Goal: Task Accomplishment & Management: Complete application form

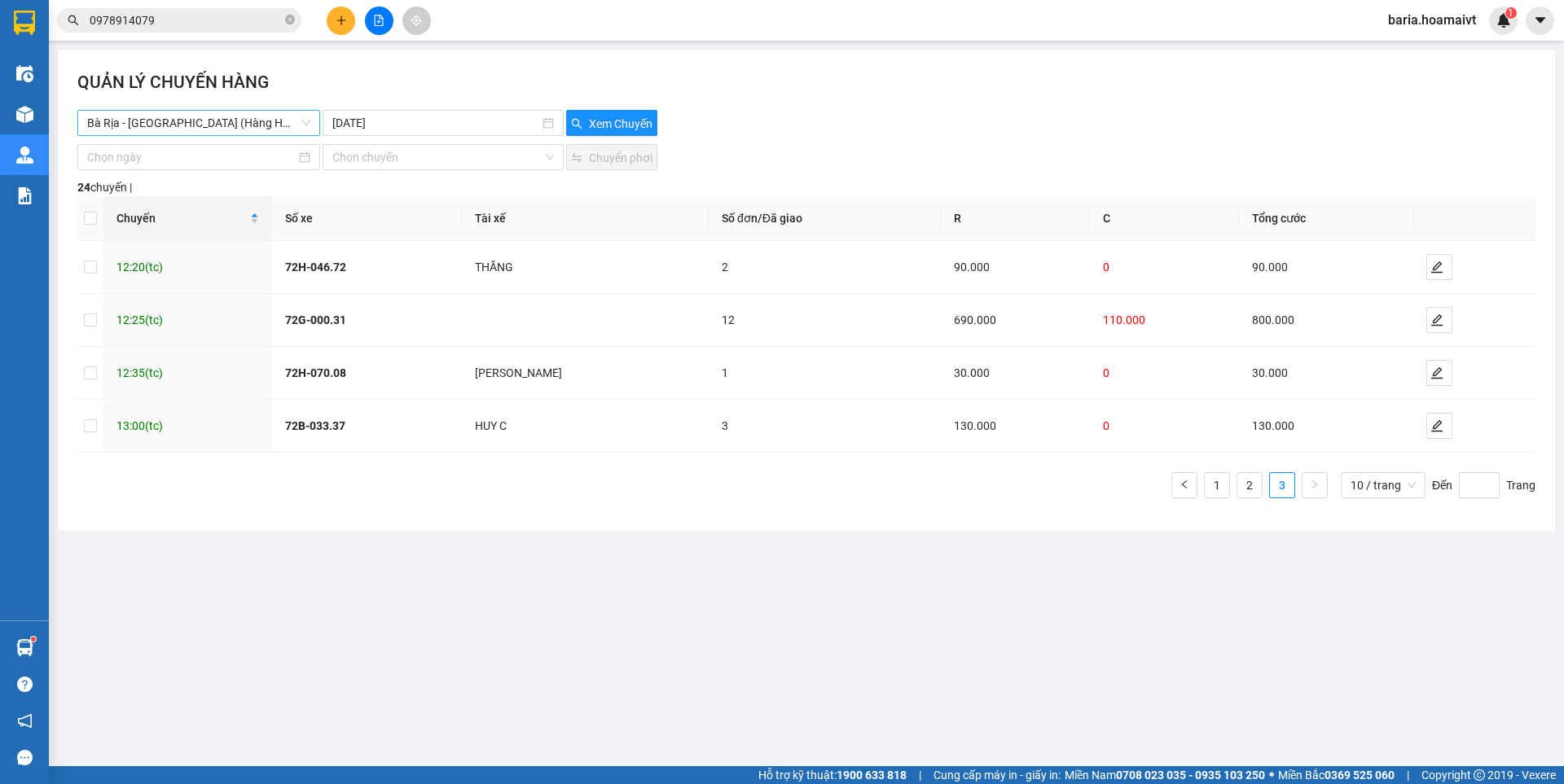
click at [217, 118] on span "Bà Rịa - [GEOGRAPHIC_DATA] (Hàng Hoá)" at bounding box center [199, 123] width 224 height 24
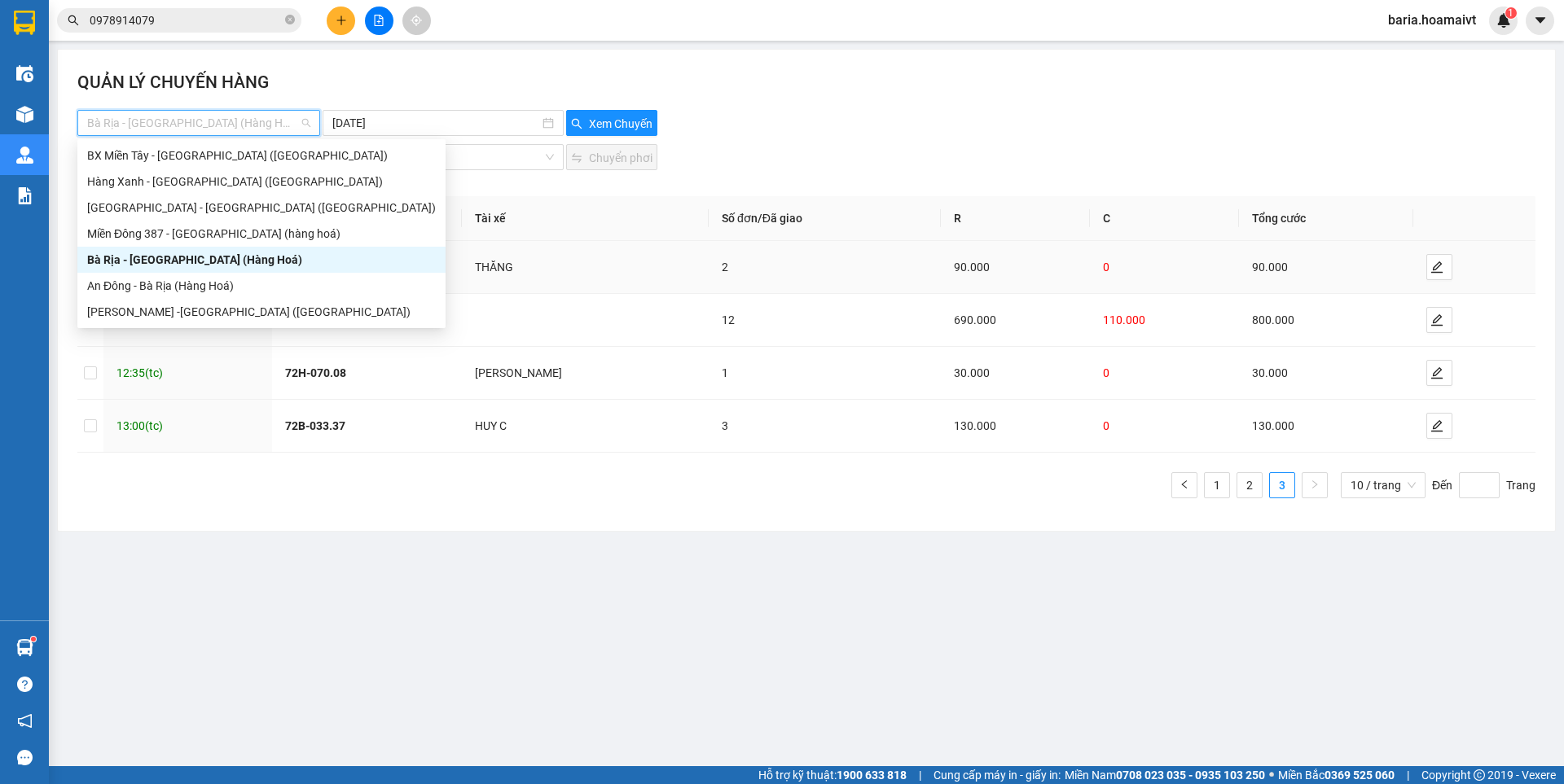
click at [163, 265] on div "Bà Rịa - [GEOGRAPHIC_DATA] (Hàng Hoá)" at bounding box center [261, 259] width 349 height 18
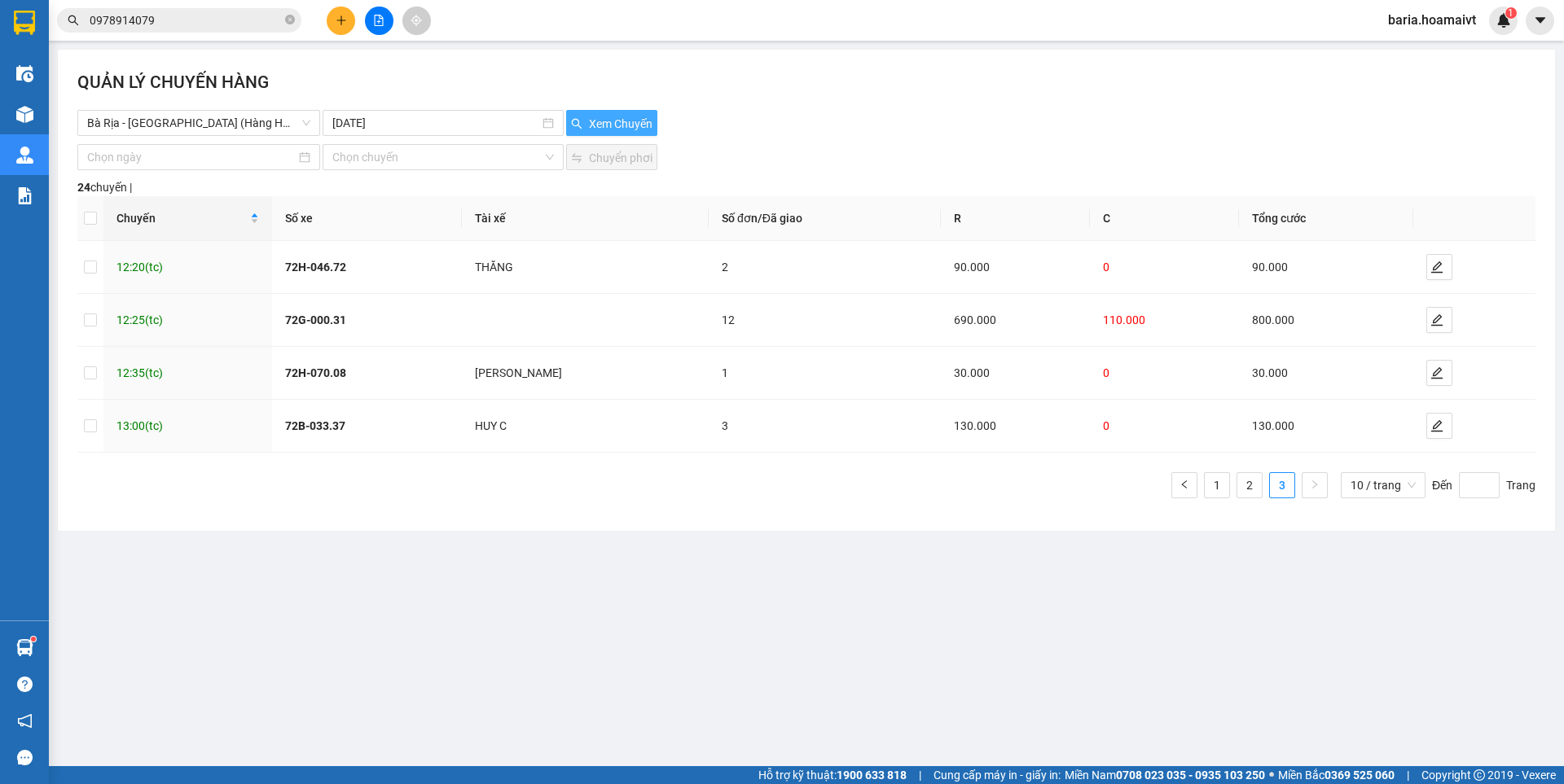
click at [606, 116] on span "Xem Chuyến" at bounding box center [621, 123] width 63 height 18
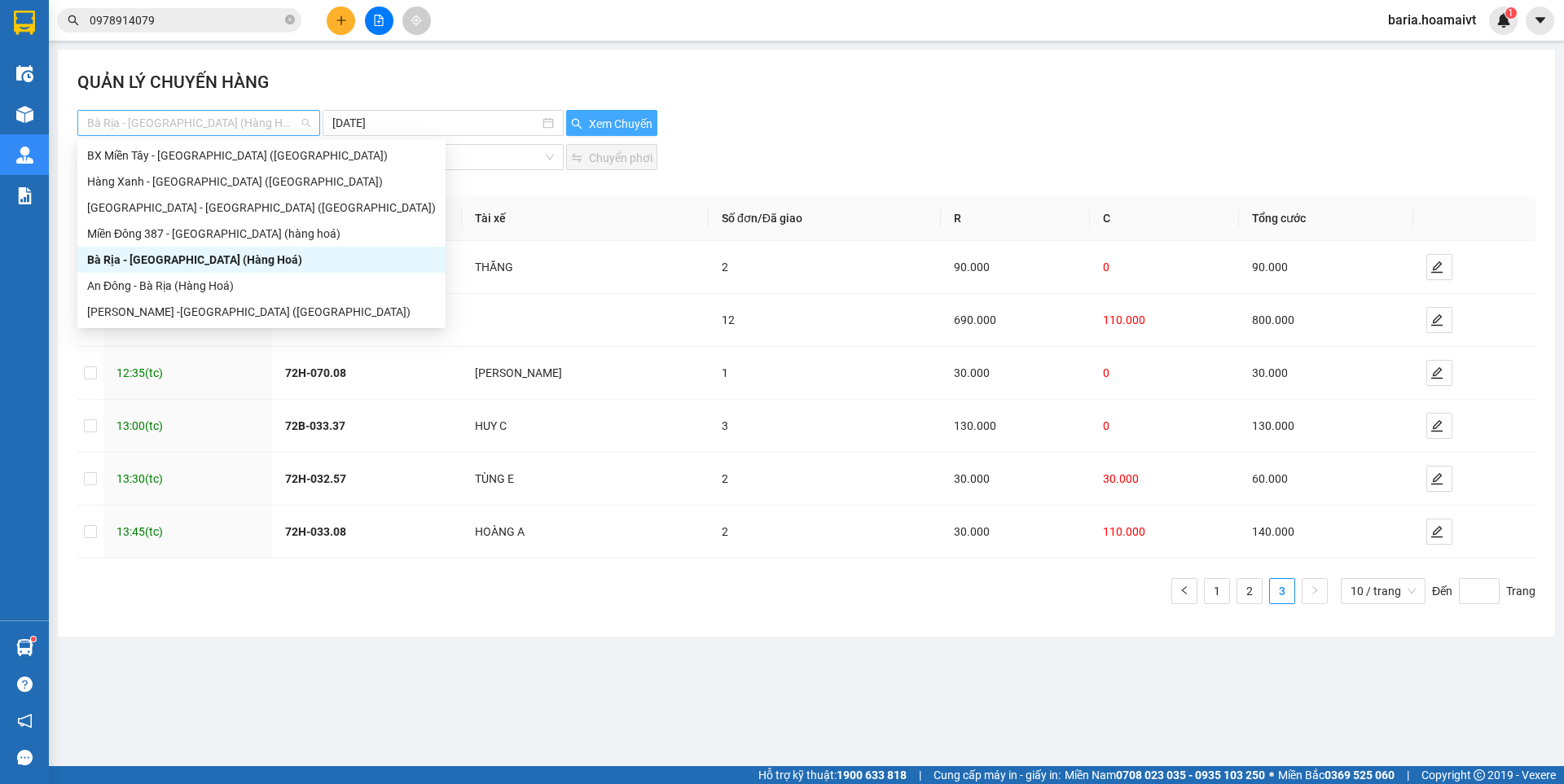
click at [247, 123] on span "Bà Rịa - [GEOGRAPHIC_DATA] (Hàng Hoá)" at bounding box center [199, 123] width 224 height 24
click at [201, 163] on div "BX Miền Tây - [GEOGRAPHIC_DATA] ([GEOGRAPHIC_DATA])" at bounding box center [261, 155] width 349 height 18
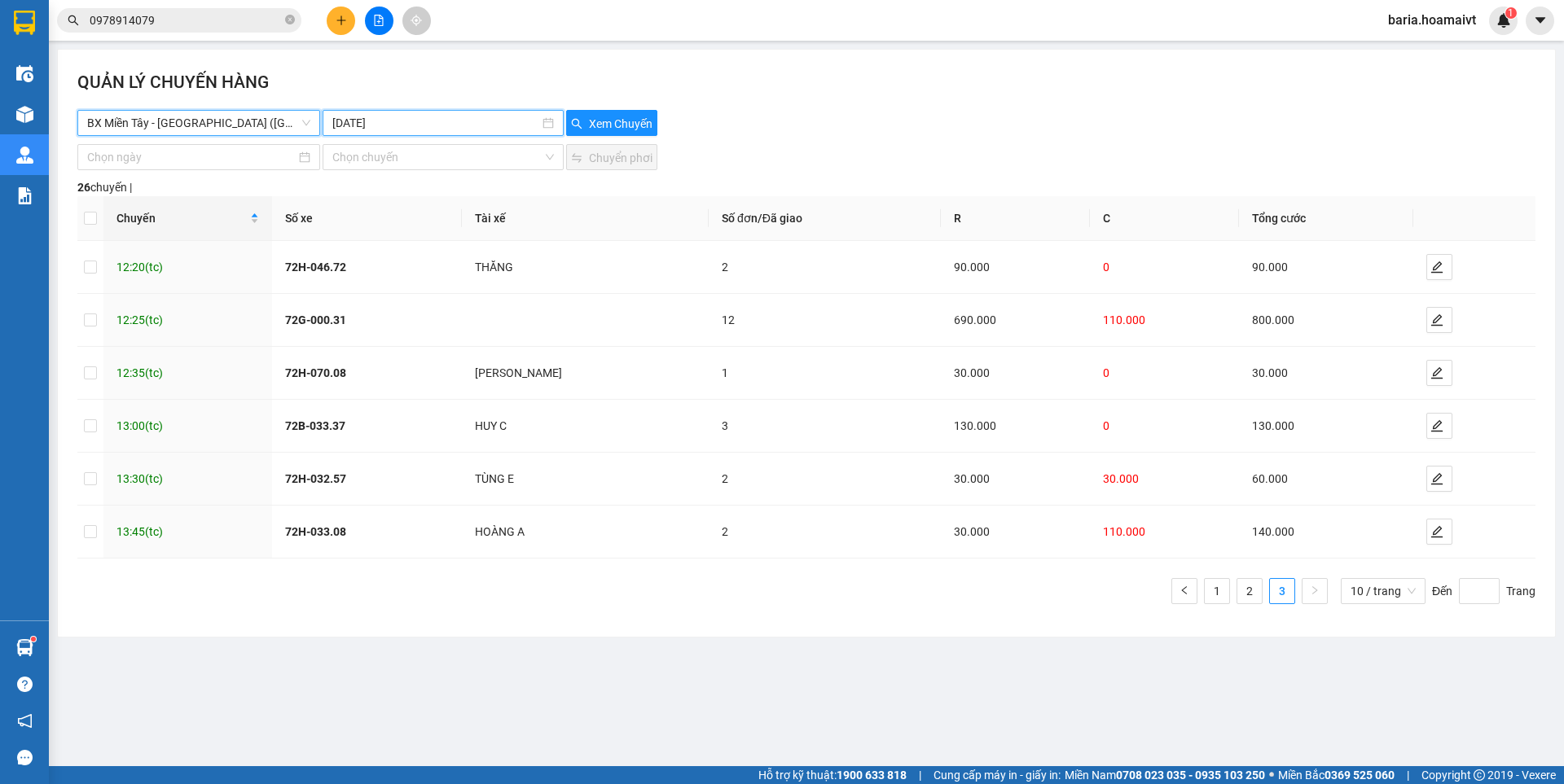
click at [450, 123] on input "[DATE]" at bounding box center [435, 123] width 206 height 18
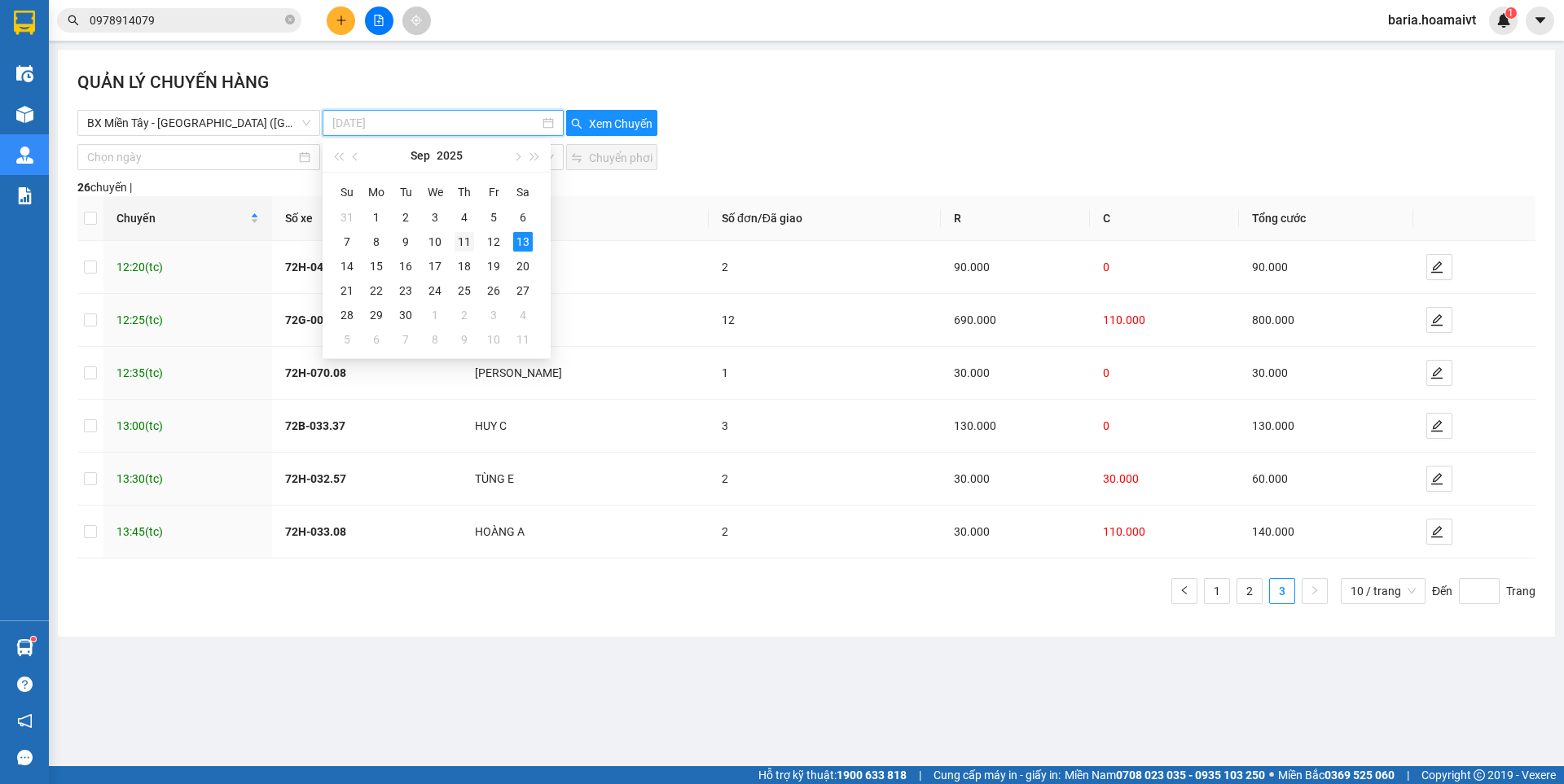
type input "[DATE]"
click at [462, 241] on div "11" at bounding box center [464, 241] width 19 height 19
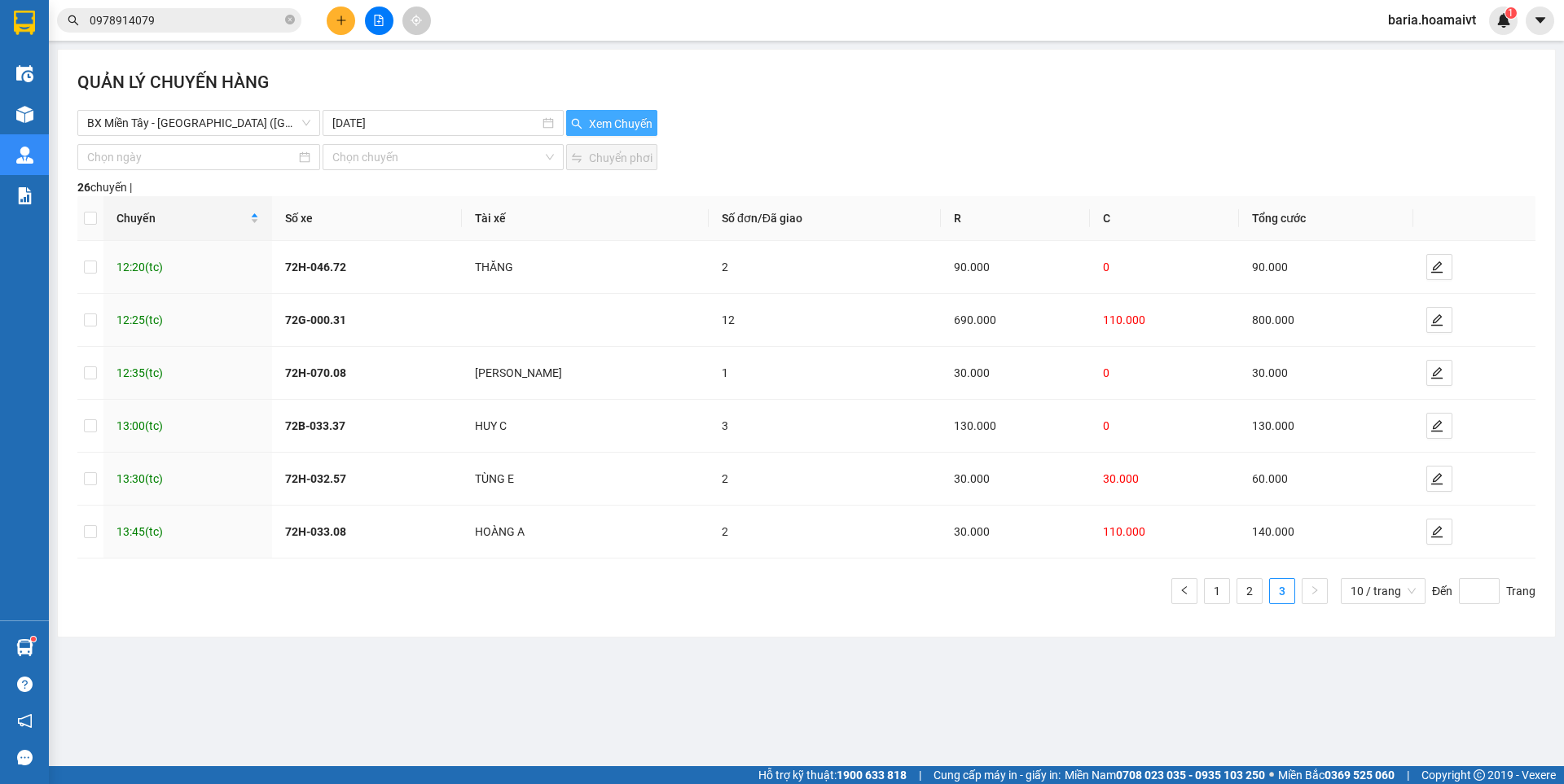
click at [621, 121] on span "Xem Chuyến" at bounding box center [621, 123] width 63 height 18
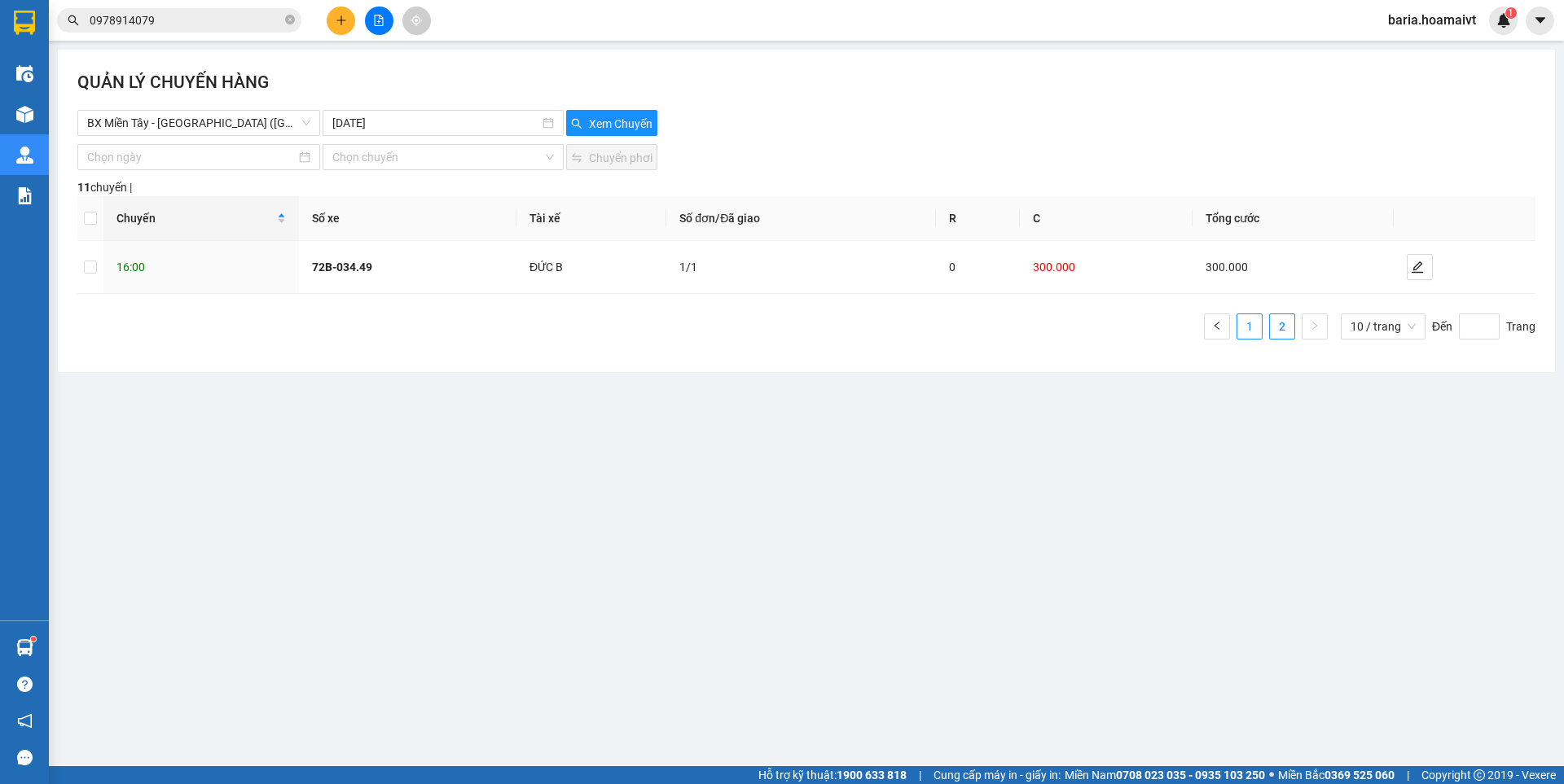
click at [1259, 324] on link "1" at bounding box center [1249, 326] width 24 height 24
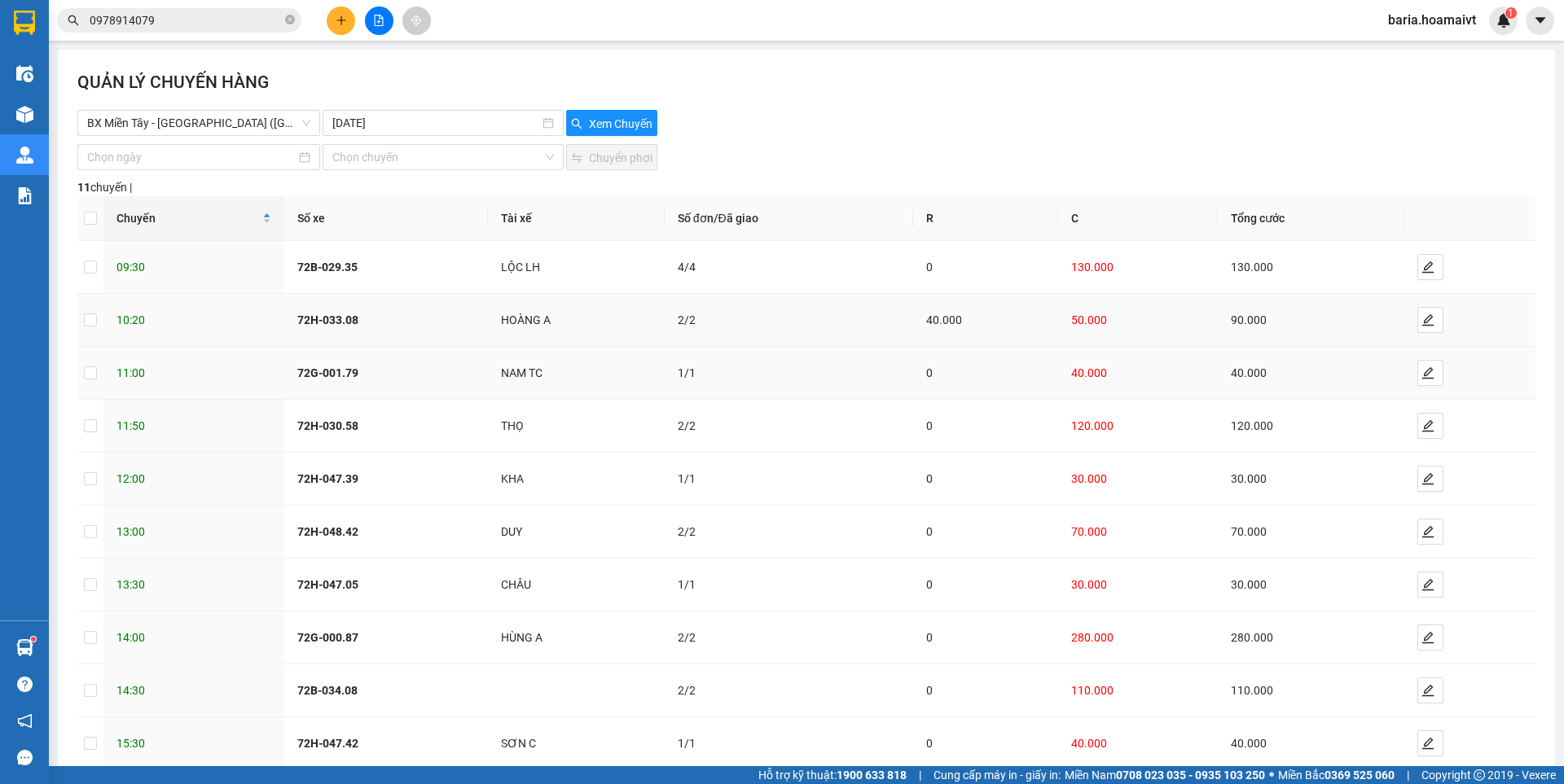
scroll to position [91, 0]
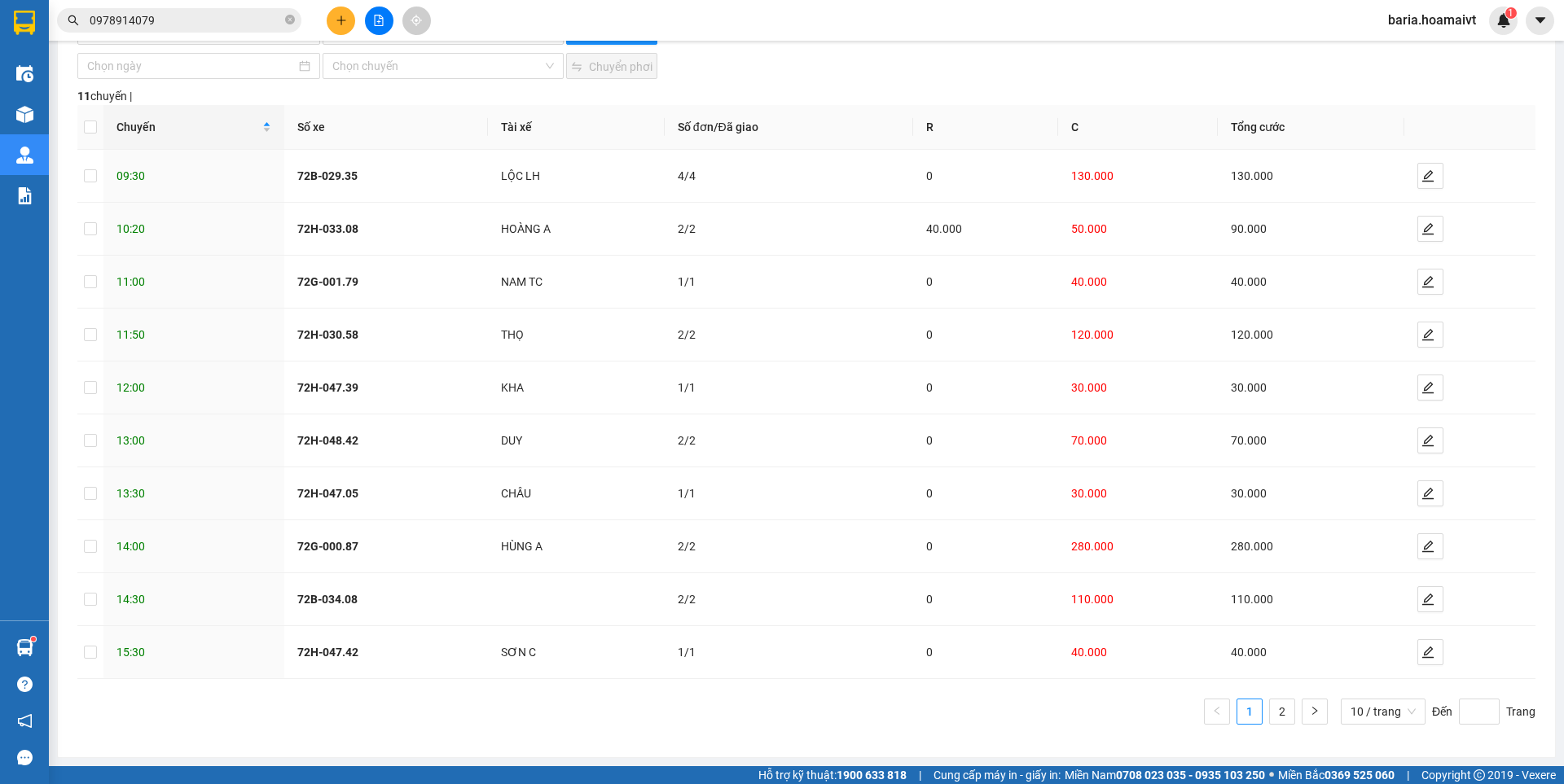
click at [223, 22] on input "0978914079" at bounding box center [185, 20] width 192 height 18
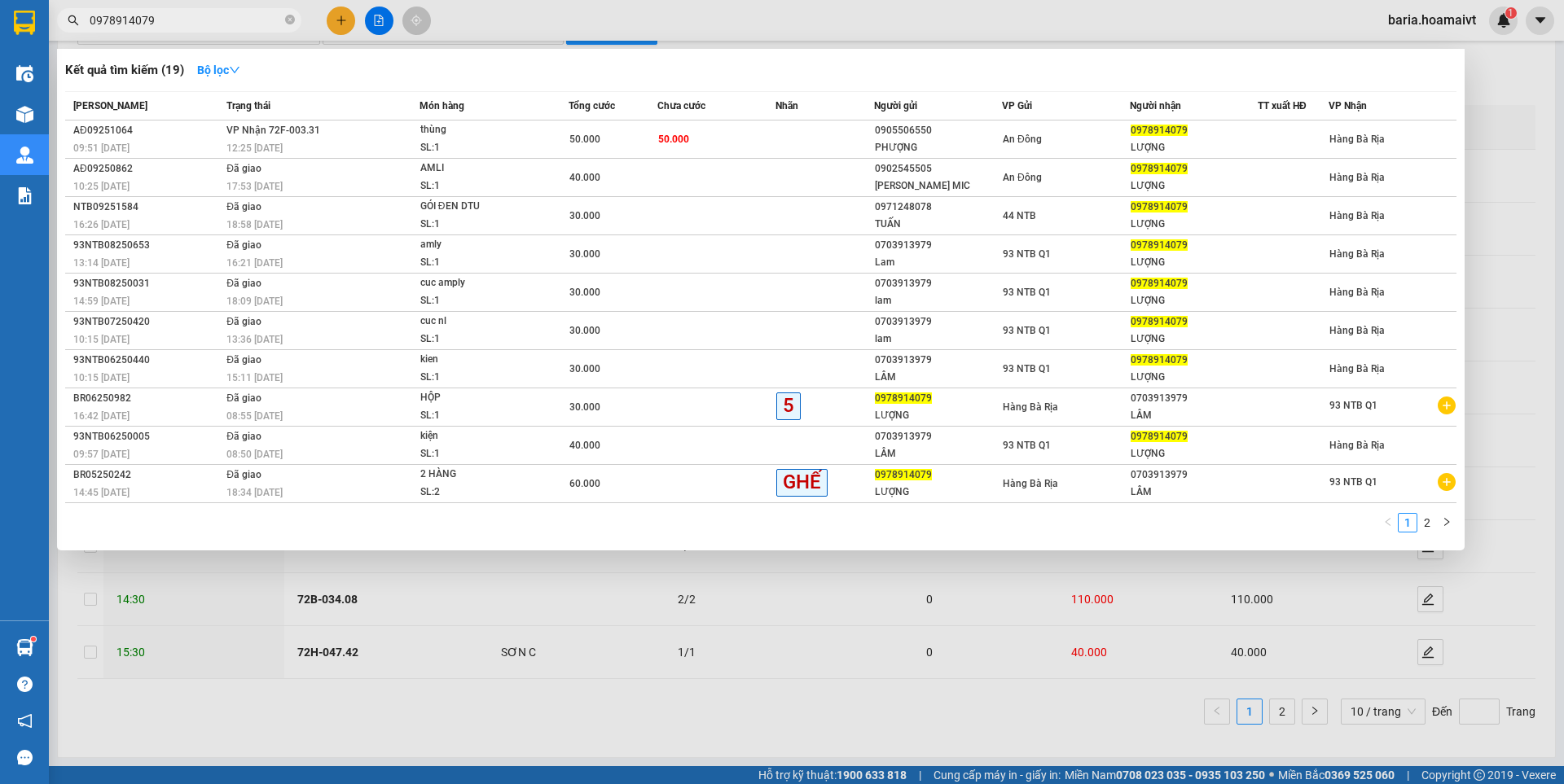
click at [223, 22] on input "0978914079" at bounding box center [185, 20] width 192 height 18
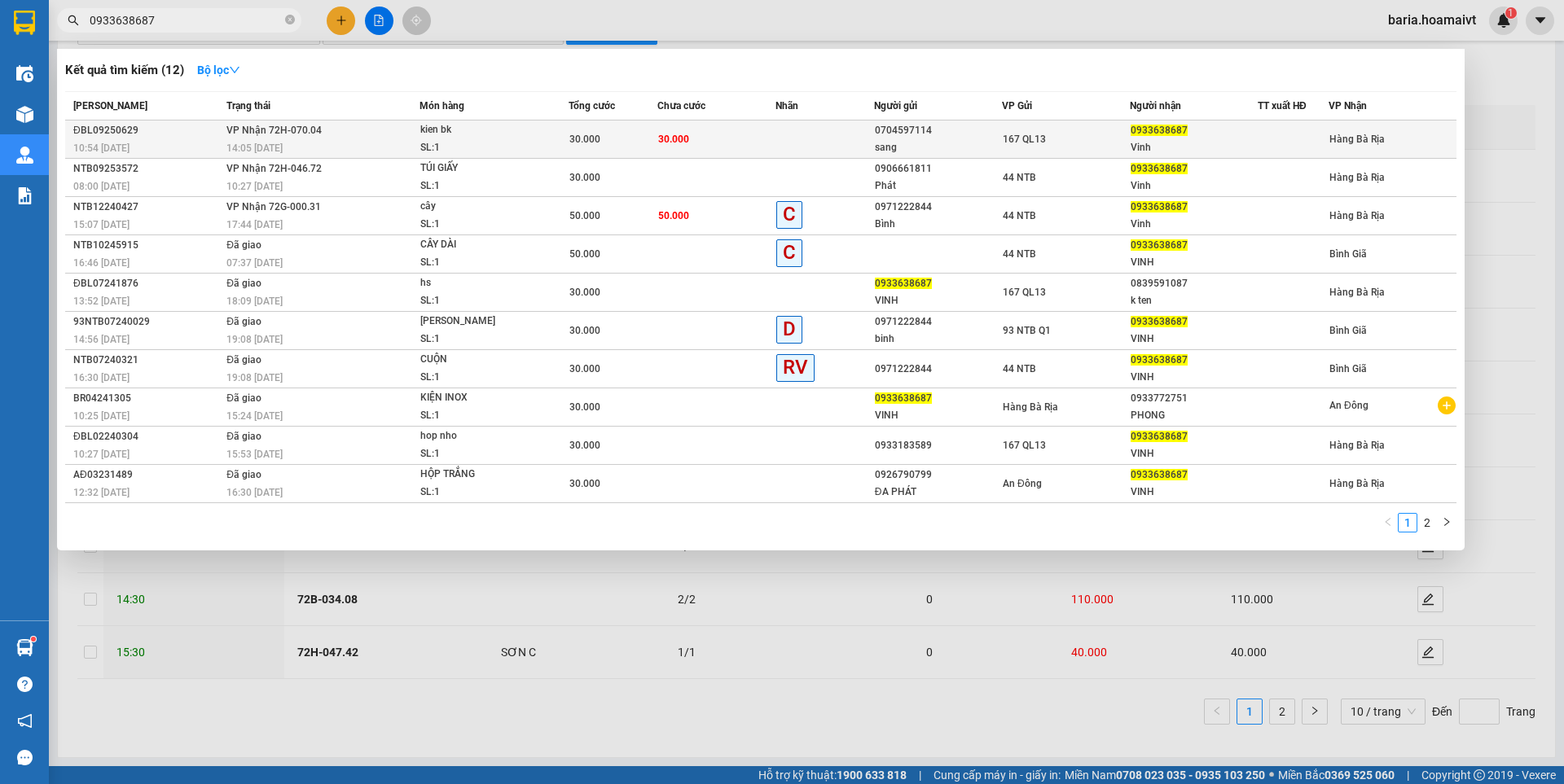
type input "0933638687"
click at [1161, 126] on span "0933638687" at bounding box center [1159, 130] width 57 height 12
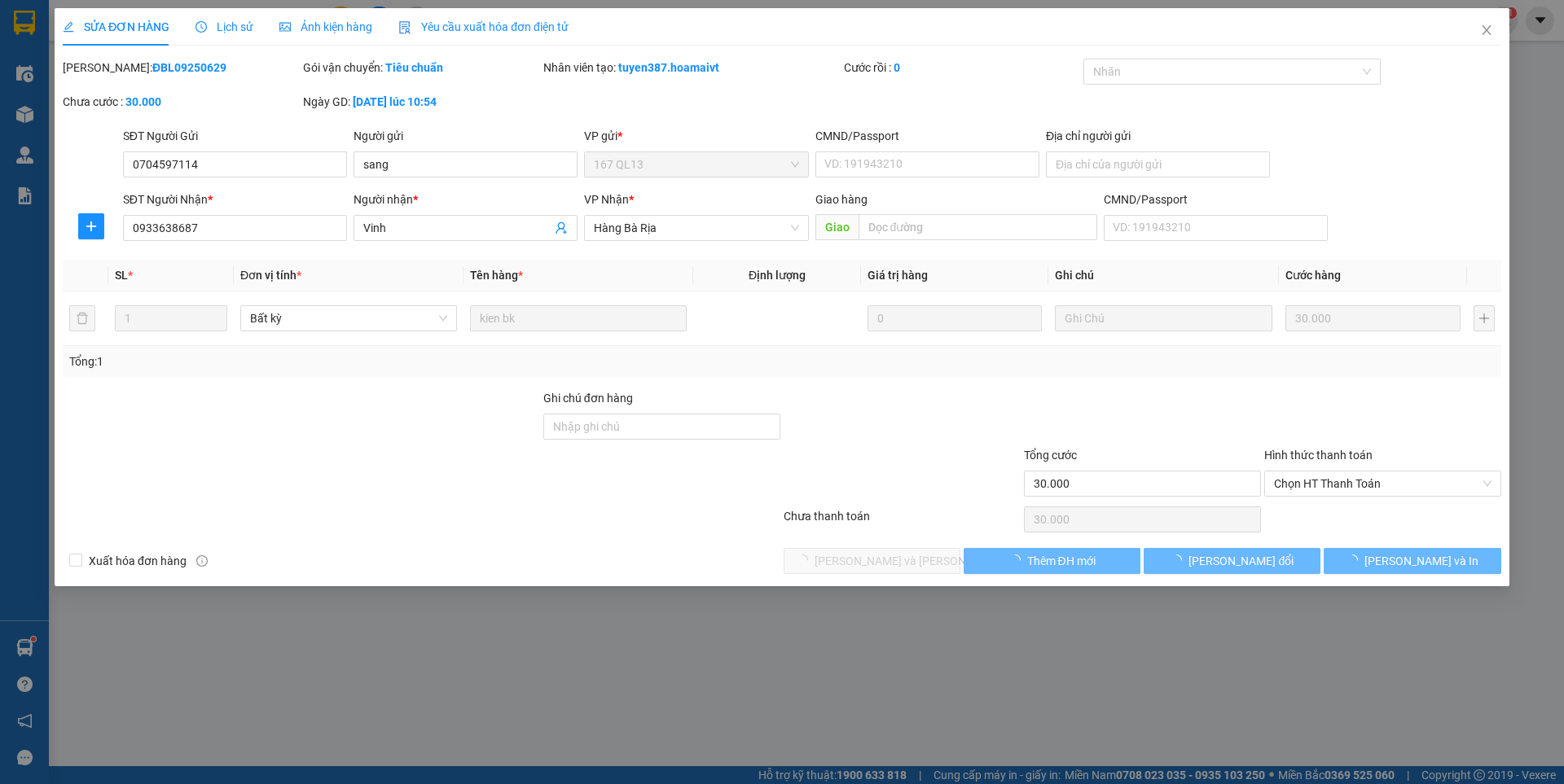
type input "0704597114"
type input "sang"
type input "0933638687"
type input "Vinh"
type input "30.000"
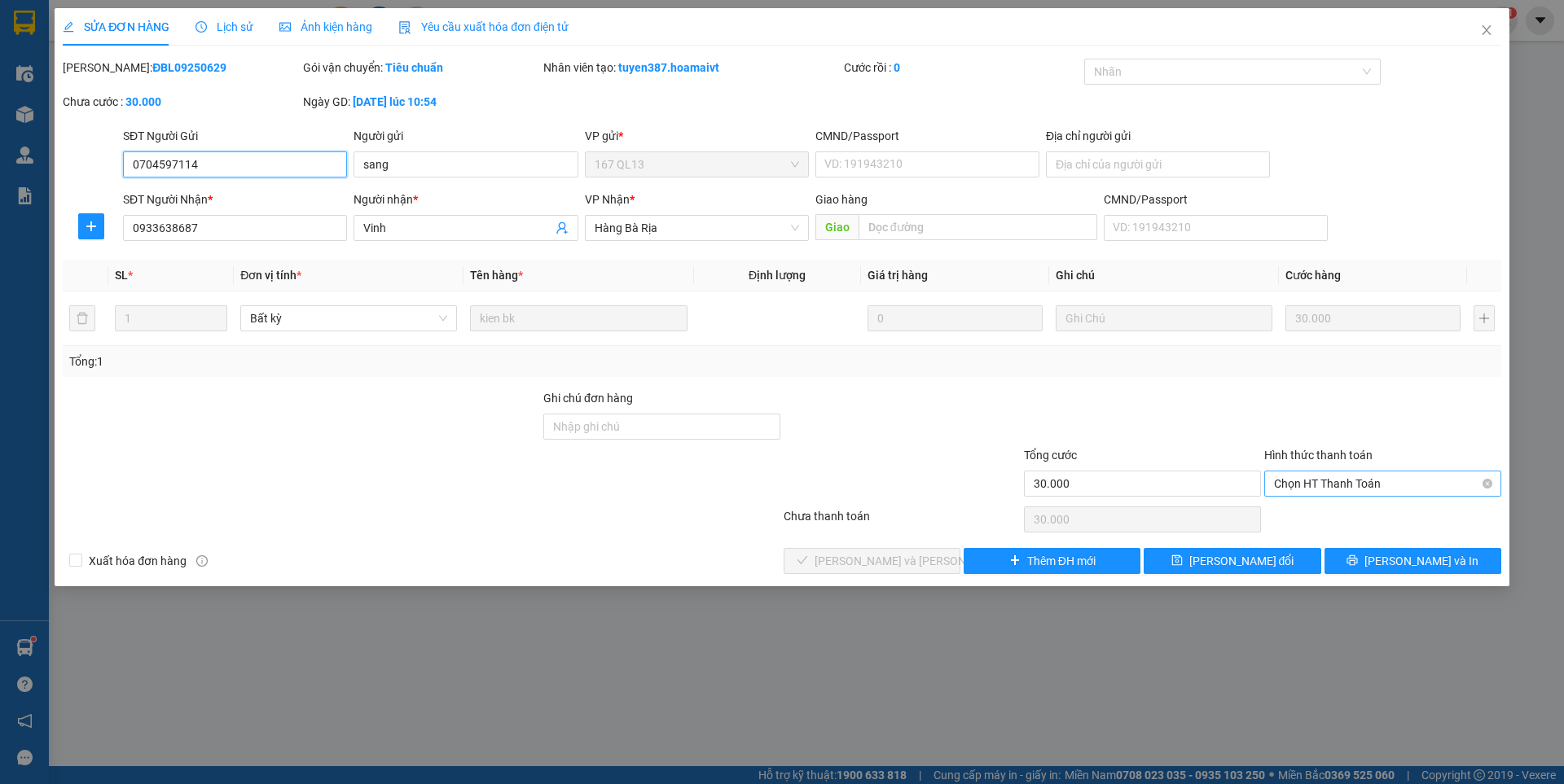
click at [1349, 483] on span "Chọn HT Thanh Toán" at bounding box center [1382, 483] width 218 height 24
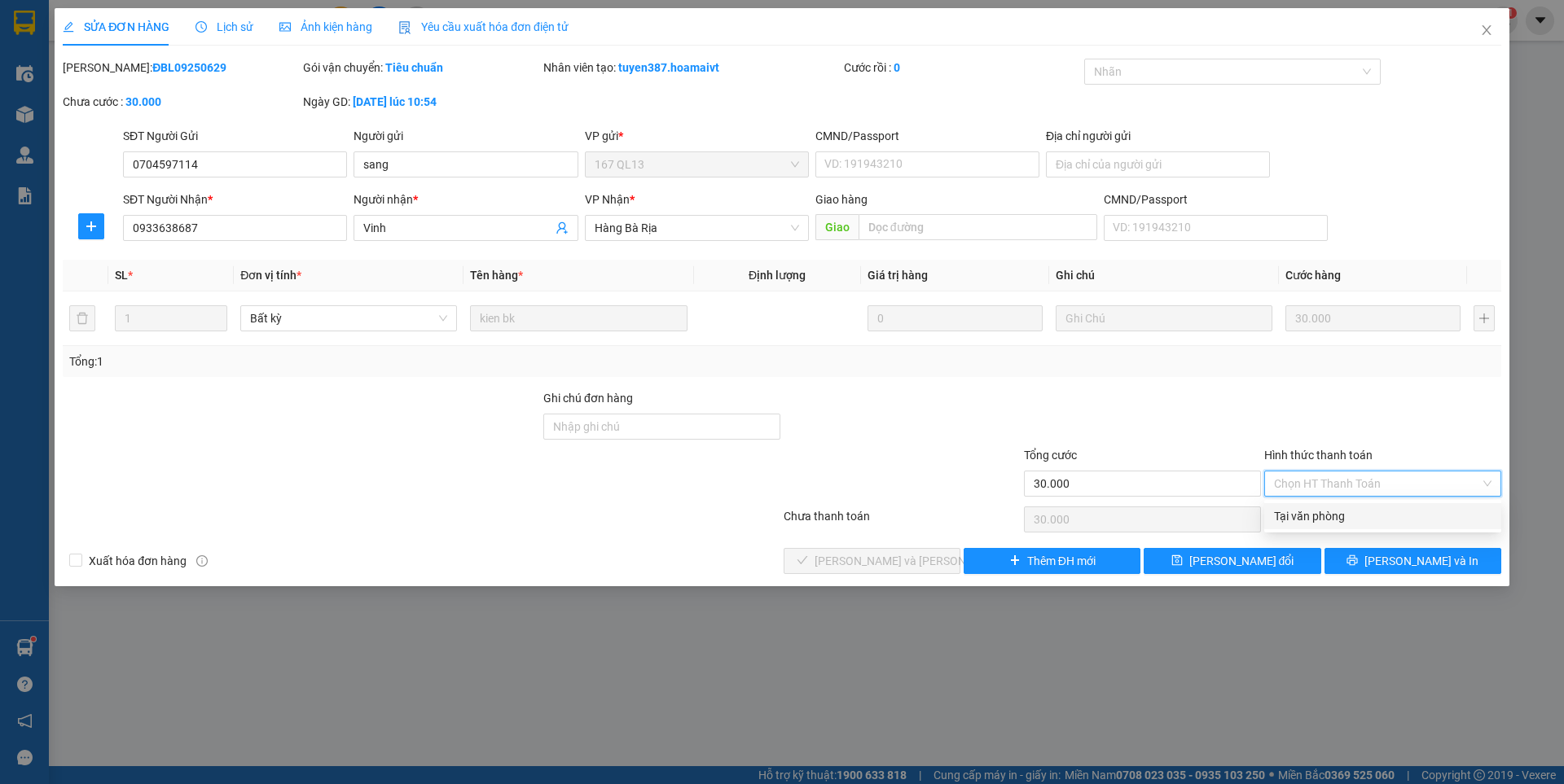
click at [1320, 518] on div "Tại văn phòng" at bounding box center [1382, 515] width 218 height 18
type input "0"
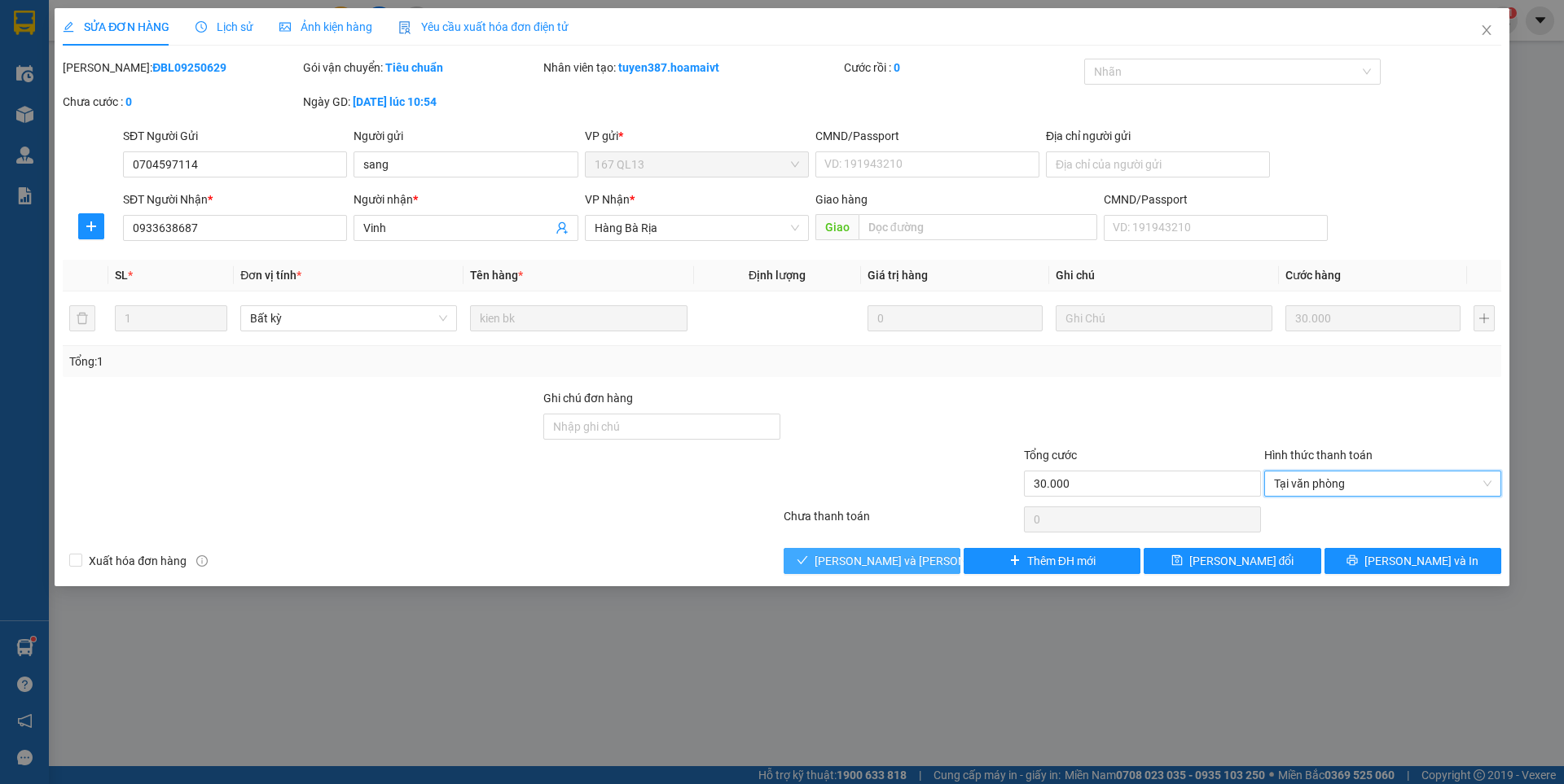
click at [916, 555] on span "[PERSON_NAME] và [PERSON_NAME] hàng" at bounding box center [925, 560] width 220 height 18
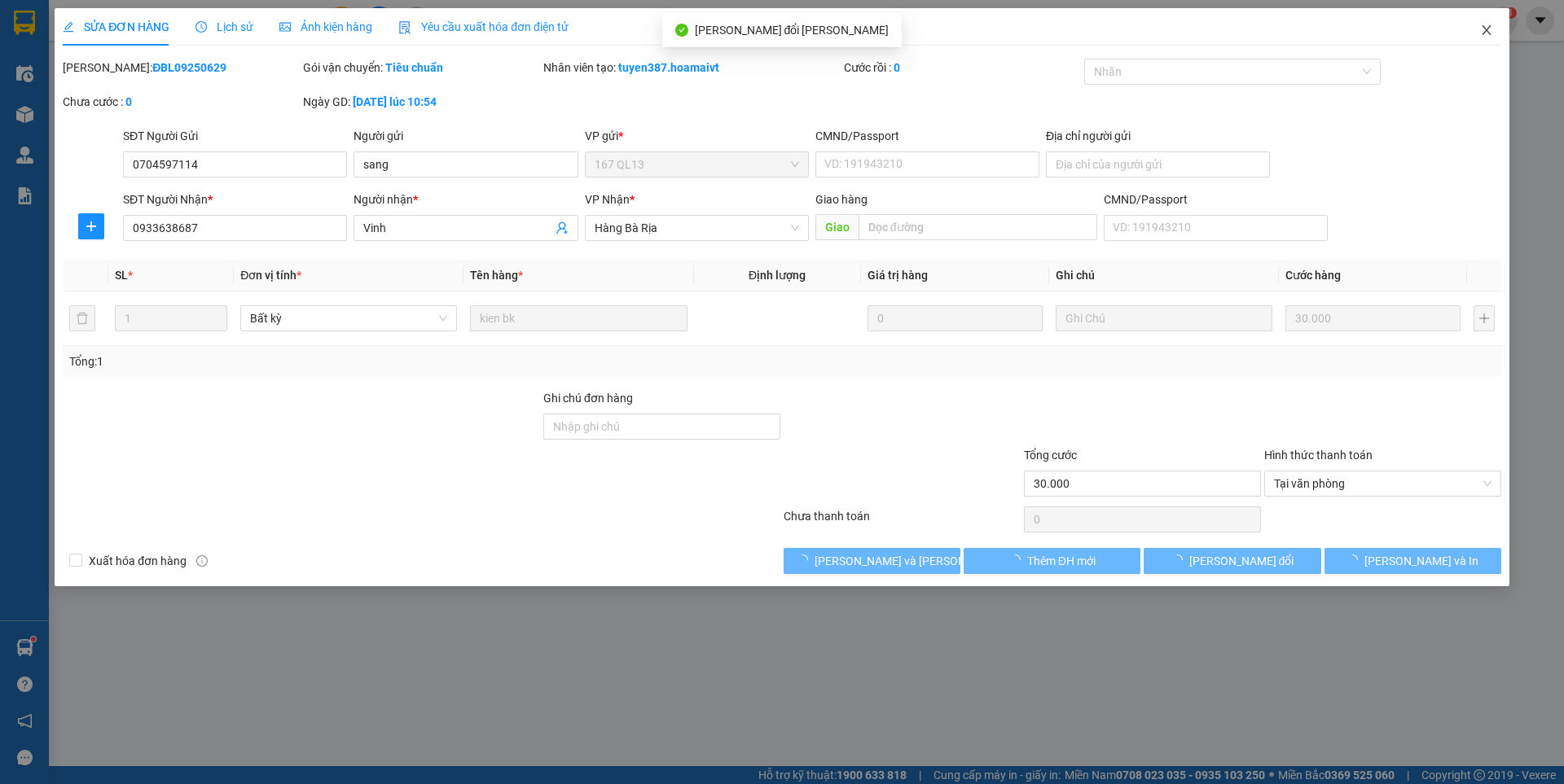
click at [1485, 28] on icon "close" at bounding box center [1486, 30] width 13 height 13
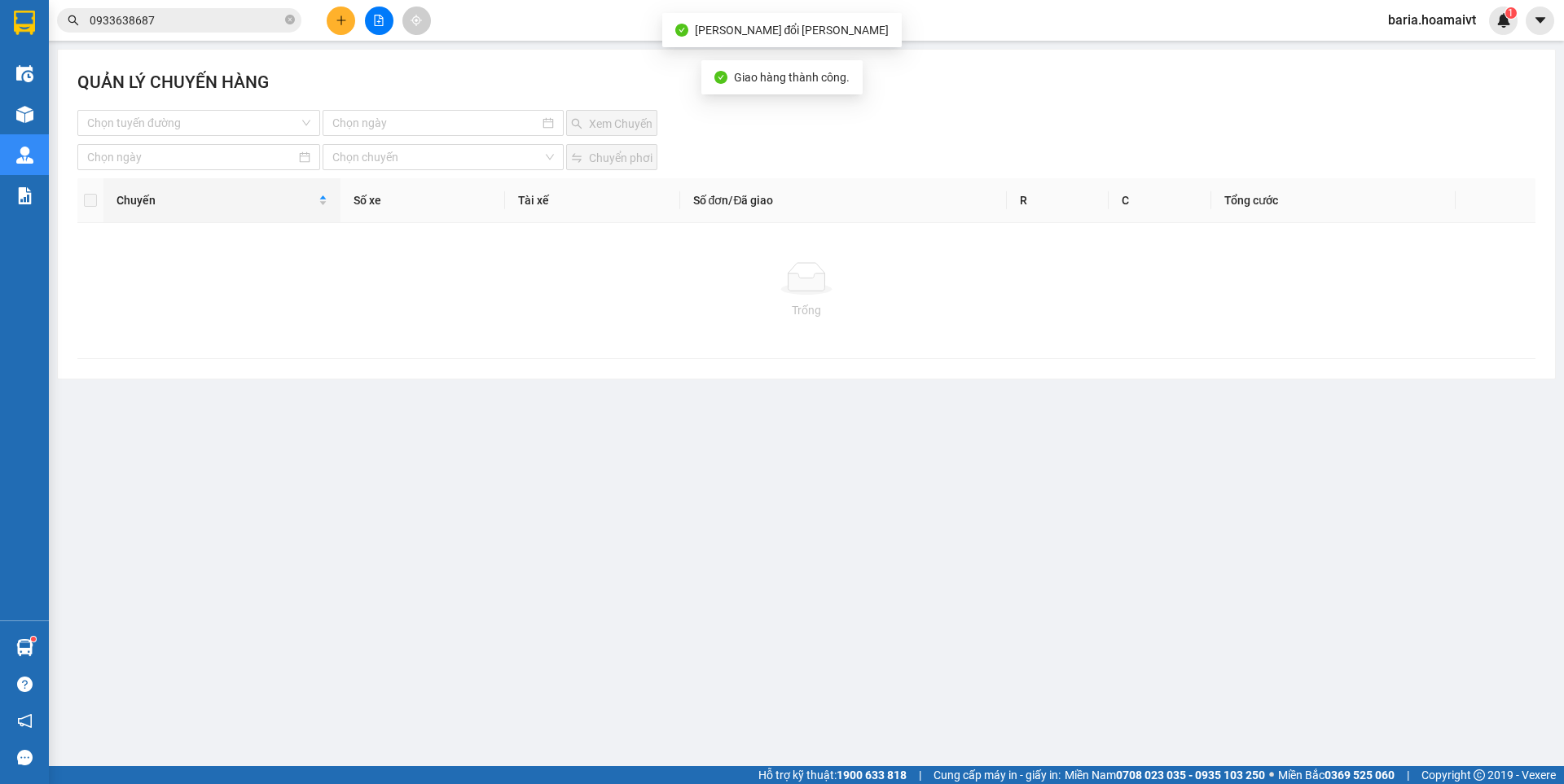
click at [200, 18] on input "0933638687" at bounding box center [185, 20] width 192 height 18
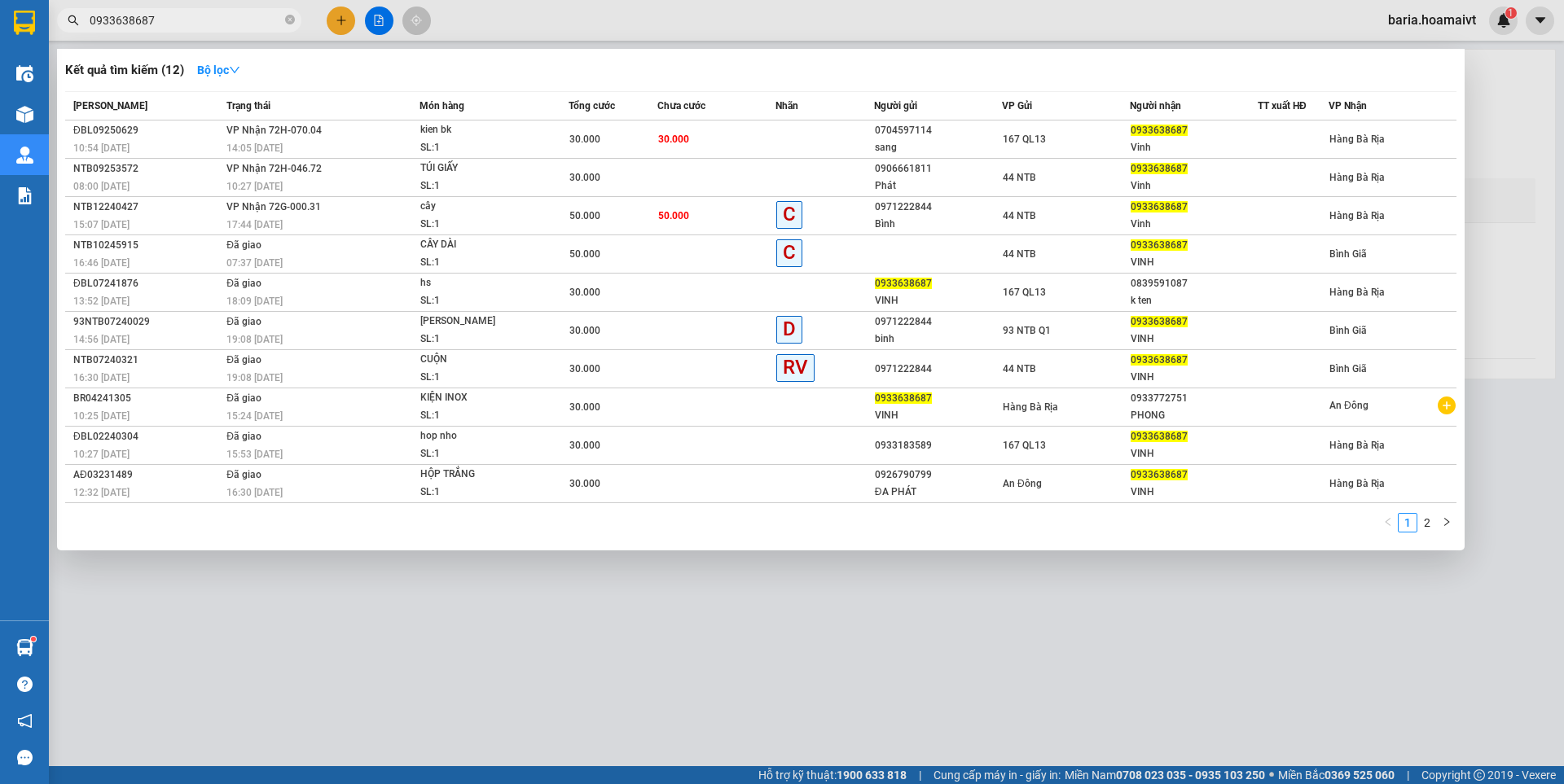
click at [269, 634] on div at bounding box center [782, 392] width 1564 height 784
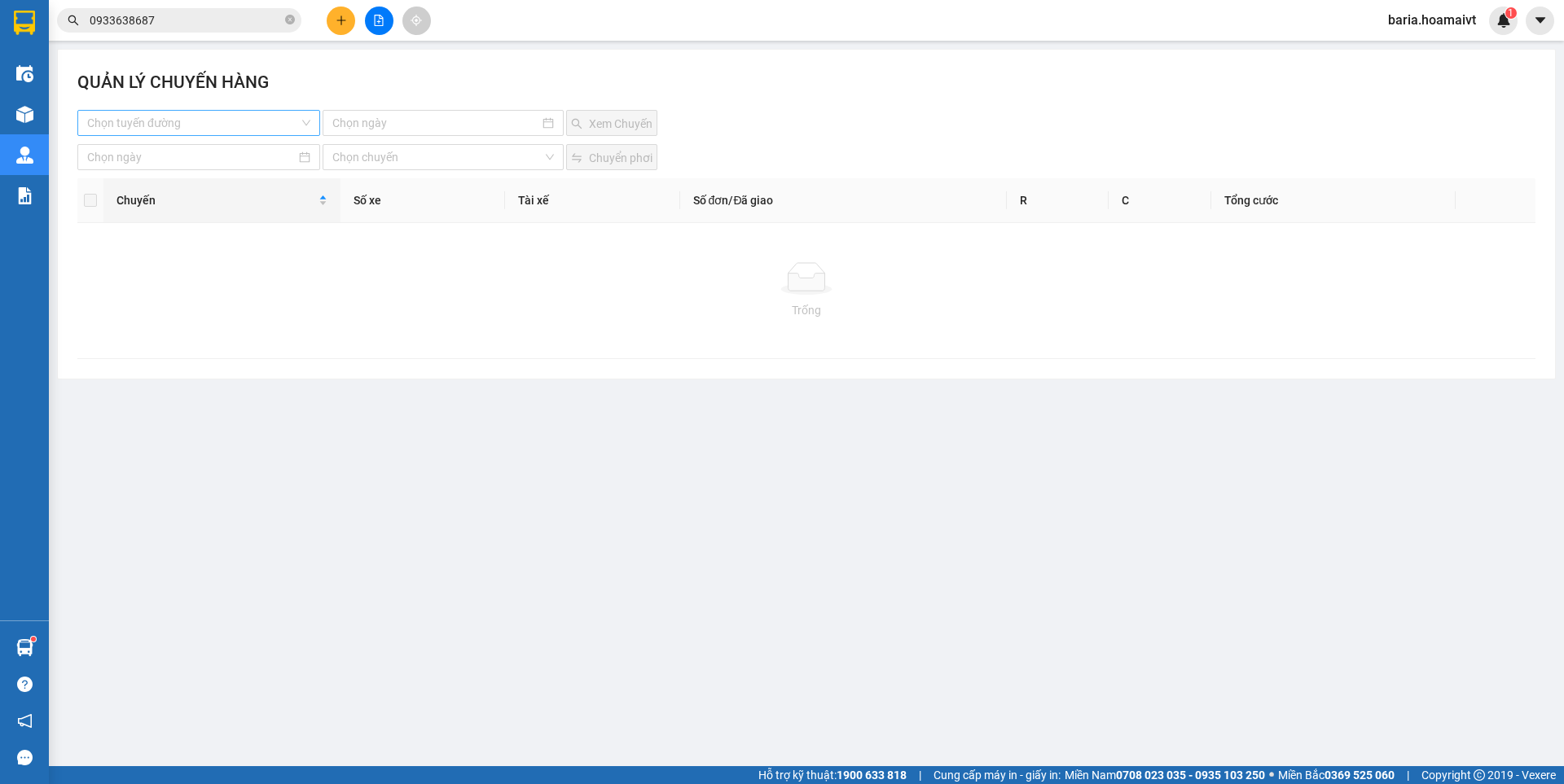
click at [171, 116] on input "search" at bounding box center [193, 123] width 212 height 24
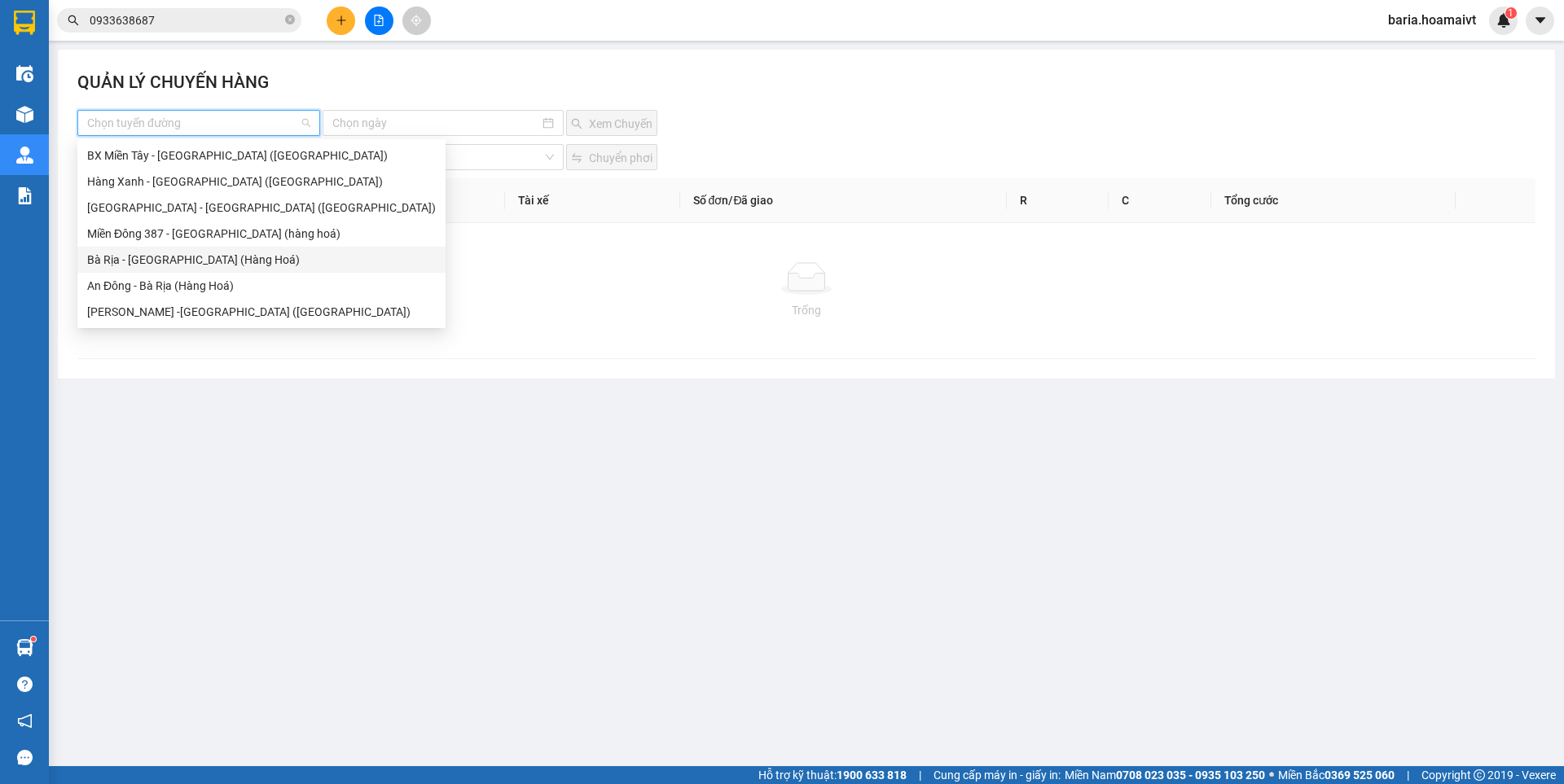
click at [157, 266] on div "Bà Rịa - [GEOGRAPHIC_DATA] (Hàng Hoá)" at bounding box center [261, 259] width 349 height 18
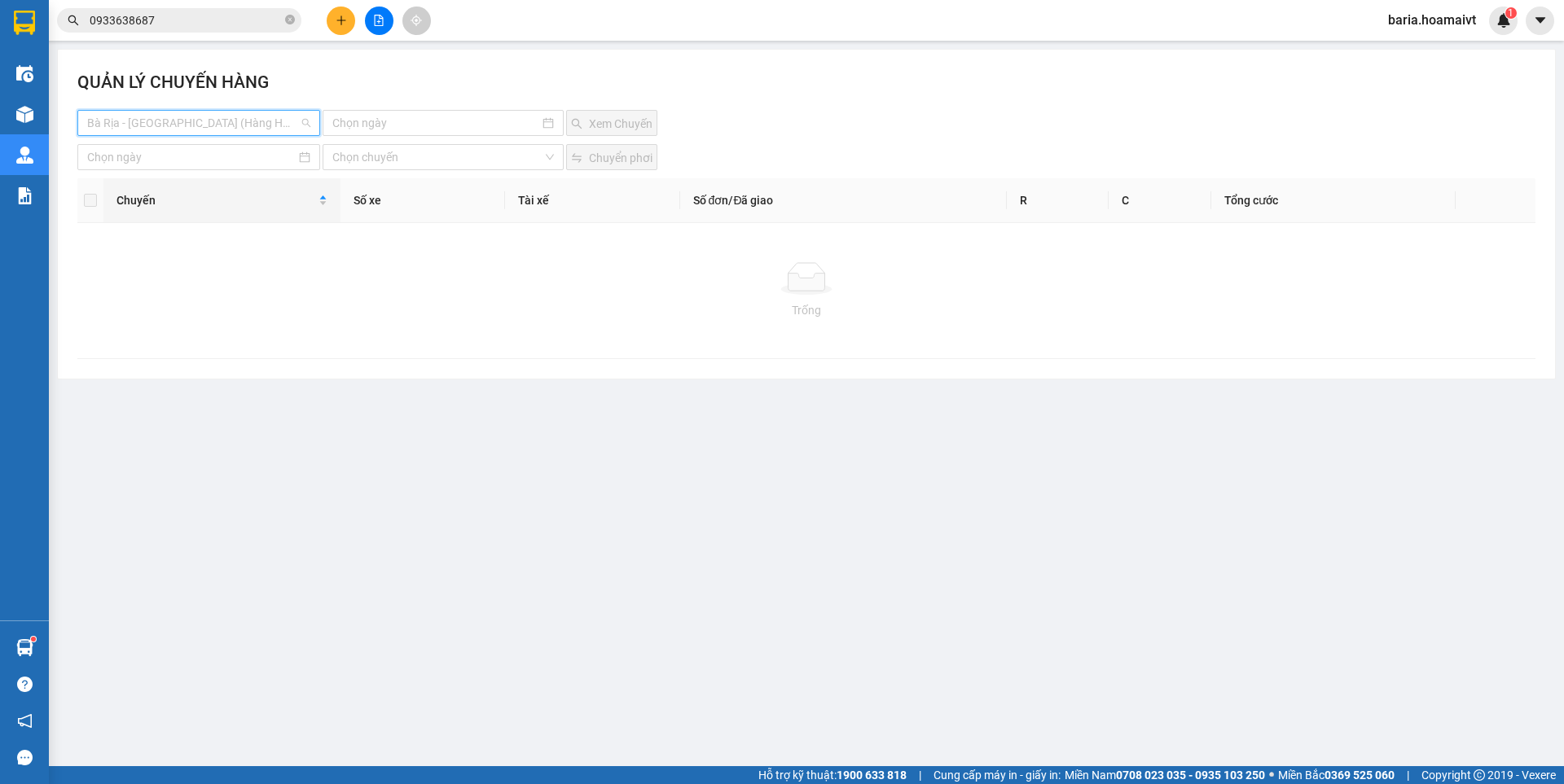
click at [181, 115] on span "Bà Rịa - [GEOGRAPHIC_DATA] (Hàng Hoá)" at bounding box center [199, 123] width 224 height 24
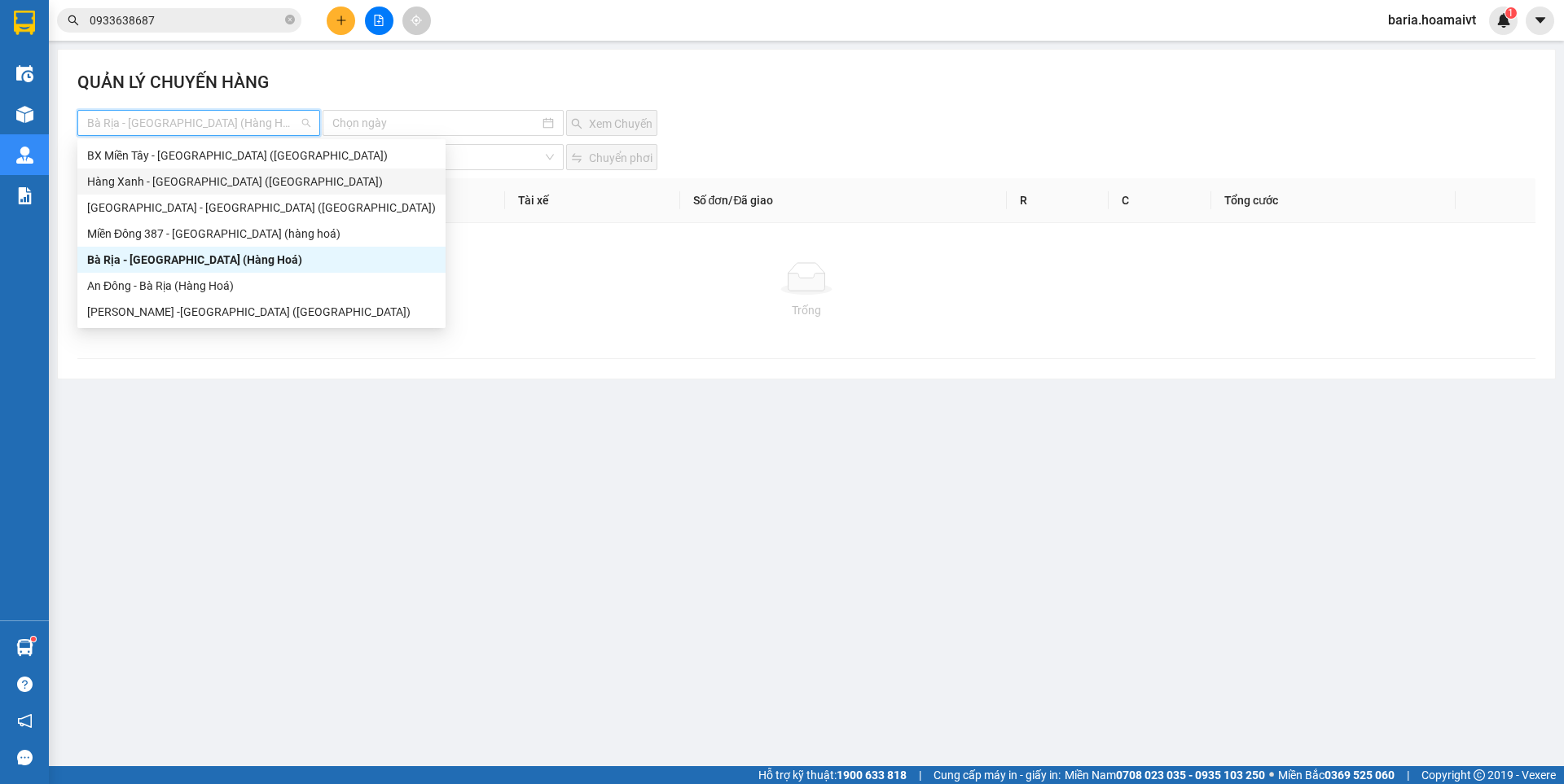
click at [158, 182] on div "Hàng Xanh - [GEOGRAPHIC_DATA] ([GEOGRAPHIC_DATA])" at bounding box center [261, 181] width 349 height 18
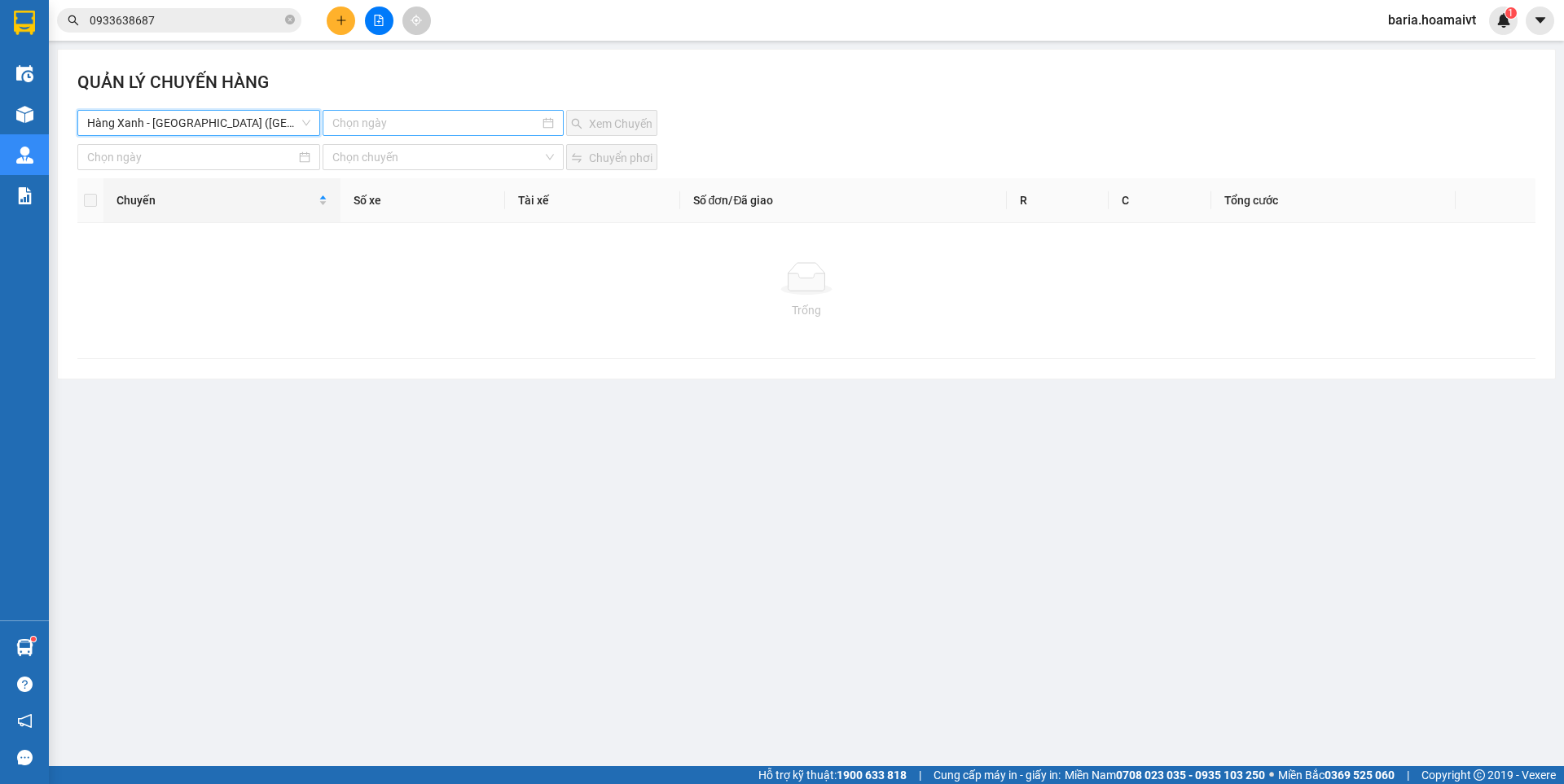
click at [345, 122] on input at bounding box center [435, 123] width 206 height 18
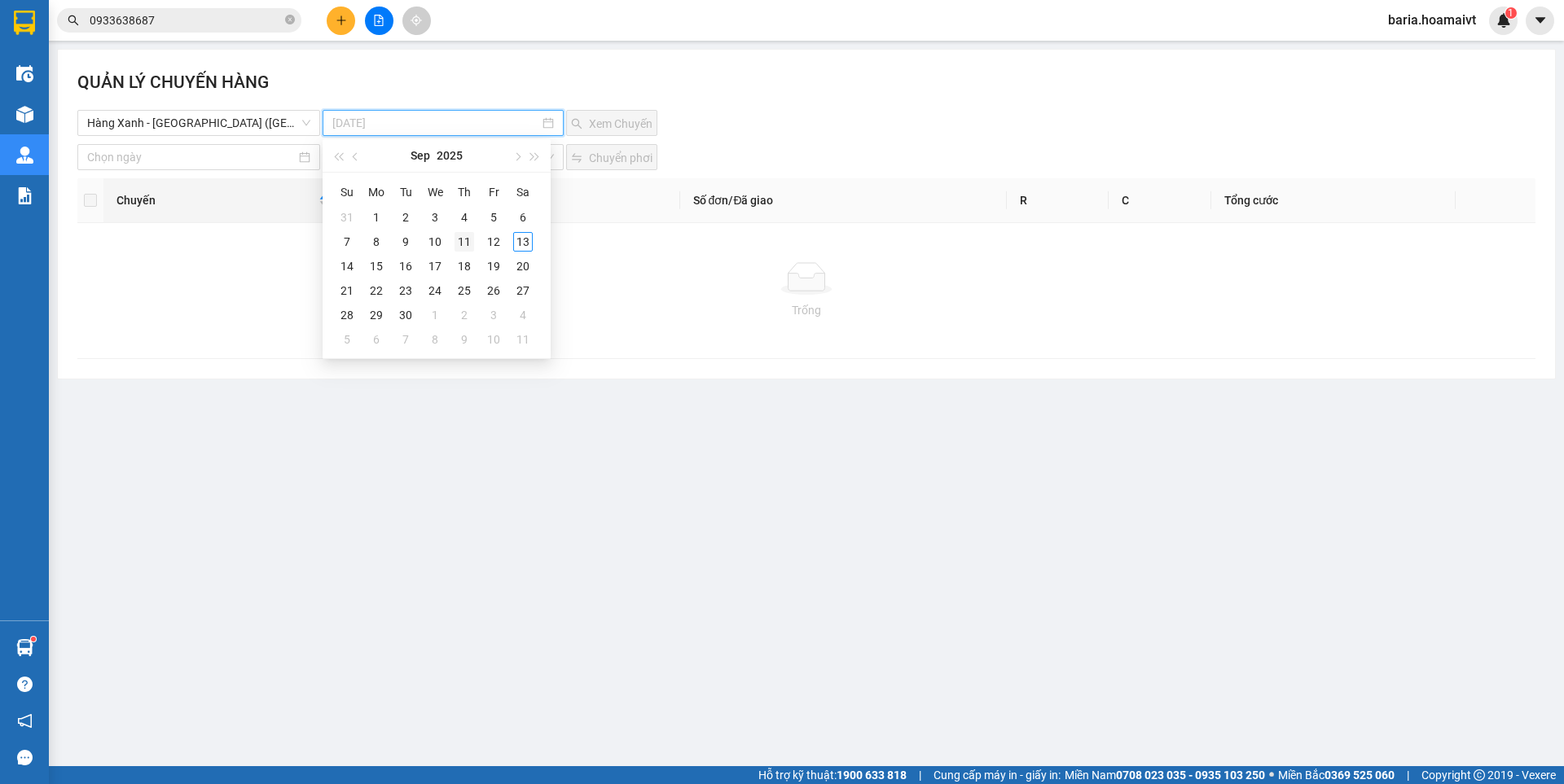
click at [456, 241] on div "11" at bounding box center [464, 241] width 19 height 19
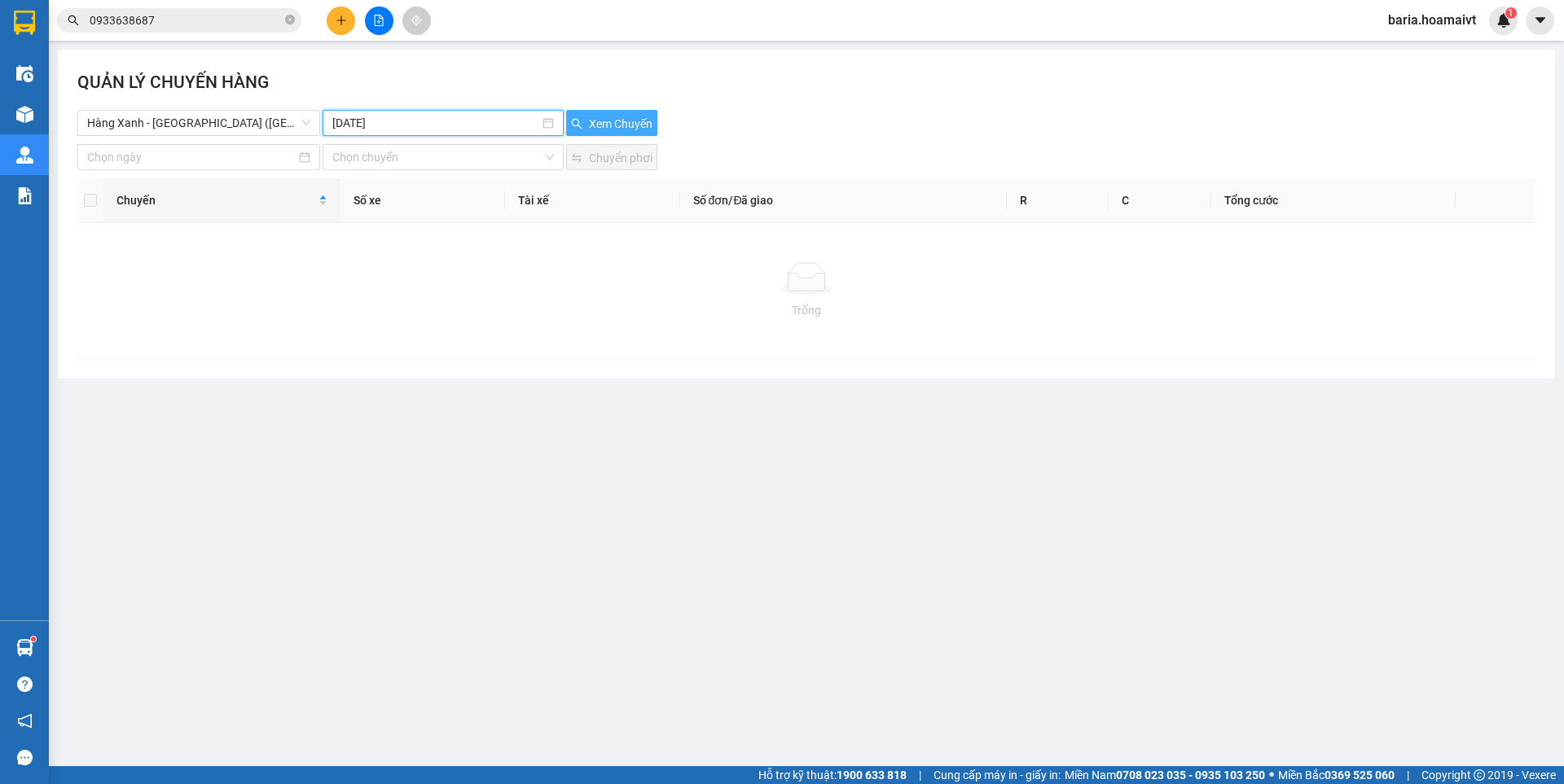
click at [609, 123] on span "Xem Chuyến" at bounding box center [621, 123] width 63 height 18
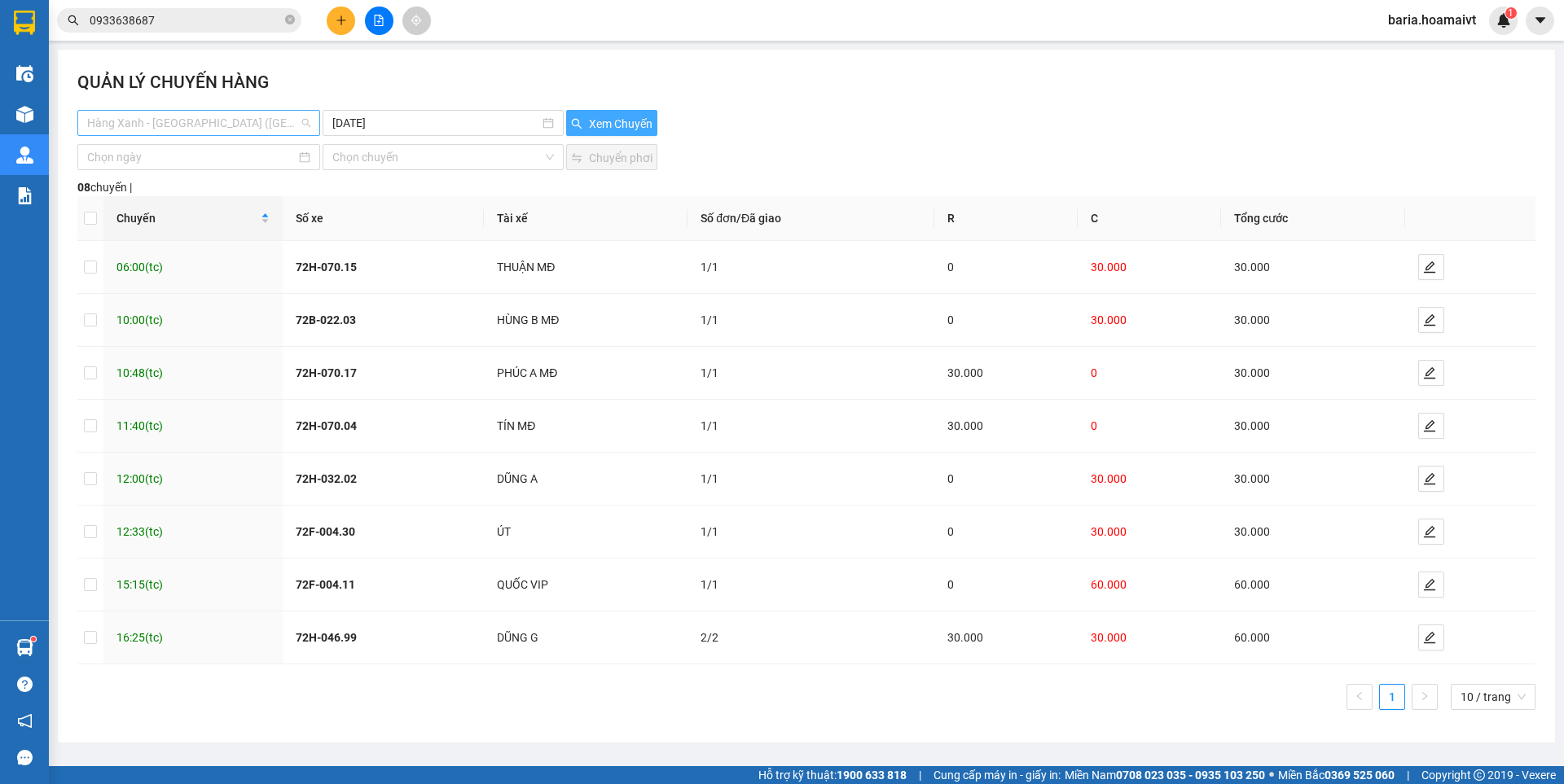
click at [242, 120] on span "Hàng Xanh - [GEOGRAPHIC_DATA] ([GEOGRAPHIC_DATA])" at bounding box center [199, 123] width 224 height 24
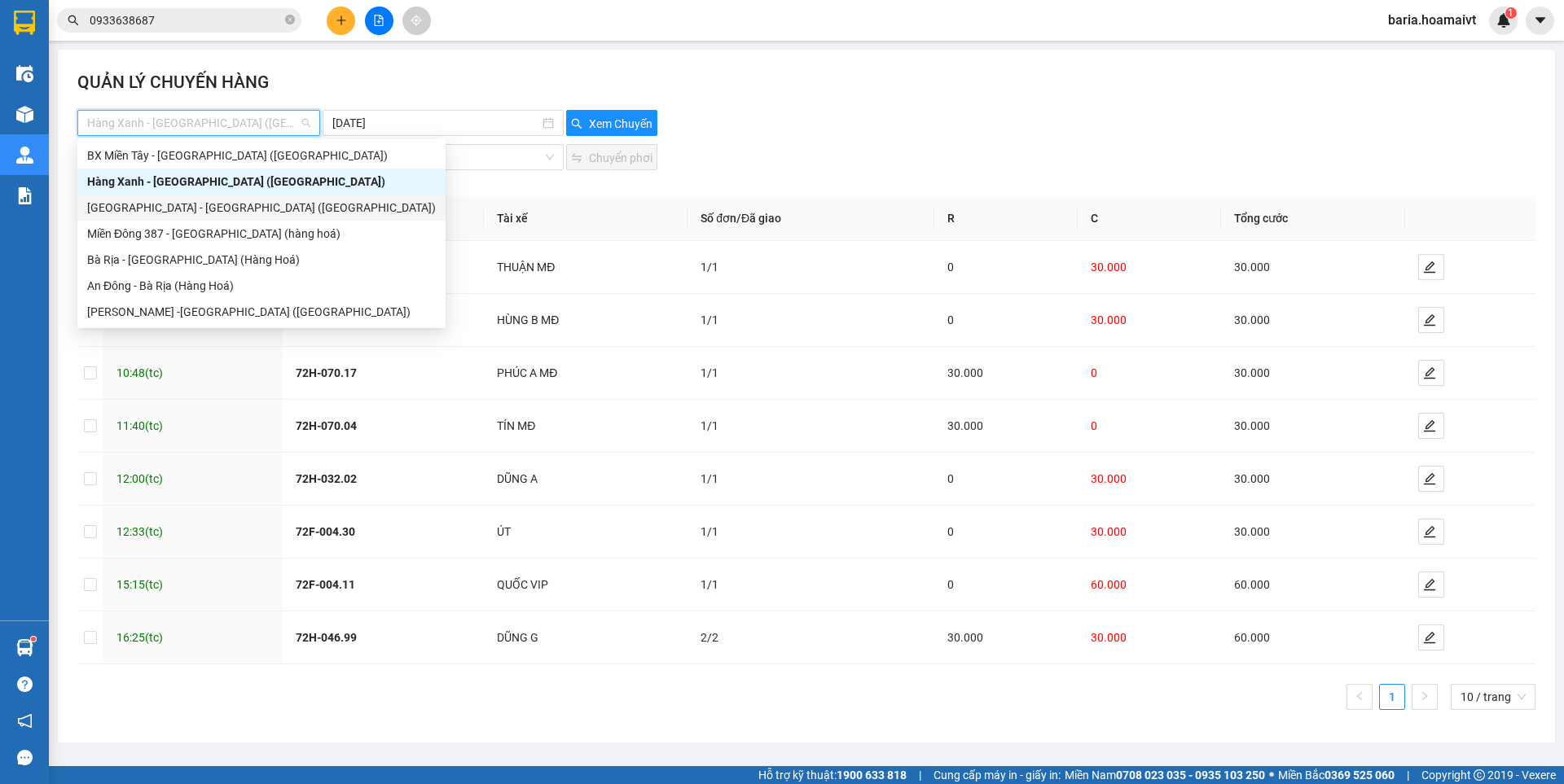
click at [190, 209] on div "[GEOGRAPHIC_DATA] - [GEOGRAPHIC_DATA] ([GEOGRAPHIC_DATA])" at bounding box center [261, 207] width 349 height 18
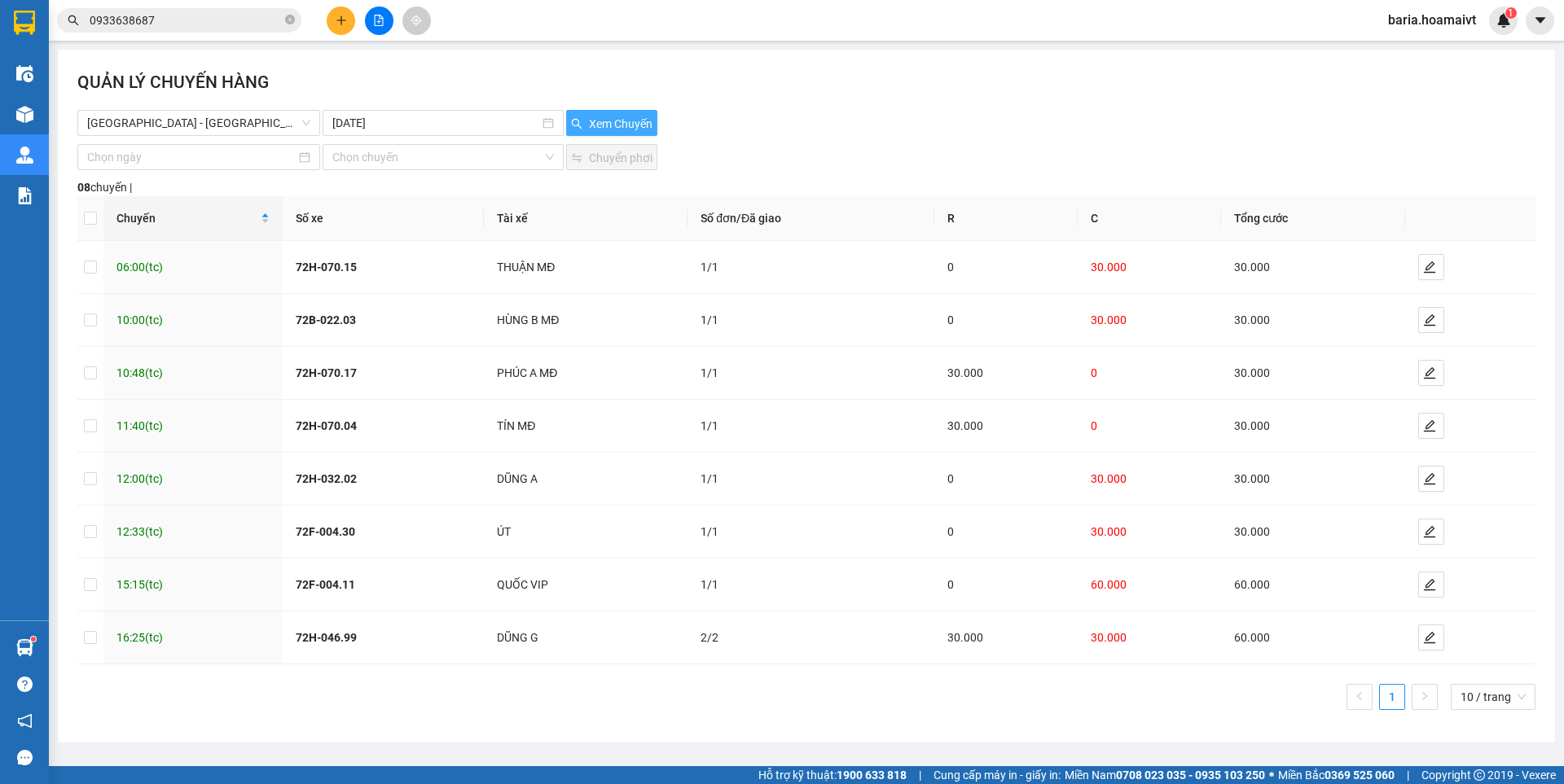
click at [625, 121] on span "Xem Chuyến" at bounding box center [621, 123] width 63 height 18
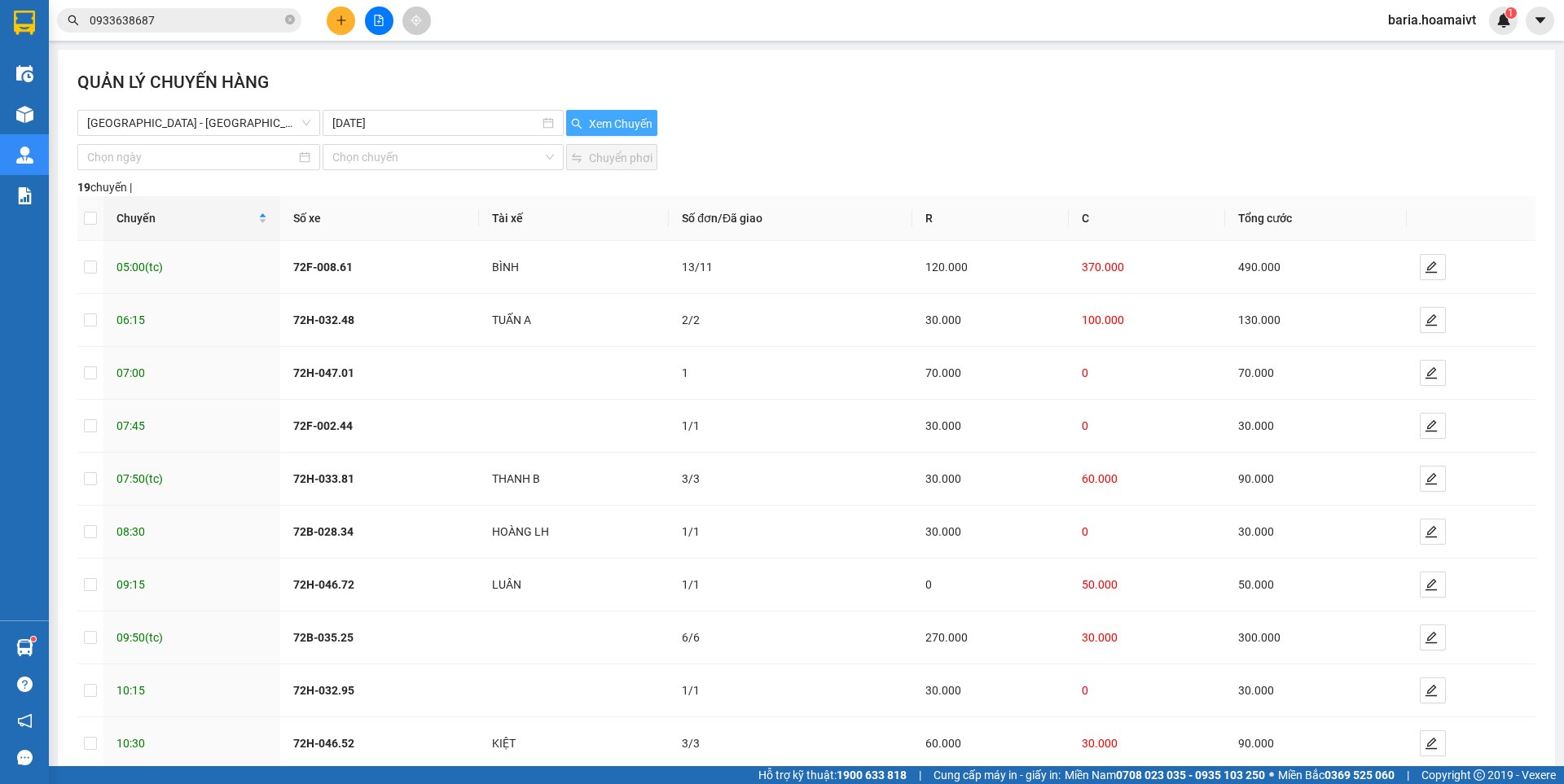
click at [627, 124] on span "Xem Chuyến" at bounding box center [621, 123] width 63 height 18
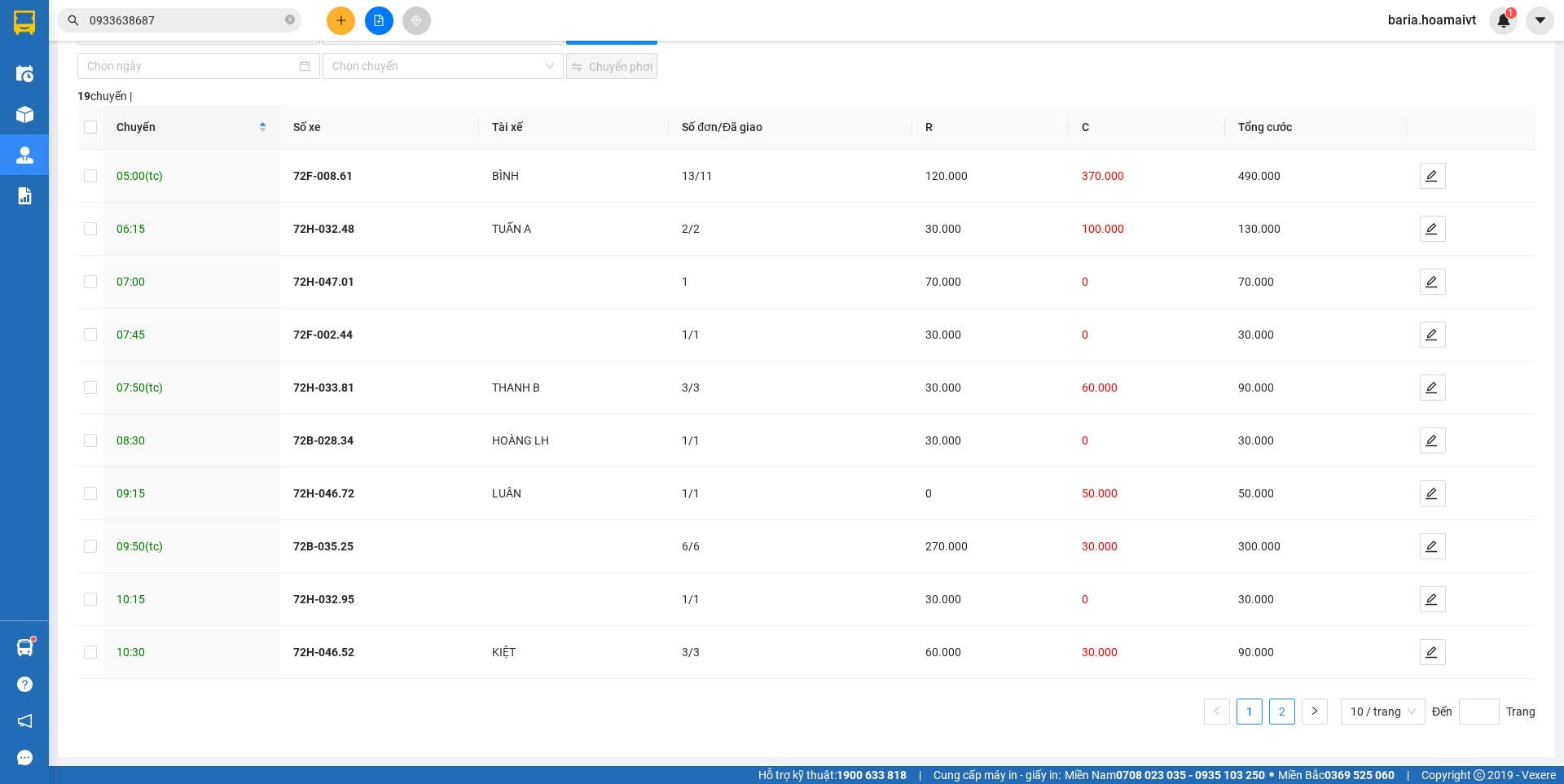
click at [1270, 714] on link "2" at bounding box center [1281, 711] width 24 height 24
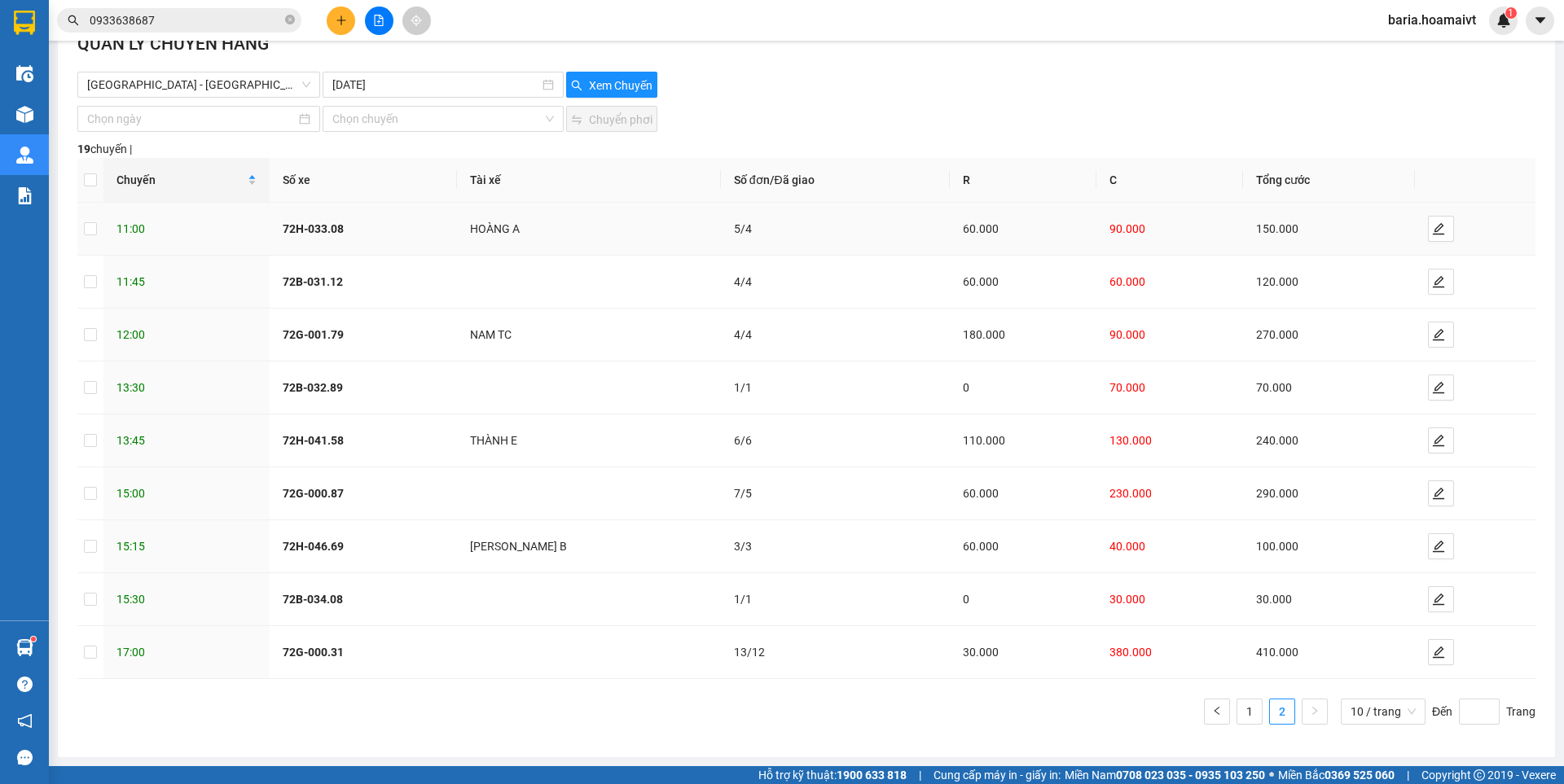
scroll to position [0, 0]
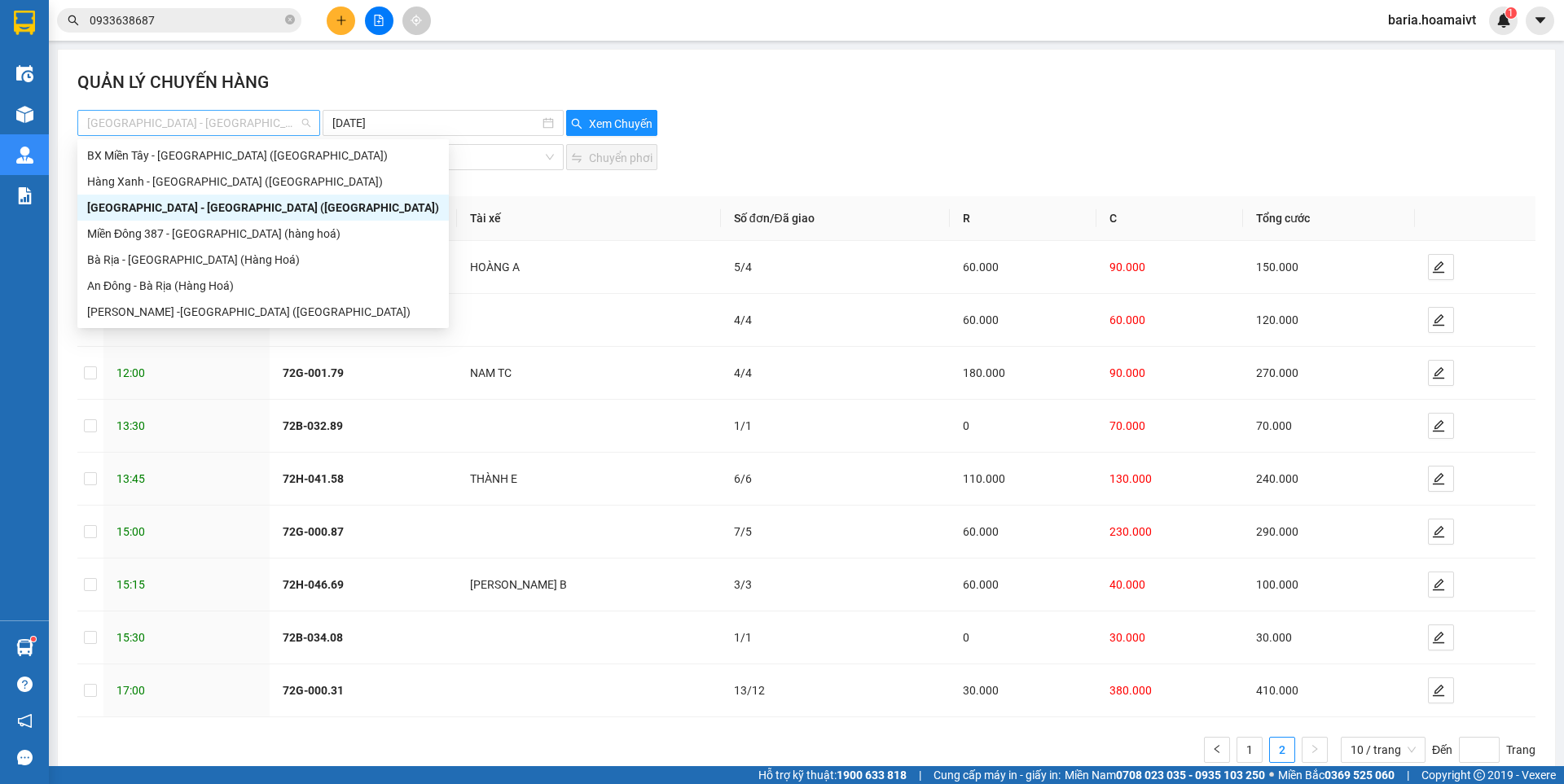
click at [223, 129] on span "[GEOGRAPHIC_DATA] - [GEOGRAPHIC_DATA] ([GEOGRAPHIC_DATA])" at bounding box center [199, 123] width 224 height 24
click at [214, 239] on div "Miền Đông 387 - [GEOGRAPHIC_DATA] (hàng hoá)" at bounding box center [263, 234] width 352 height 18
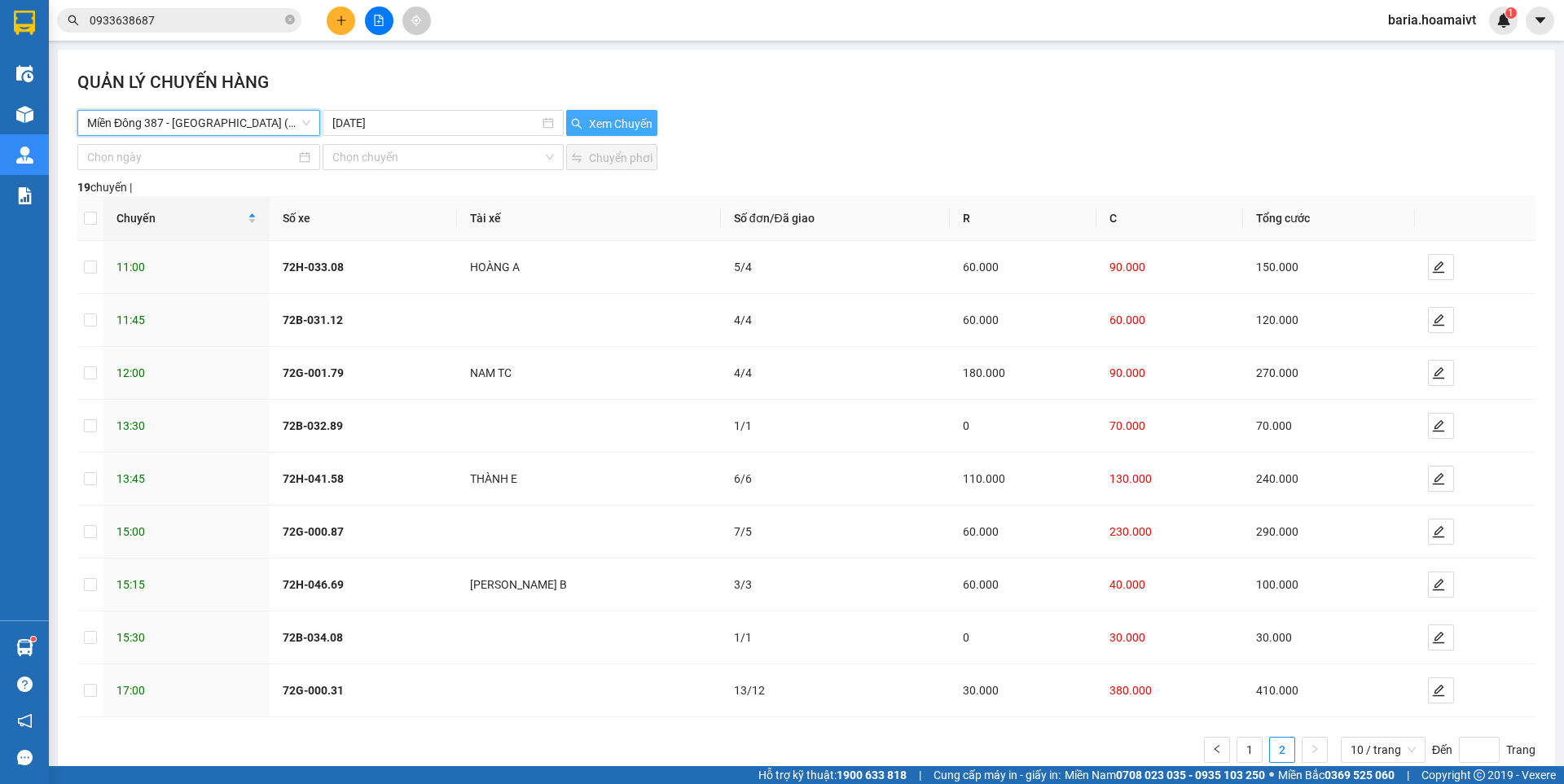
click at [601, 121] on span "Xem Chuyến" at bounding box center [621, 123] width 63 height 18
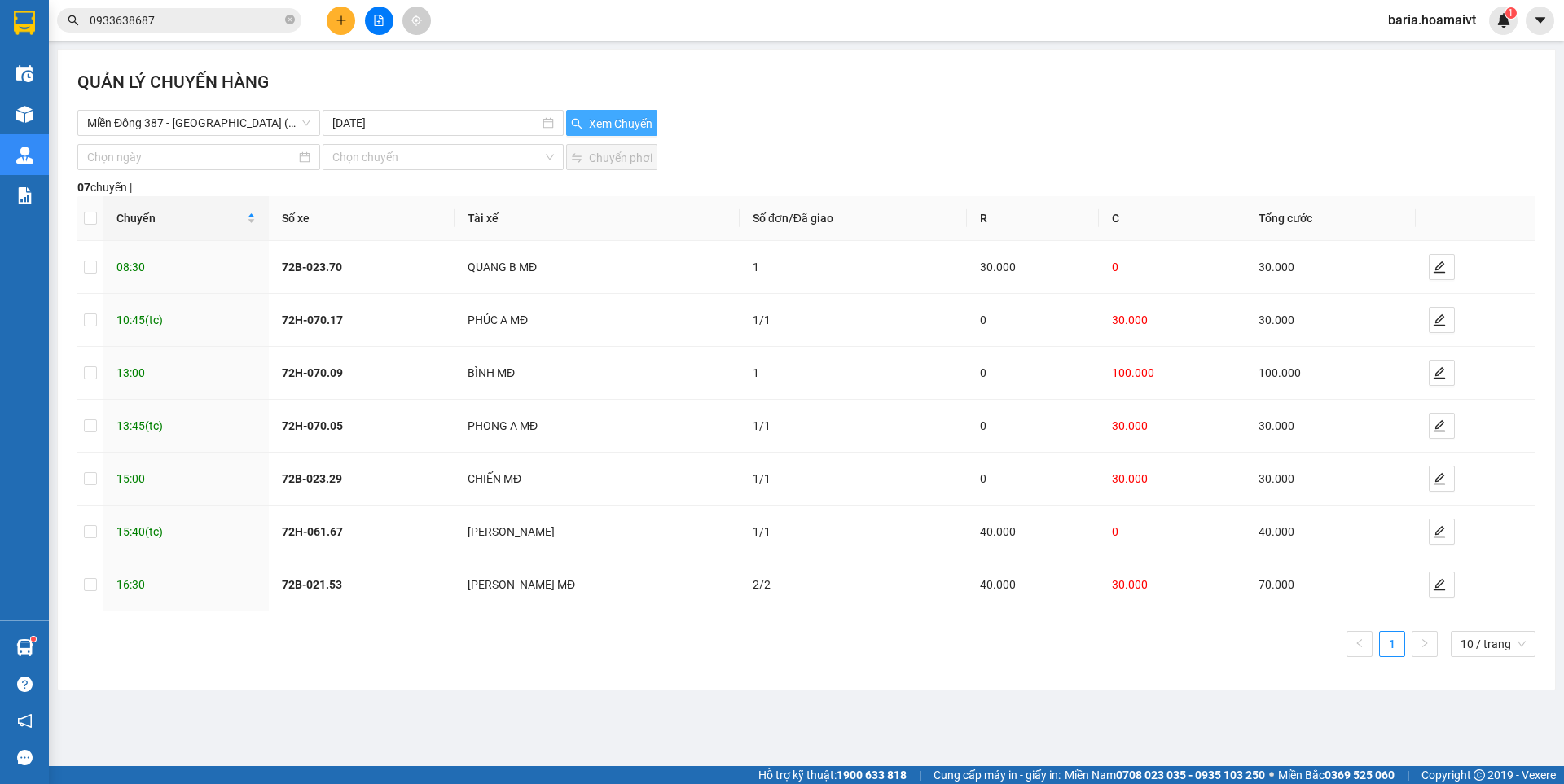
click at [601, 121] on span "Xem Chuyến" at bounding box center [621, 123] width 63 height 18
click at [244, 113] on span "Miền Đông 387 - [GEOGRAPHIC_DATA] (hàng hoá)" at bounding box center [199, 123] width 224 height 24
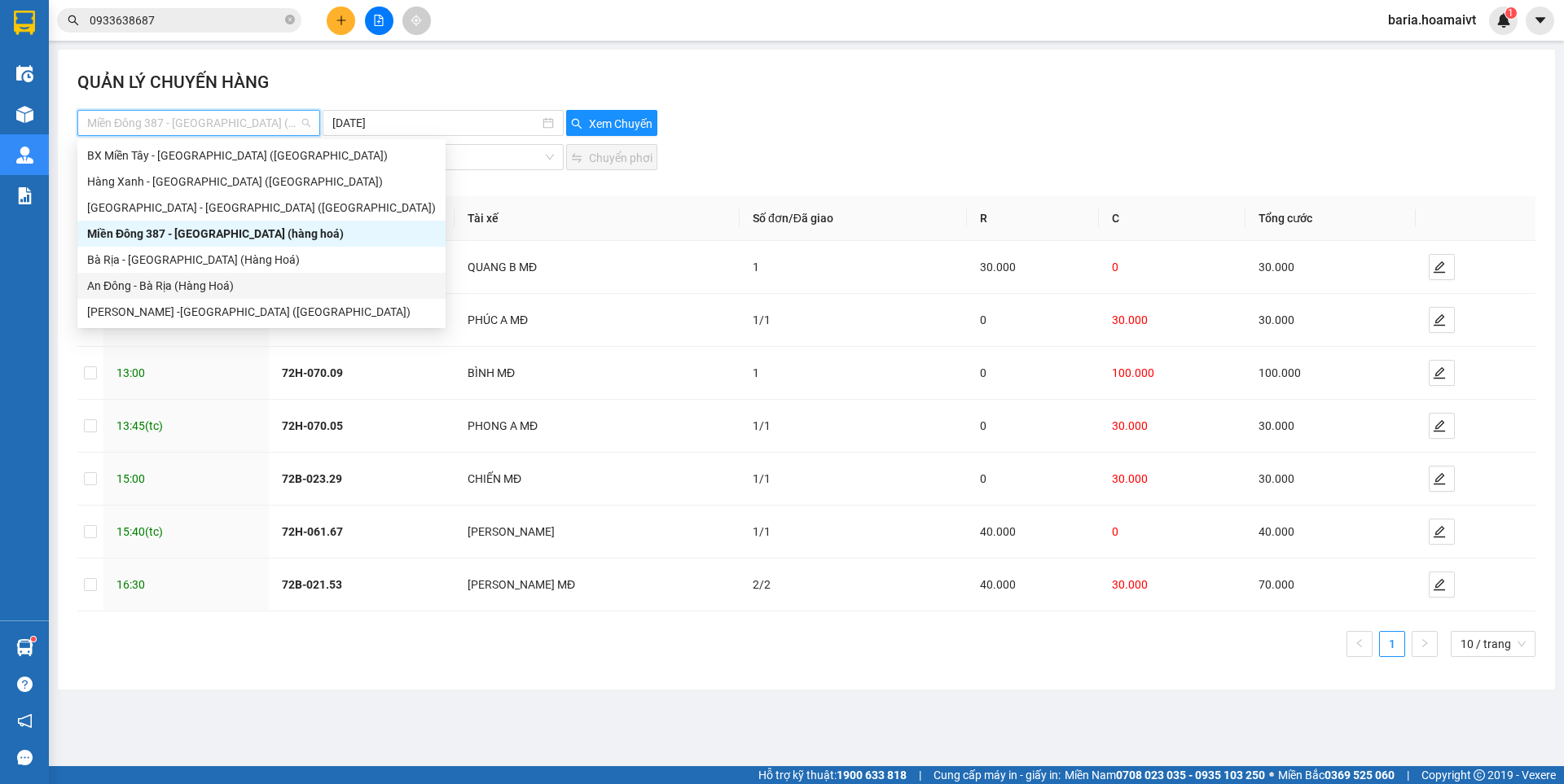
click at [189, 289] on div "An Đông - Bà Rịa (Hàng Hoá)" at bounding box center [261, 285] width 349 height 18
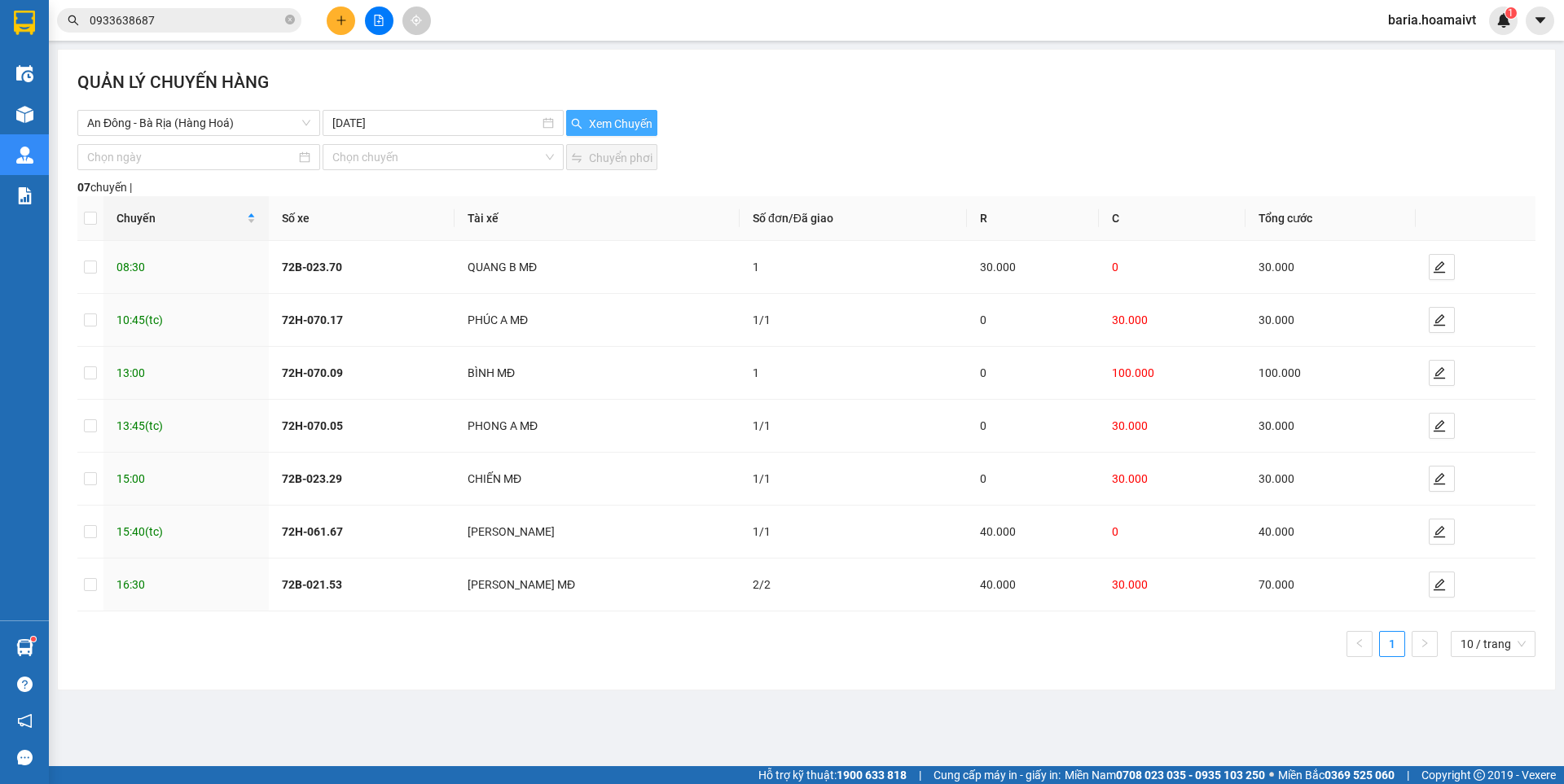
click at [598, 118] on span "Xem Chuyến" at bounding box center [621, 123] width 63 height 18
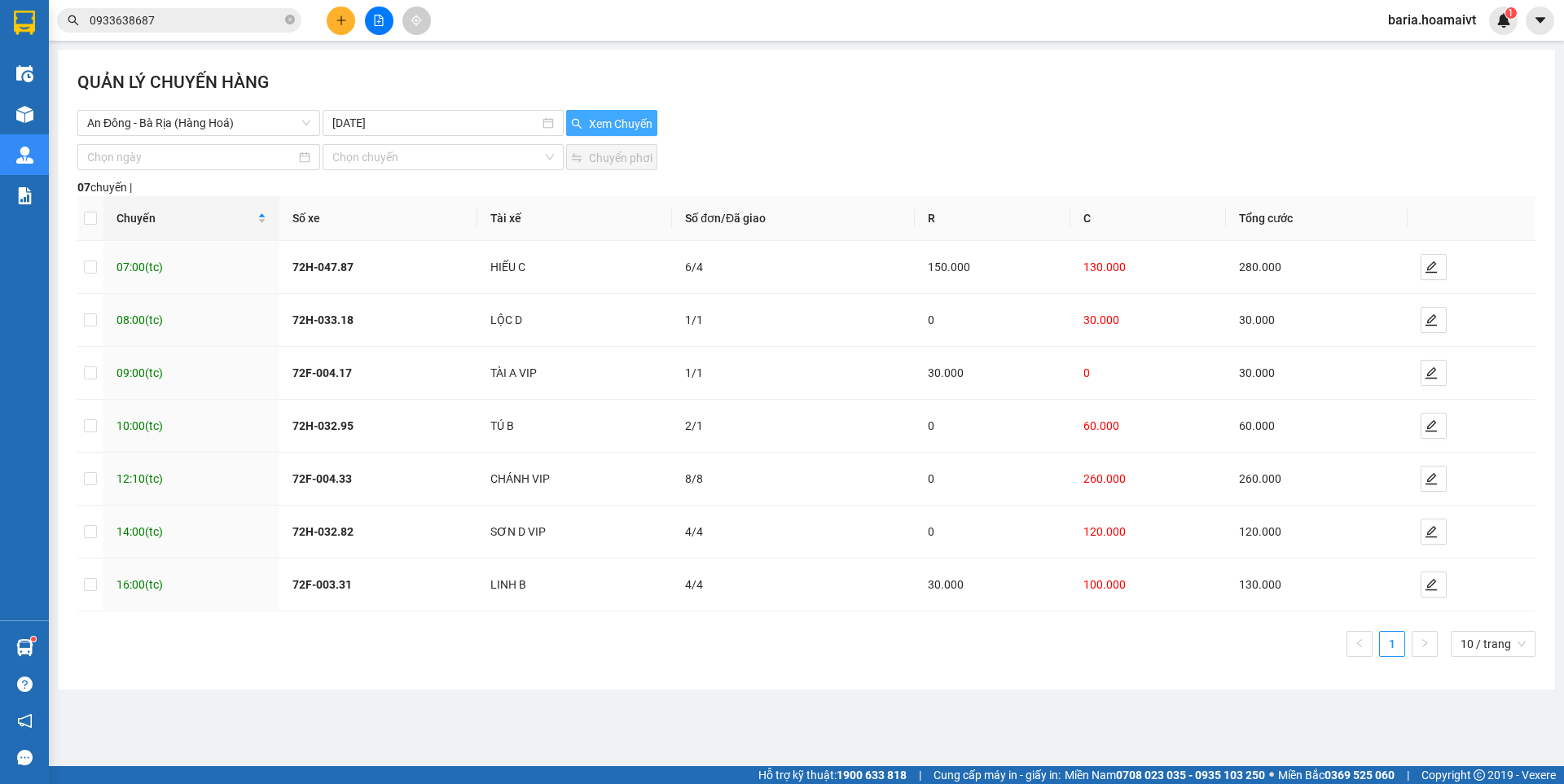
click at [621, 123] on span "Xem Chuyến" at bounding box center [621, 123] width 63 height 18
click at [385, 118] on input "[DATE]" at bounding box center [435, 123] width 206 height 18
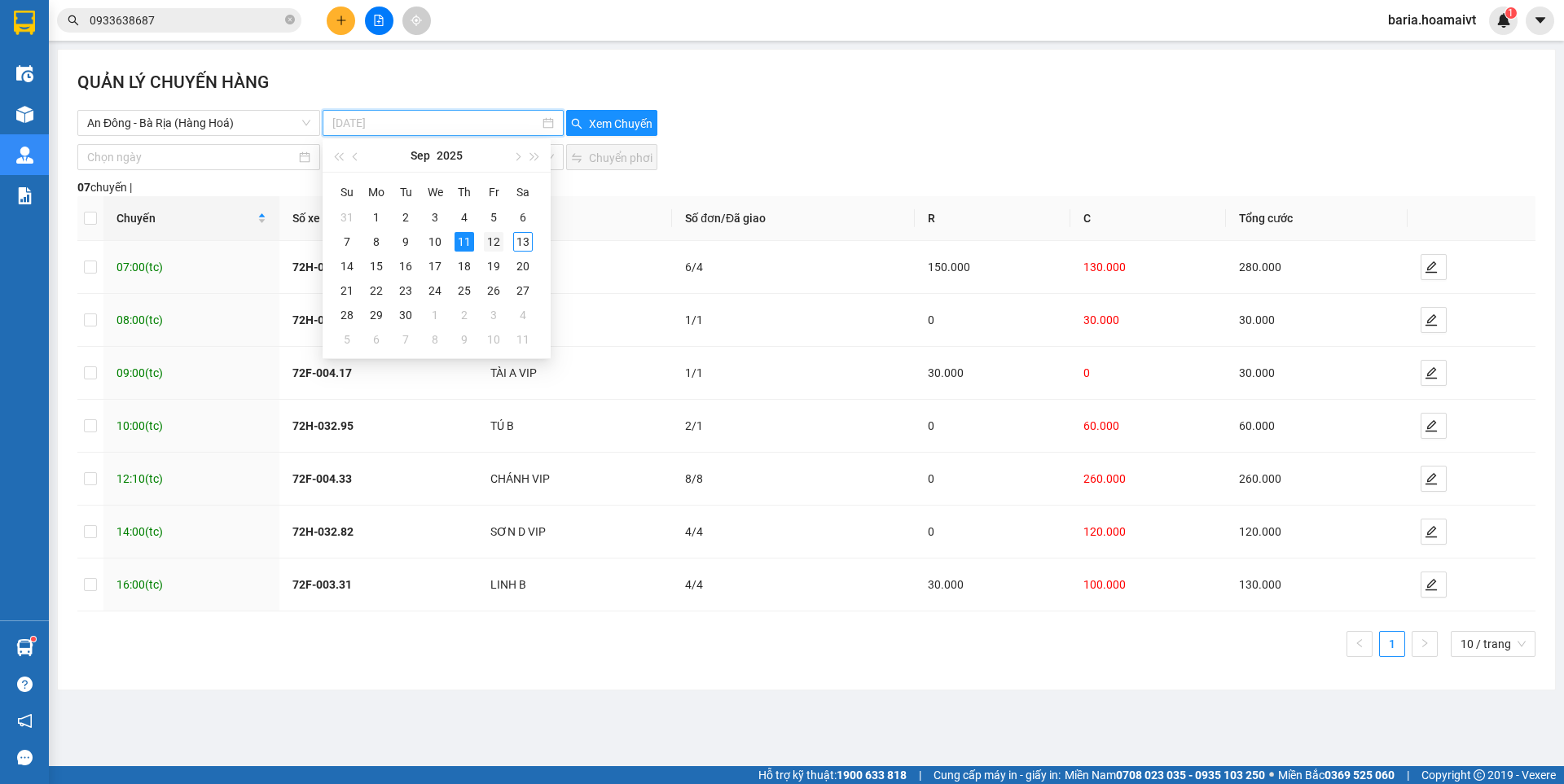
type input "[DATE]"
click at [486, 239] on div "12" at bounding box center [493, 241] width 19 height 19
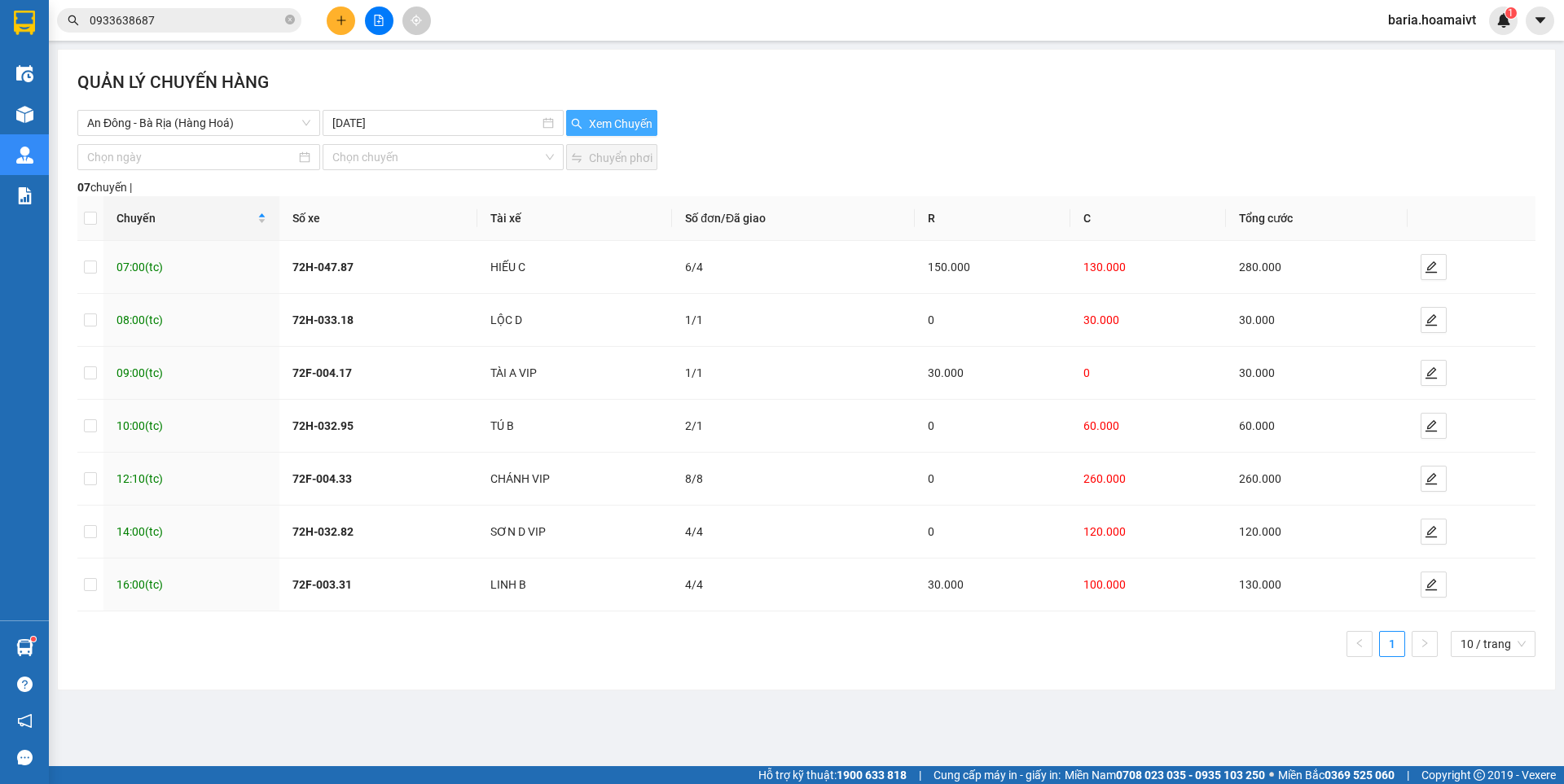
click at [620, 126] on span "Xem Chuyến" at bounding box center [621, 123] width 63 height 18
click at [621, 126] on span "Xem Chuyến" at bounding box center [621, 123] width 63 height 18
click at [292, 125] on span "An Đông - Bà Rịa (Hàng Hoá)" at bounding box center [199, 123] width 224 height 24
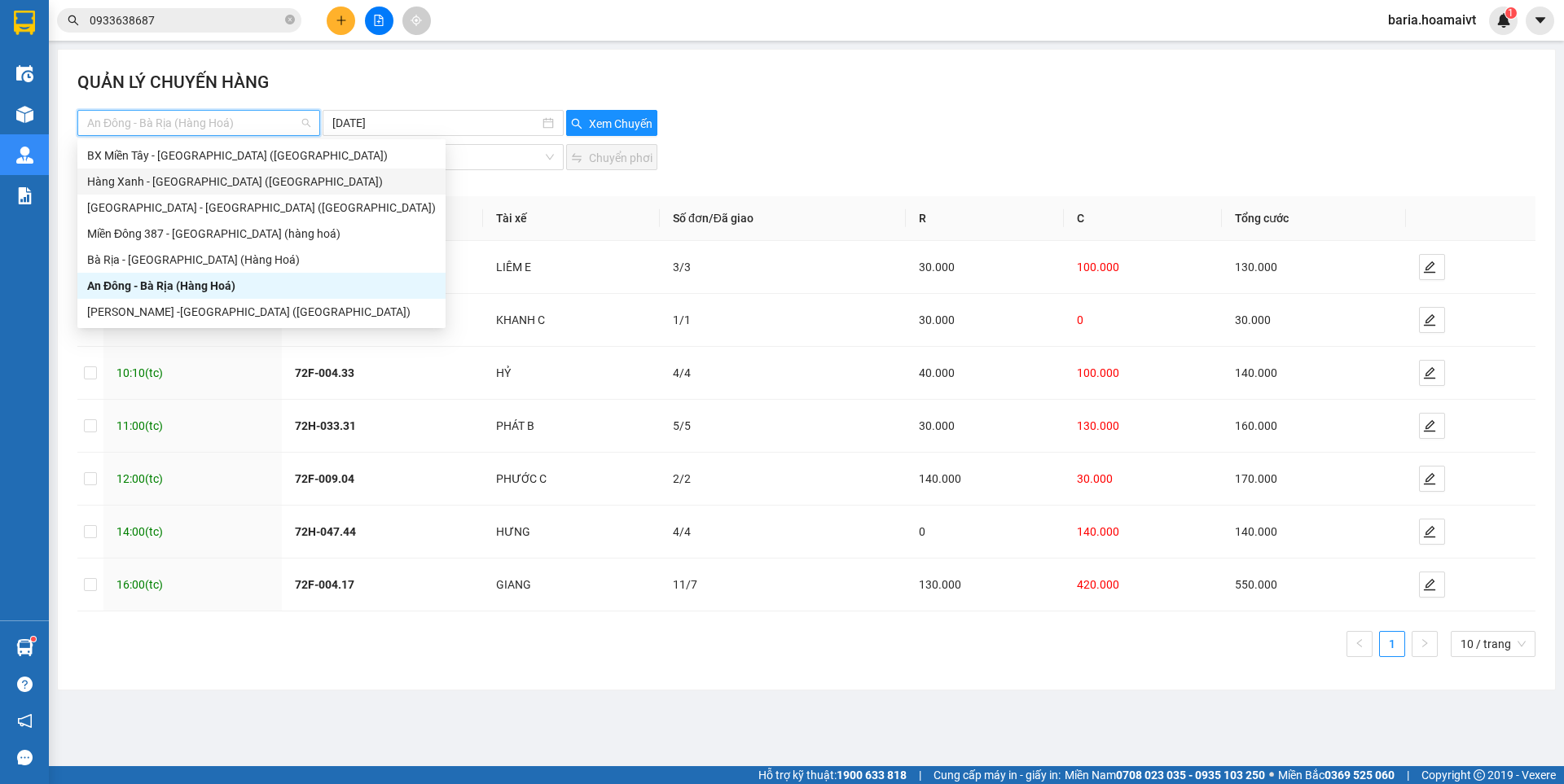
click at [240, 185] on div "Hàng Xanh - [GEOGRAPHIC_DATA] ([GEOGRAPHIC_DATA])" at bounding box center [261, 181] width 349 height 18
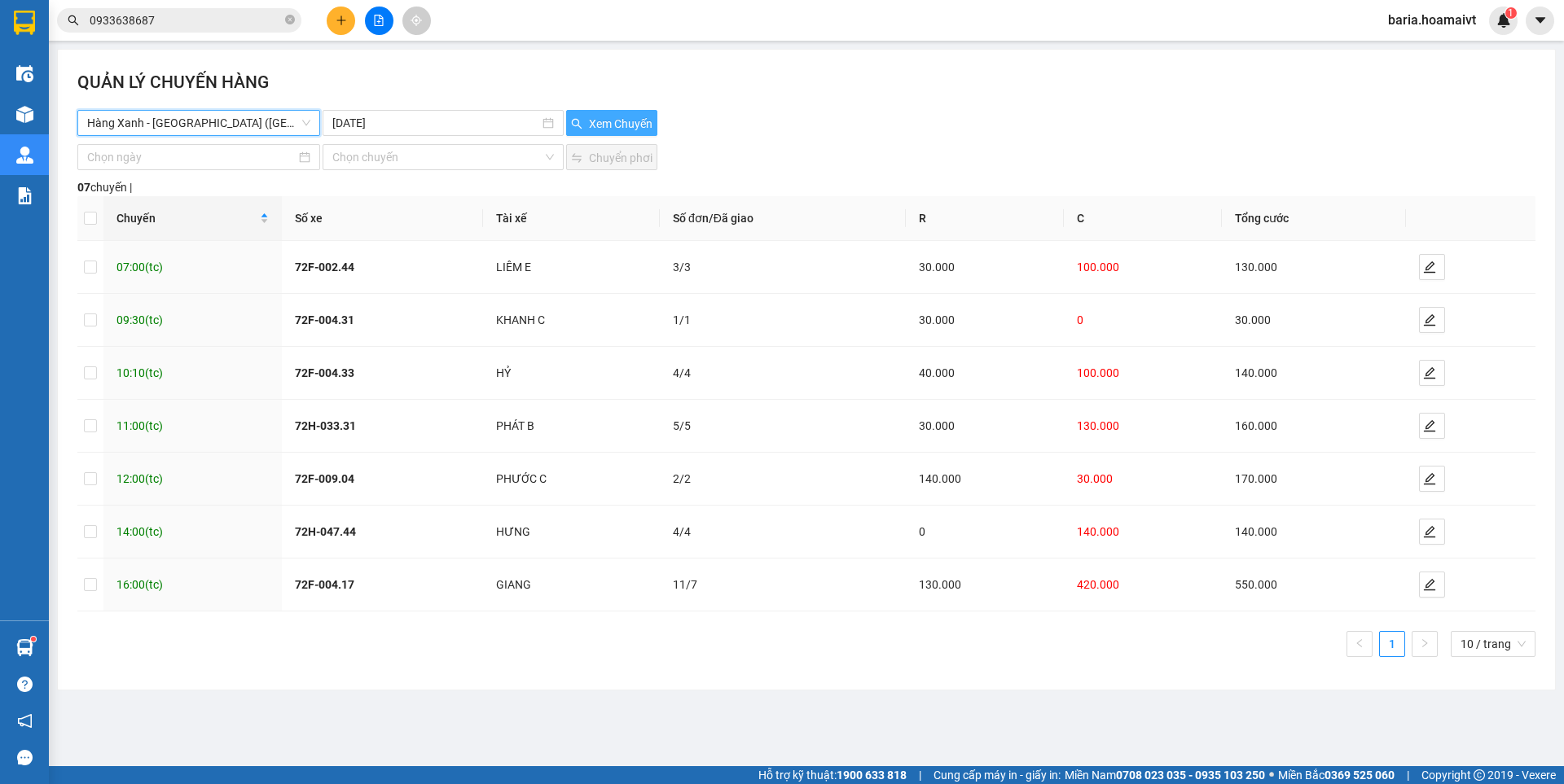
click at [610, 118] on span "Xem Chuyến" at bounding box center [621, 123] width 63 height 18
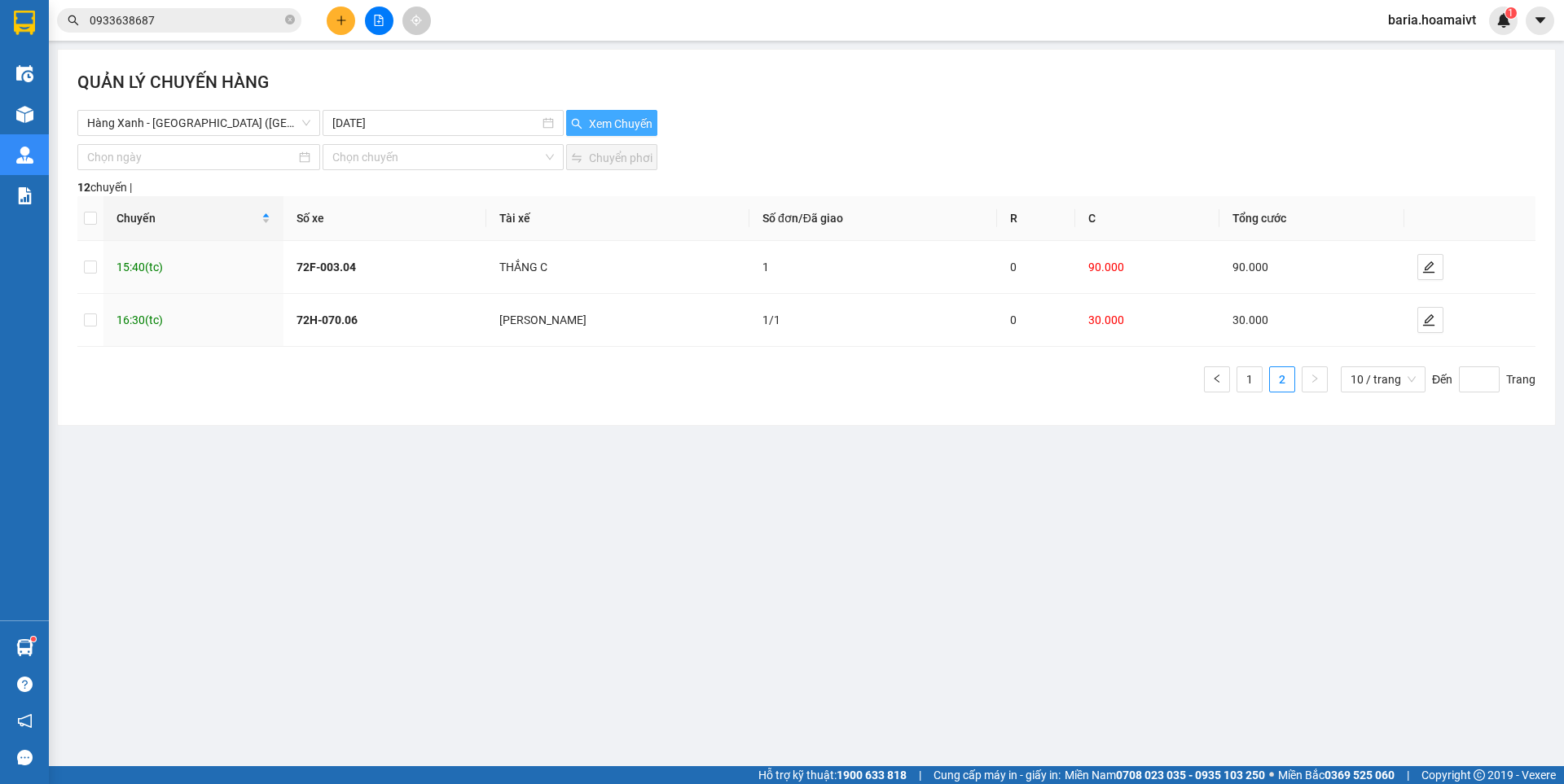
click at [610, 118] on span "Xem Chuyến" at bounding box center [621, 123] width 63 height 18
click at [1245, 380] on link "1" at bounding box center [1249, 379] width 24 height 24
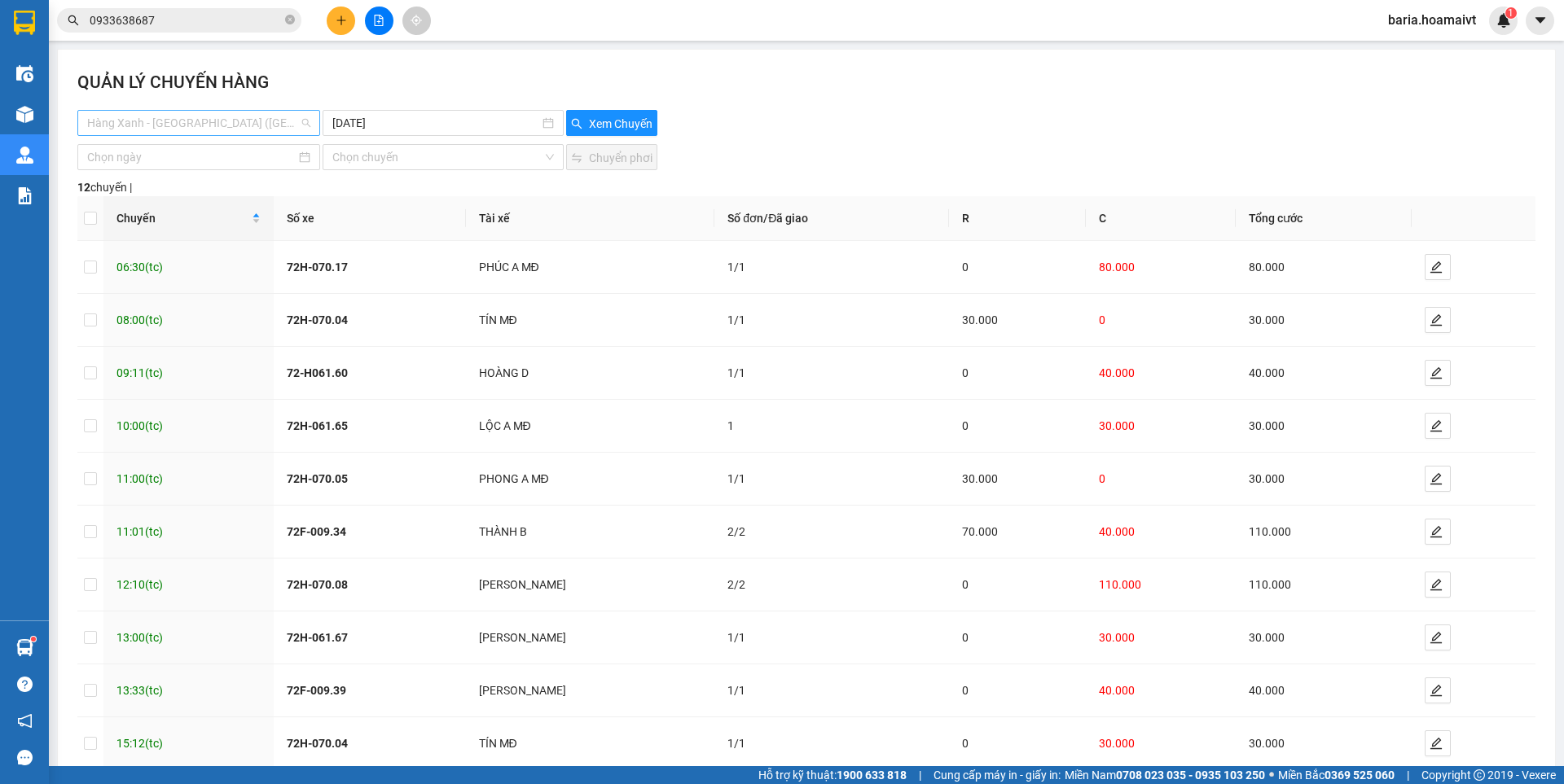
click at [274, 119] on span "Hàng Xanh - [GEOGRAPHIC_DATA] ([GEOGRAPHIC_DATA])" at bounding box center [199, 123] width 224 height 24
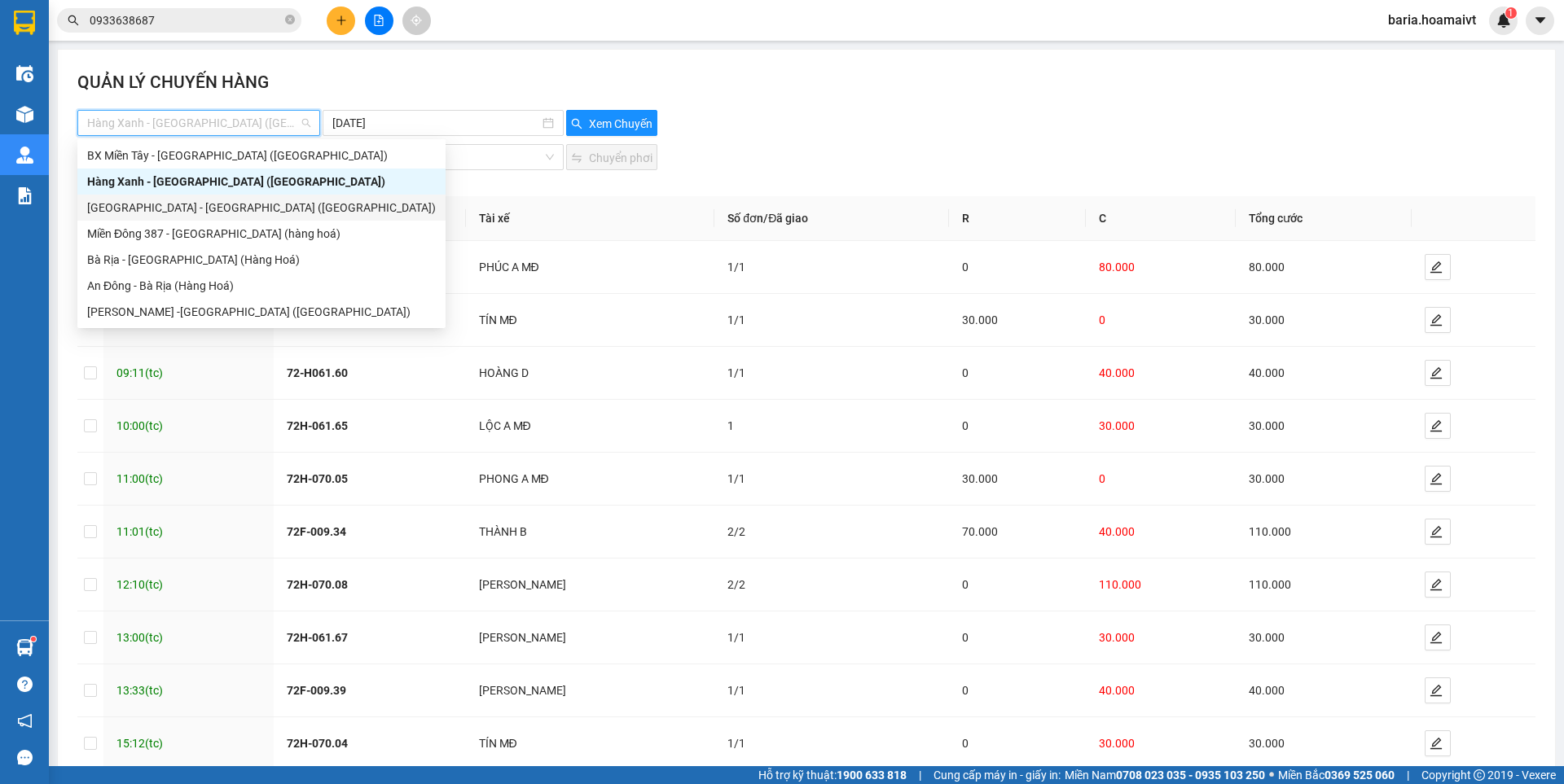
click at [212, 204] on div "[GEOGRAPHIC_DATA] - [GEOGRAPHIC_DATA] ([GEOGRAPHIC_DATA])" at bounding box center [261, 207] width 349 height 18
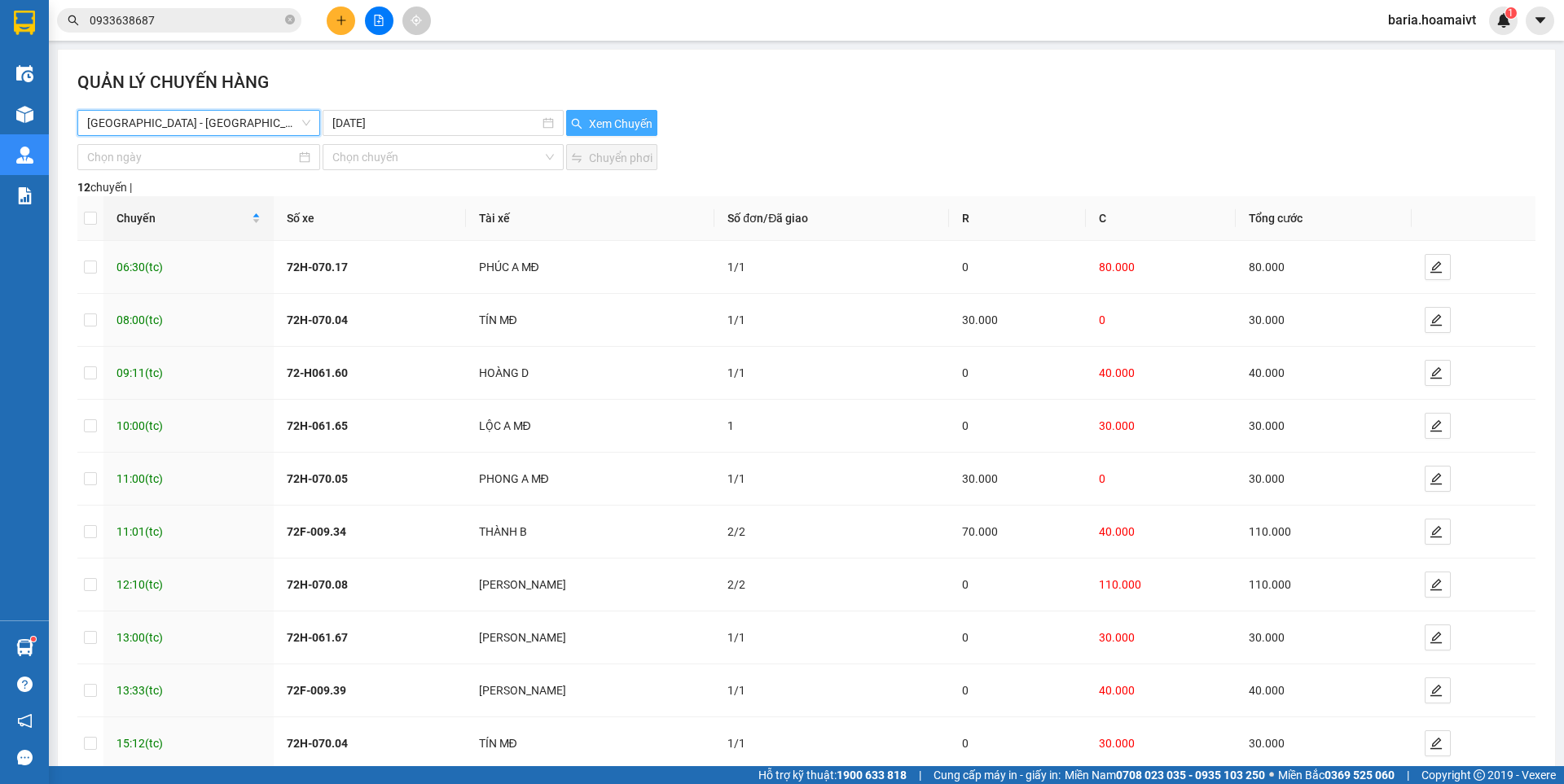
click at [606, 120] on span "Xem Chuyến" at bounding box center [621, 123] width 63 height 18
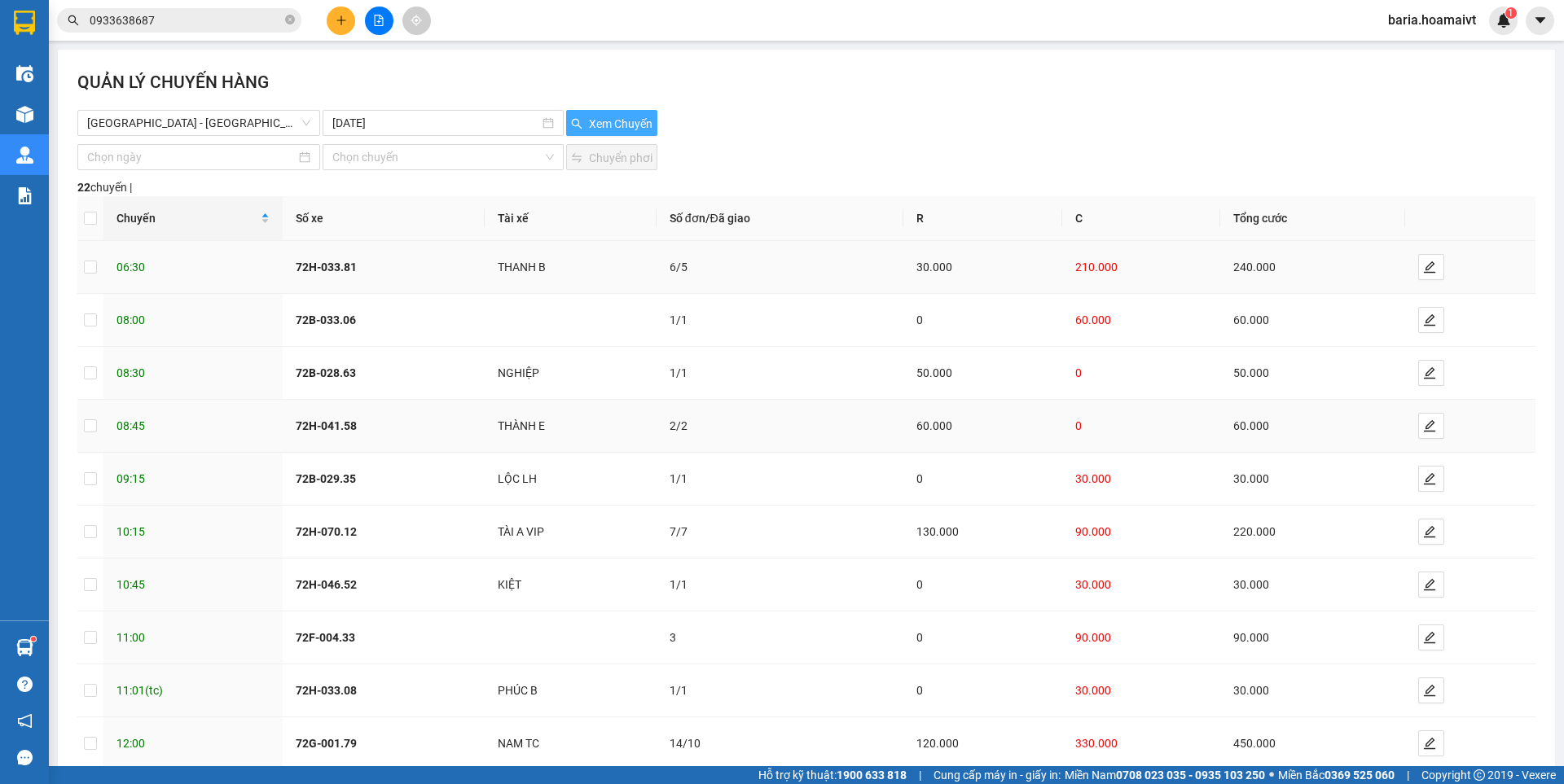
scroll to position [91, 0]
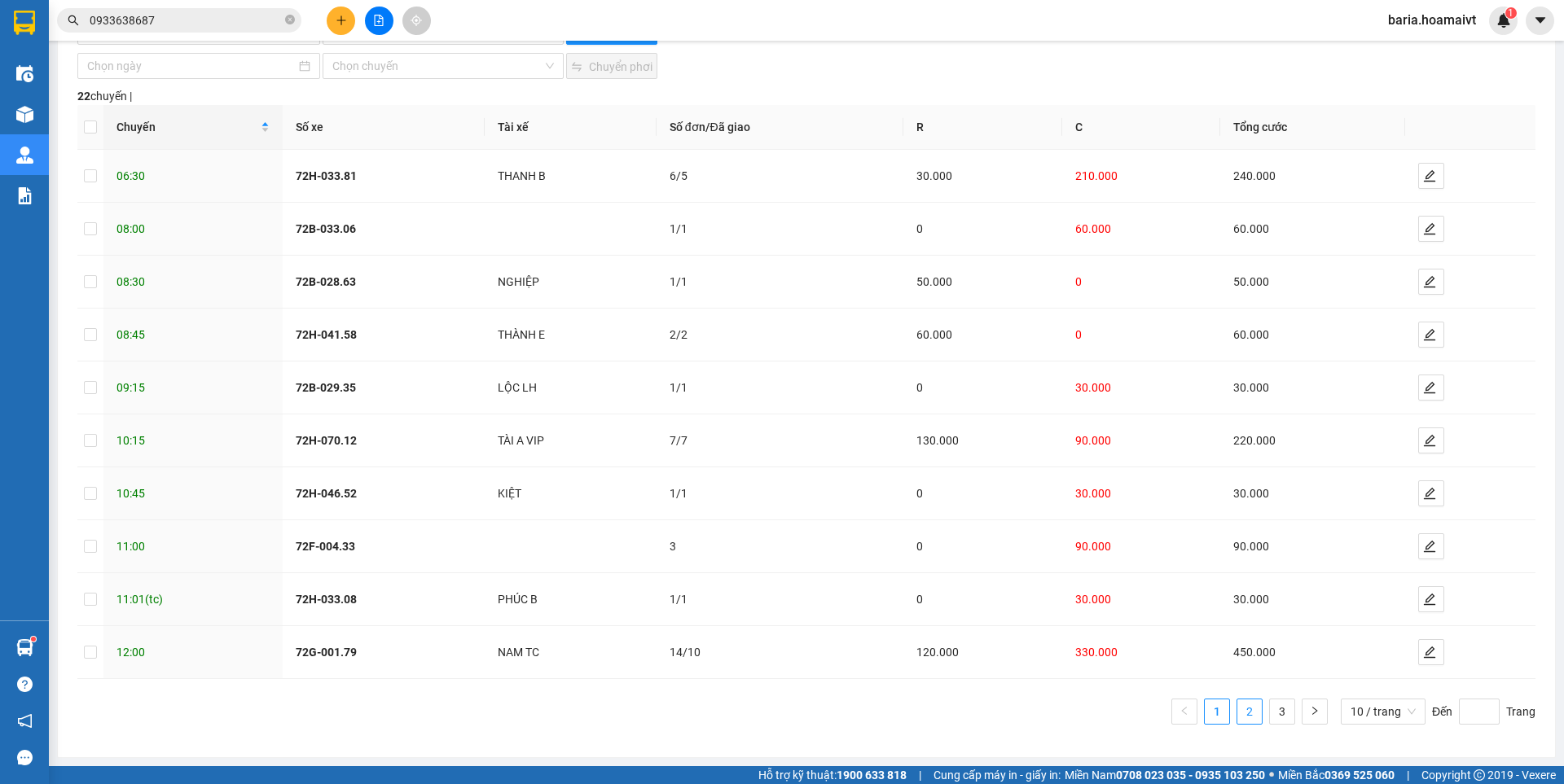
click at [1244, 718] on link "2" at bounding box center [1249, 711] width 24 height 24
click at [1280, 711] on link "3" at bounding box center [1281, 711] width 24 height 24
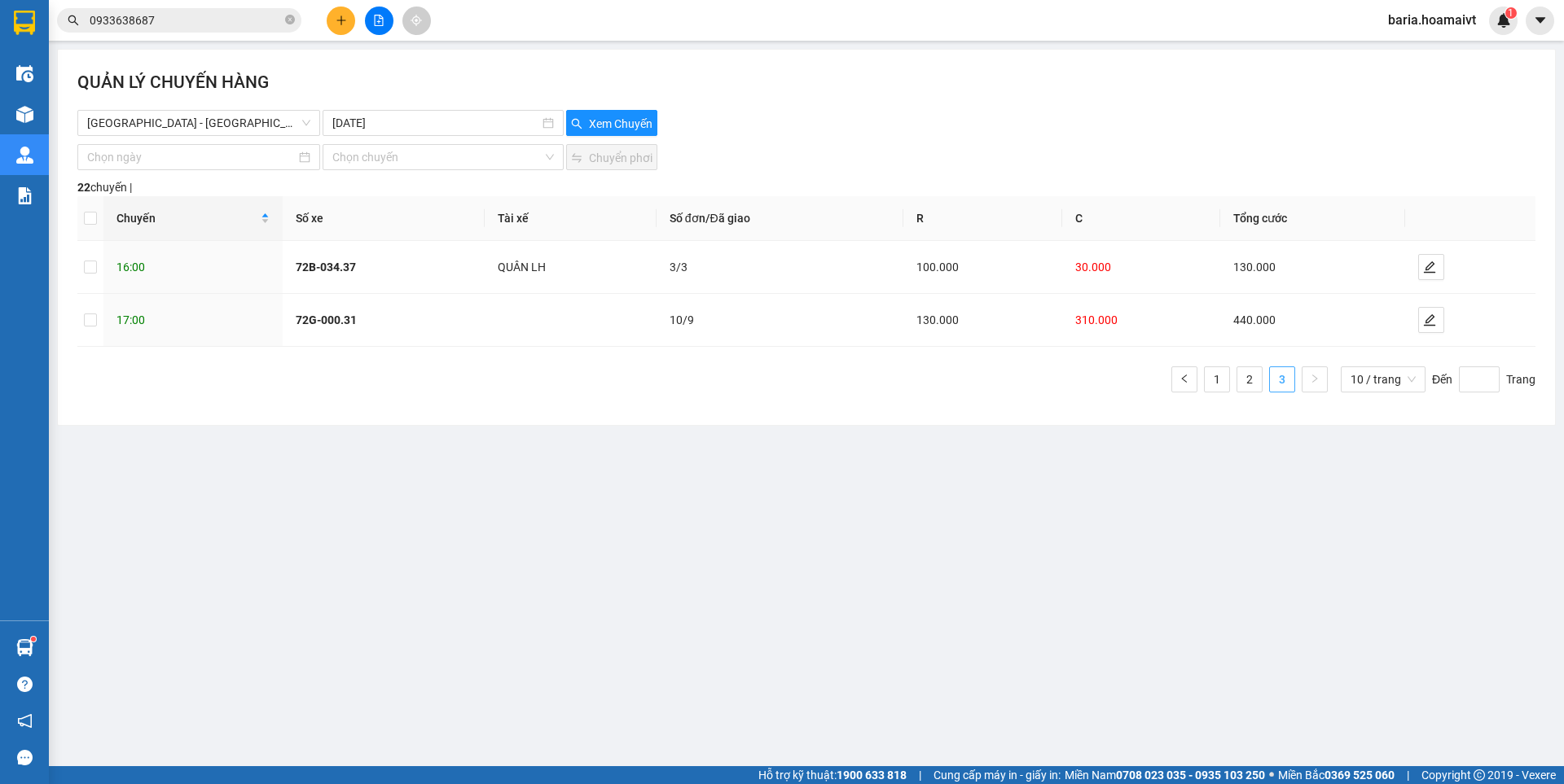
scroll to position [0, 0]
click at [214, 18] on input "0933638687" at bounding box center [185, 20] width 192 height 18
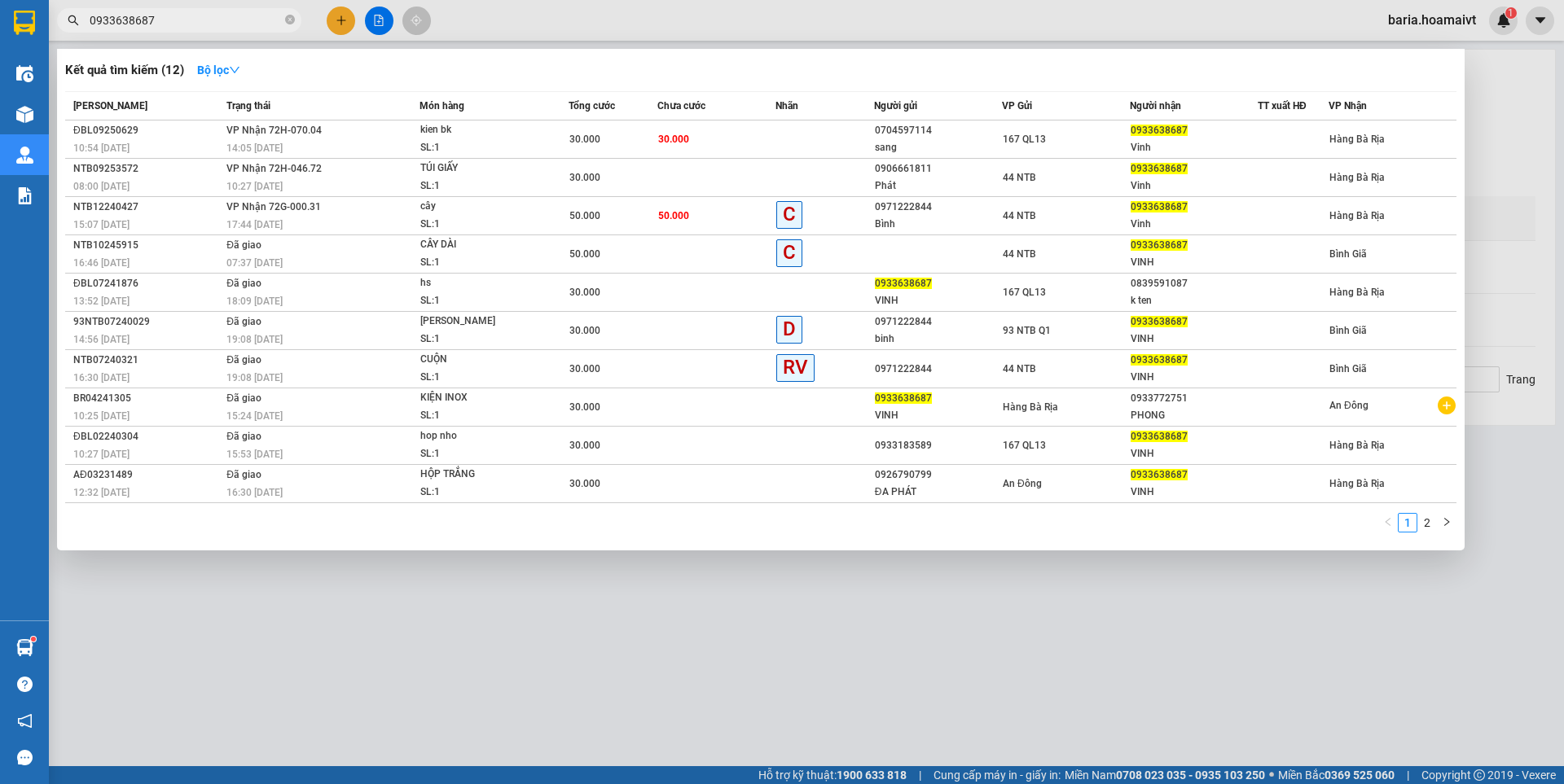
click at [214, 18] on input "0933638687" at bounding box center [185, 20] width 192 height 18
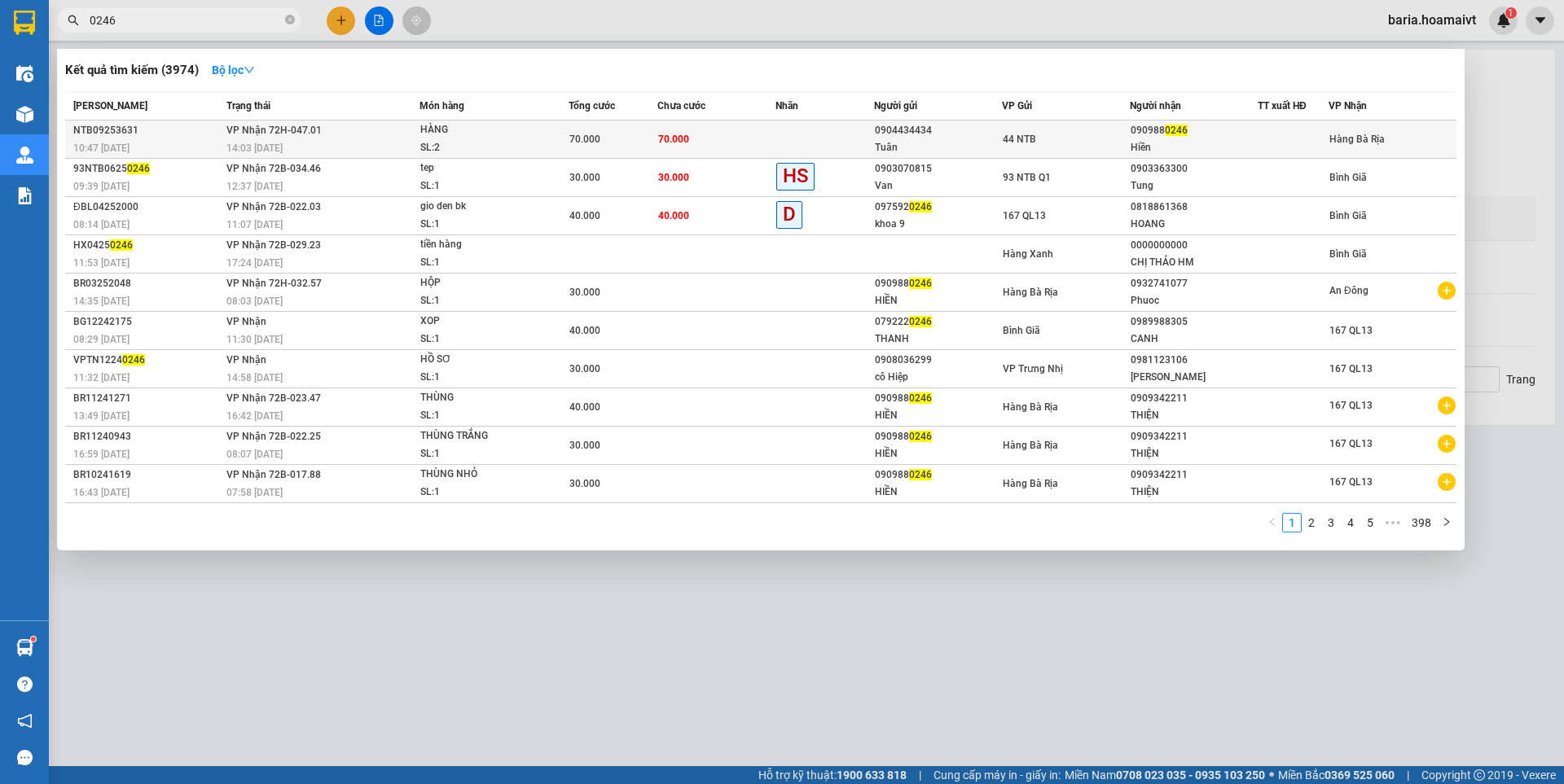
type input "0246"
click at [669, 133] on span "70.000" at bounding box center [673, 139] width 31 height 12
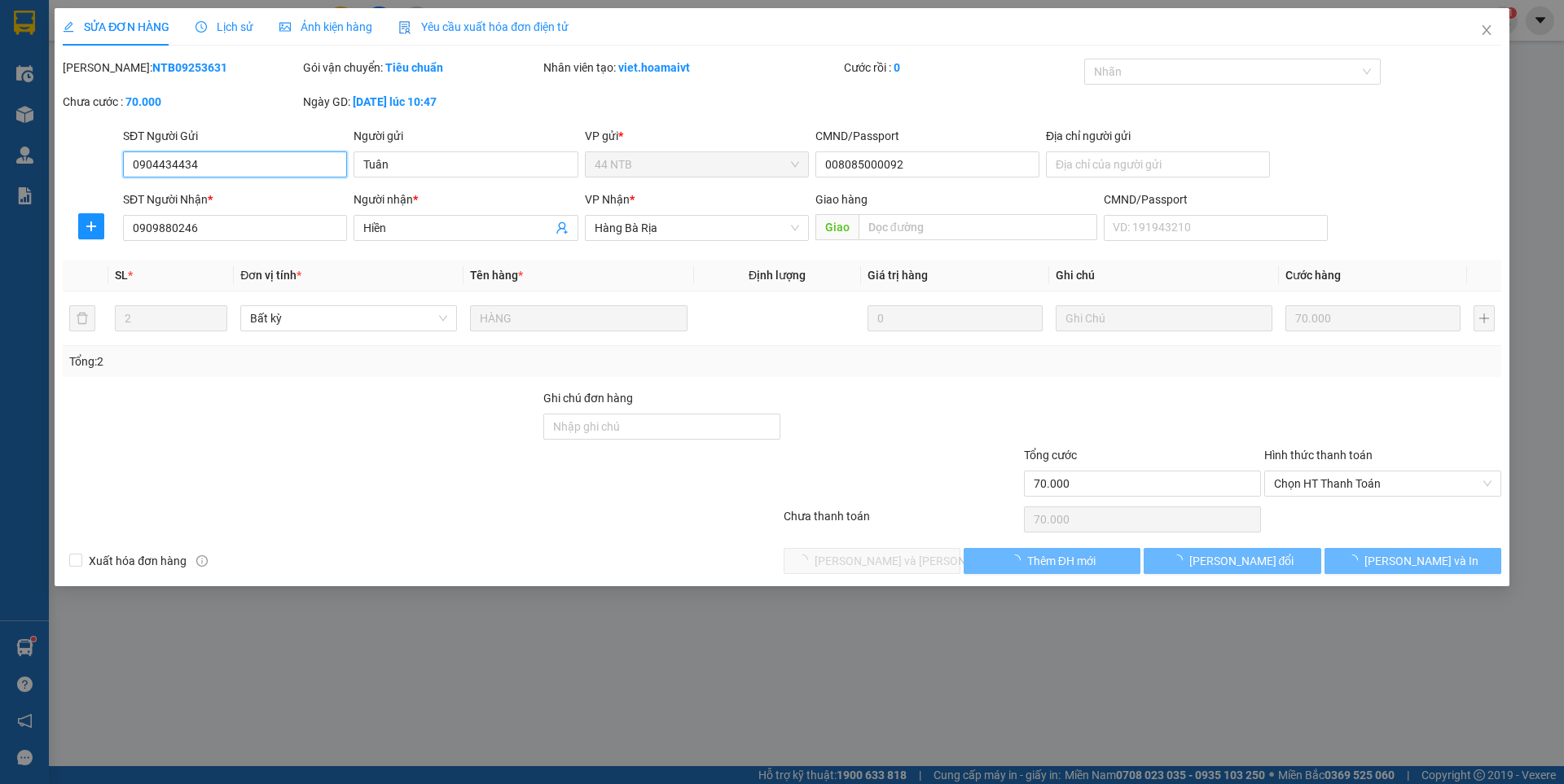
type input "0904434434"
type input "Tuân"
type input "008085000092"
type input "0909880246"
type input "Hiền"
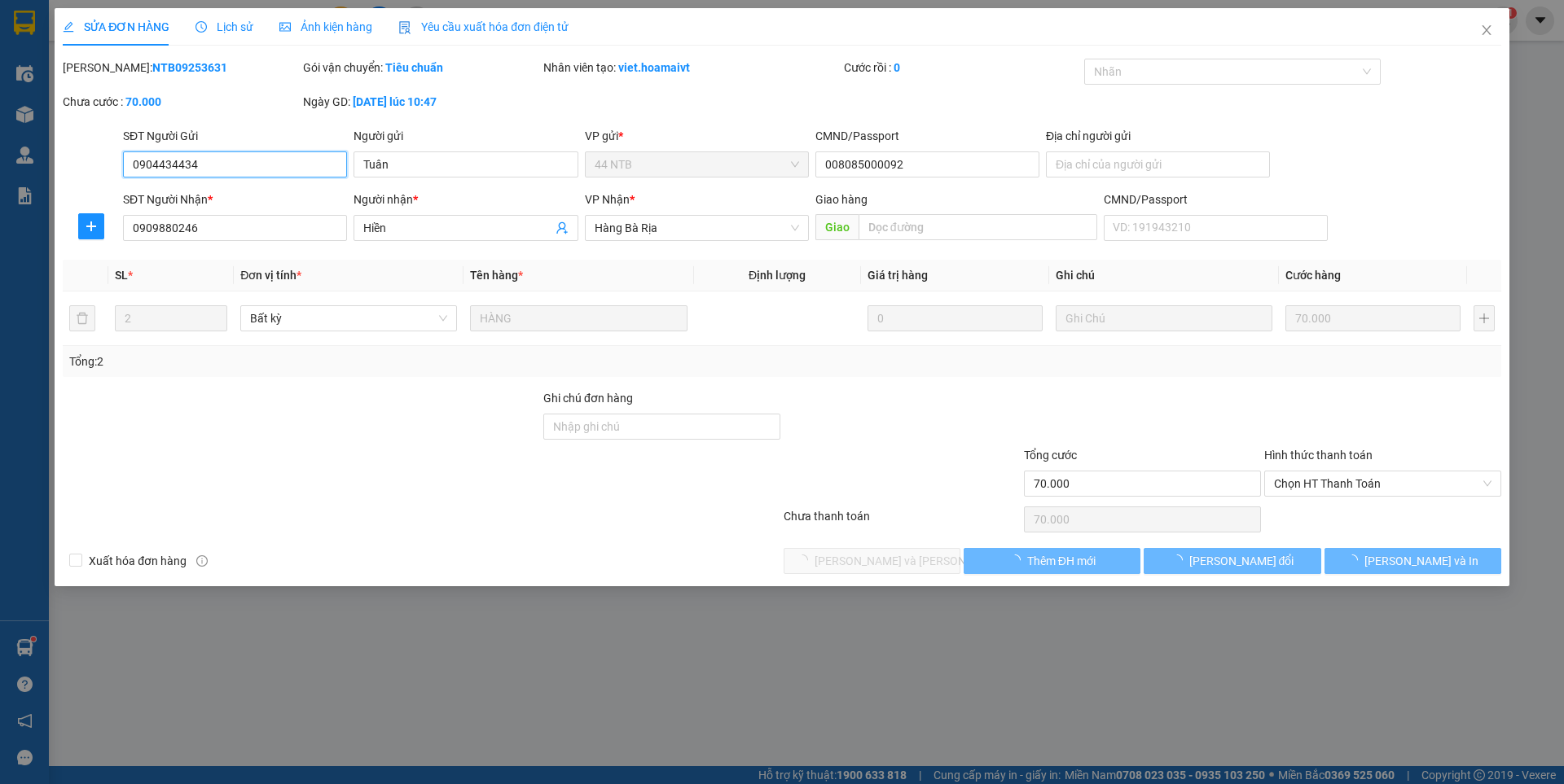
type input "70.000"
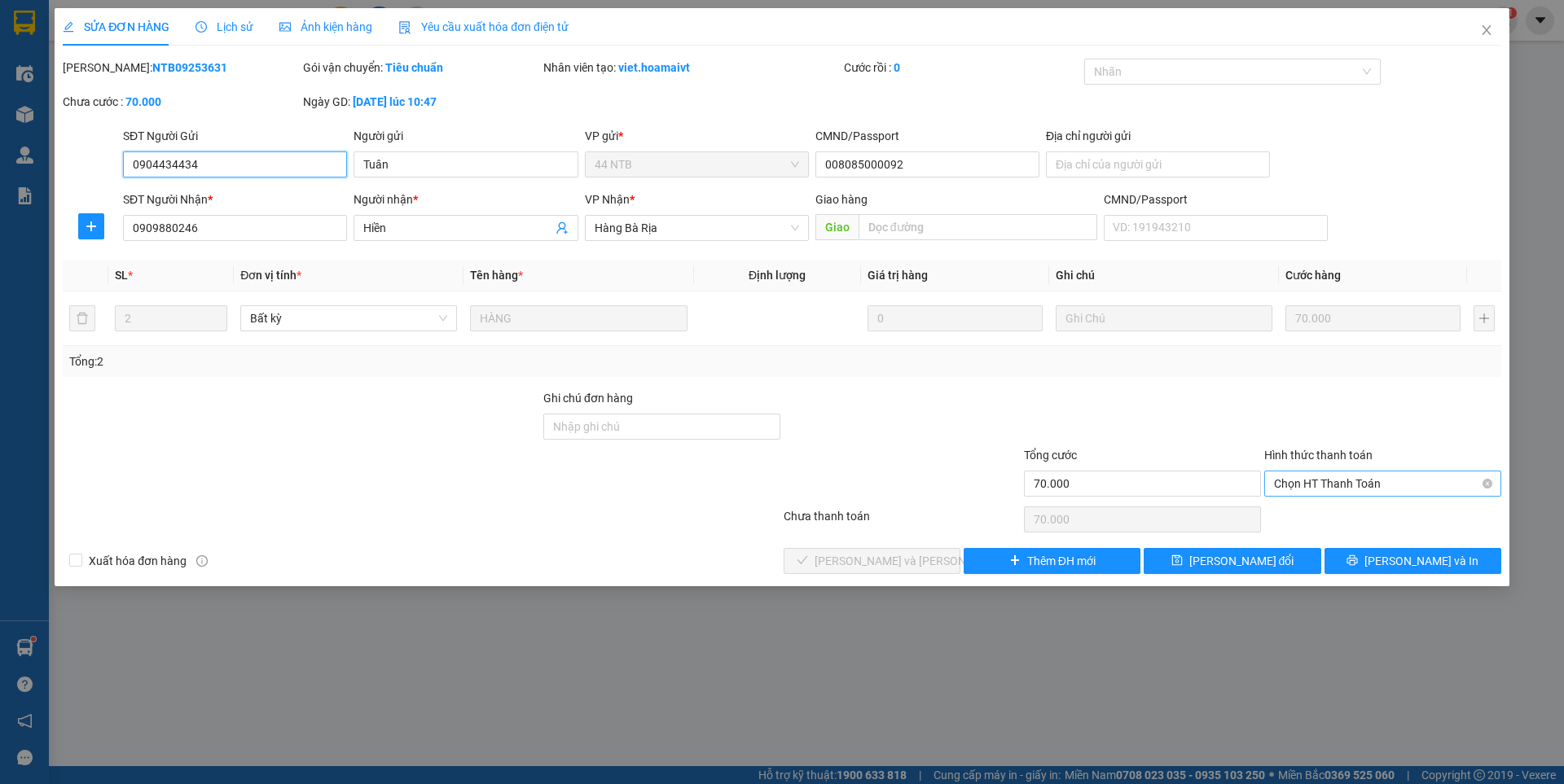
click at [1352, 473] on span "Chọn HT Thanh Toán" at bounding box center [1382, 483] width 218 height 24
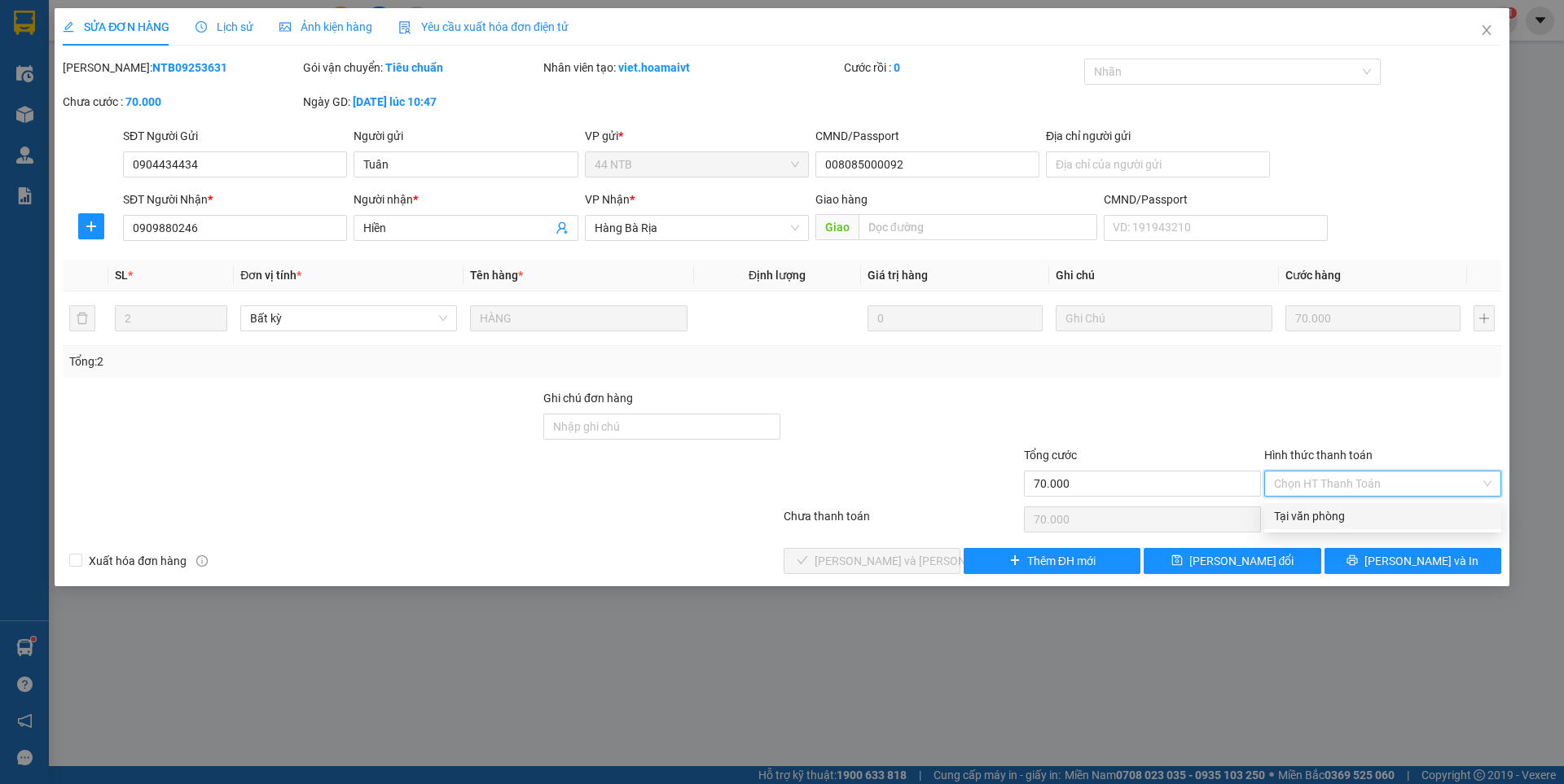
click at [1314, 513] on div "Tại văn phòng" at bounding box center [1382, 515] width 218 height 18
type input "0"
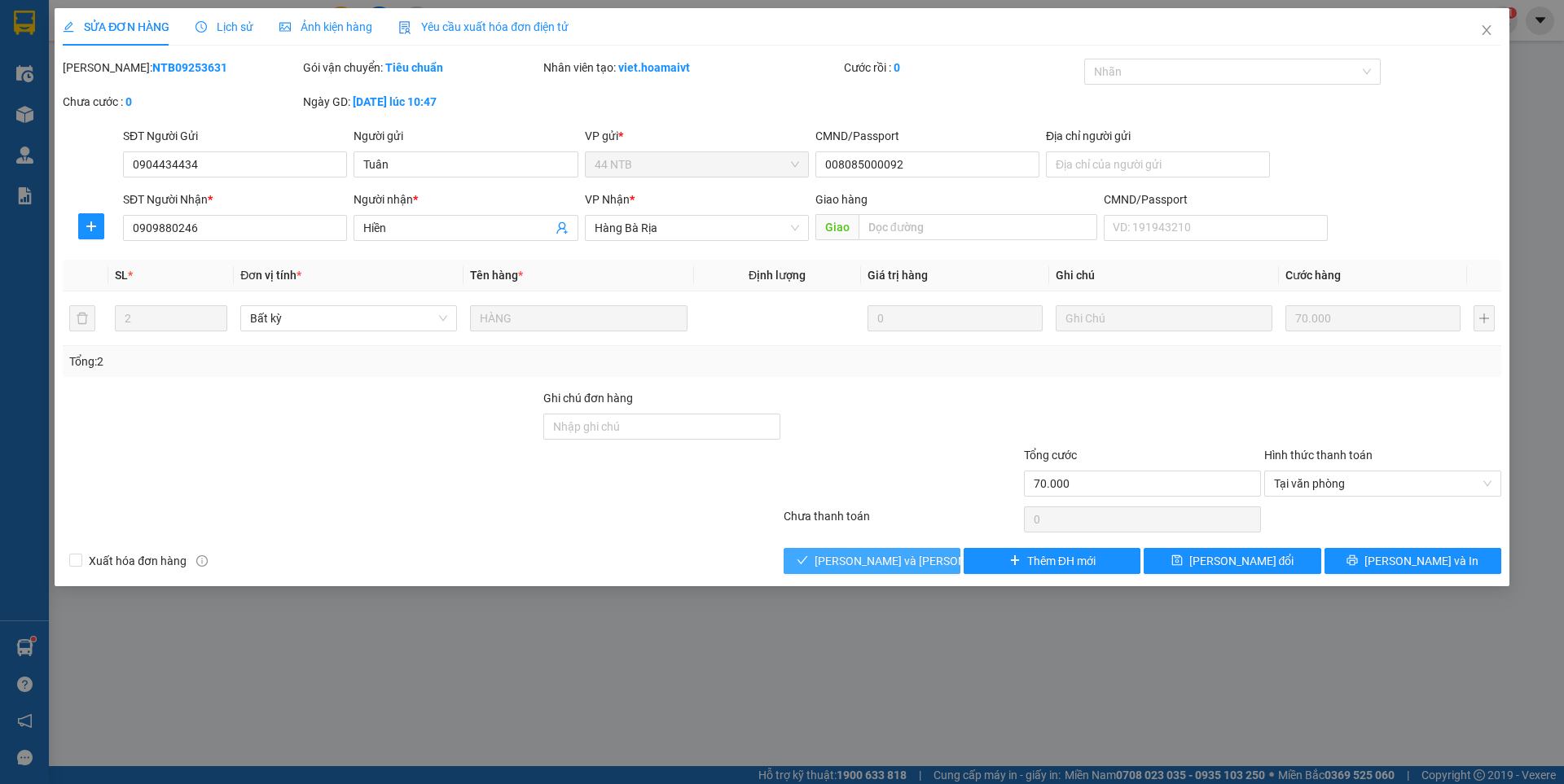
click at [893, 565] on span "[PERSON_NAME] và [PERSON_NAME] hàng" at bounding box center [925, 560] width 220 height 18
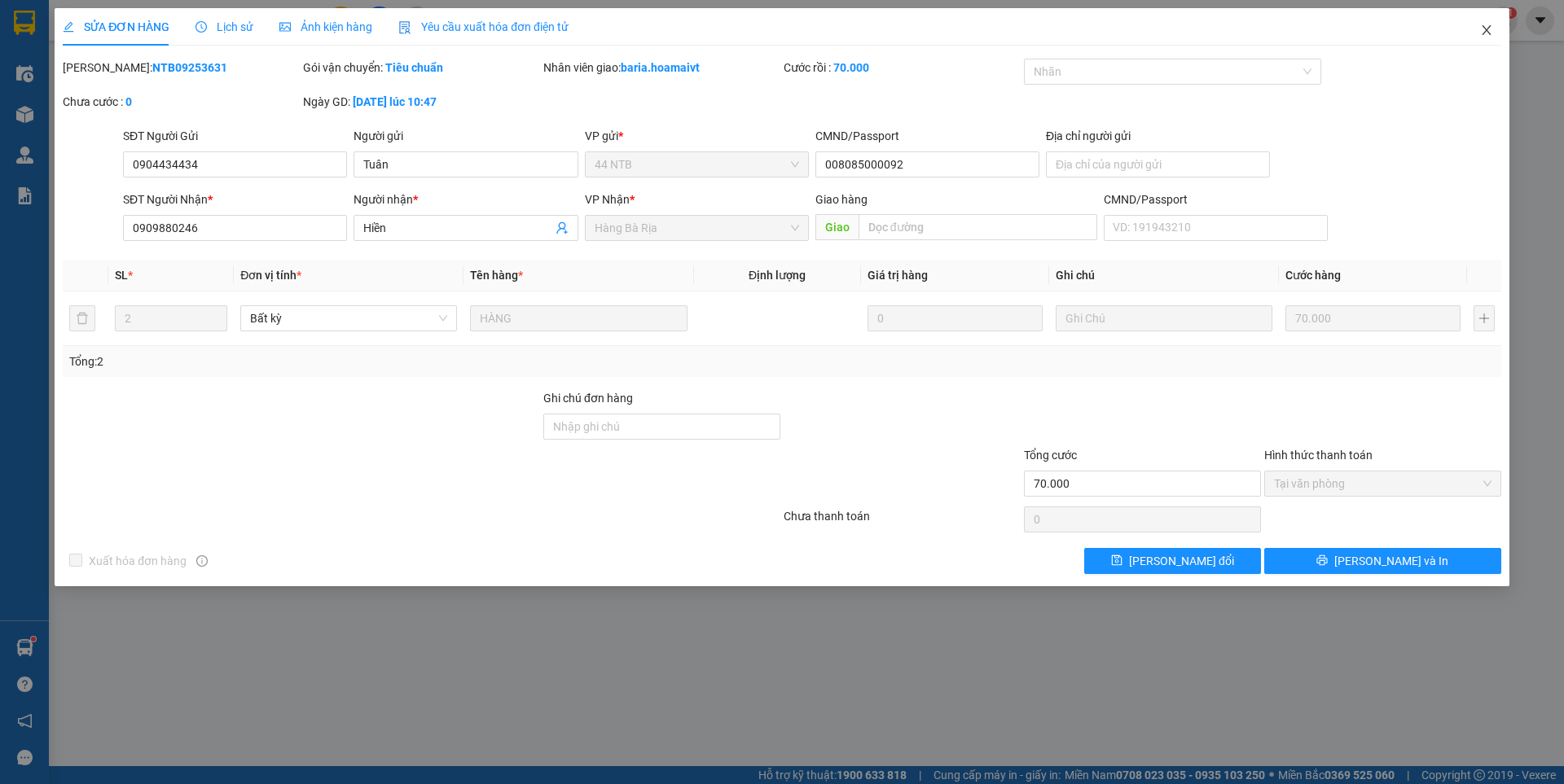
click at [1490, 35] on icon "close" at bounding box center [1486, 30] width 9 height 10
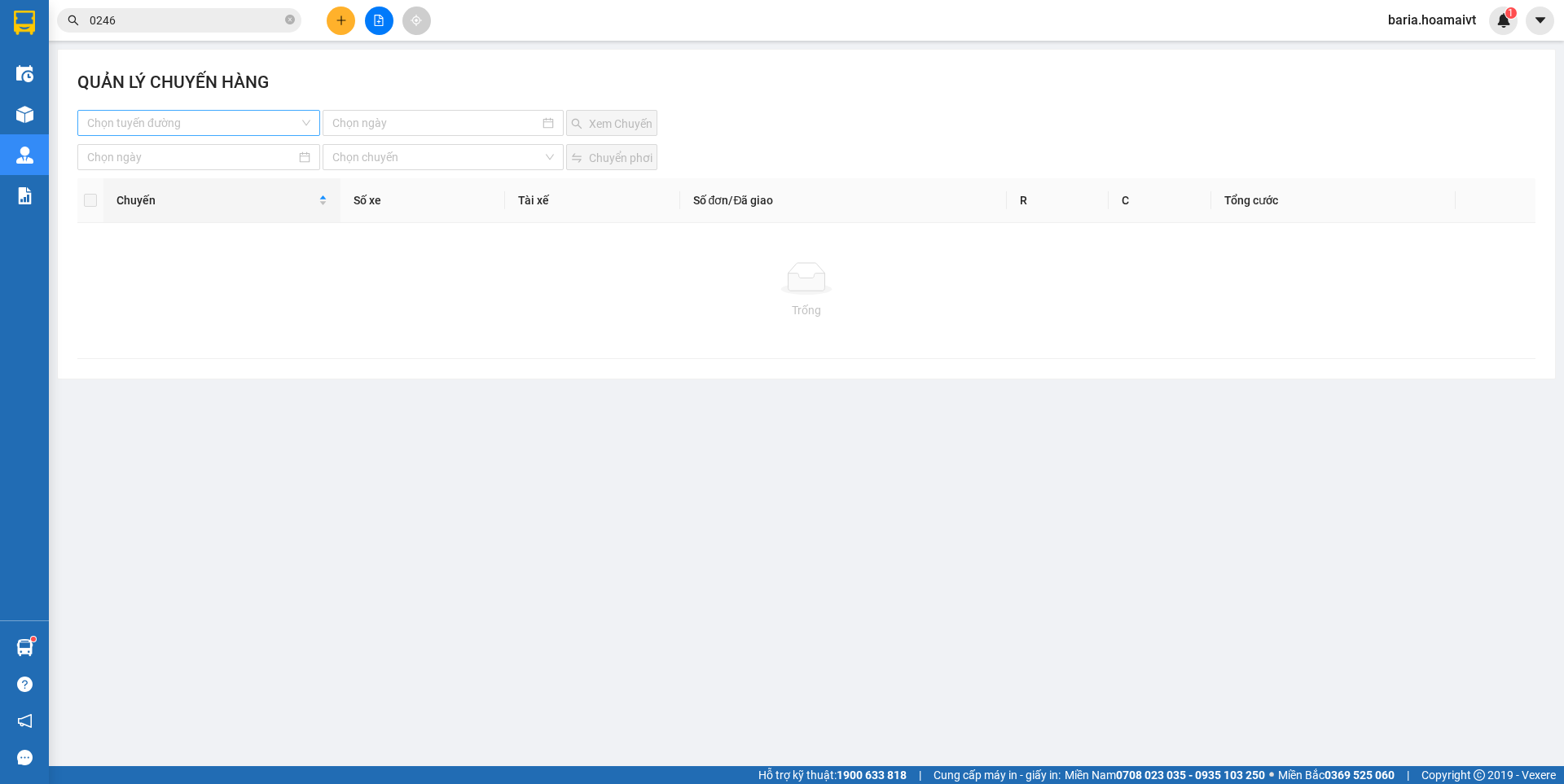
click at [182, 115] on input "search" at bounding box center [193, 123] width 212 height 24
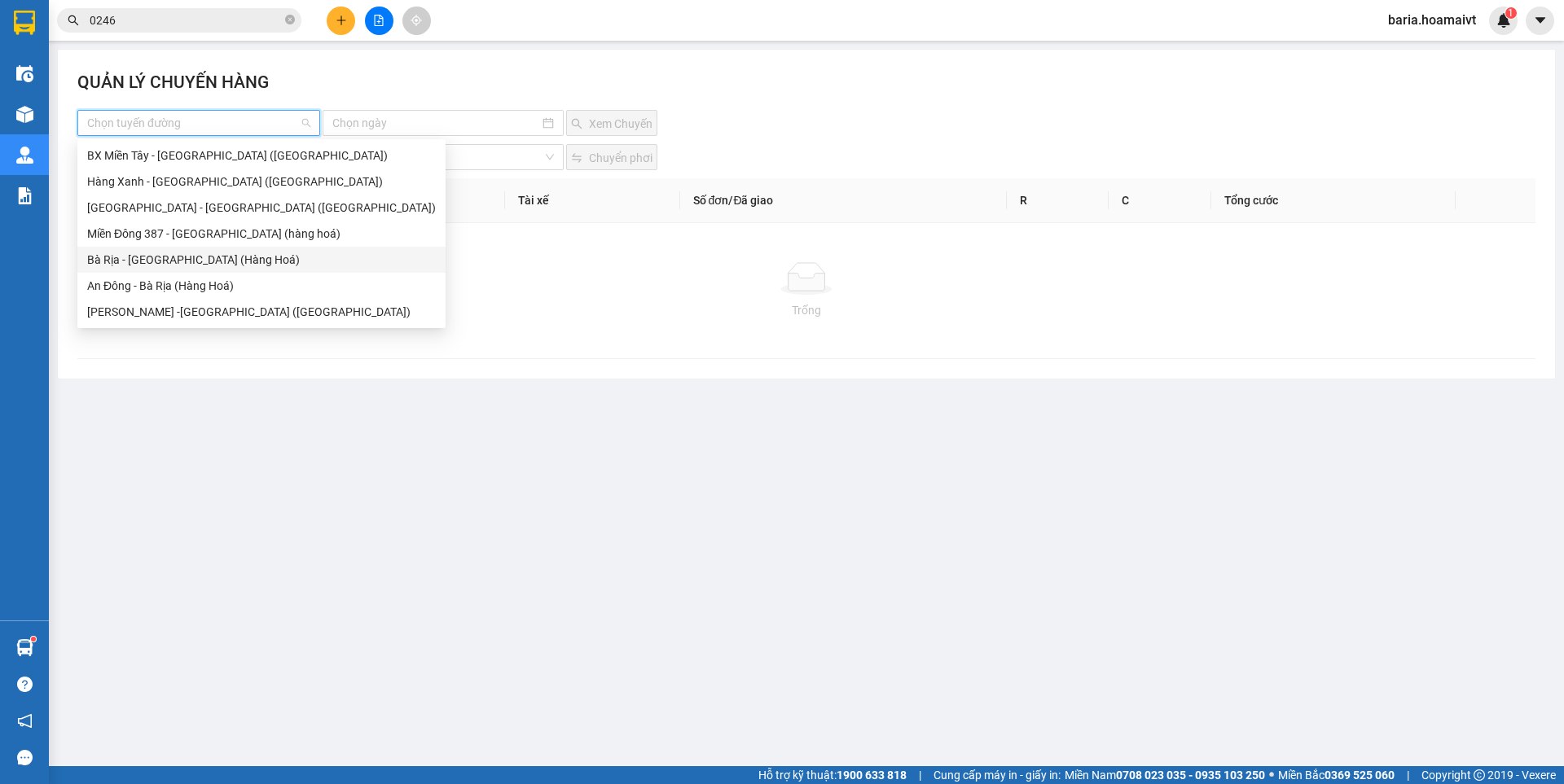
click at [191, 264] on div "Bà Rịa - [GEOGRAPHIC_DATA] (Hàng Hoá)" at bounding box center [261, 259] width 349 height 18
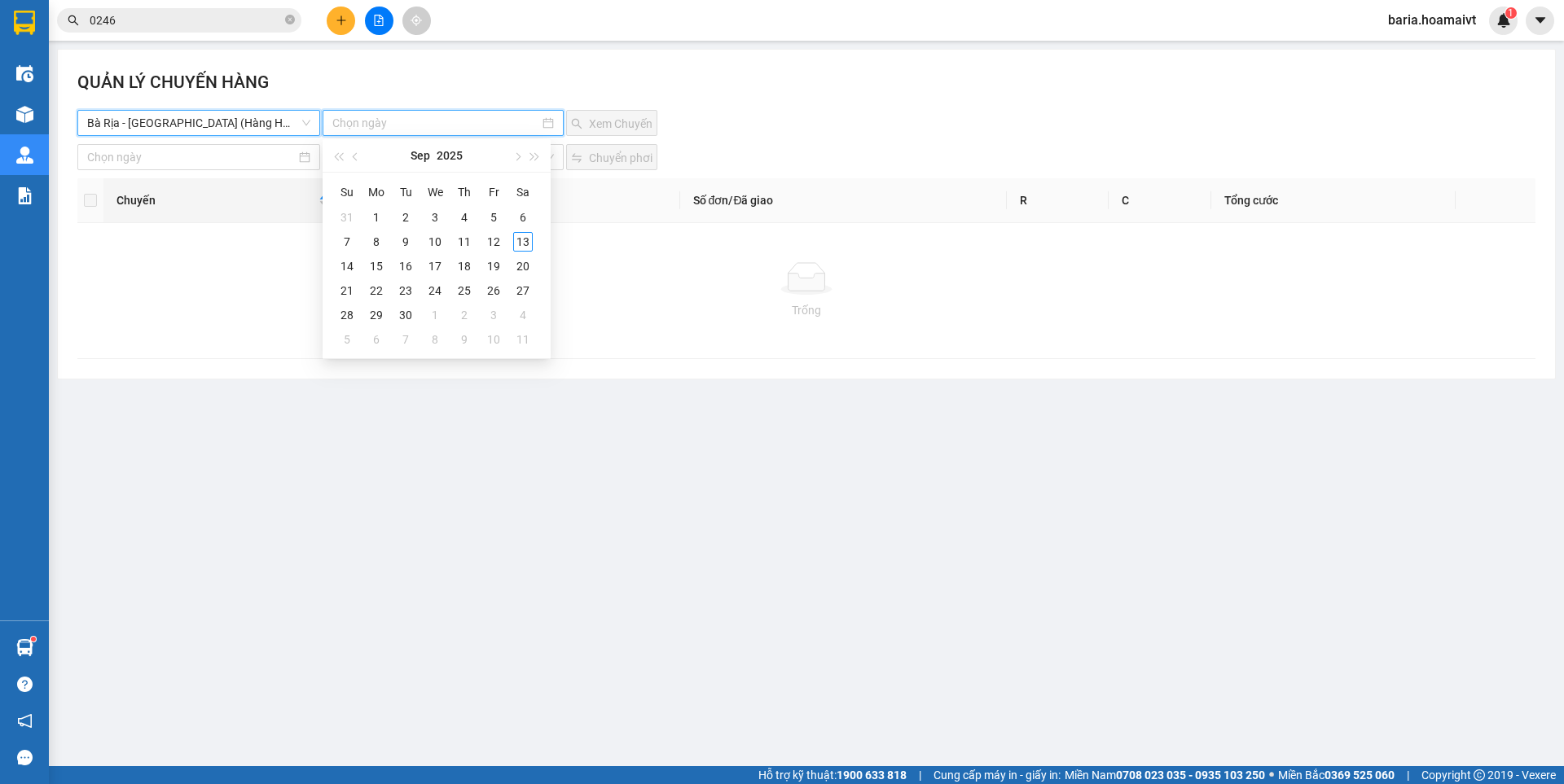
click at [382, 121] on input at bounding box center [435, 123] width 206 height 18
type input "[DATE]"
click at [490, 240] on div "12" at bounding box center [493, 241] width 19 height 19
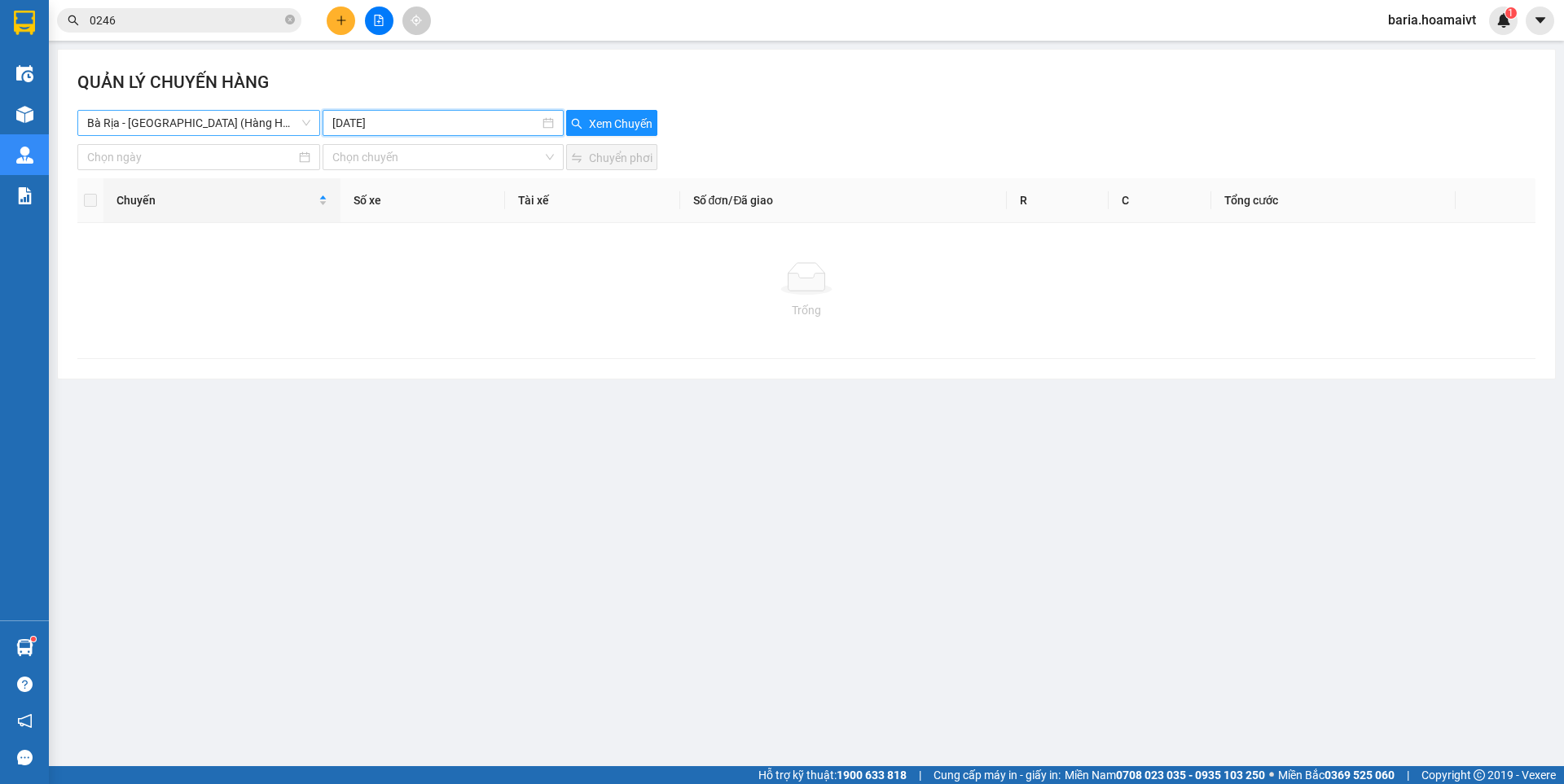
click at [280, 132] on span "Bà Rịa - [GEOGRAPHIC_DATA] (Hàng Hoá)" at bounding box center [199, 123] width 224 height 24
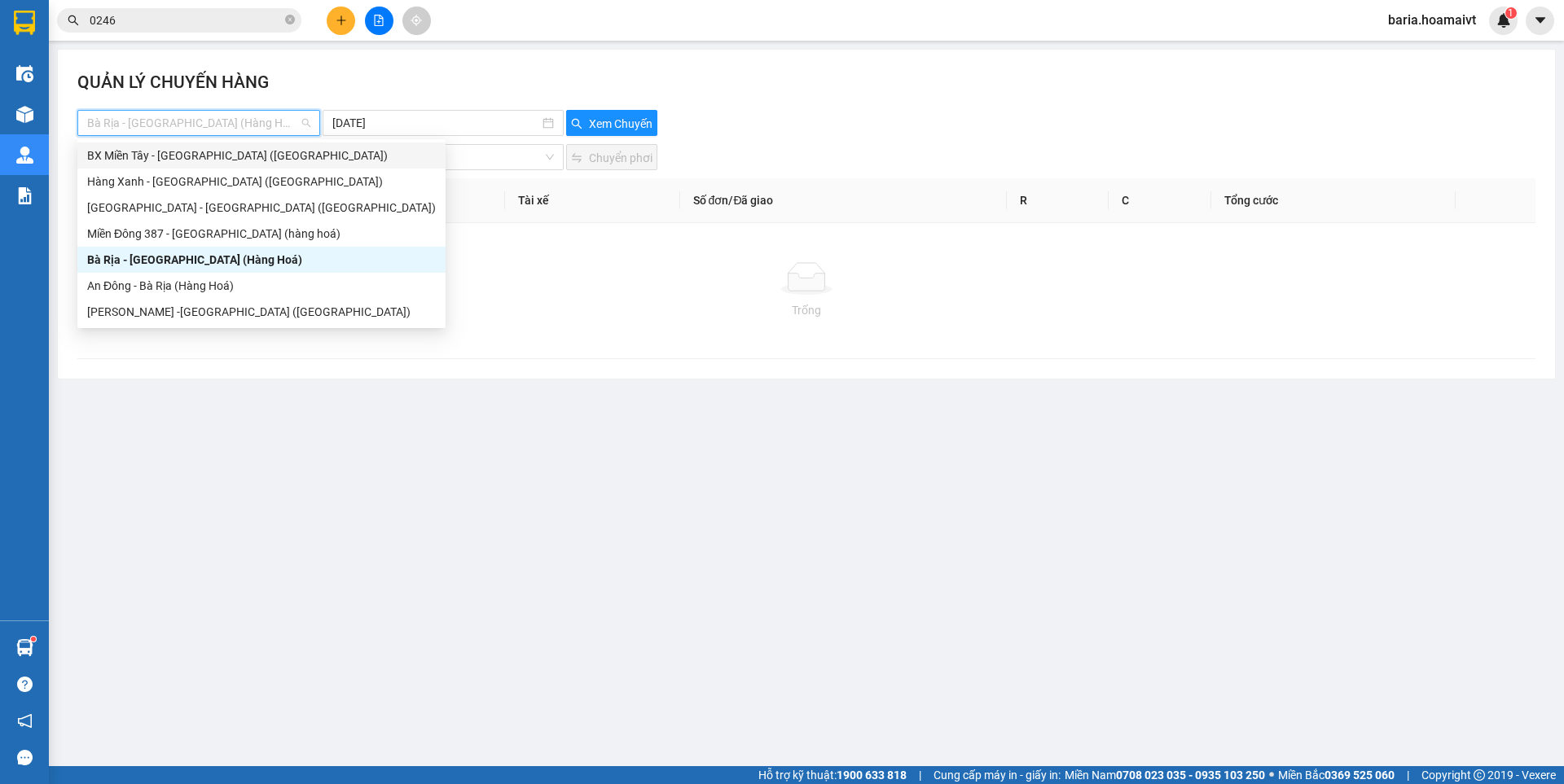
click at [243, 163] on div "BX Miền Tây - [GEOGRAPHIC_DATA] ([GEOGRAPHIC_DATA])" at bounding box center [261, 155] width 349 height 18
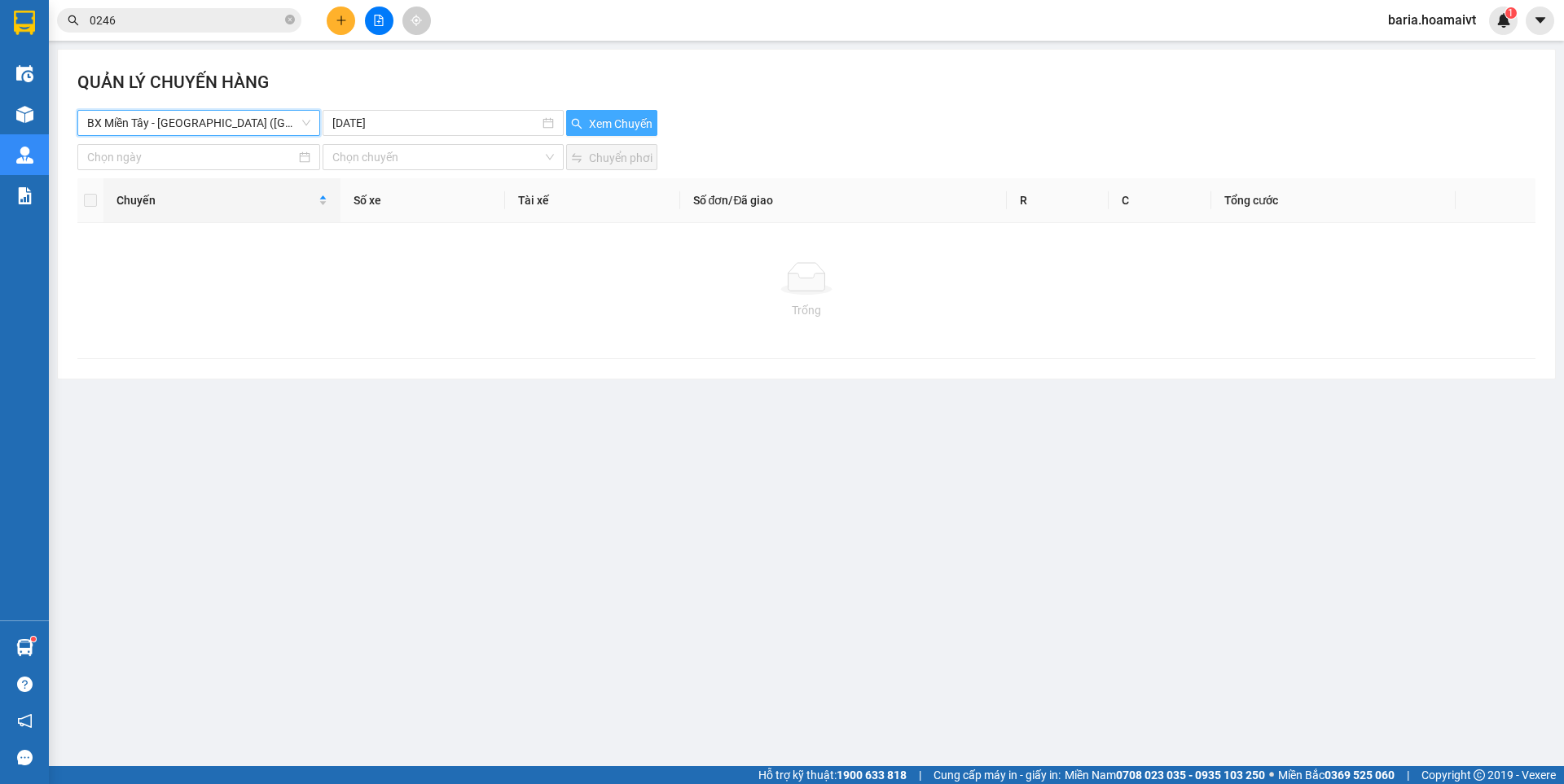
click at [607, 113] on button "Xem Chuyến" at bounding box center [611, 123] width 91 height 26
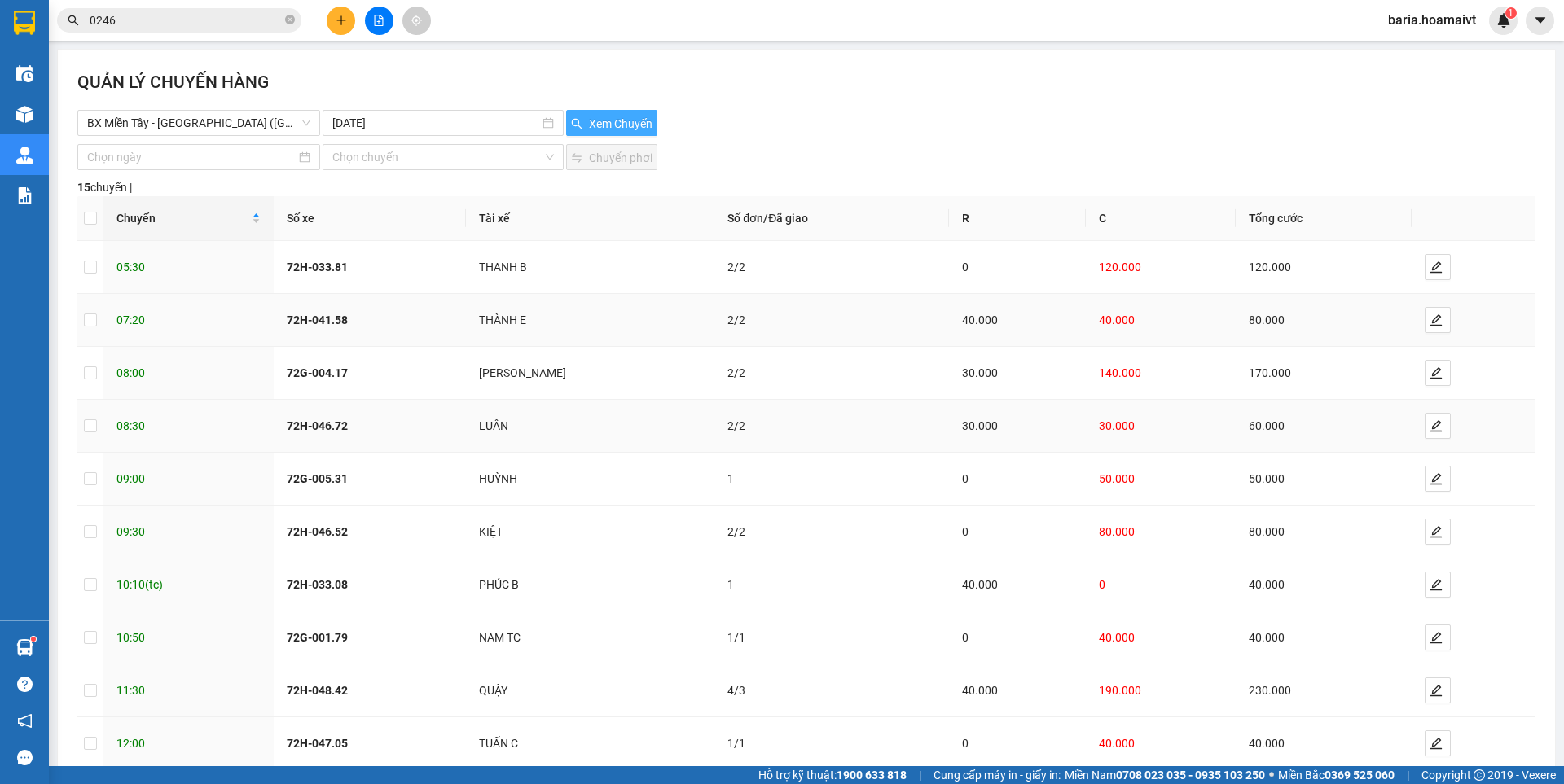
scroll to position [91, 0]
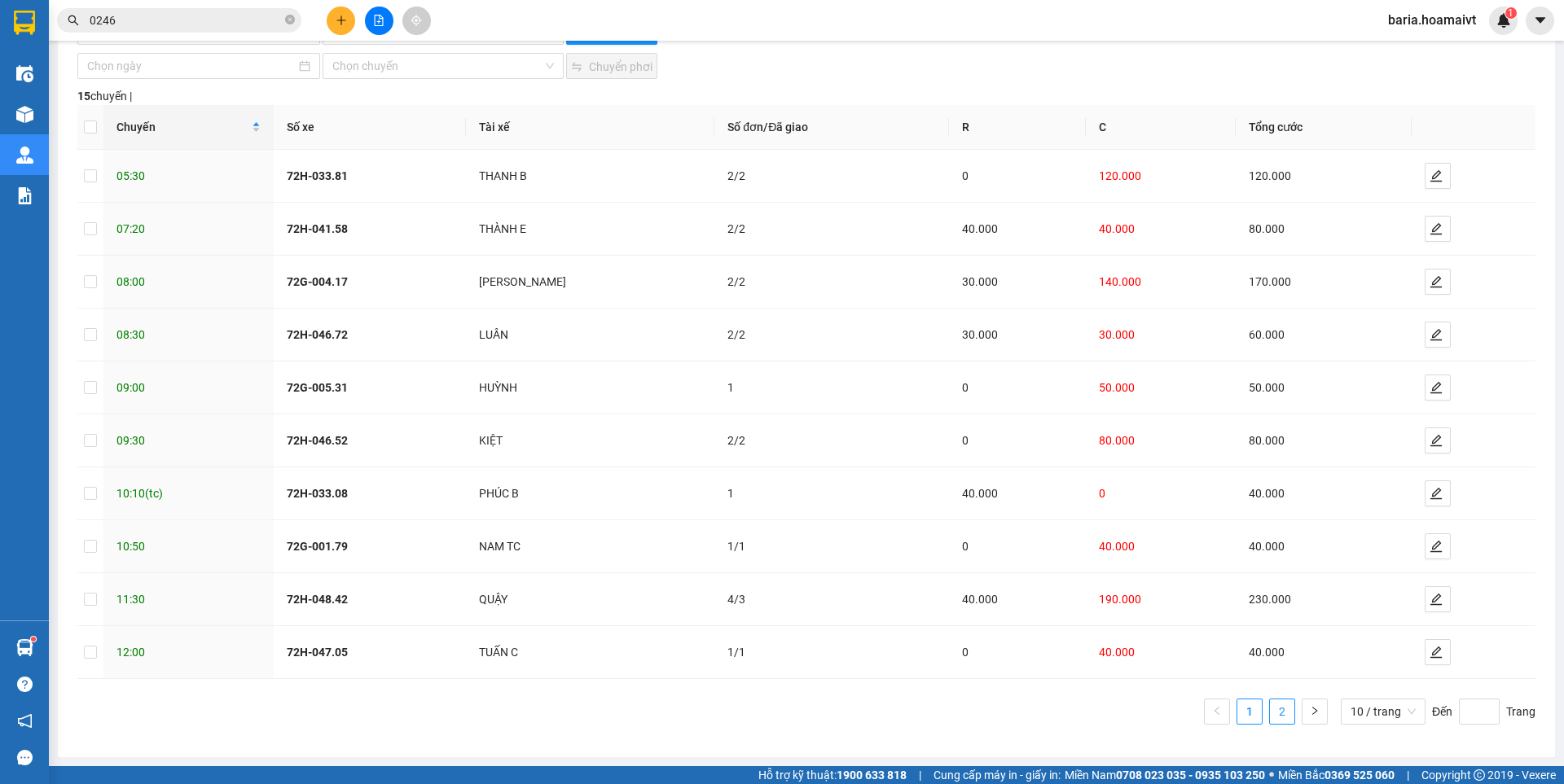
drag, startPoint x: 1269, startPoint y: 717, endPoint x: 1245, endPoint y: 721, distance: 24.3
click at [1270, 716] on link "2" at bounding box center [1281, 711] width 24 height 24
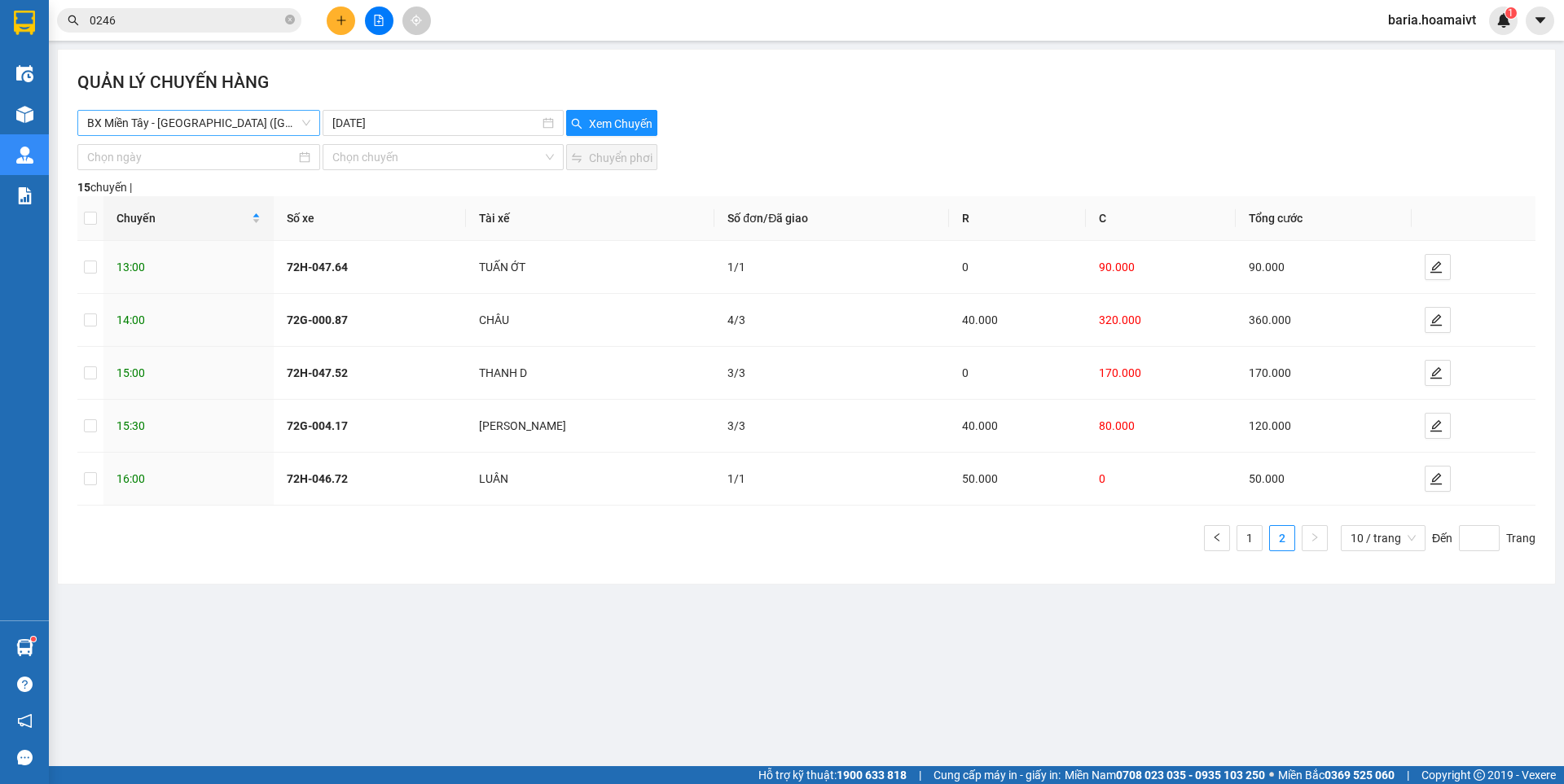
click at [225, 121] on span "BX Miền Tây - [GEOGRAPHIC_DATA] ([GEOGRAPHIC_DATA])" at bounding box center [199, 123] width 224 height 24
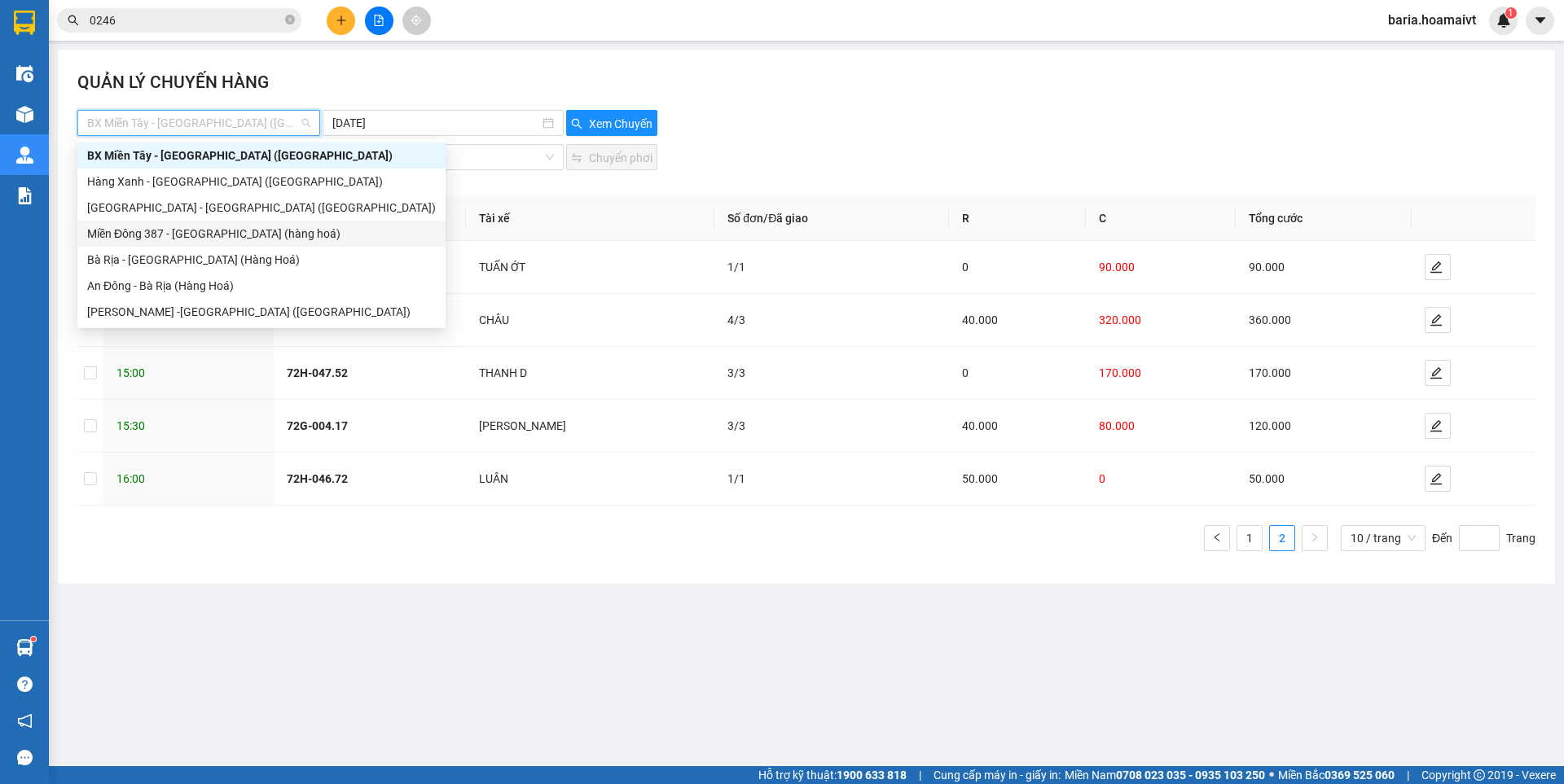
click at [180, 236] on div "Miền Đông 387 - [GEOGRAPHIC_DATA] (hàng hoá)" at bounding box center [261, 234] width 349 height 18
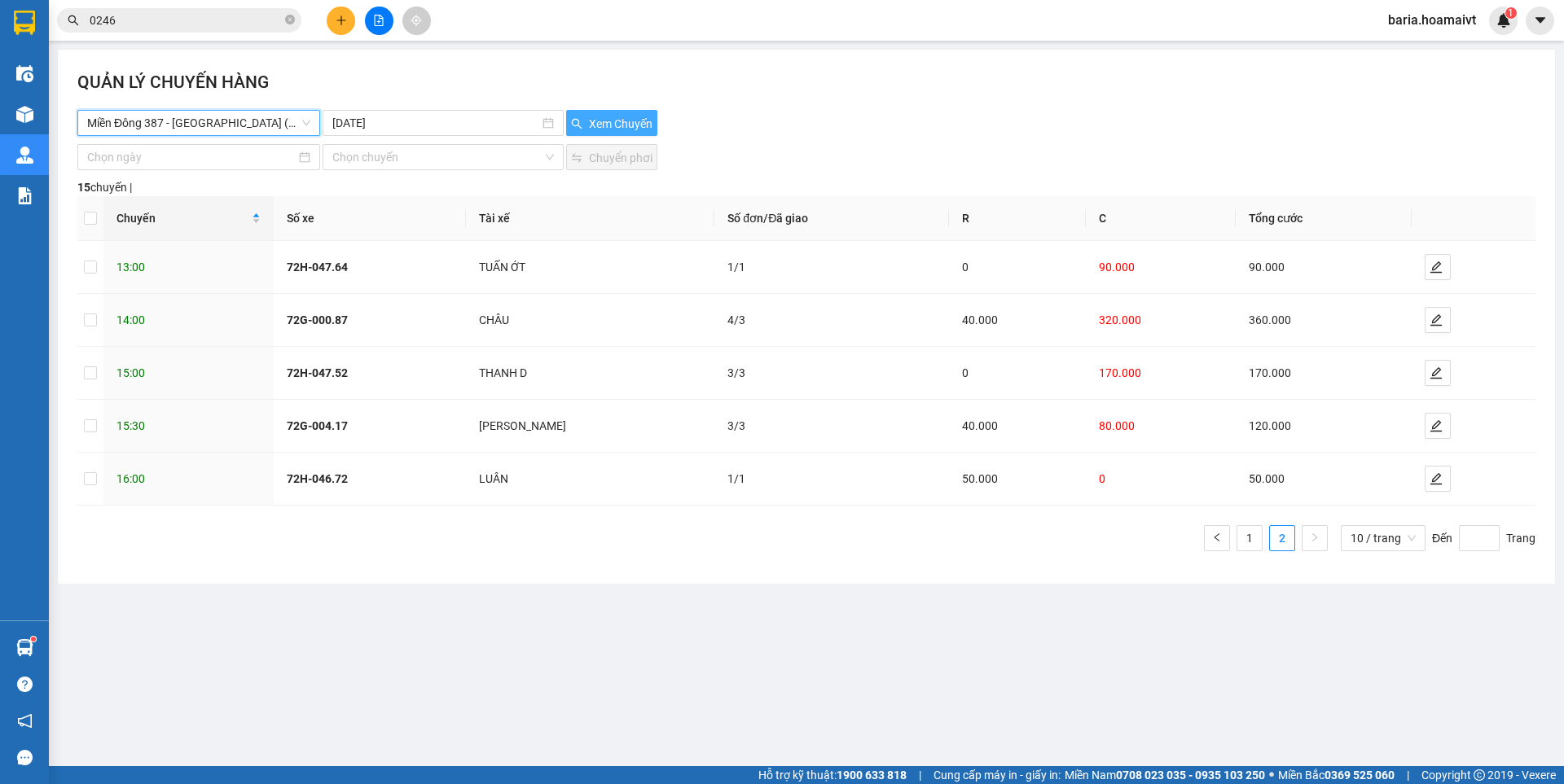
click at [612, 122] on span "Xem Chuyến" at bounding box center [621, 123] width 63 height 18
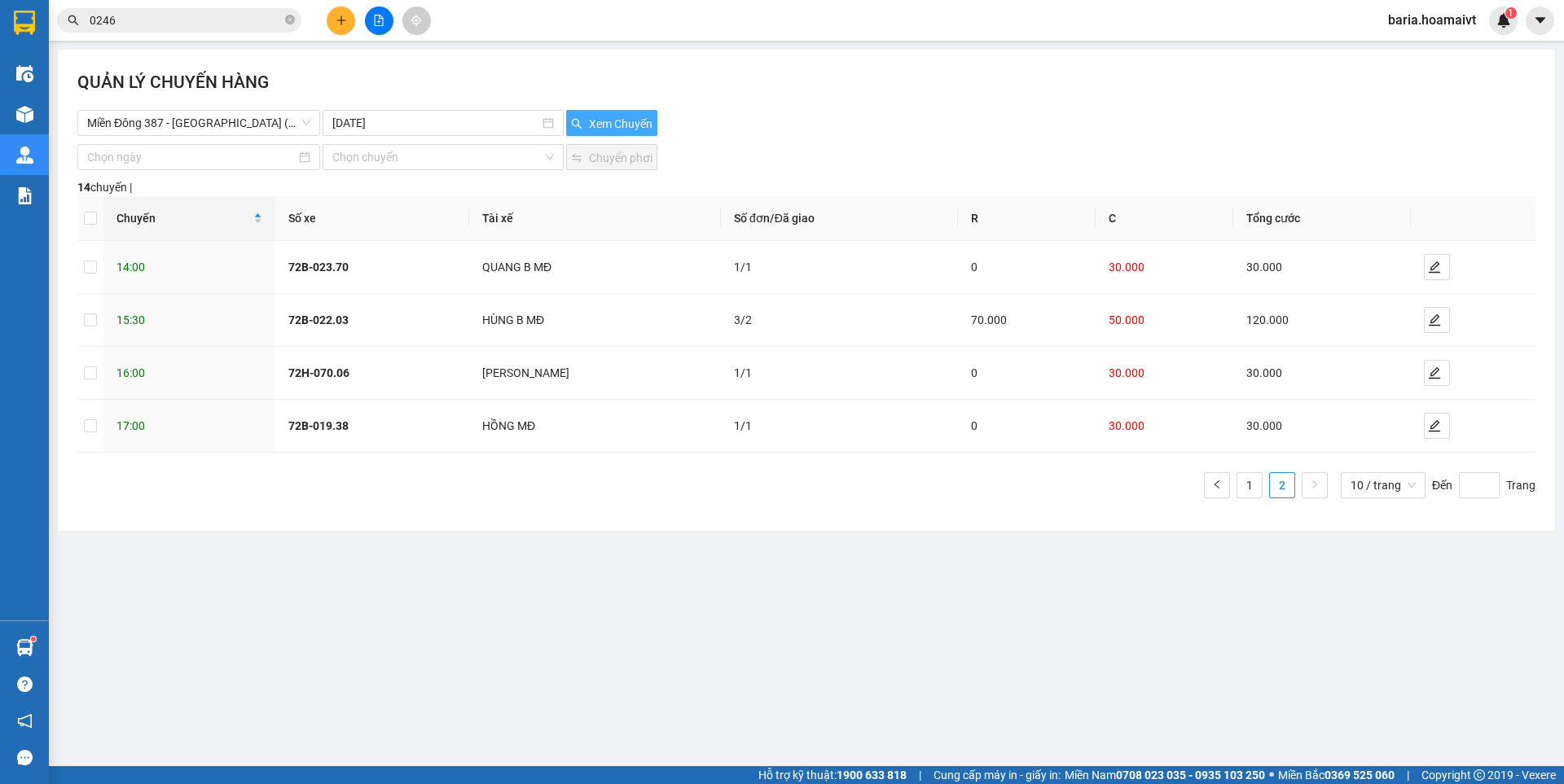
click at [608, 119] on span "Xem Chuyến" at bounding box center [621, 123] width 63 height 18
click at [1253, 478] on link "1" at bounding box center [1249, 485] width 24 height 24
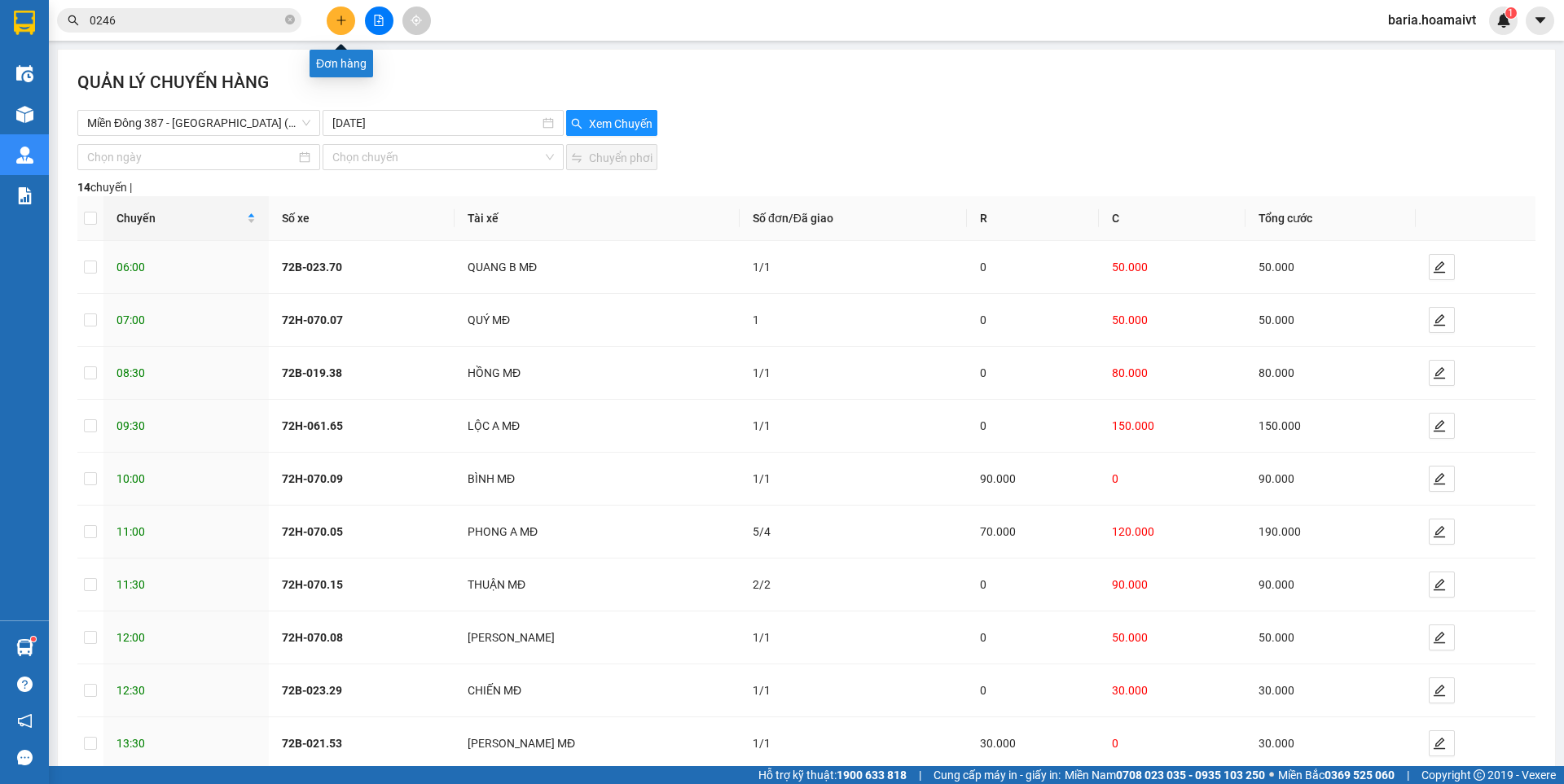
click at [343, 13] on button at bounding box center [341, 21] width 28 height 28
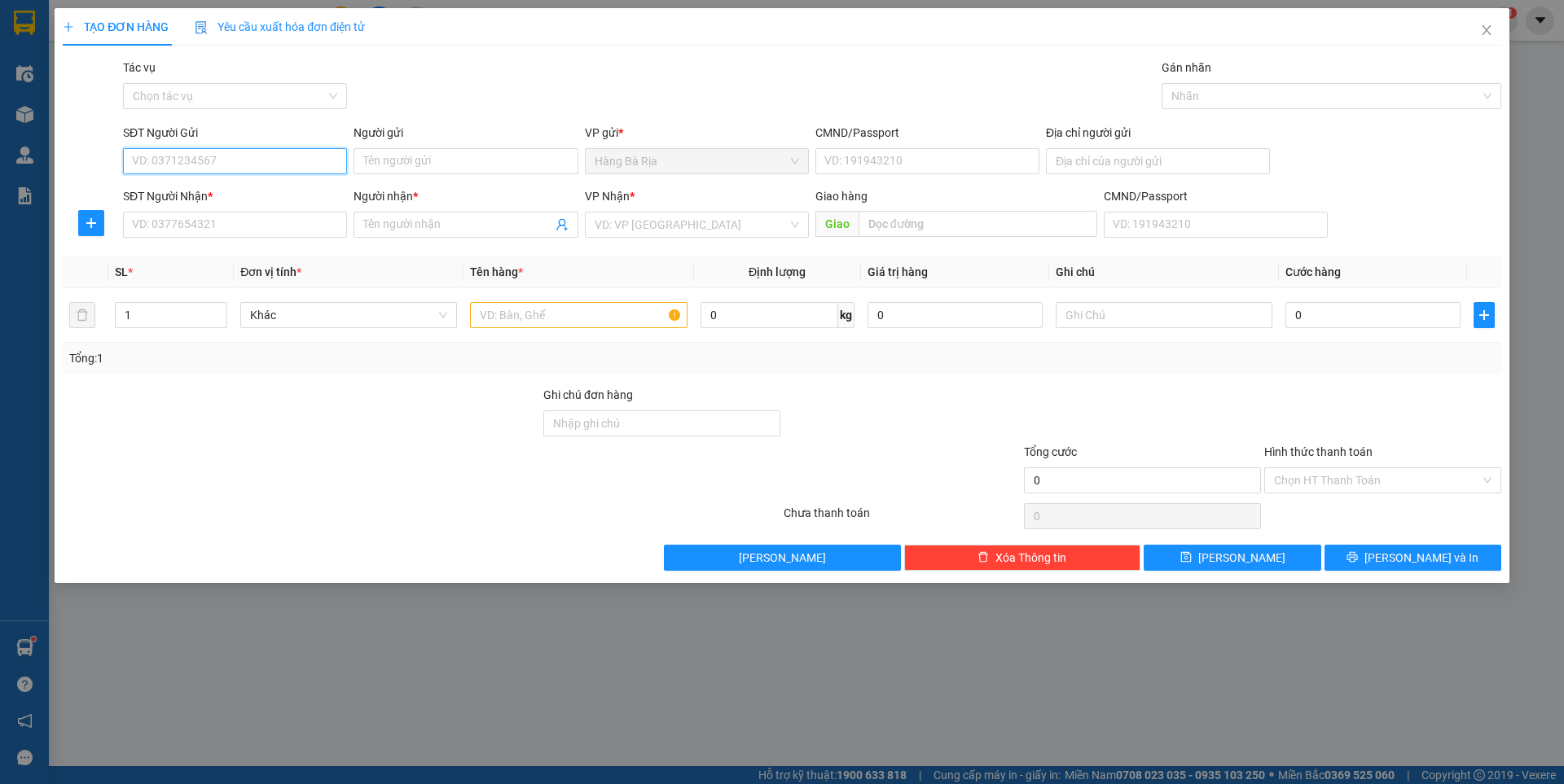
click at [244, 158] on input "SĐT Người Gửi" at bounding box center [234, 161] width 224 height 26
type input "0905500683"
click at [485, 153] on input "Người gửi" at bounding box center [465, 161] width 224 height 26
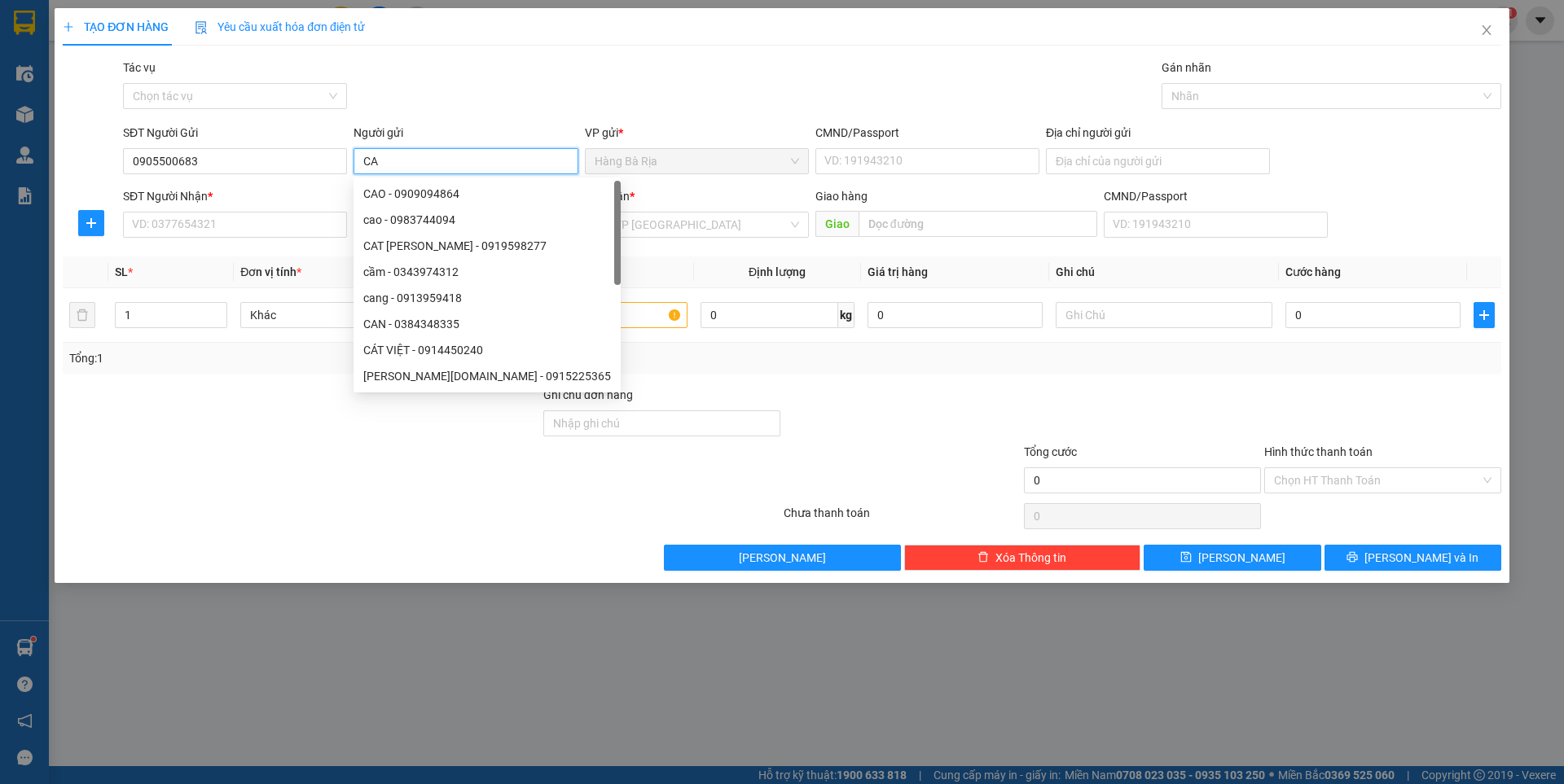
type input "C"
click at [261, 165] on input "0905500683" at bounding box center [234, 161] width 224 height 26
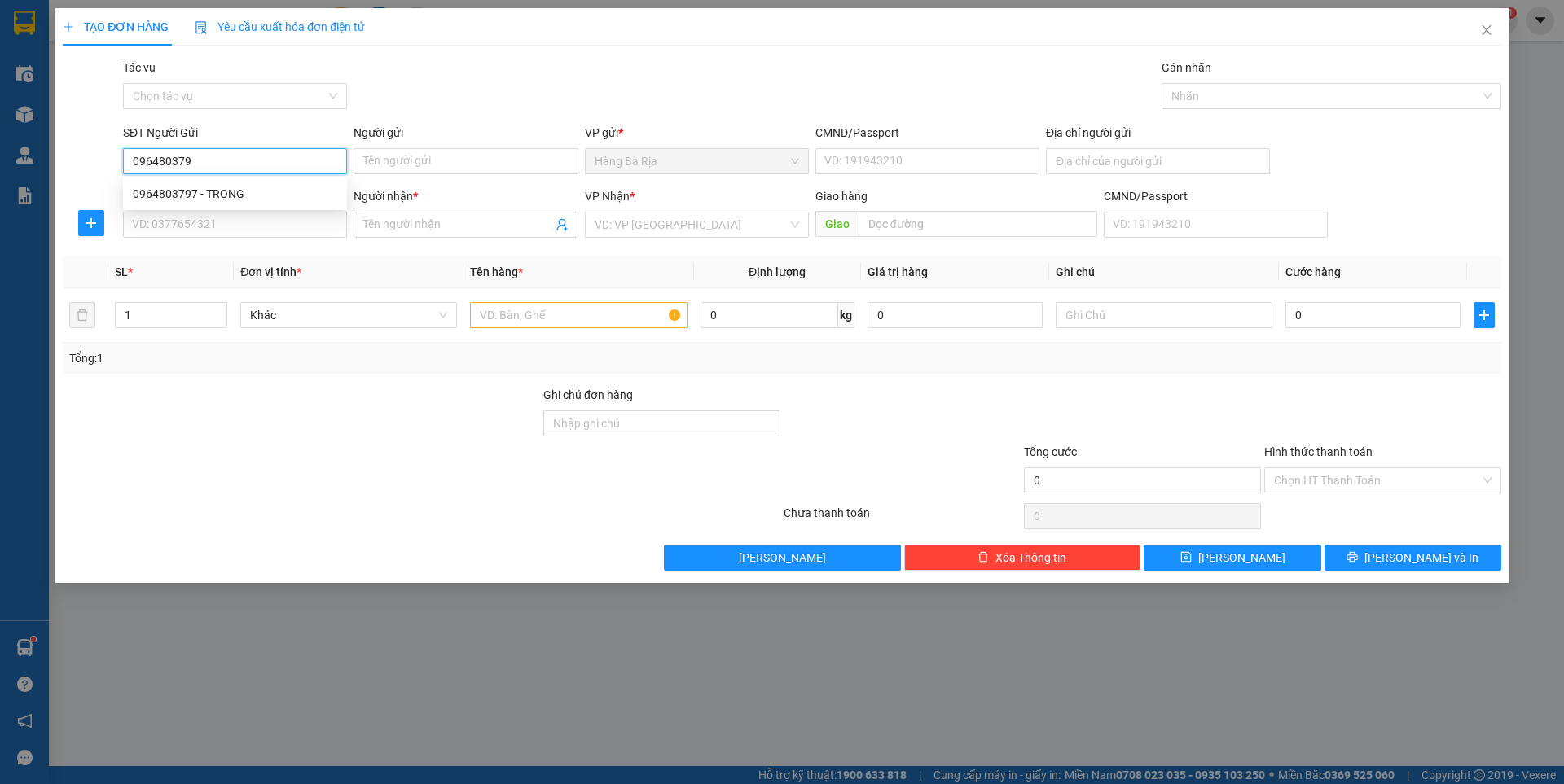
type input "0964803797"
click at [223, 188] on div "0964803797 - TRỌNG" at bounding box center [234, 193] width 204 height 18
type input "TRỌNG"
type input "077090003139"
type input "0905500683"
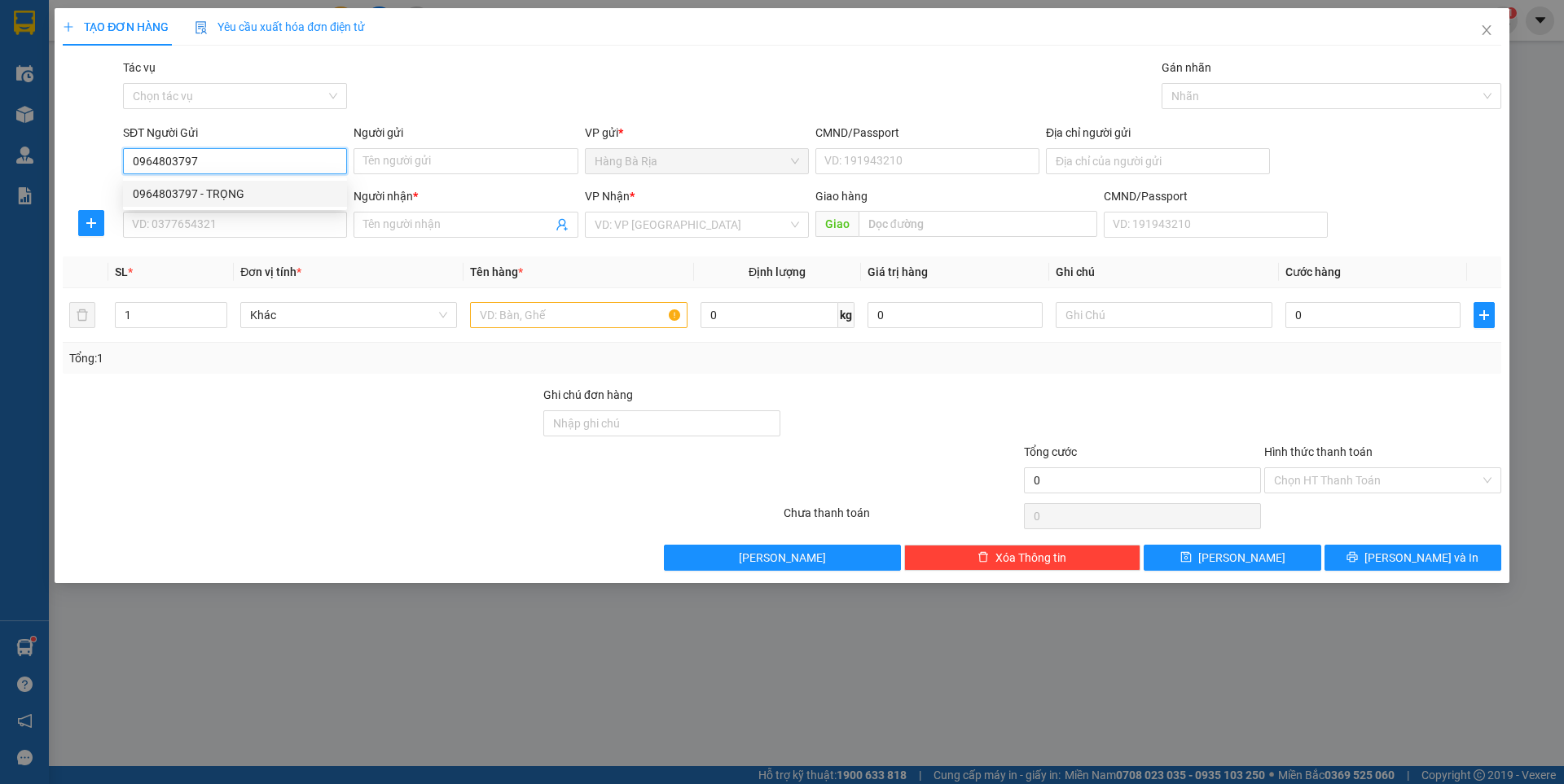
type input "CẨM"
type input "079088013544"
type input "0964803797"
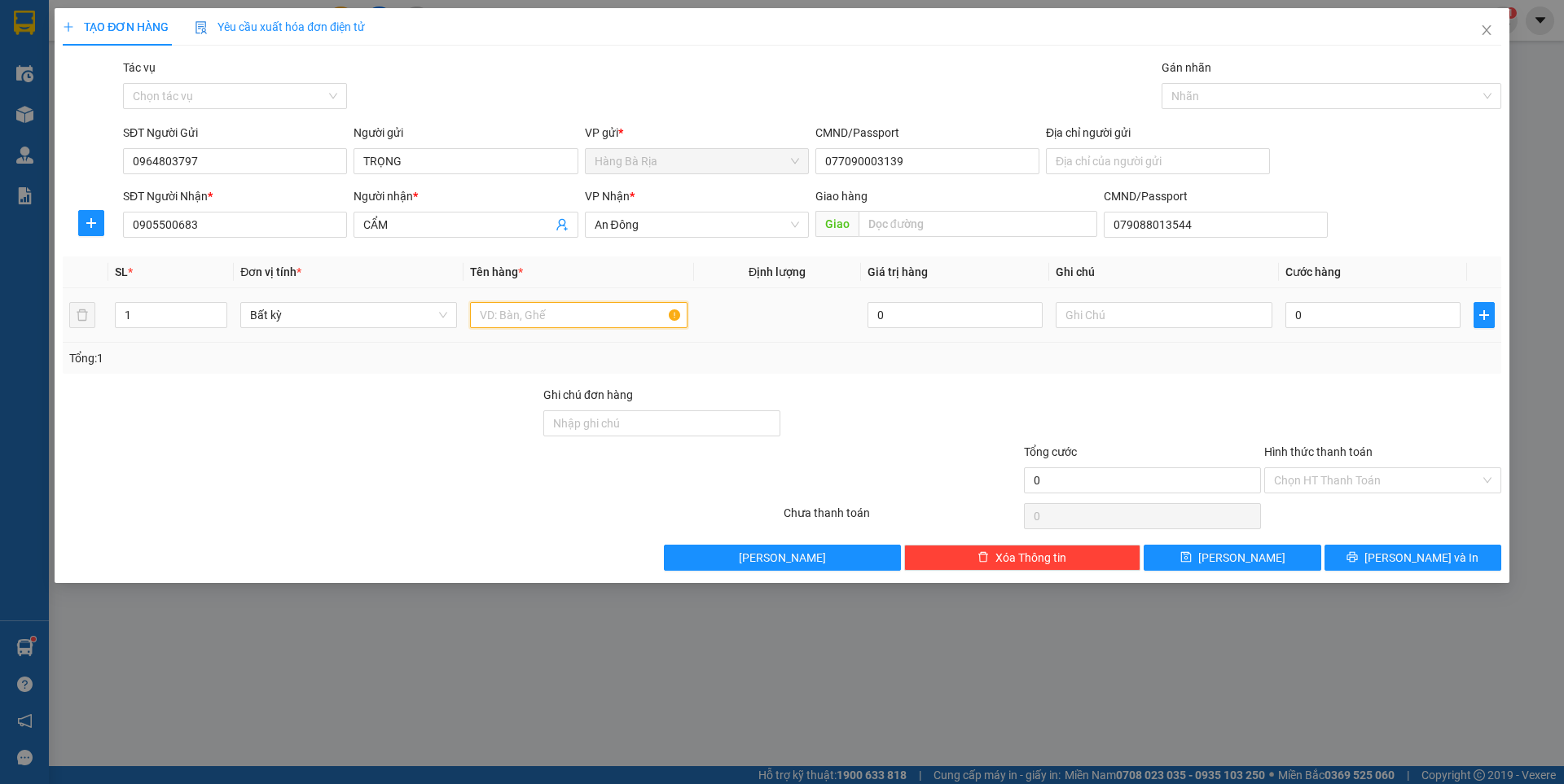
click at [581, 323] on input "text" at bounding box center [578, 314] width 217 height 26
type input "GÓI"
click at [1179, 308] on input "text" at bounding box center [1164, 314] width 217 height 26
type input "MÁY ĐTƯ"
click at [1359, 319] on input "0" at bounding box center [1373, 314] width 175 height 26
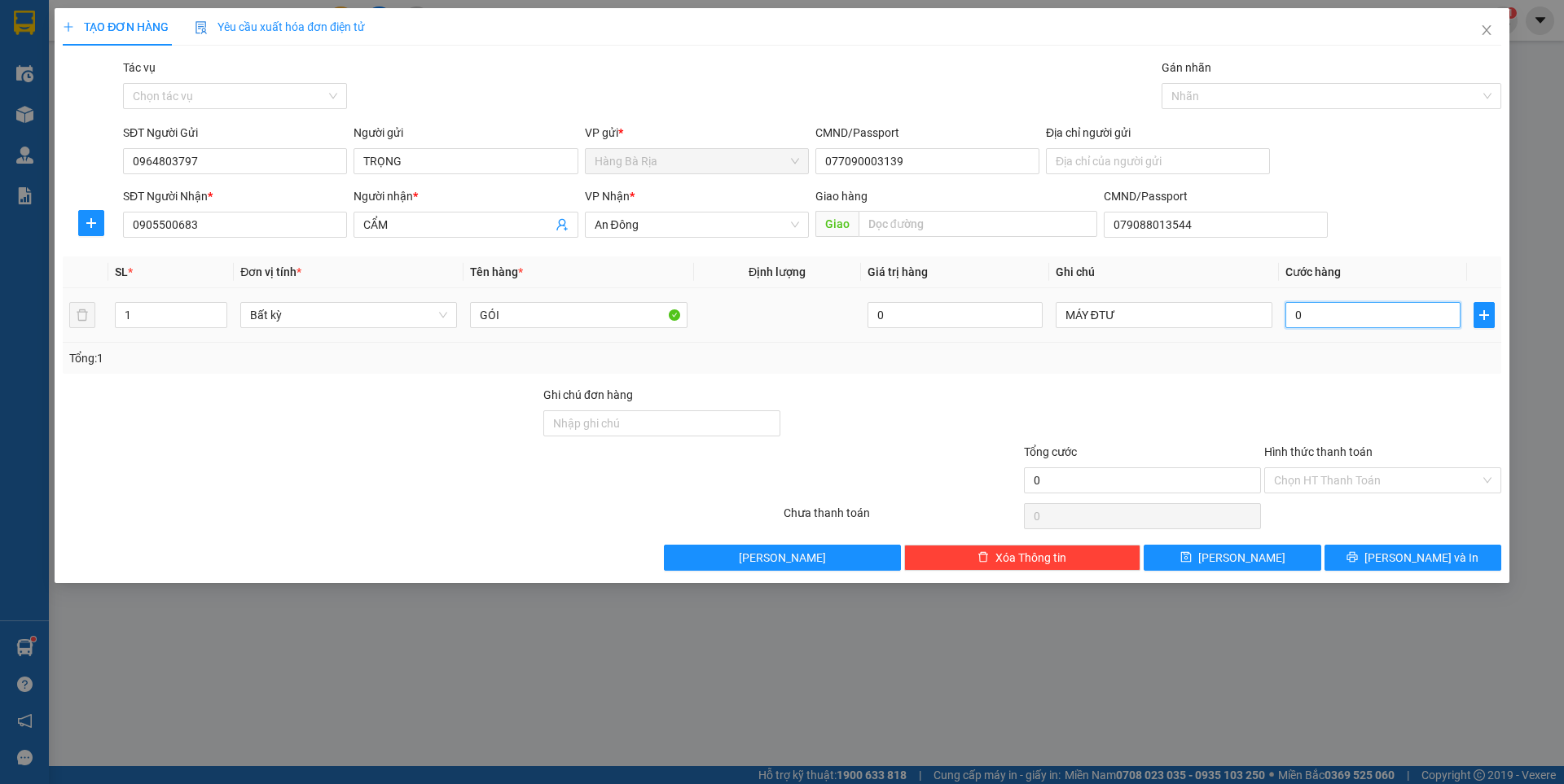
type input "3"
type input "30"
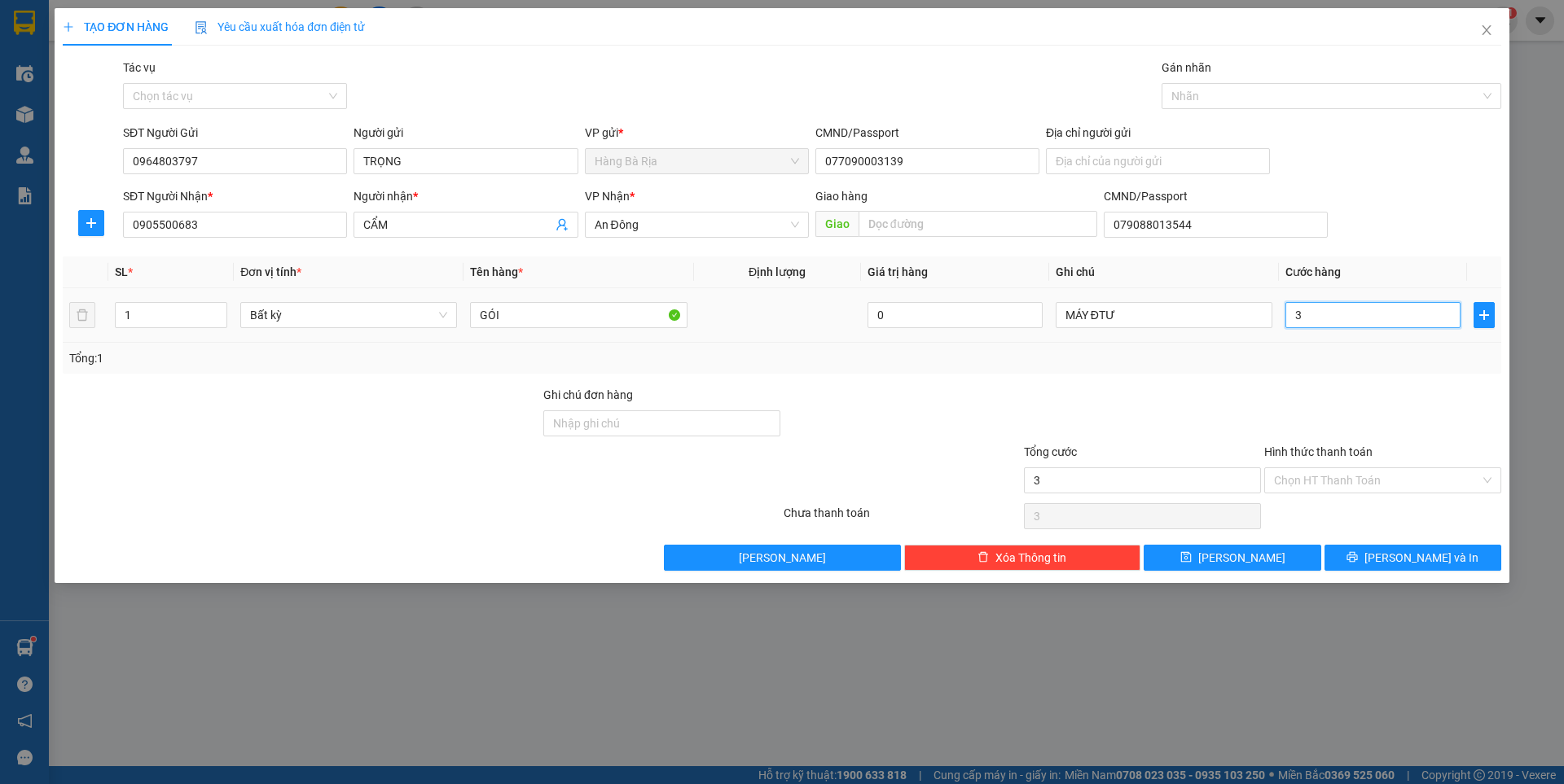
type input "30"
type input "30.000"
click at [1355, 547] on button "[PERSON_NAME] và In" at bounding box center [1413, 557] width 177 height 26
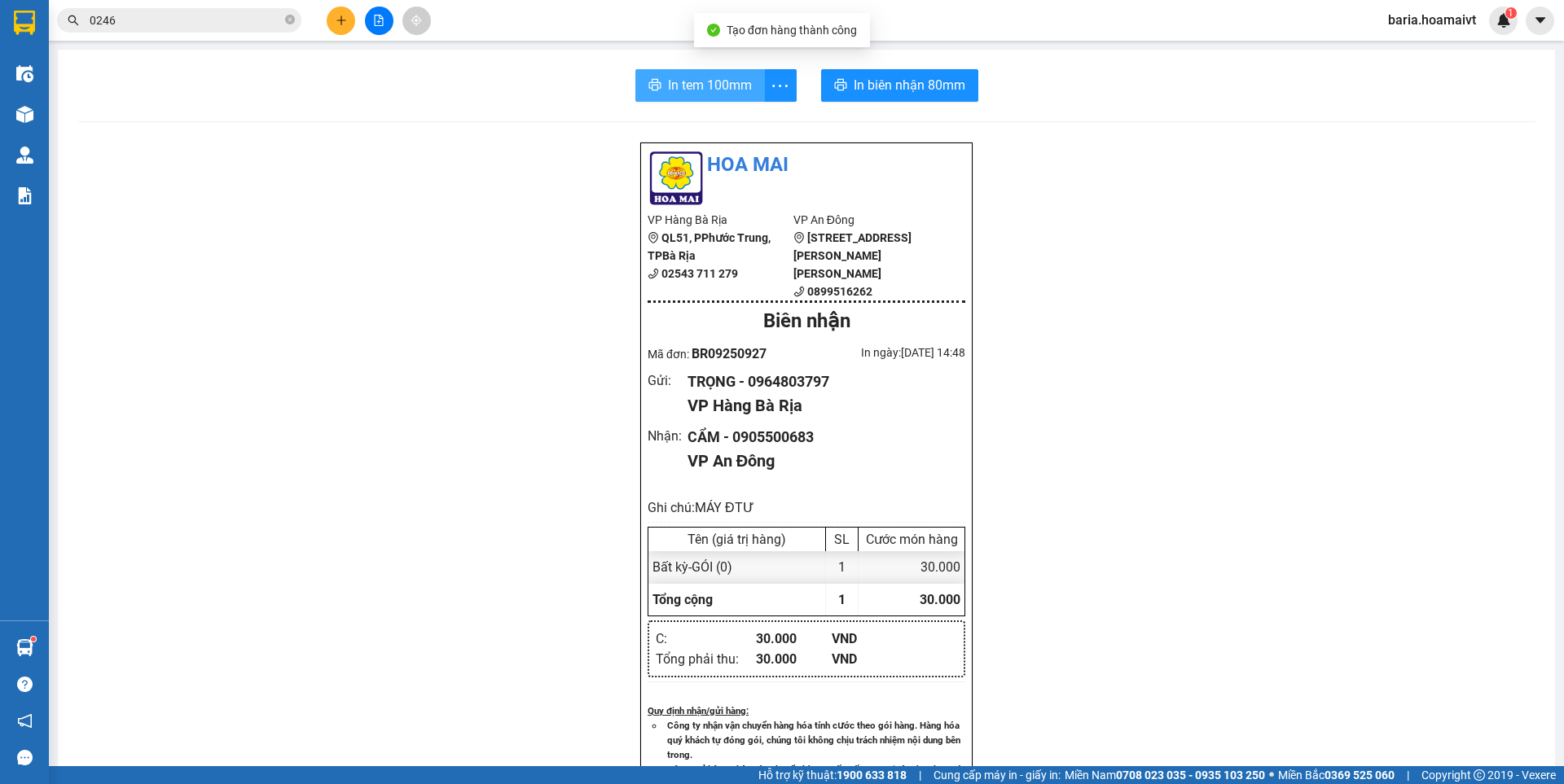
click at [705, 83] on span "In tem 100mm" at bounding box center [710, 85] width 84 height 20
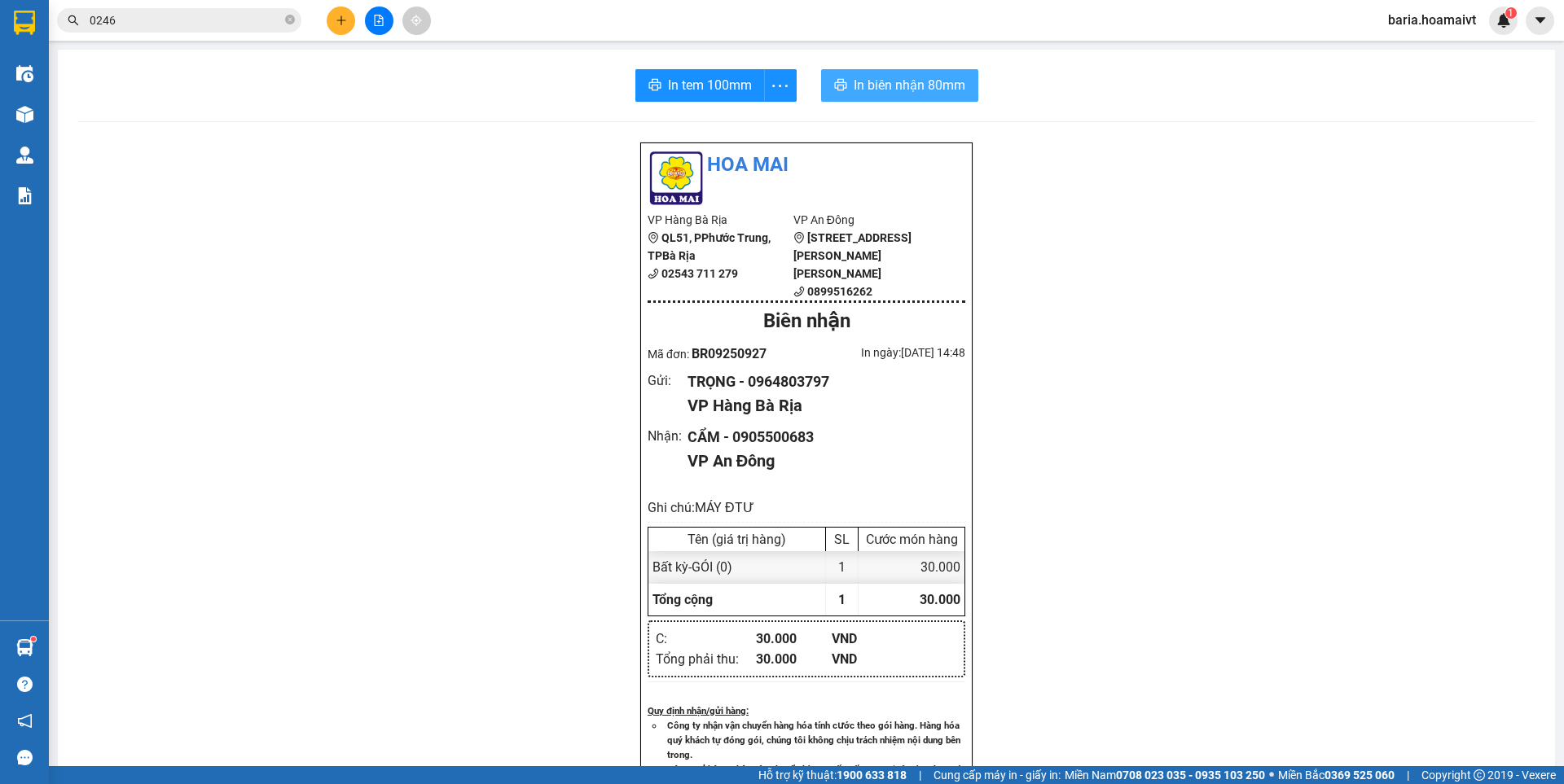
click at [903, 80] on span "In biên nhận 80mm" at bounding box center [909, 85] width 112 height 20
click at [183, 28] on input "0246" at bounding box center [185, 20] width 192 height 18
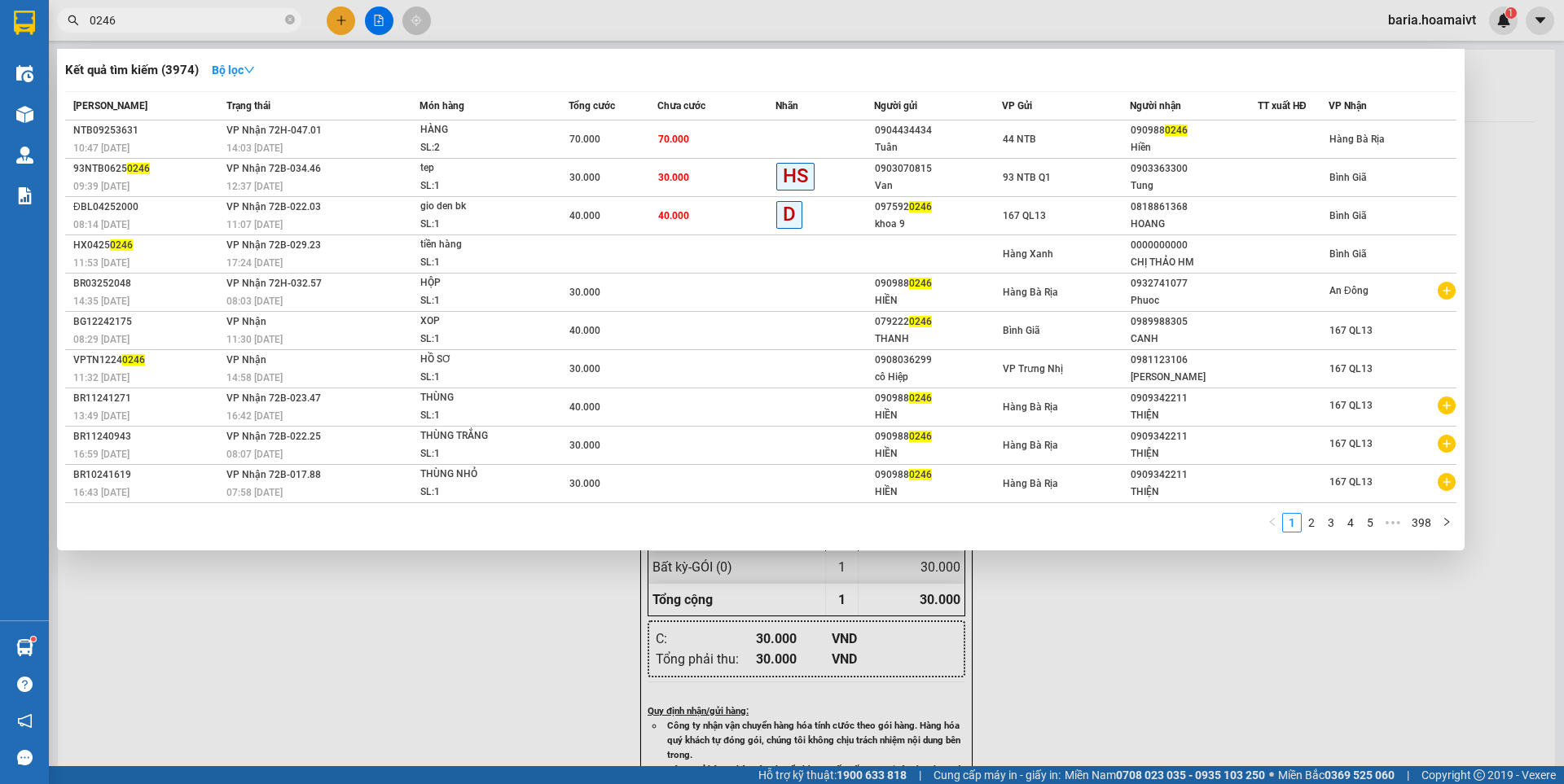
click at [183, 28] on input "0246" at bounding box center [185, 20] width 192 height 18
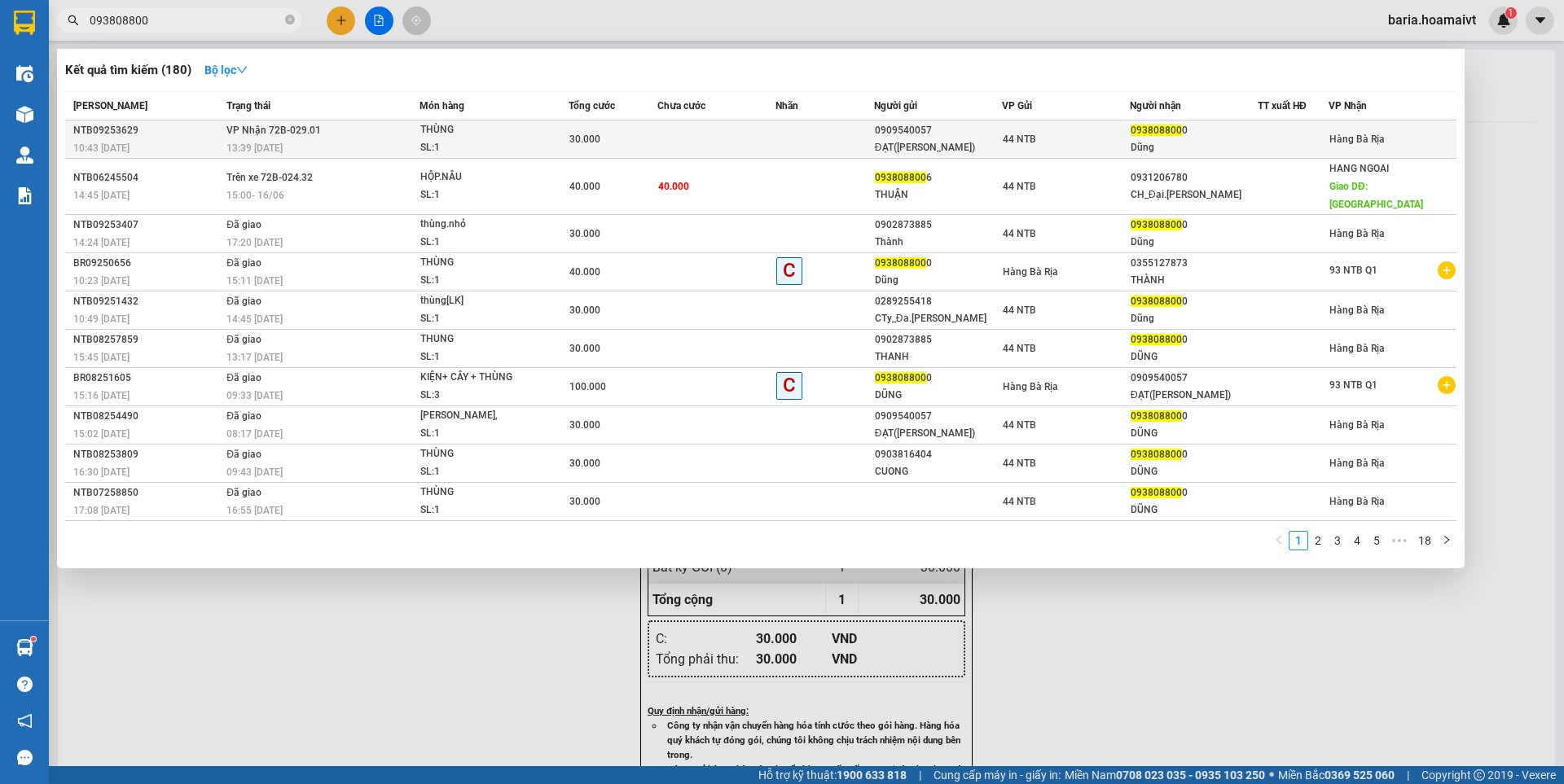
type input "093808800"
click at [1184, 138] on div "093808800 0" at bounding box center [1193, 130] width 126 height 18
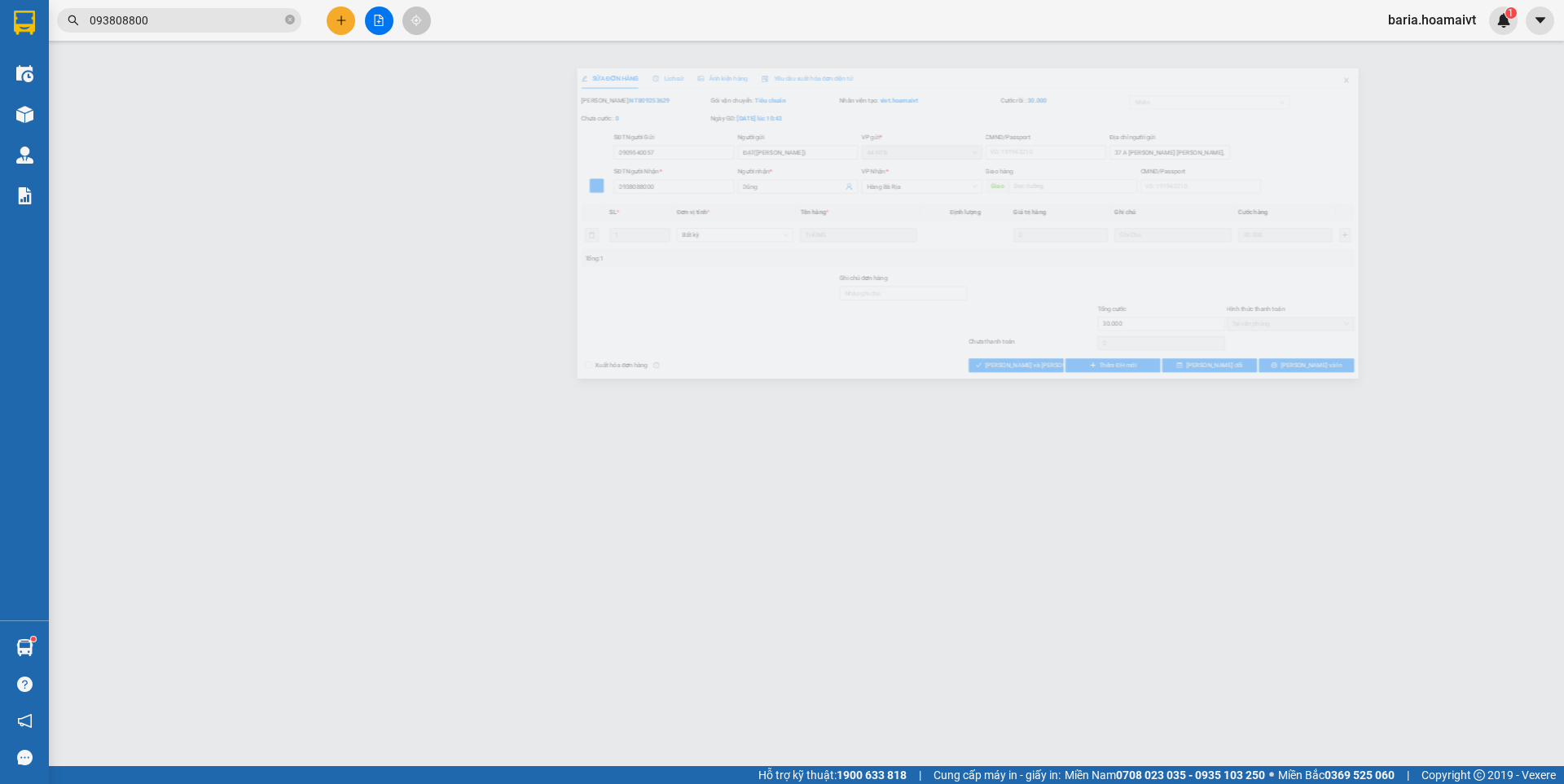
type input "0909540057"
type input "ĐẠT([PERSON_NAME])"
type input "37 A [PERSON_NAME] [PERSON_NAME],Q1"
type input "0938088000"
type input "Dũng"
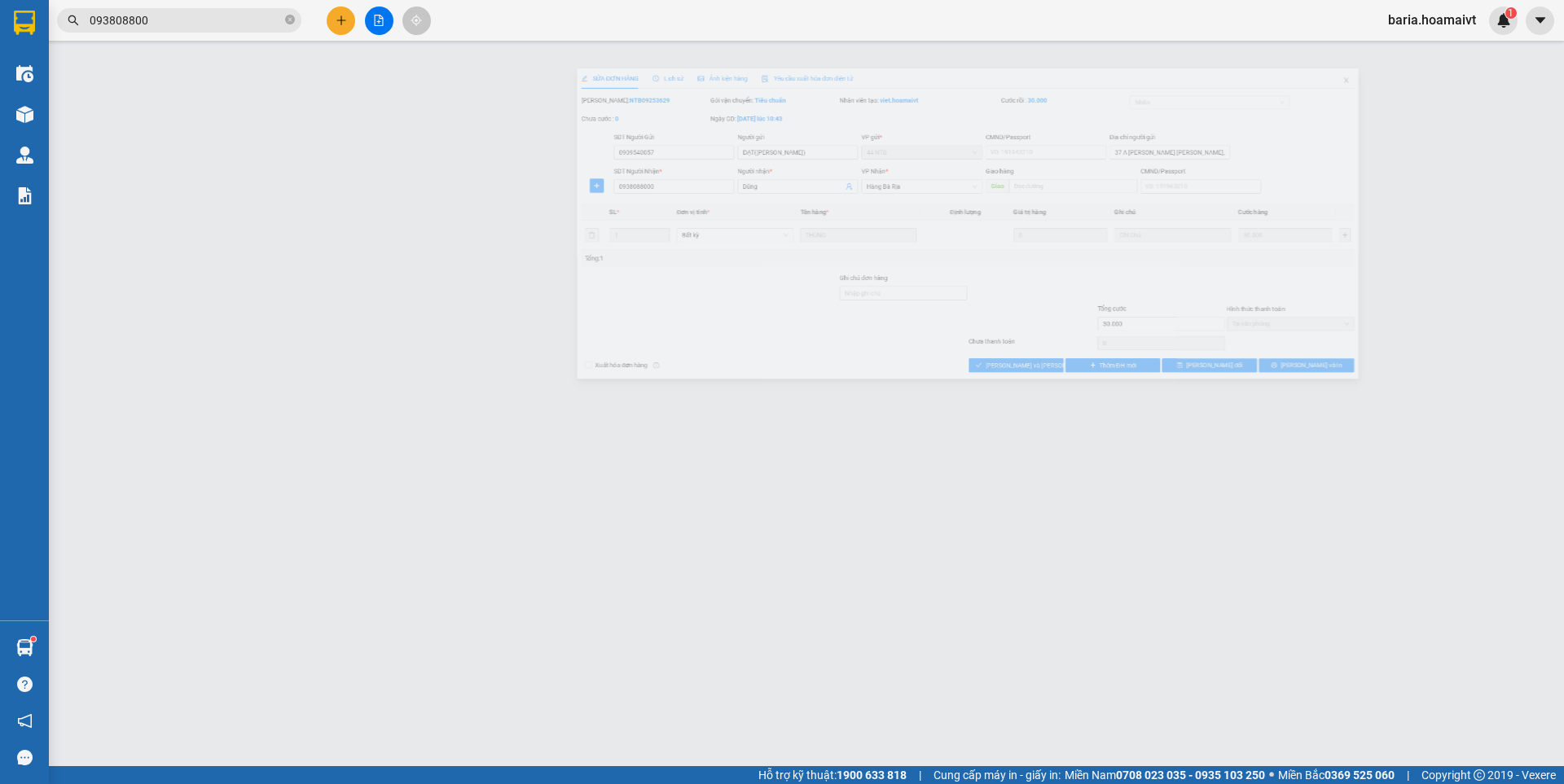
type input "30.000"
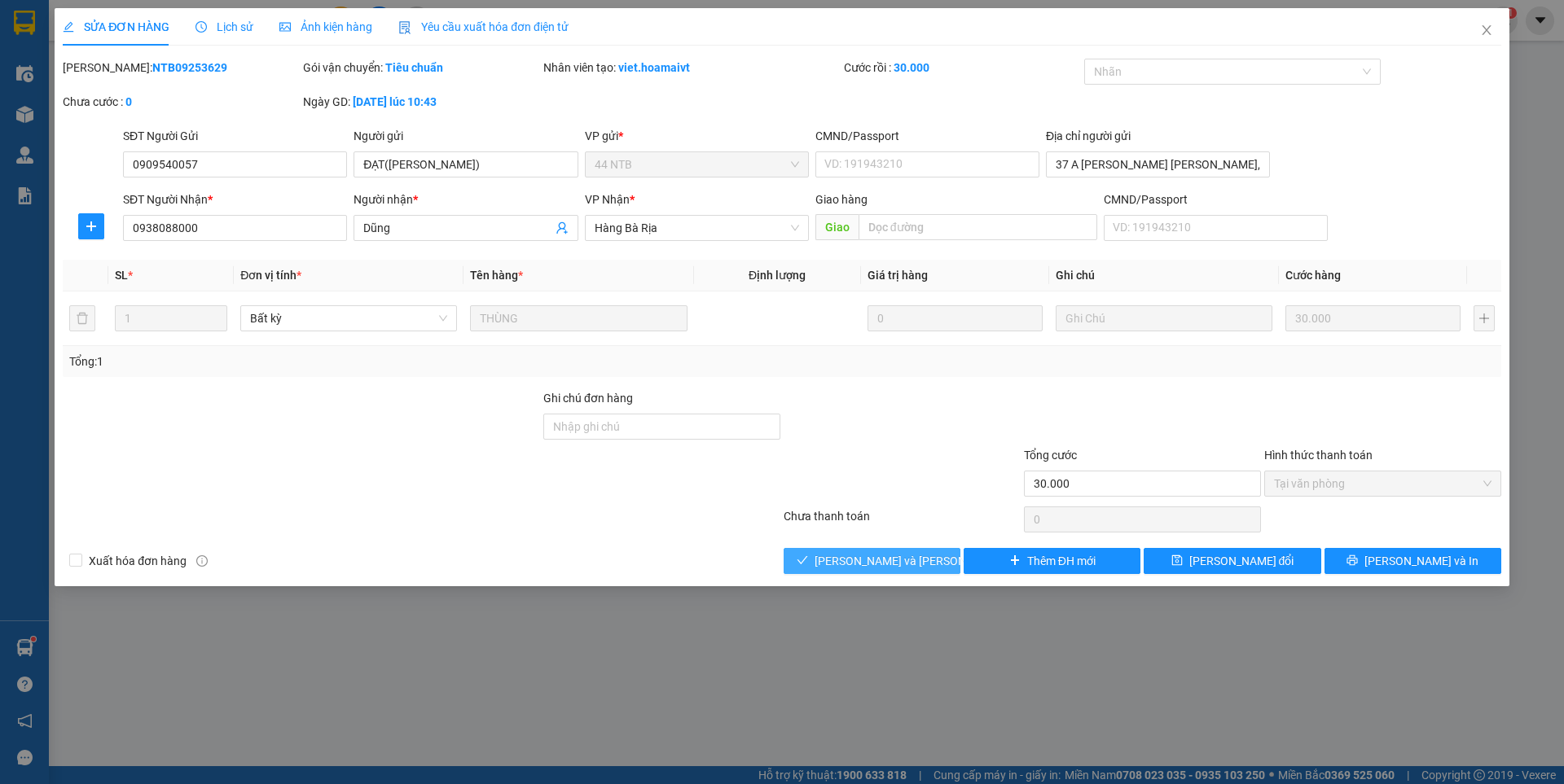
click at [875, 563] on span "[PERSON_NAME] và [PERSON_NAME] hàng" at bounding box center [925, 560] width 220 height 18
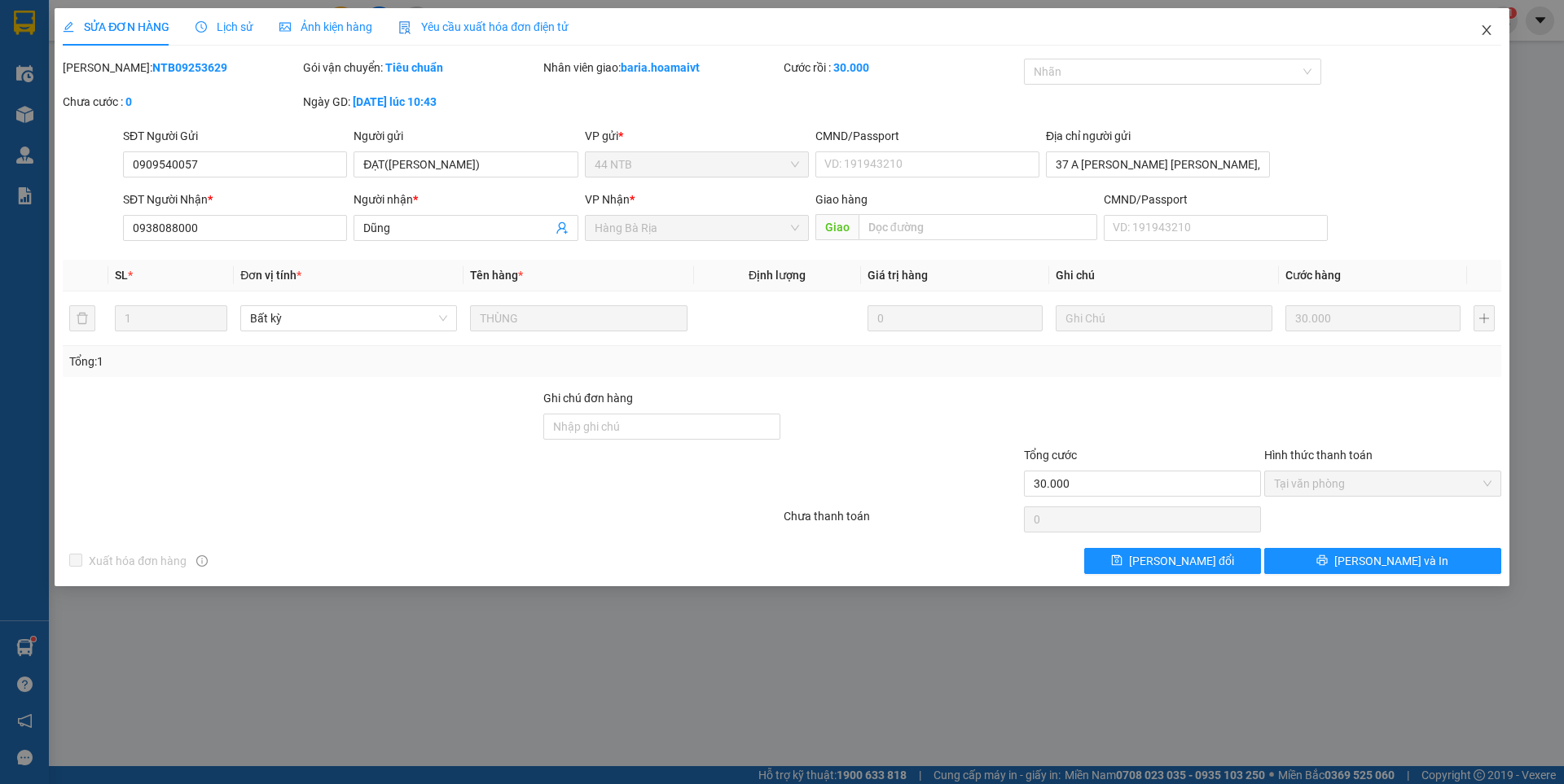
drag, startPoint x: 1491, startPoint y: 27, endPoint x: 1480, endPoint y: 29, distance: 11.2
click at [1491, 27] on icon "close" at bounding box center [1486, 30] width 13 height 13
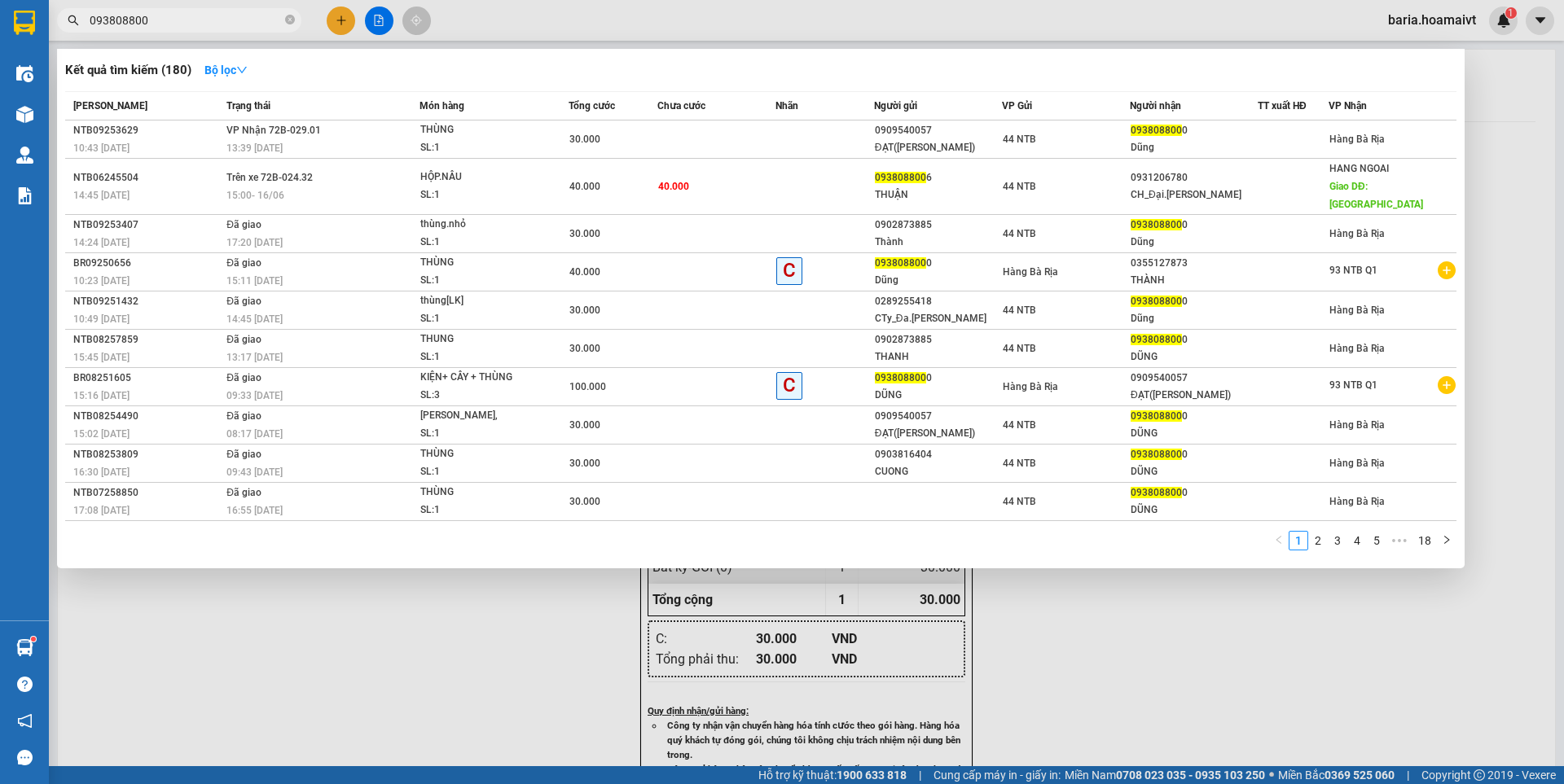
click at [235, 23] on input "093808800" at bounding box center [185, 20] width 192 height 18
click at [221, 16] on input "093808800" at bounding box center [185, 20] width 192 height 18
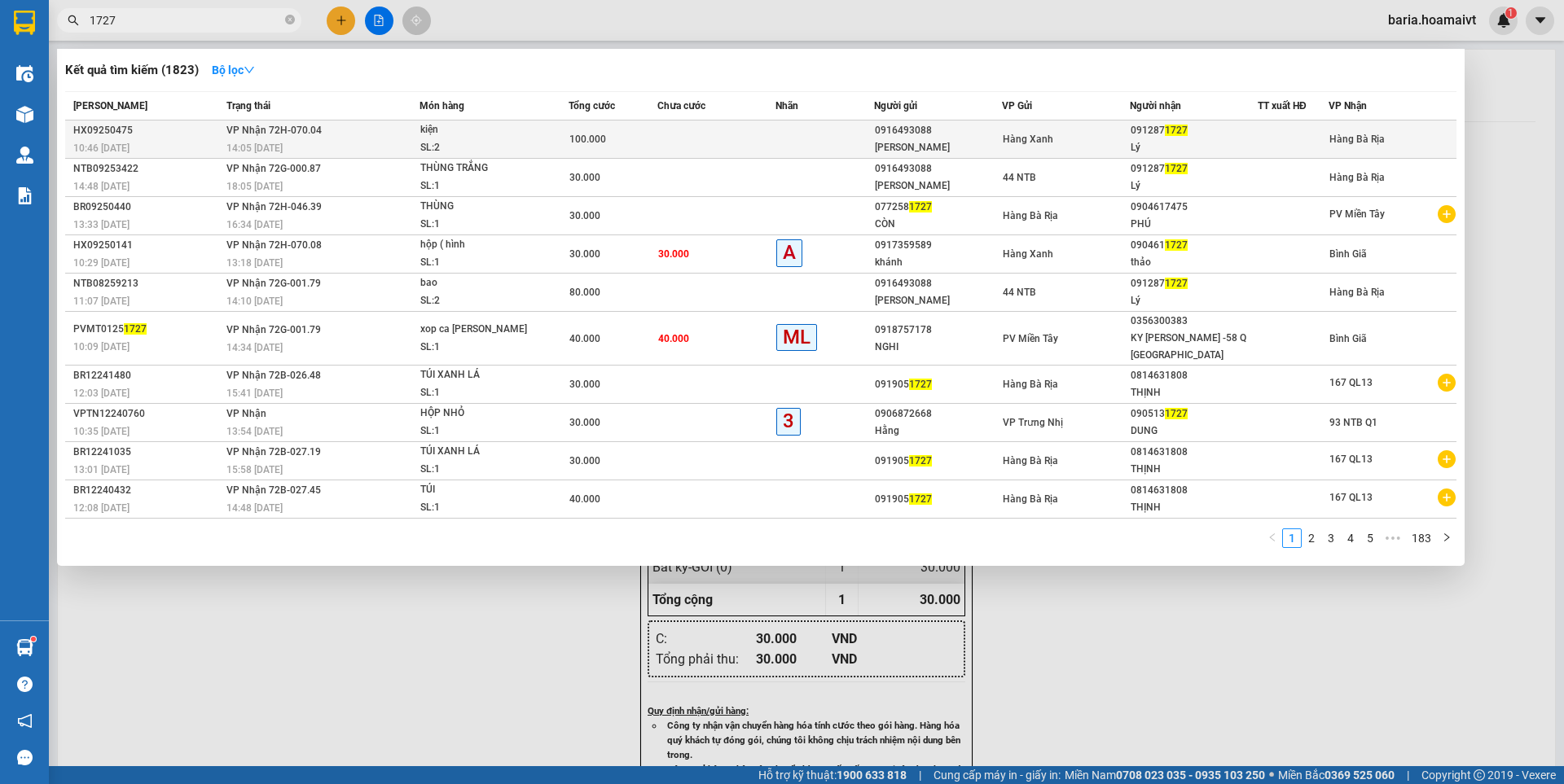
type input "1727"
click at [1177, 139] on div "Lý" at bounding box center [1193, 148] width 126 height 18
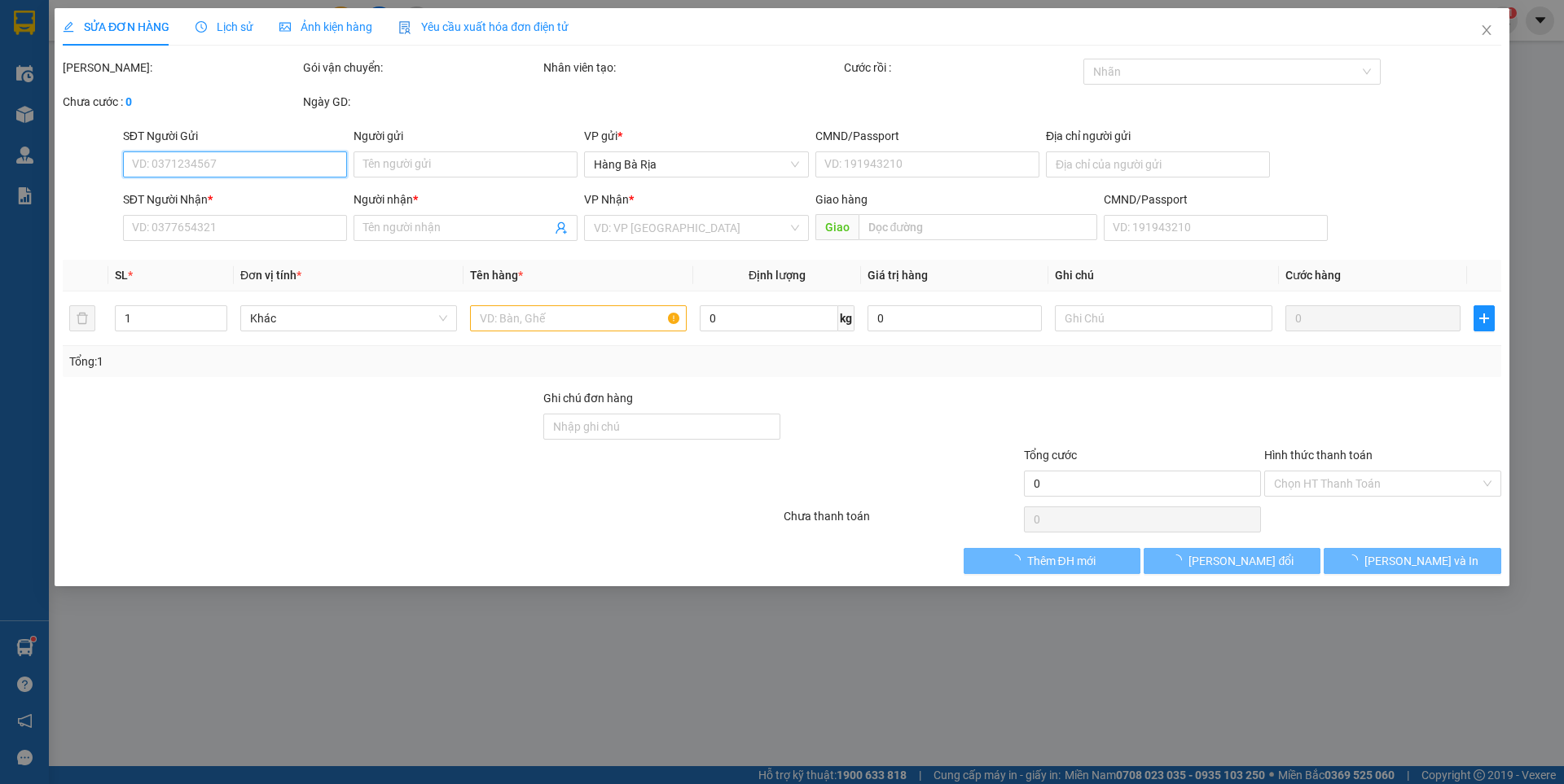
type input "0916493088"
type input "[PERSON_NAME]"
type input "080206003417"
type input "0912871727"
type input "Lý"
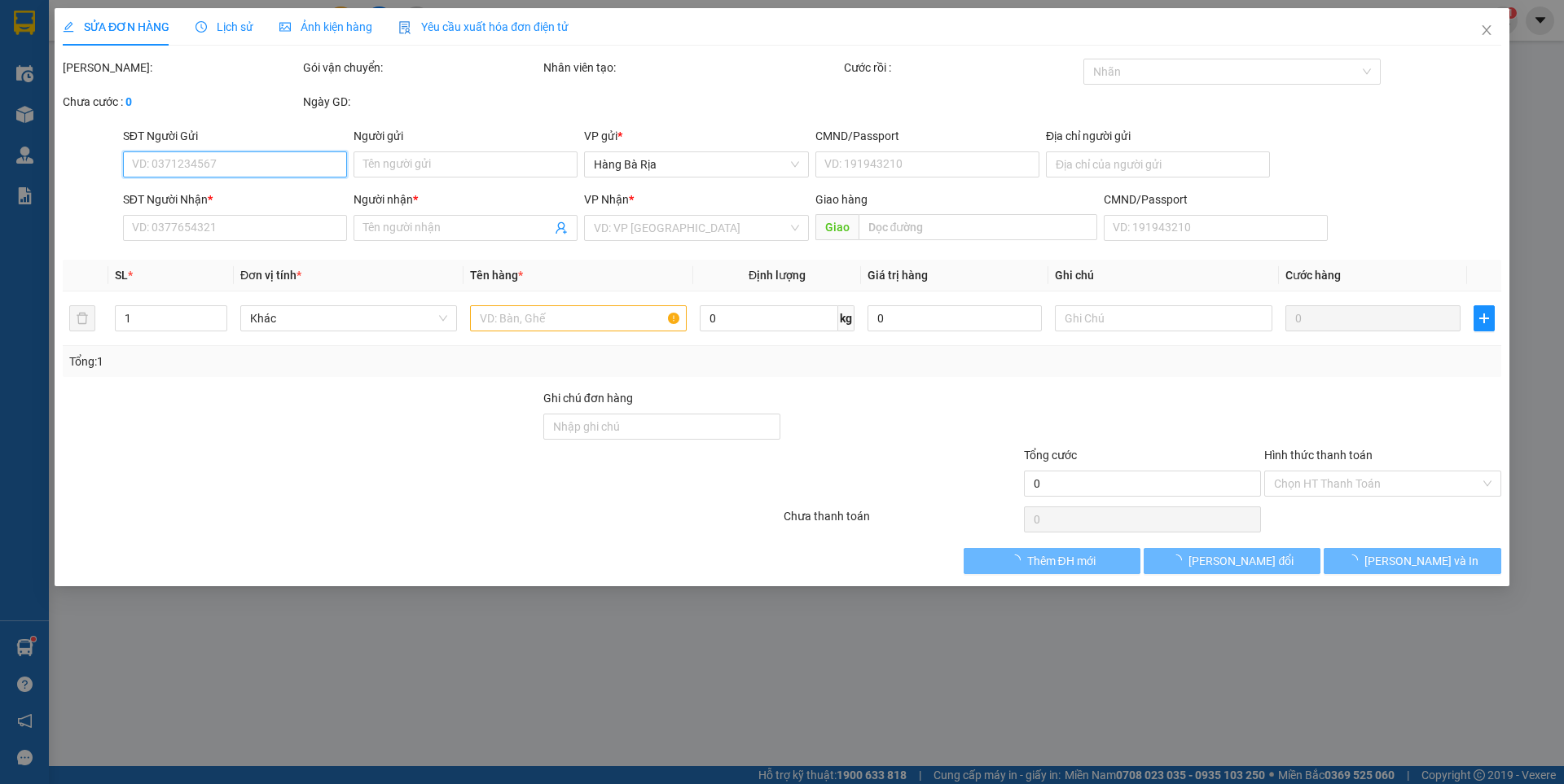
type input "100.000"
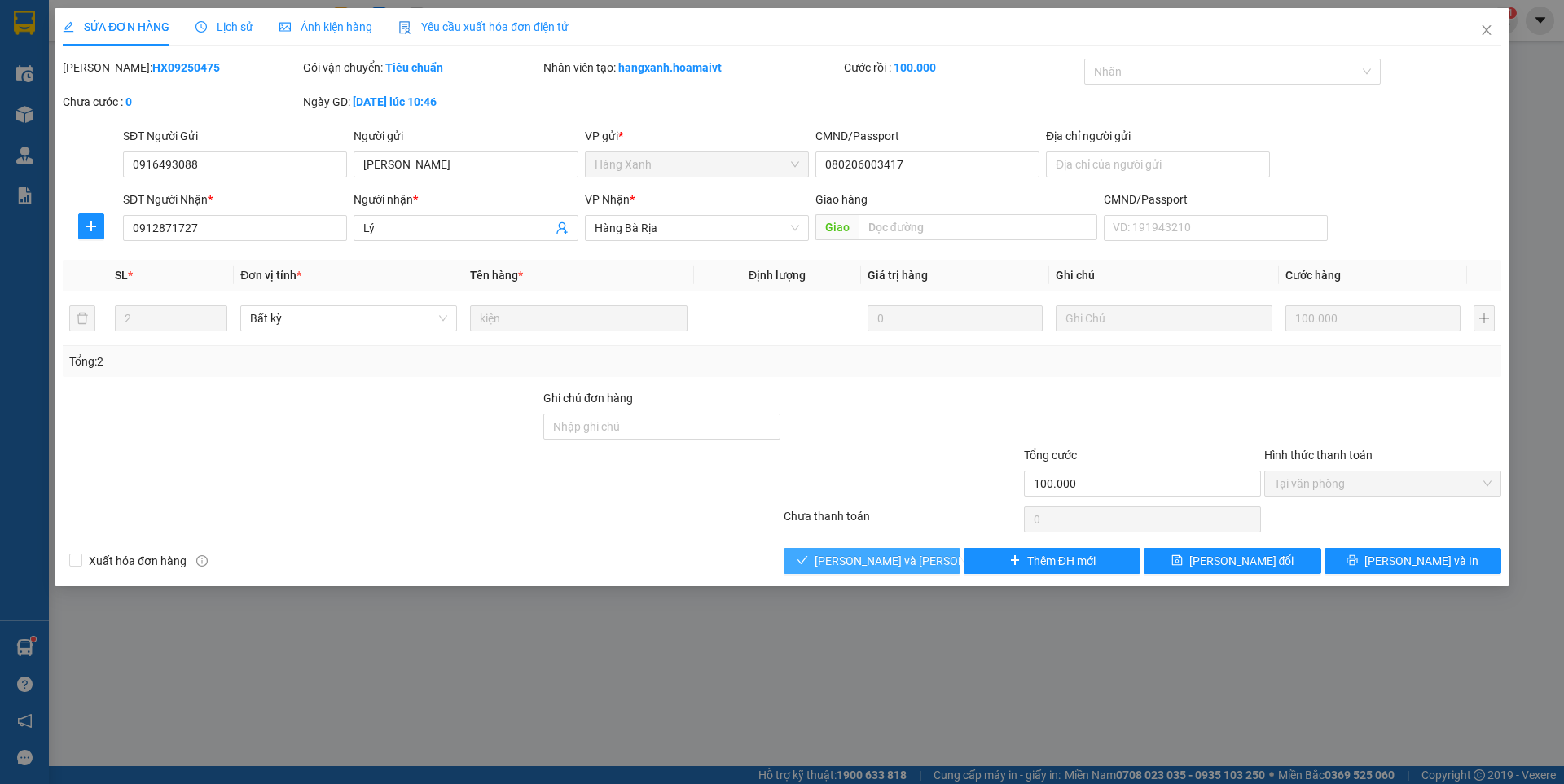
click at [912, 555] on span "[PERSON_NAME] và [PERSON_NAME] hàng" at bounding box center [925, 560] width 220 height 18
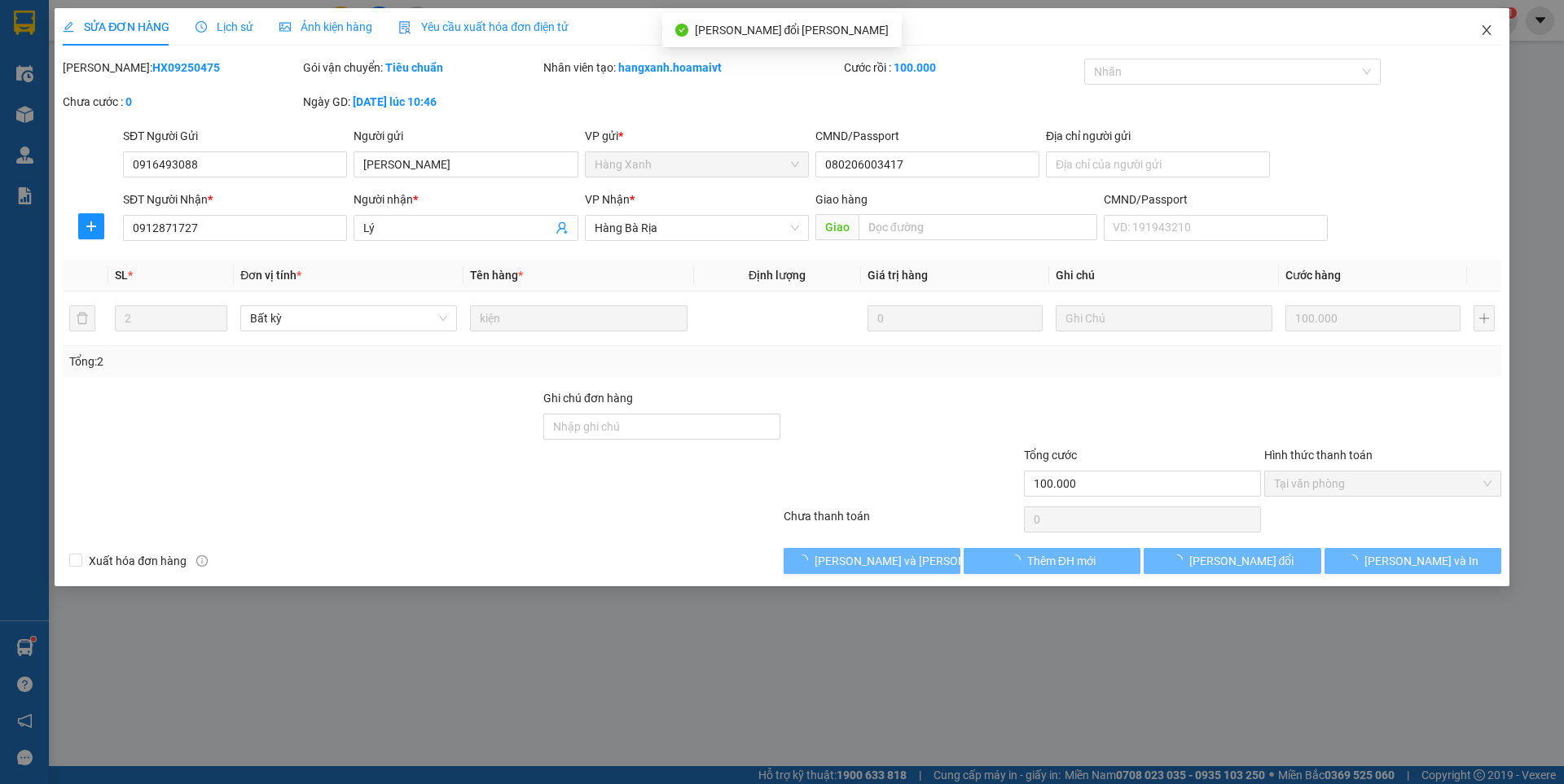
click at [1488, 31] on icon "close" at bounding box center [1486, 30] width 13 height 13
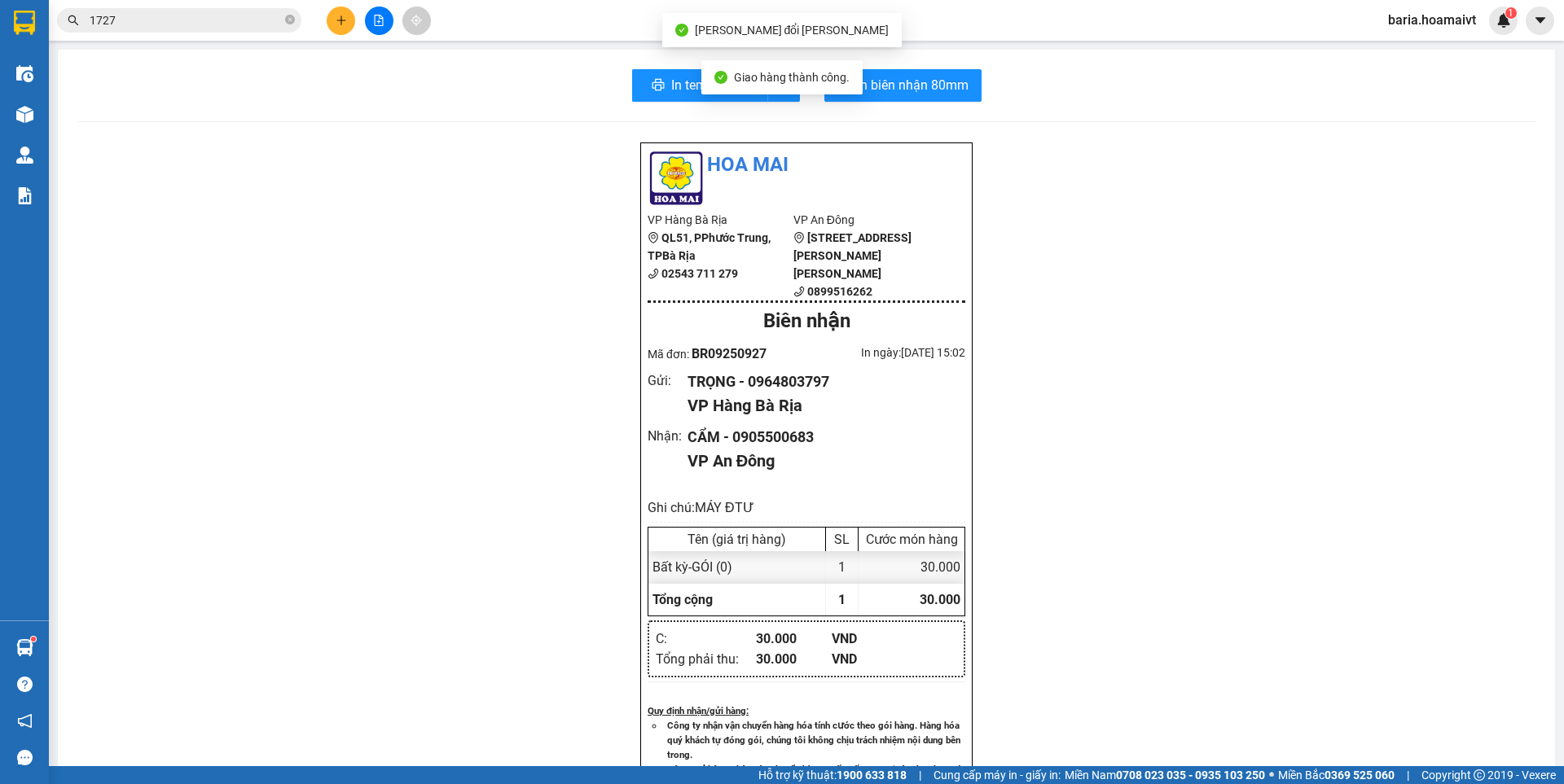
click at [205, 18] on input "1727" at bounding box center [185, 20] width 192 height 18
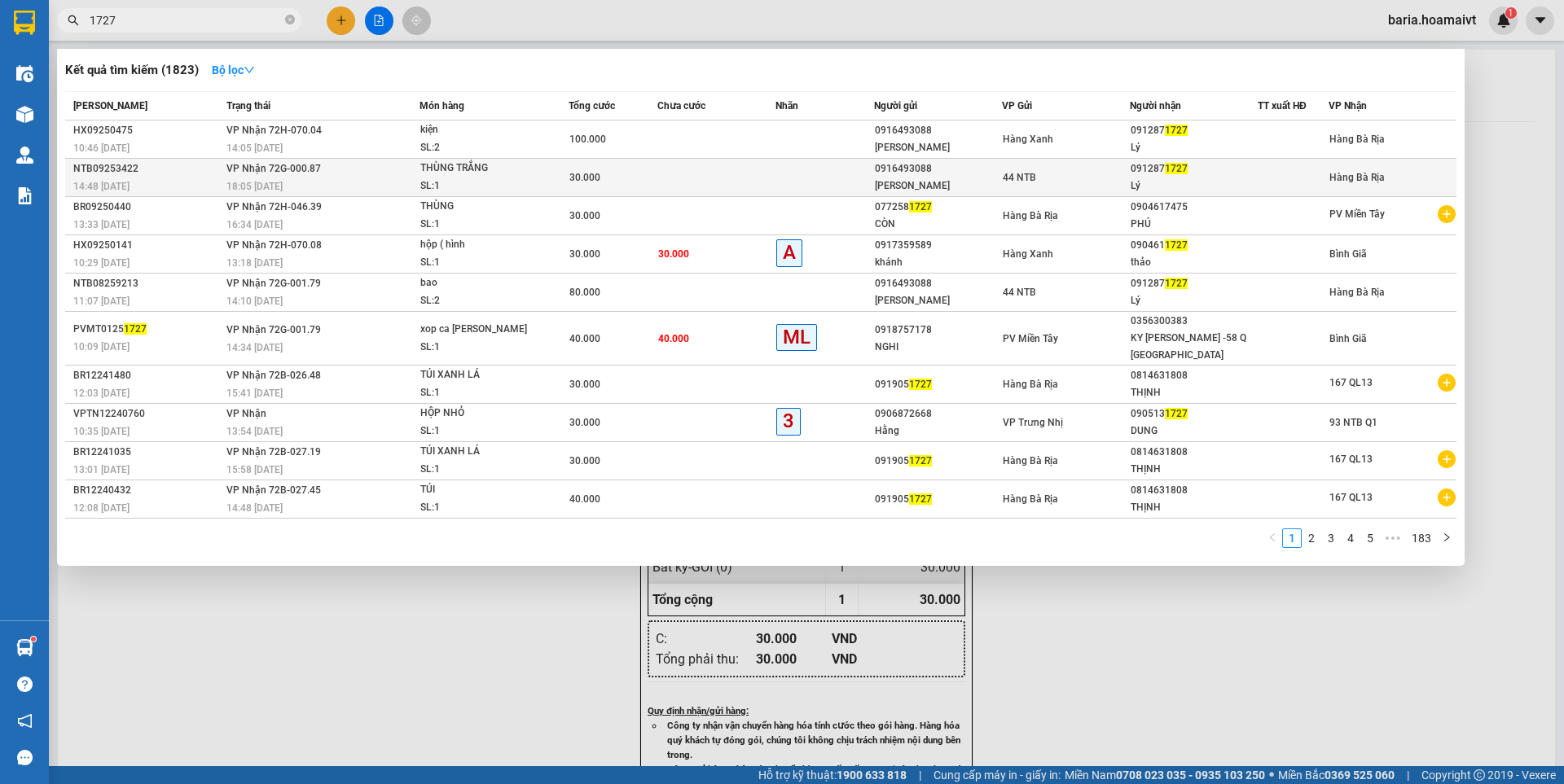
click at [1125, 178] on div "44 NTB" at bounding box center [1065, 177] width 126 height 18
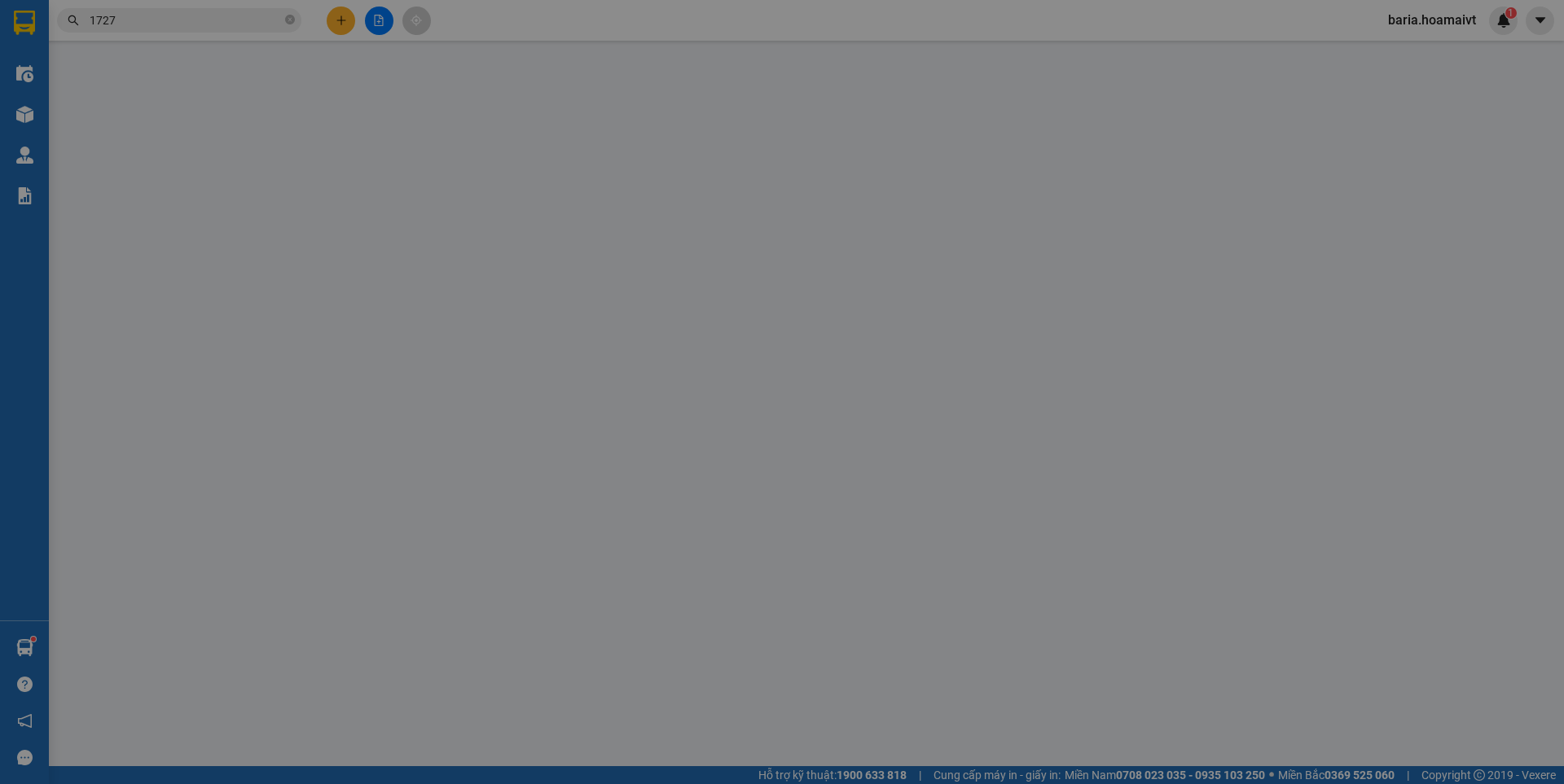
type input "0916493088"
type input "[PERSON_NAME]"
type input "10_Phổ.[PERSON_NAME]"
type input "0912871727"
type input "Lý"
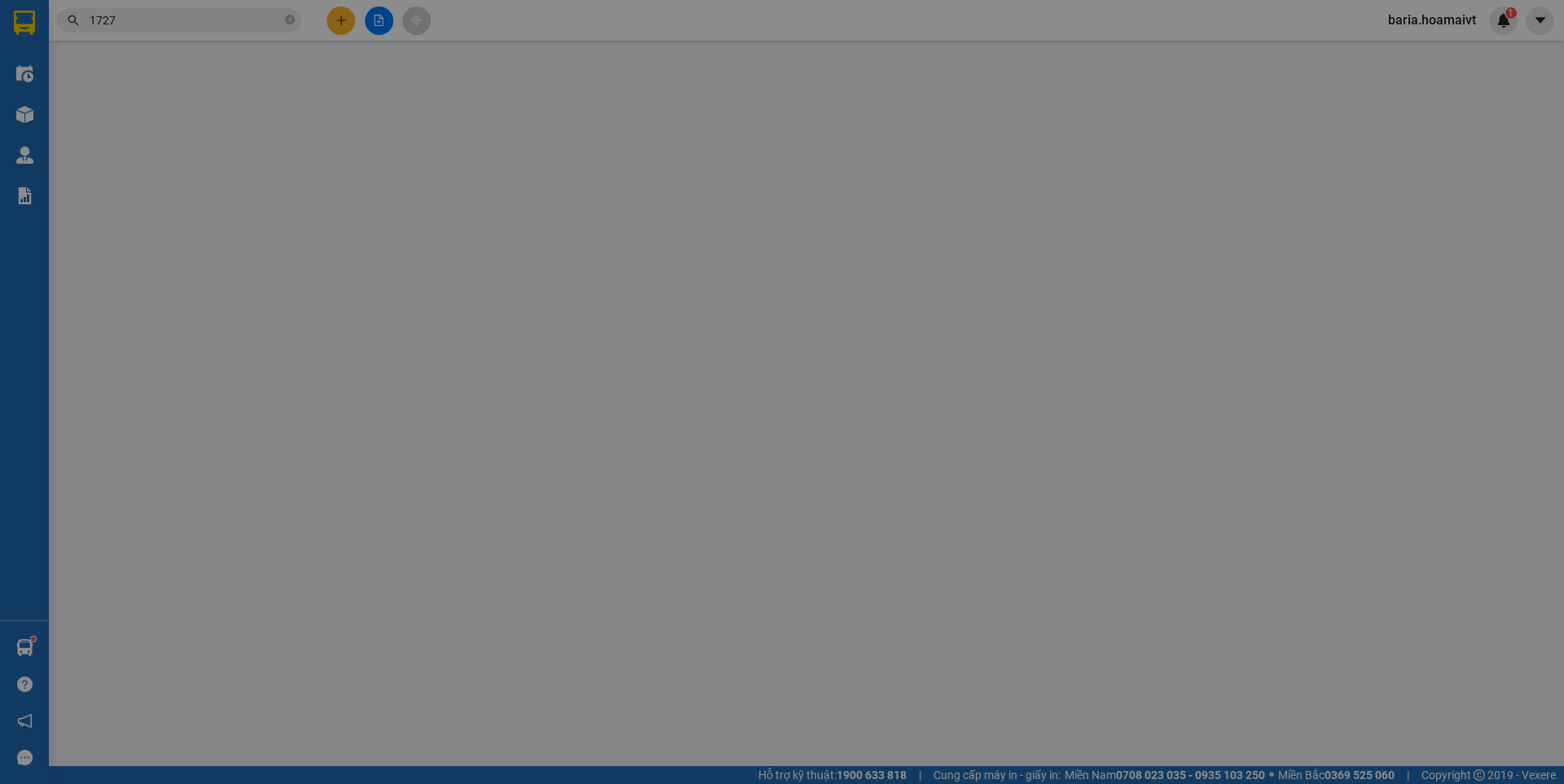
type input "30.000"
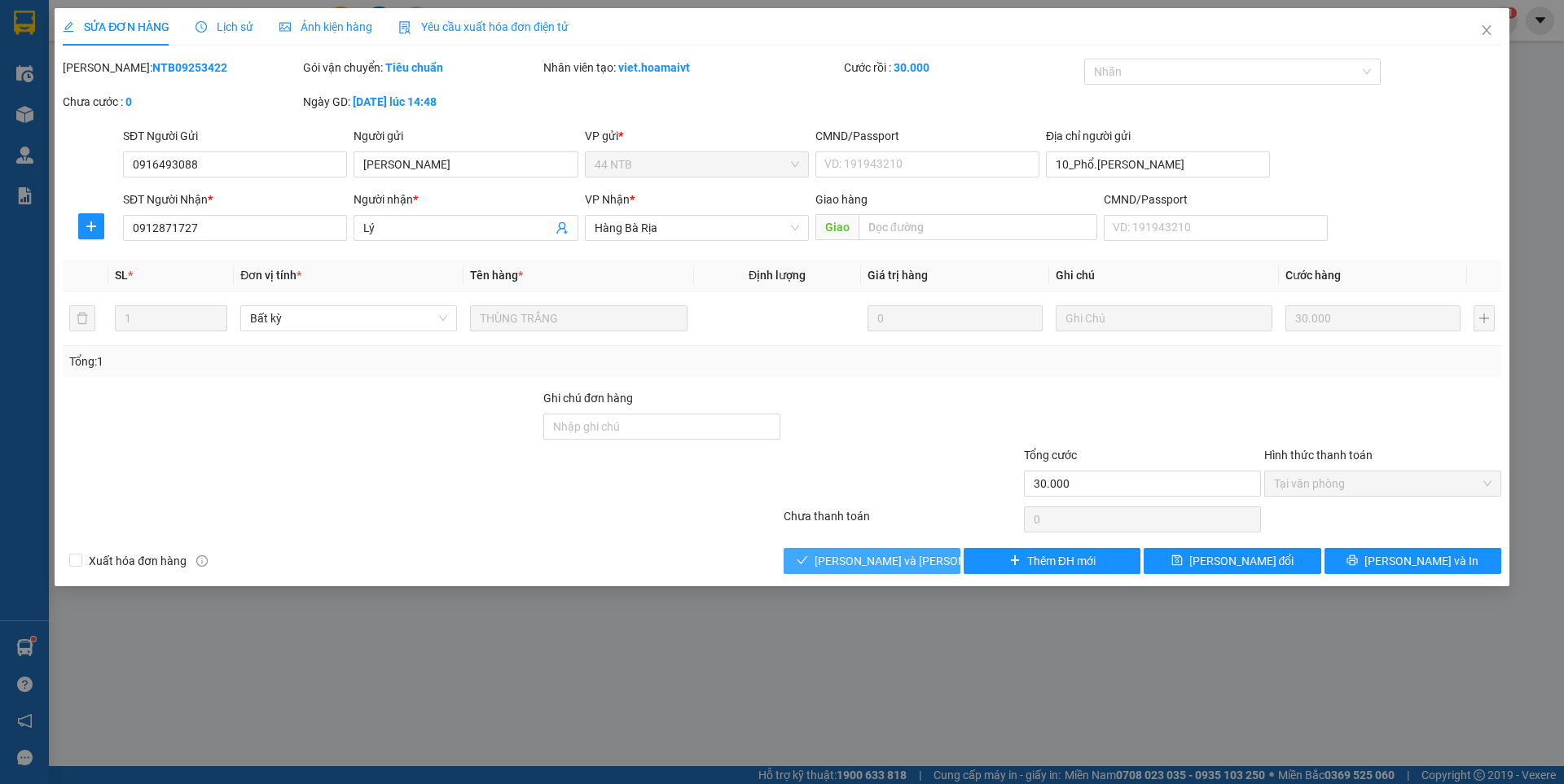
click at [918, 555] on span "[PERSON_NAME] và [PERSON_NAME] hàng" at bounding box center [925, 560] width 220 height 18
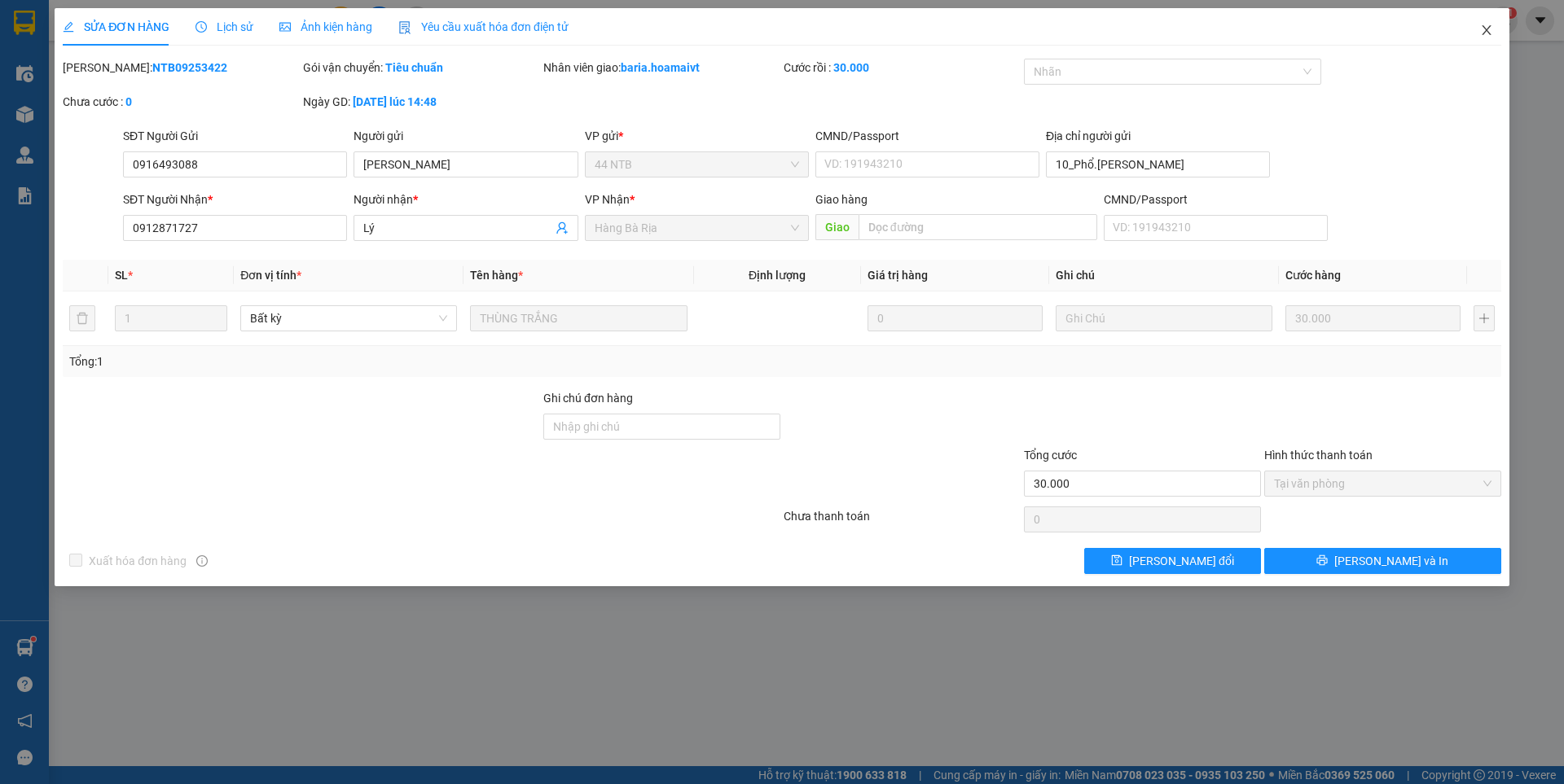
click at [1485, 26] on icon "close" at bounding box center [1486, 30] width 13 height 13
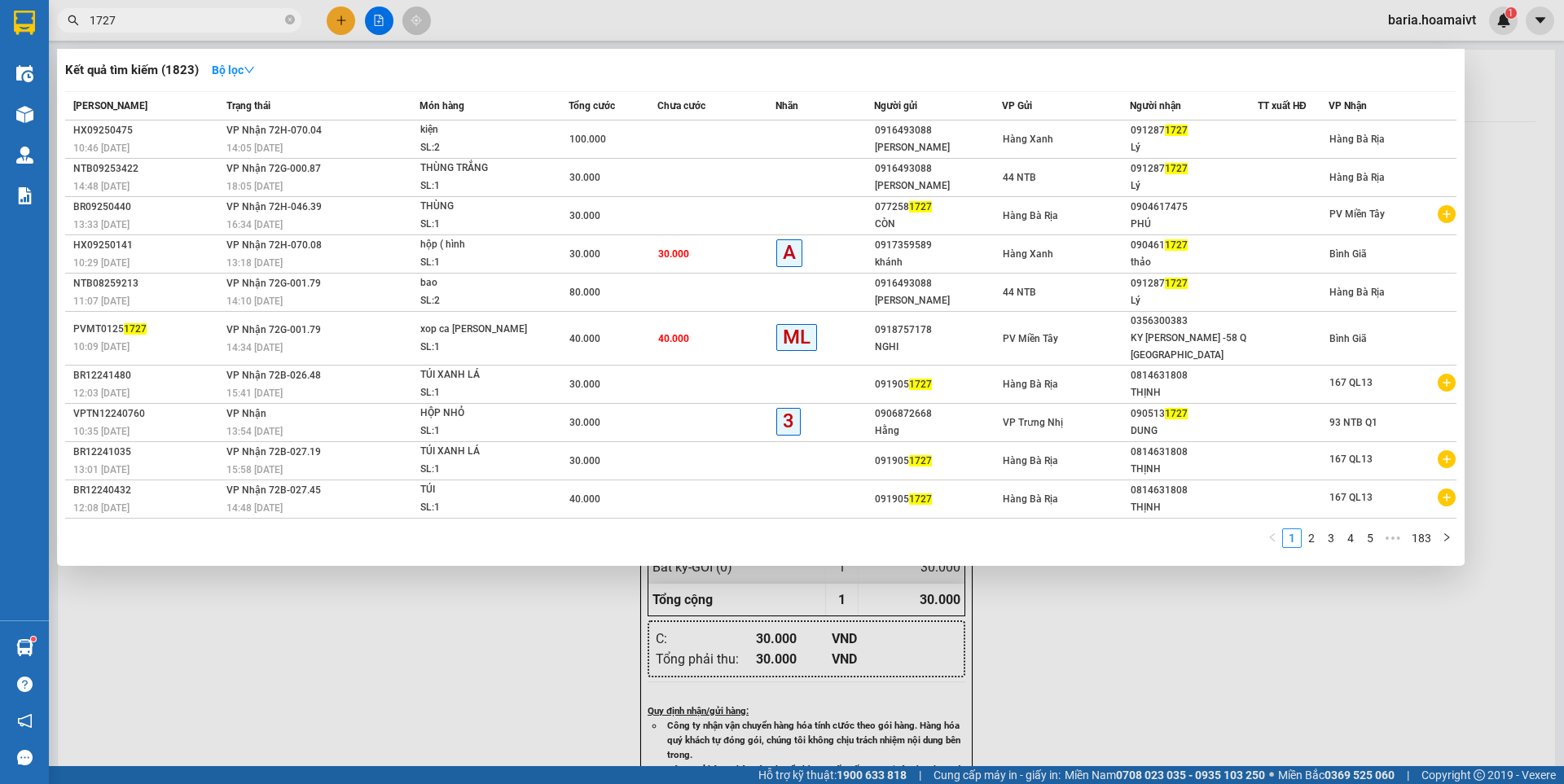
click at [215, 18] on input "1727" at bounding box center [185, 20] width 192 height 18
click at [218, 24] on input "1727" at bounding box center [185, 20] width 192 height 18
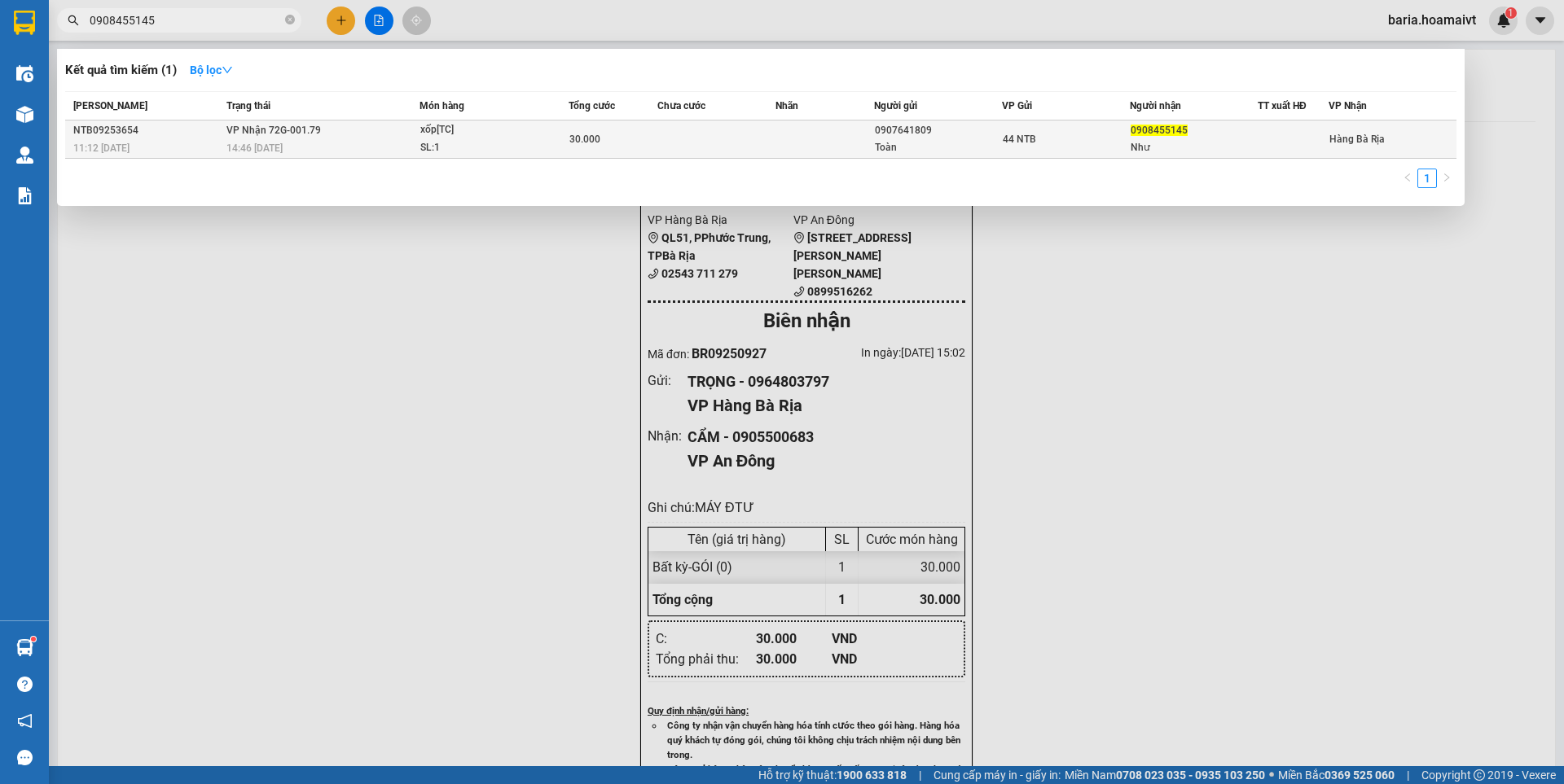
type input "0908455145"
click at [606, 145] on div "30.000" at bounding box center [613, 138] width 87 height 18
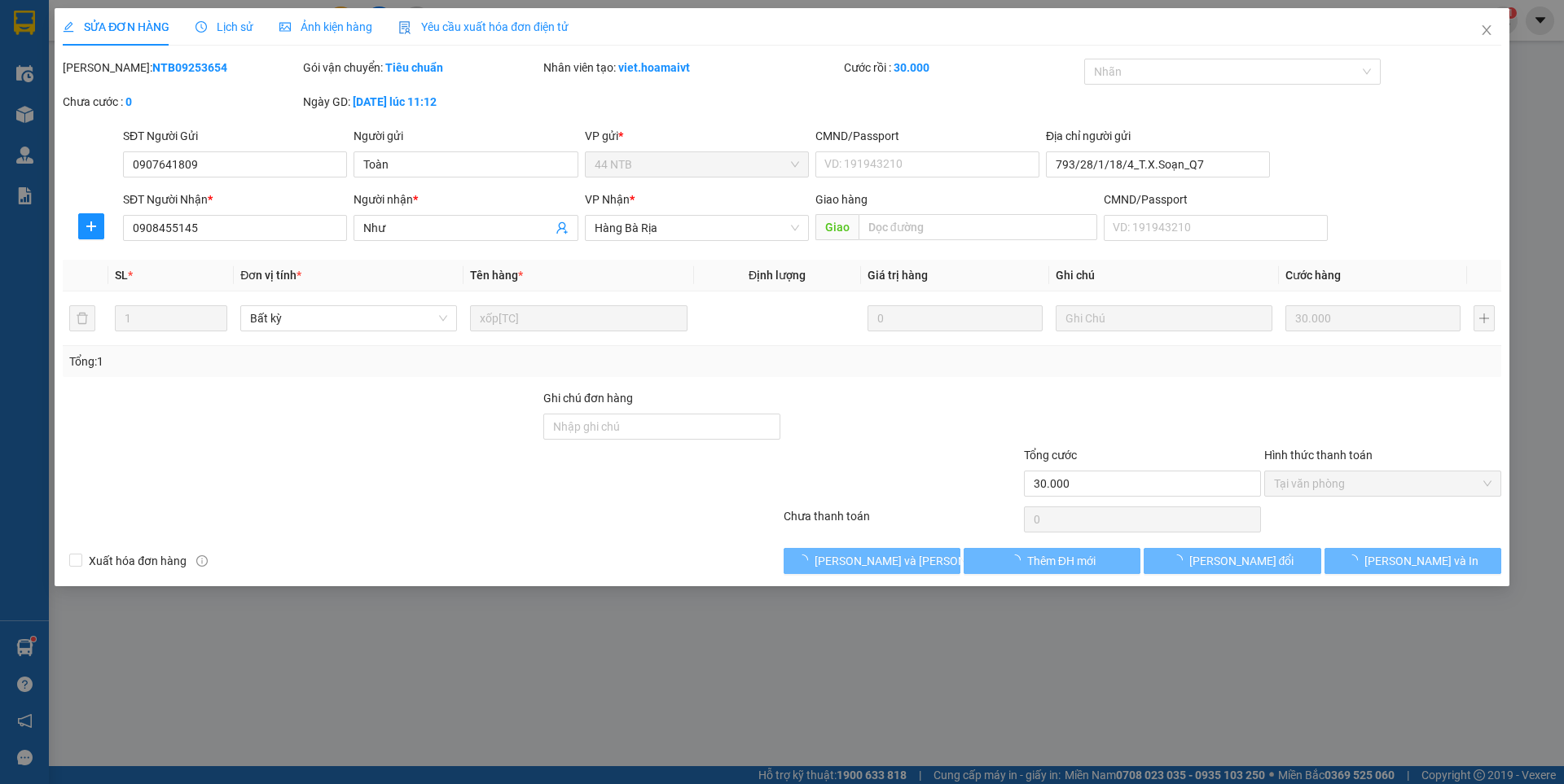
type input "0907641809"
type input "Toàn"
type input "793/28/1/18/4_T.X.Soạn_Q7"
type input "0908455145"
type input "Như"
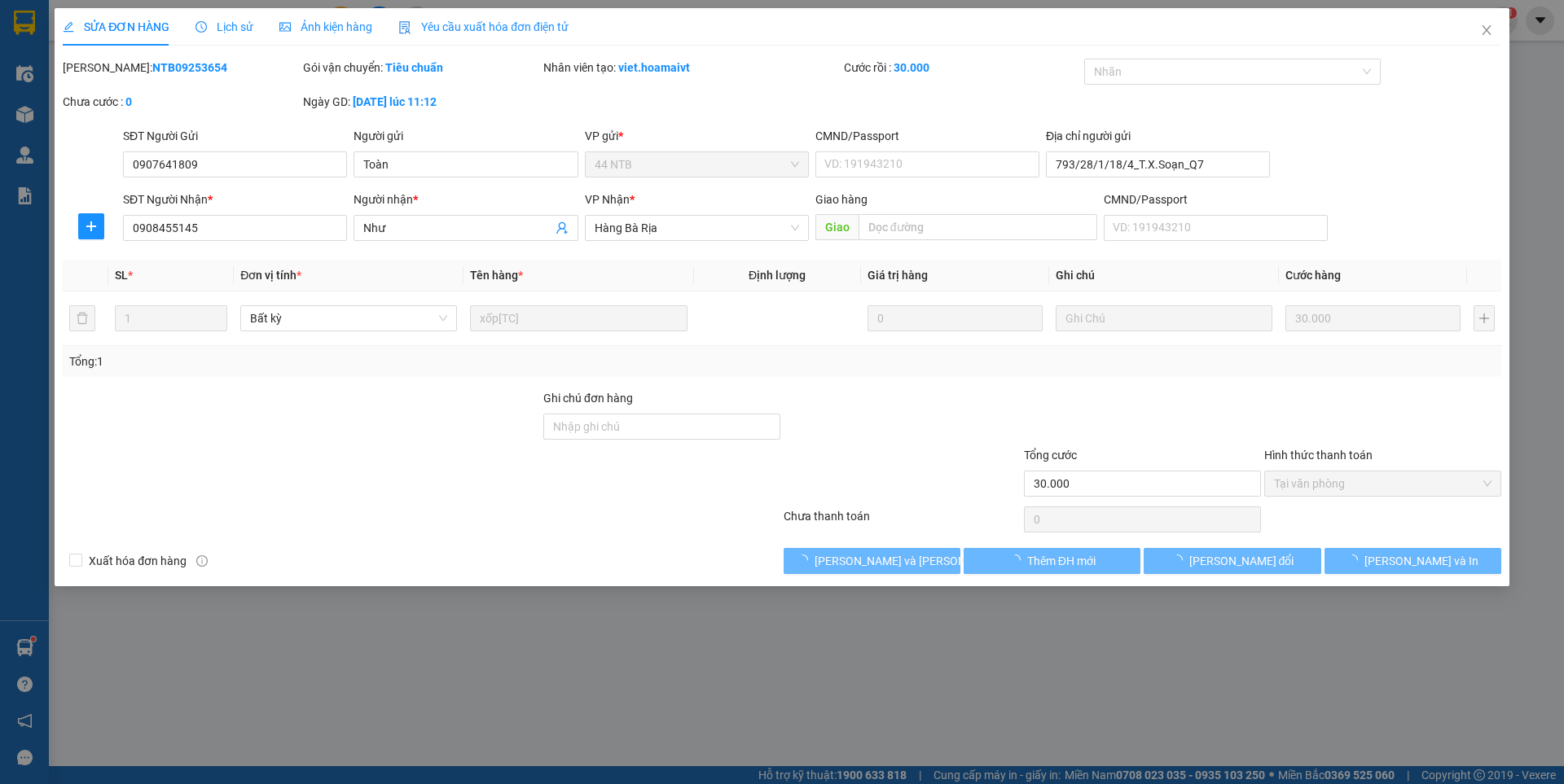
type input "30.000"
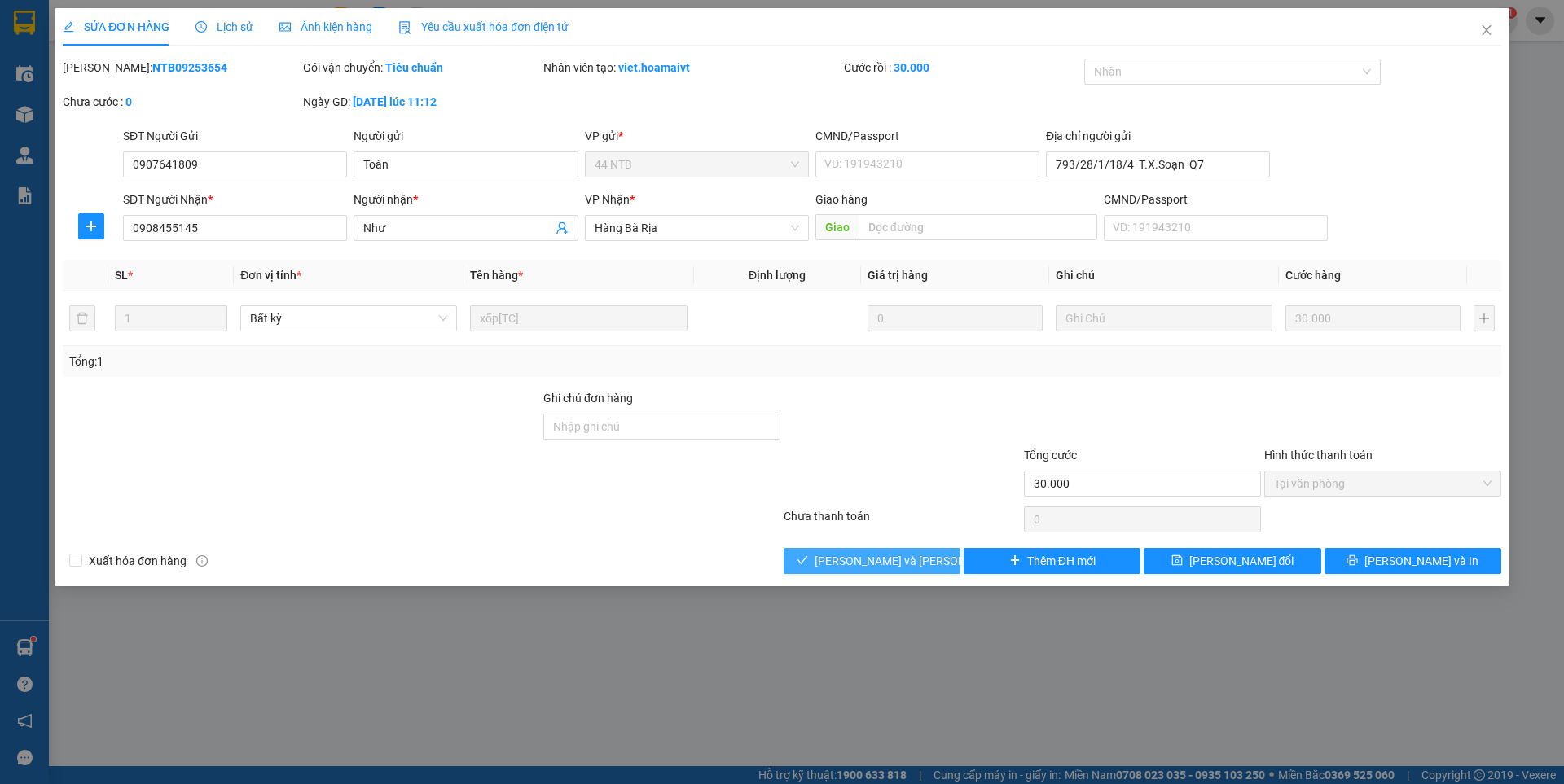
click at [918, 565] on span "[PERSON_NAME] và [PERSON_NAME] hàng" at bounding box center [925, 560] width 220 height 18
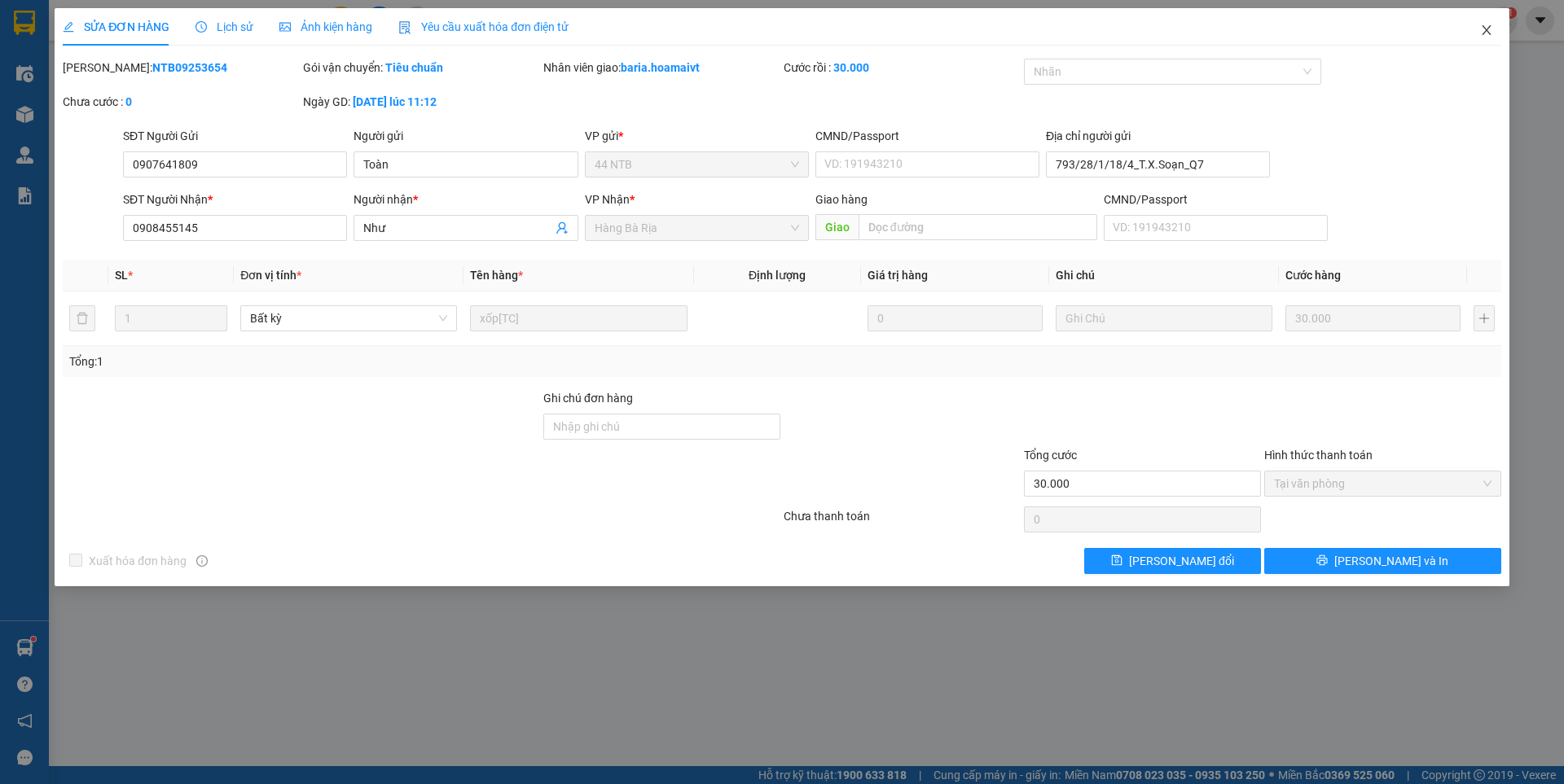
click at [1486, 27] on icon "close" at bounding box center [1486, 30] width 13 height 13
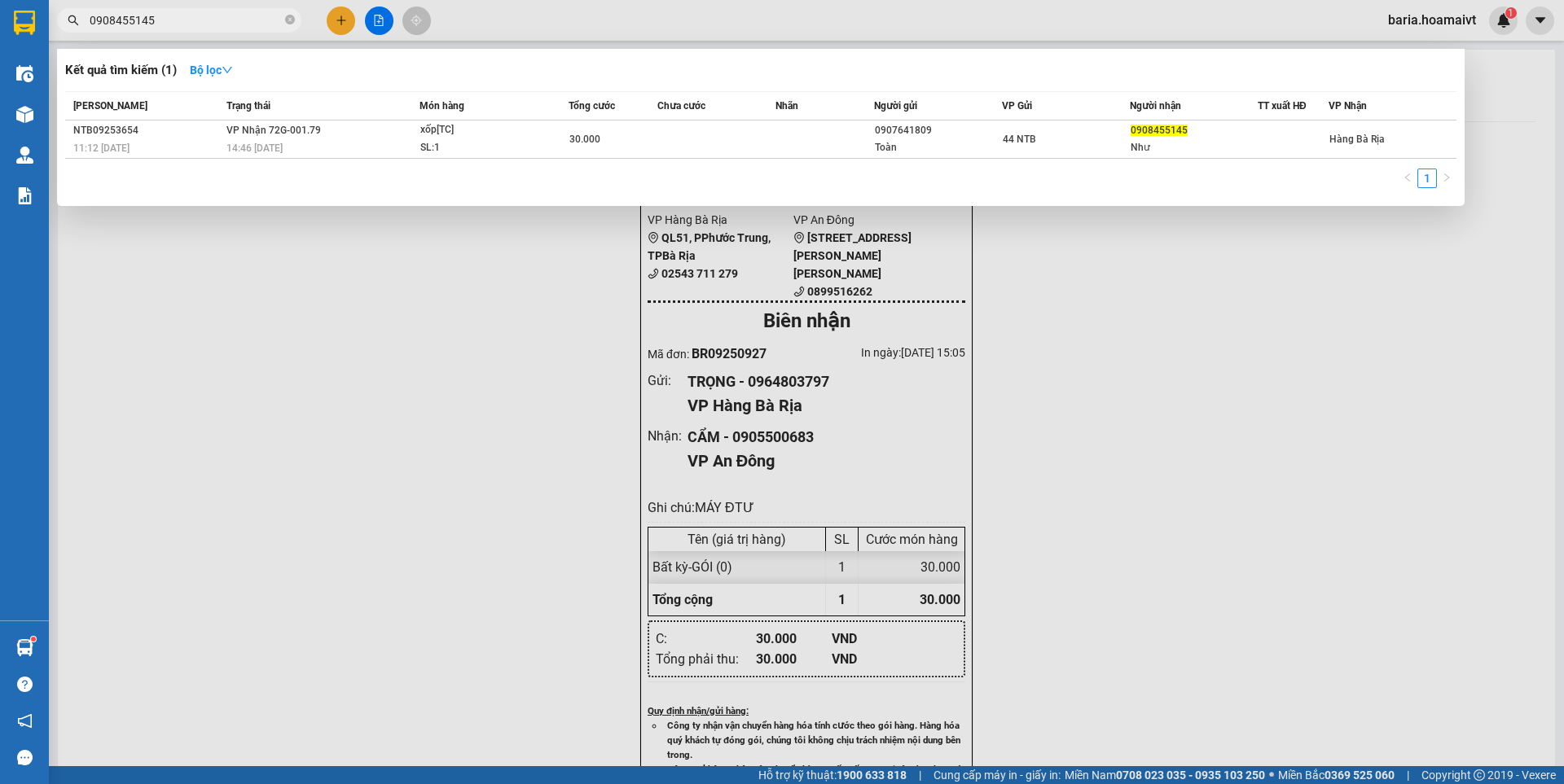
click at [220, 18] on input "0908455145" at bounding box center [185, 20] width 192 height 18
click at [344, 25] on div at bounding box center [782, 392] width 1564 height 784
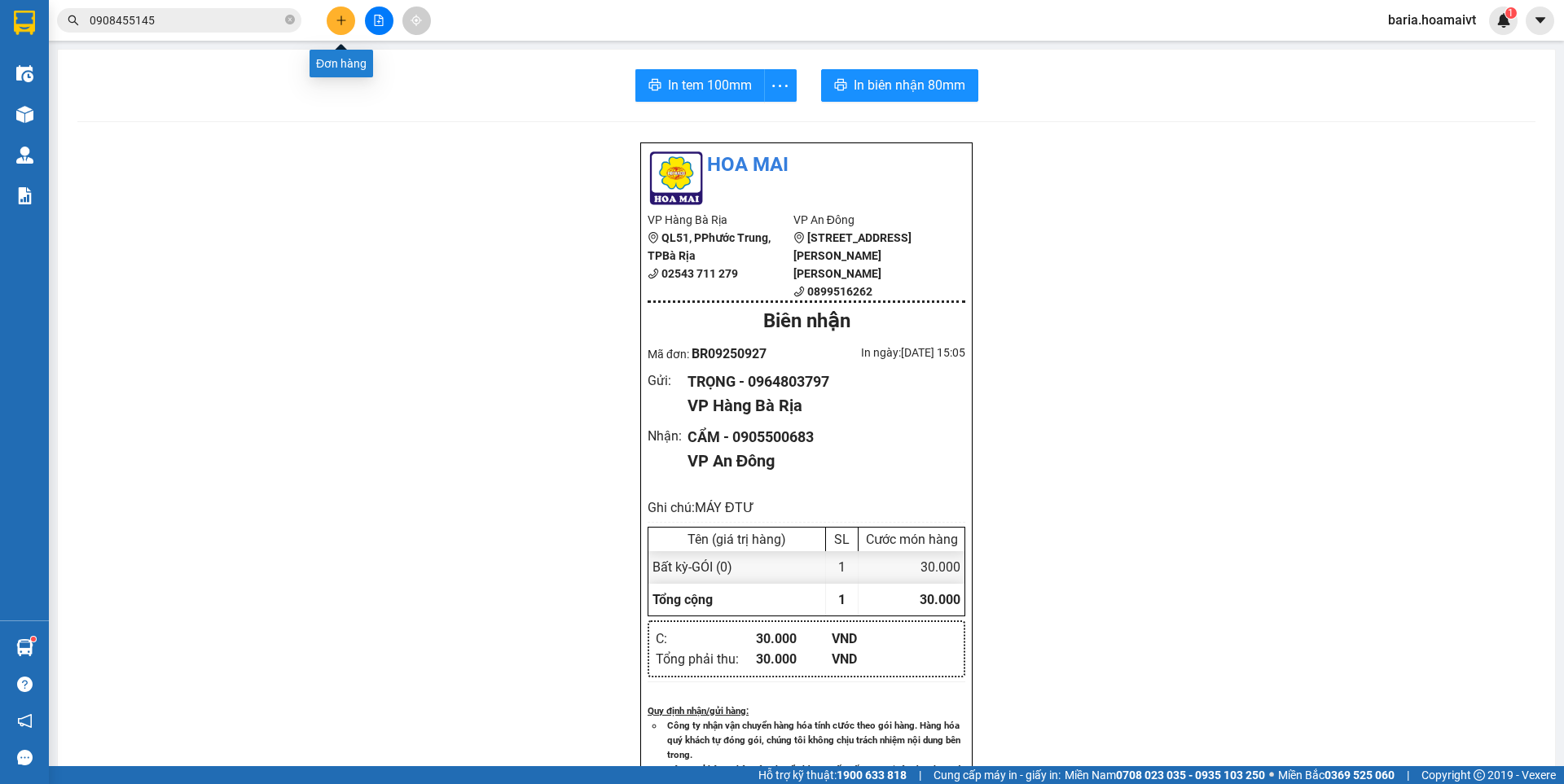
click at [344, 25] on icon "plus" at bounding box center [341, 21] width 12 height 12
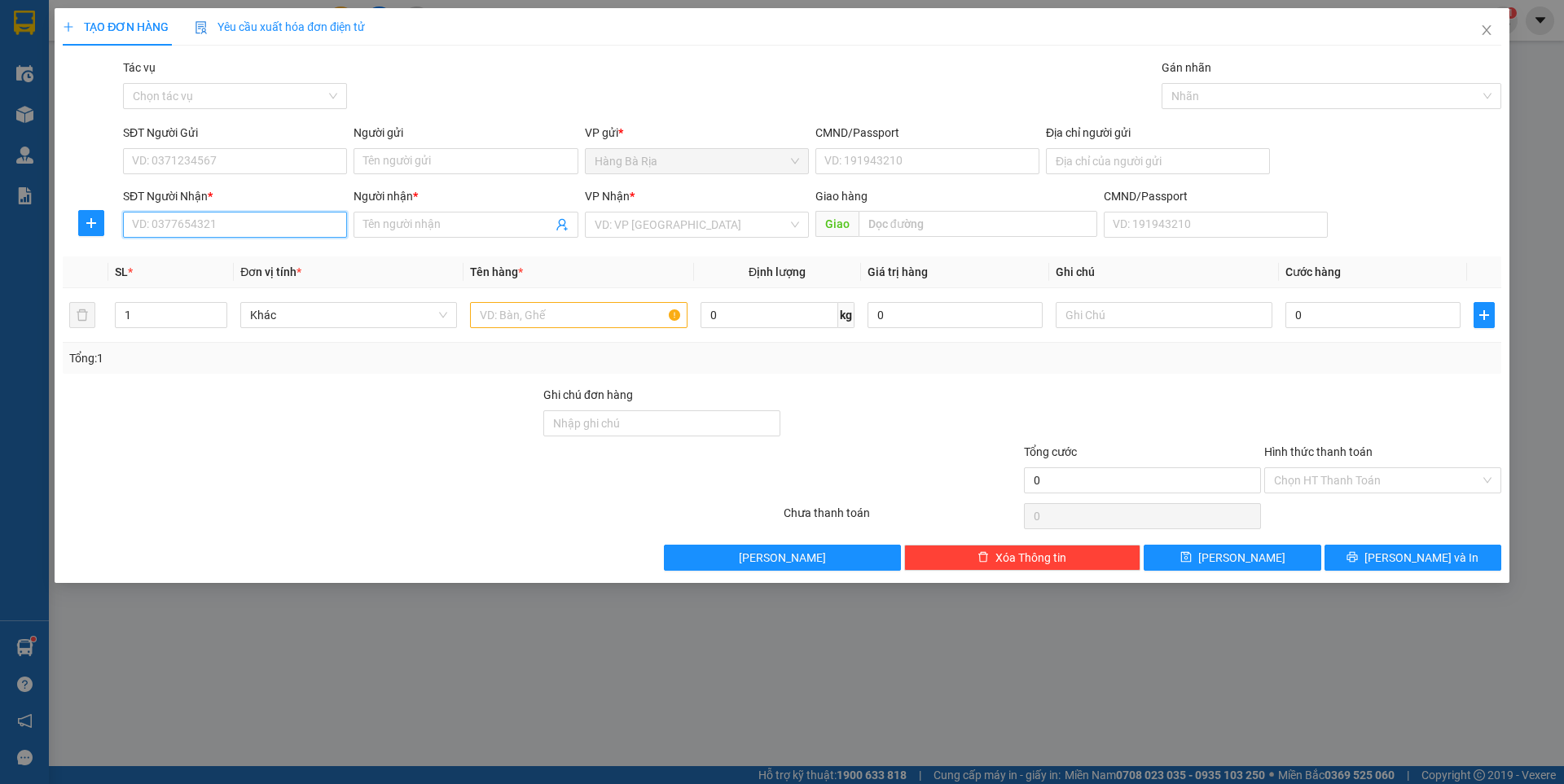
click at [237, 224] on input "SĐT Người Nhận *" at bounding box center [234, 224] width 224 height 26
type input "0937835862"
click at [209, 254] on div "0937835862 - [PERSON_NAME]" at bounding box center [234, 257] width 204 height 18
type input "Danh"
click at [637, 224] on span "PV Miền Tây" at bounding box center [697, 224] width 204 height 24
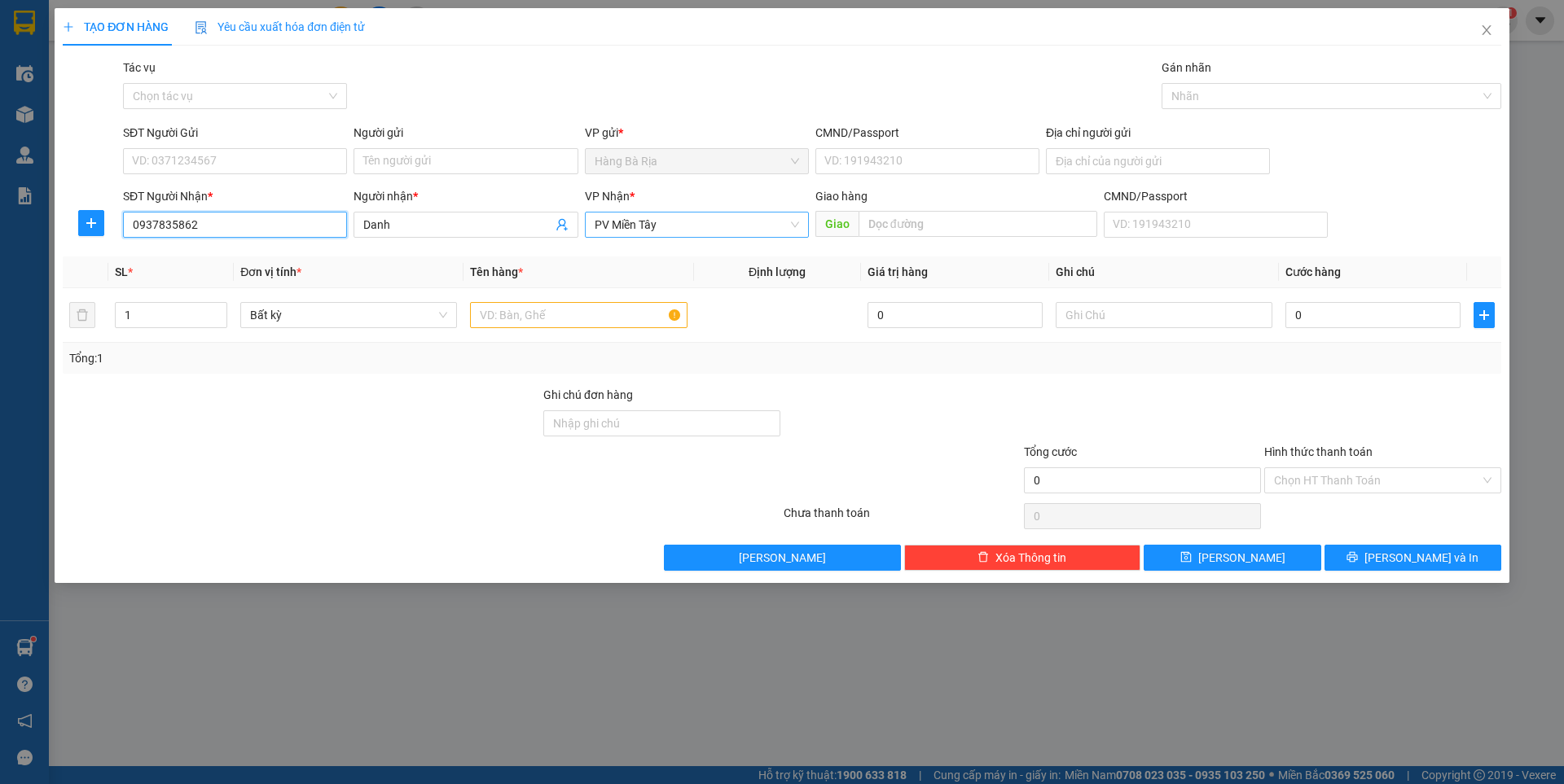
type input "0937835862"
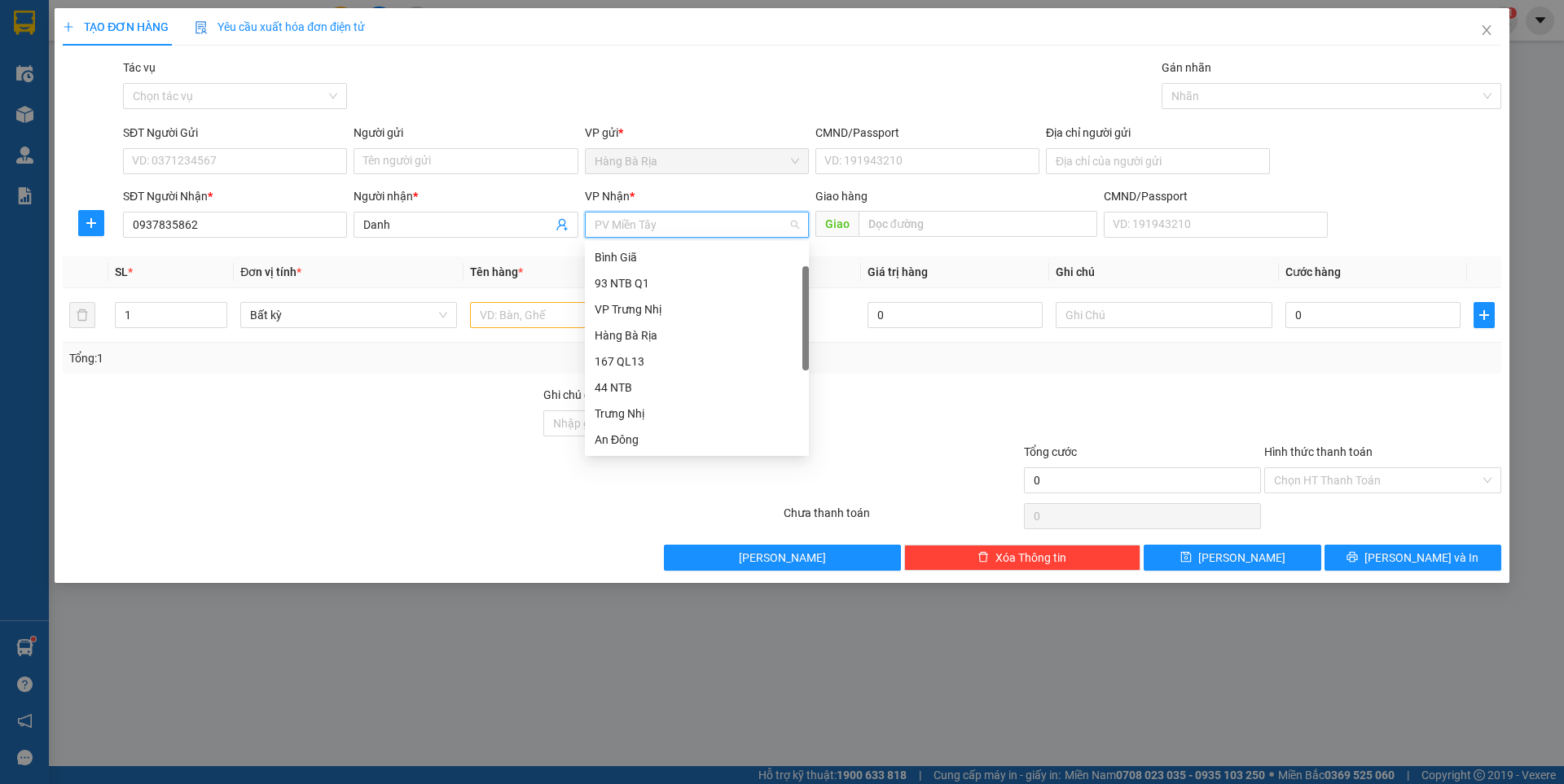
scroll to position [26, 0]
click at [639, 259] on div "93 NTB Q1" at bounding box center [697, 257] width 204 height 18
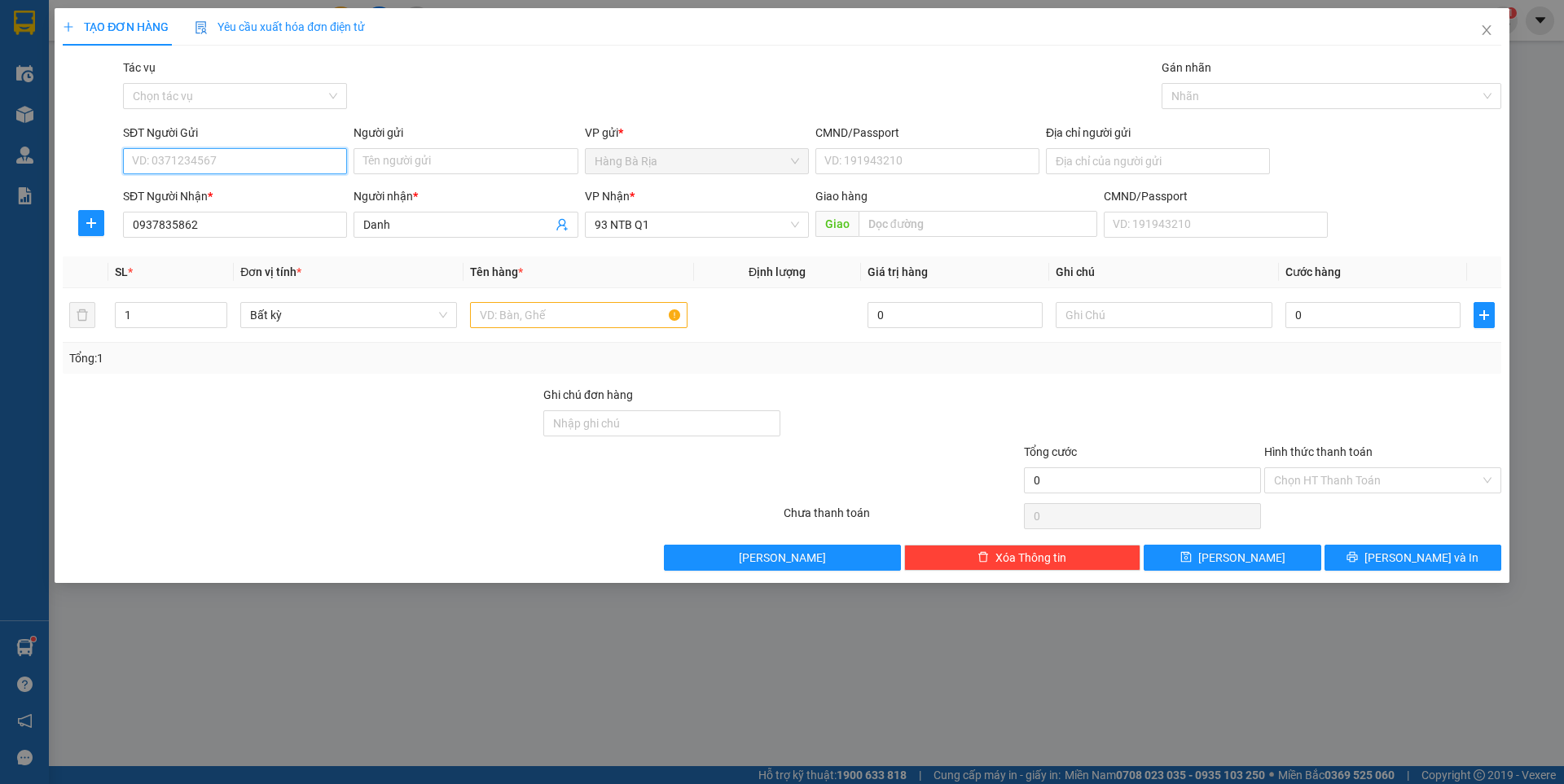
click at [273, 163] on input "SĐT Người Gửi" at bounding box center [234, 161] width 224 height 26
click at [216, 249] on div "0937835862 - [PERSON_NAME]" at bounding box center [234, 245] width 204 height 18
type input "0937835862"
type input "Danh"
type input "077090003394"
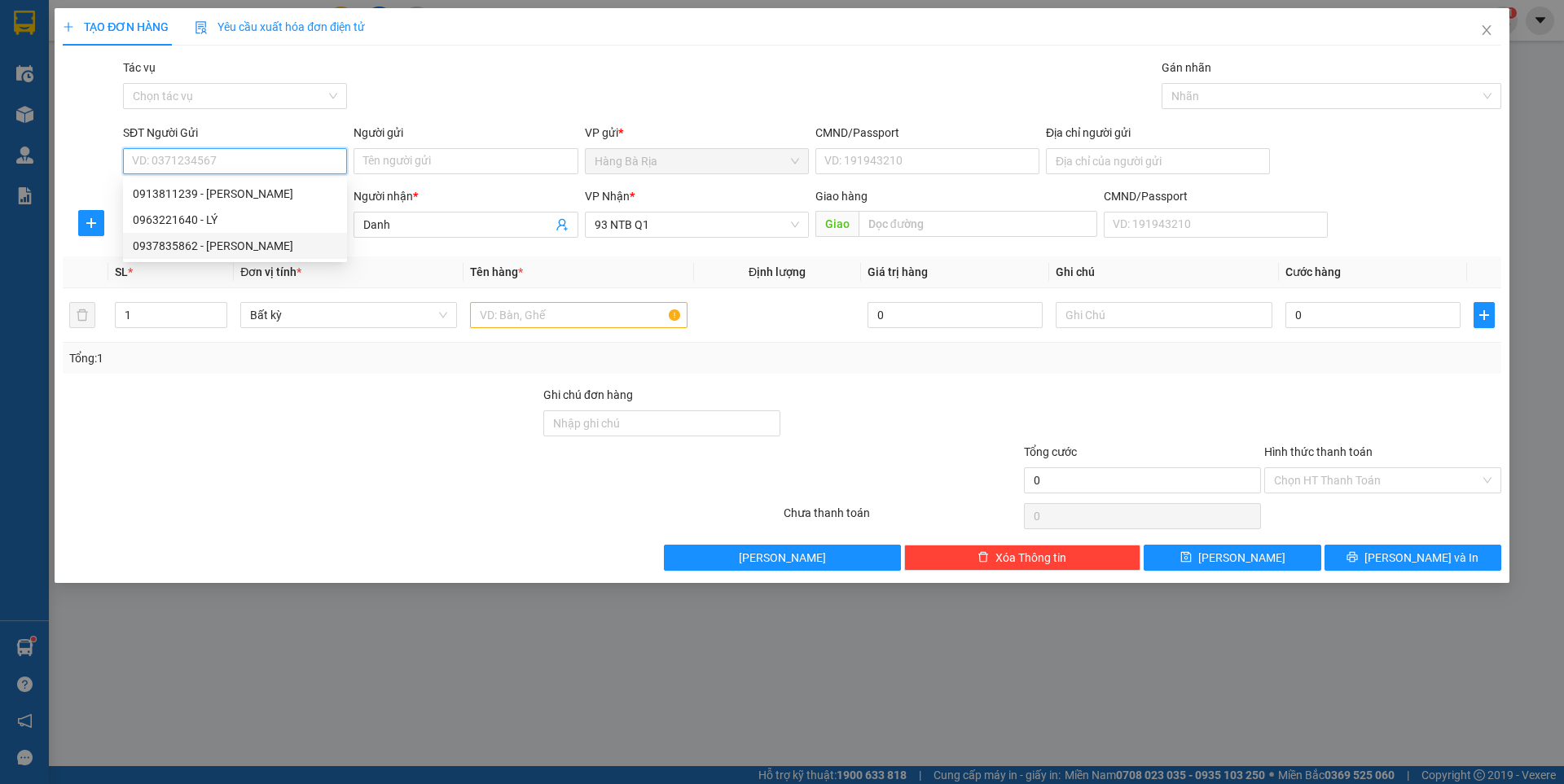
type input "quan binh tan"
click at [220, 160] on input "0937835862" at bounding box center [234, 161] width 224 height 26
click at [225, 193] on div "0913811239 - [PERSON_NAME]" at bounding box center [234, 193] width 204 height 18
type input "0913811239"
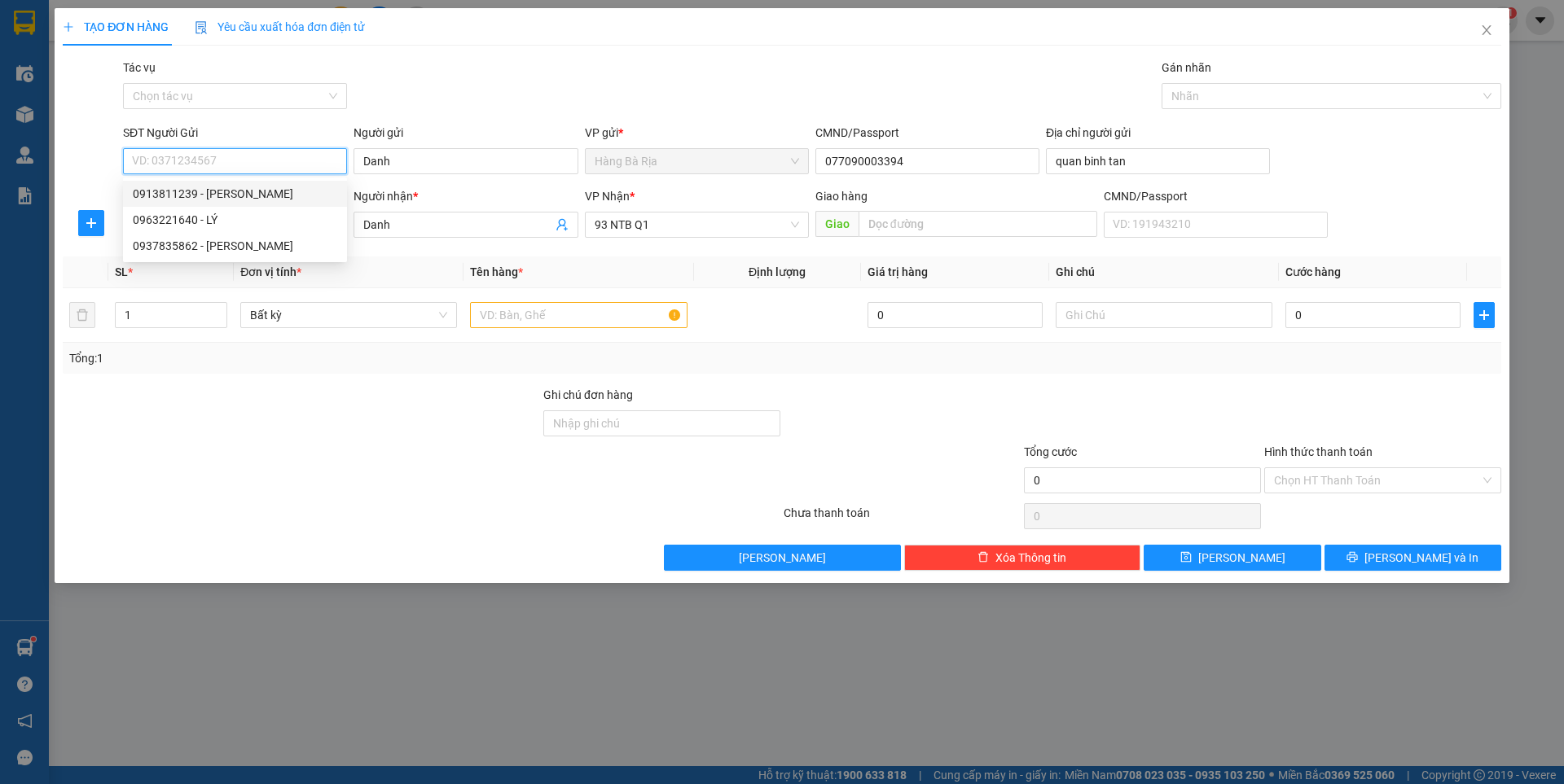
type input "phong"
type input "077064001407"
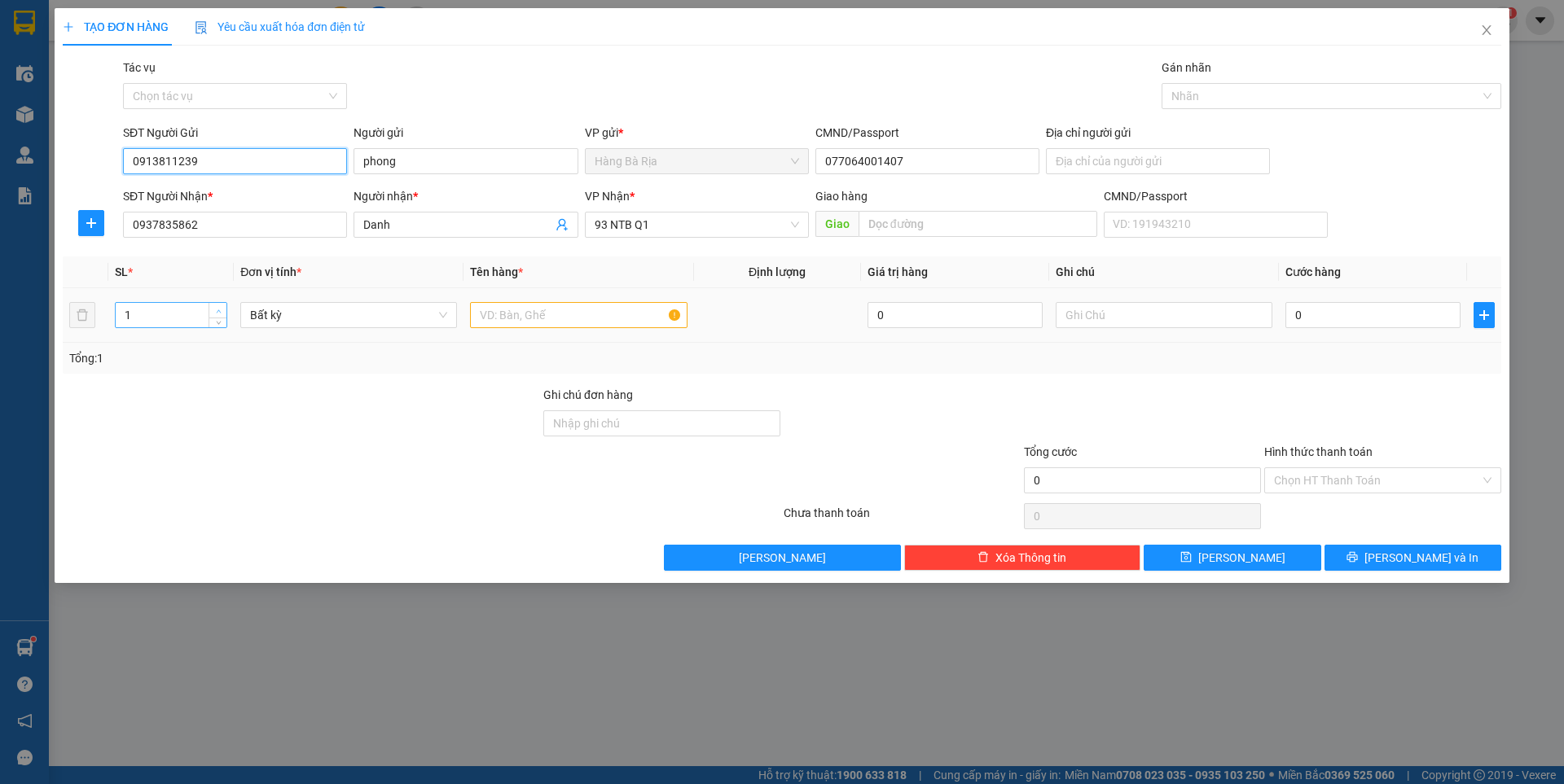
type input "0913811239"
click at [219, 303] on span "Increase Value" at bounding box center [217, 310] width 18 height 15
type input "3"
click at [217, 314] on span "up" at bounding box center [219, 311] width 10 height 10
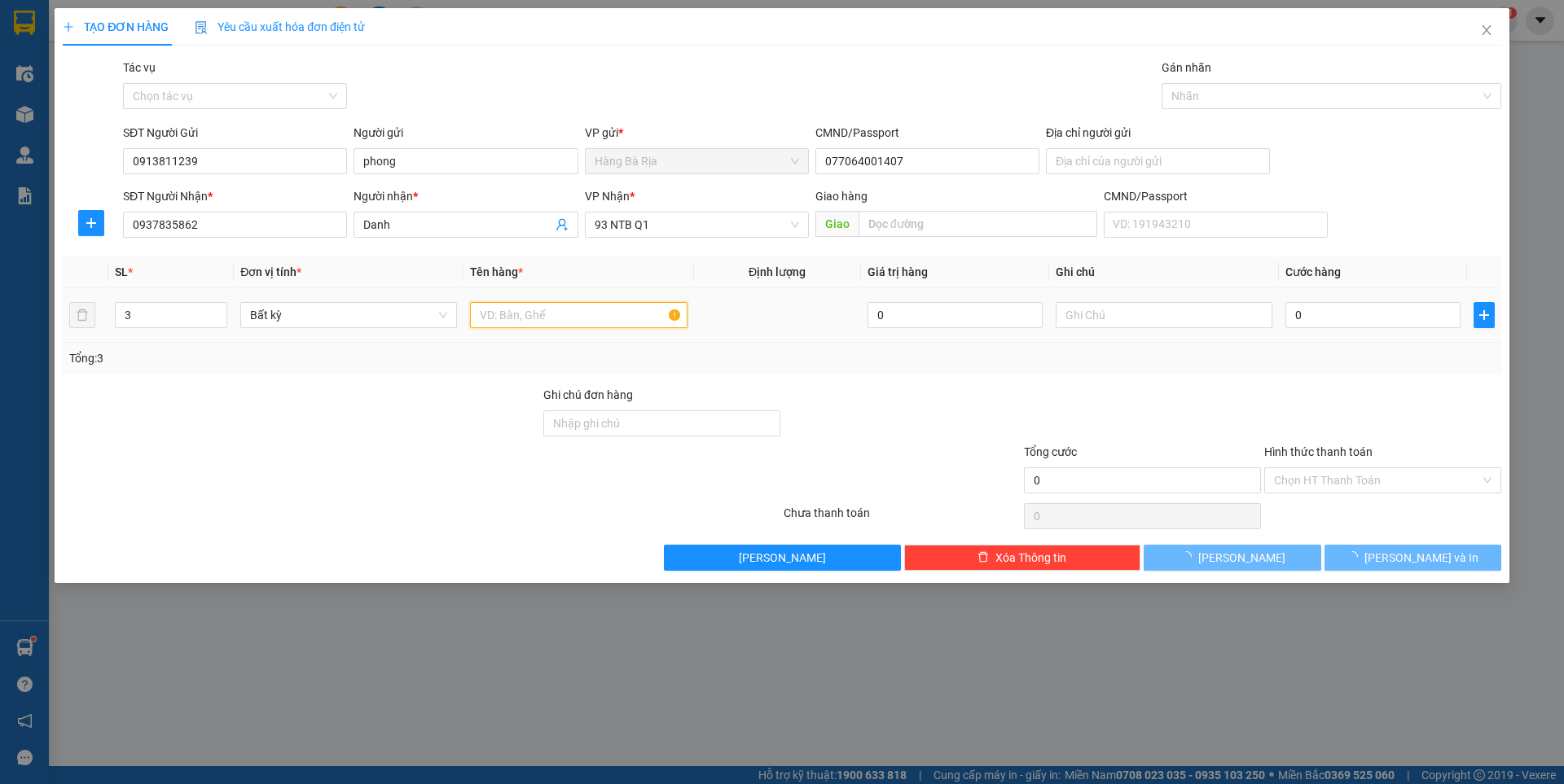
click at [645, 314] on input "text" at bounding box center [578, 314] width 217 height 26
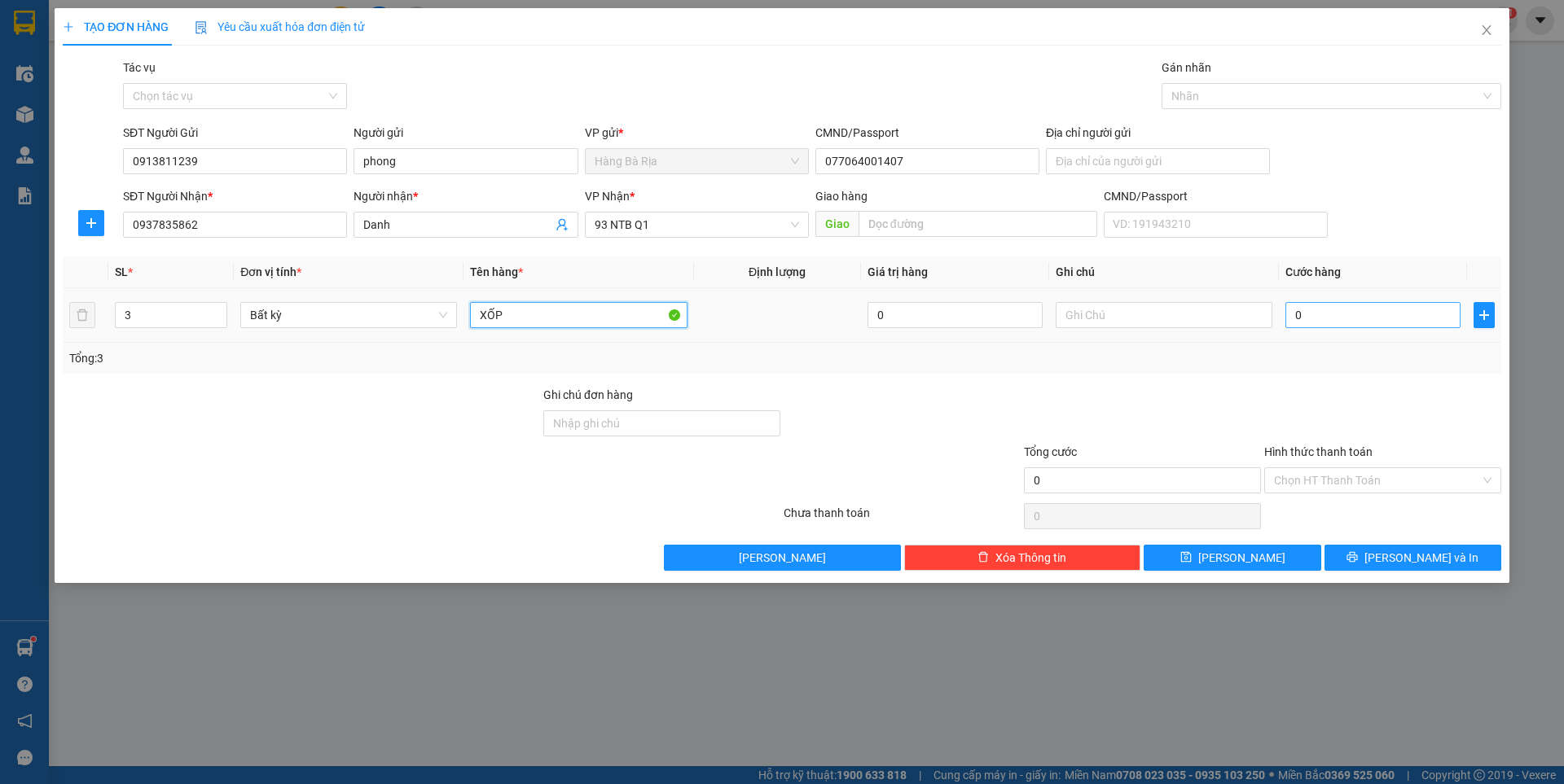
type input "XỐP"
click at [1371, 319] on input "0" at bounding box center [1373, 314] width 175 height 26
type input "1"
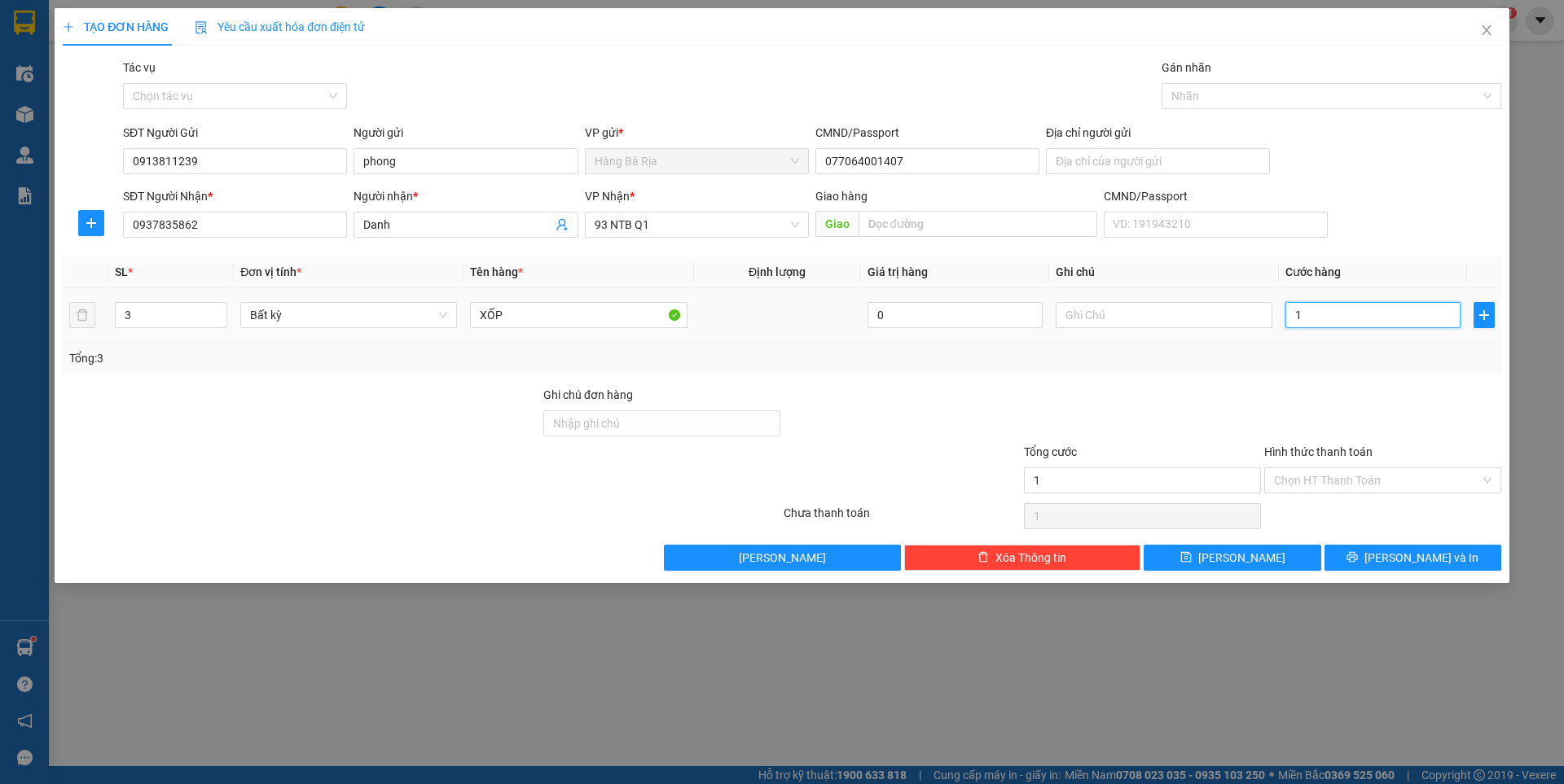
type input "15"
type input "150"
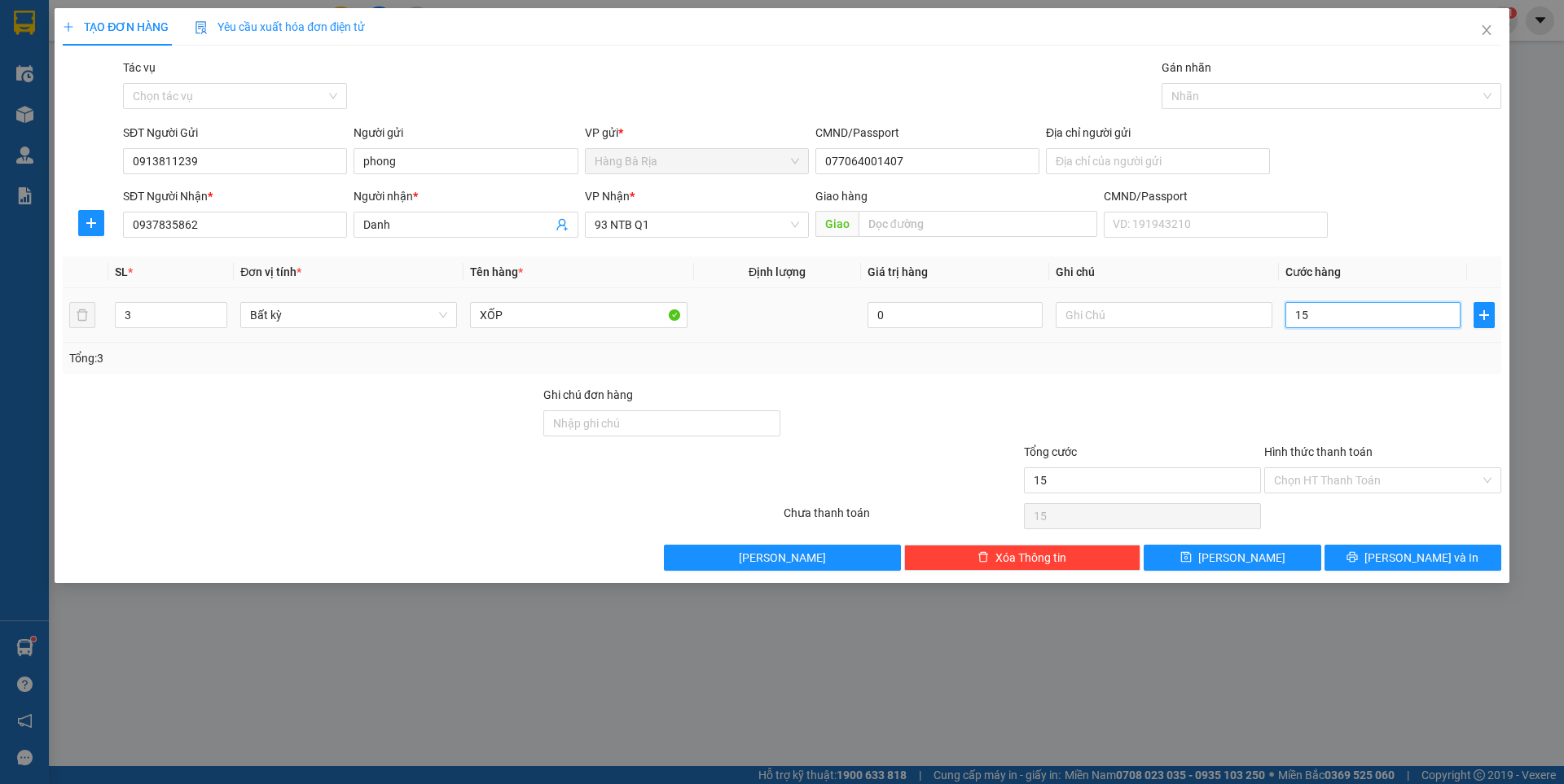
type input "150"
type input "150.000"
click at [1375, 477] on input "Hình thức thanh toán" at bounding box center [1376, 480] width 206 height 24
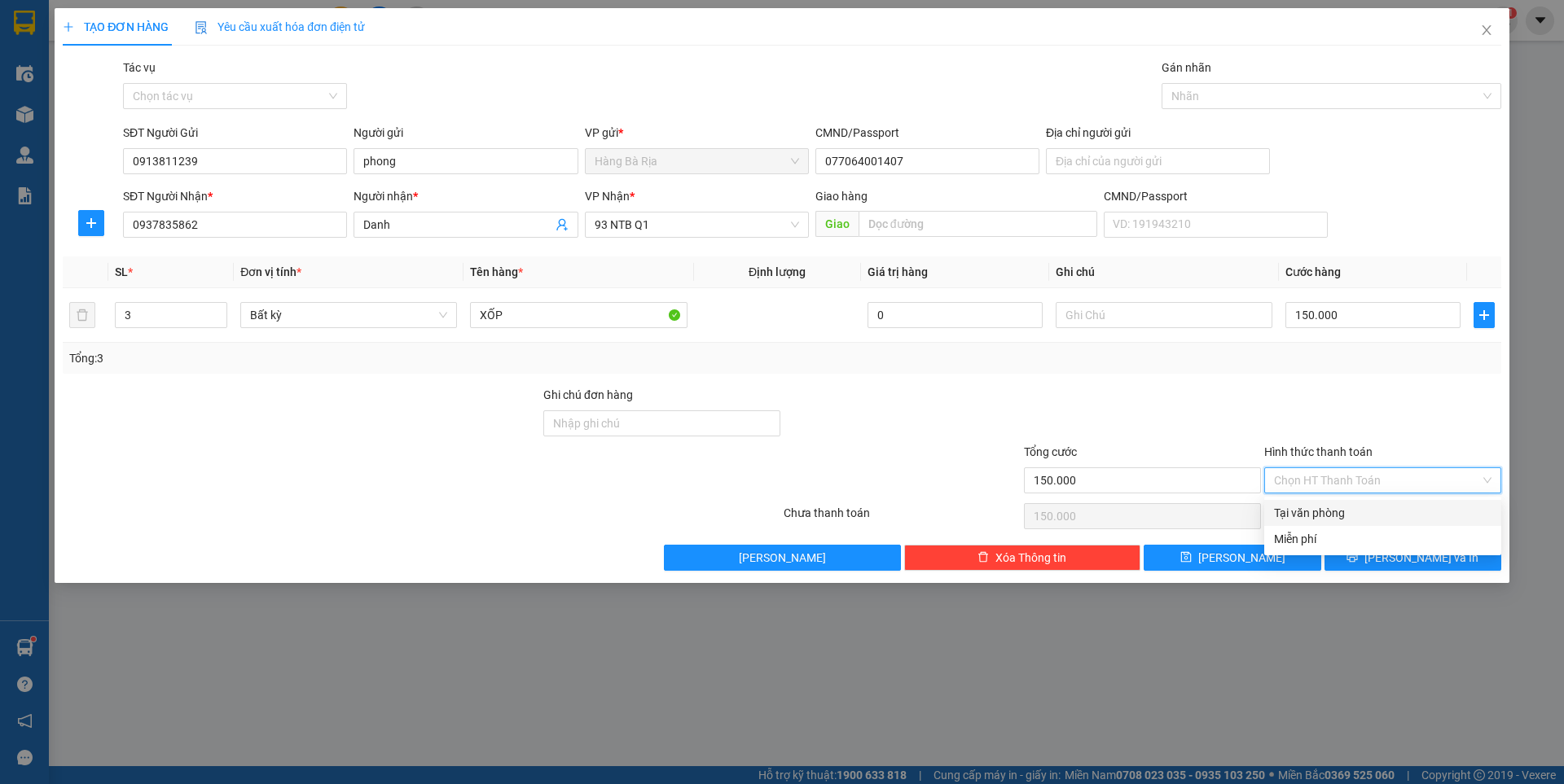
click at [1349, 510] on div "Tại văn phòng" at bounding box center [1382, 512] width 218 height 18
type input "0"
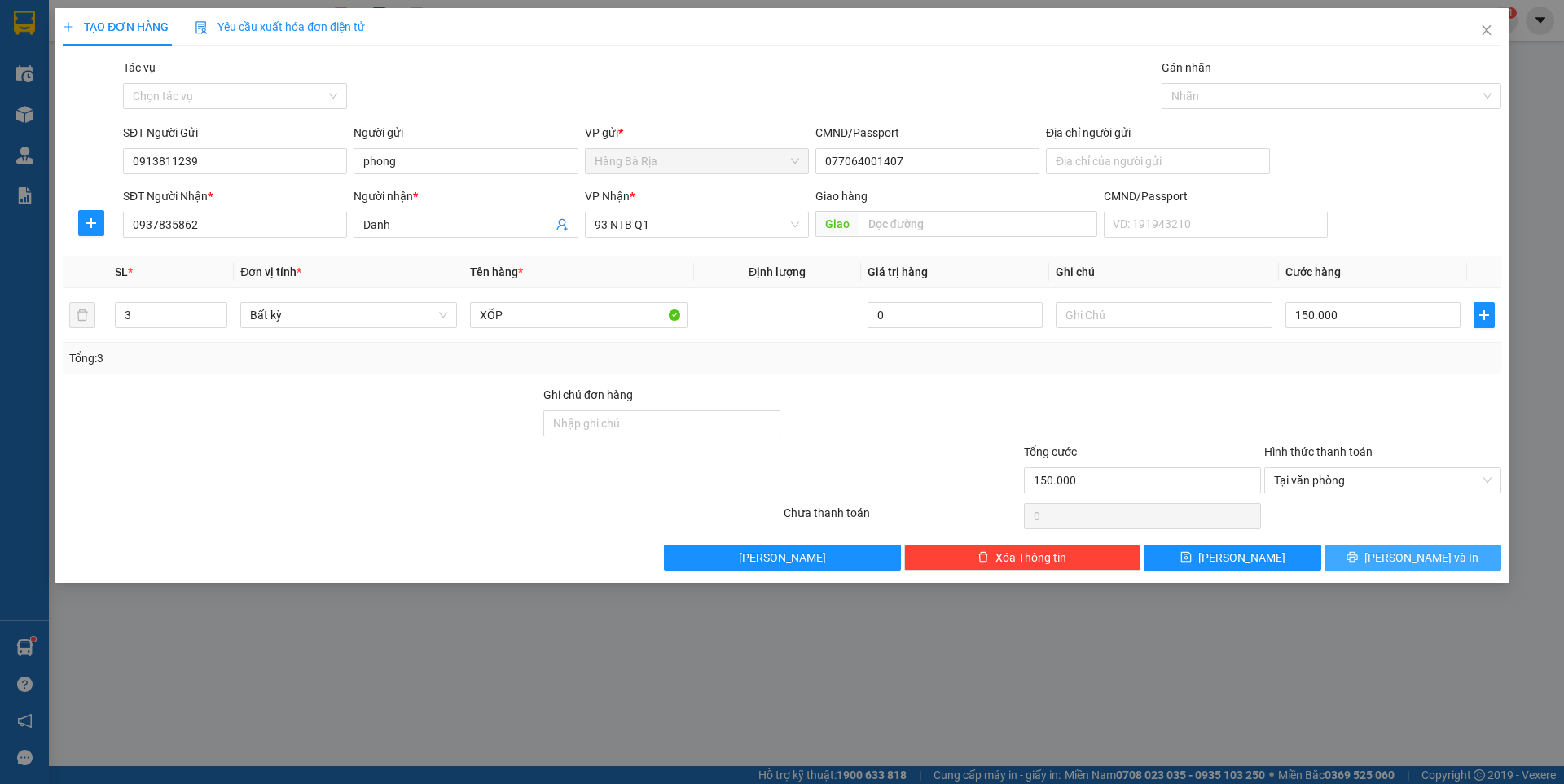
click at [1362, 560] on button "[PERSON_NAME] và In" at bounding box center [1413, 557] width 177 height 26
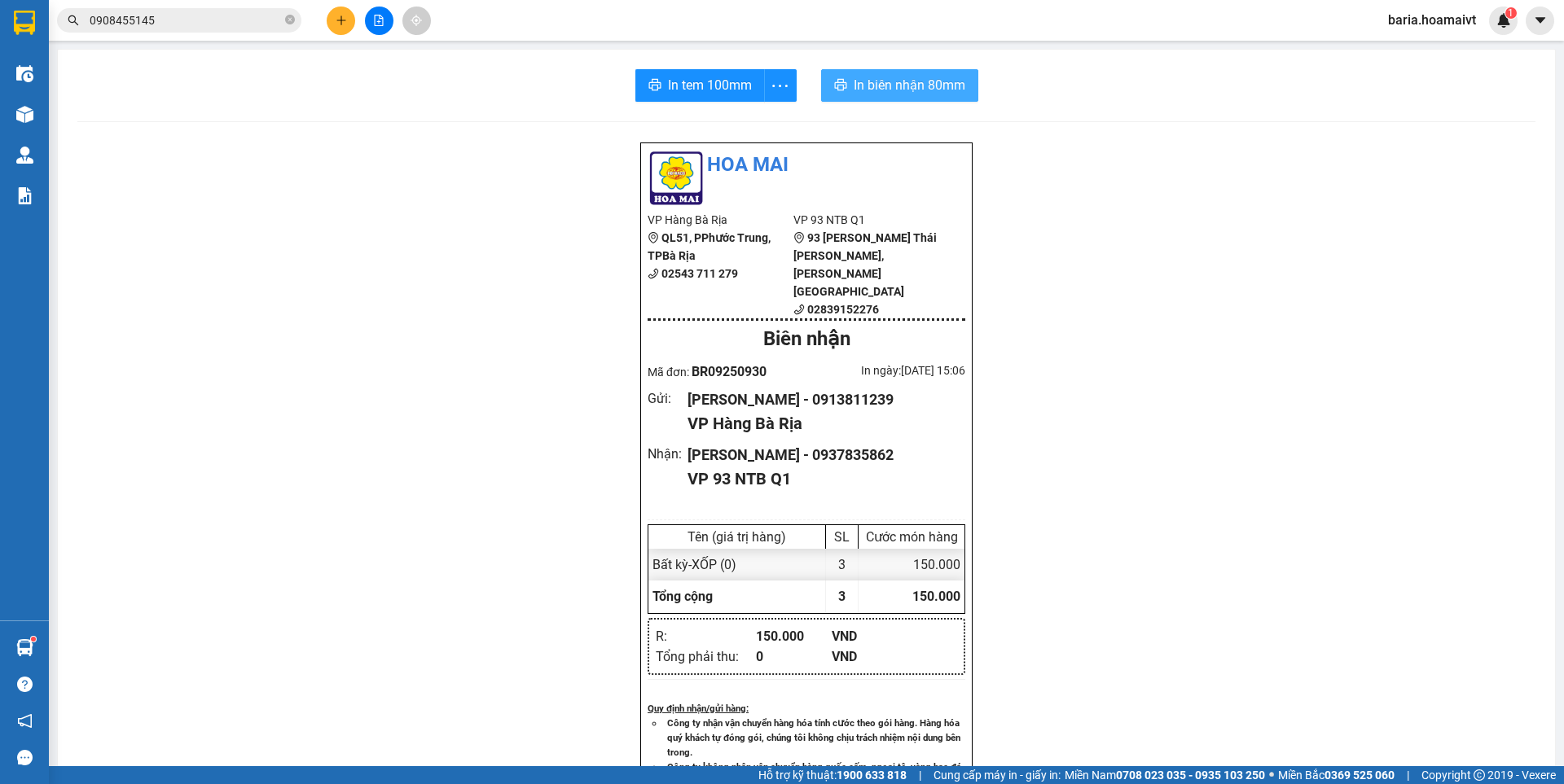
click at [888, 78] on span "In biên nhận 80mm" at bounding box center [909, 85] width 112 height 20
click at [698, 75] on span "In tem 100mm" at bounding box center [710, 85] width 84 height 20
click at [238, 21] on input "0908455145" at bounding box center [185, 20] width 192 height 18
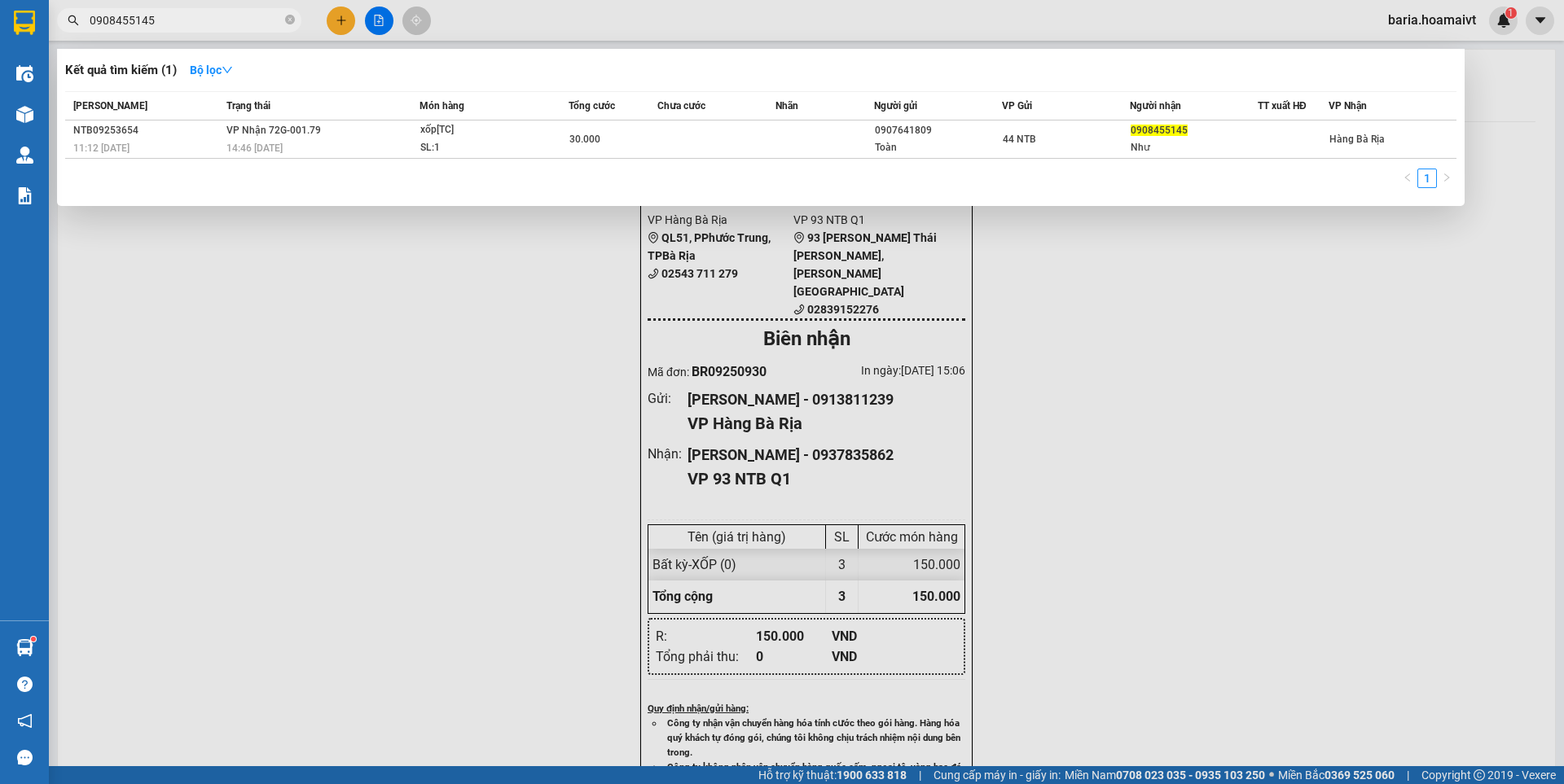
click at [238, 21] on input "0908455145" at bounding box center [185, 20] width 192 height 18
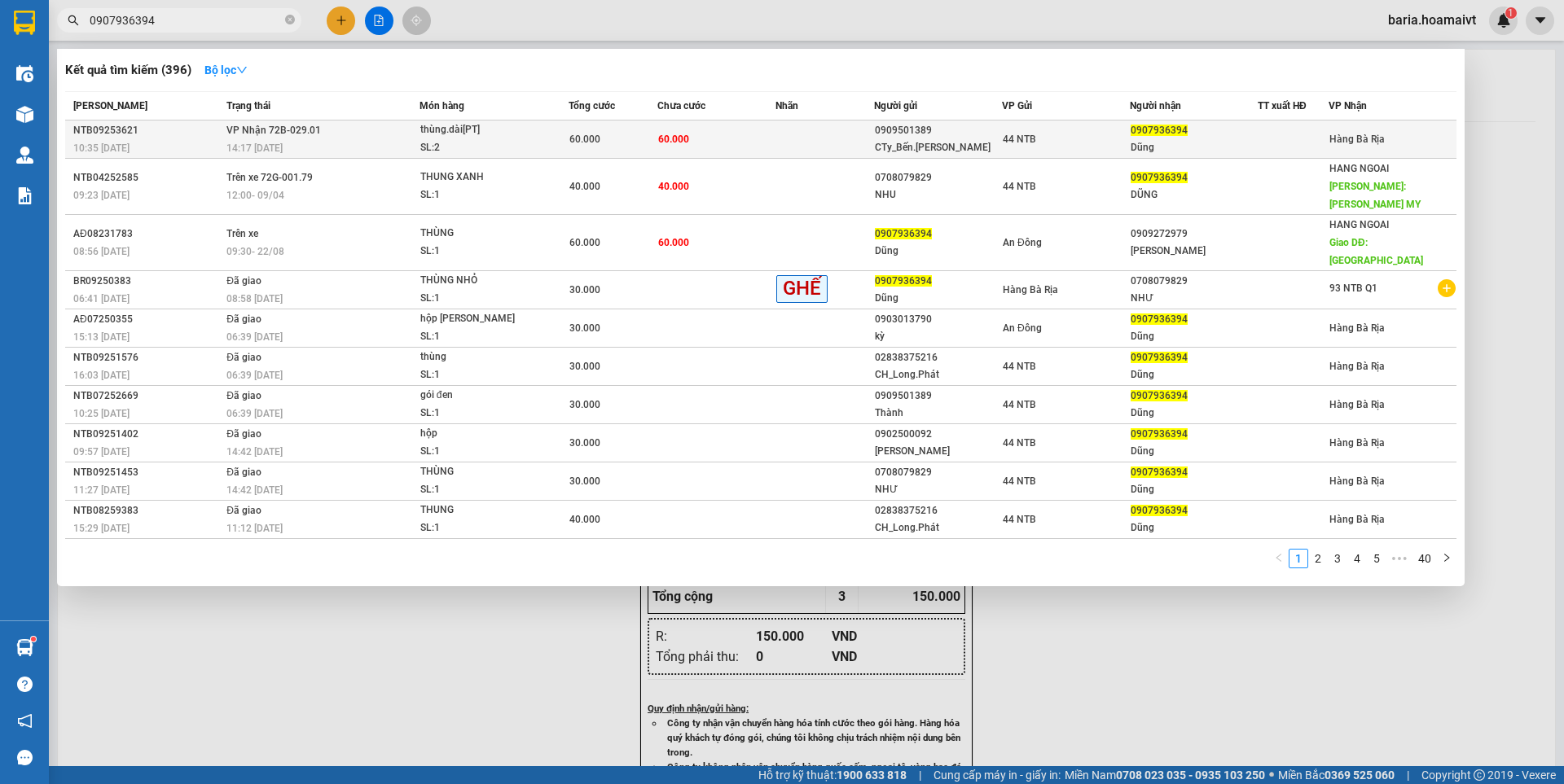
type input "0907936394"
click at [1359, 131] on div "Hàng Bà Rịa" at bounding box center [1357, 138] width 55 height 18
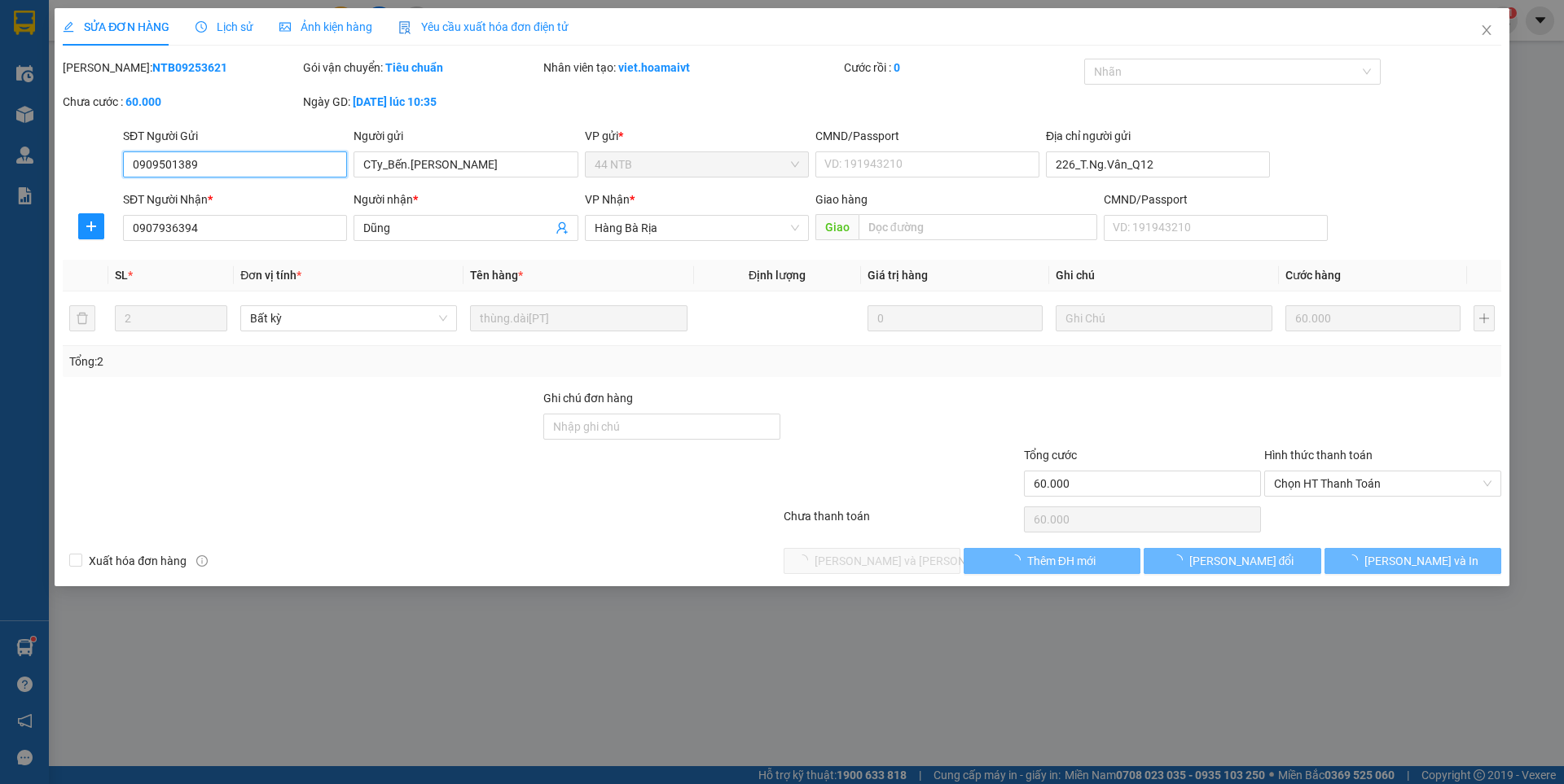
type input "0909501389"
type input "CTy_Bến.[PERSON_NAME]"
type input "226_T.Ng.Vân_Q12"
type input "0907936394"
type input "Dũng"
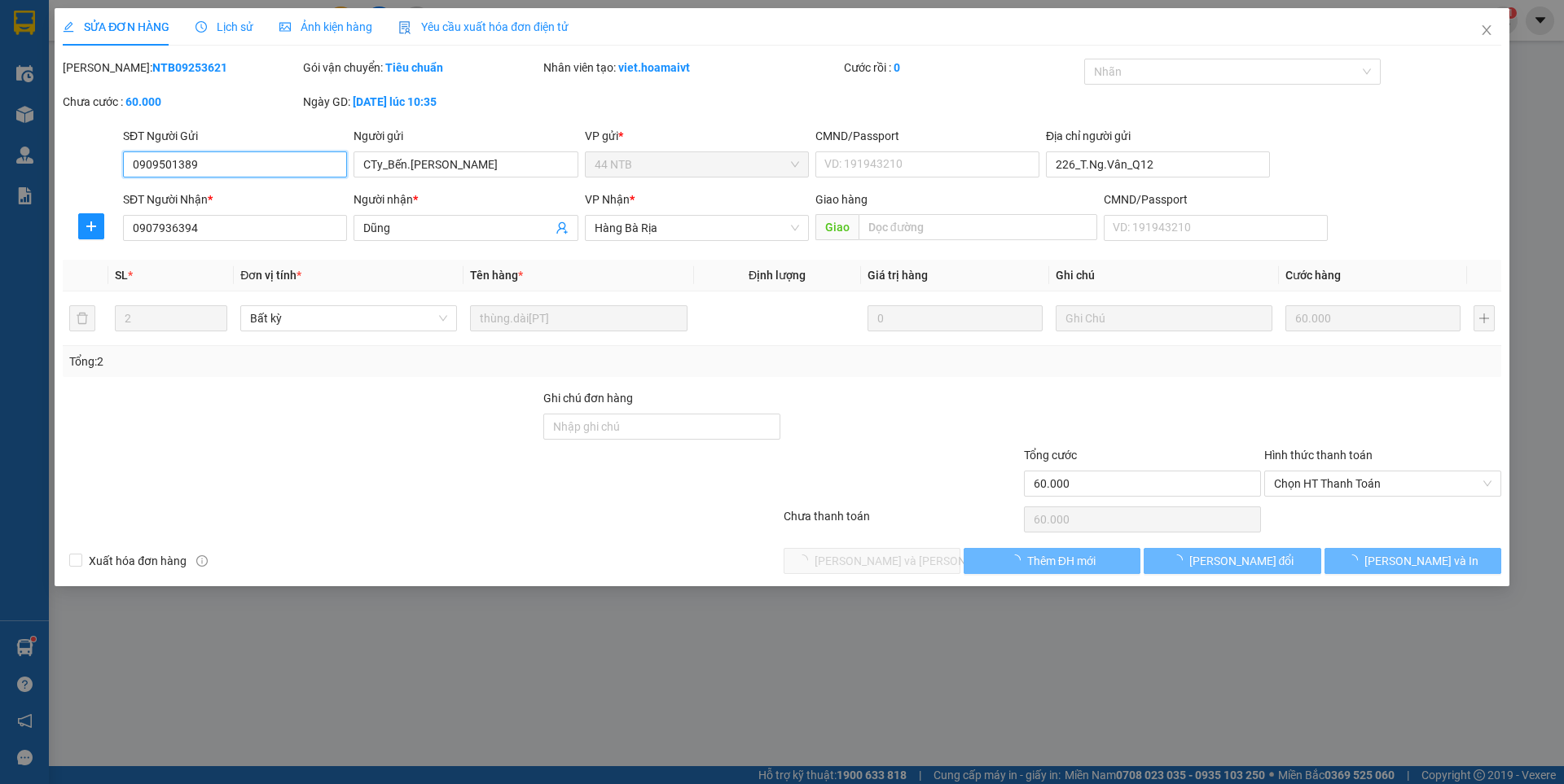
type input "60.000"
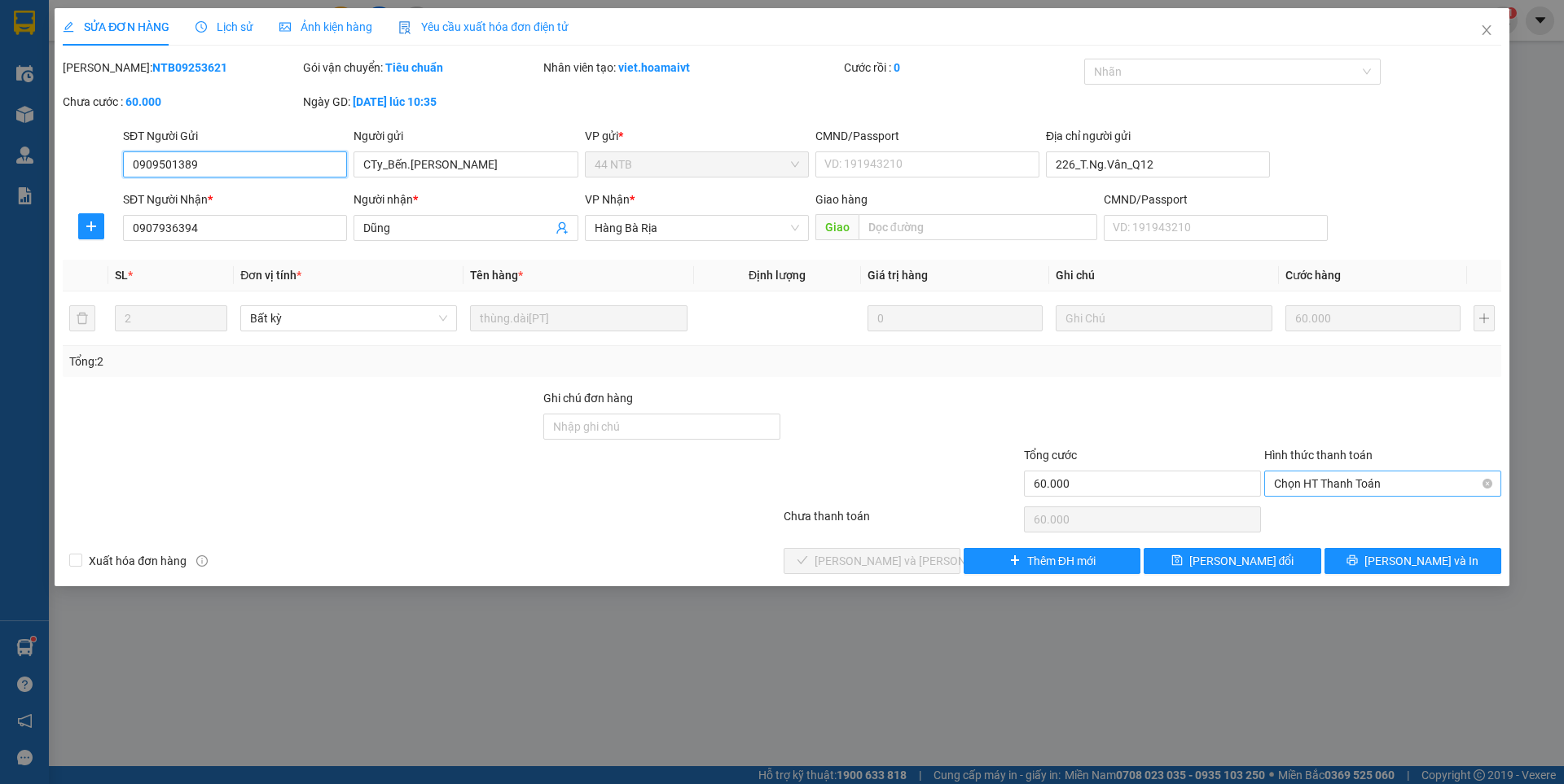
click at [1344, 484] on span "Chọn HT Thanh Toán" at bounding box center [1382, 483] width 218 height 24
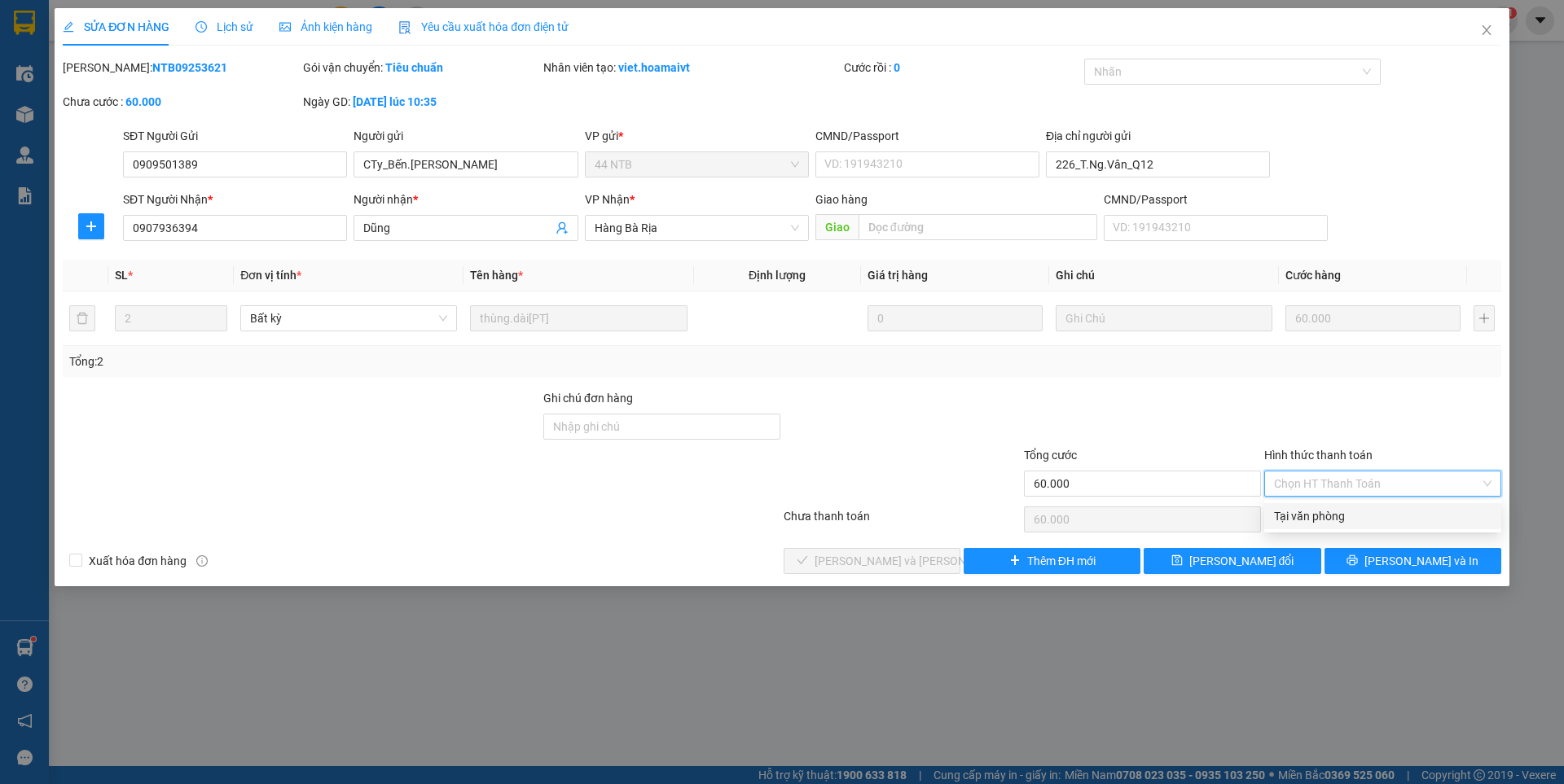
click at [1336, 510] on div "Tại văn phòng" at bounding box center [1382, 515] width 218 height 18
type input "0"
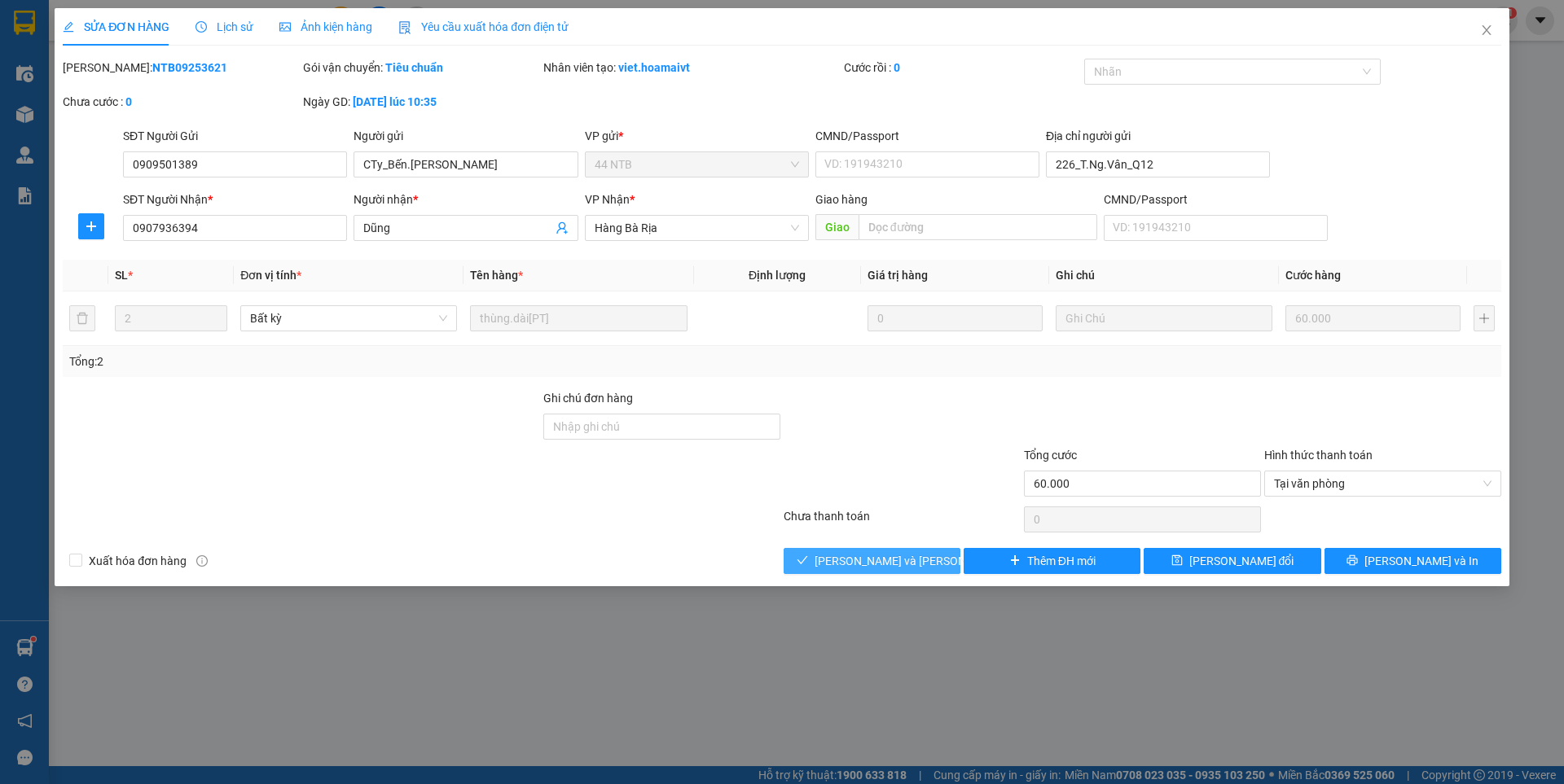
click at [934, 558] on button "[PERSON_NAME] và [PERSON_NAME] hàng" at bounding box center [872, 560] width 177 height 26
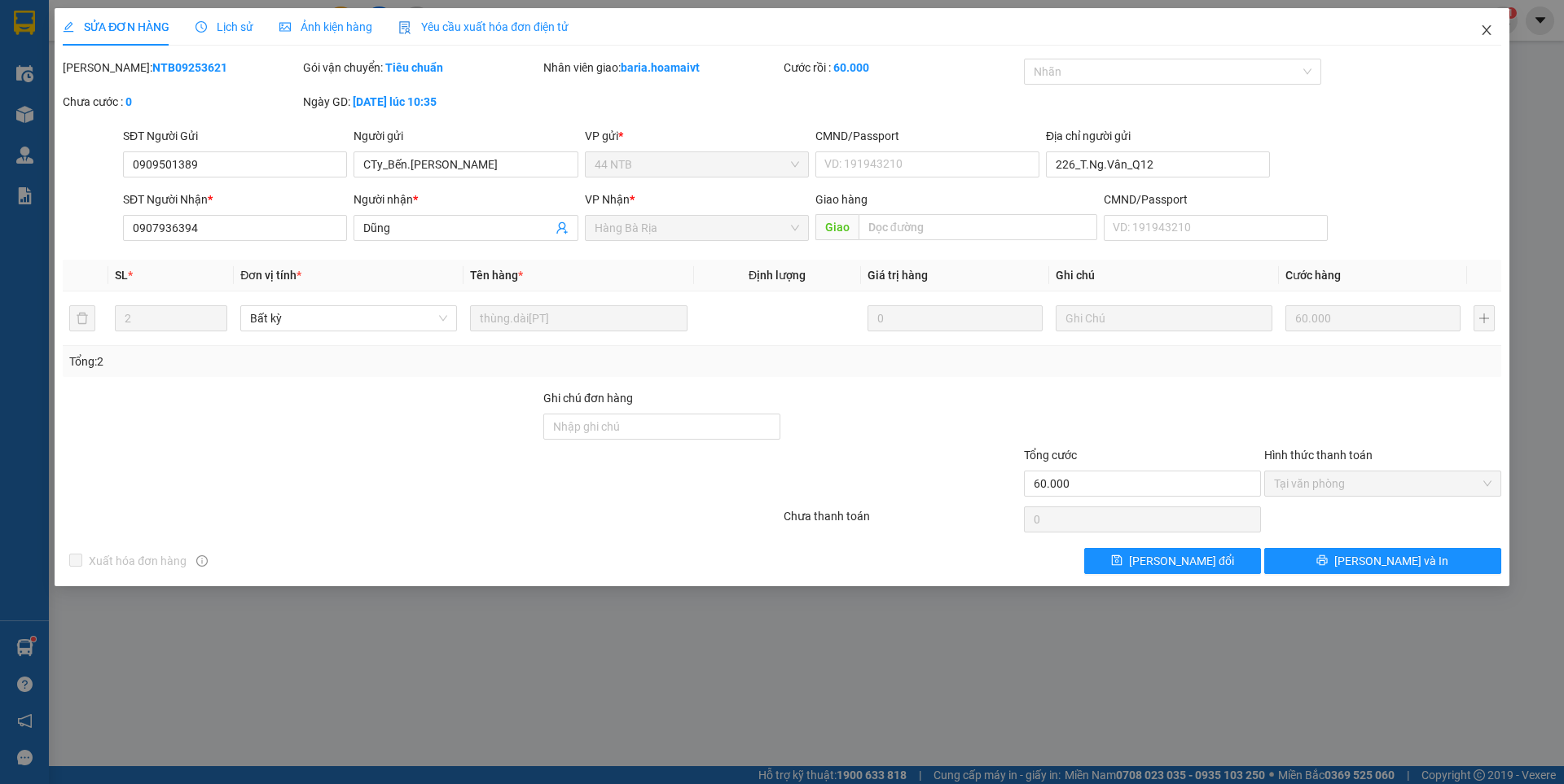
click at [1484, 28] on icon "close" at bounding box center [1486, 30] width 9 height 10
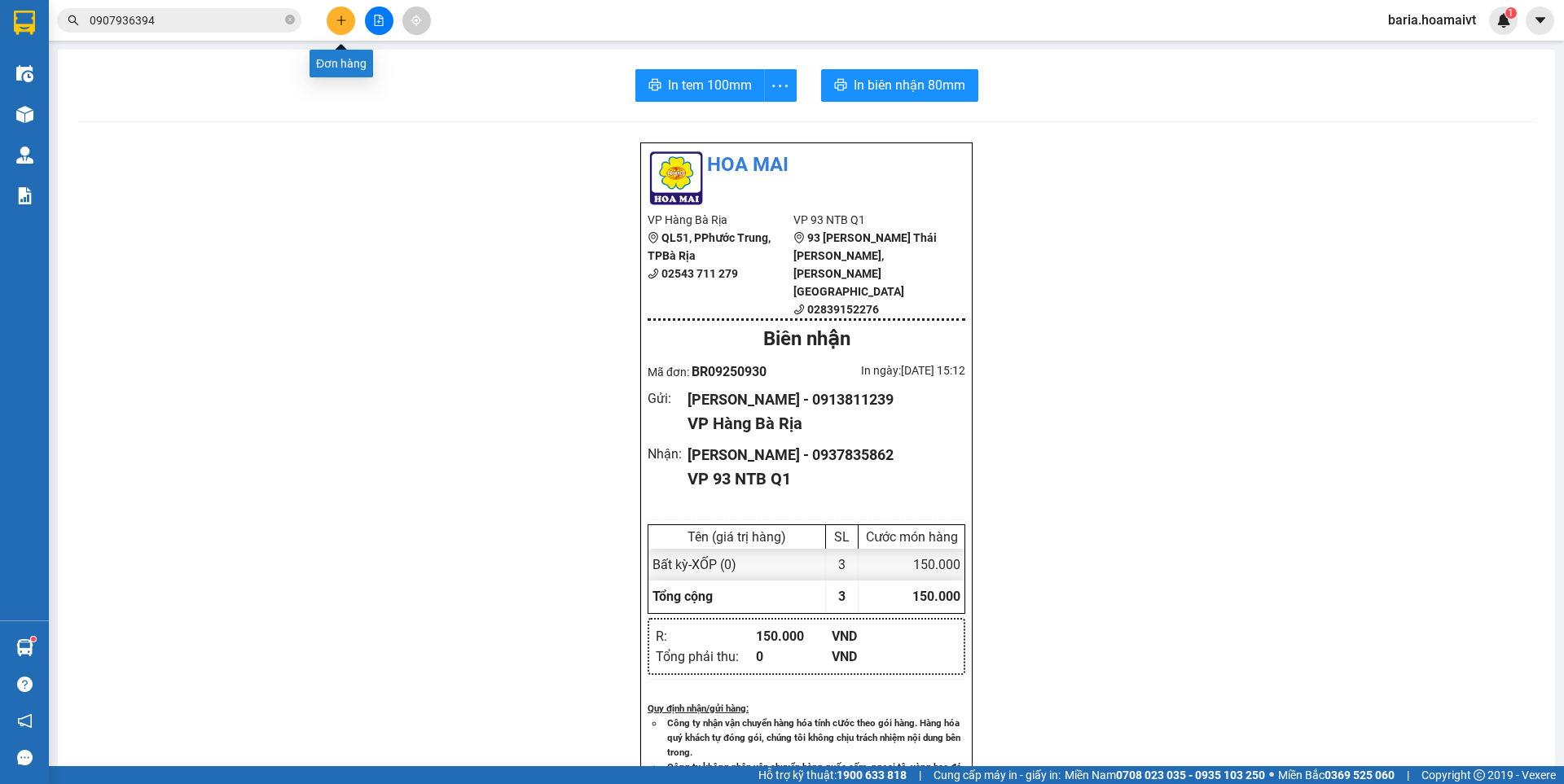
click at [340, 23] on icon "plus" at bounding box center [341, 21] width 12 height 12
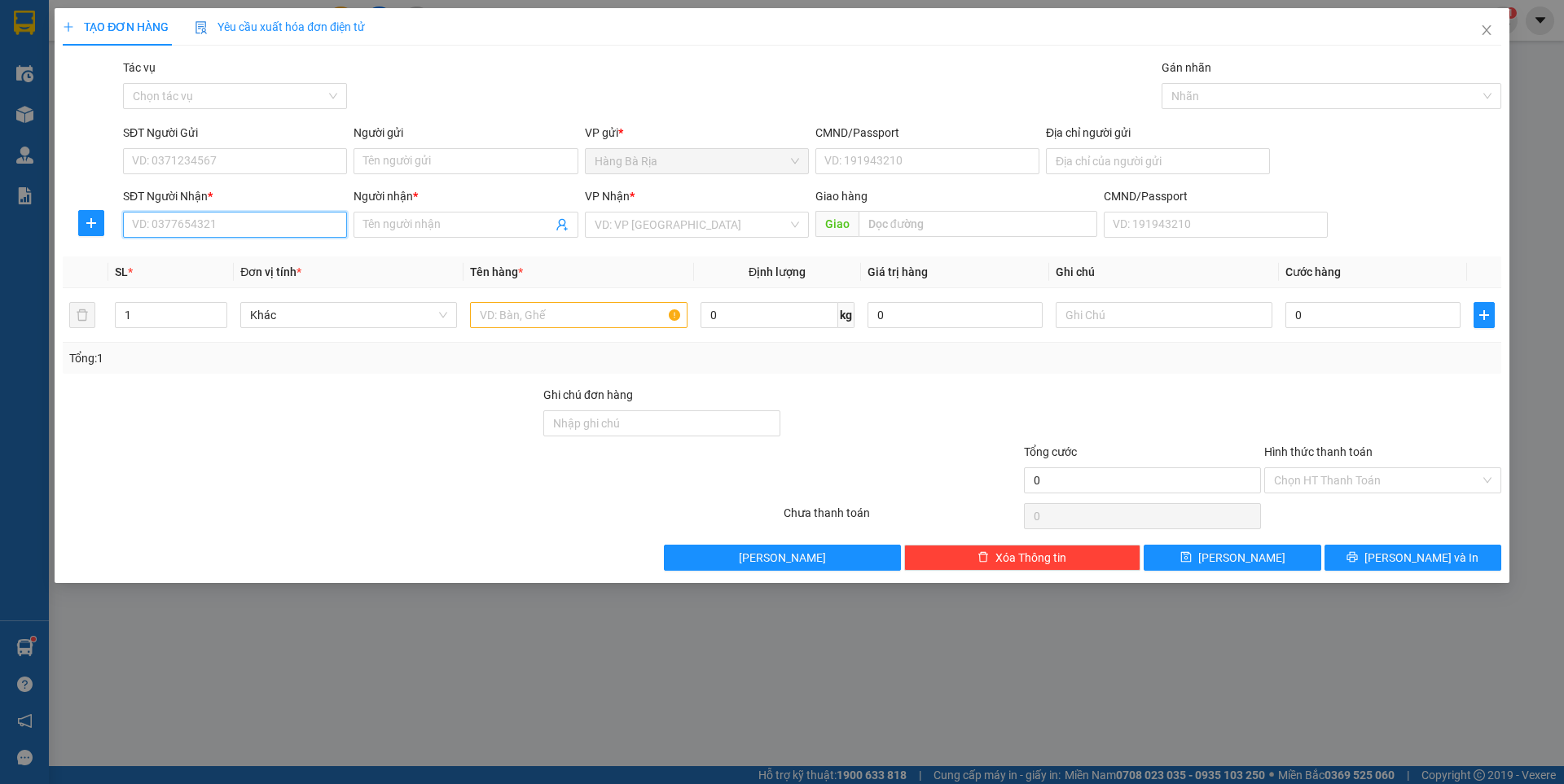
click at [244, 229] on input "SĐT Người Nhận *" at bounding box center [234, 224] width 224 height 26
type input "0783691141"
click at [199, 256] on div "0783691141 - NHU" at bounding box center [234, 257] width 204 height 18
type input "NHU"
type input "0783691141"
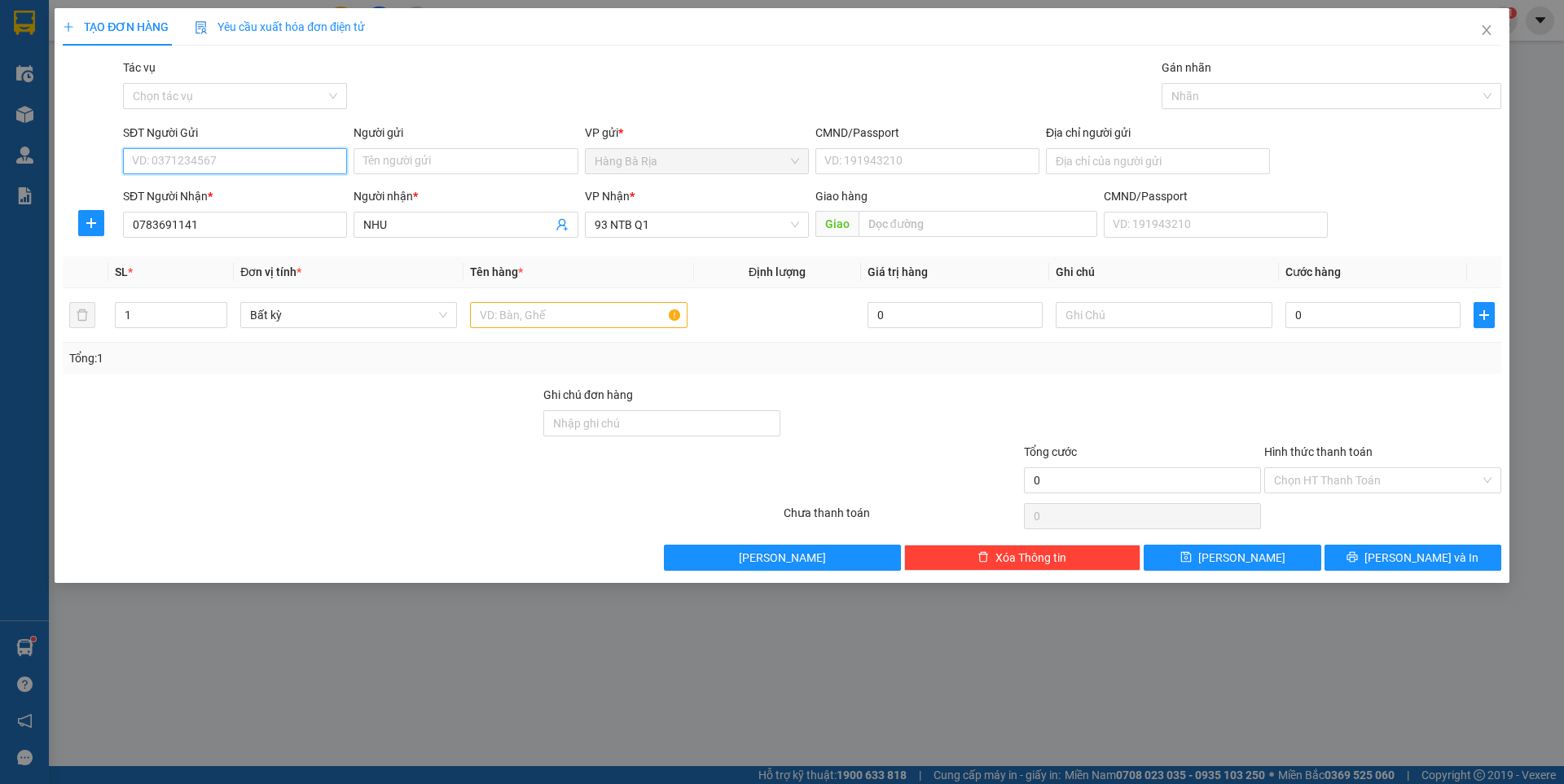
click at [215, 163] on input "SĐT Người Gửi" at bounding box center [234, 161] width 224 height 26
click at [216, 191] on div "0983720972 - HUE" at bounding box center [234, 193] width 204 height 18
type input "0983720972"
type input "HUE"
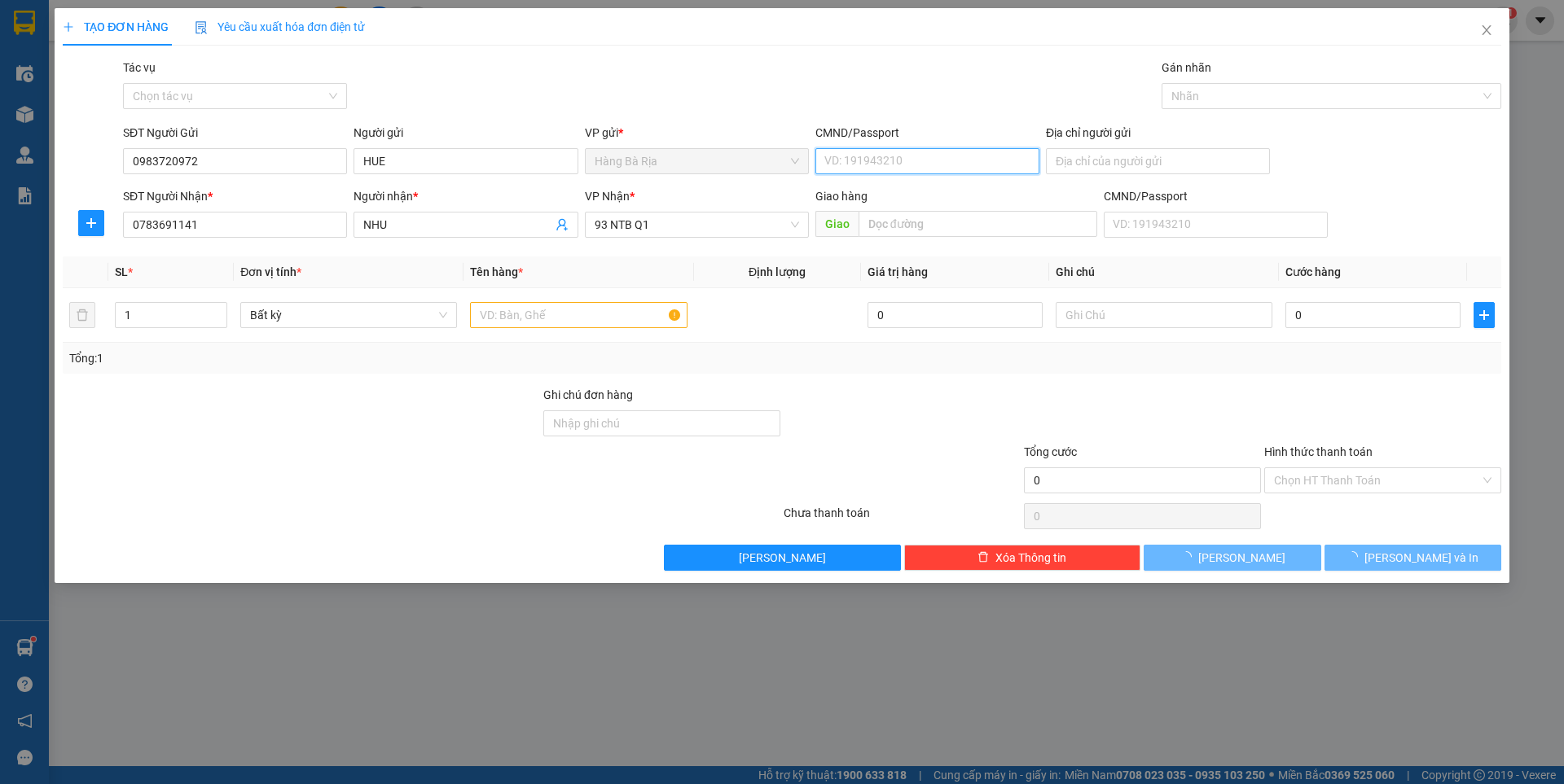
click at [905, 153] on input "CMND/Passport" at bounding box center [927, 161] width 224 height 26
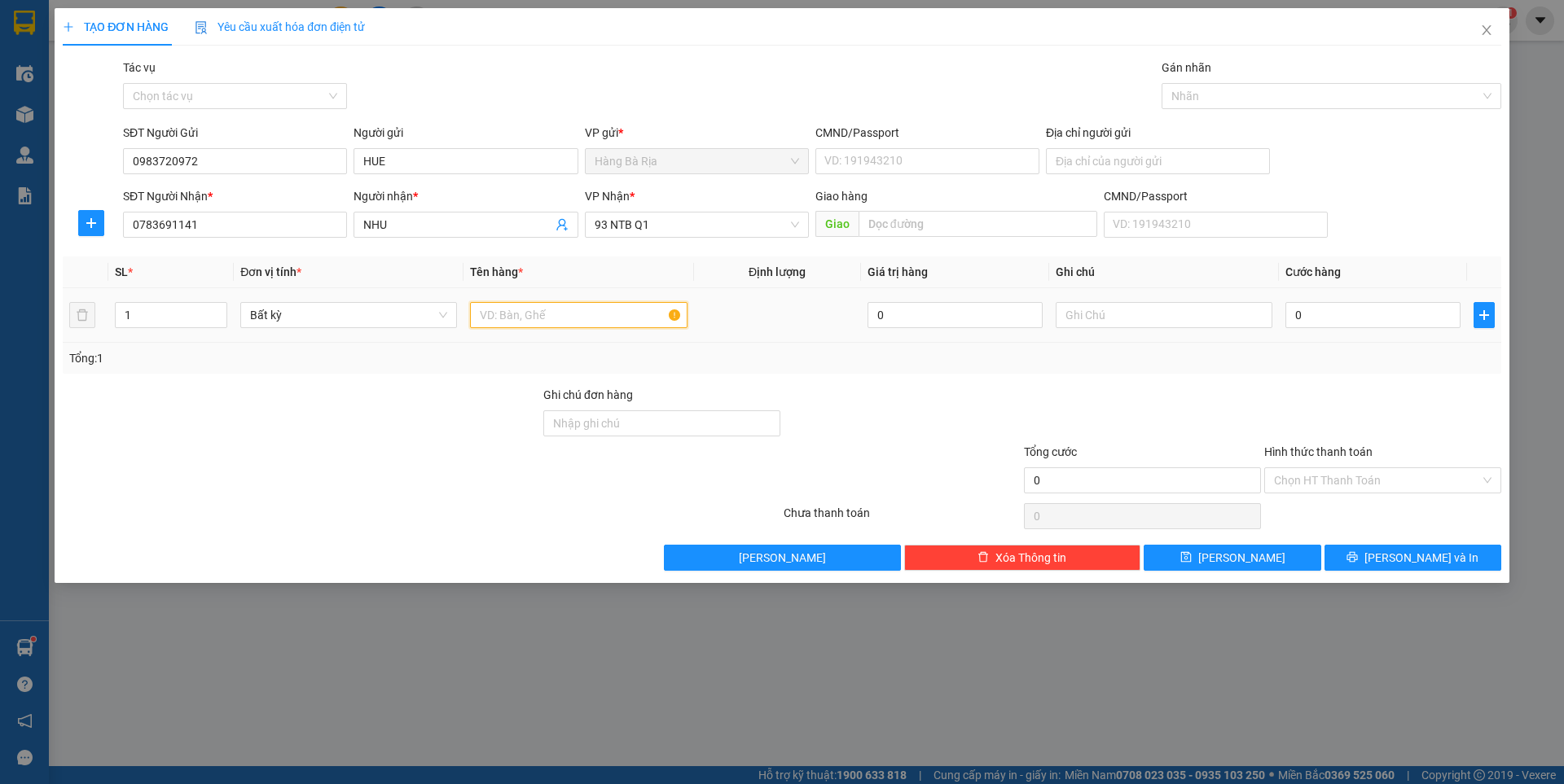
click at [553, 314] on input "text" at bounding box center [578, 314] width 217 height 26
type input "TÉP"
click at [1394, 321] on input "0" at bounding box center [1373, 314] width 175 height 26
type input "3"
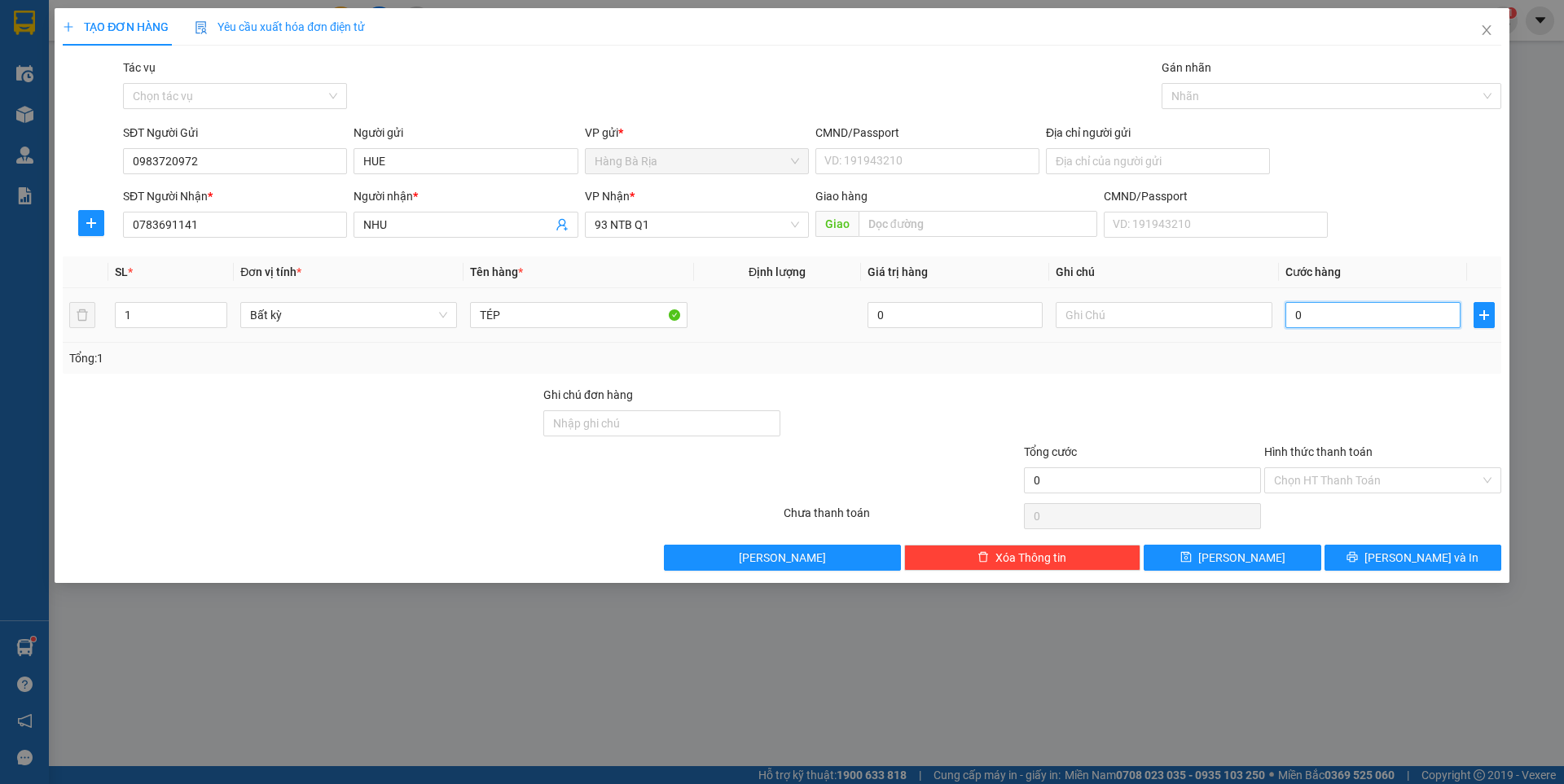
type input "3"
type input "30"
type input "30.000"
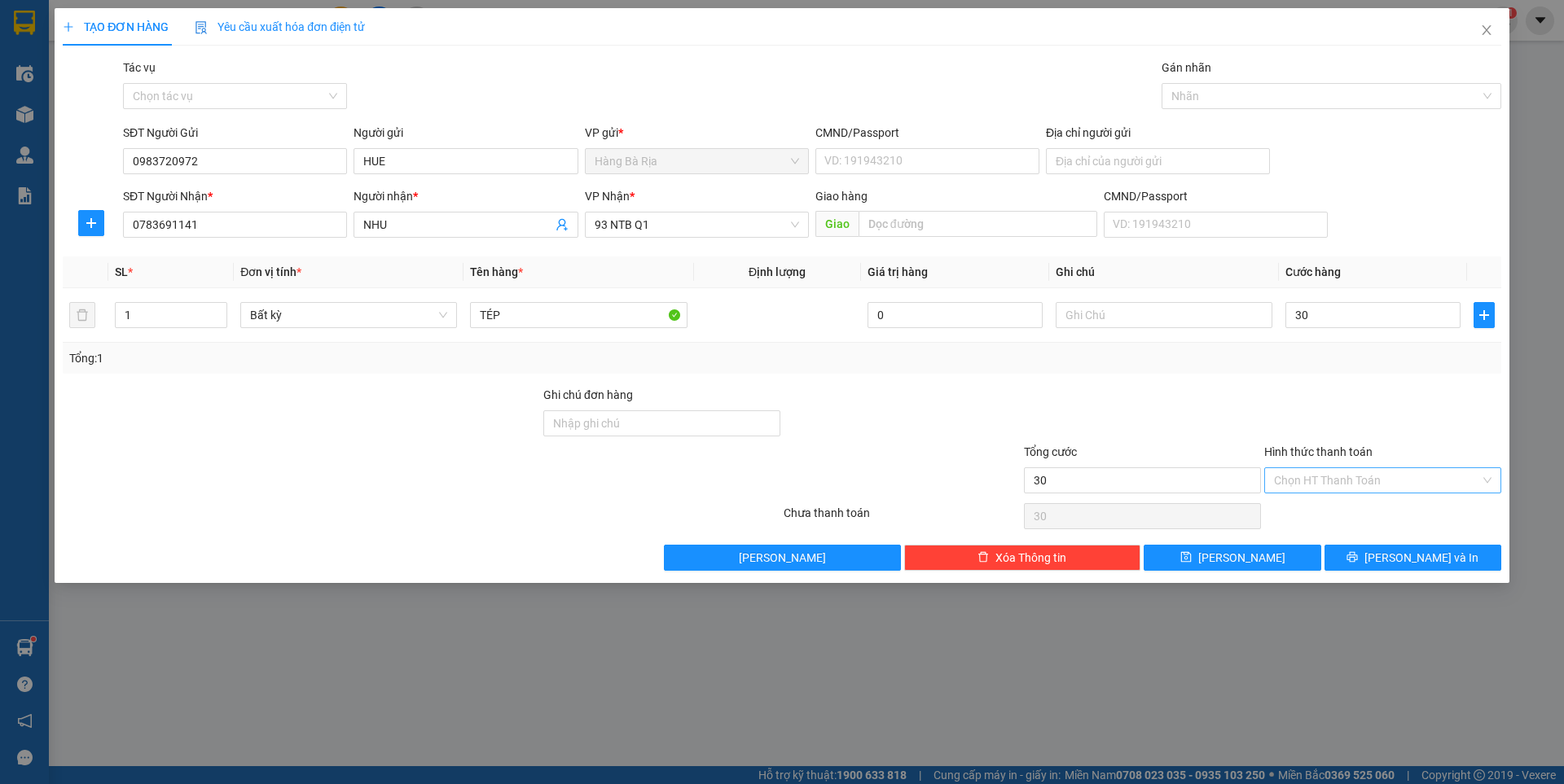
type input "30.000"
click at [1369, 486] on input "Hình thức thanh toán" at bounding box center [1376, 480] width 206 height 24
click at [1341, 510] on div "Tại văn phòng" at bounding box center [1382, 512] width 218 height 18
type input "0"
click at [1422, 563] on span "[PERSON_NAME] và In" at bounding box center [1421, 557] width 114 height 18
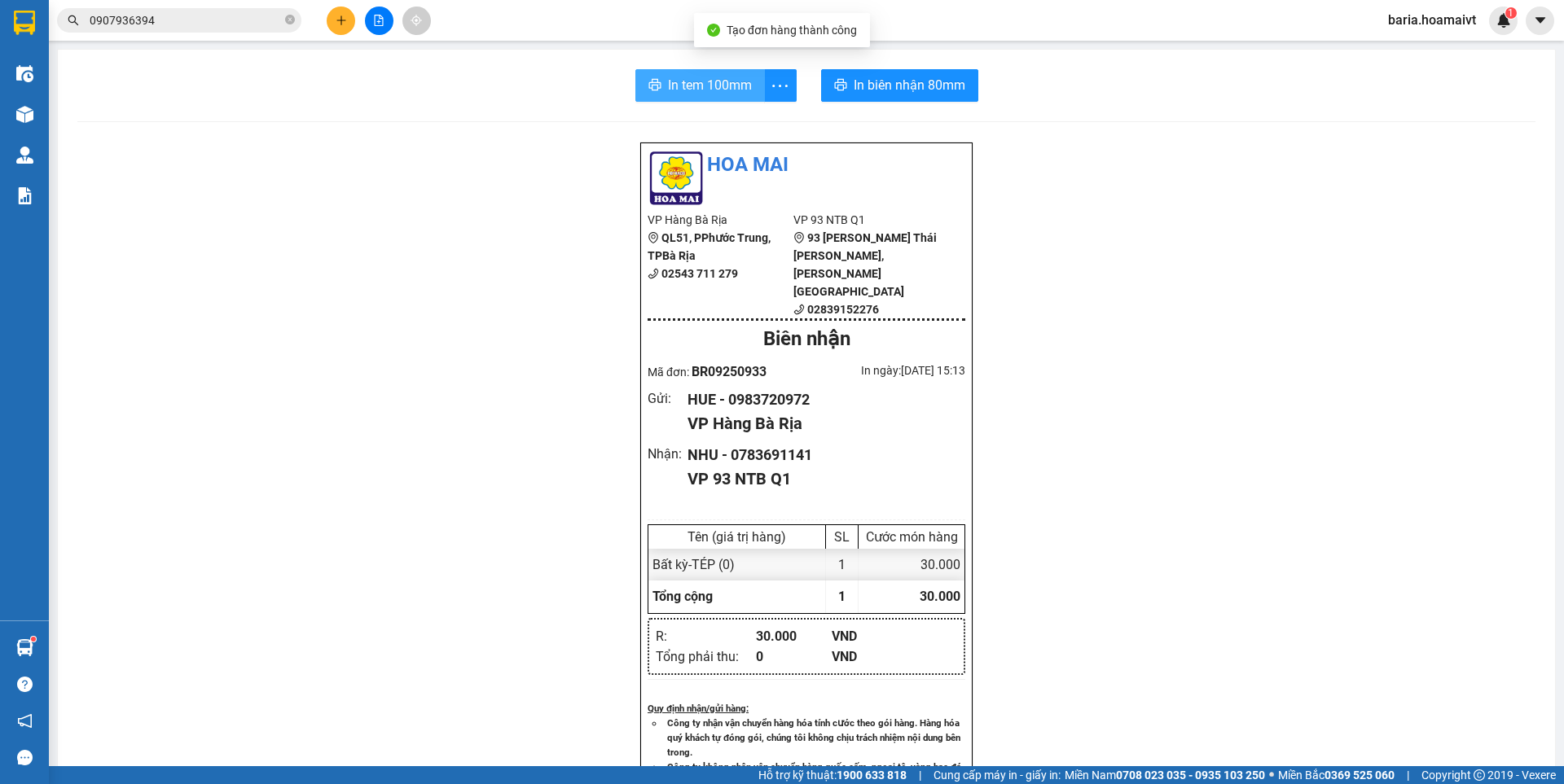
click at [684, 88] on span "In tem 100mm" at bounding box center [710, 85] width 84 height 20
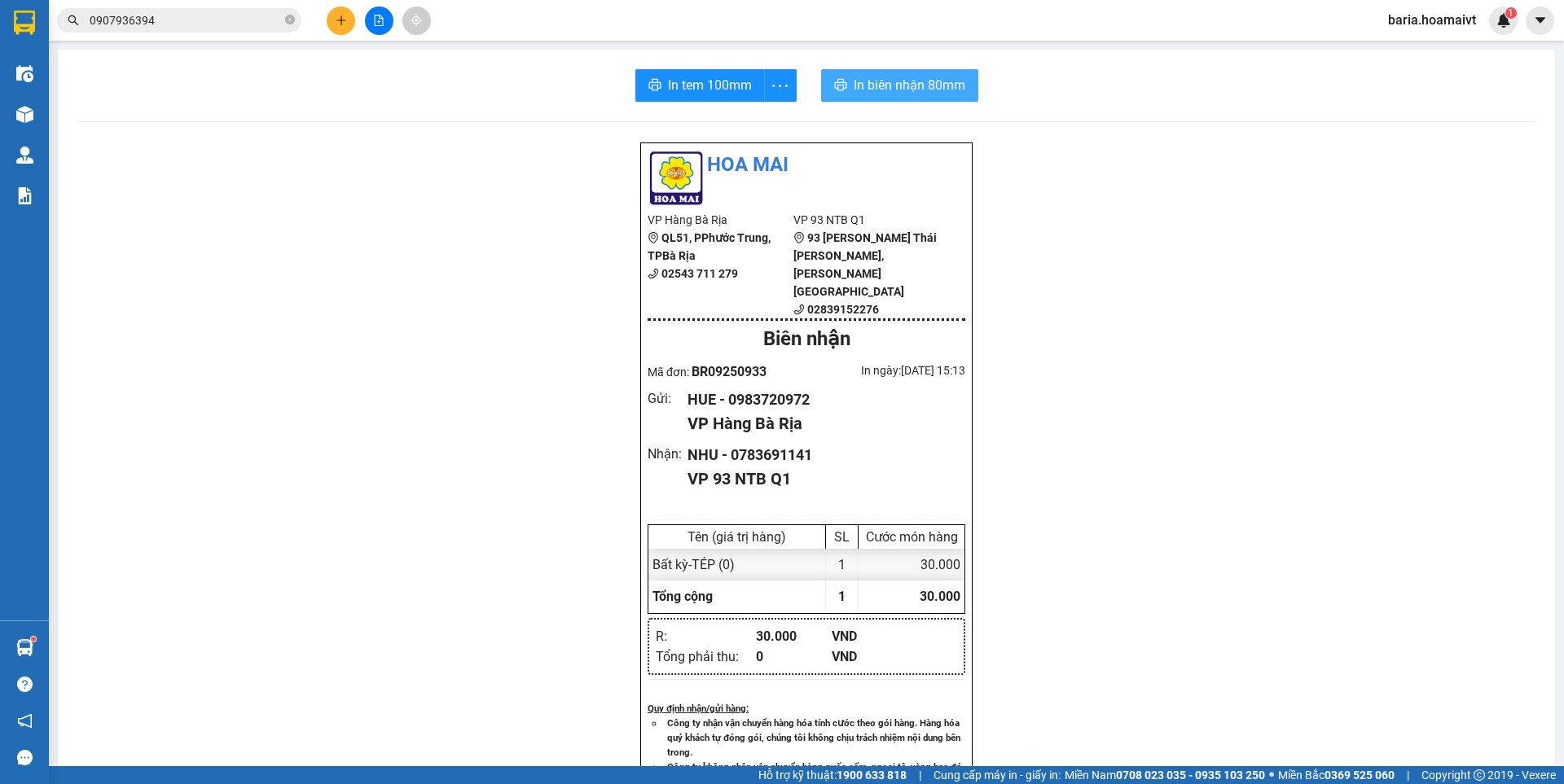
click at [919, 88] on span "In biên nhận 80mm" at bounding box center [909, 85] width 112 height 20
click at [193, 19] on input "0907936394" at bounding box center [185, 20] width 192 height 18
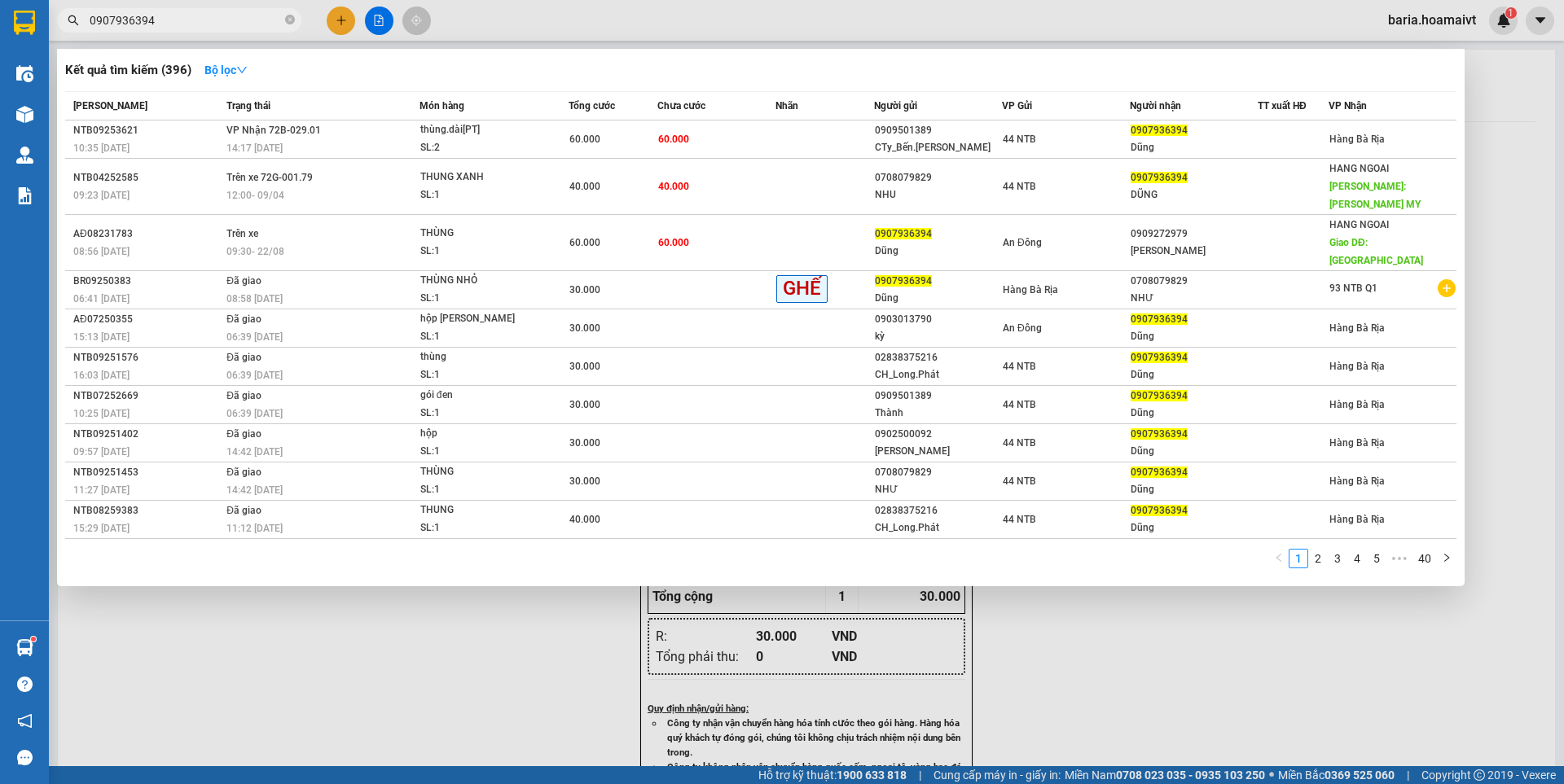
click at [193, 19] on input "0907936394" at bounding box center [185, 20] width 192 height 18
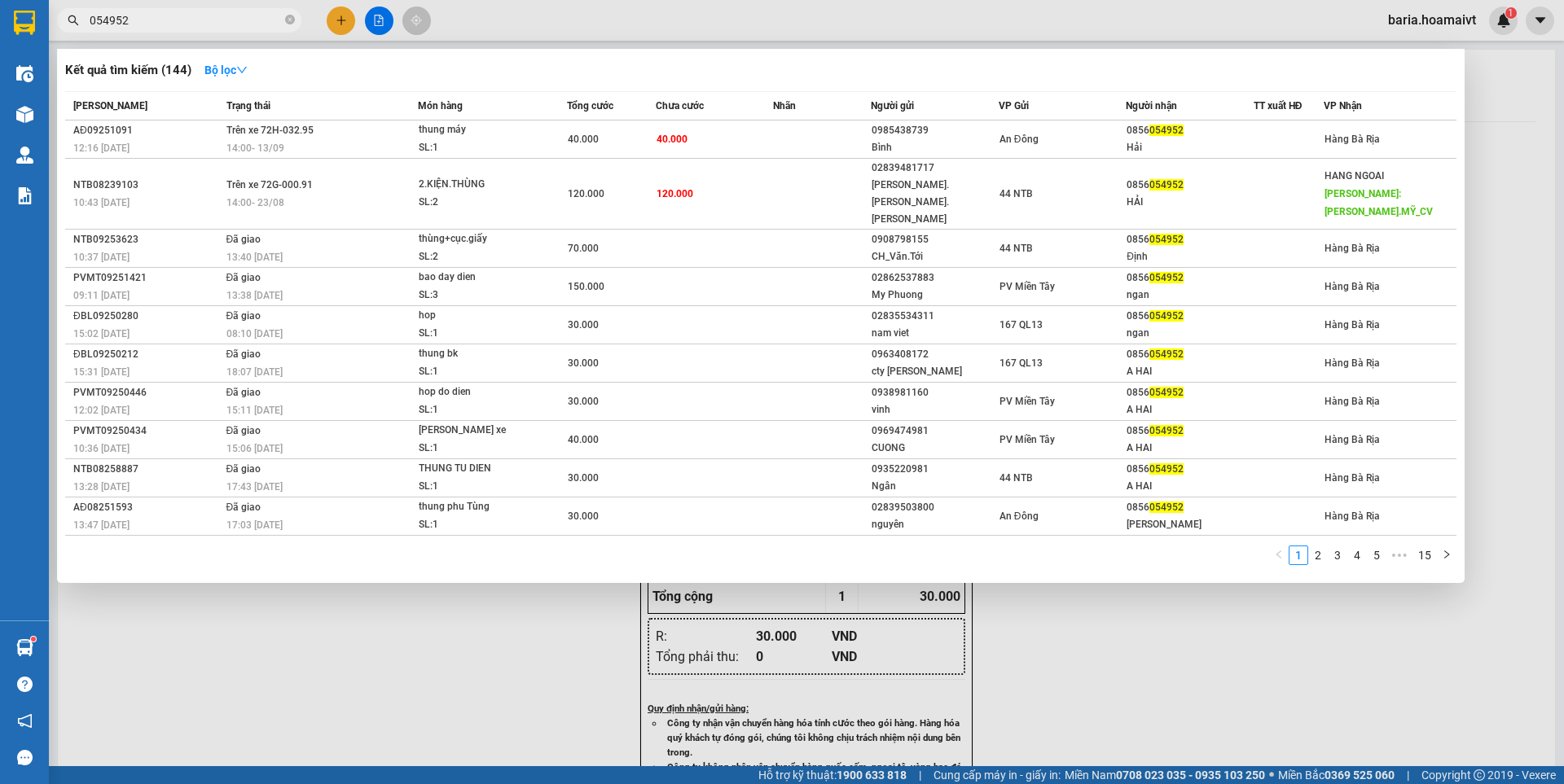
click at [174, 16] on input "054952" at bounding box center [185, 20] width 192 height 18
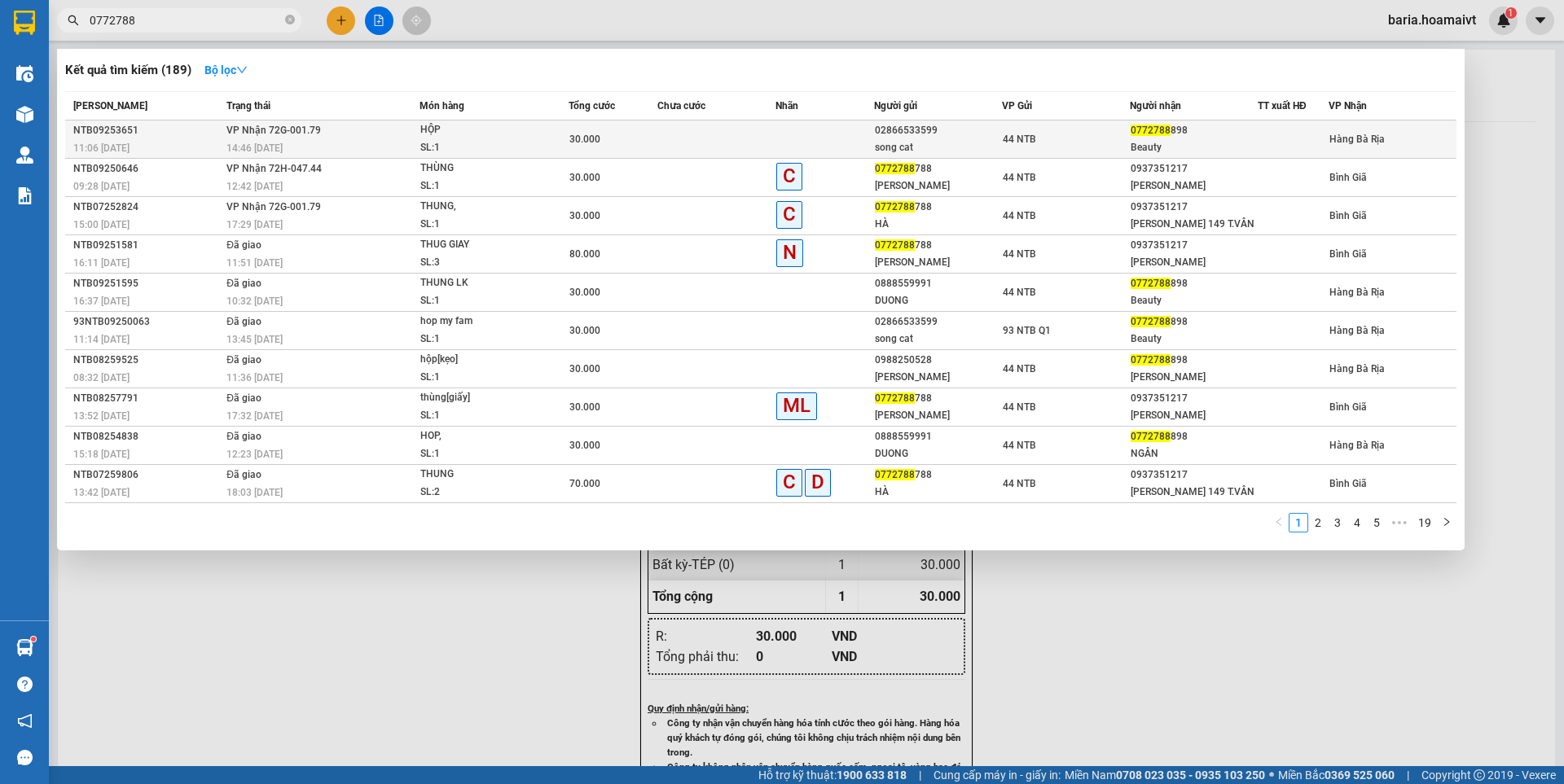
type input "0772788"
click at [425, 138] on div "HỘP" at bounding box center [481, 129] width 122 height 18
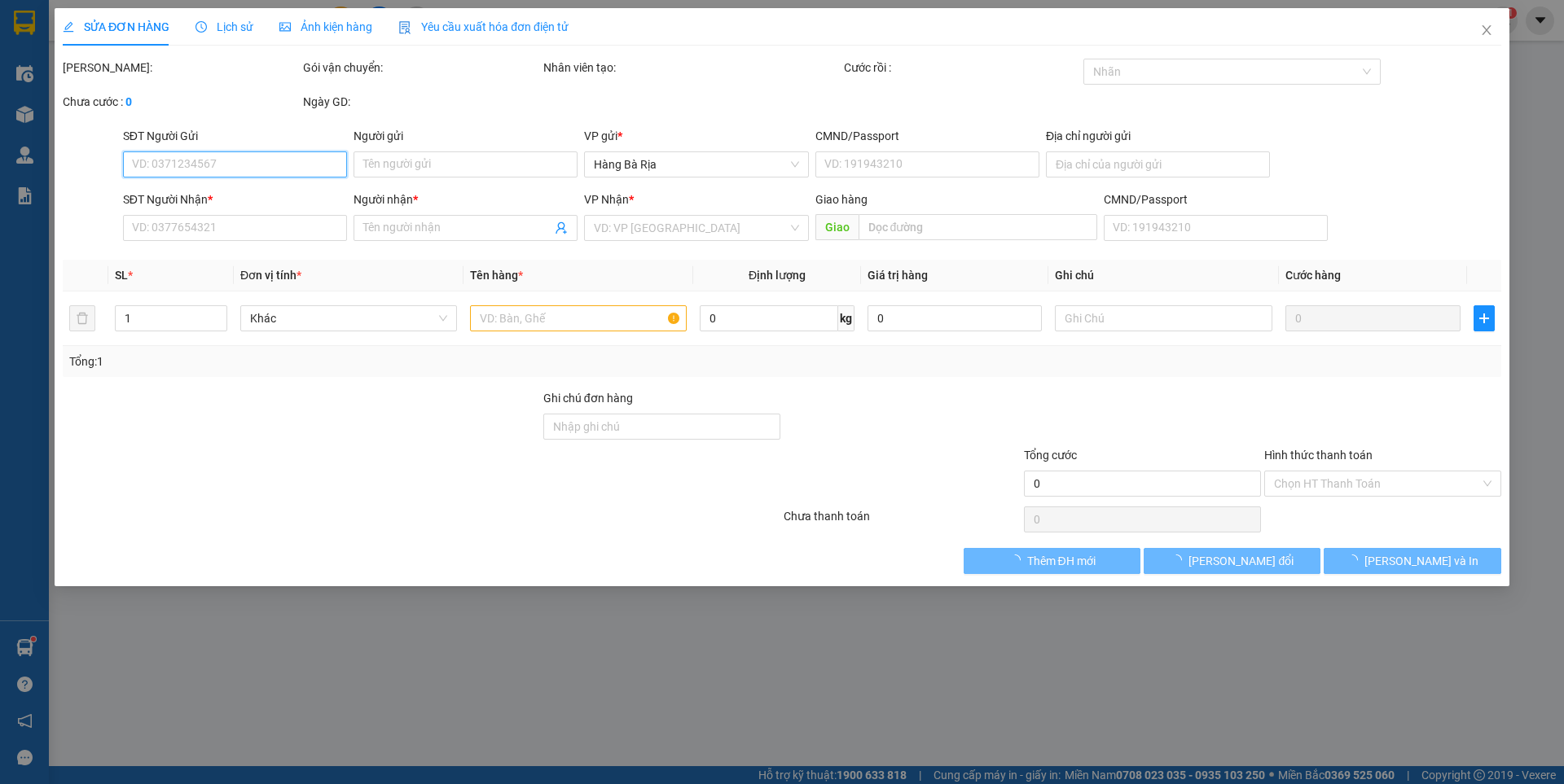
type input "02866533599"
type input "song cat"
type input "58.đg.số.9_HCM"
type input "0772788898"
type input "Beauty"
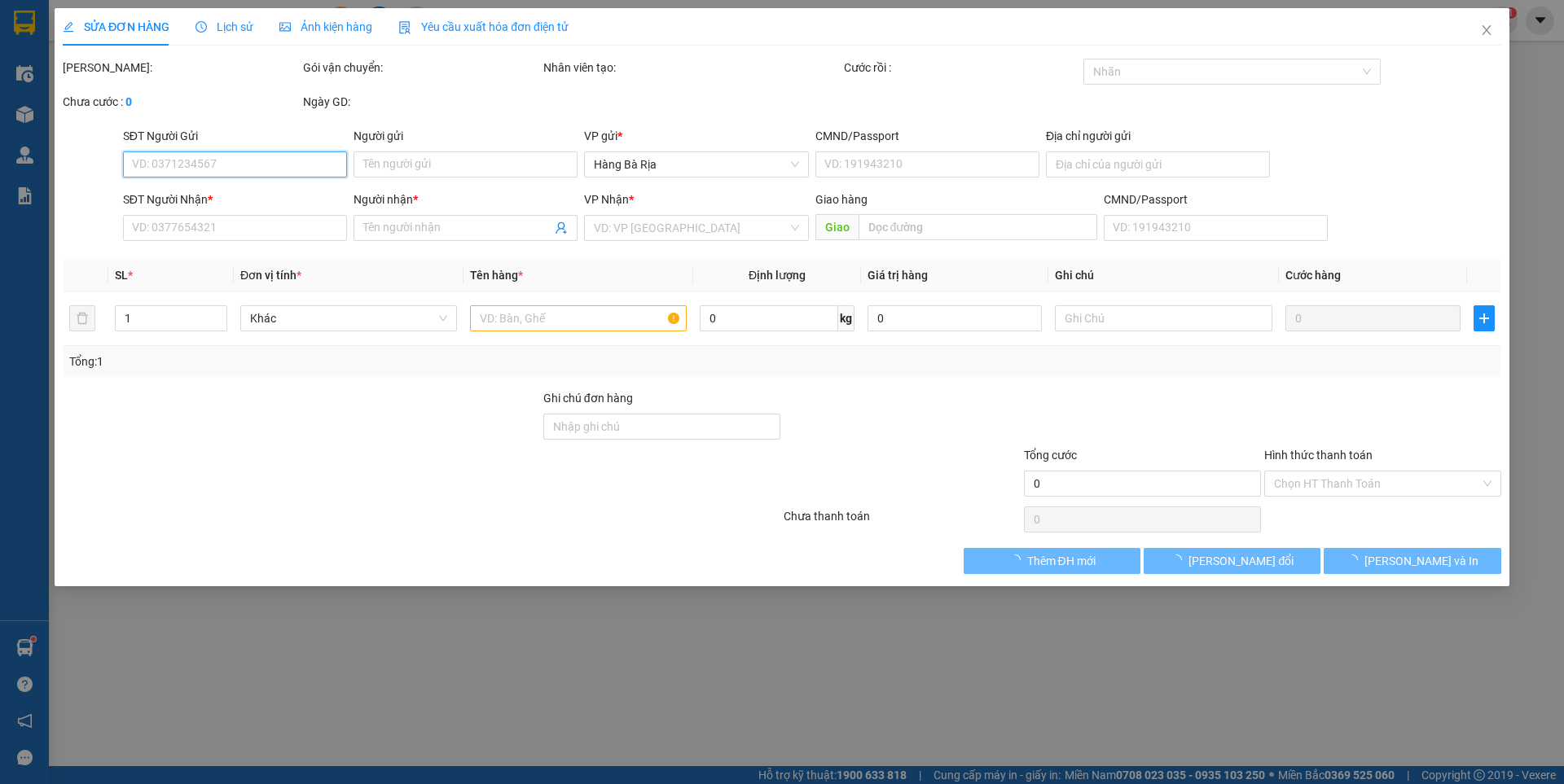
type input "30.000"
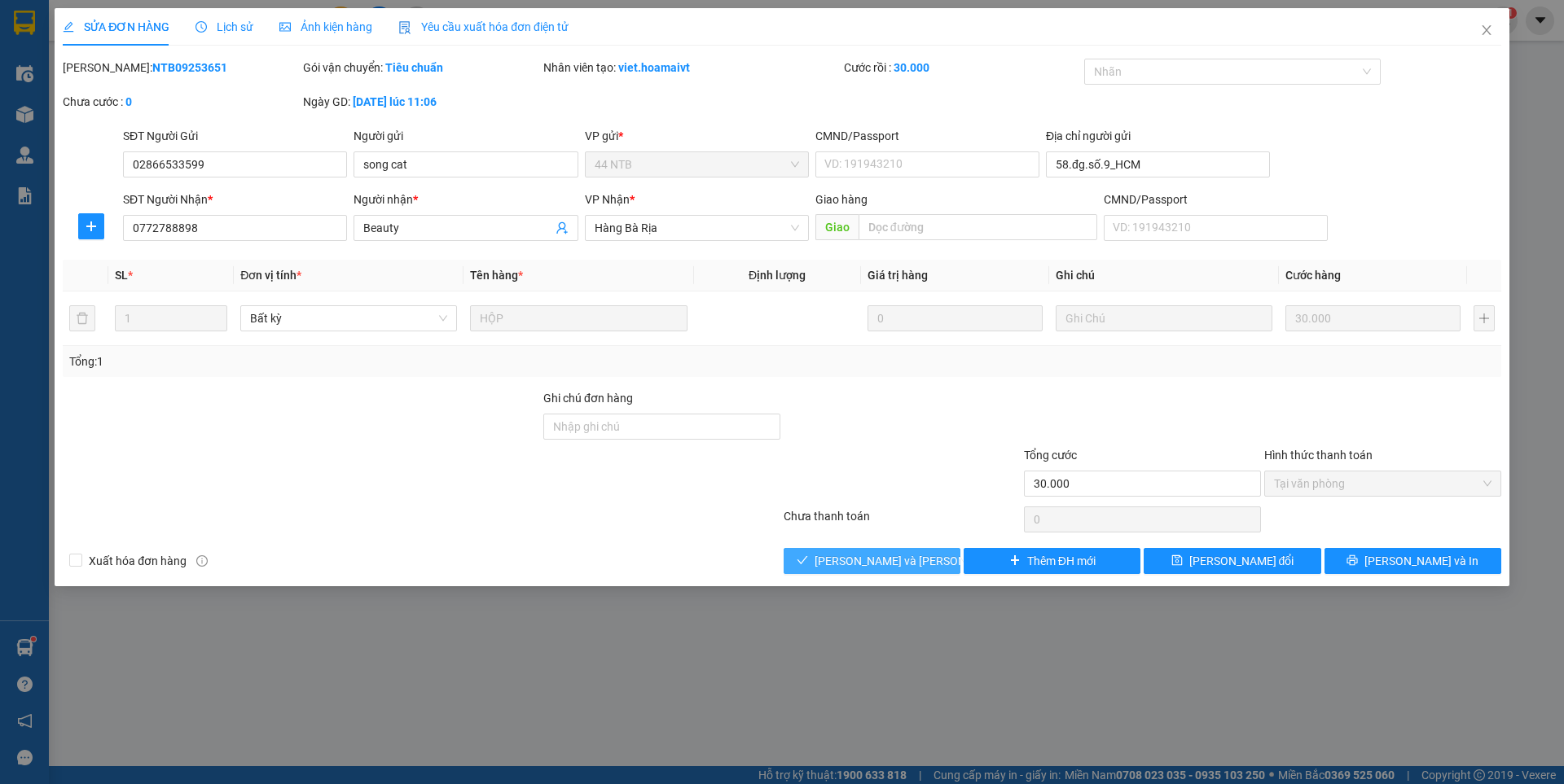
click at [903, 563] on span "[PERSON_NAME] và [PERSON_NAME] hàng" at bounding box center [925, 560] width 220 height 18
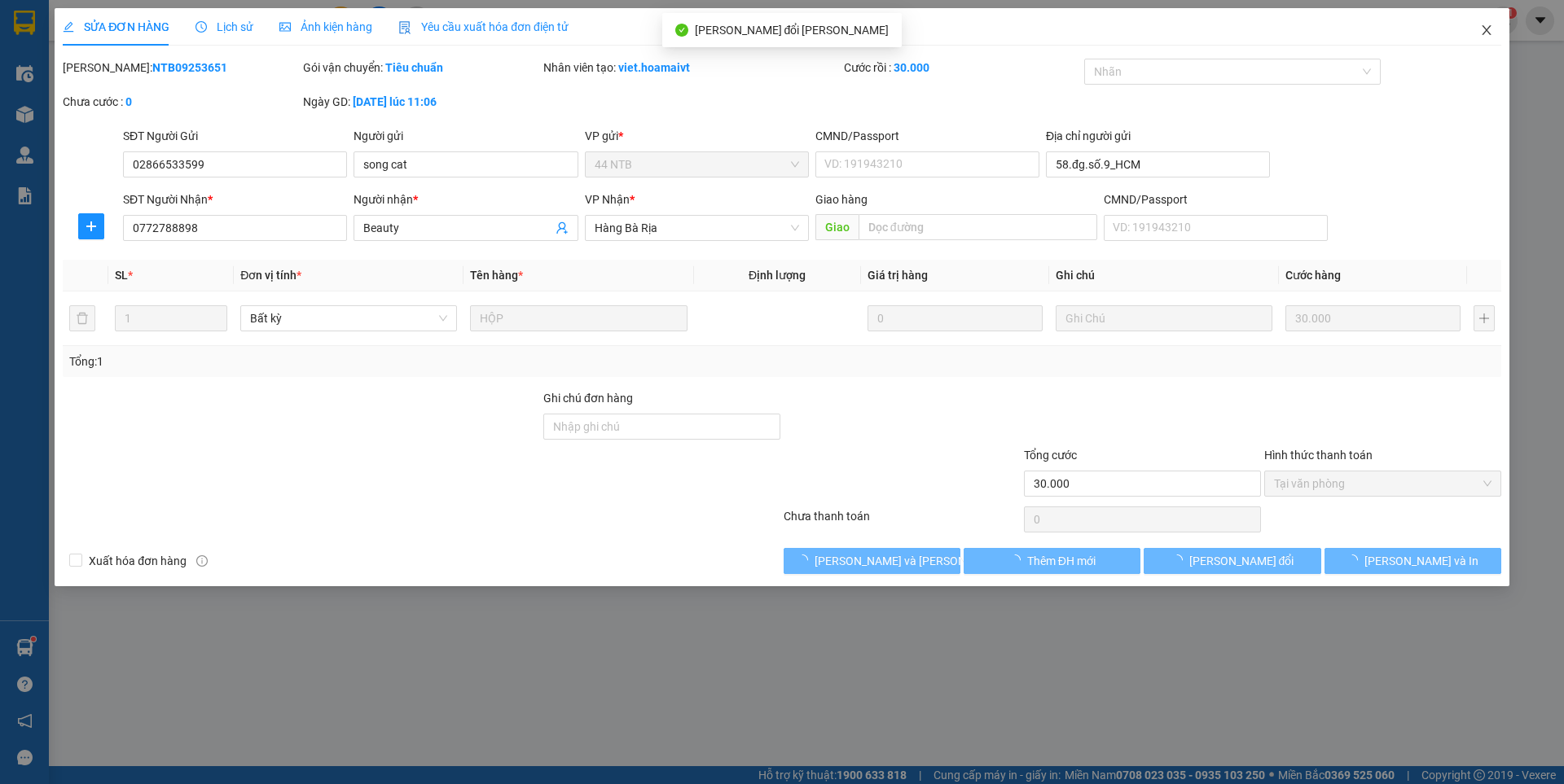
click at [1487, 37] on icon "close" at bounding box center [1486, 30] width 13 height 13
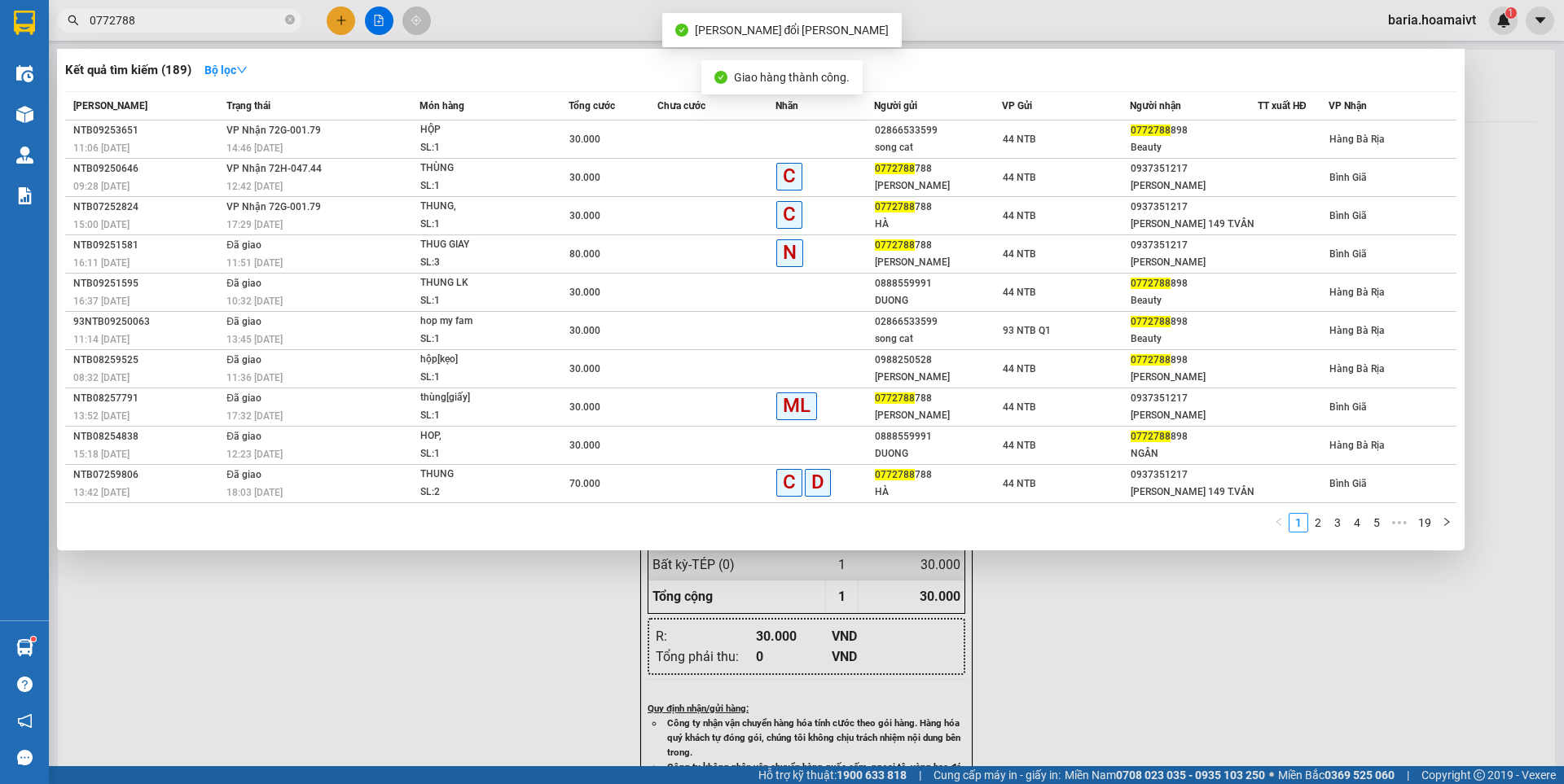
click at [188, 24] on input "0772788" at bounding box center [185, 20] width 192 height 18
drag, startPoint x: 465, startPoint y: 666, endPoint x: 475, endPoint y: 647, distance: 21.5
click at [465, 665] on div at bounding box center [782, 392] width 1564 height 784
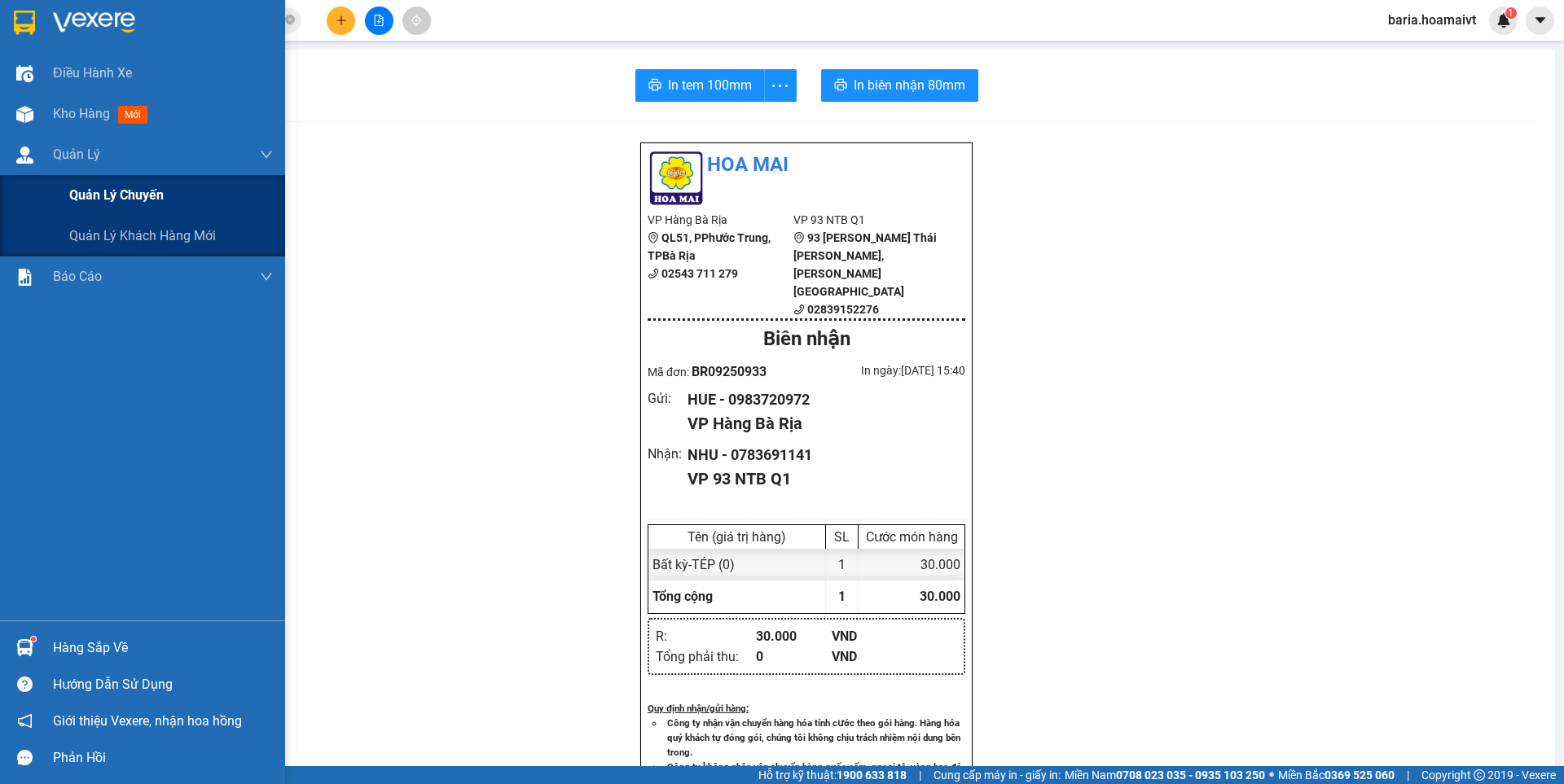
drag, startPoint x: 111, startPoint y: 192, endPoint x: 181, endPoint y: 204, distance: 71.0
click at [114, 193] on span "Quản lý chuyến" at bounding box center [116, 195] width 94 height 20
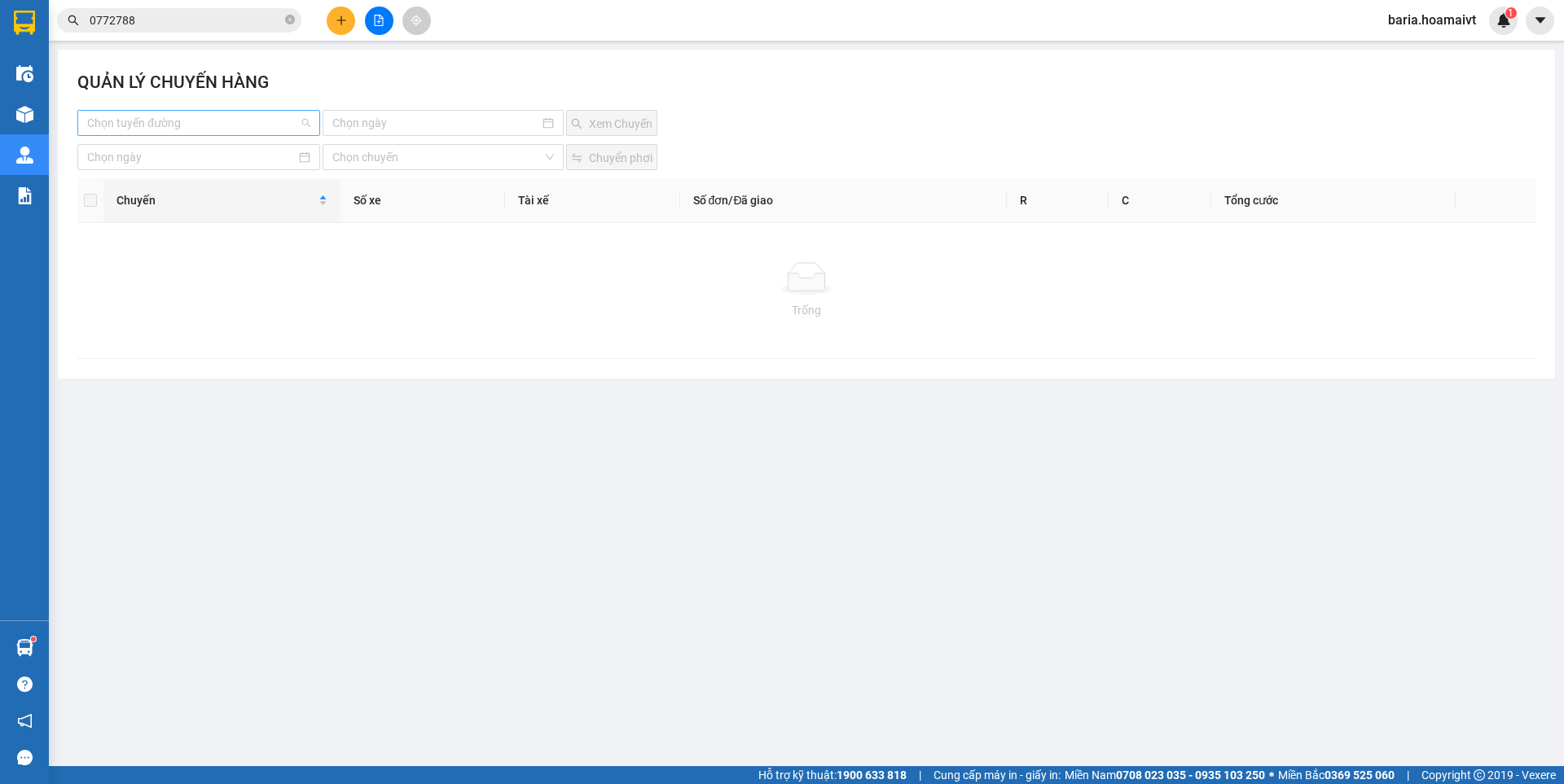
click at [280, 129] on input "search" at bounding box center [193, 123] width 212 height 24
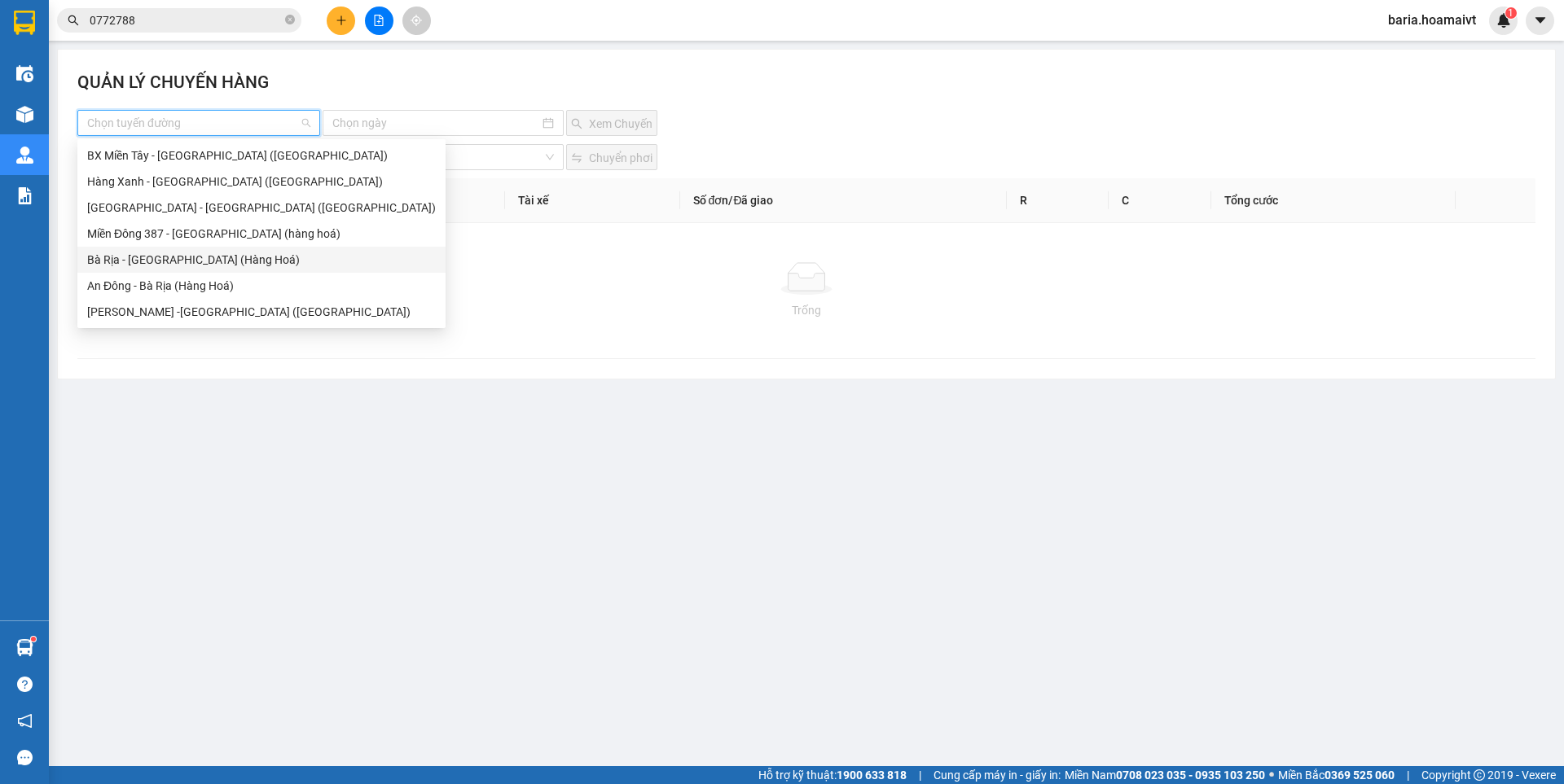
click at [156, 259] on div "Bà Rịa - [GEOGRAPHIC_DATA] (Hàng Hoá)" at bounding box center [261, 259] width 349 height 18
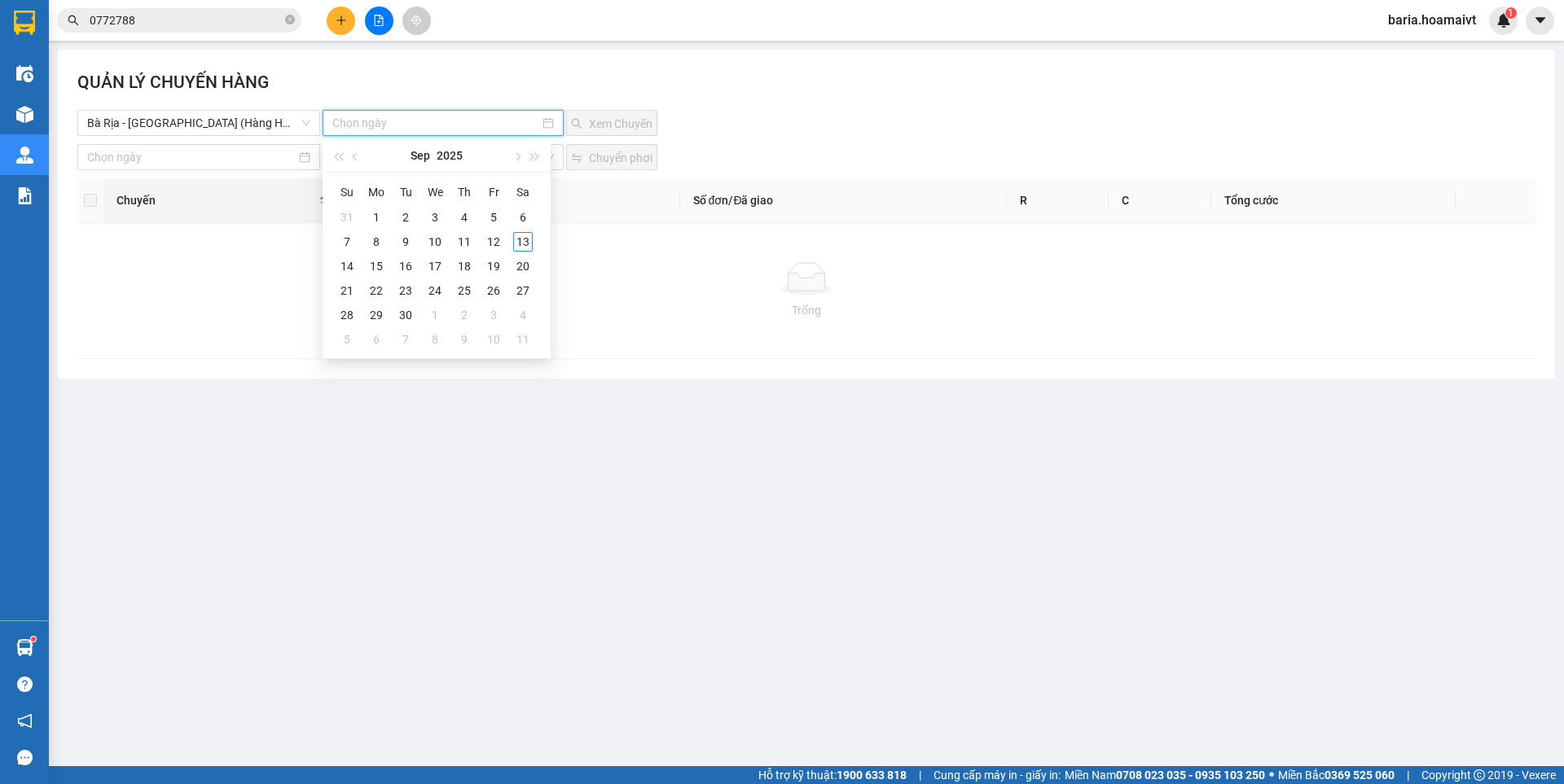
click at [390, 121] on input at bounding box center [435, 123] width 206 height 18
type input "[DATE]"
drag, startPoint x: 518, startPoint y: 246, endPoint x: 586, endPoint y: 176, distance: 97.6
click at [518, 245] on div "13" at bounding box center [522, 241] width 19 height 19
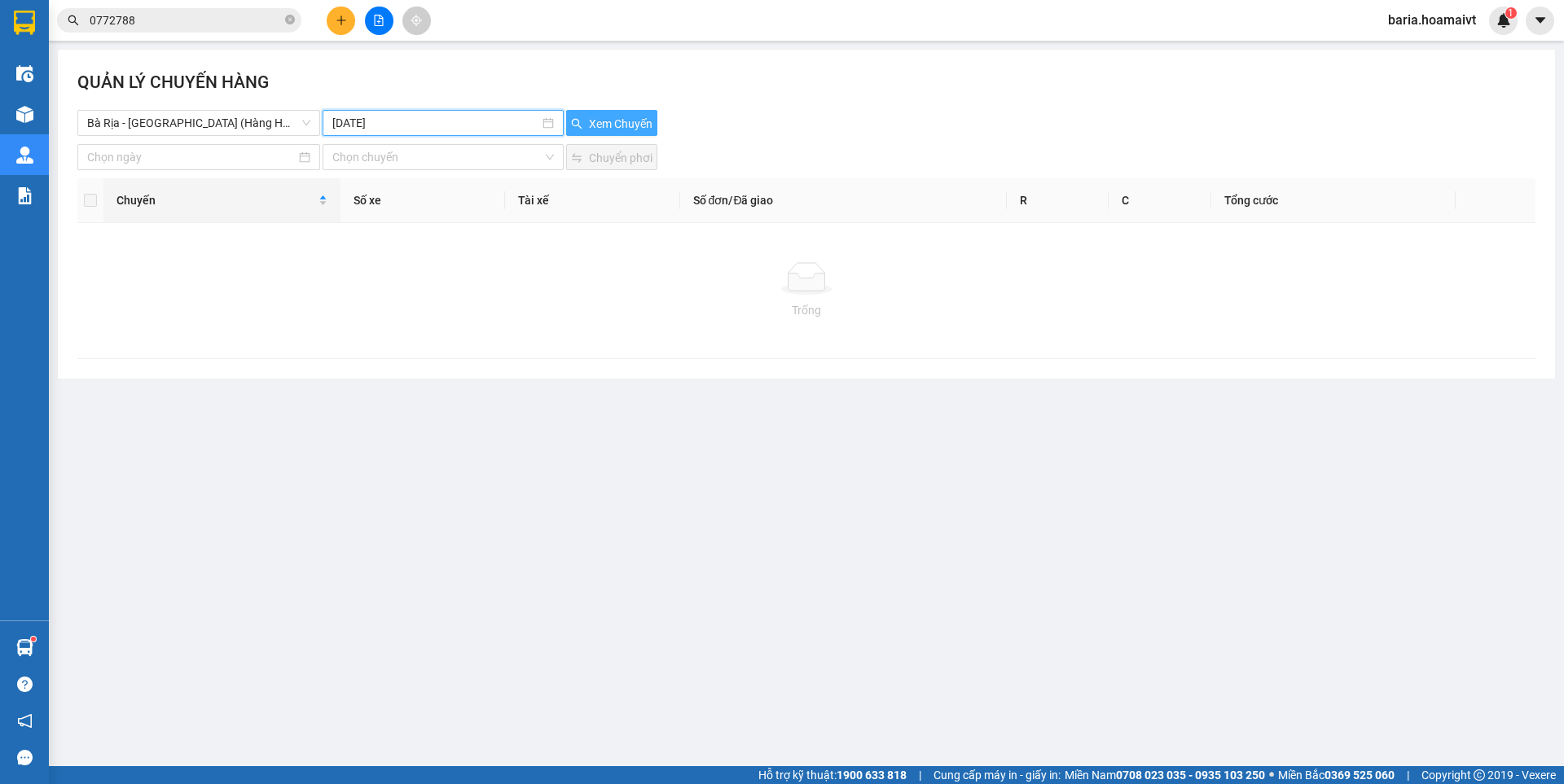
click at [611, 120] on span "Xem Chuyến" at bounding box center [621, 123] width 63 height 18
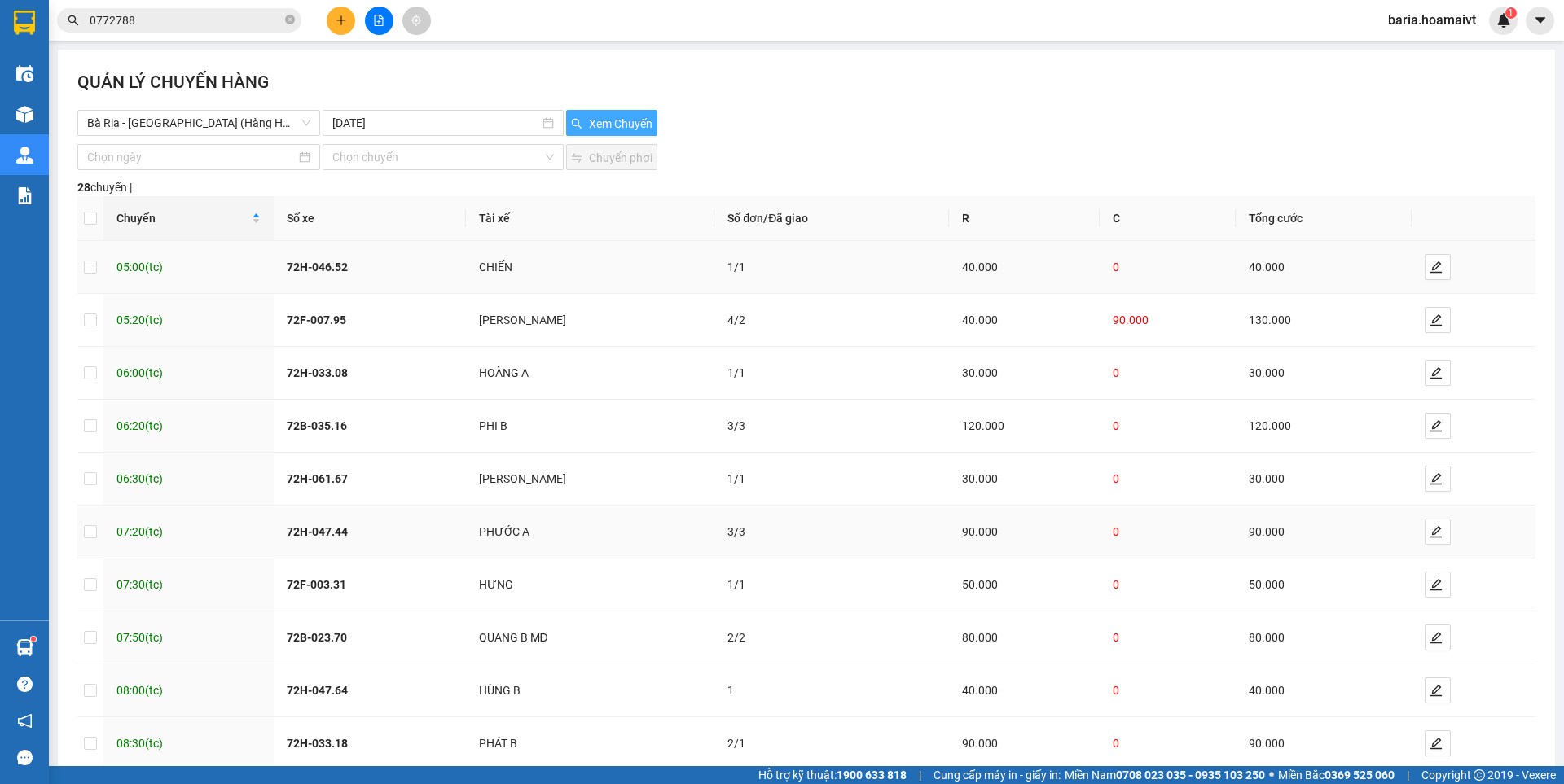
scroll to position [91, 0]
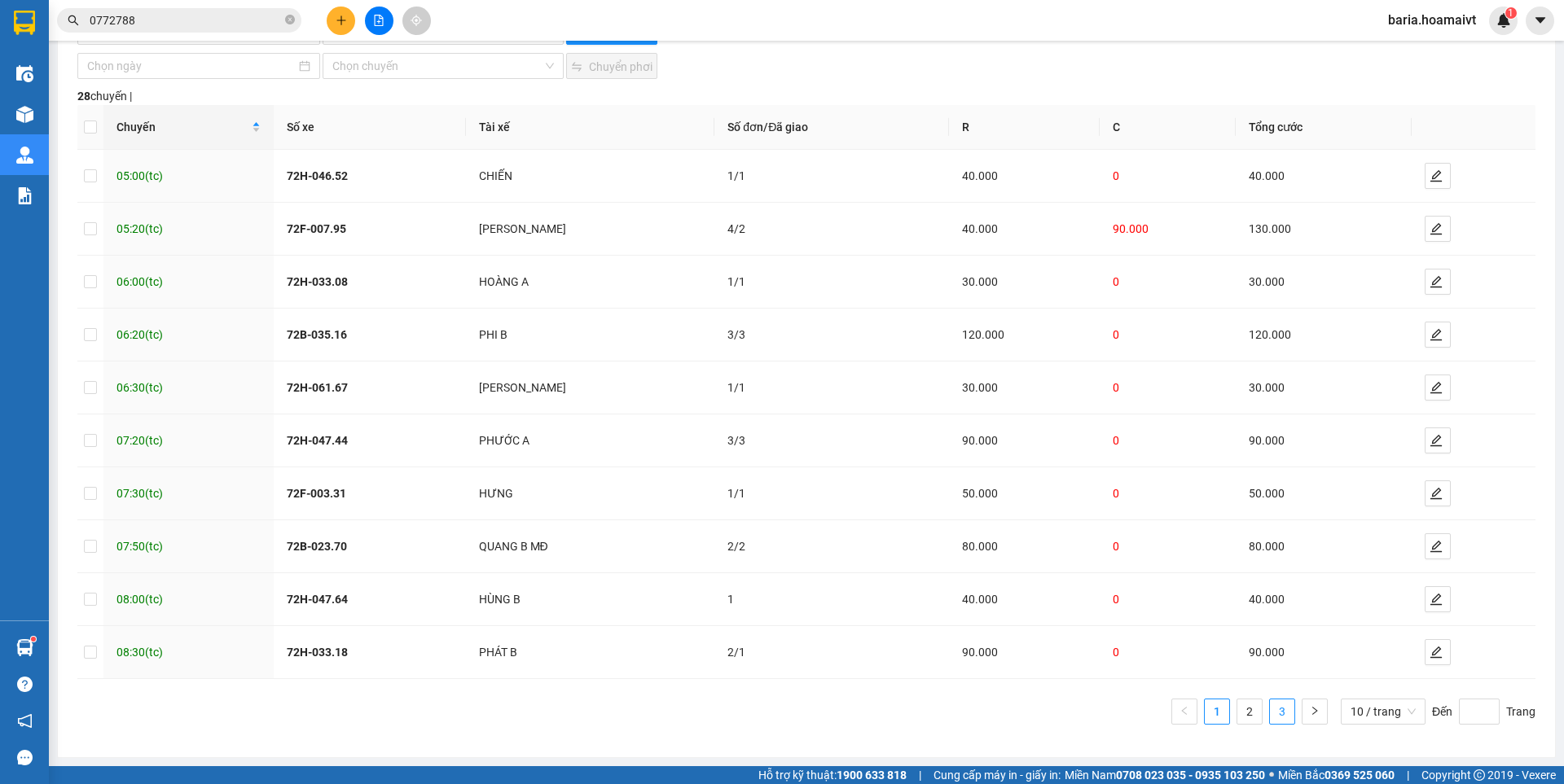
click at [1273, 705] on link "3" at bounding box center [1281, 711] width 24 height 24
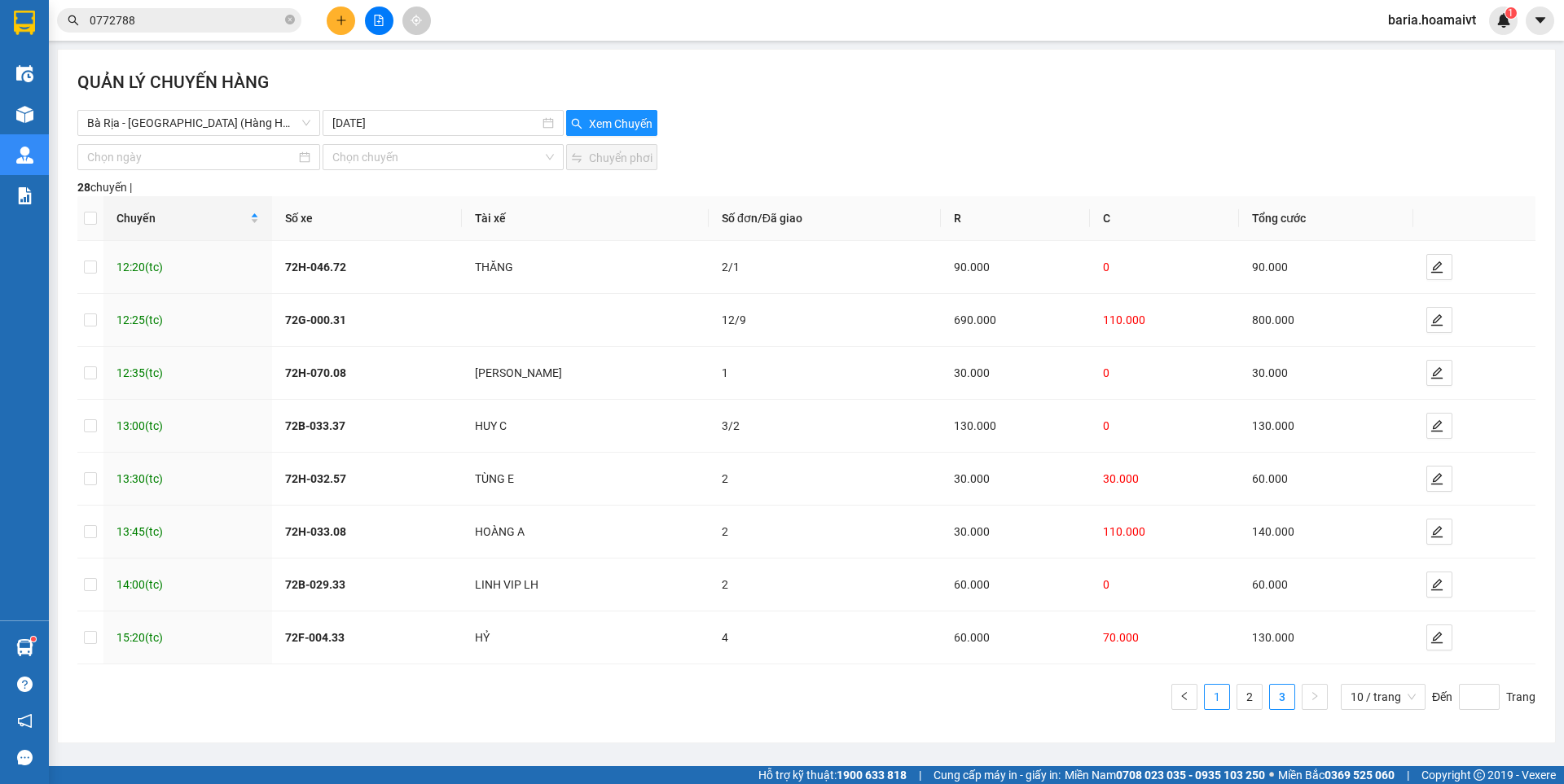
click at [1225, 702] on link "1" at bounding box center [1216, 696] width 24 height 24
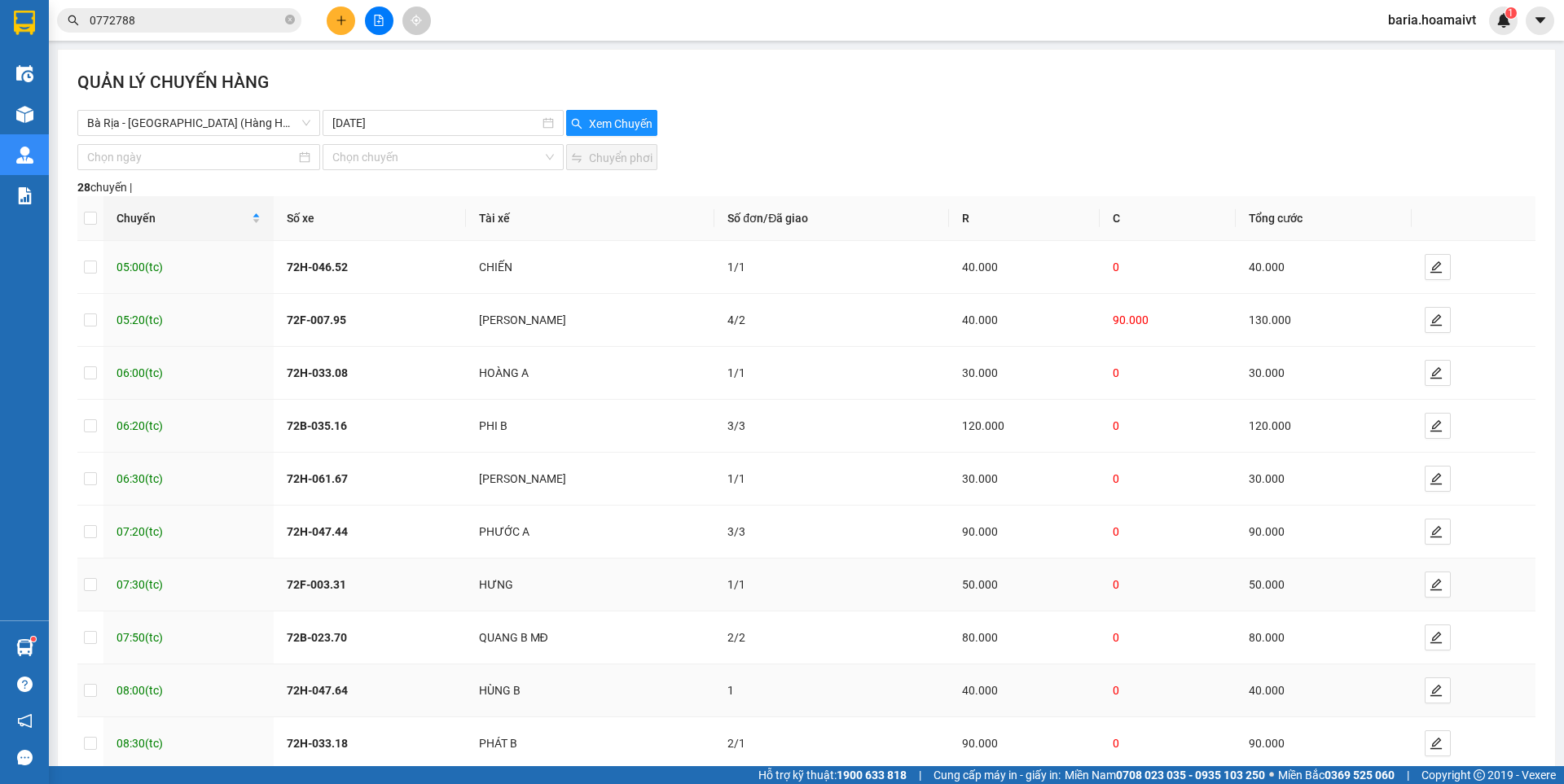
scroll to position [91, 0]
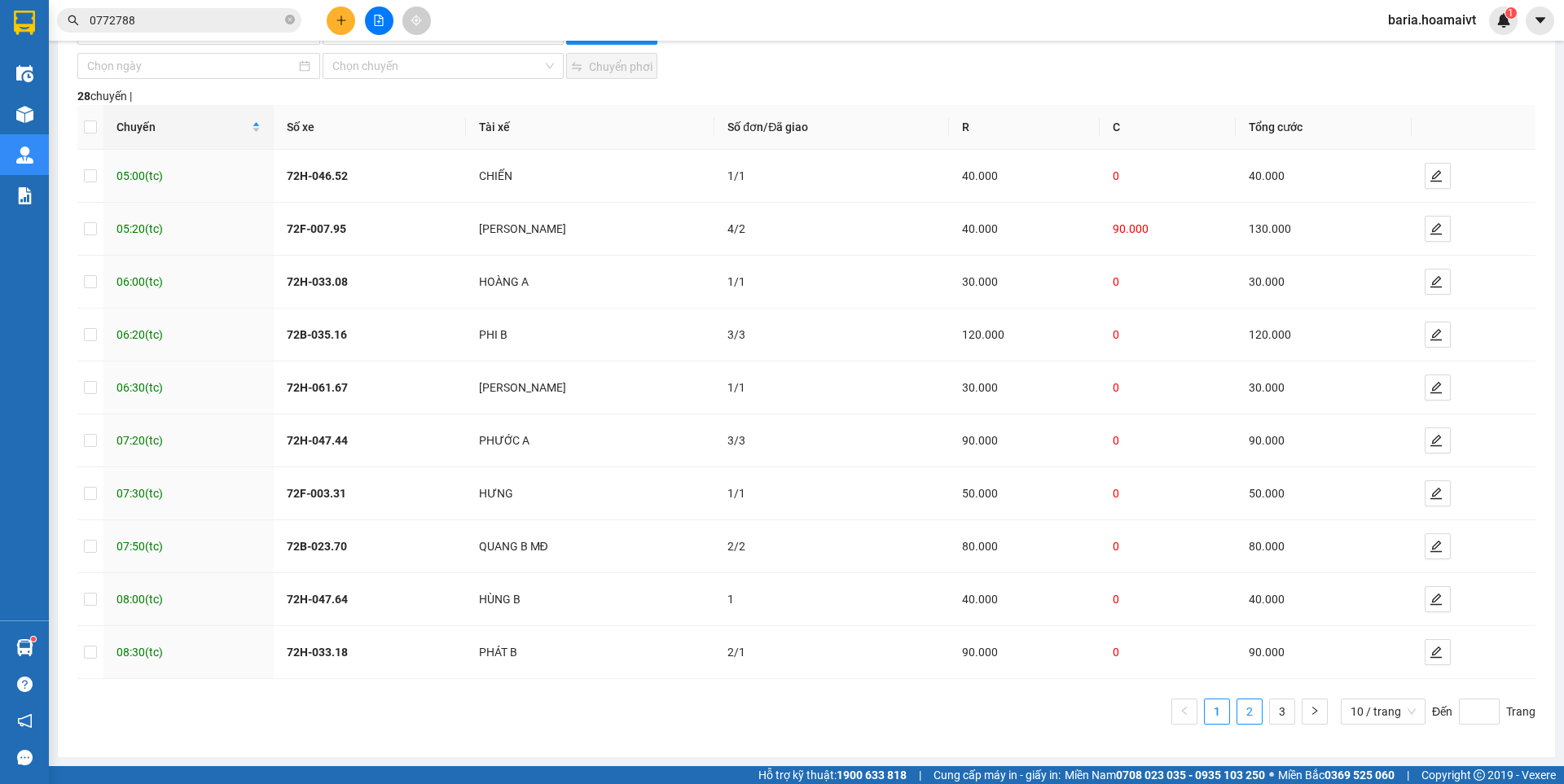
click at [1244, 709] on link "2" at bounding box center [1249, 711] width 24 height 24
click at [1270, 713] on link "3" at bounding box center [1281, 711] width 24 height 24
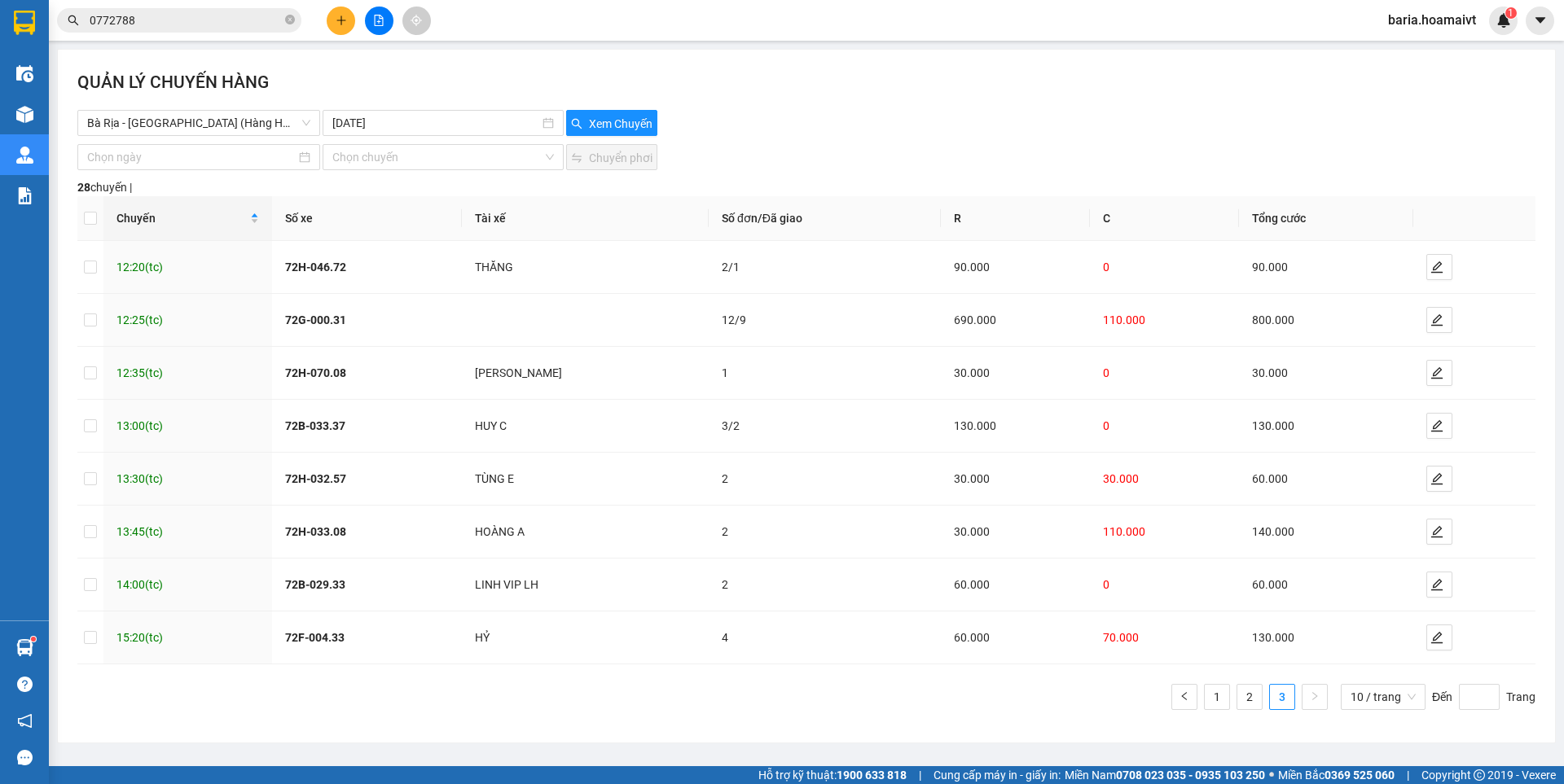
scroll to position [0, 0]
click at [231, 22] on input "0772788" at bounding box center [185, 20] width 192 height 18
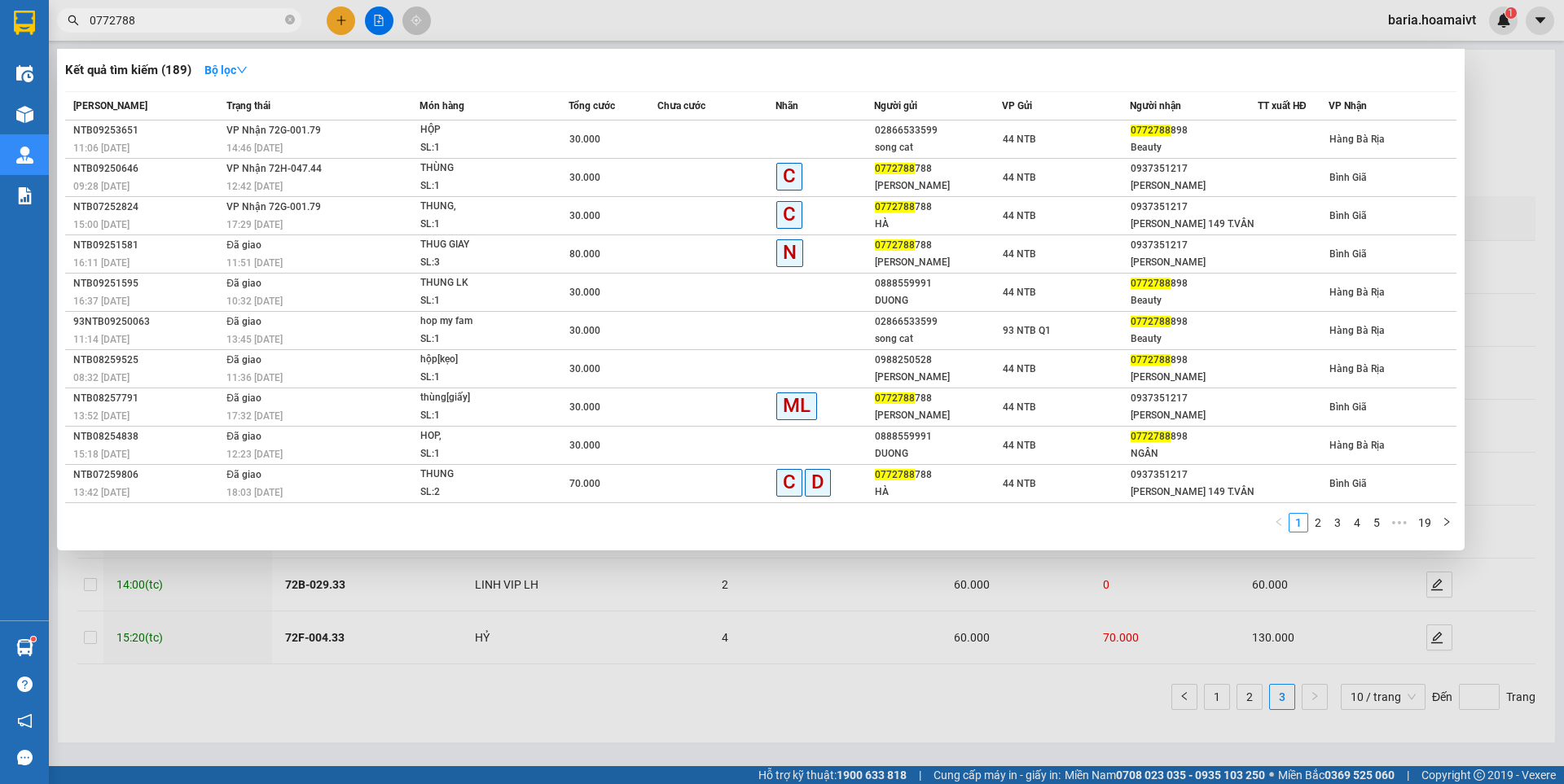
click at [231, 22] on input "0772788" at bounding box center [185, 20] width 192 height 18
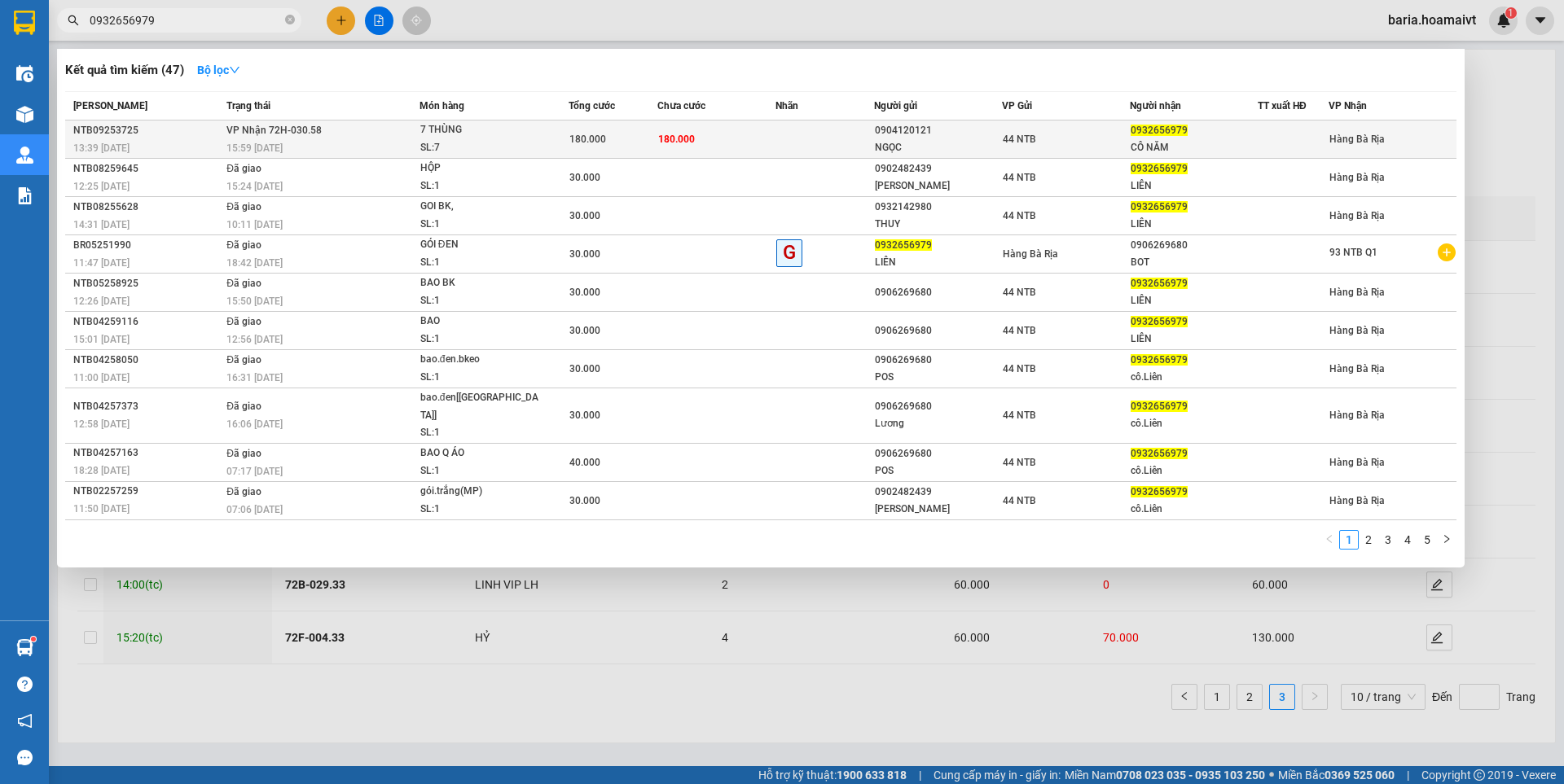
type input "0932656979"
click at [526, 134] on div "7 THÙNG" at bounding box center [481, 129] width 122 height 18
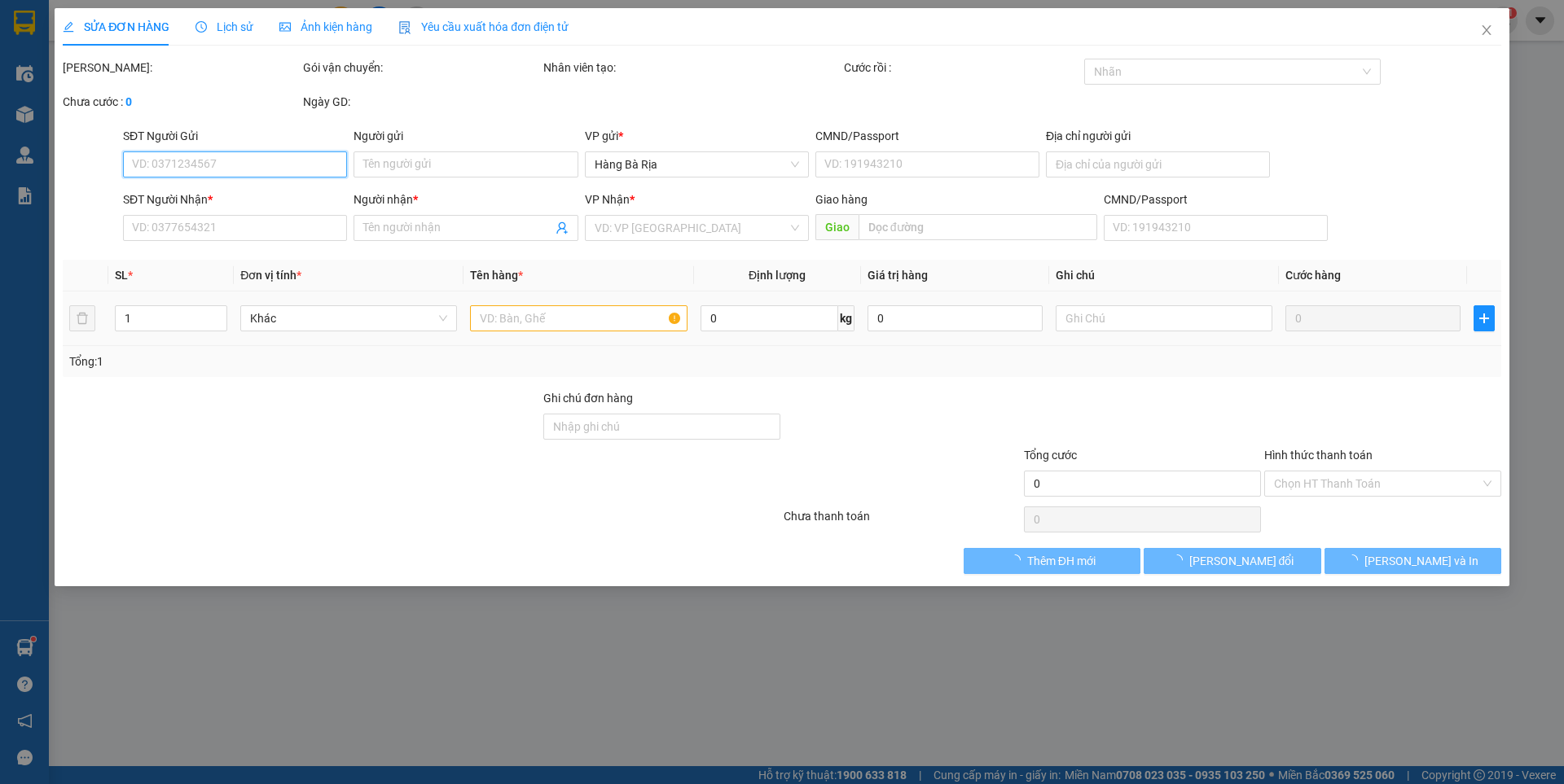
type input "0904120121"
type input "NGỌC"
type input "23/4 [PERSON_NAME]"
type input "0932656979"
type input "CÔ NĂM"
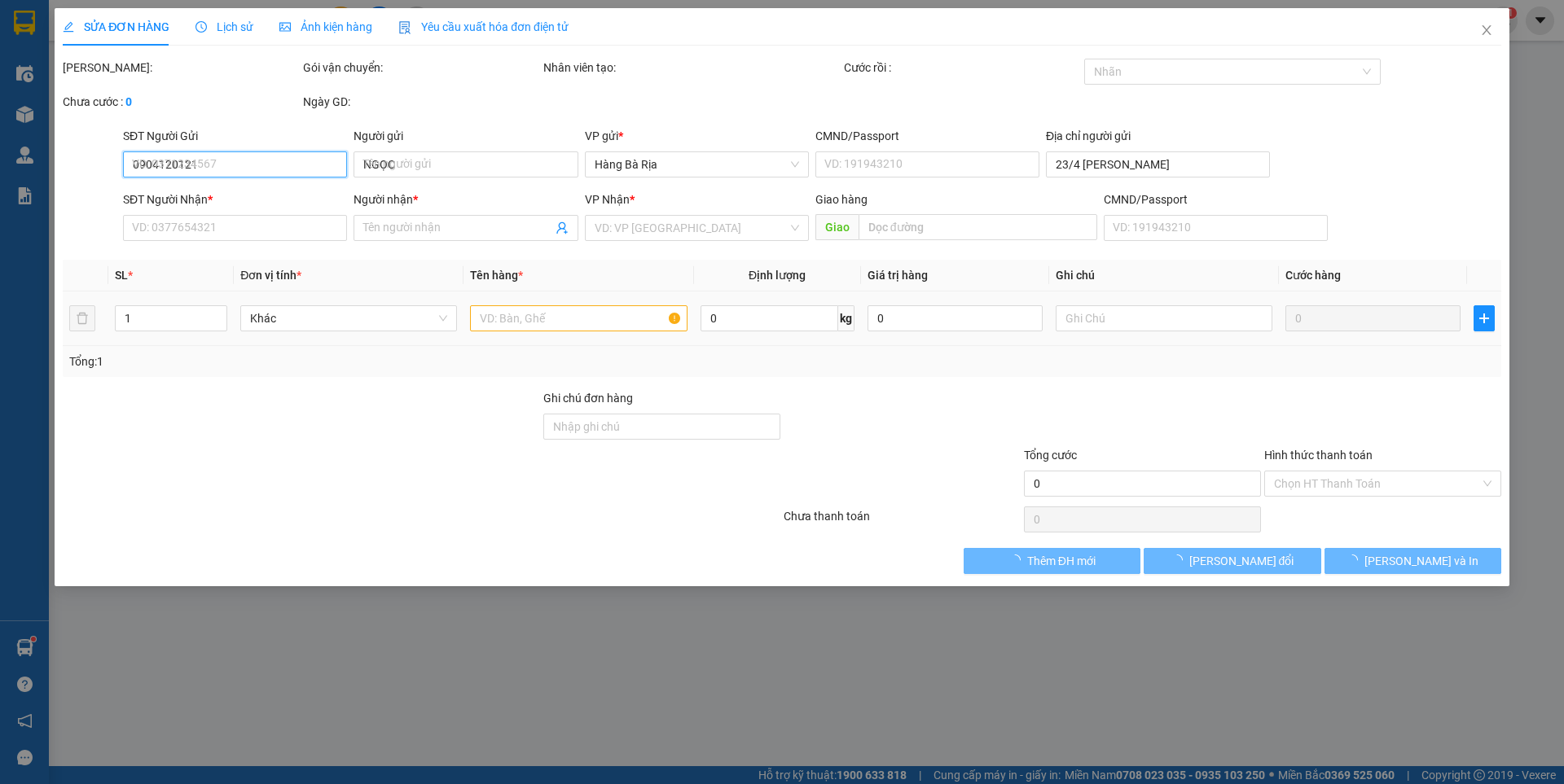
type input "180.000"
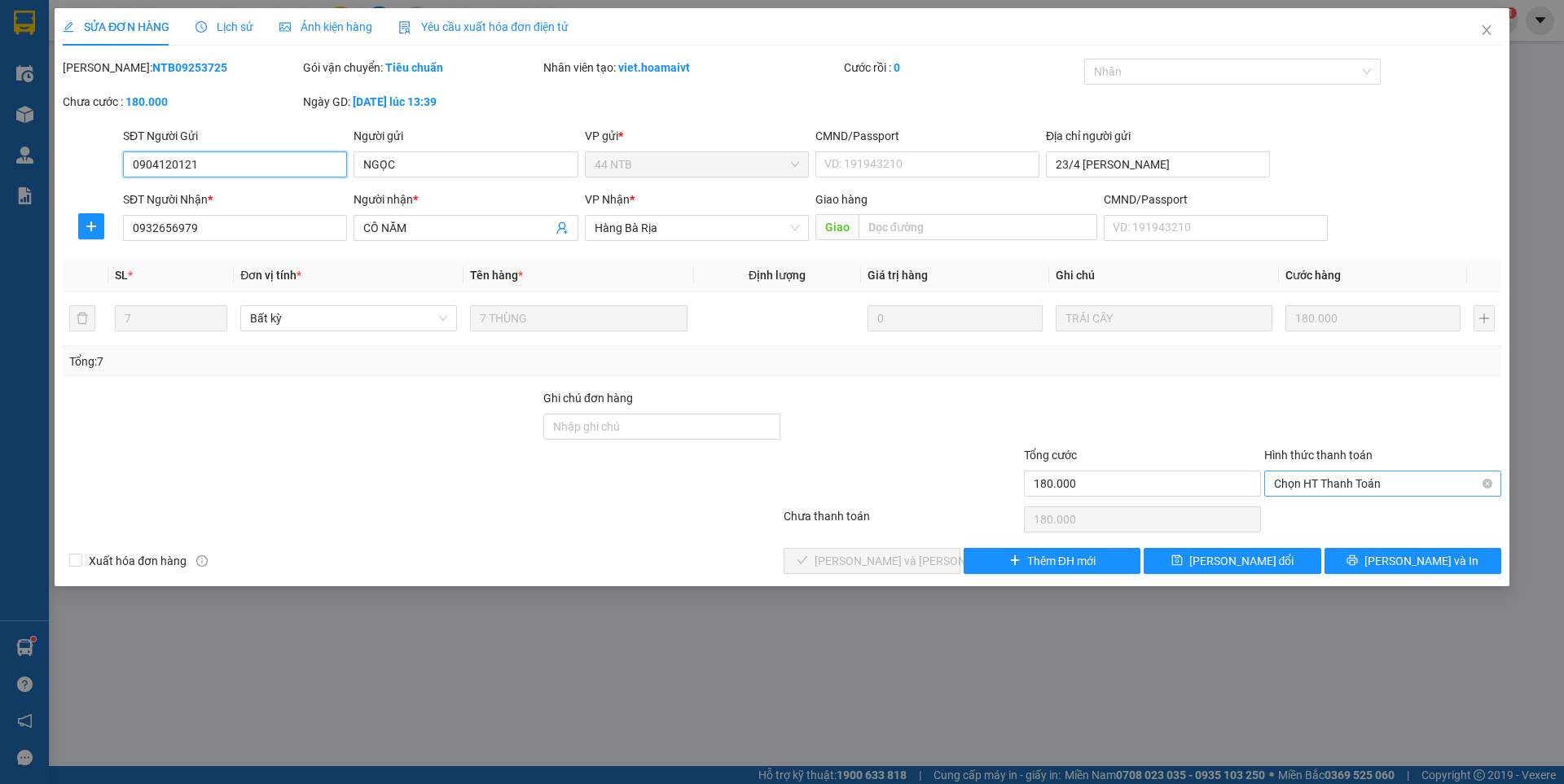
click at [1301, 489] on span "Chọn HT Thanh Toán" at bounding box center [1382, 483] width 218 height 24
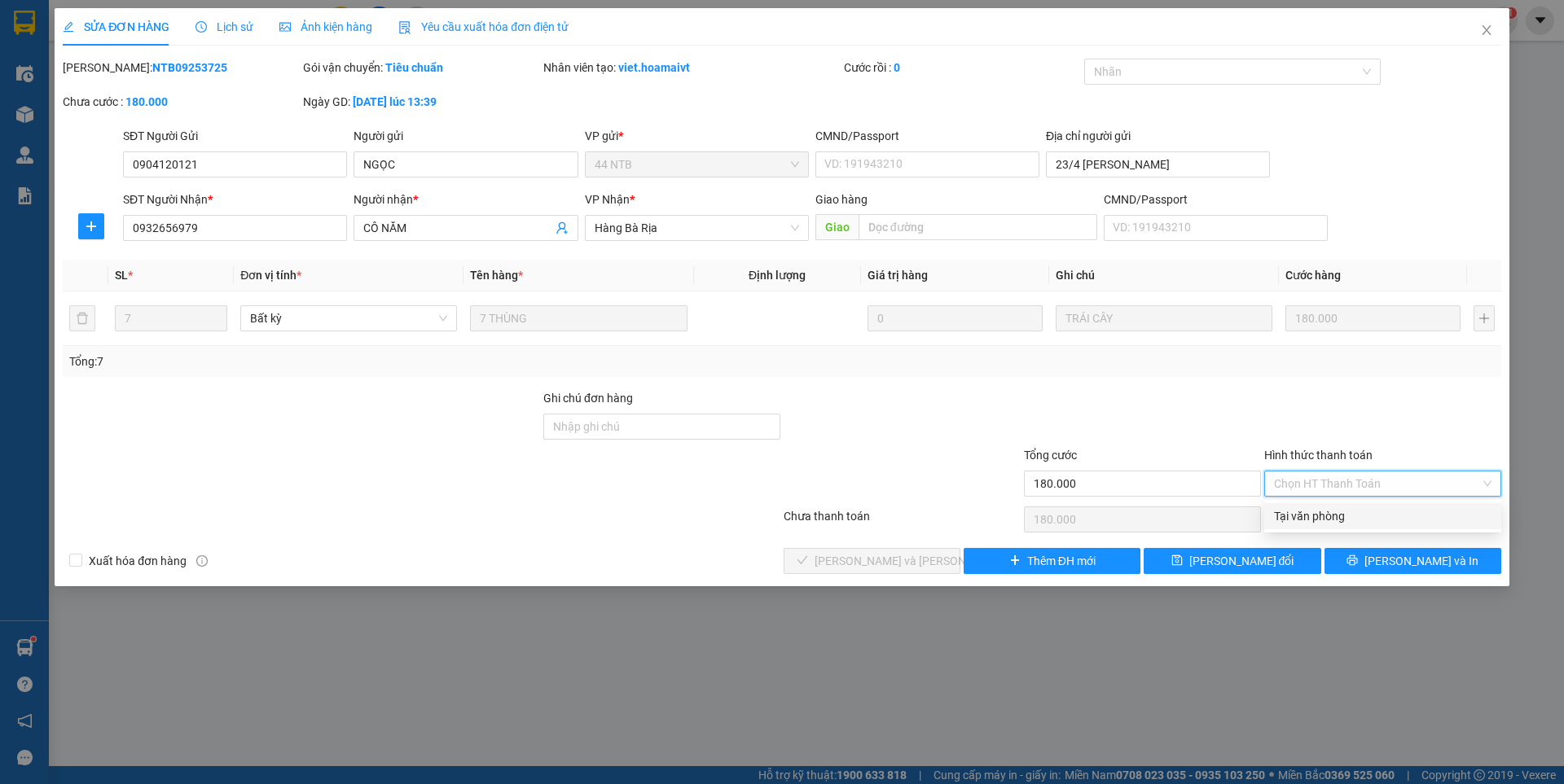
click at [1300, 516] on div "Tại văn phòng" at bounding box center [1382, 515] width 218 height 18
type input "0"
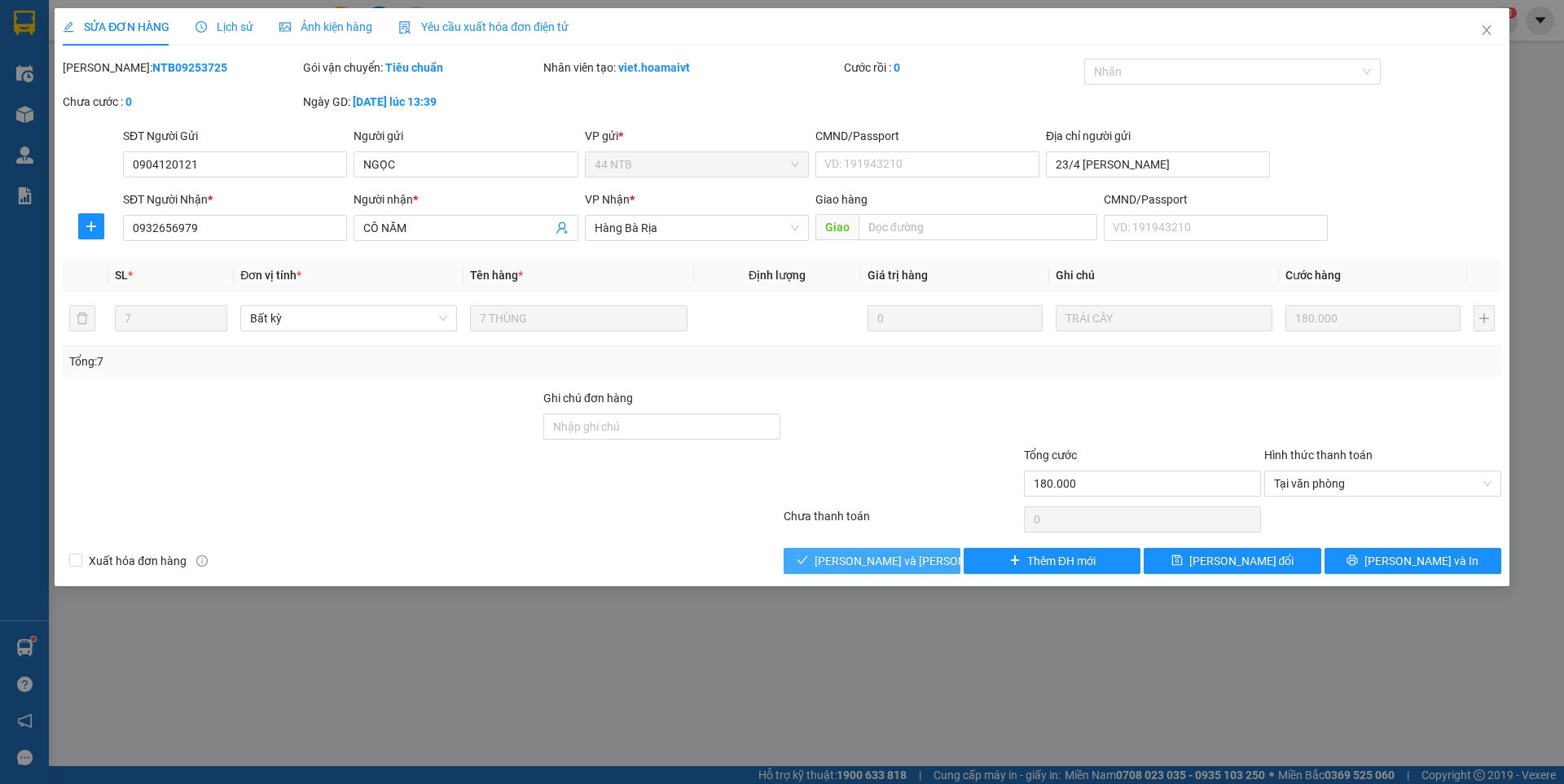
click at [911, 552] on span "[PERSON_NAME] và [PERSON_NAME] hàng" at bounding box center [925, 560] width 220 height 18
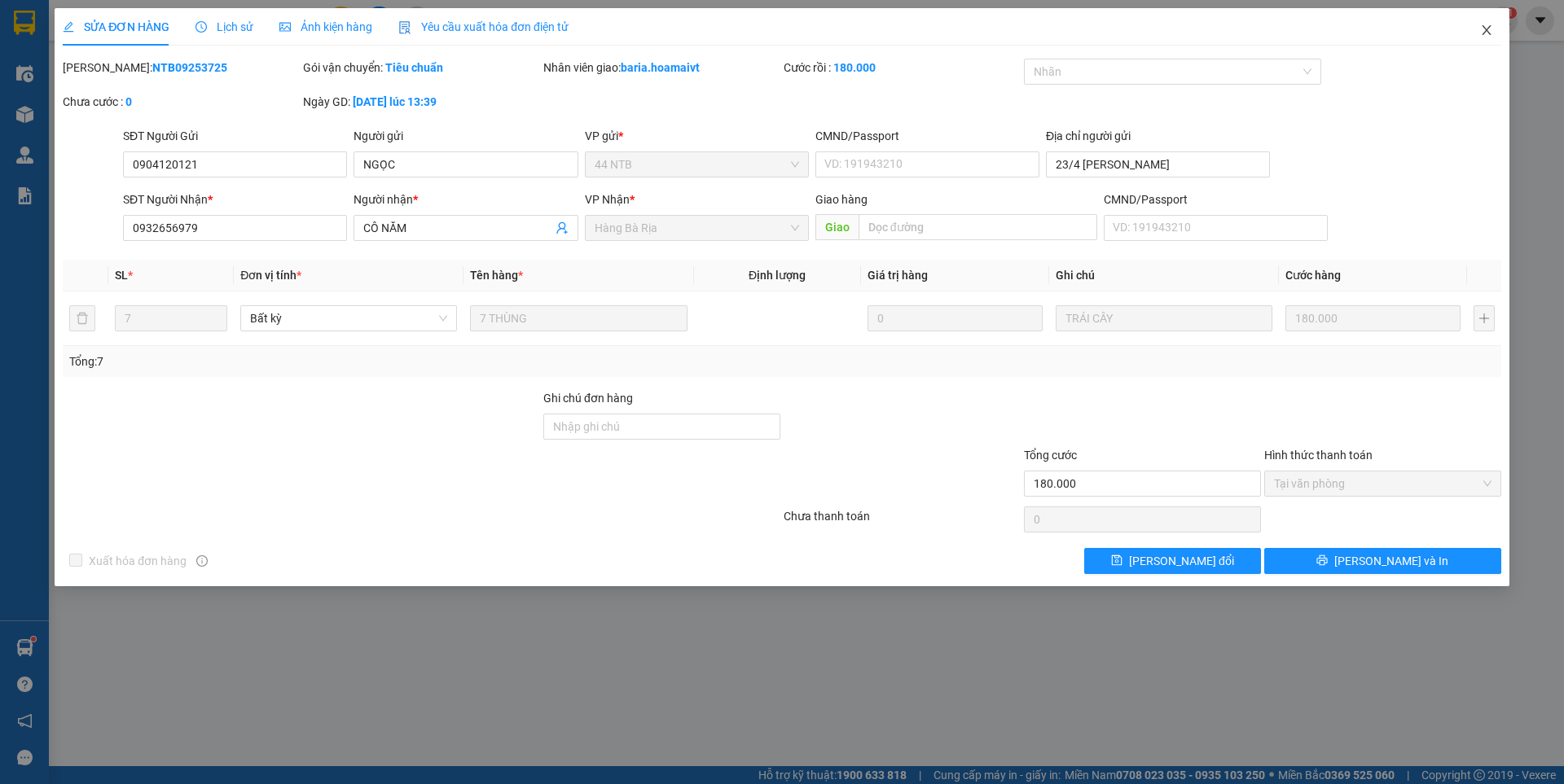
click at [1486, 28] on icon "close" at bounding box center [1486, 30] width 13 height 13
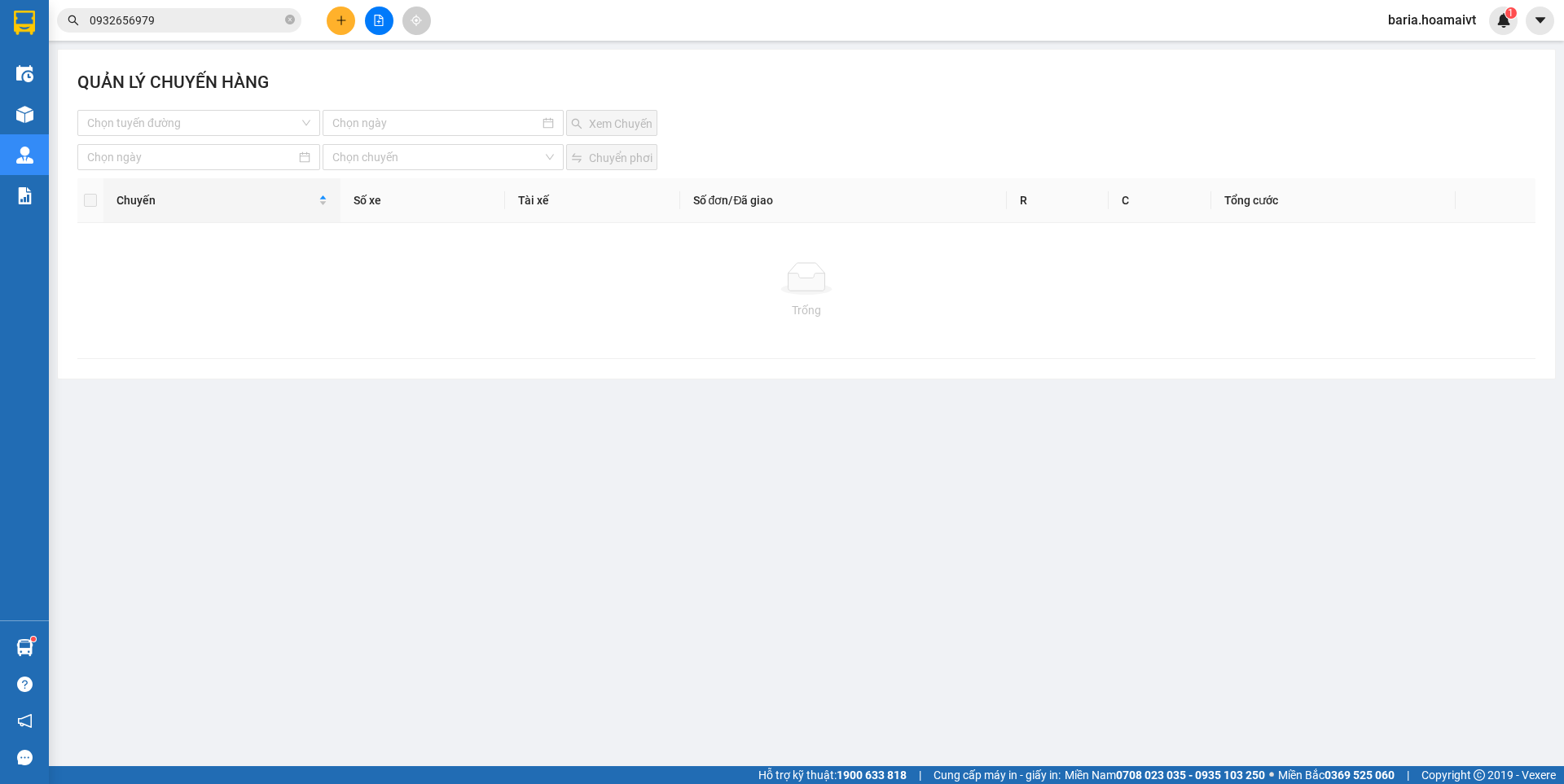
click at [224, 18] on input "0932656979" at bounding box center [185, 20] width 192 height 18
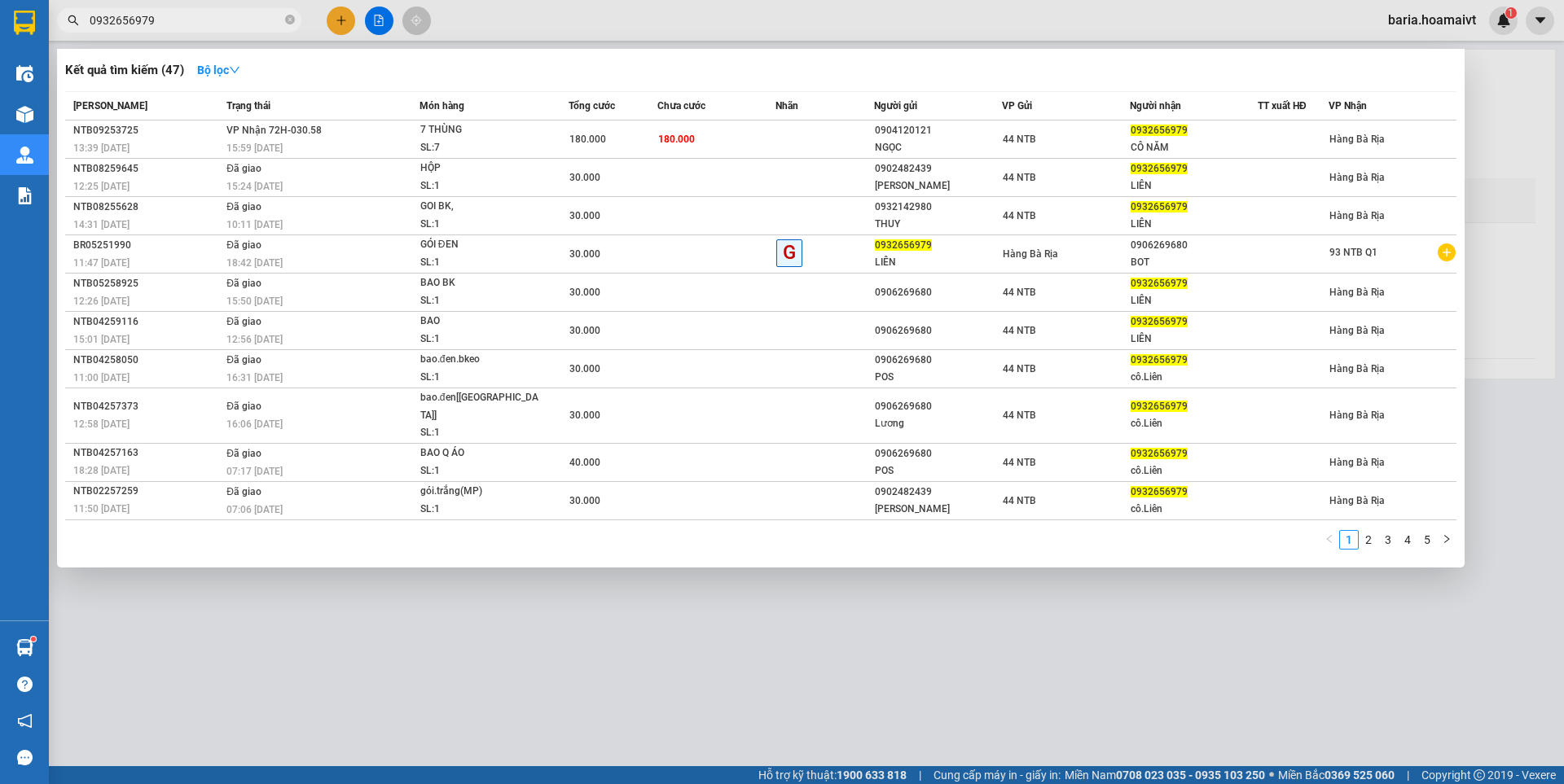
click at [224, 18] on input "0932656979" at bounding box center [185, 20] width 192 height 18
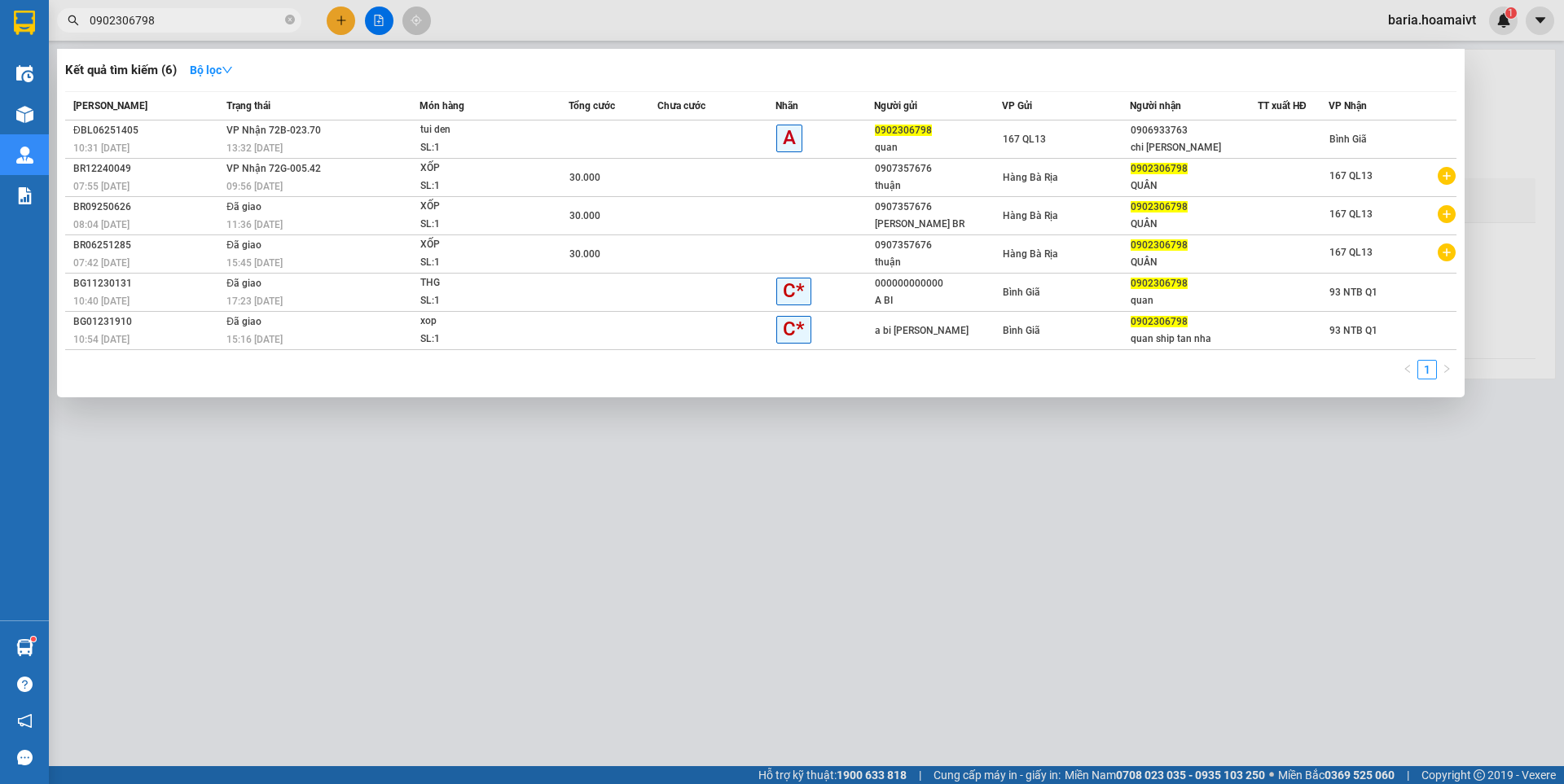
type input "0902306798"
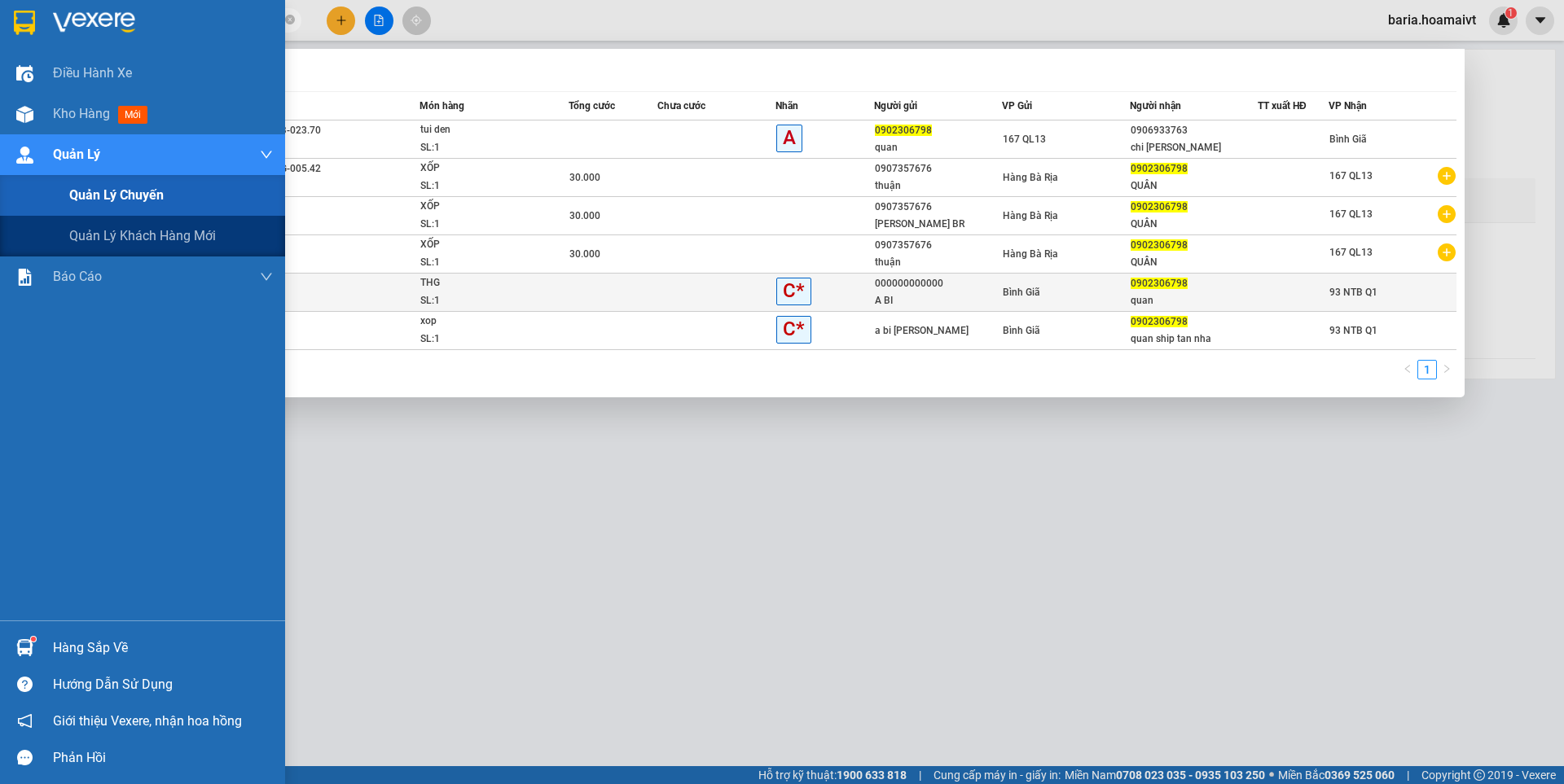
drag, startPoint x: 72, startPoint y: 198, endPoint x: 615, endPoint y: 291, distance: 550.9
click at [163, 204] on span "Quản lý chuyến" at bounding box center [116, 195] width 94 height 20
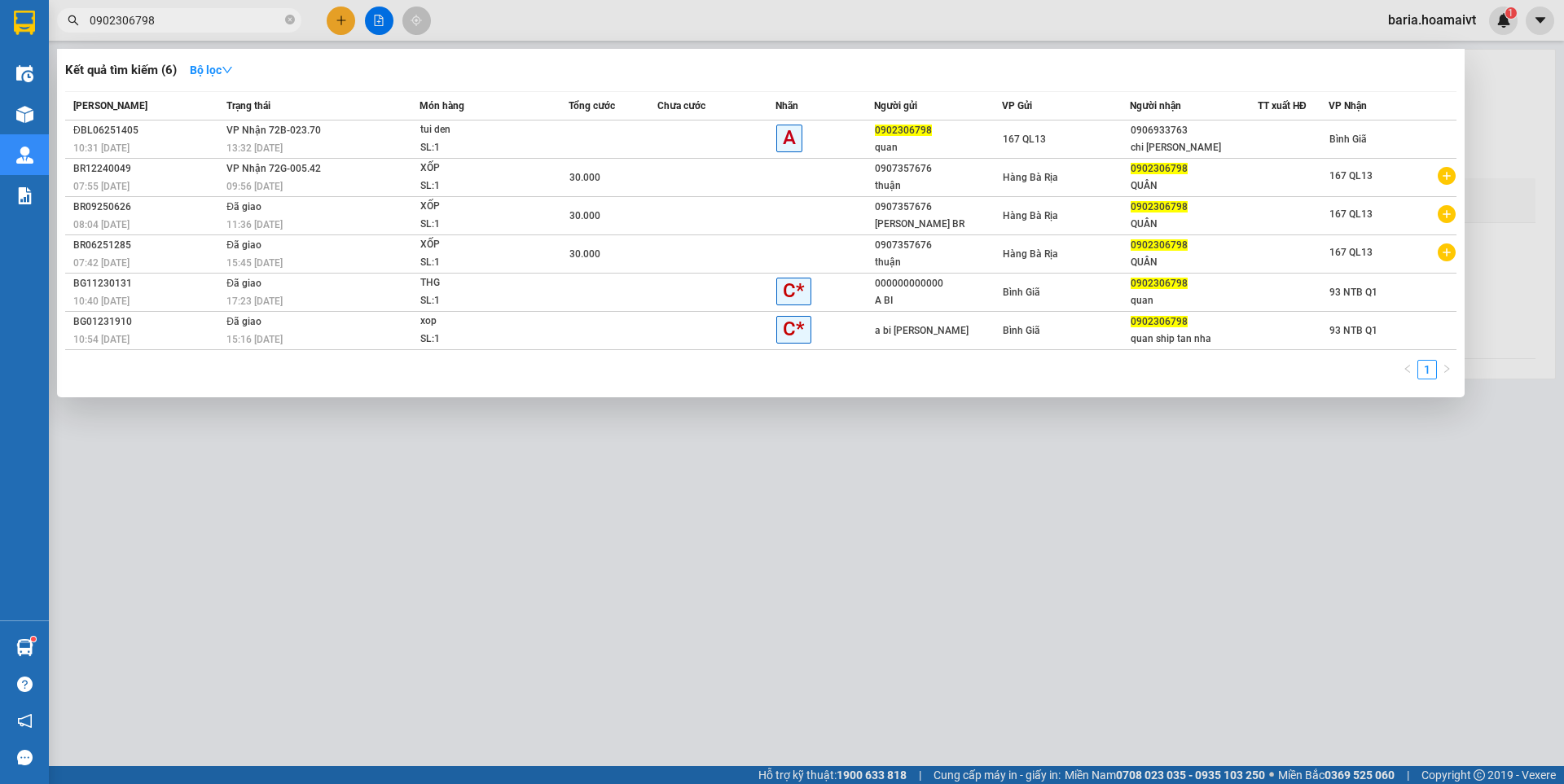
click at [596, 601] on div at bounding box center [782, 392] width 1564 height 784
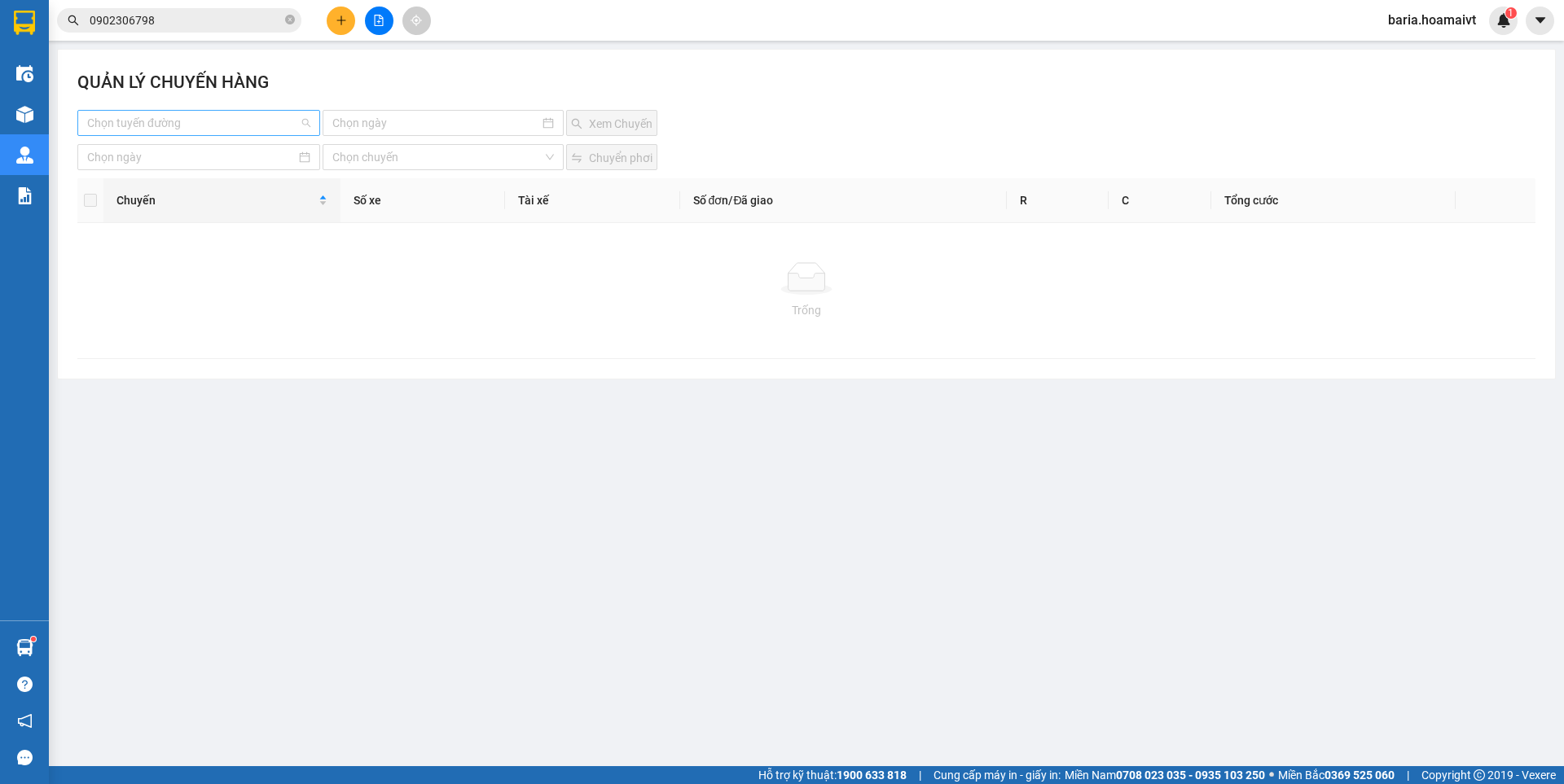
click at [223, 113] on input "search" at bounding box center [193, 123] width 212 height 24
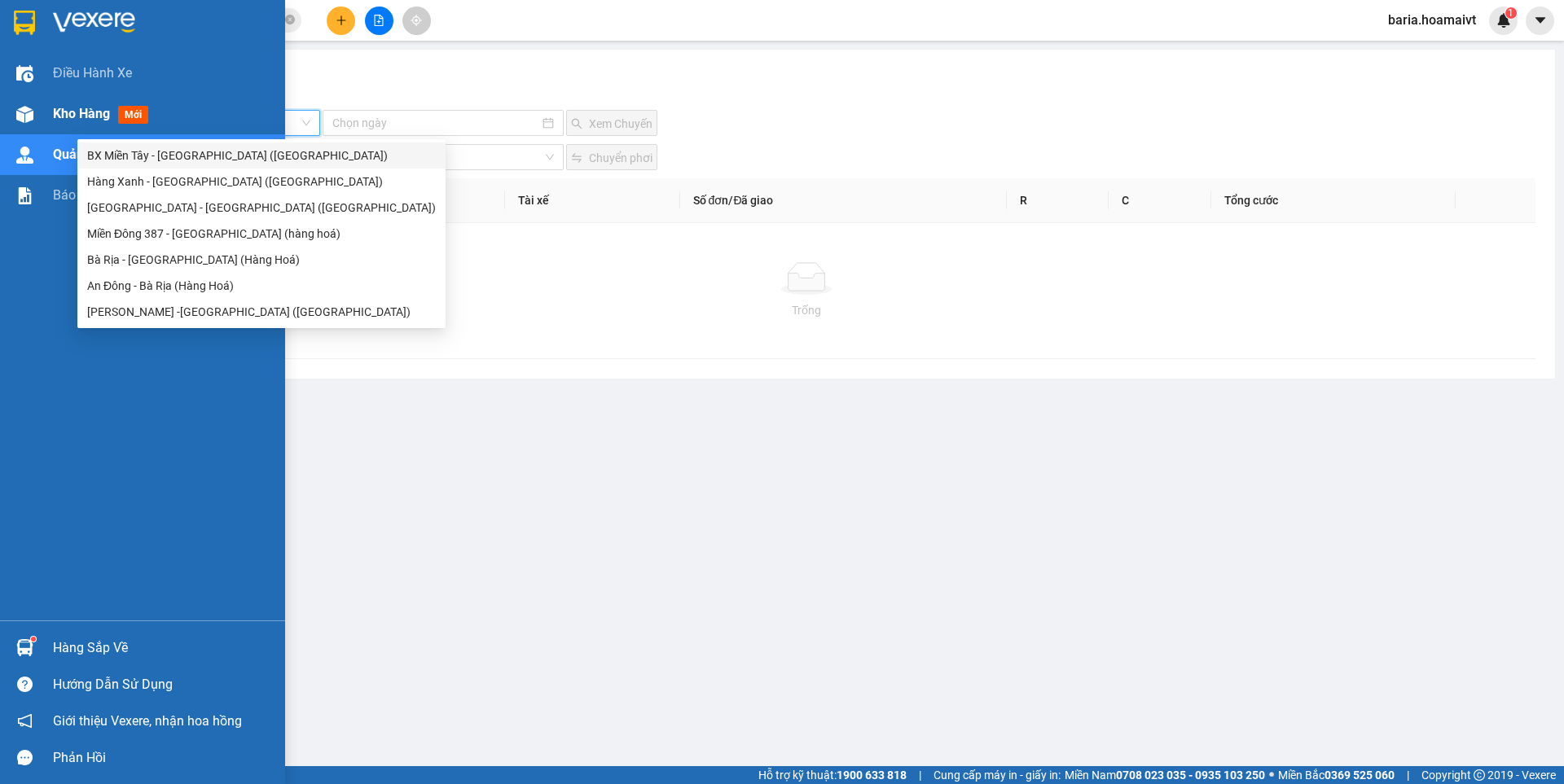
click at [71, 107] on span "Kho hàng" at bounding box center [81, 113] width 57 height 16
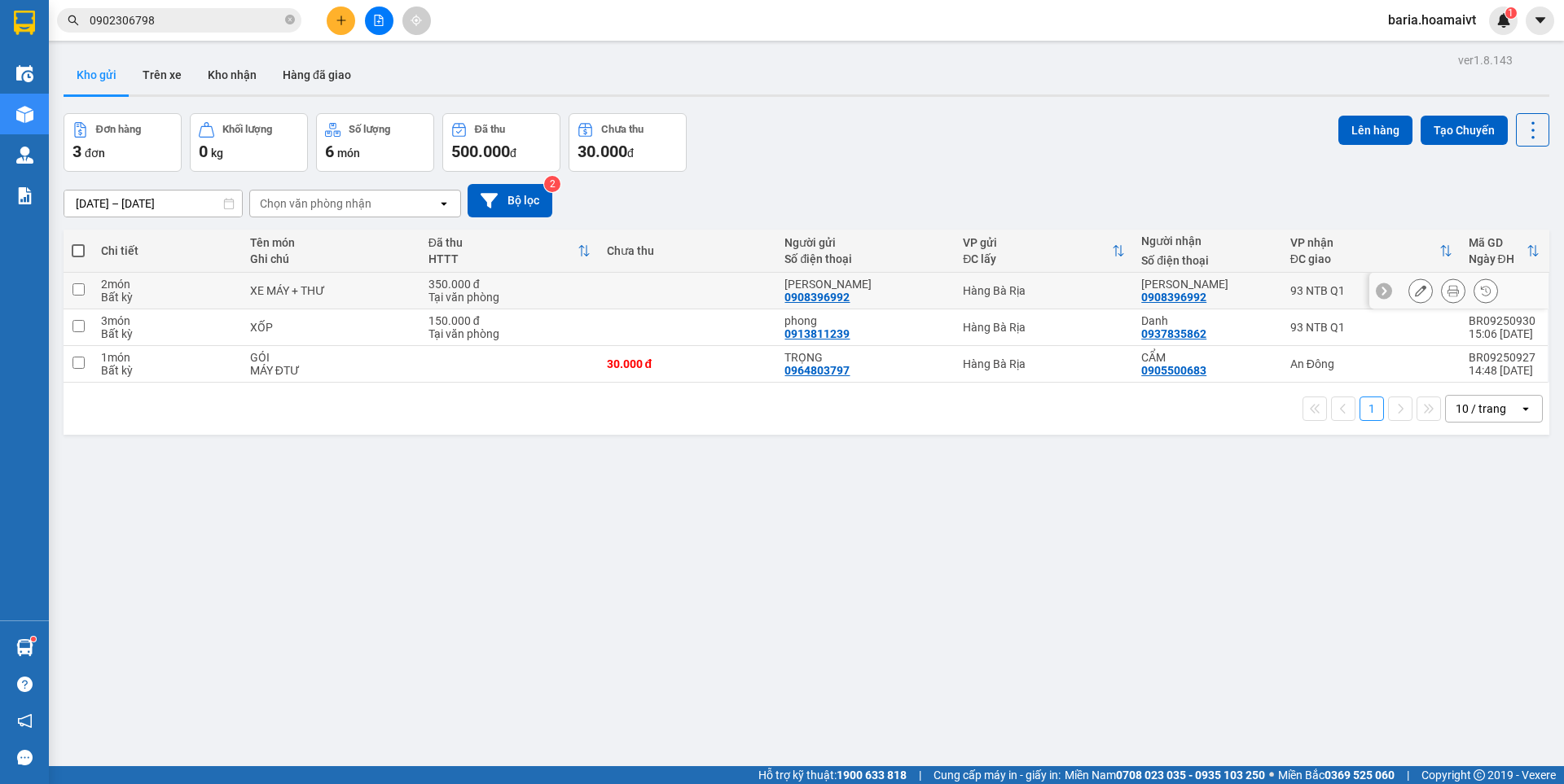
click at [1282, 293] on td "93 NTB Q1" at bounding box center [1371, 291] width 179 height 37
checkbox input "true"
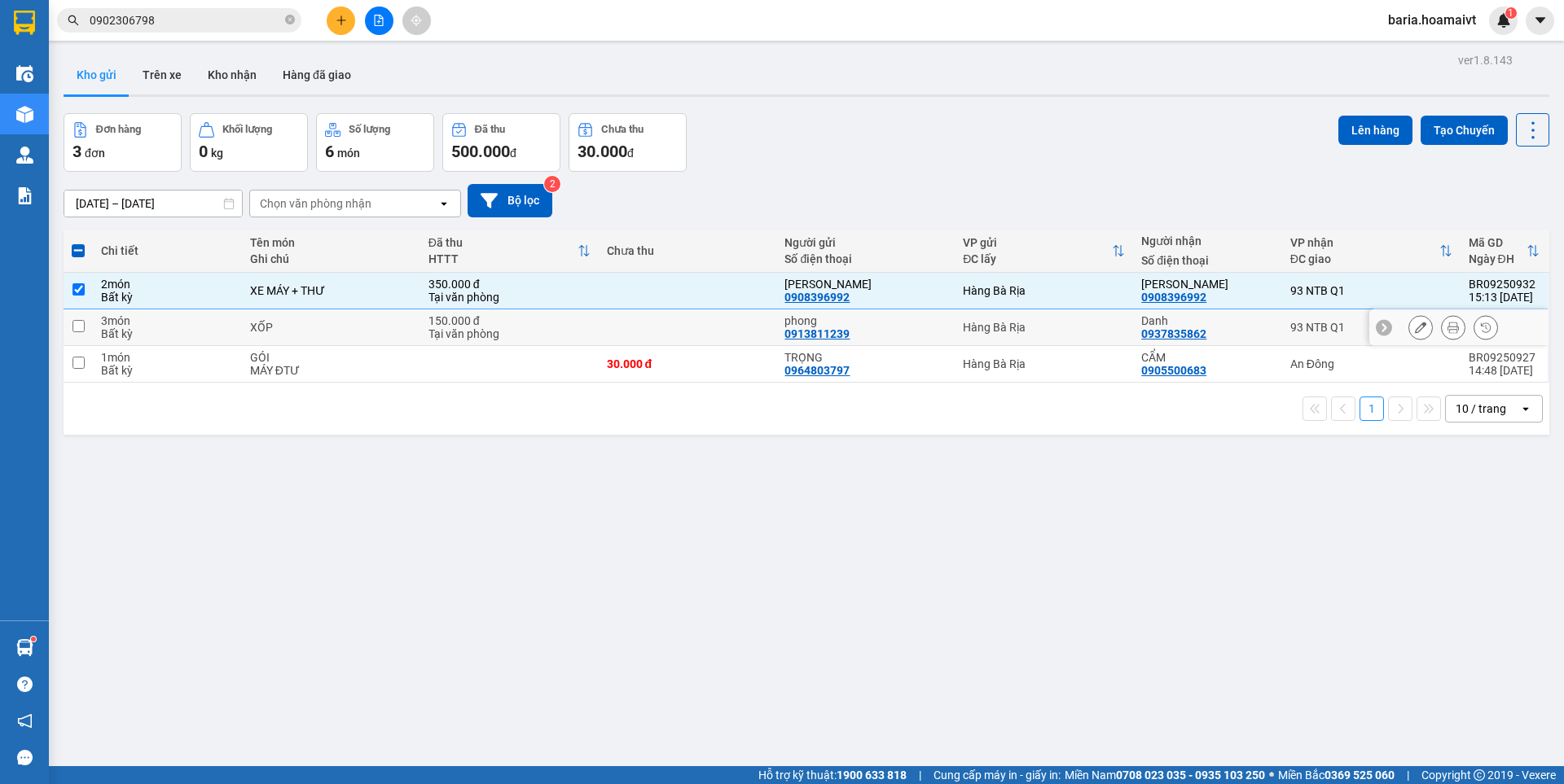
click at [1282, 327] on td "93 NTB Q1" at bounding box center [1371, 328] width 179 height 37
checkbox input "true"
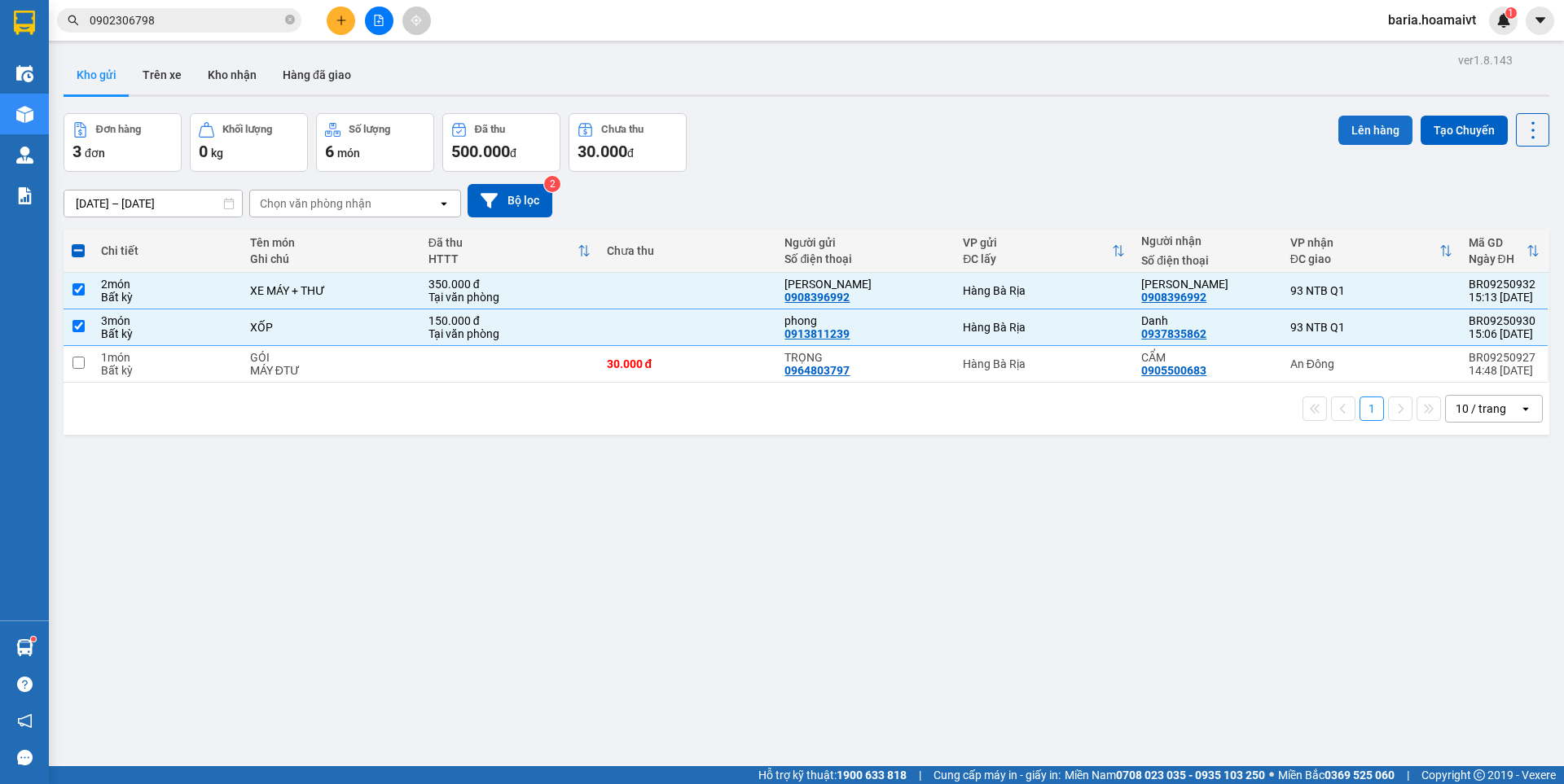
click at [1360, 129] on button "Lên hàng" at bounding box center [1375, 130] width 74 height 29
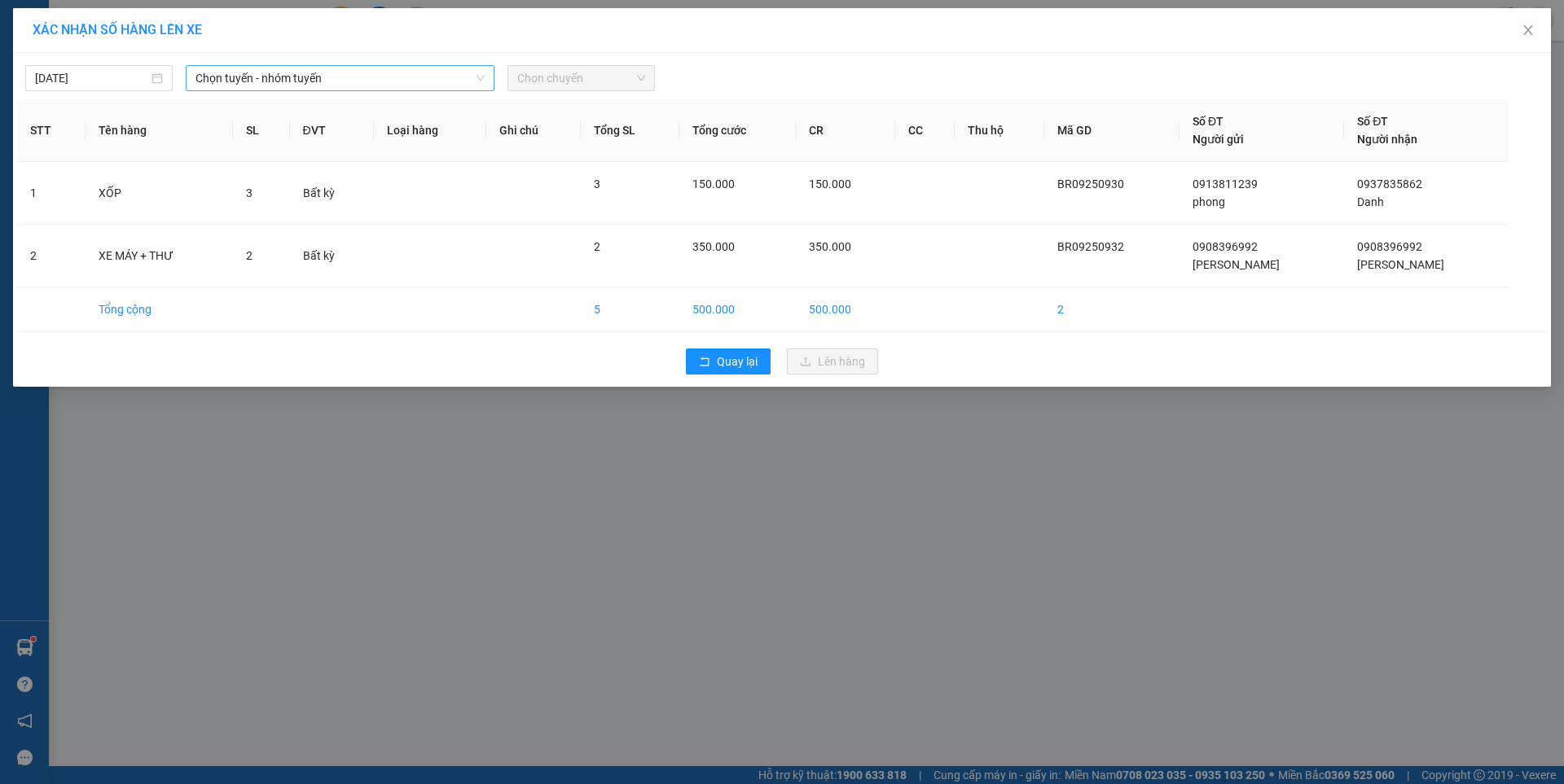
click at [293, 76] on span "Chọn tuyến - nhóm tuyến" at bounding box center [339, 78] width 289 height 24
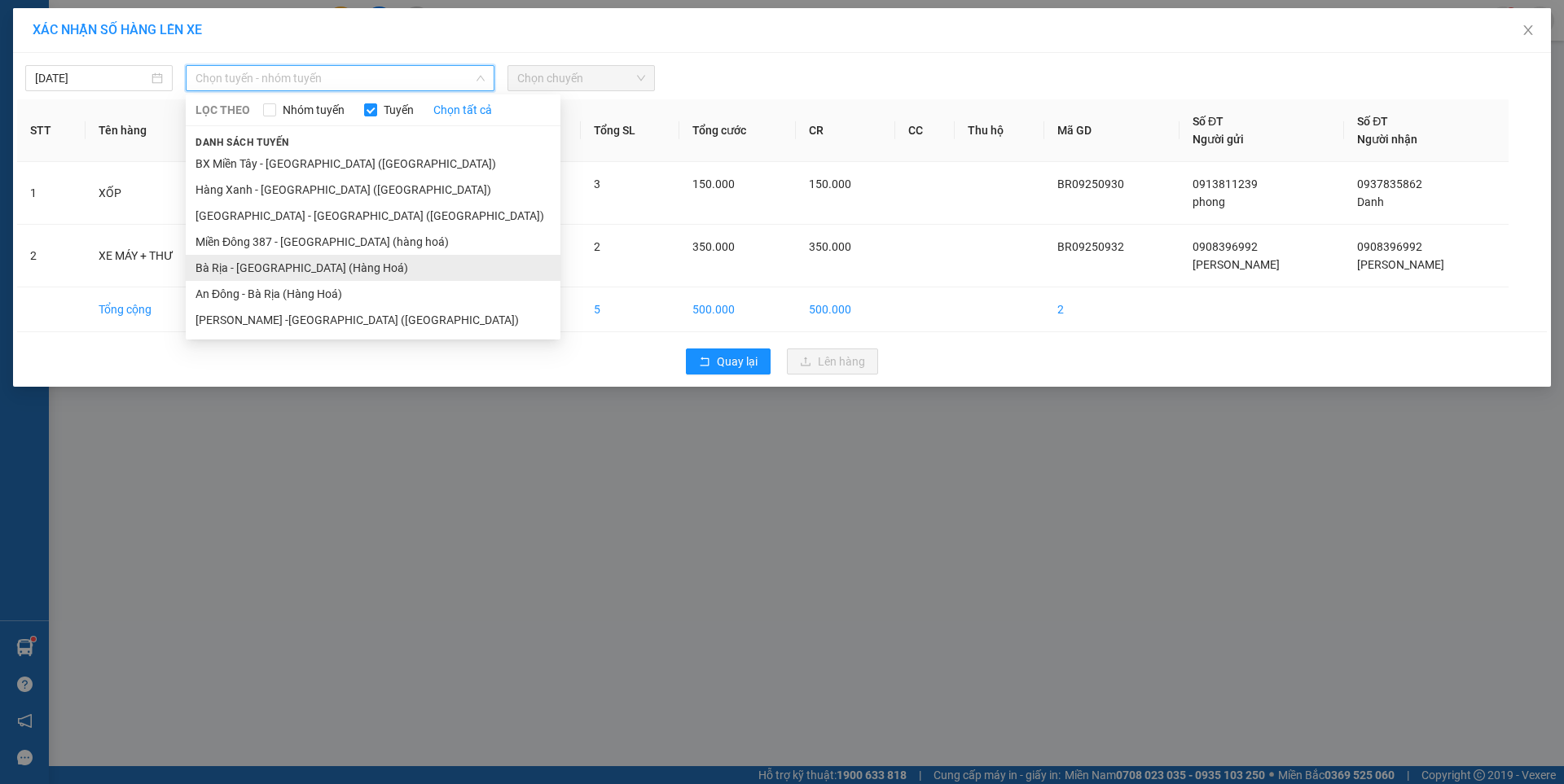
click at [272, 274] on li "Bà Rịa - [GEOGRAPHIC_DATA] (Hàng Hoá)" at bounding box center [373, 268] width 375 height 26
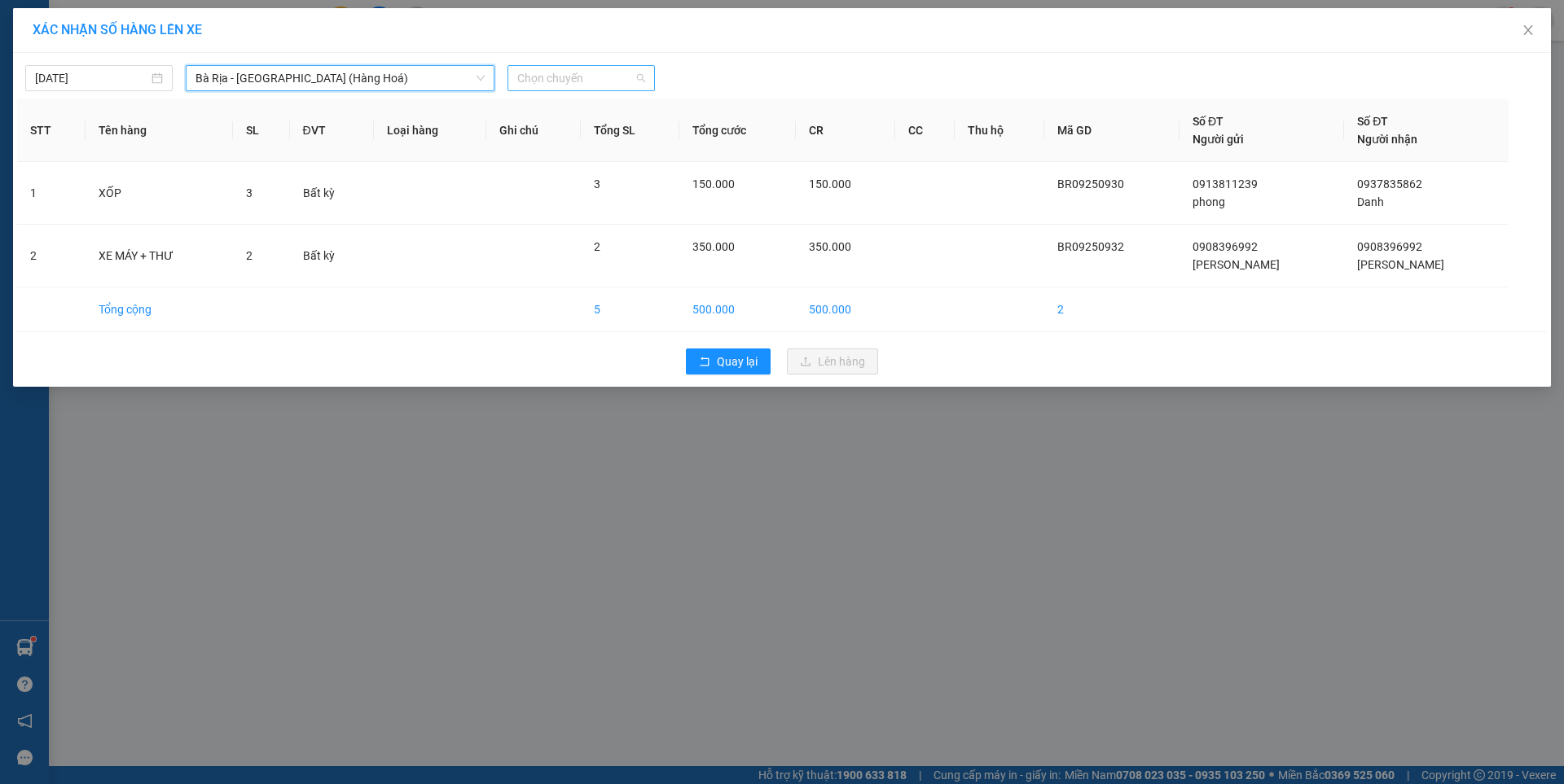
click at [594, 84] on span "Chọn chuyến" at bounding box center [581, 78] width 128 height 24
type input "1640"
click at [620, 131] on div "Thêm chuyến " 16:40 "" at bounding box center [593, 137] width 172 height 28
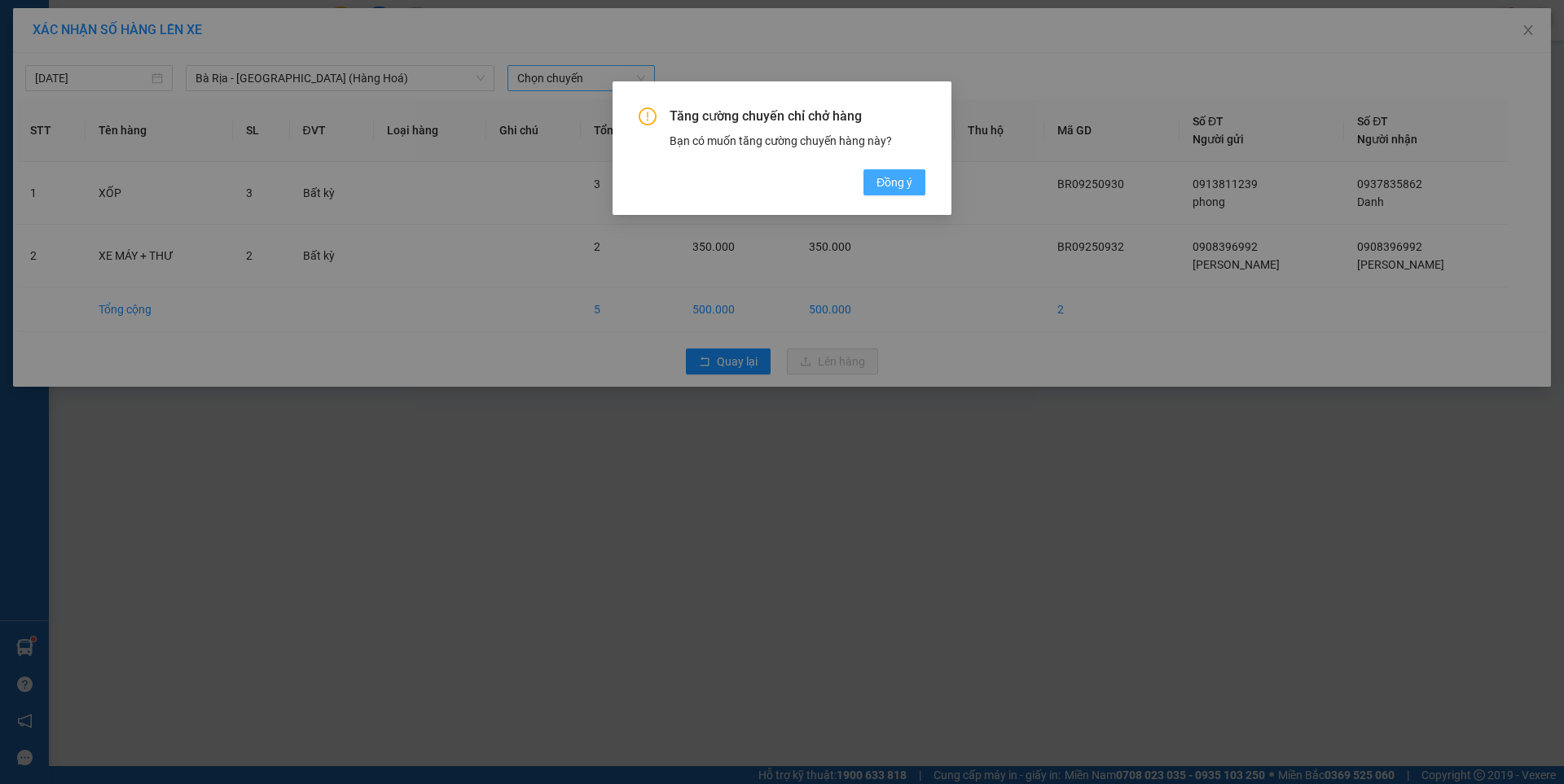
click at [884, 173] on span "Đồng ý" at bounding box center [894, 182] width 36 height 18
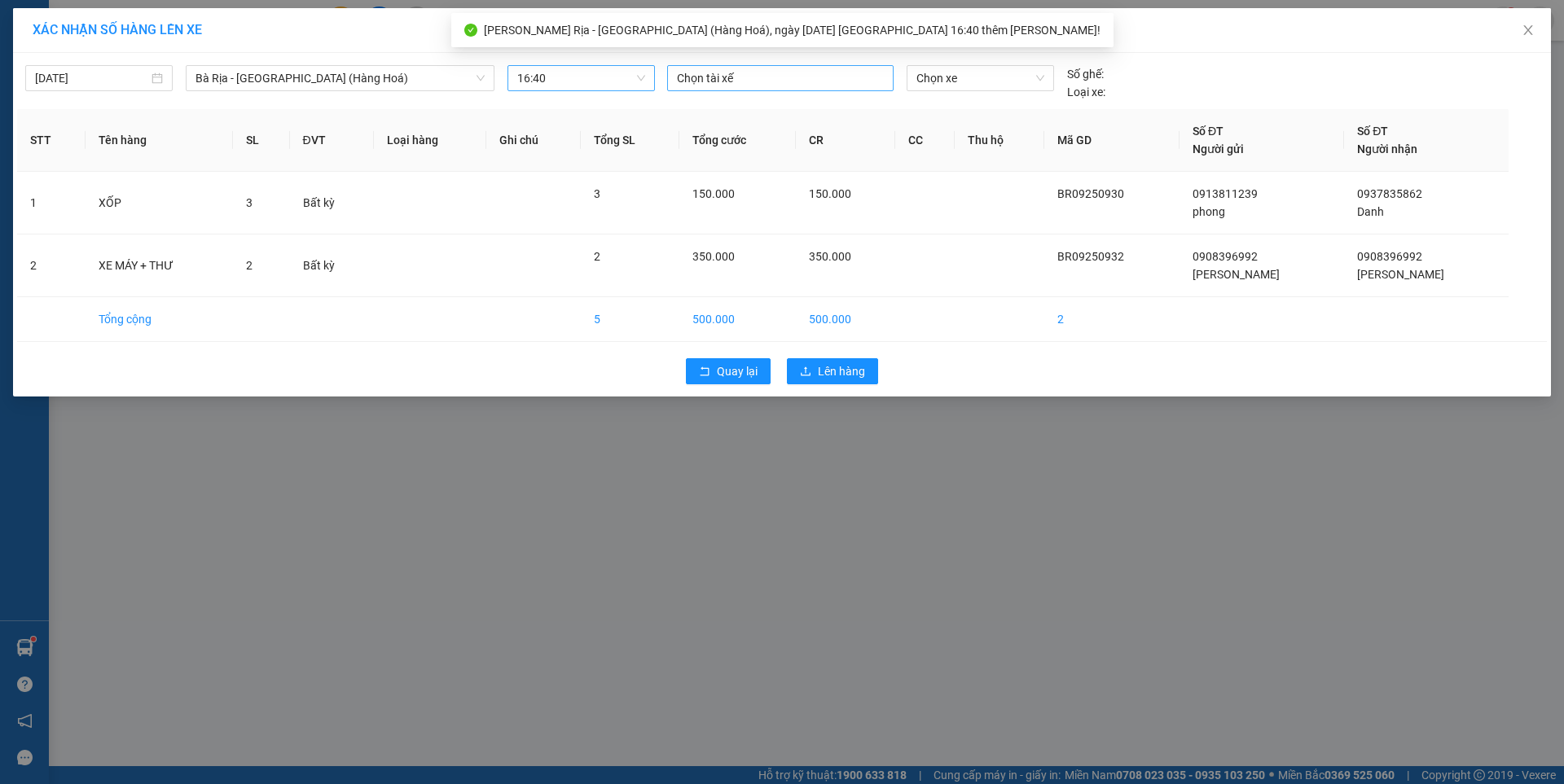
click at [770, 83] on div at bounding box center [781, 78] width 219 height 19
type input "NAM"
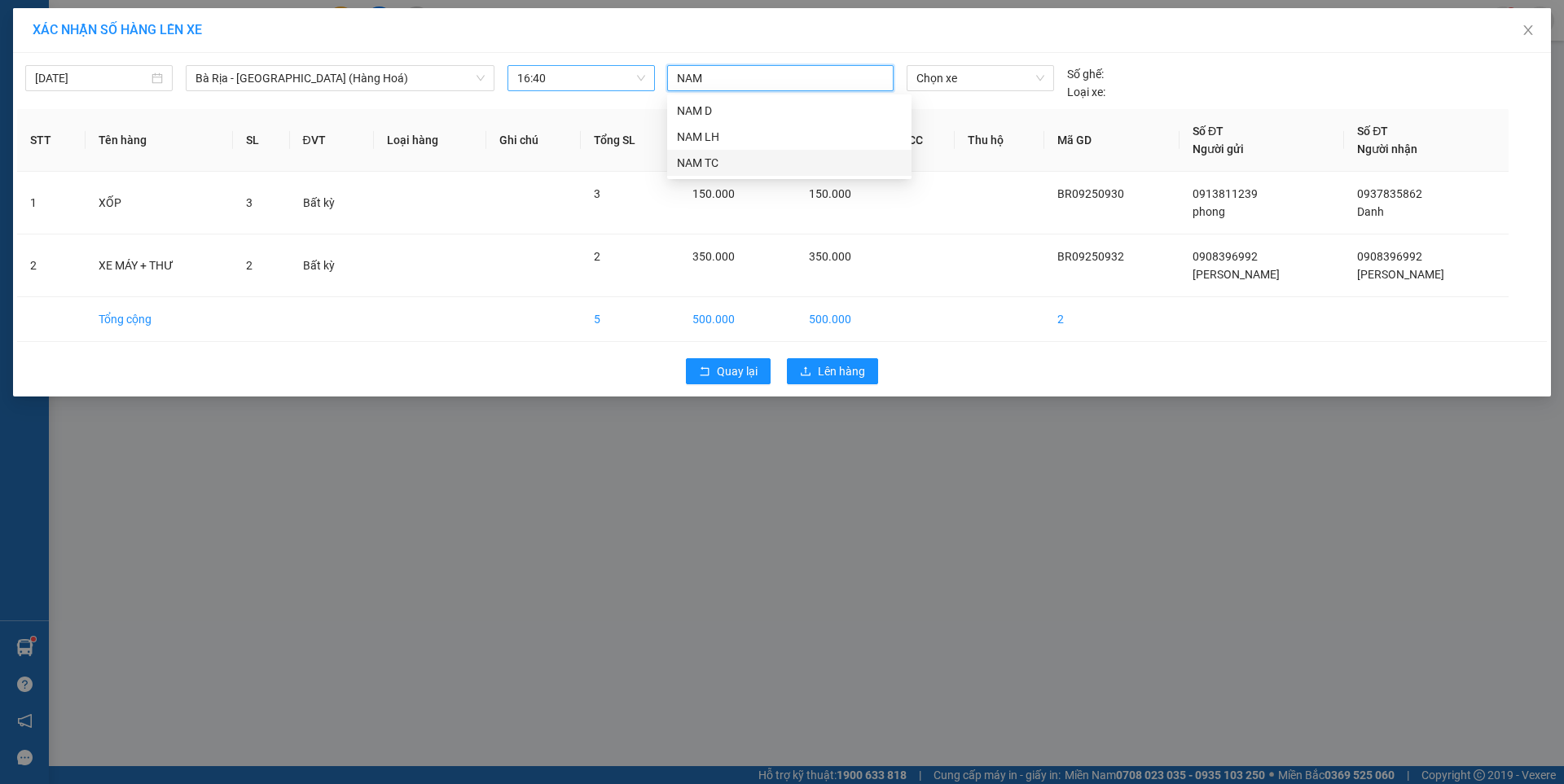
click at [711, 163] on div "NAM TC" at bounding box center [789, 163] width 225 height 18
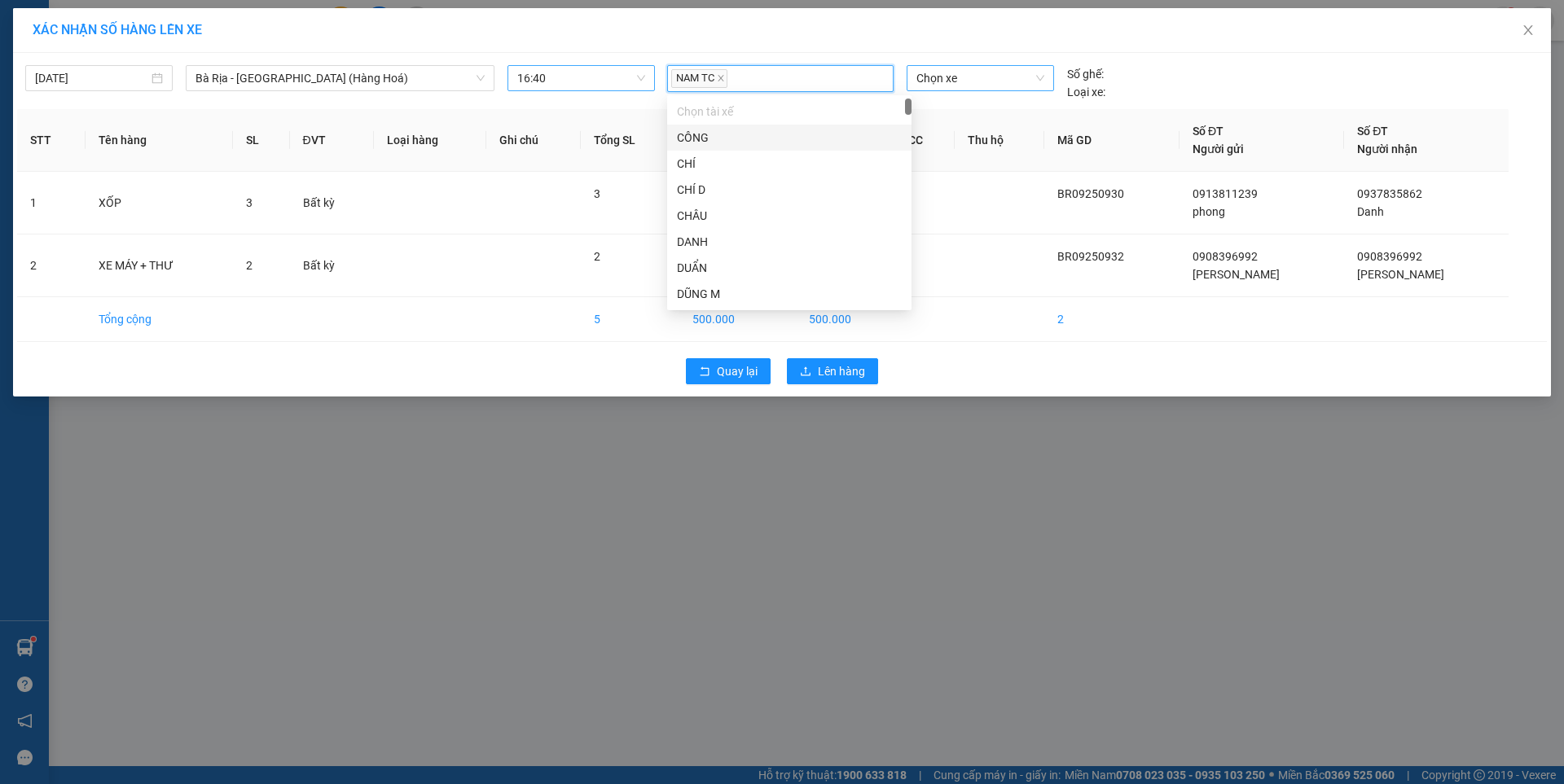
click at [999, 73] on span "Chọn xe" at bounding box center [980, 78] width 127 height 24
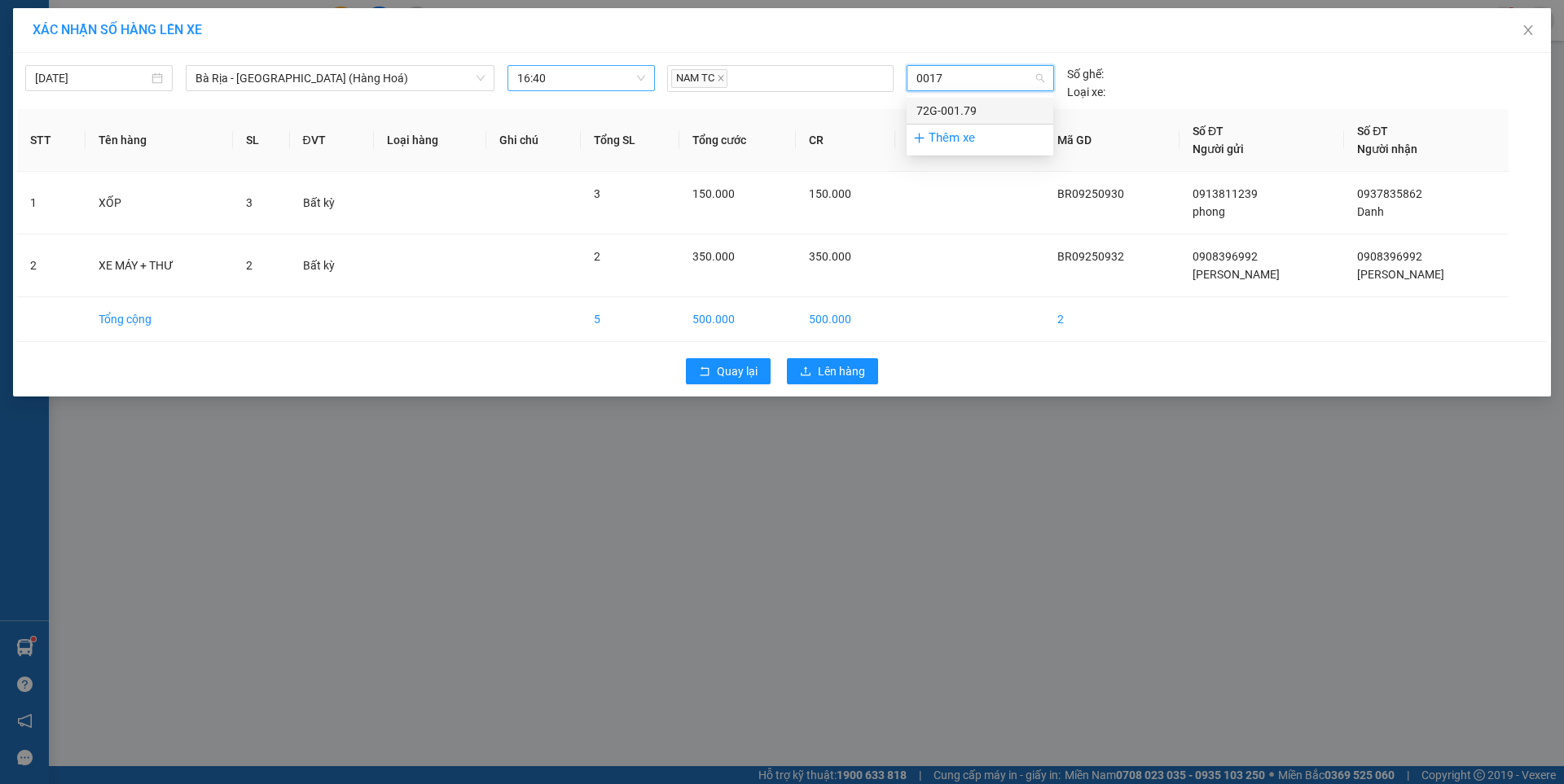
type input "00179"
click at [962, 110] on div "72G-001.79" at bounding box center [980, 110] width 127 height 18
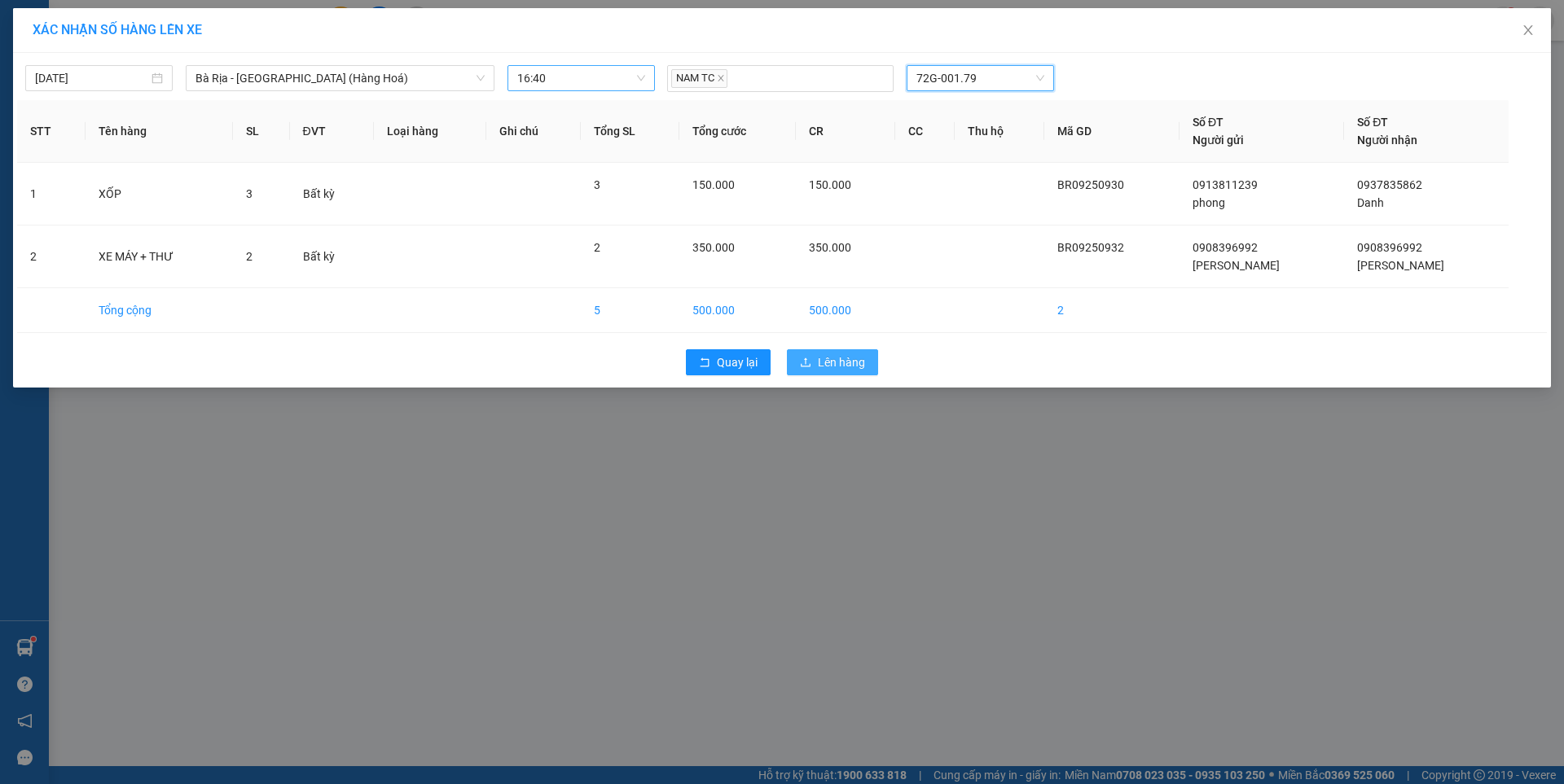
click at [862, 365] on span "Lên hàng" at bounding box center [841, 362] width 48 height 18
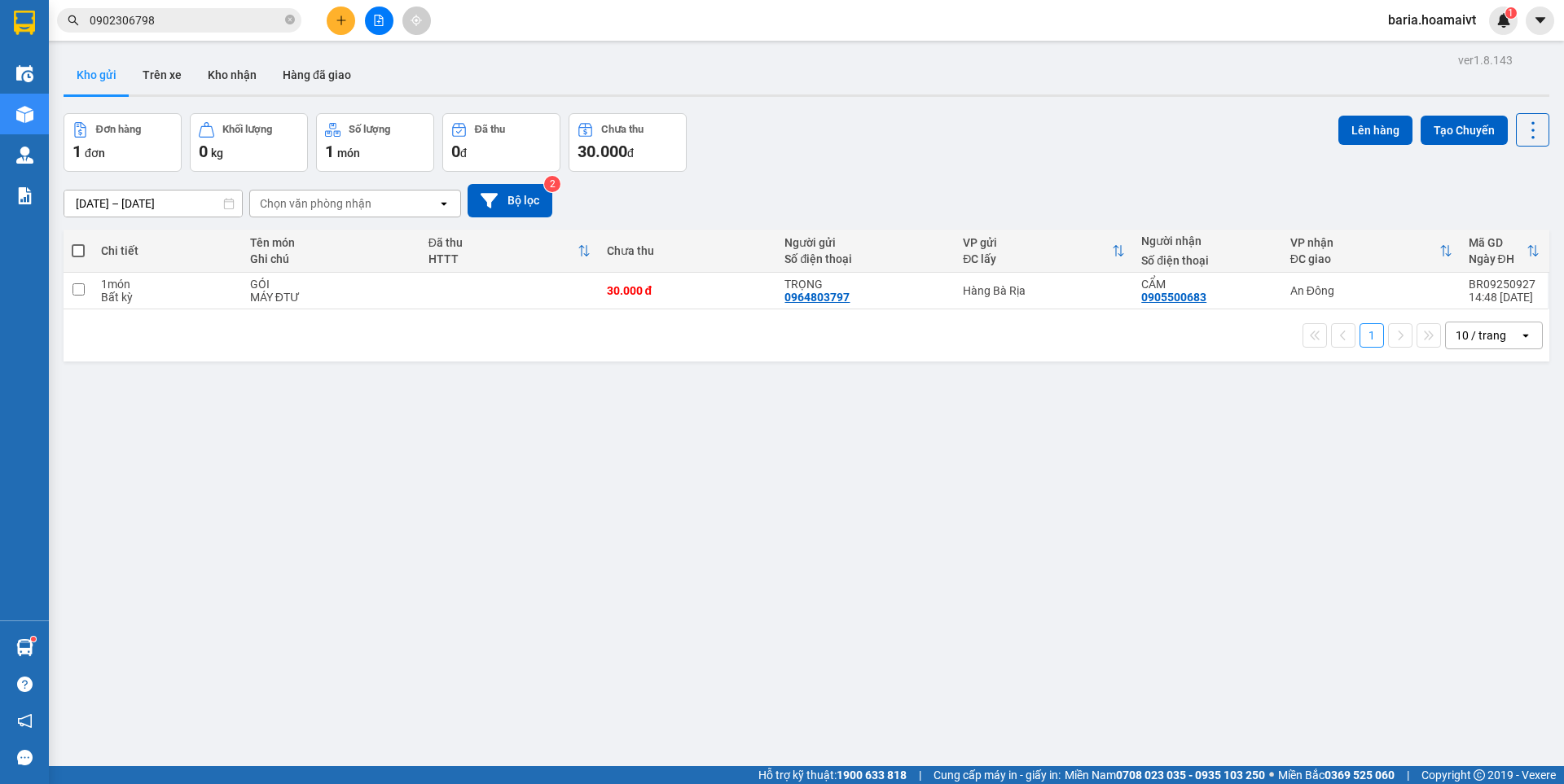
click at [345, 380] on div "ver 1.8.143 Kho gửi Trên xe [PERSON_NAME] Hàng đã [PERSON_NAME] hàng 1 đơn [PER…" at bounding box center [806, 441] width 1499 height 784
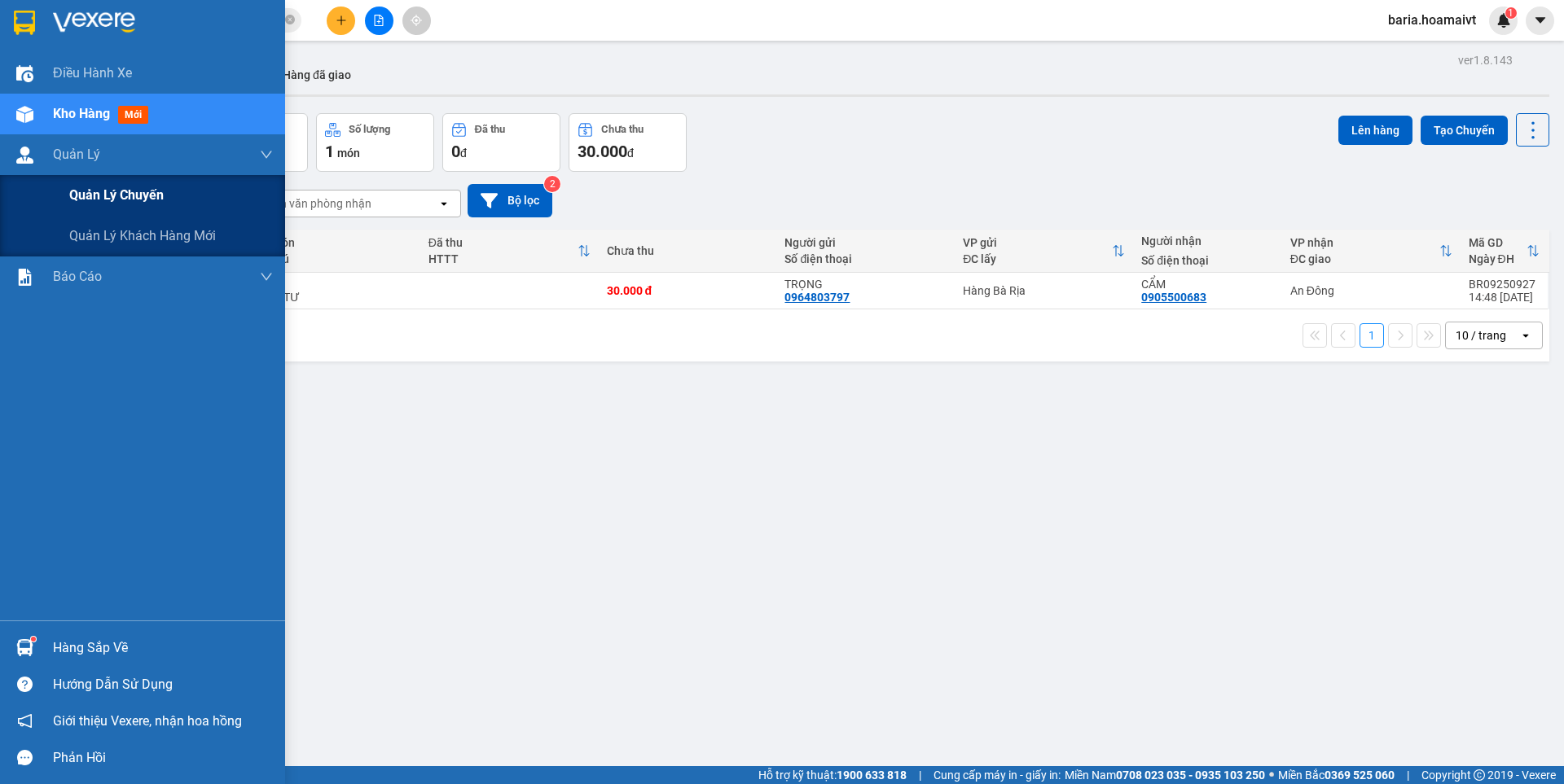
click at [83, 193] on span "Quản lý chuyến" at bounding box center [116, 195] width 94 height 20
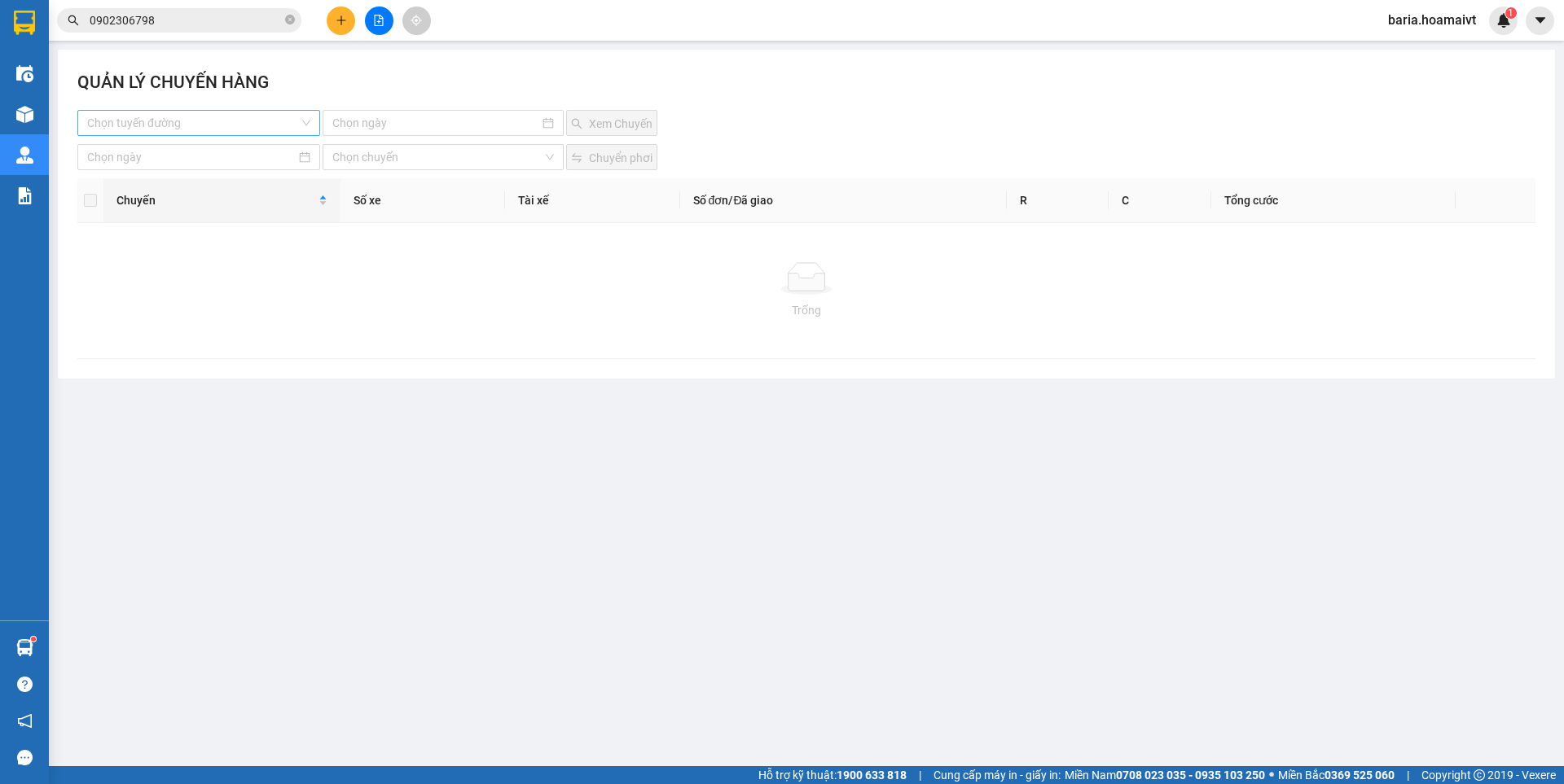
click at [229, 122] on input "search" at bounding box center [193, 123] width 212 height 24
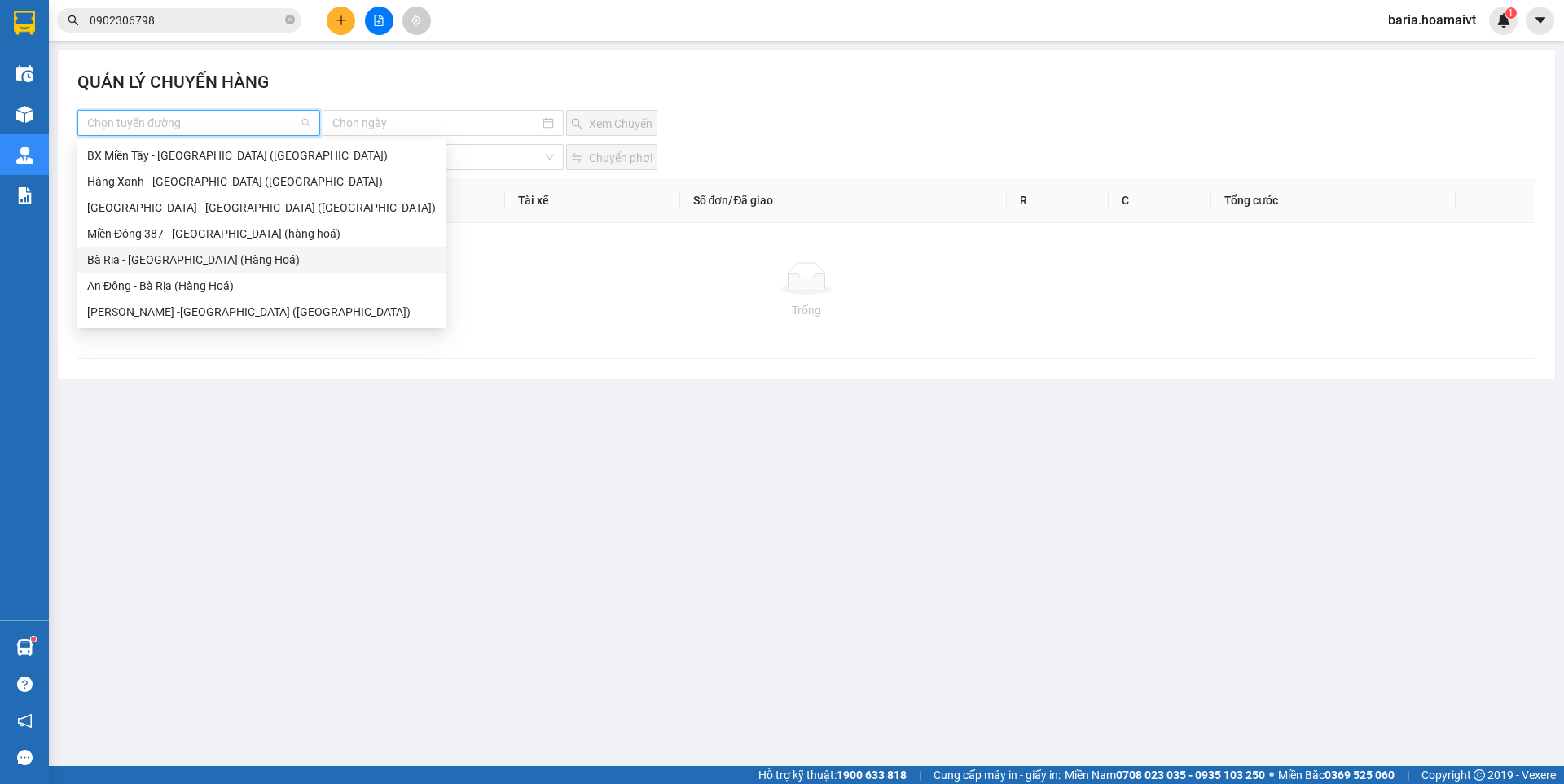
click at [191, 264] on div "Bà Rịa - [GEOGRAPHIC_DATA] (Hàng Hoá)" at bounding box center [261, 259] width 349 height 18
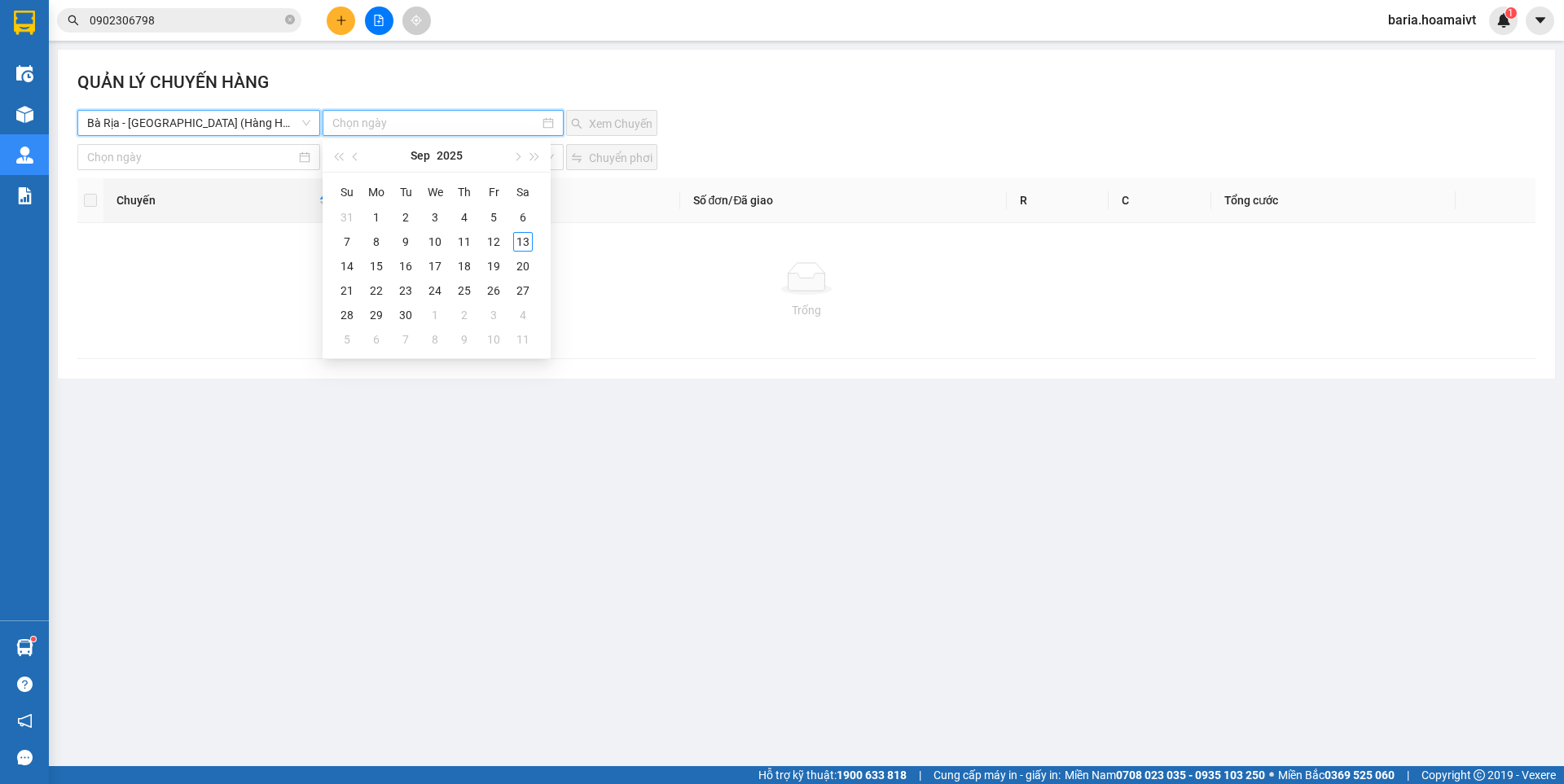
click at [340, 116] on input at bounding box center [435, 123] width 206 height 18
type input "[DATE]"
click at [520, 240] on div "13" at bounding box center [522, 241] width 19 height 19
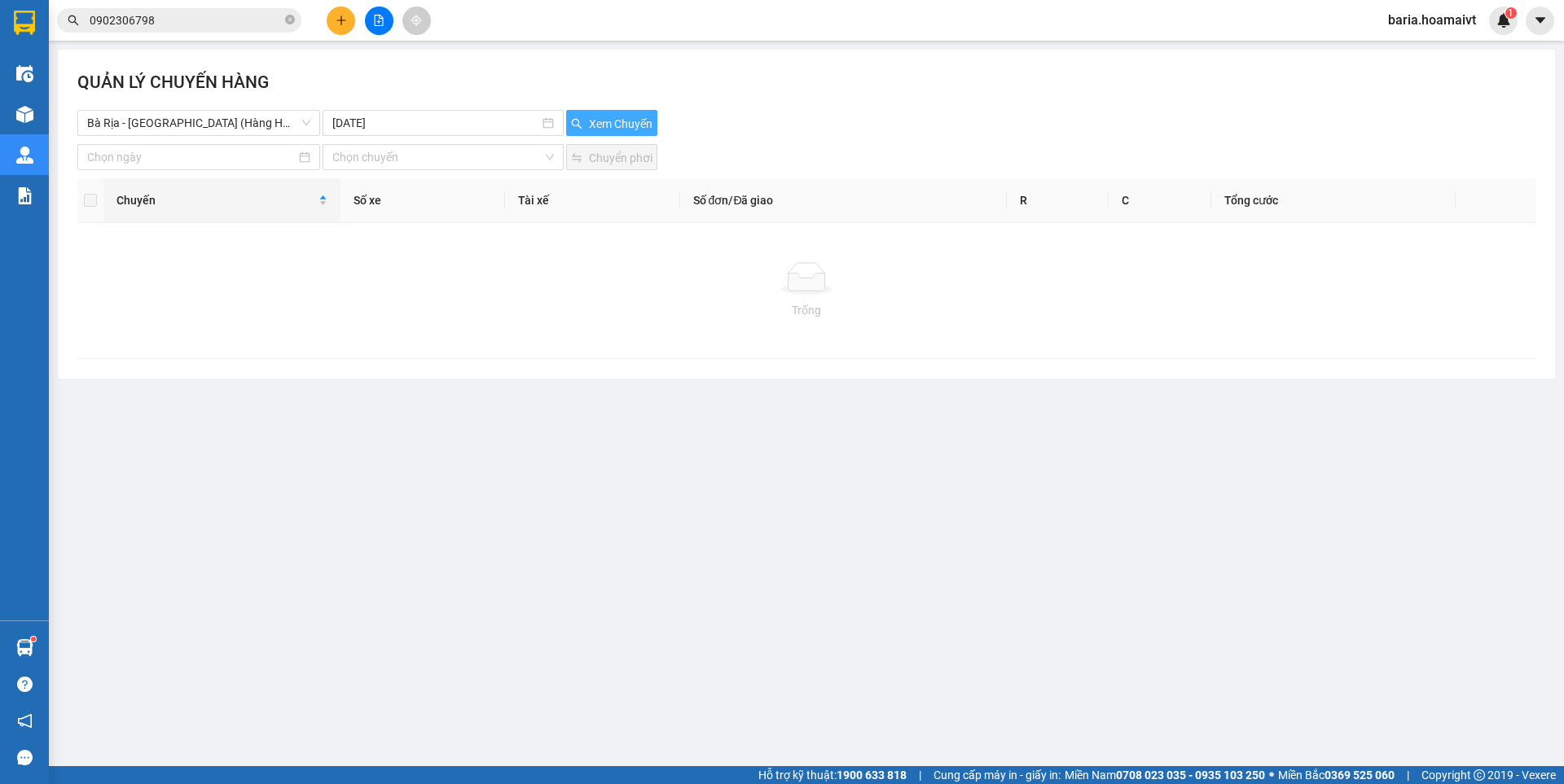
click at [614, 119] on span "Xem Chuyến" at bounding box center [621, 123] width 63 height 18
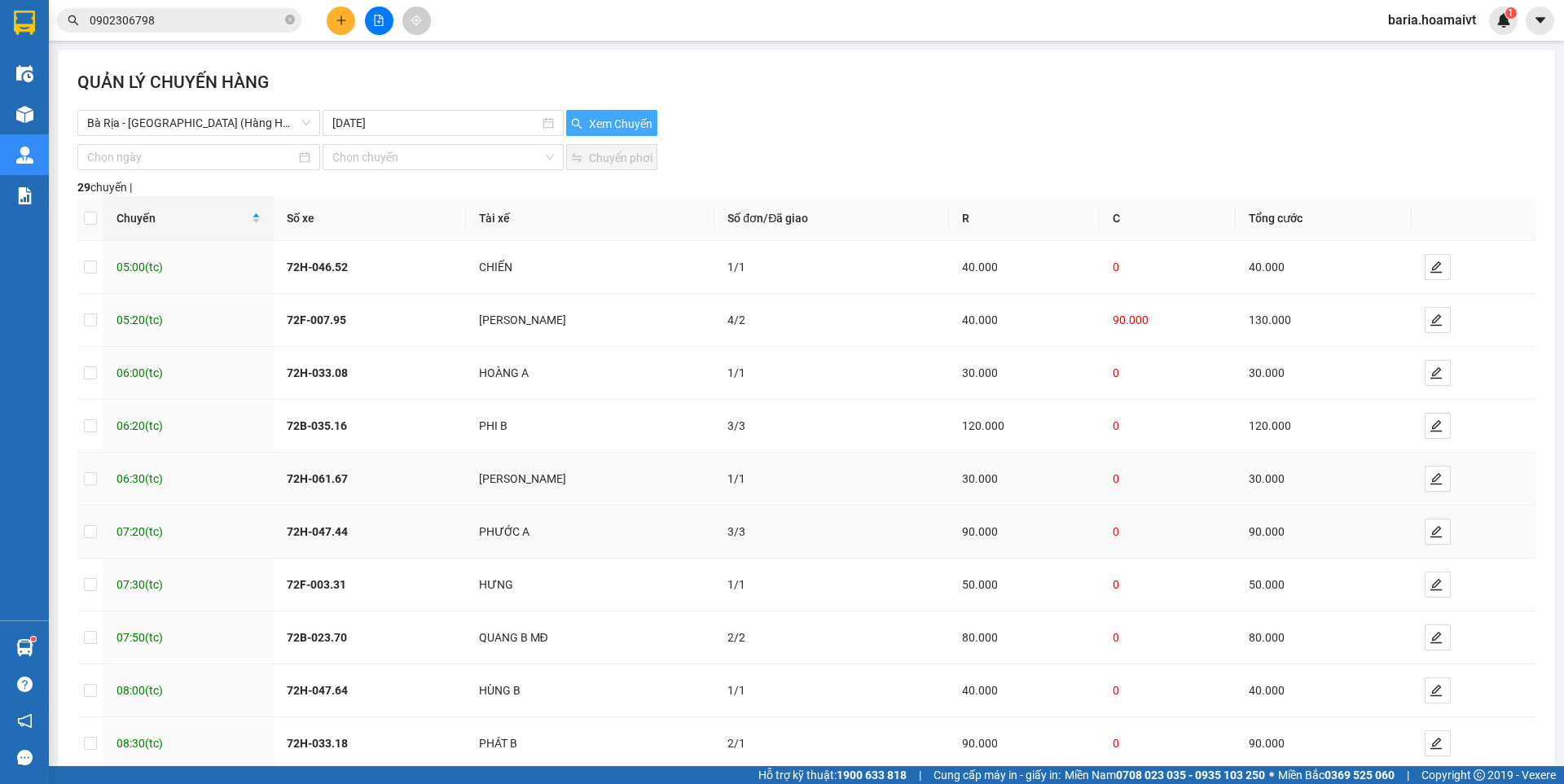
scroll to position [91, 0]
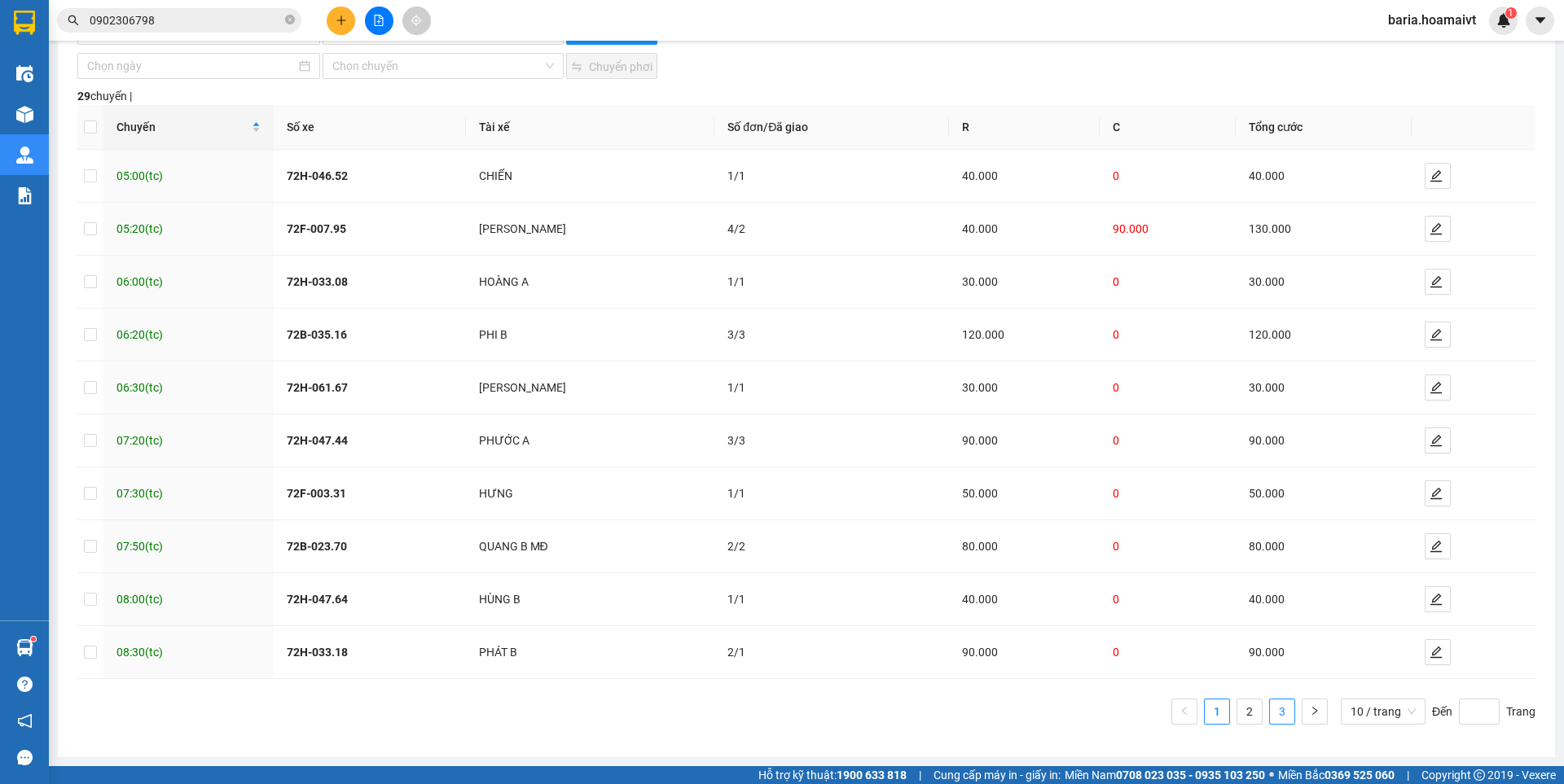
click at [1270, 711] on link "3" at bounding box center [1281, 711] width 24 height 24
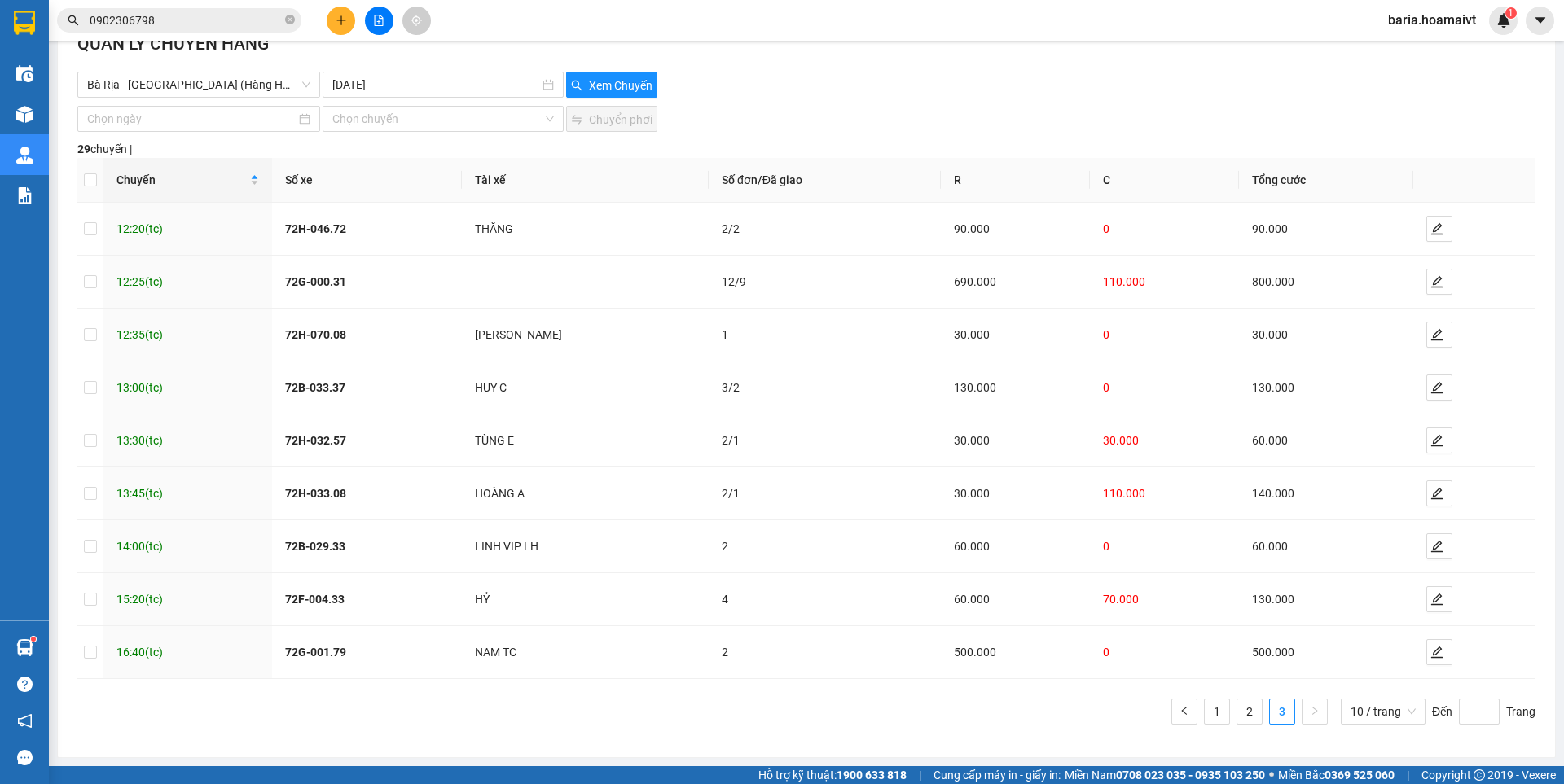
scroll to position [0, 0]
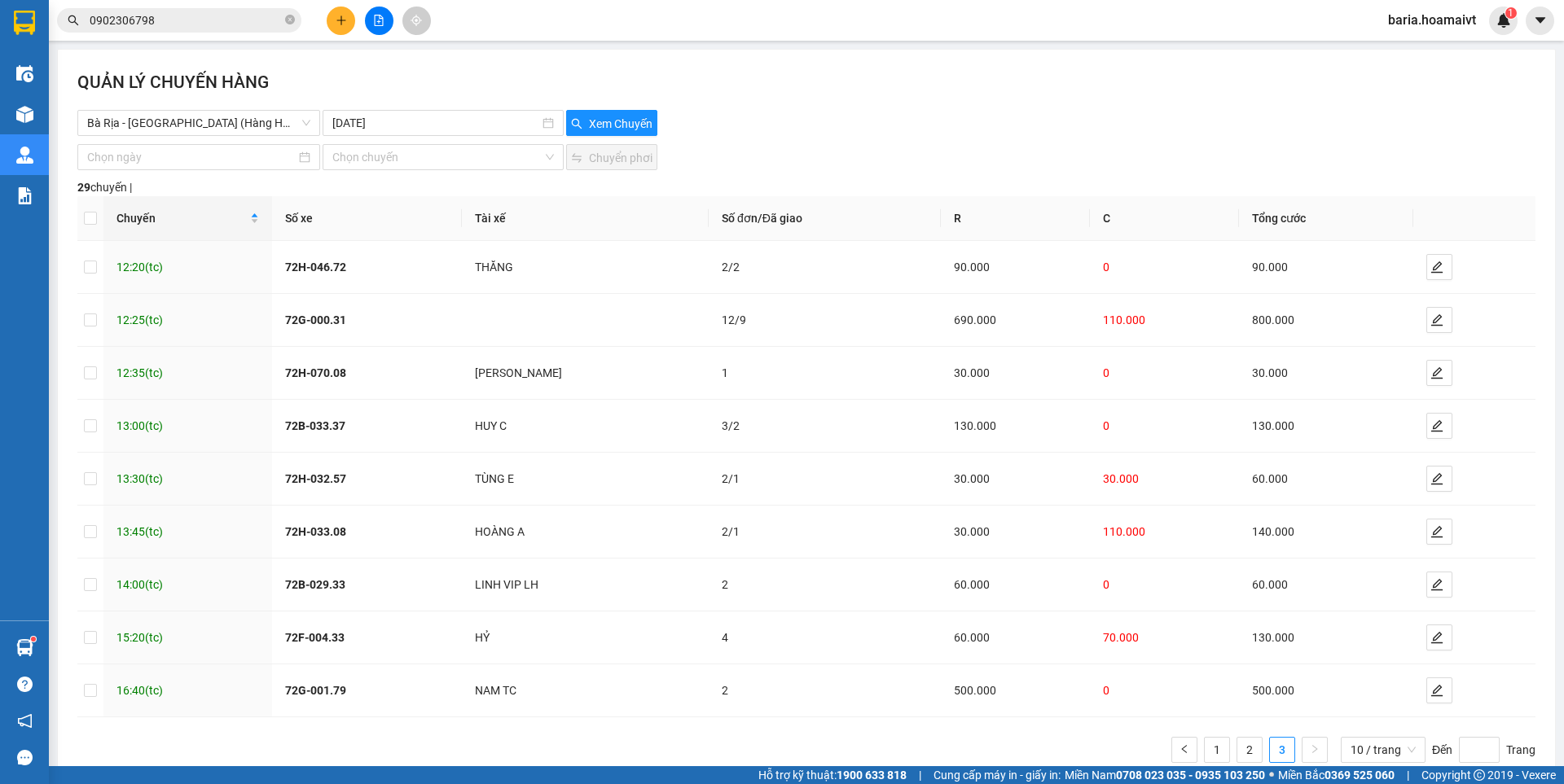
click at [163, 24] on input "0902306798" at bounding box center [185, 20] width 192 height 18
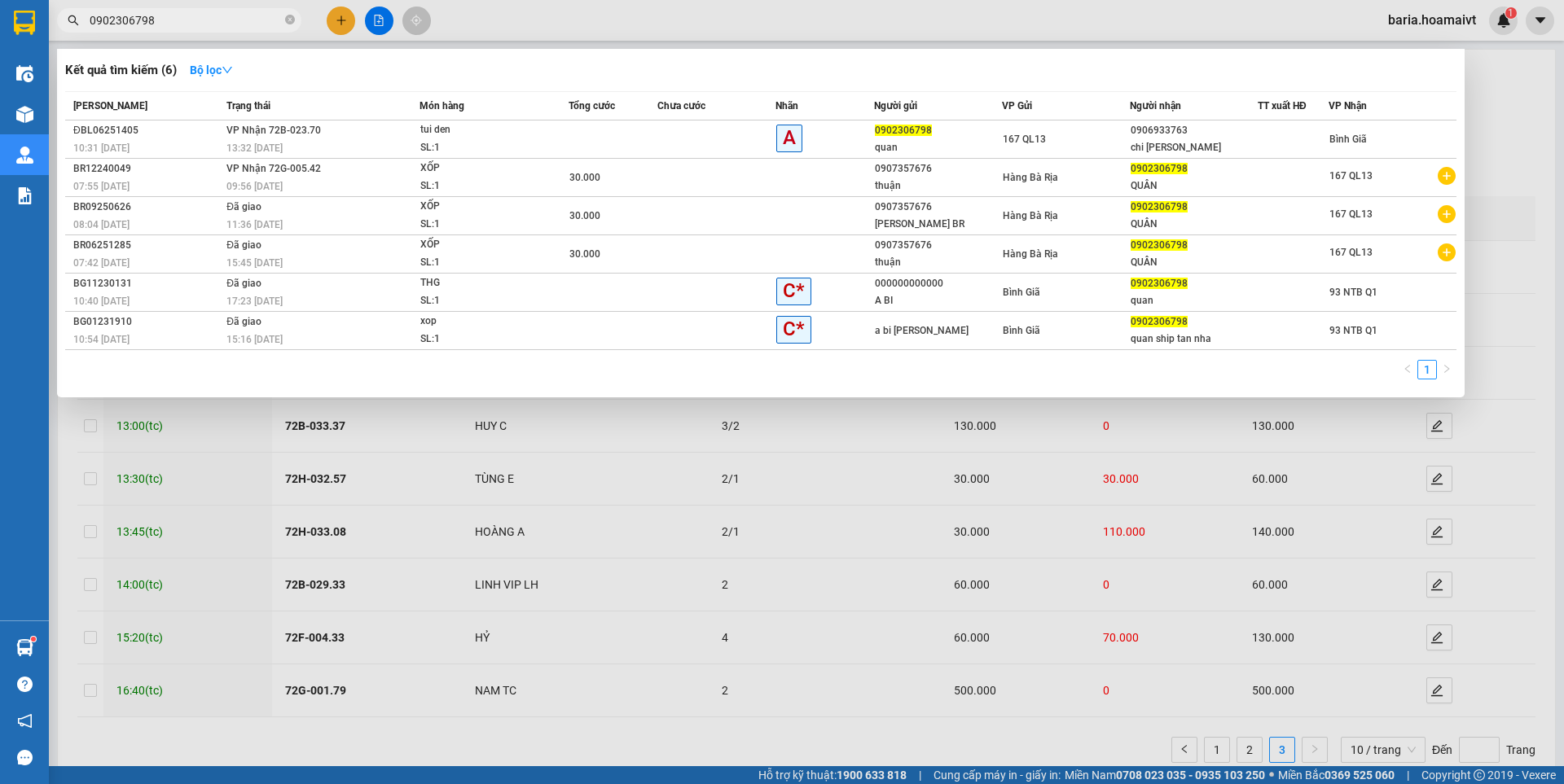
click at [163, 24] on input "0902306798" at bounding box center [185, 20] width 192 height 18
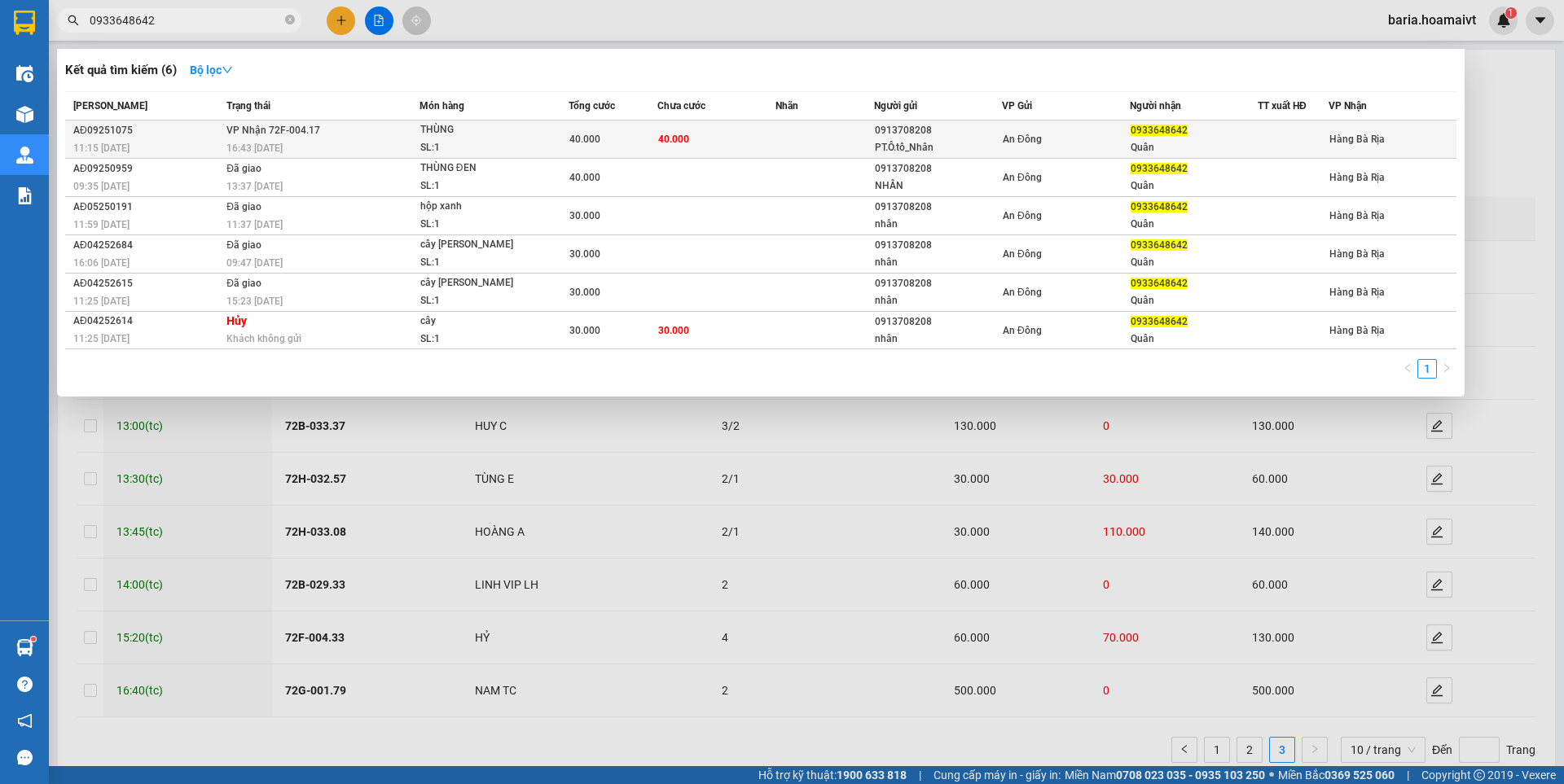
type input "0933648642"
click at [723, 136] on td "40.000" at bounding box center [717, 140] width 118 height 38
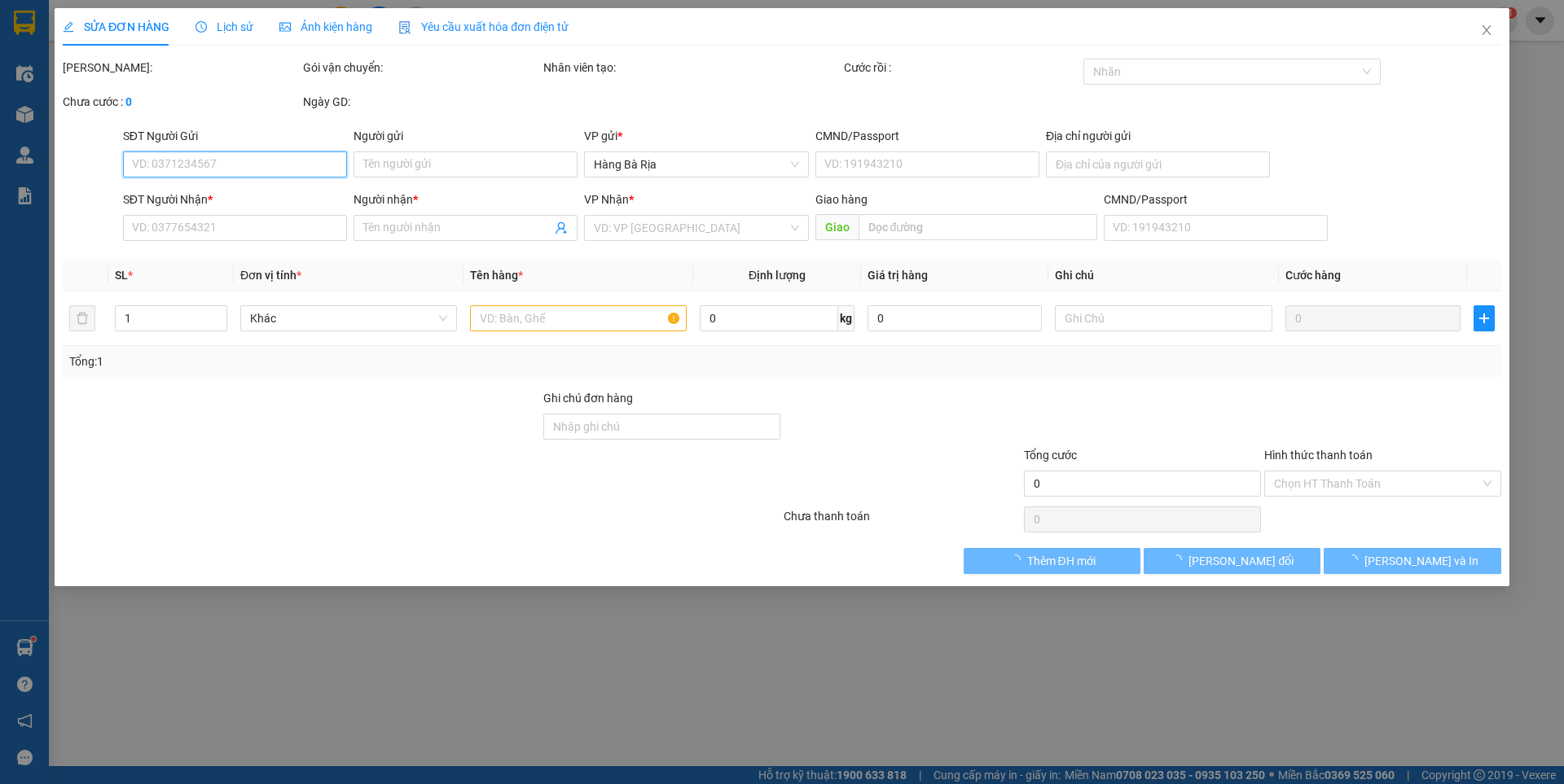
type input "0913708208"
type input "PT.Ô.tô_Nhân"
type input "0933648642"
type input "Quân"
type input "40.000"
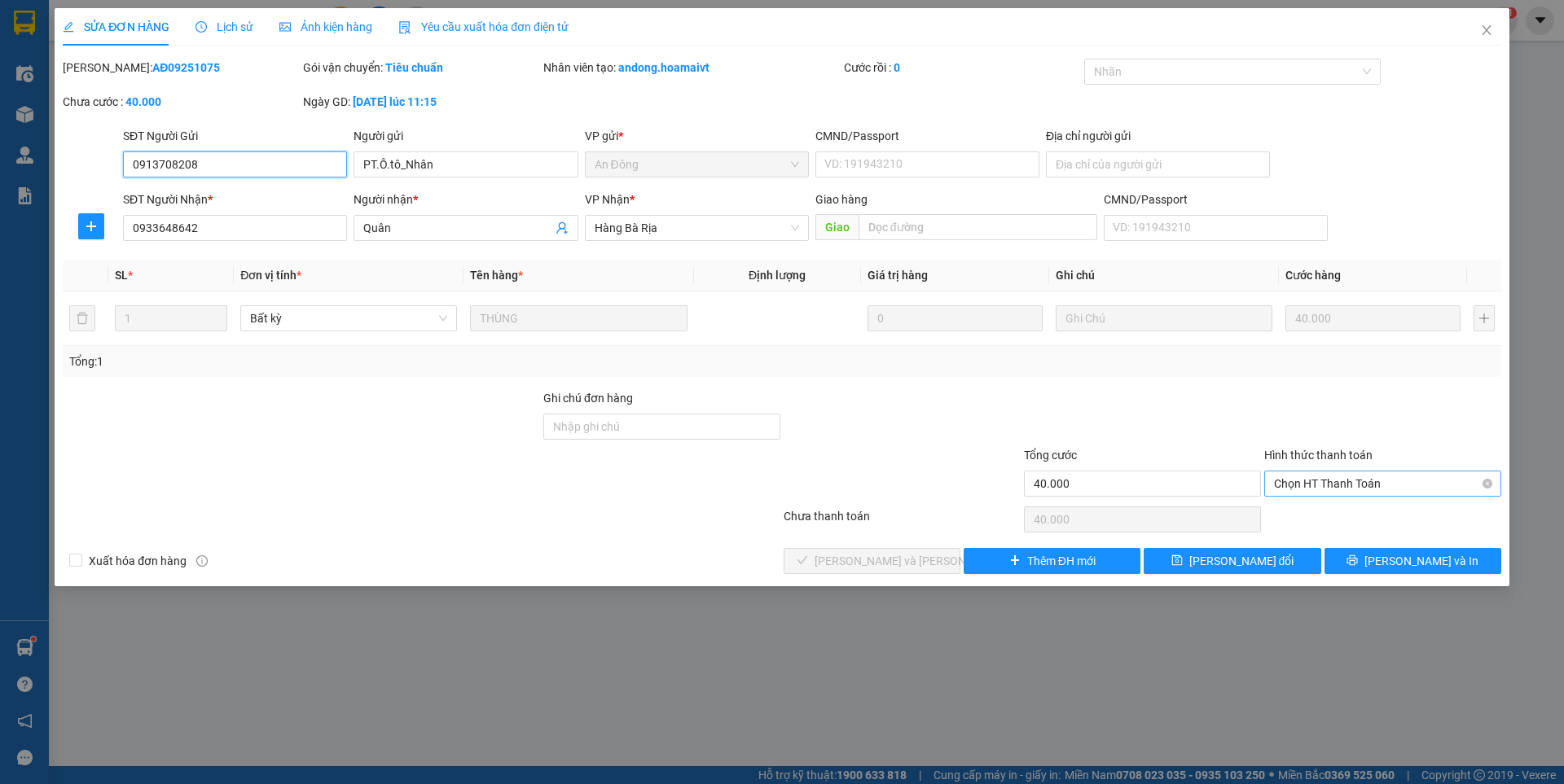
click at [1327, 482] on span "Chọn HT Thanh Toán" at bounding box center [1382, 483] width 218 height 24
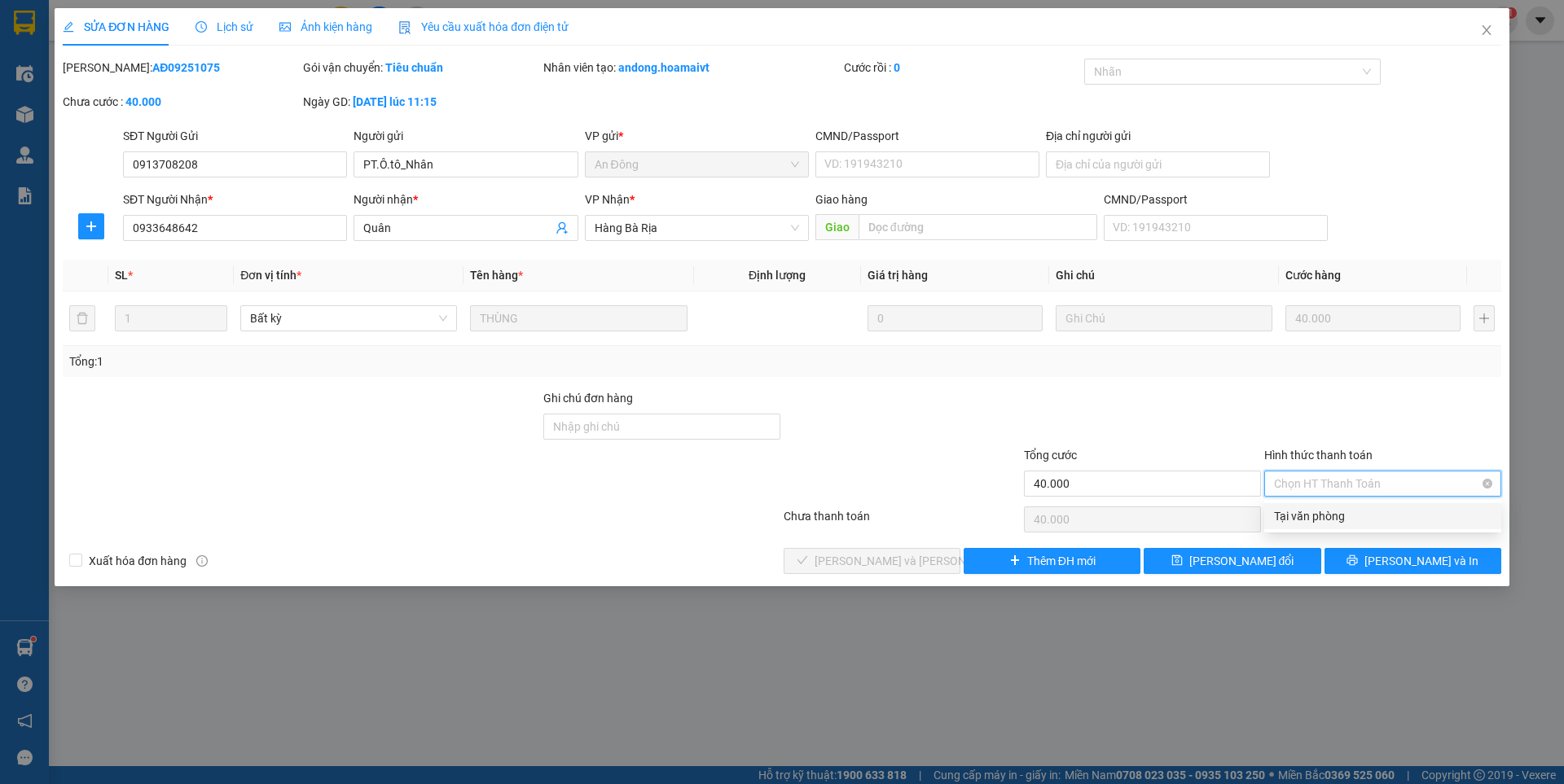
click at [1306, 510] on div "Tại văn phòng" at bounding box center [1382, 515] width 218 height 18
type input "0"
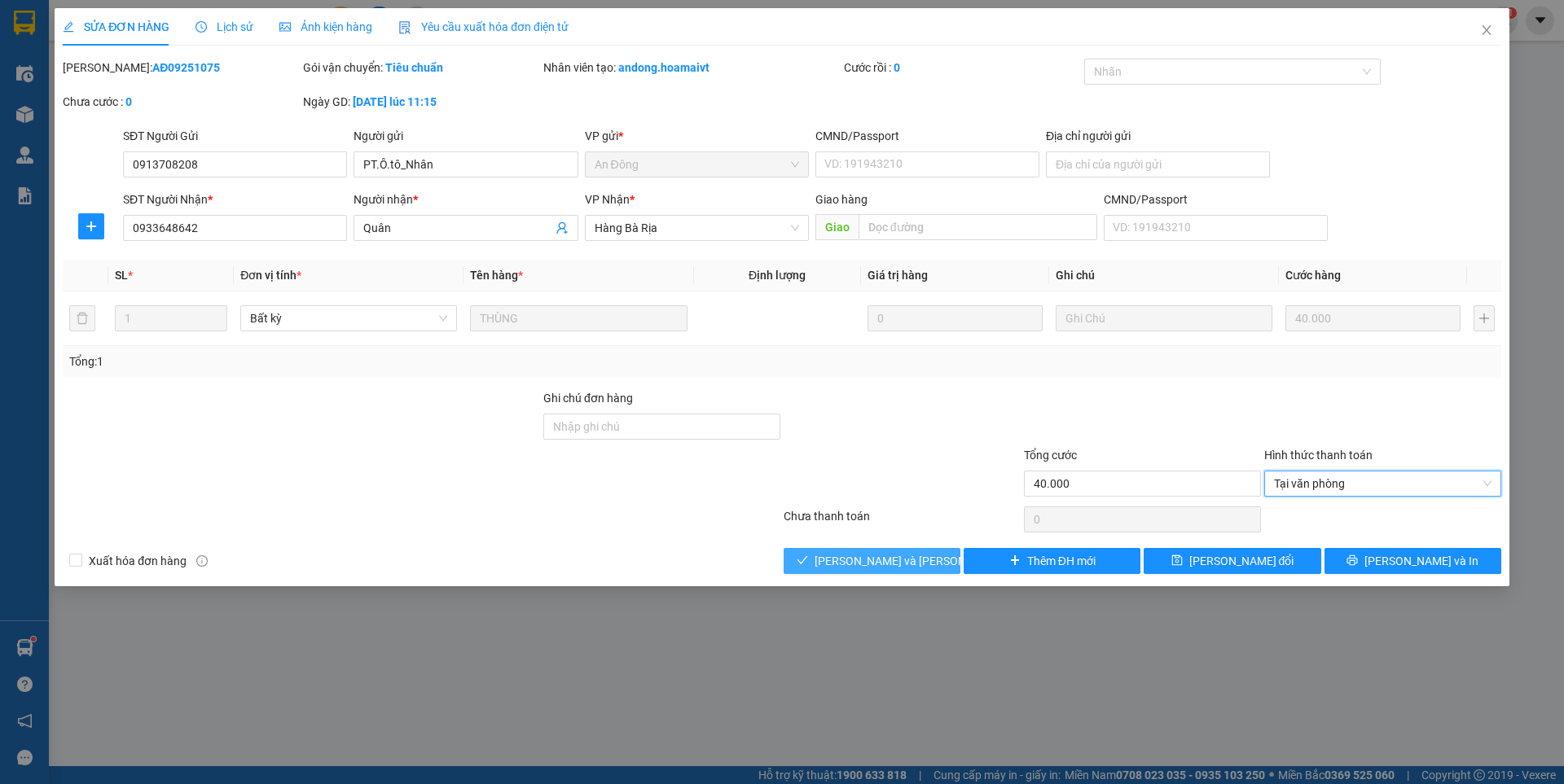
click at [906, 561] on span "[PERSON_NAME] và [PERSON_NAME] hàng" at bounding box center [925, 560] width 220 height 18
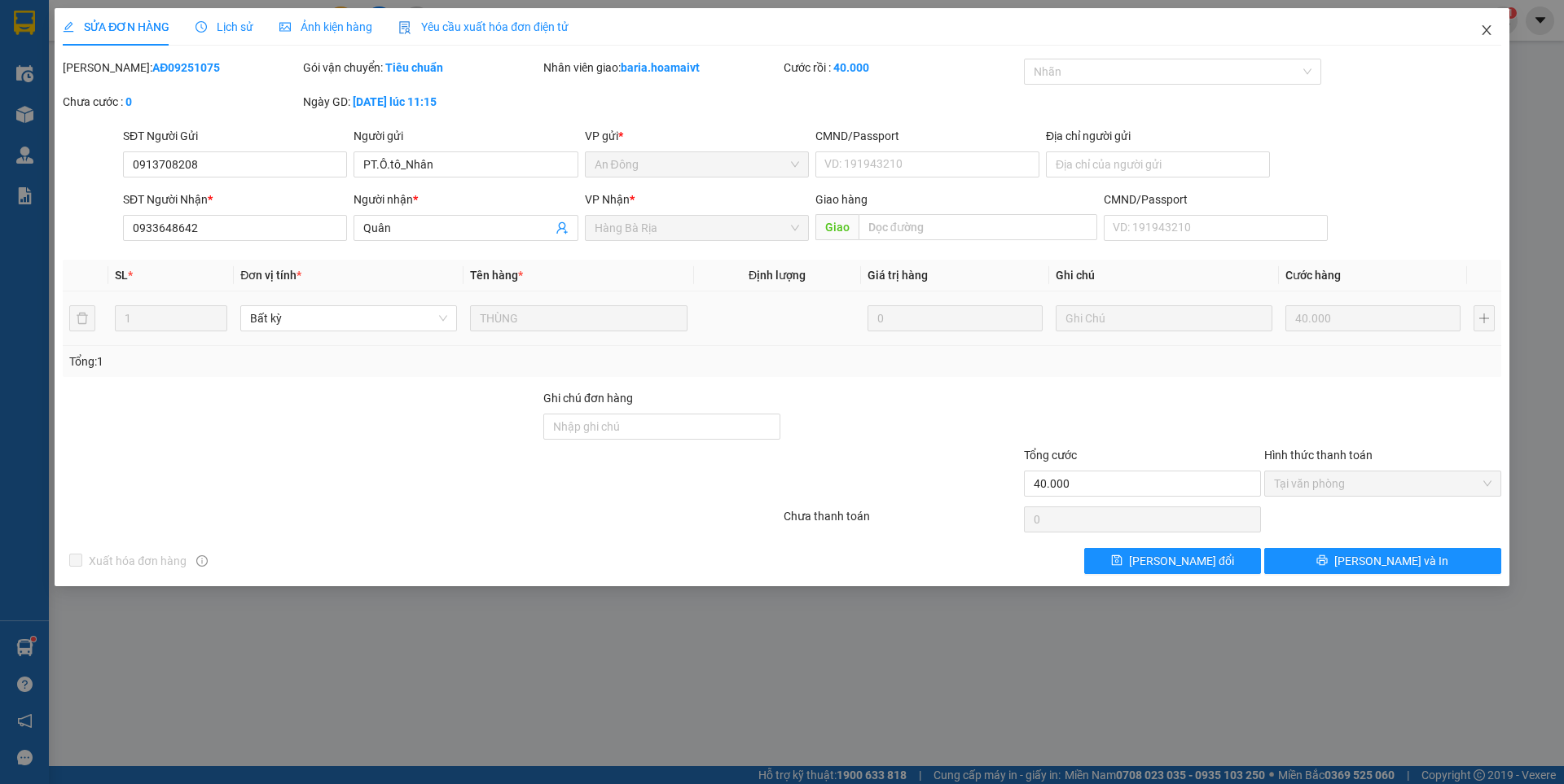
click at [1482, 22] on span "Close" at bounding box center [1486, 31] width 46 height 46
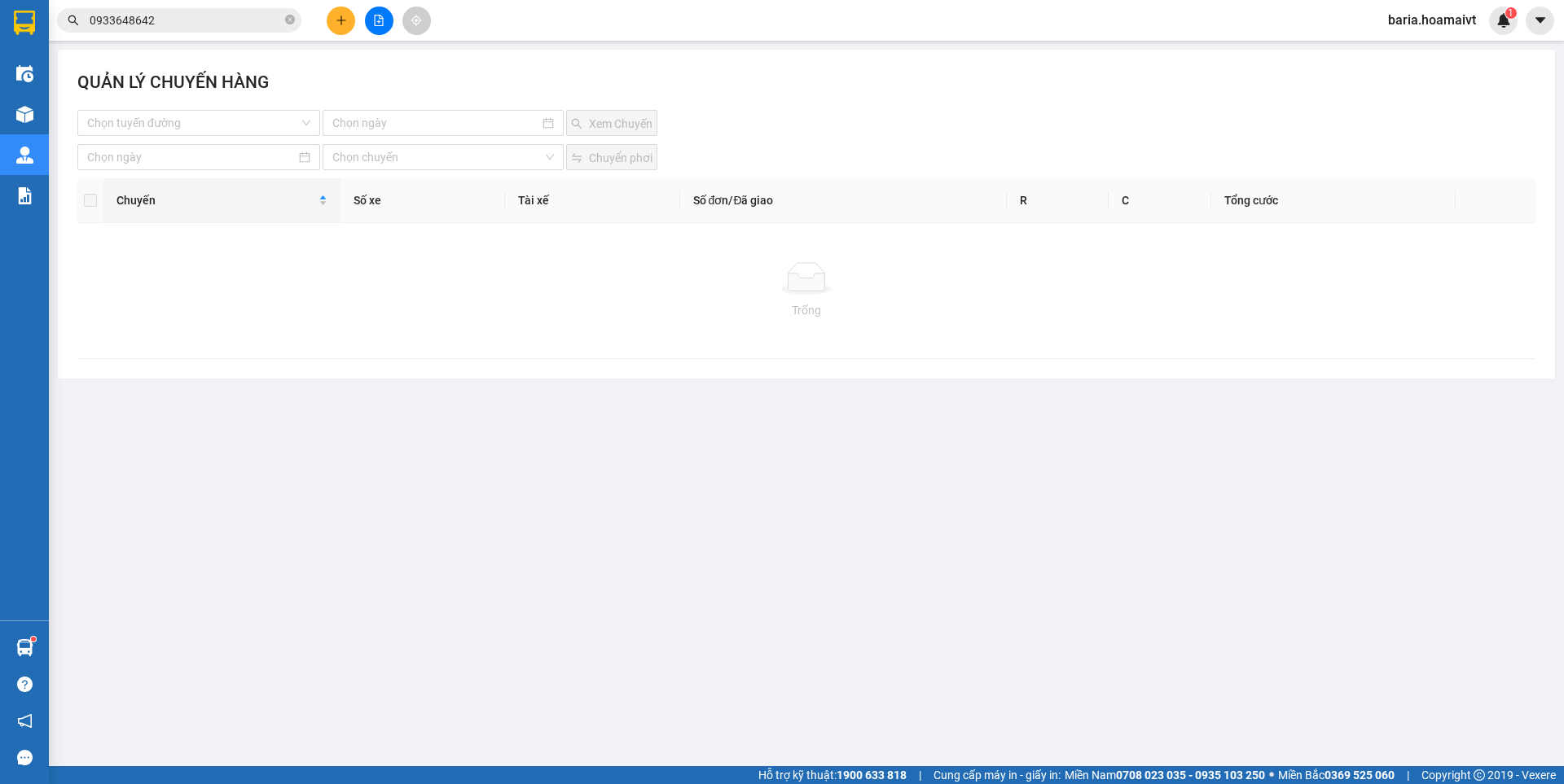
click at [168, 20] on input "0933648642" at bounding box center [185, 20] width 192 height 18
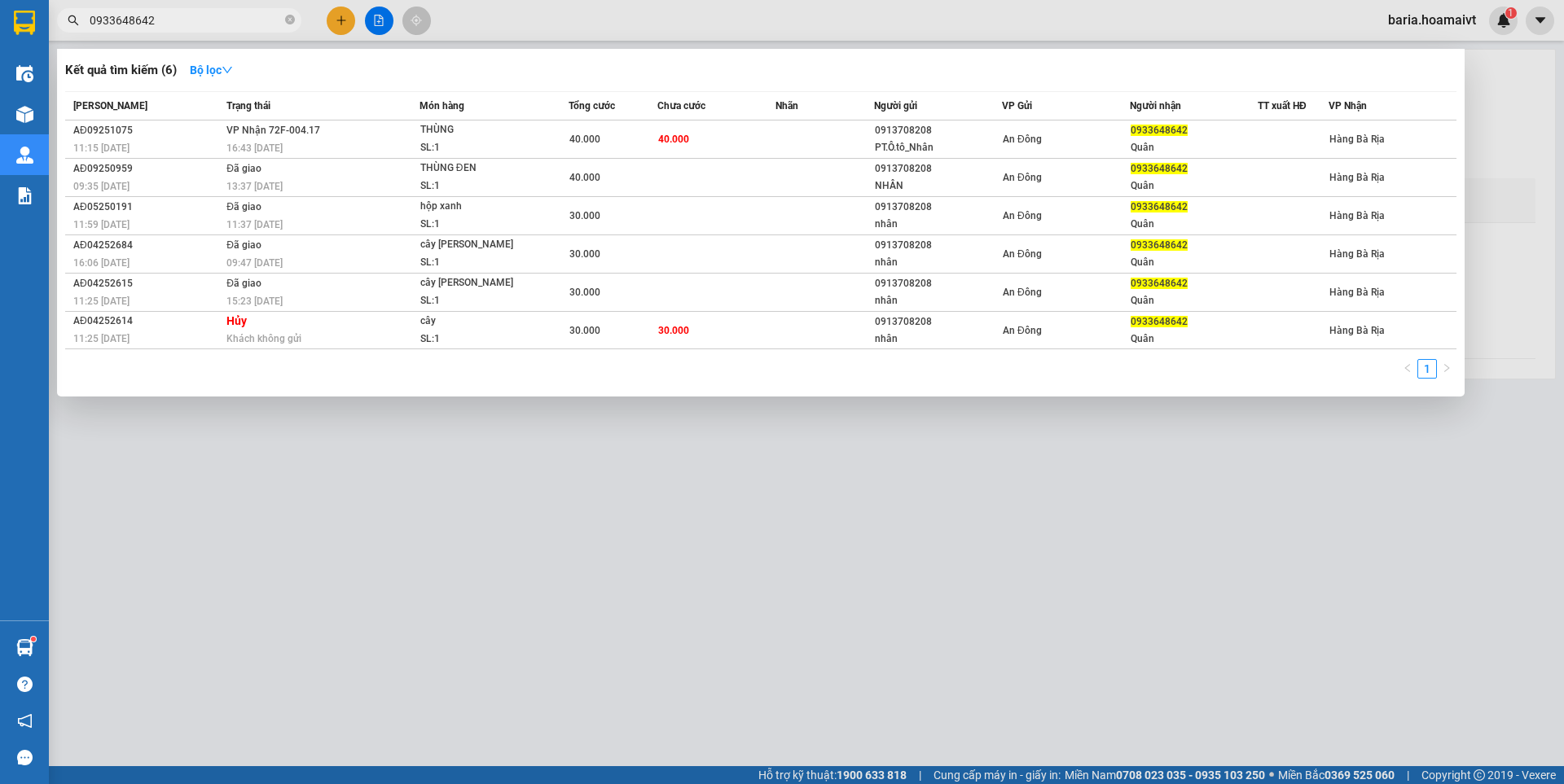
click at [168, 20] on input "0933648642" at bounding box center [185, 20] width 192 height 18
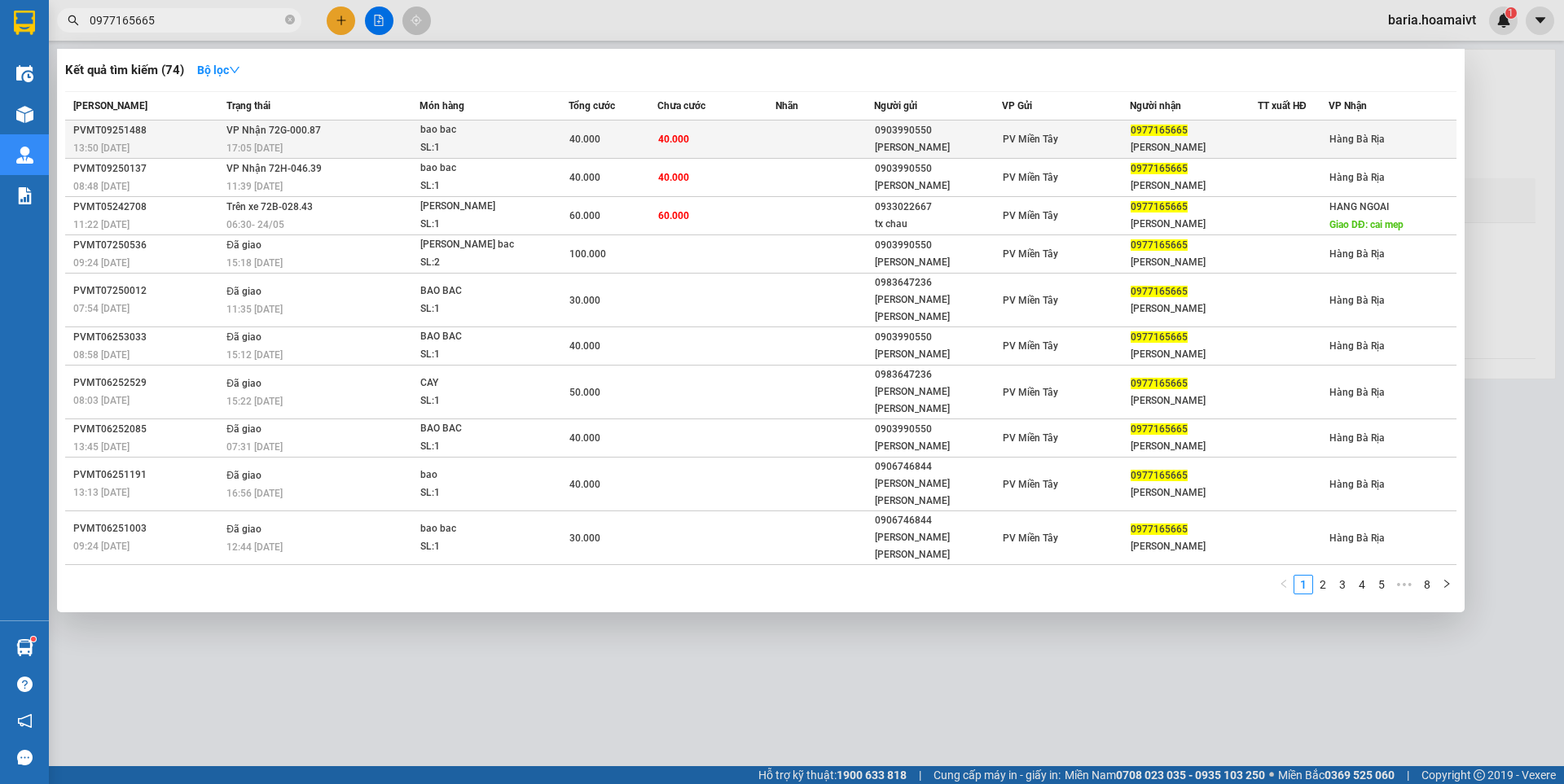
type input "0977165665"
click at [1154, 143] on div "[PERSON_NAME]" at bounding box center [1193, 148] width 126 height 18
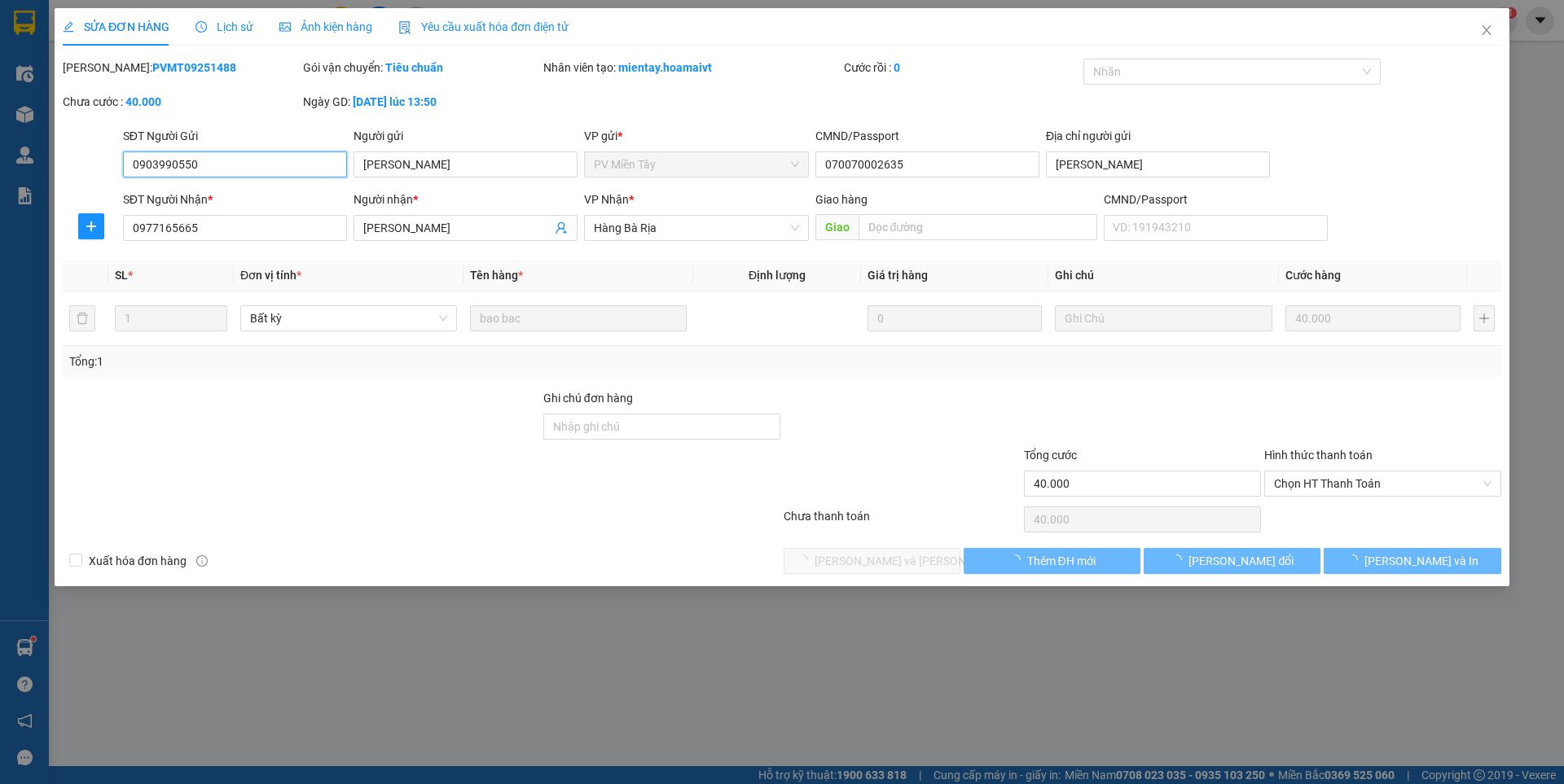
type input "0903990550"
type input "[PERSON_NAME]"
type input "070070002635"
type input "[PERSON_NAME]"
type input "0977165665"
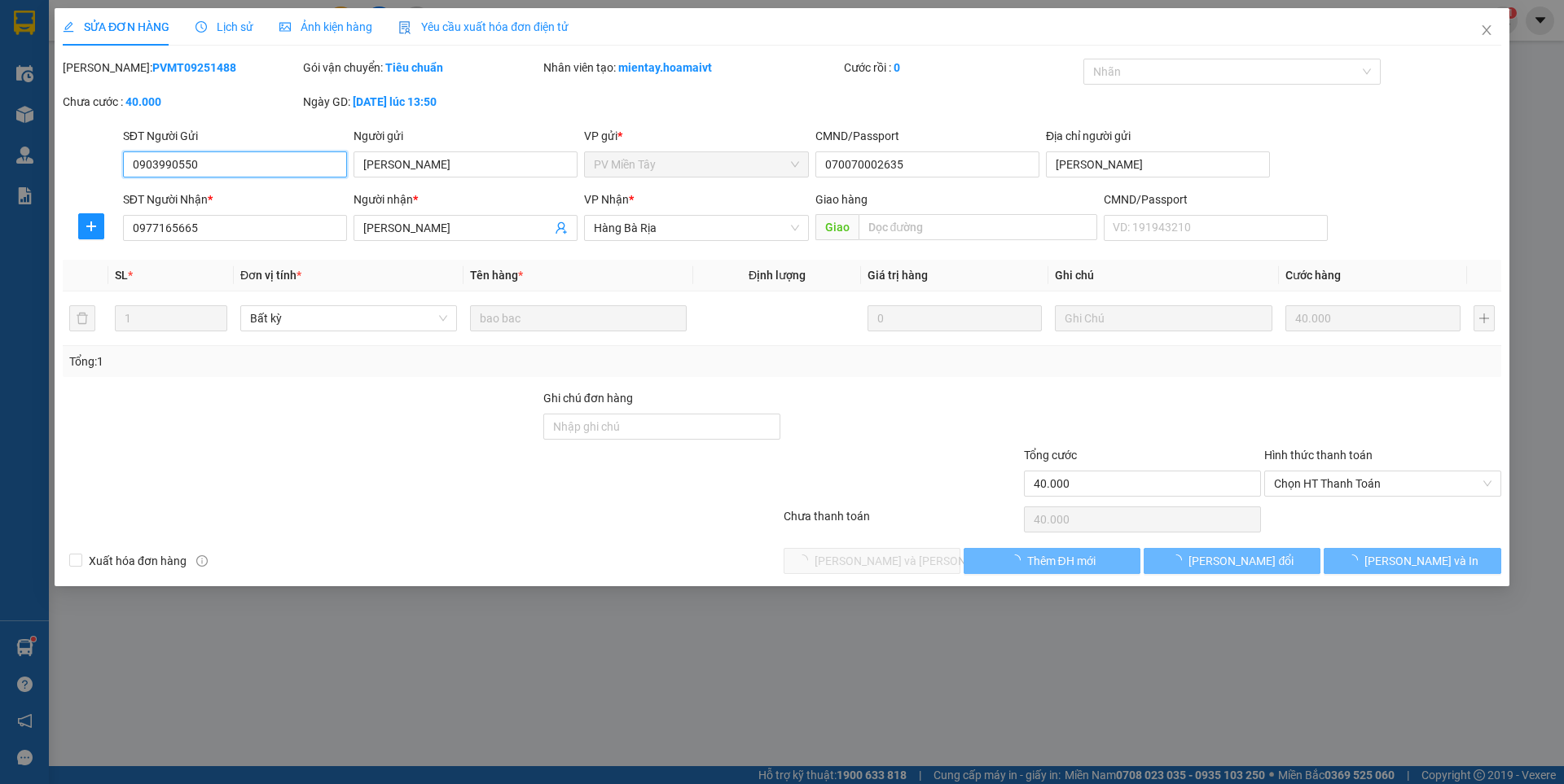
type input "[PERSON_NAME]"
type input "40.000"
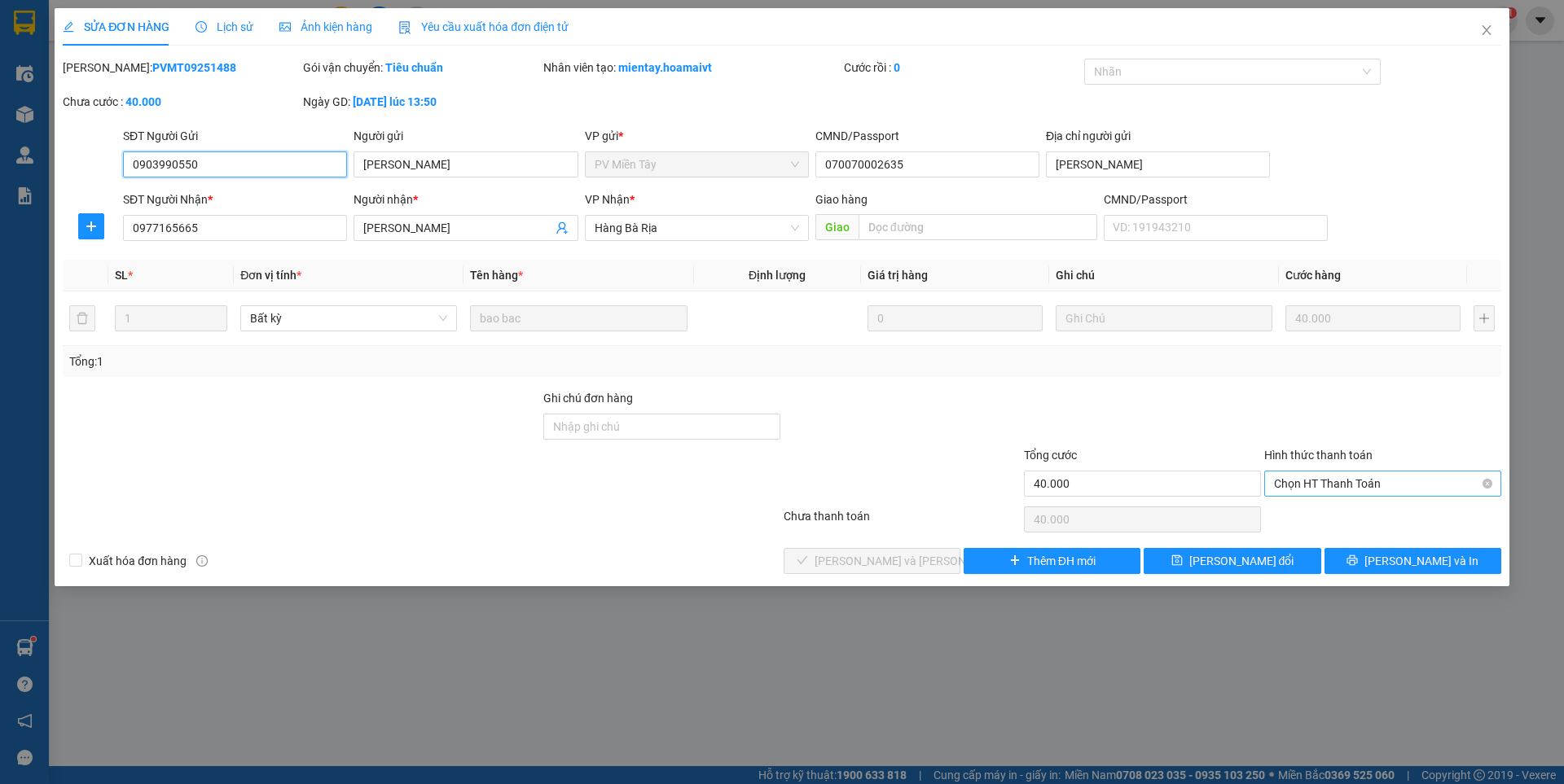
click at [1385, 486] on span "Chọn HT Thanh Toán" at bounding box center [1382, 483] width 218 height 24
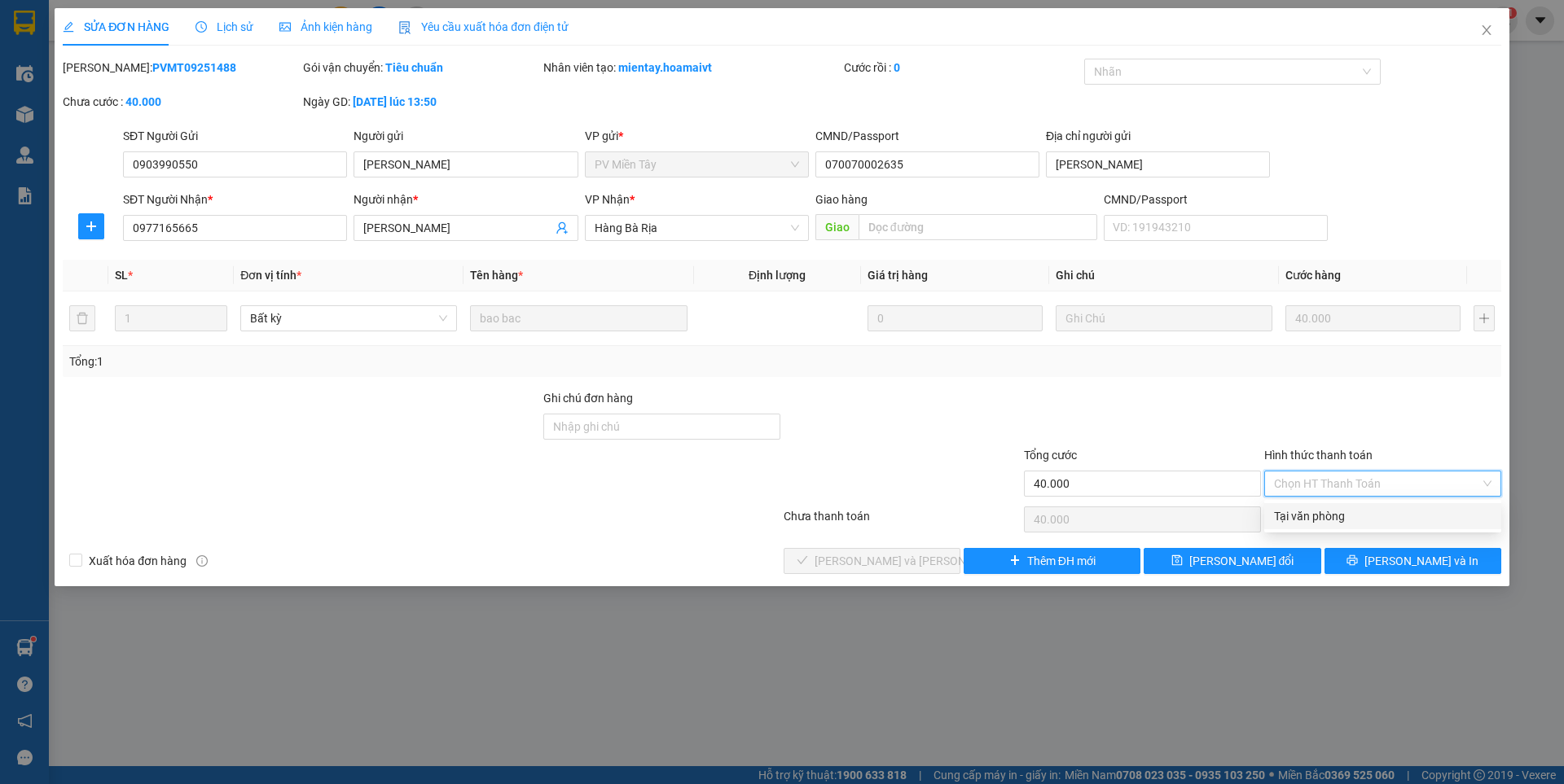
drag, startPoint x: 1340, startPoint y: 510, endPoint x: 1015, endPoint y: 524, distance: 325.3
click at [1315, 510] on div "Tại văn phòng" at bounding box center [1382, 515] width 218 height 18
type input "0"
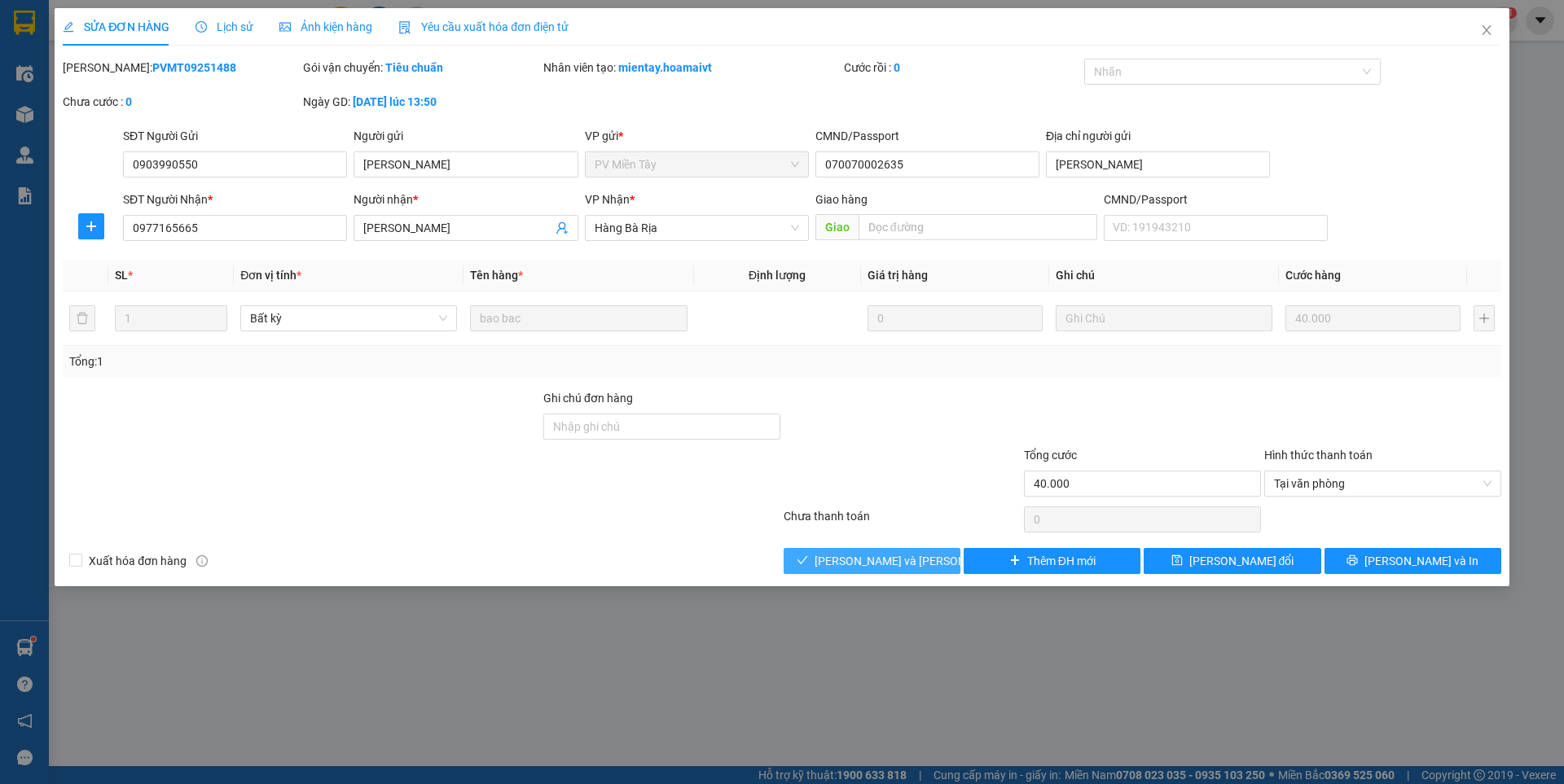
click at [907, 550] on button "[PERSON_NAME] và [PERSON_NAME] hàng" at bounding box center [872, 560] width 177 height 26
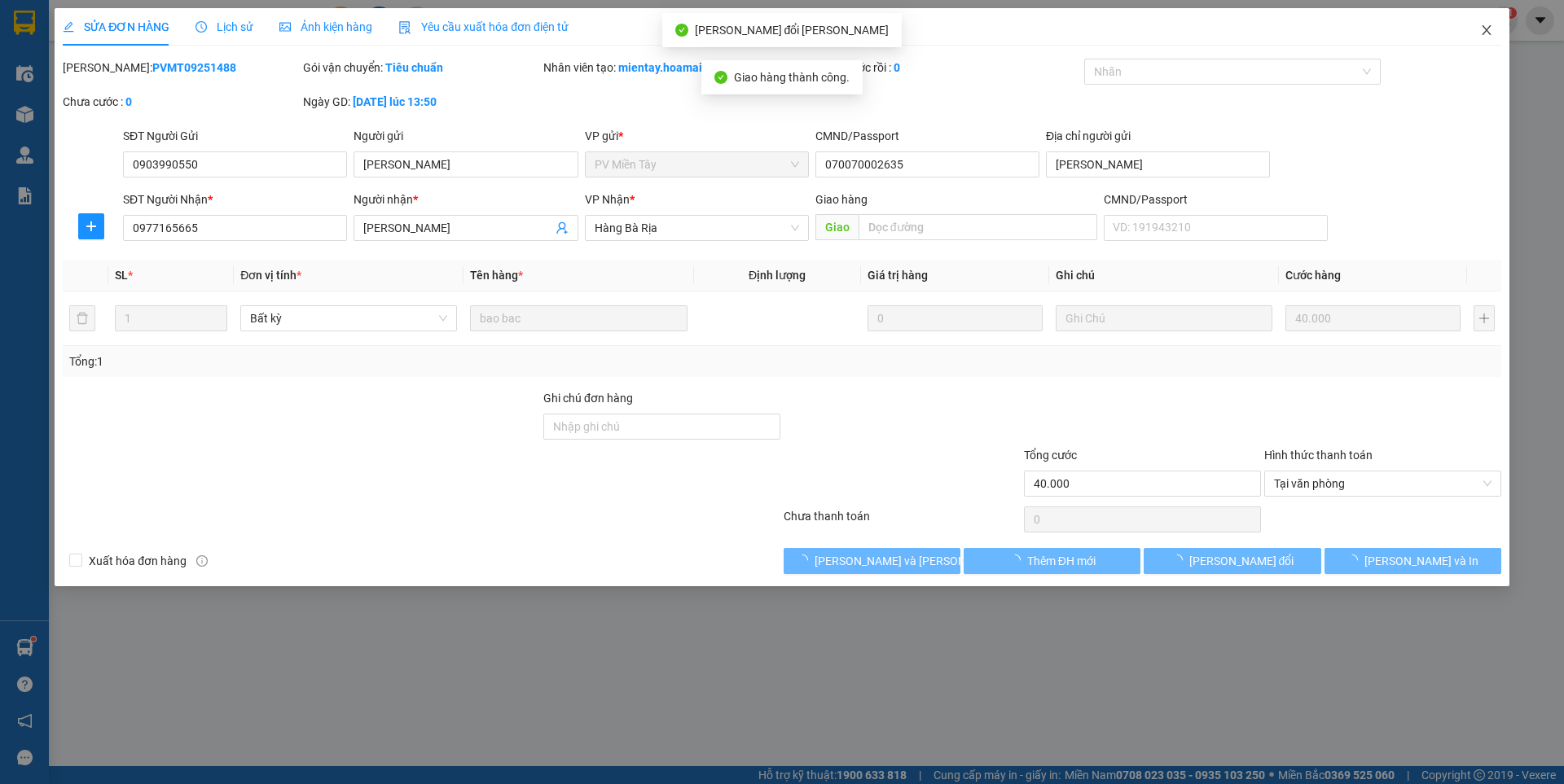
click at [1483, 30] on icon "close" at bounding box center [1486, 30] width 13 height 13
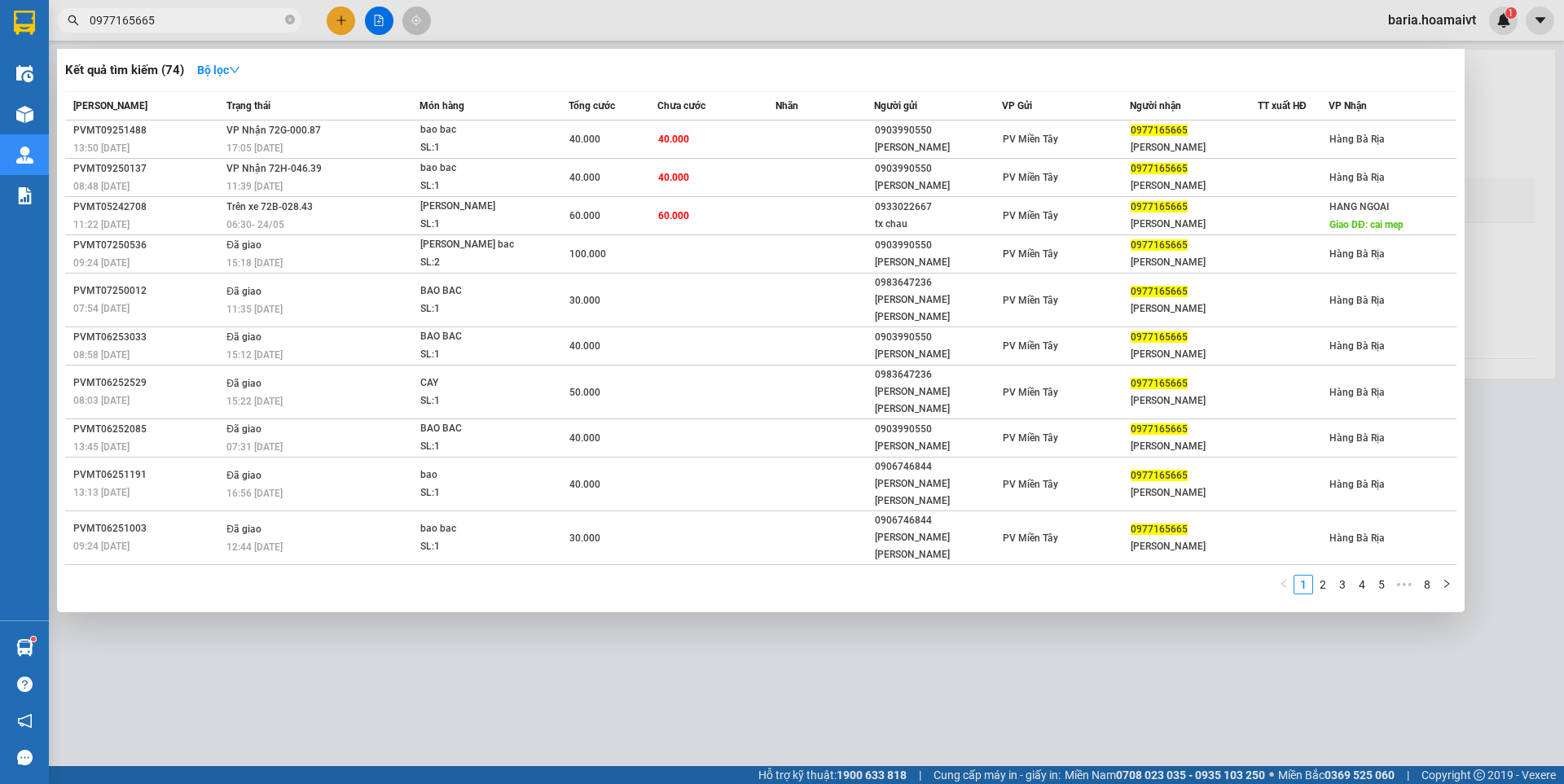
click at [200, 25] on input "0977165665" at bounding box center [185, 20] width 192 height 18
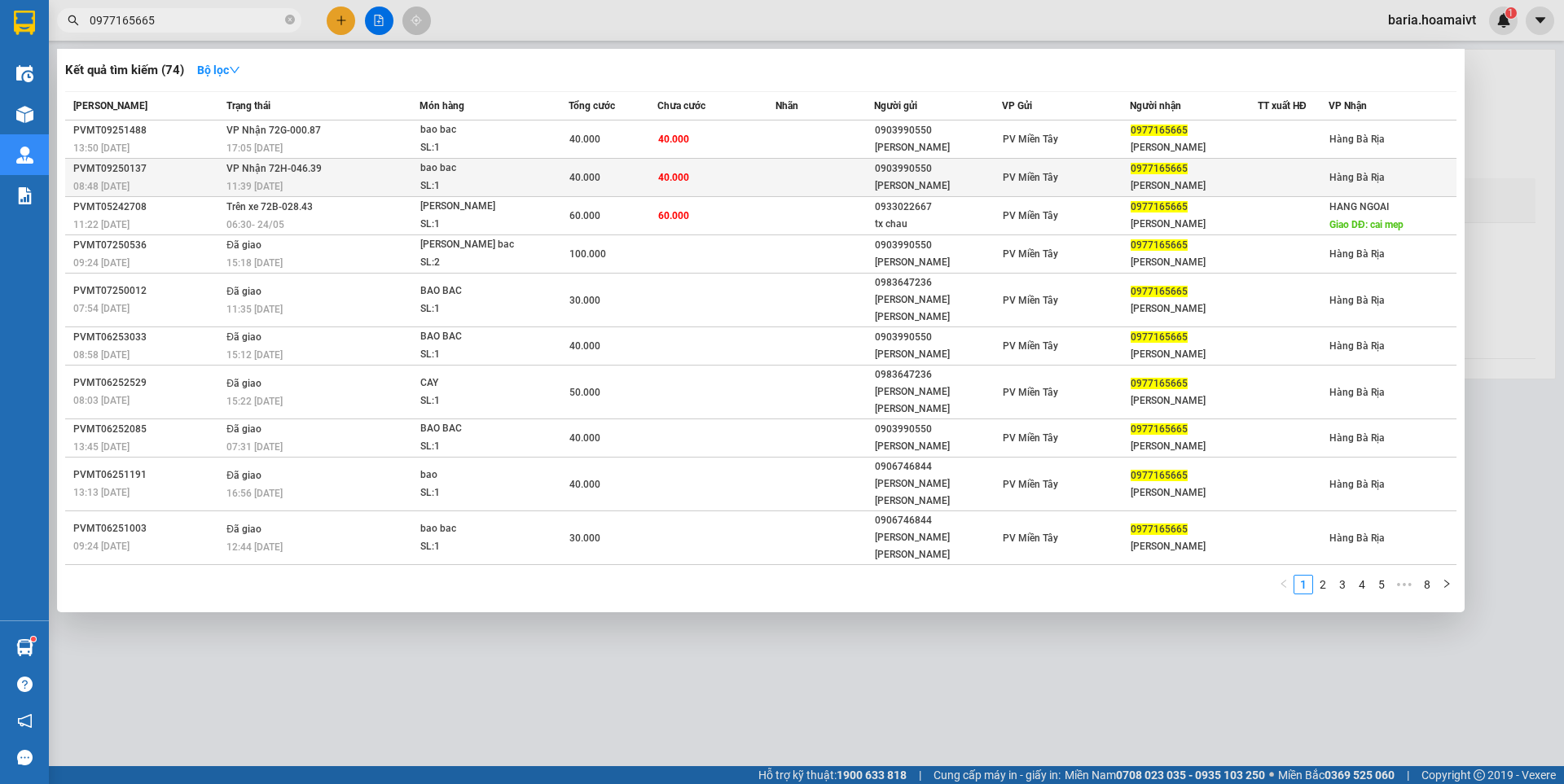
click at [1174, 191] on div "[PERSON_NAME]" at bounding box center [1193, 186] width 126 height 18
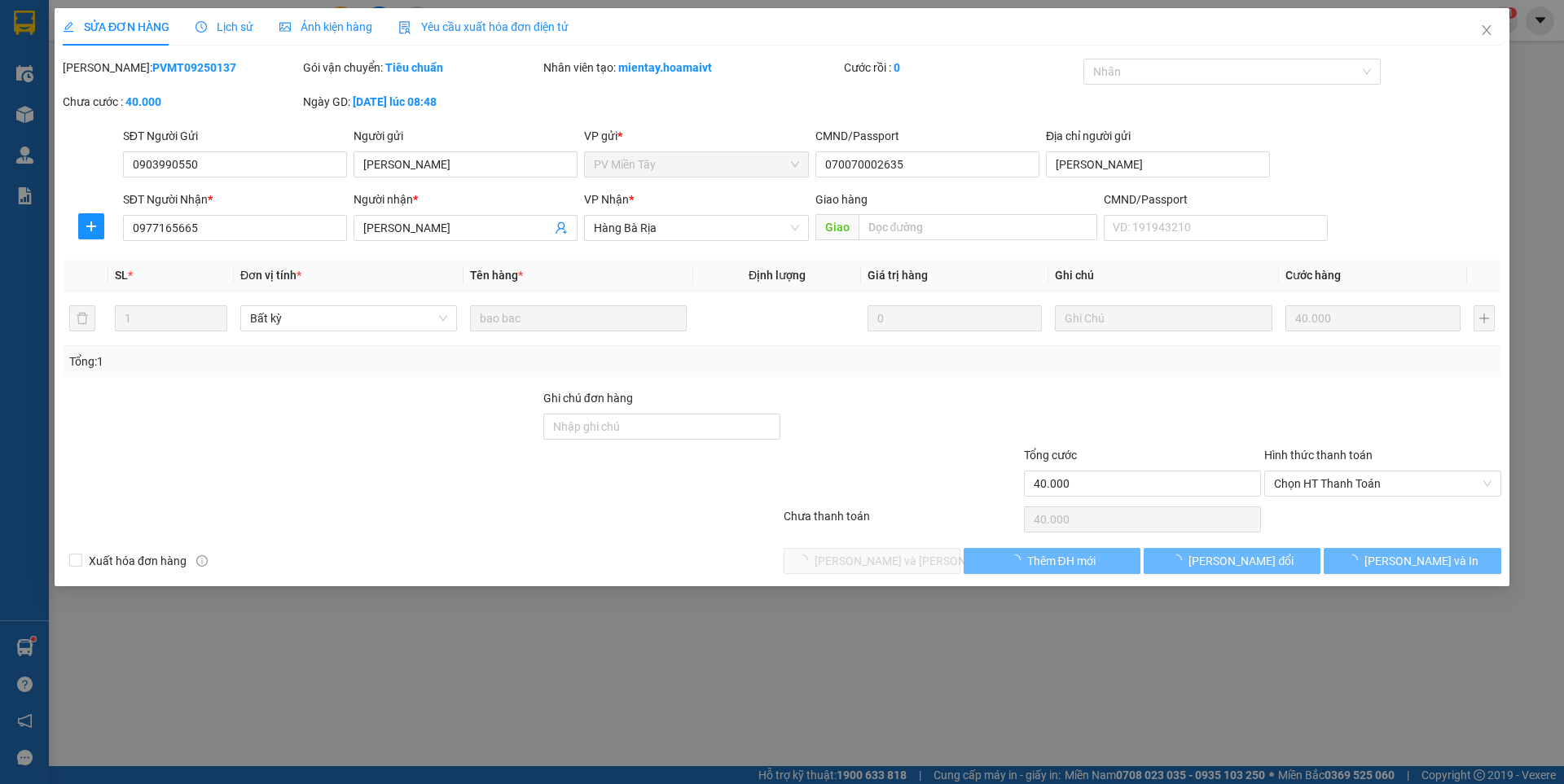
type input "0903990550"
type input "[PERSON_NAME]"
type input "070070002635"
type input "[PERSON_NAME]"
type input "0977165665"
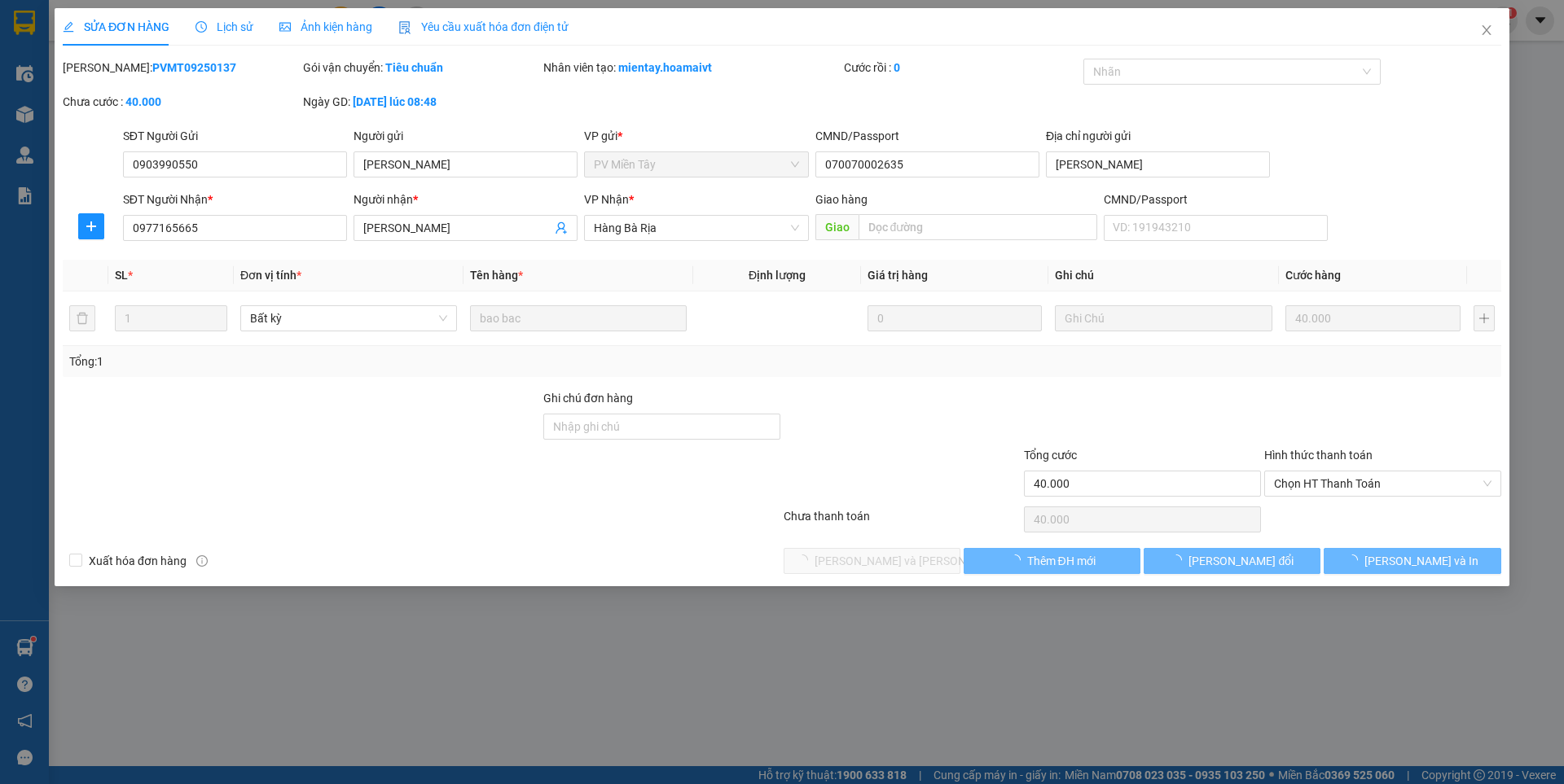
type input "[PERSON_NAME]"
type input "40.000"
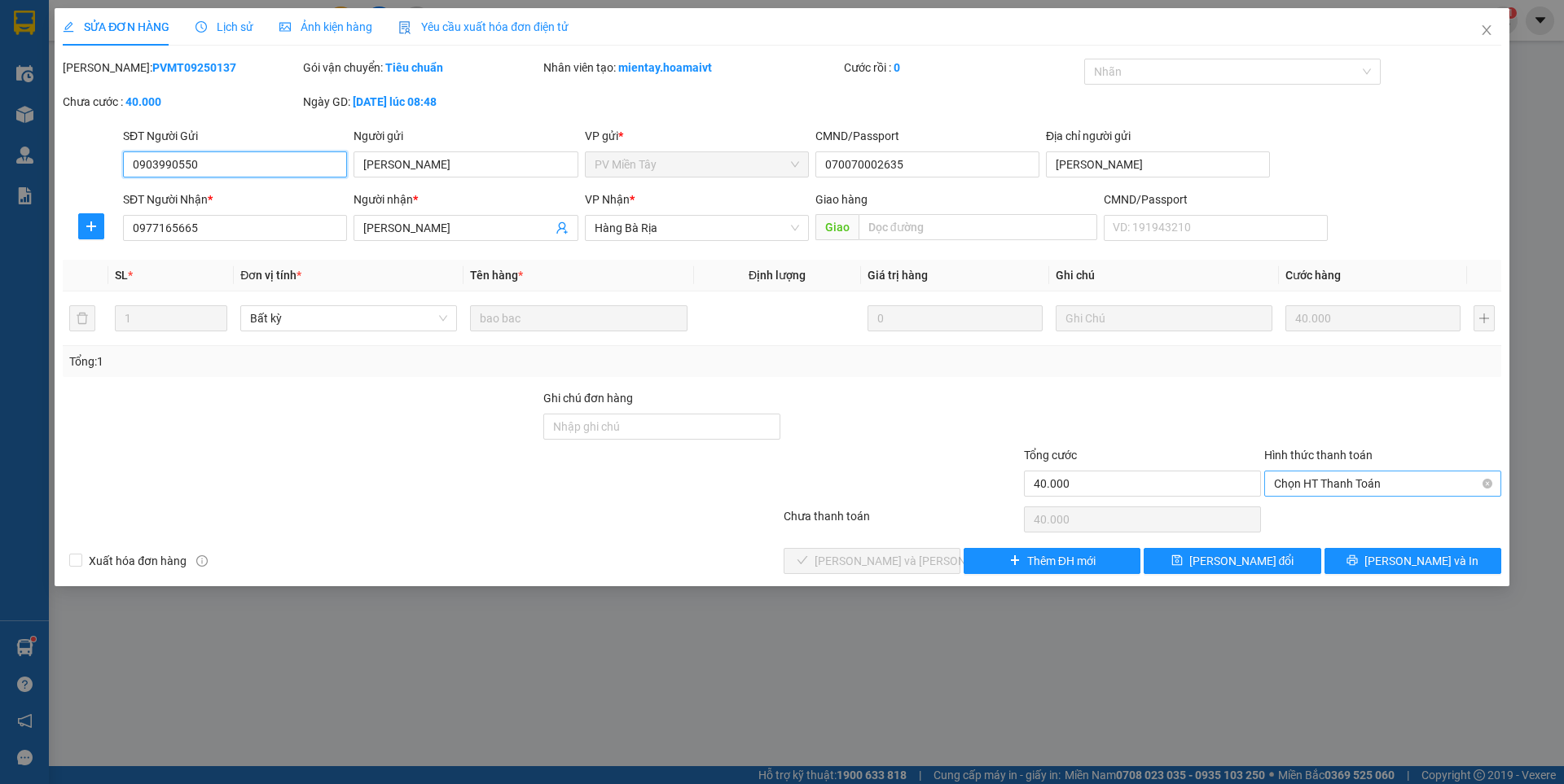
click at [1360, 481] on span "Chọn HT Thanh Toán" at bounding box center [1382, 483] width 218 height 24
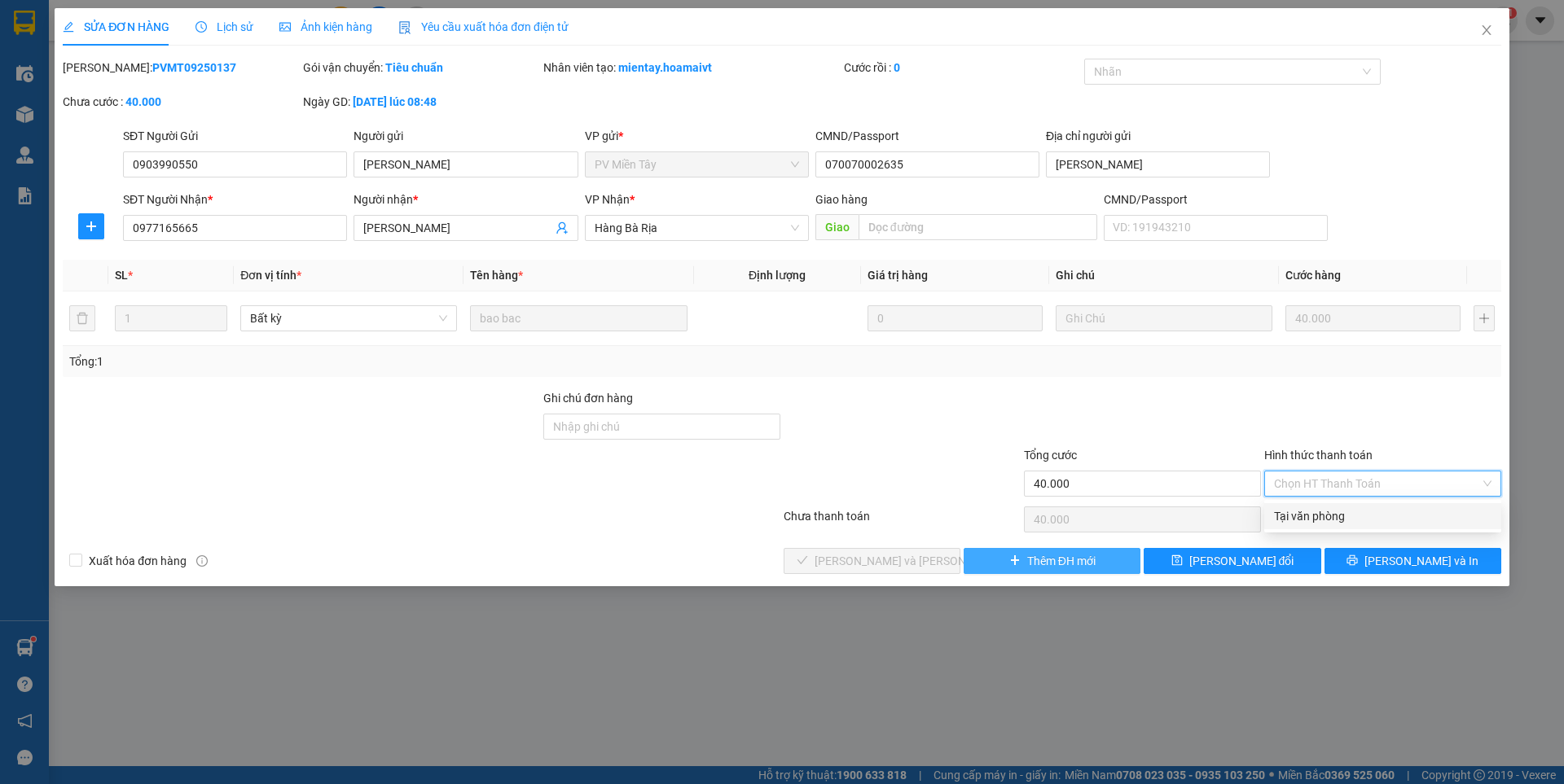
drag, startPoint x: 1321, startPoint y: 512, endPoint x: 1080, endPoint y: 549, distance: 243.8
click at [1320, 513] on div "Tại văn phòng" at bounding box center [1382, 515] width 218 height 18
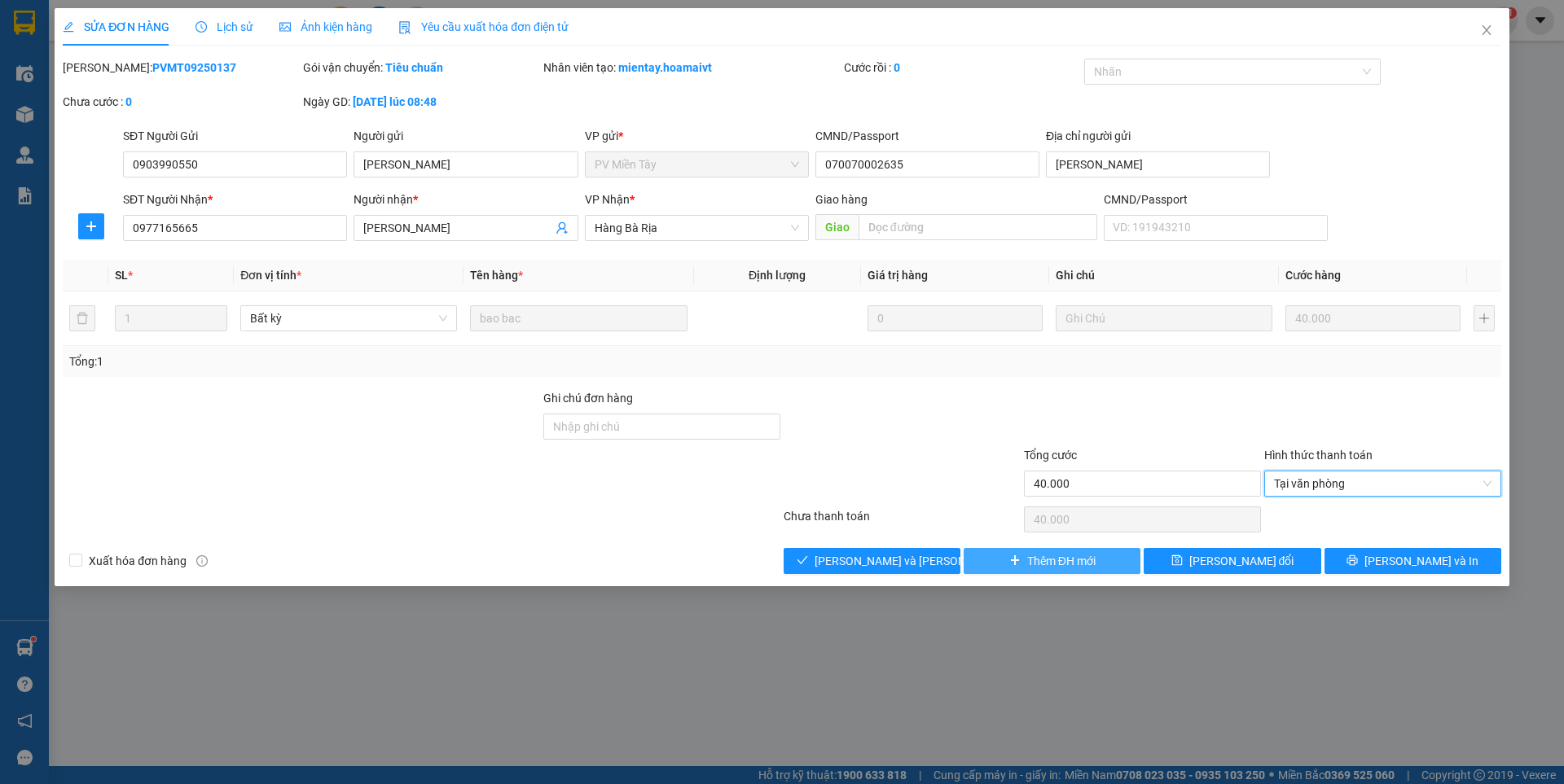
type input "0"
click at [923, 560] on span "[PERSON_NAME] và [PERSON_NAME] hàng" at bounding box center [925, 560] width 220 height 18
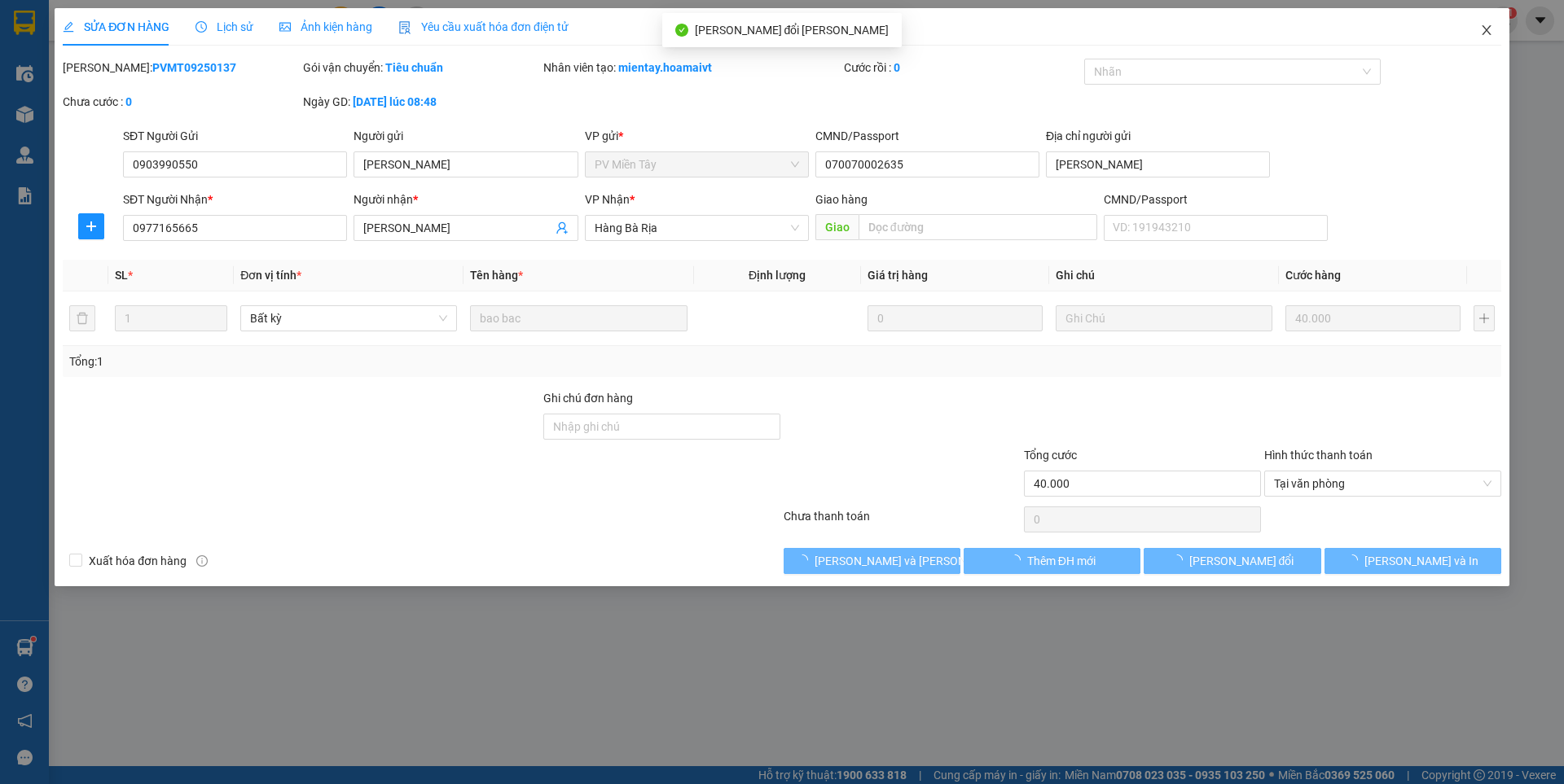
click at [1480, 28] on icon "close" at bounding box center [1486, 30] width 13 height 13
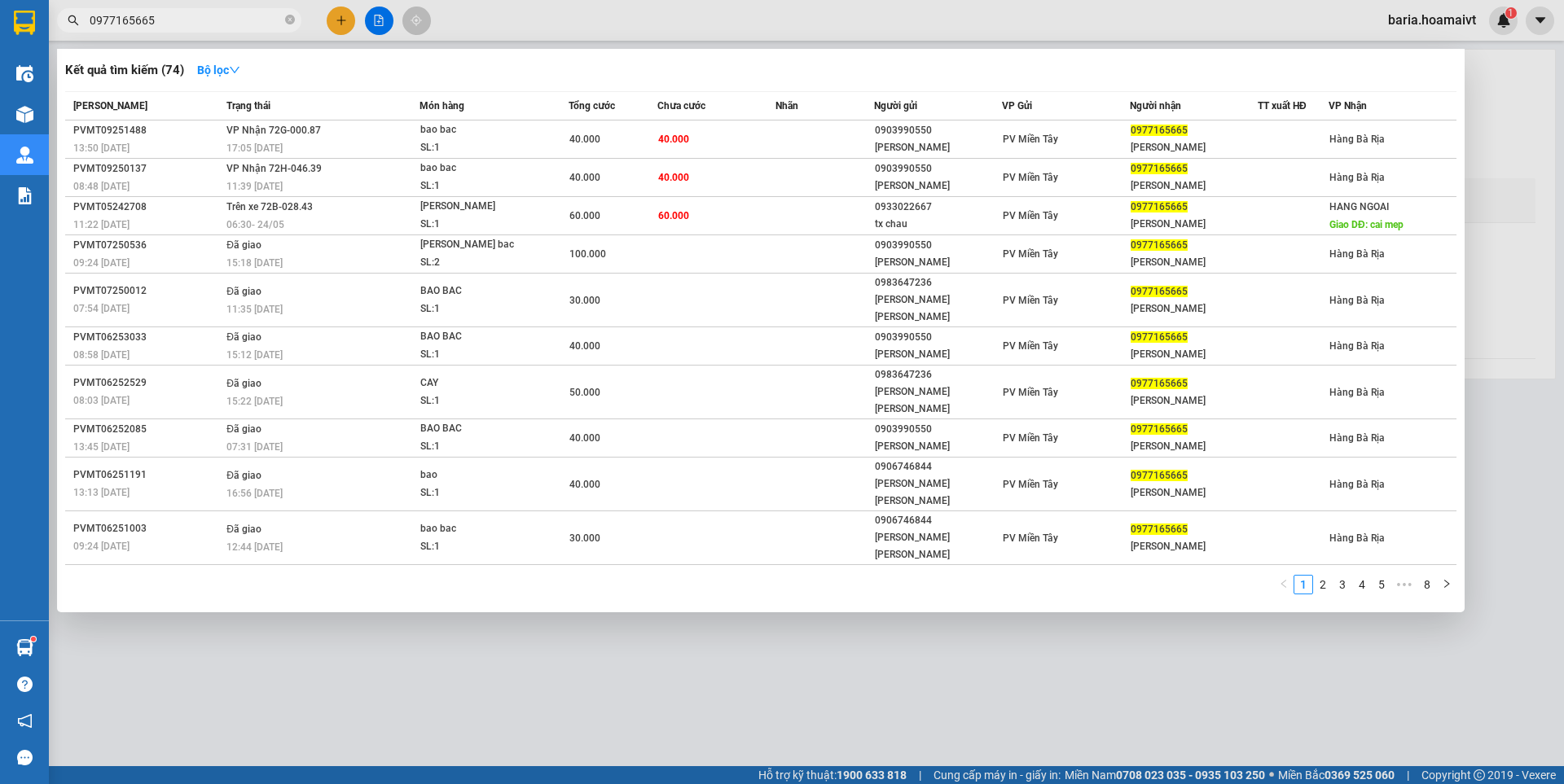
click at [214, 22] on input "0977165665" at bounding box center [185, 20] width 192 height 18
click at [180, 22] on input "0977165665" at bounding box center [185, 20] width 192 height 18
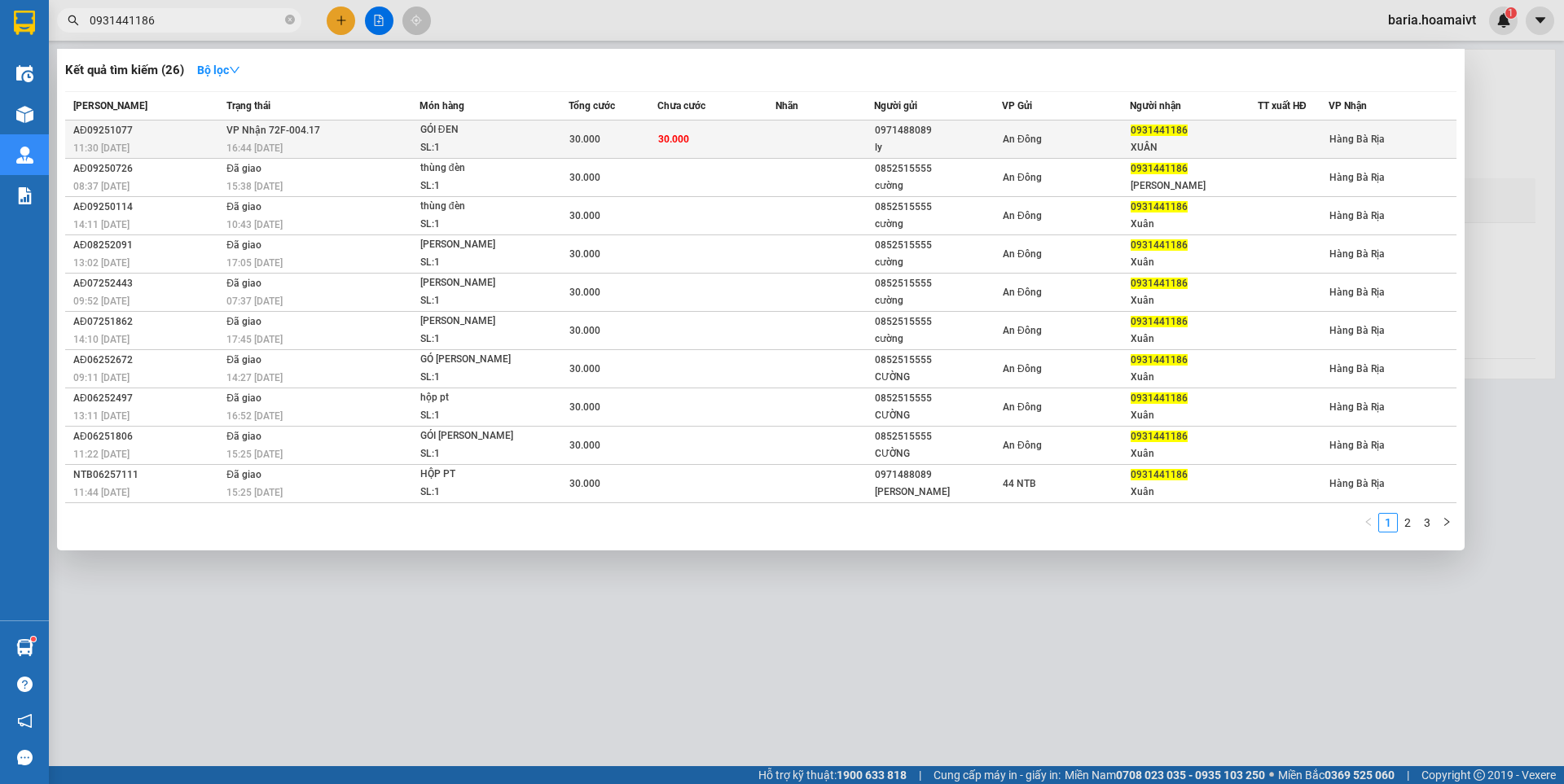
type input "0931441186"
click at [1164, 139] on div "XUÂN" at bounding box center [1193, 148] width 126 height 18
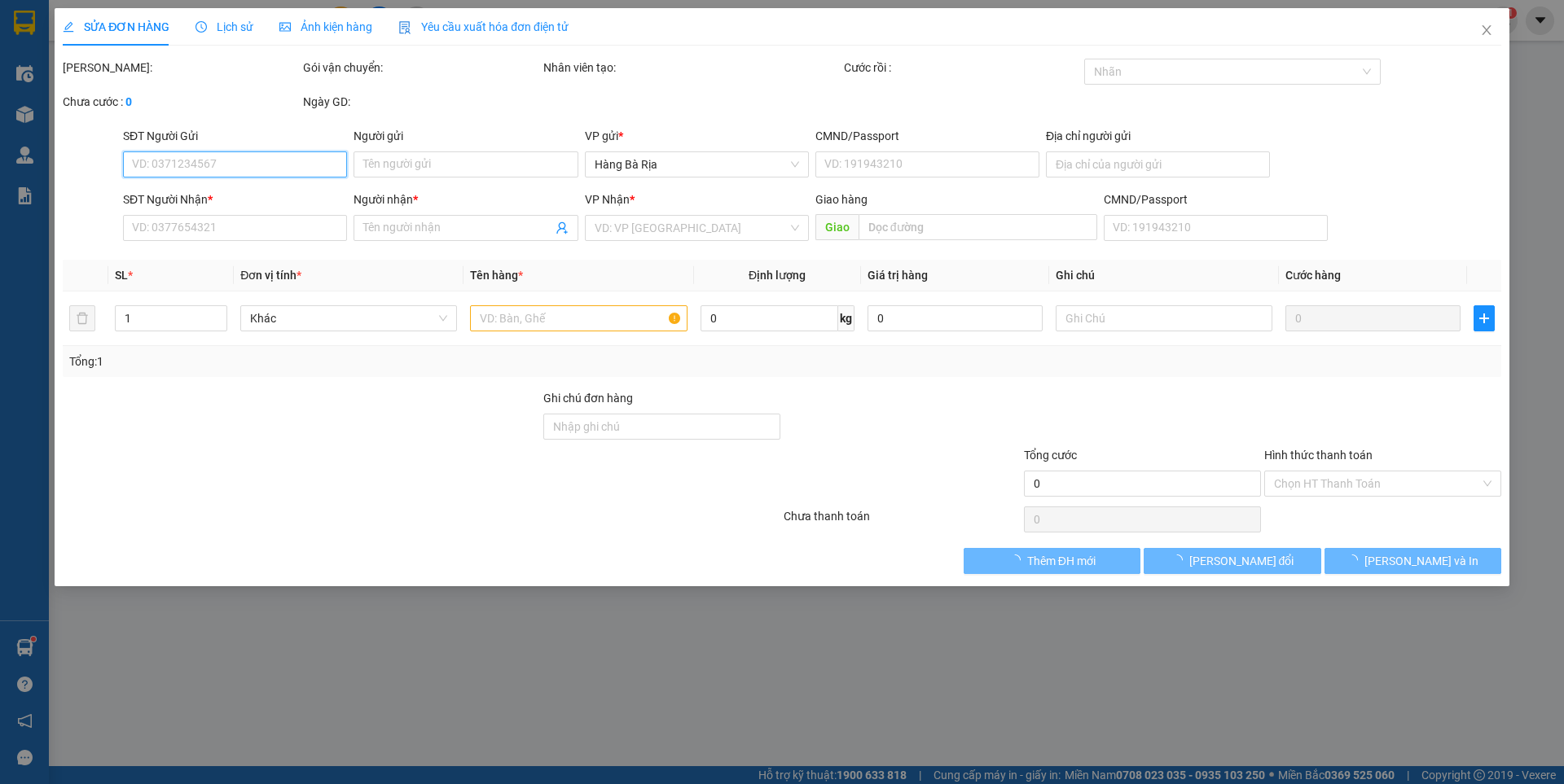
type input "0971488089"
type input "ly"
type input "0931441186"
type input "XUÂN"
type input "30.000"
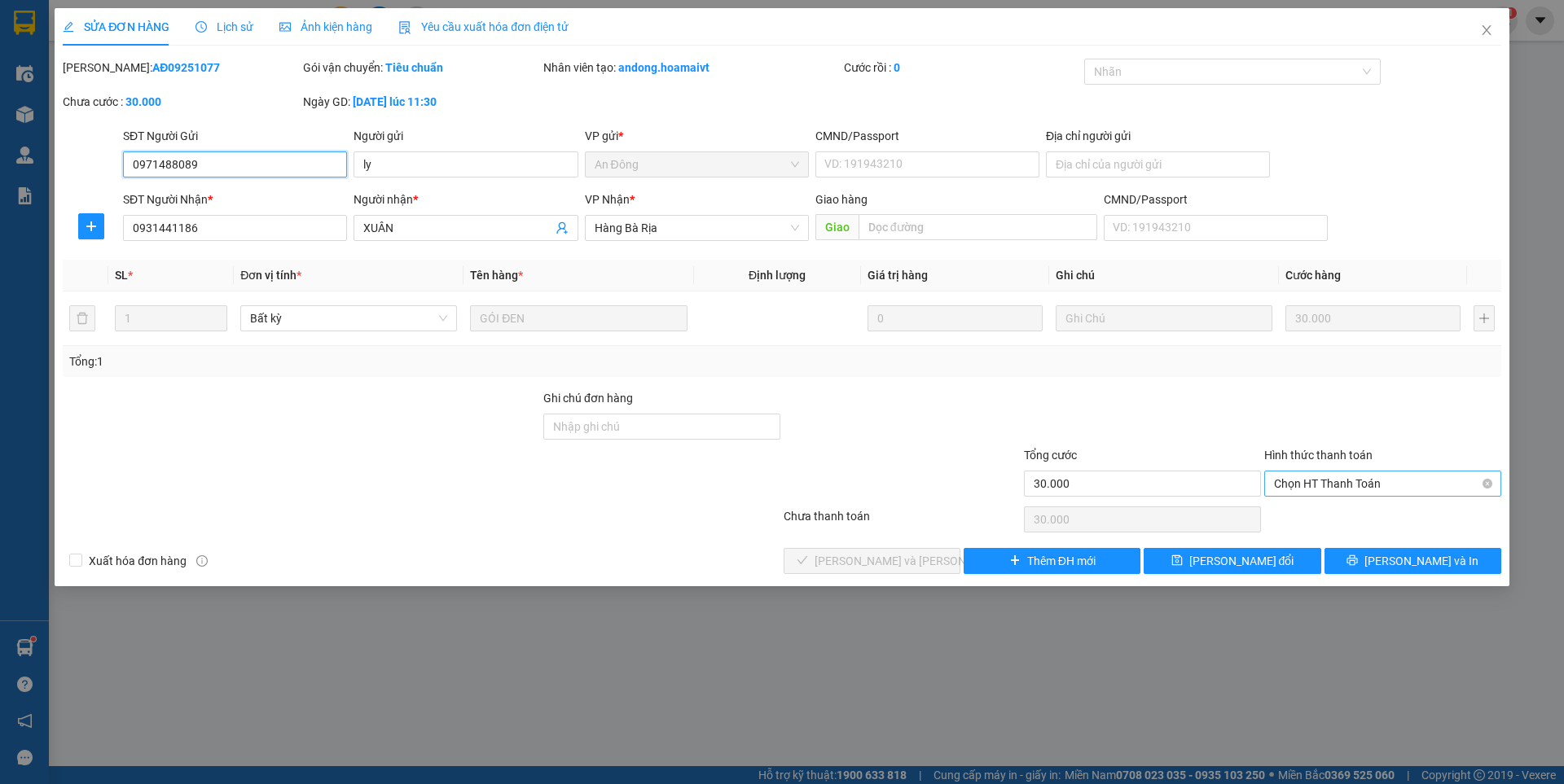
click at [1362, 477] on span "Chọn HT Thanh Toán" at bounding box center [1382, 483] width 218 height 24
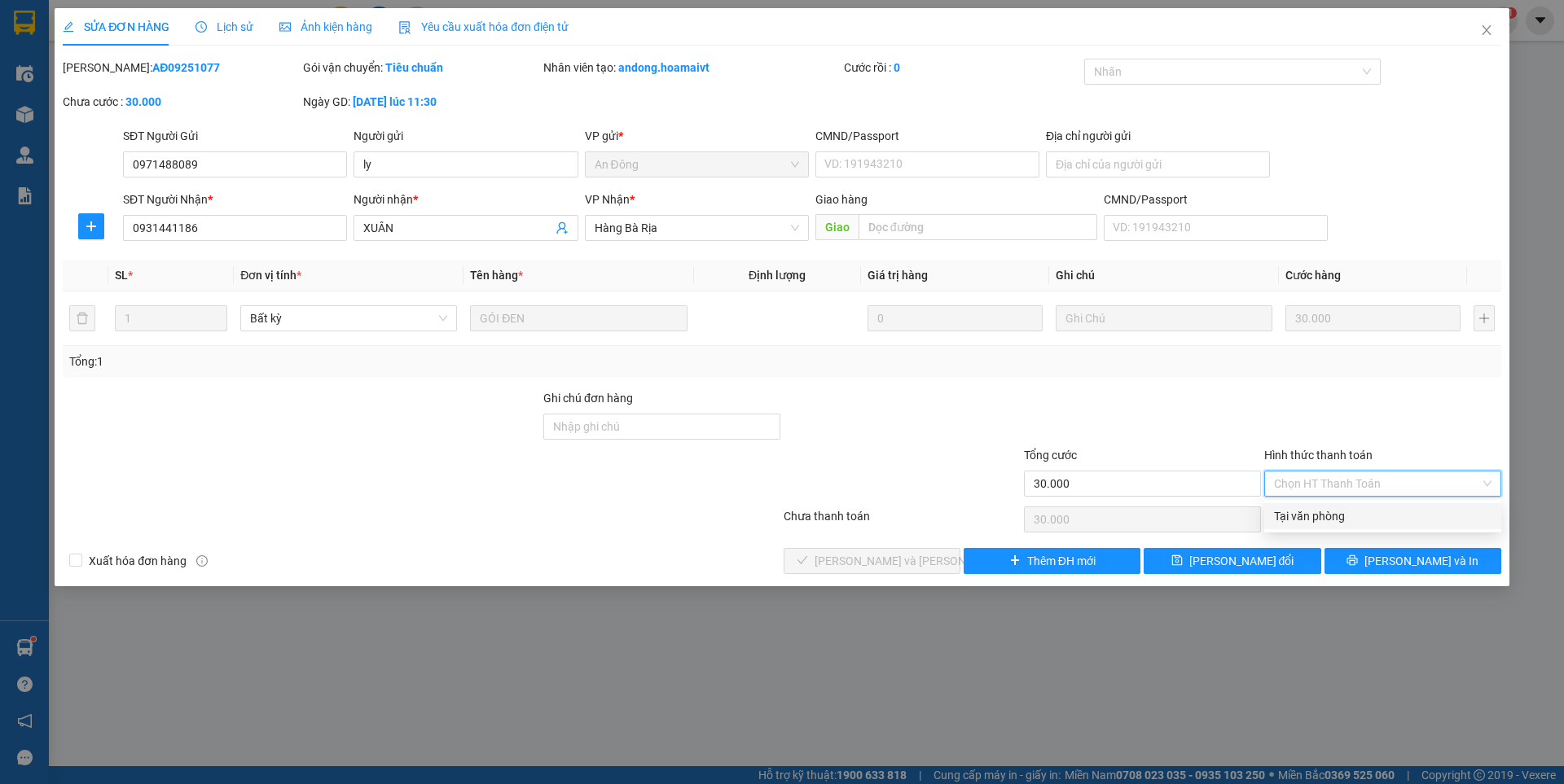
click at [1329, 513] on div "Tại văn phòng" at bounding box center [1382, 515] width 218 height 18
type input "0"
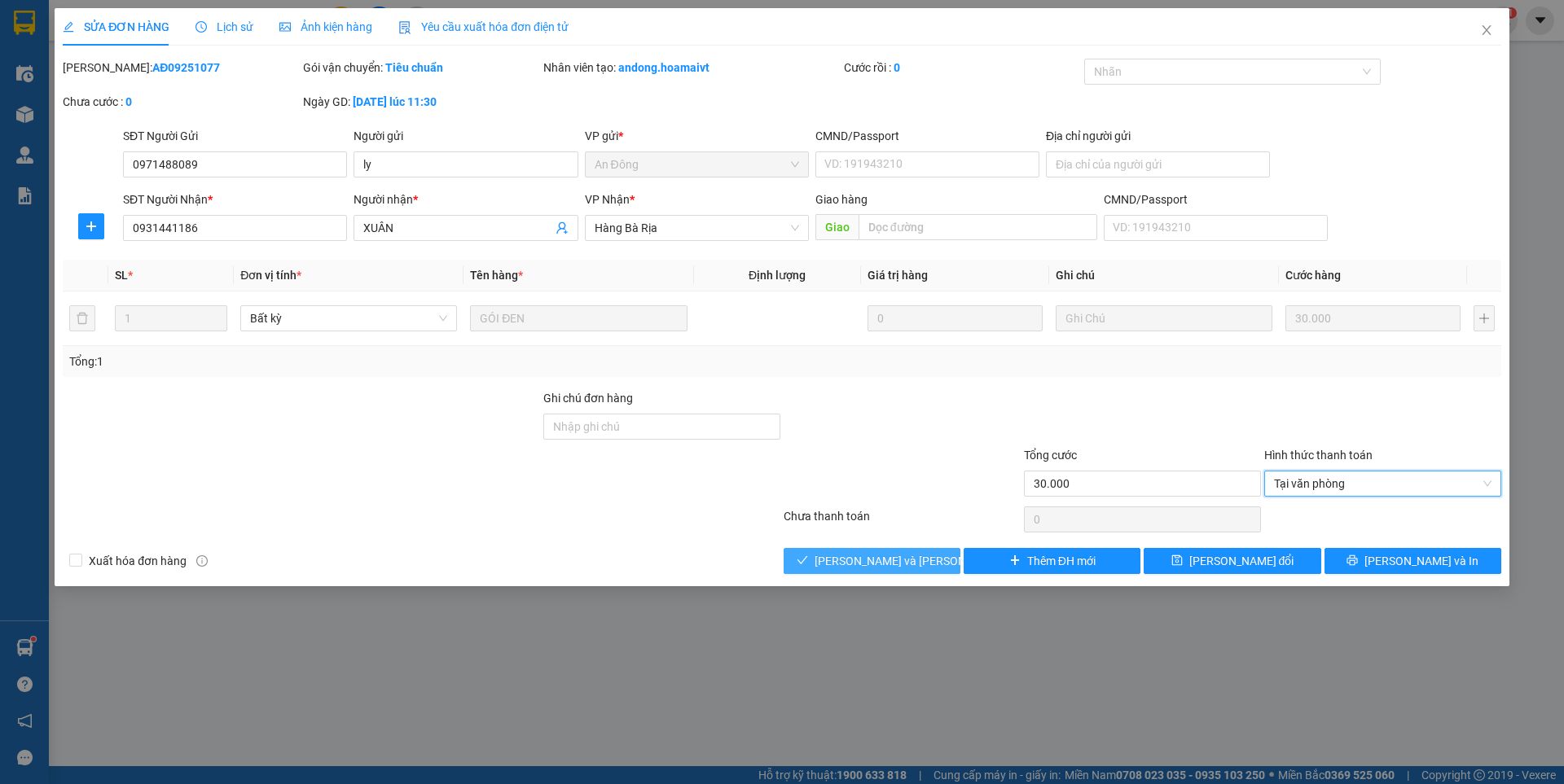
click at [887, 554] on span "[PERSON_NAME] và [PERSON_NAME] hàng" at bounding box center [925, 560] width 220 height 18
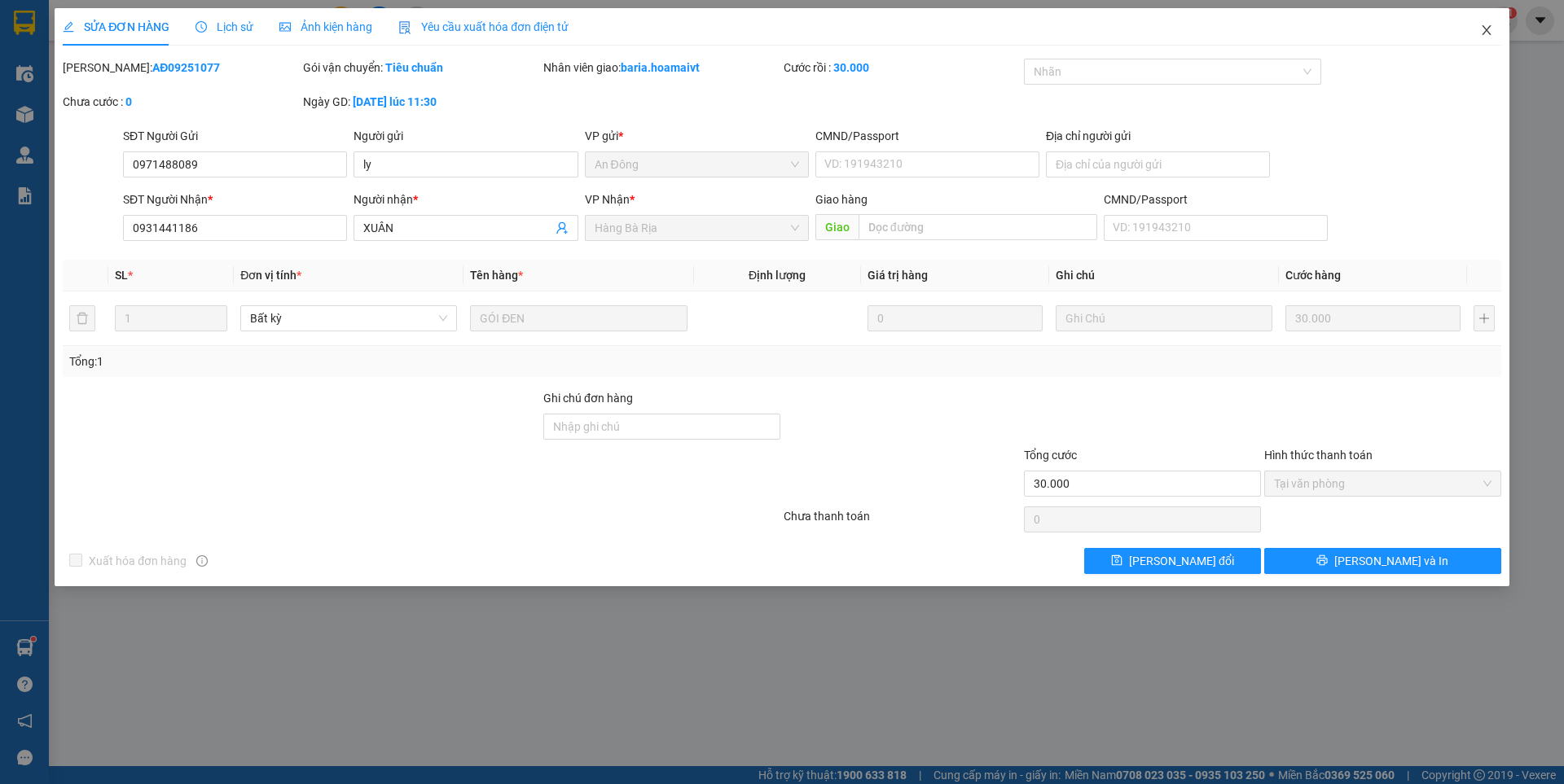
click at [1490, 31] on icon "close" at bounding box center [1486, 30] width 13 height 13
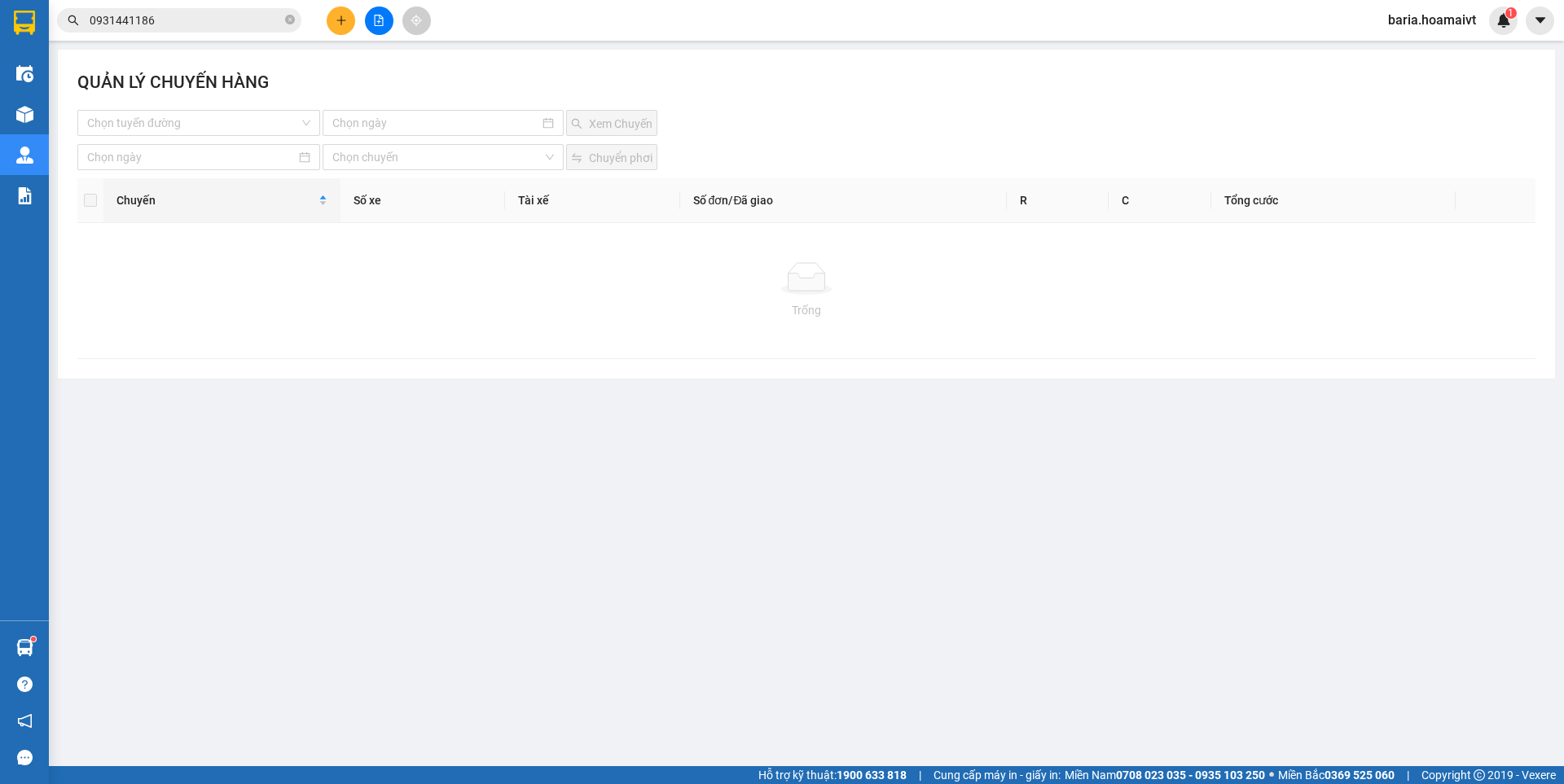
click at [250, 23] on input "0931441186" at bounding box center [185, 20] width 192 height 18
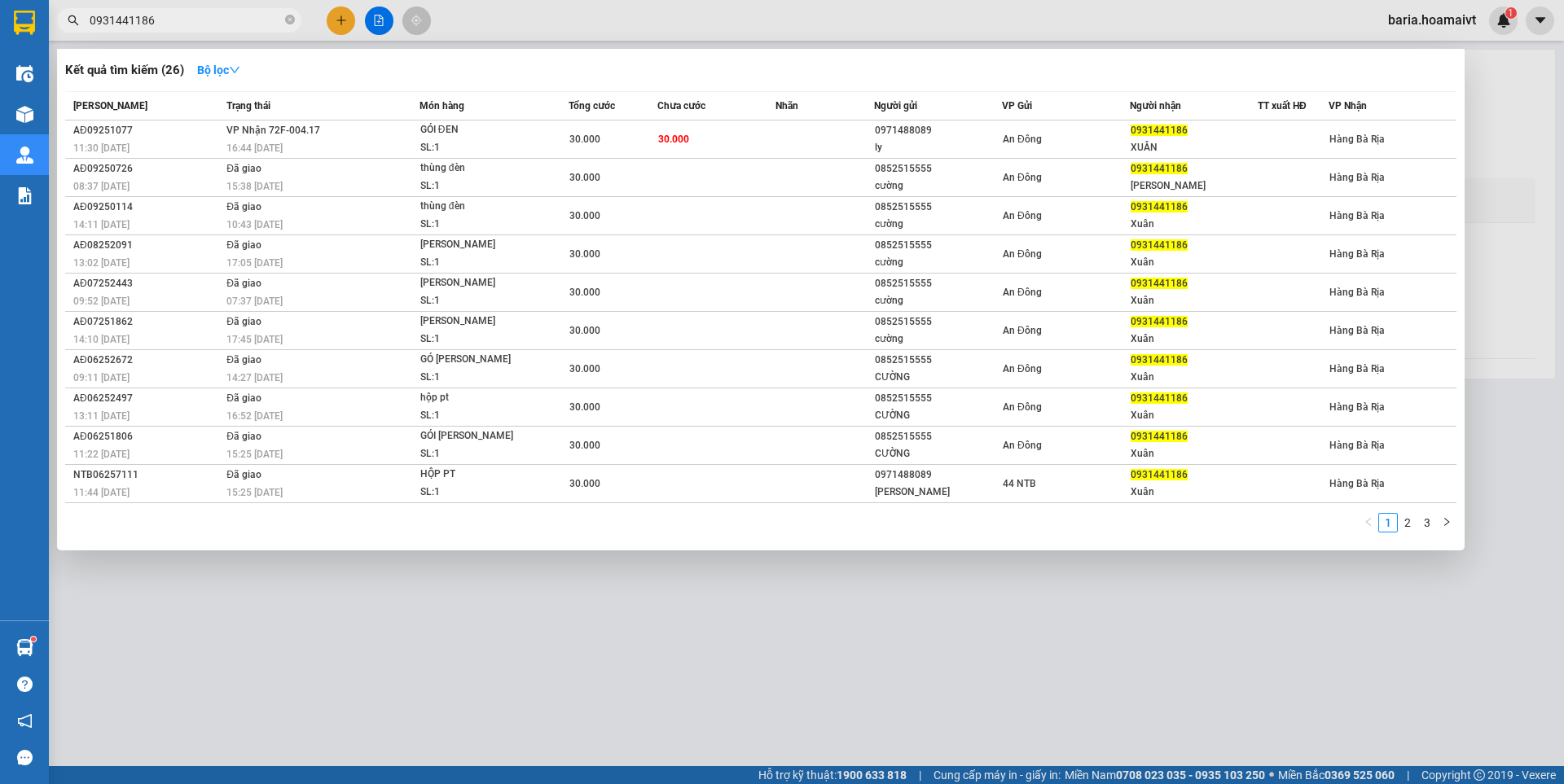
click at [250, 23] on input "0931441186" at bounding box center [185, 20] width 192 height 18
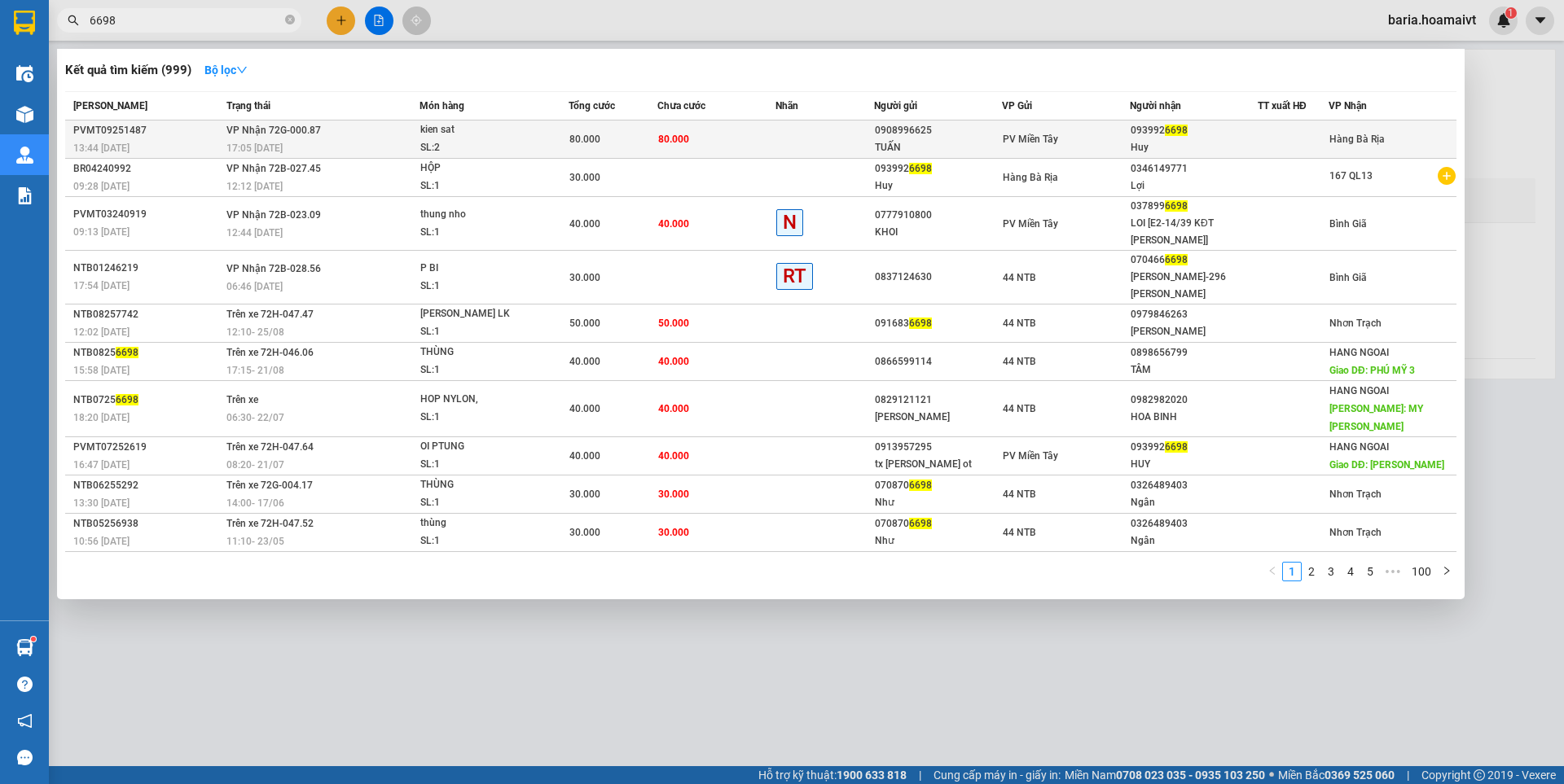
type input "6698"
click at [706, 138] on td "80.000" at bounding box center [717, 140] width 118 height 38
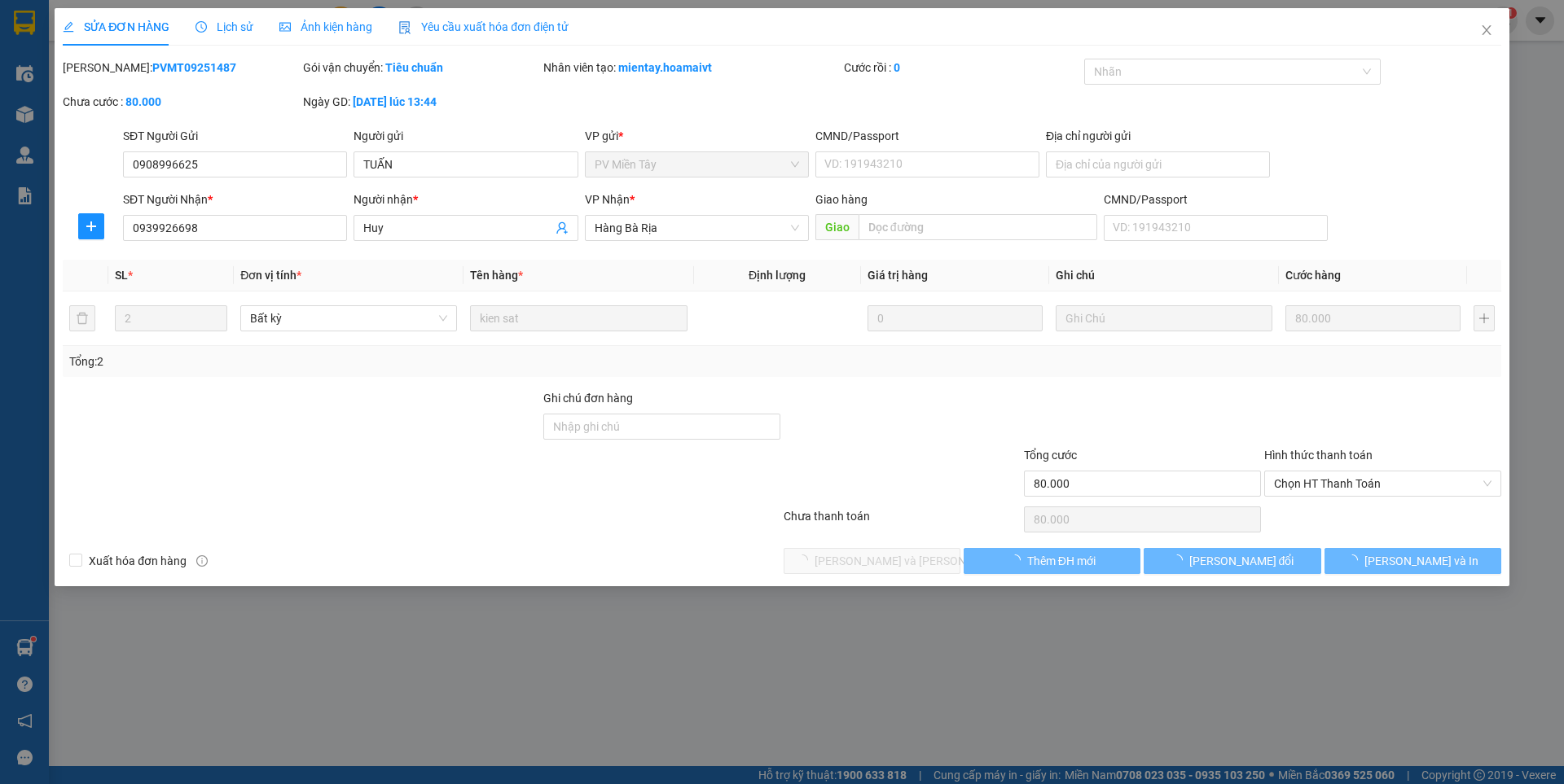
type input "0908996625"
type input "TUẤN"
type input "0939926698"
type input "Huy"
type input "80.000"
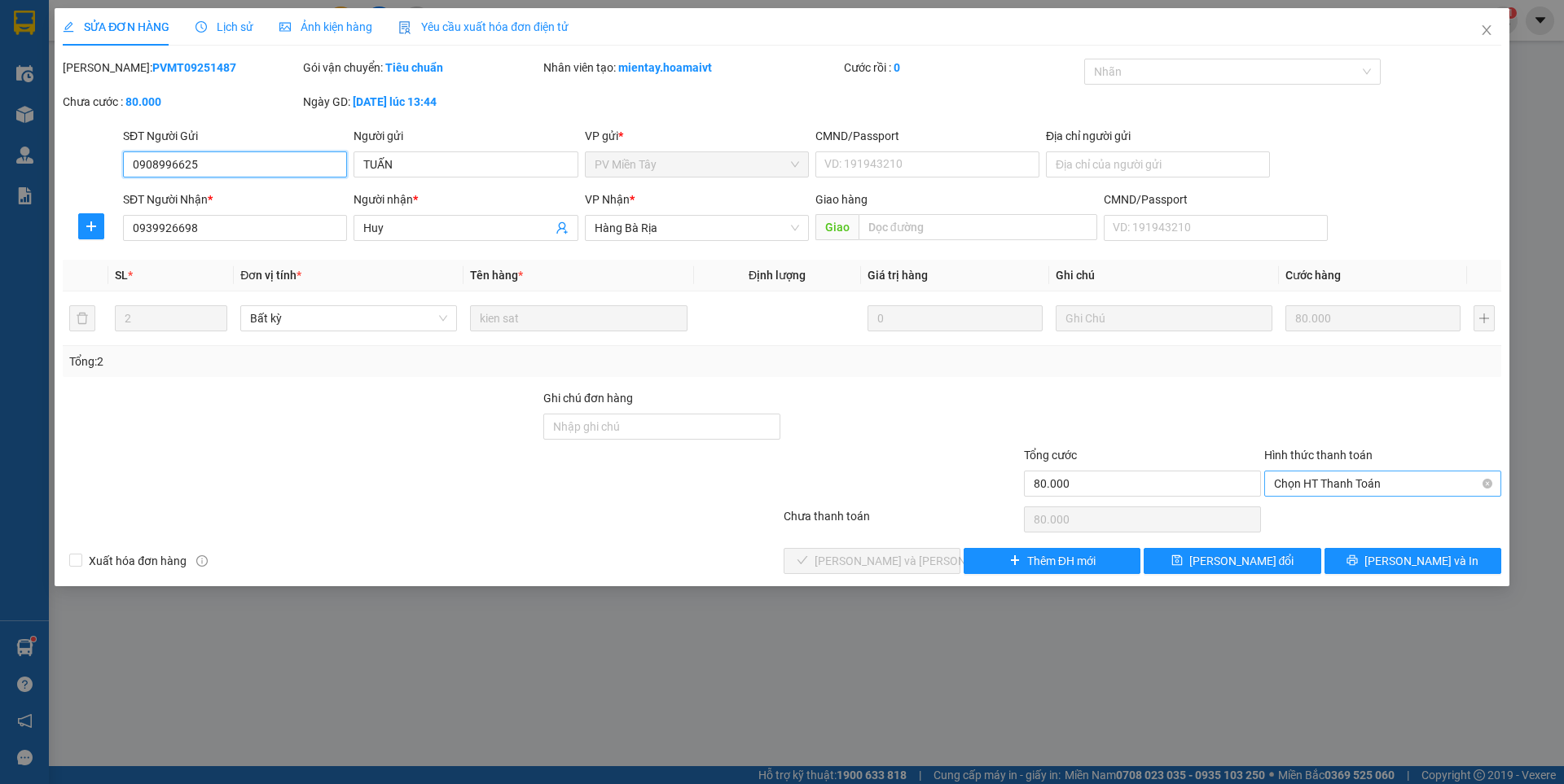
click at [1342, 484] on span "Chọn HT Thanh Toán" at bounding box center [1382, 483] width 218 height 24
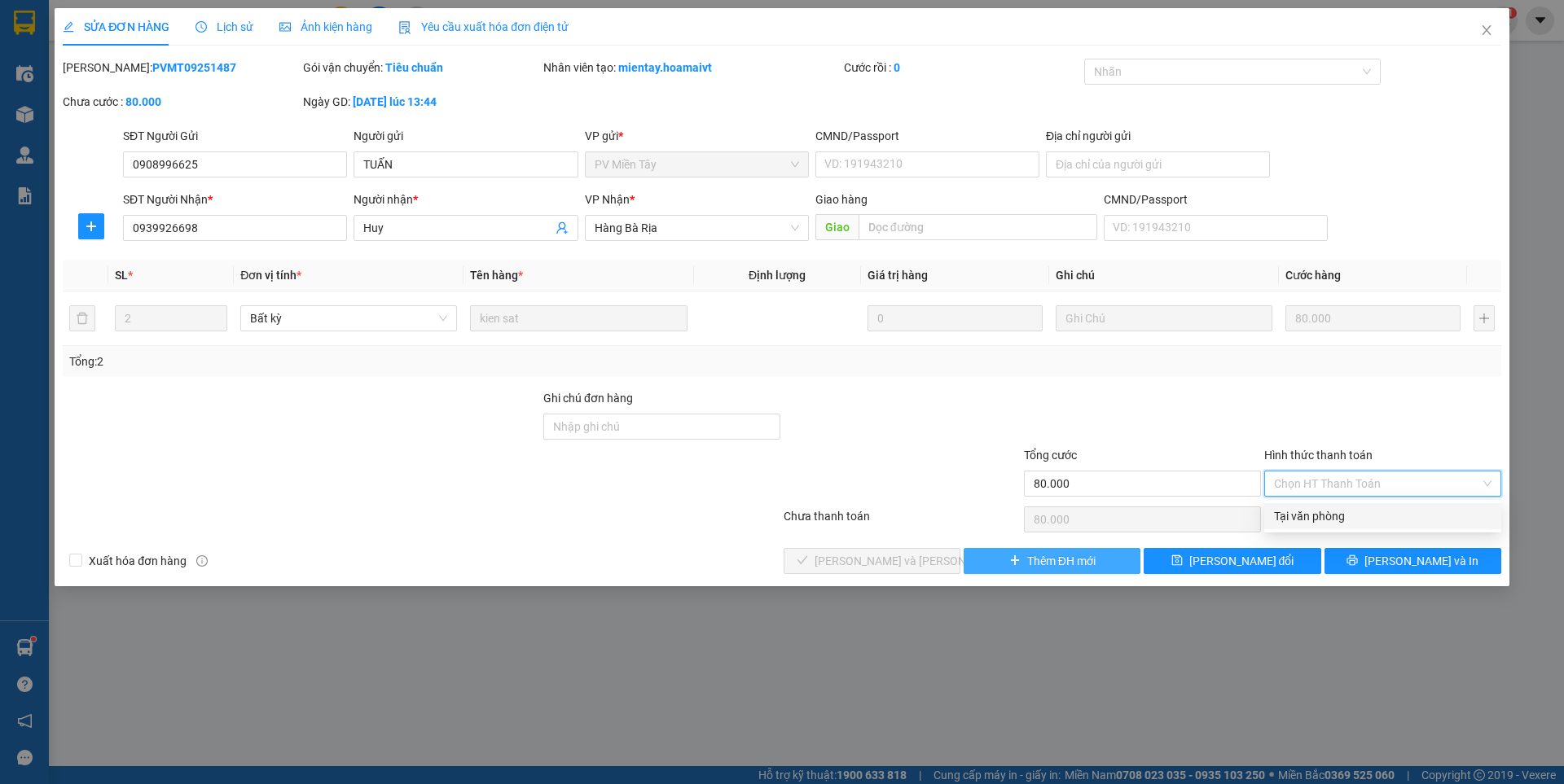
drag, startPoint x: 1302, startPoint y: 512, endPoint x: 1012, endPoint y: 547, distance: 292.1
click at [1235, 516] on div "Total Paid Fee 0 Total UnPaid Fee 80.000 Cash Collection Total Fee Mã ĐH: PVMT0…" at bounding box center [782, 316] width 1439 height 515
click at [1310, 517] on div "Tại văn phòng" at bounding box center [1382, 515] width 218 height 18
type input "0"
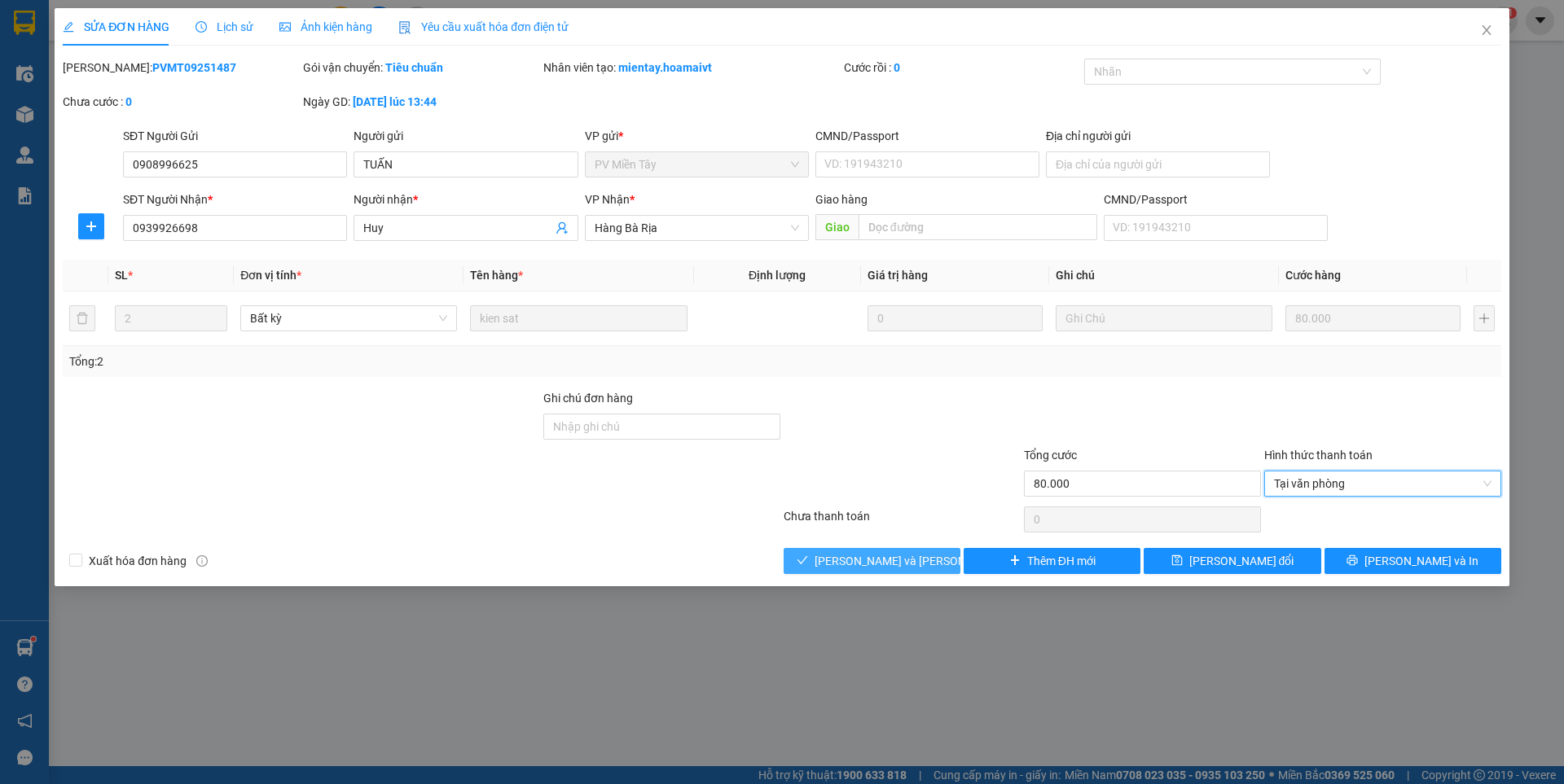
click at [925, 555] on button "[PERSON_NAME] và [PERSON_NAME] hàng" at bounding box center [872, 560] width 177 height 26
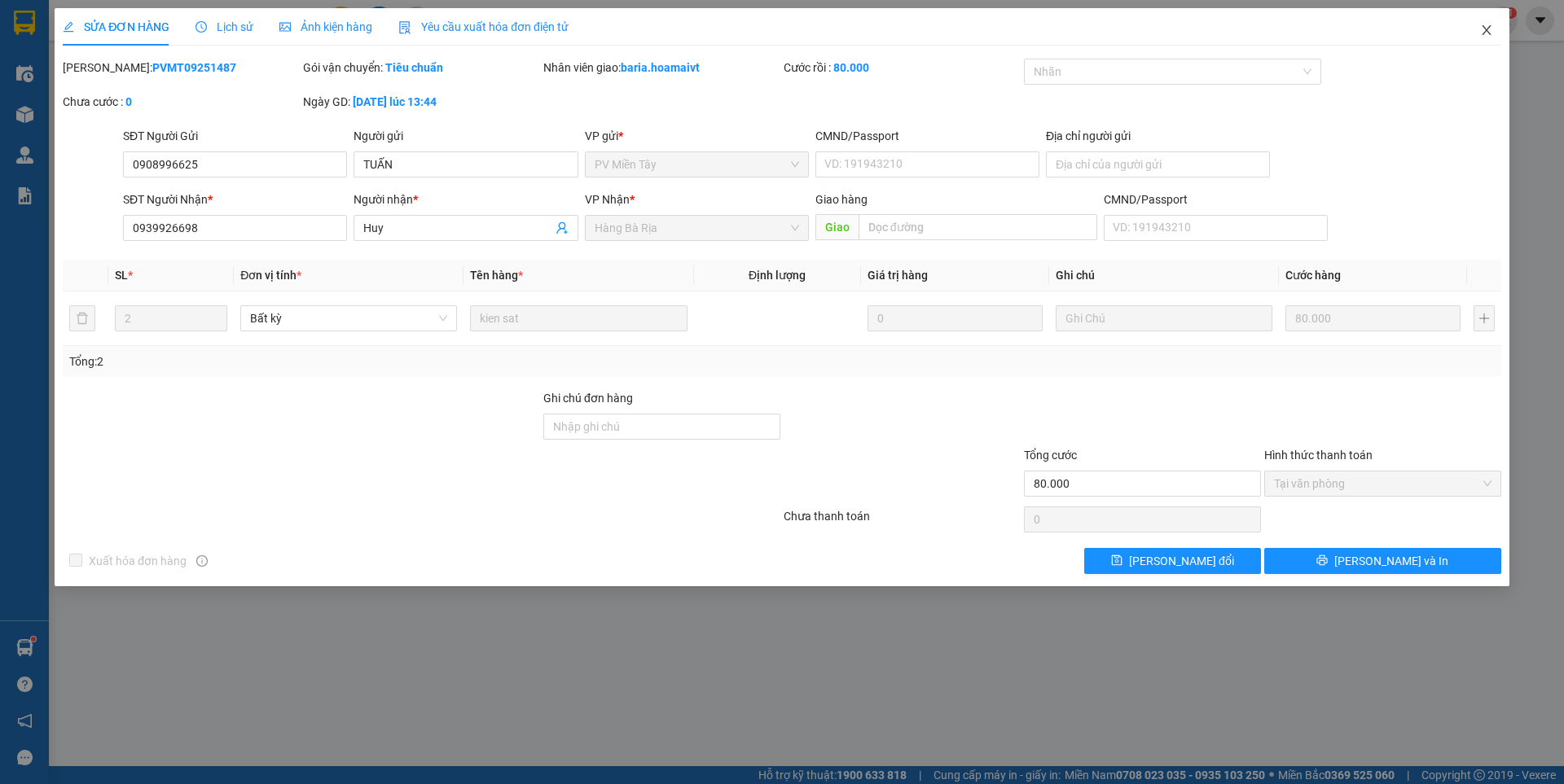
click at [1490, 34] on icon "close" at bounding box center [1486, 30] width 9 height 10
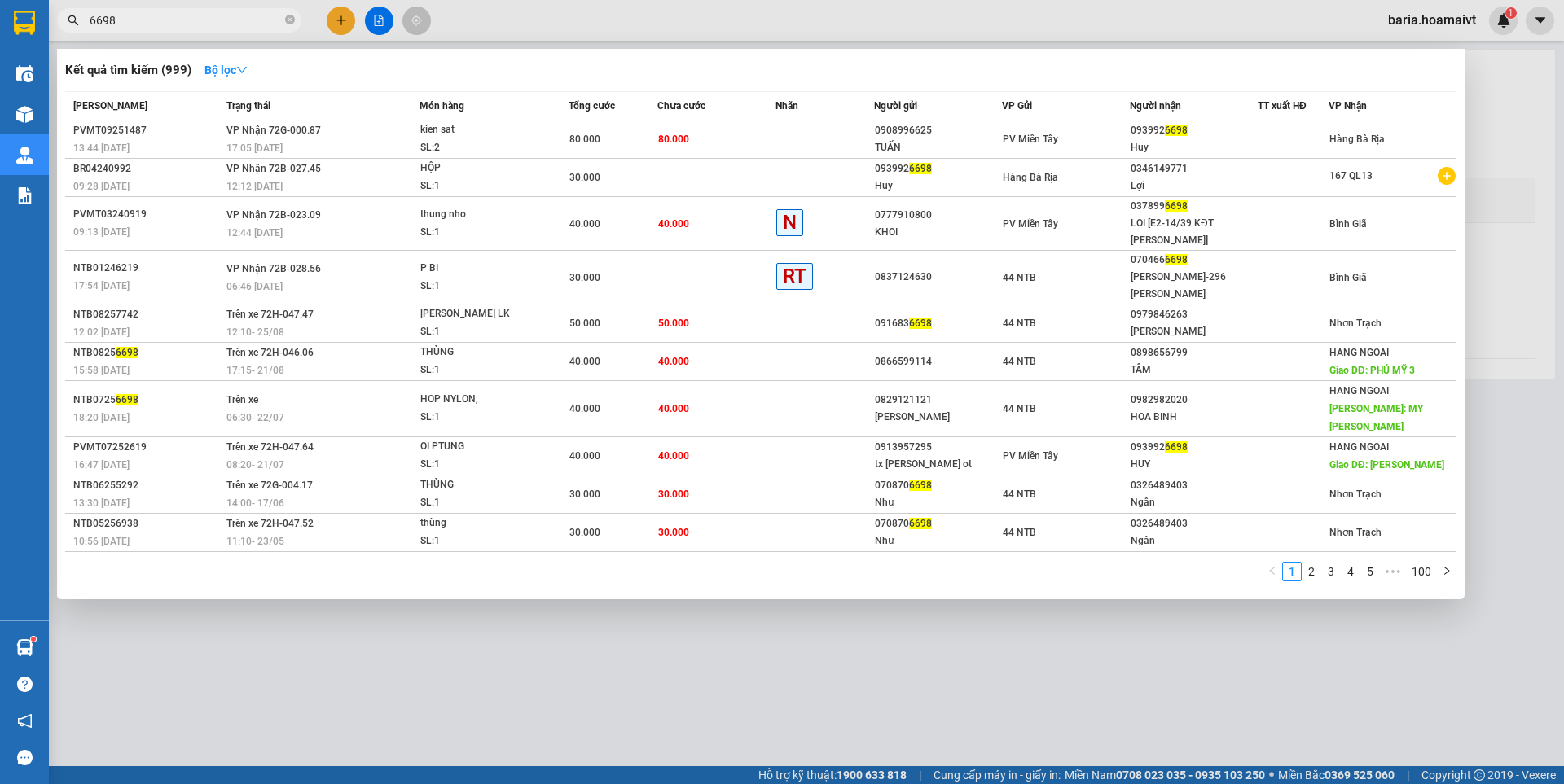
click at [218, 16] on input "6698" at bounding box center [185, 20] width 192 height 18
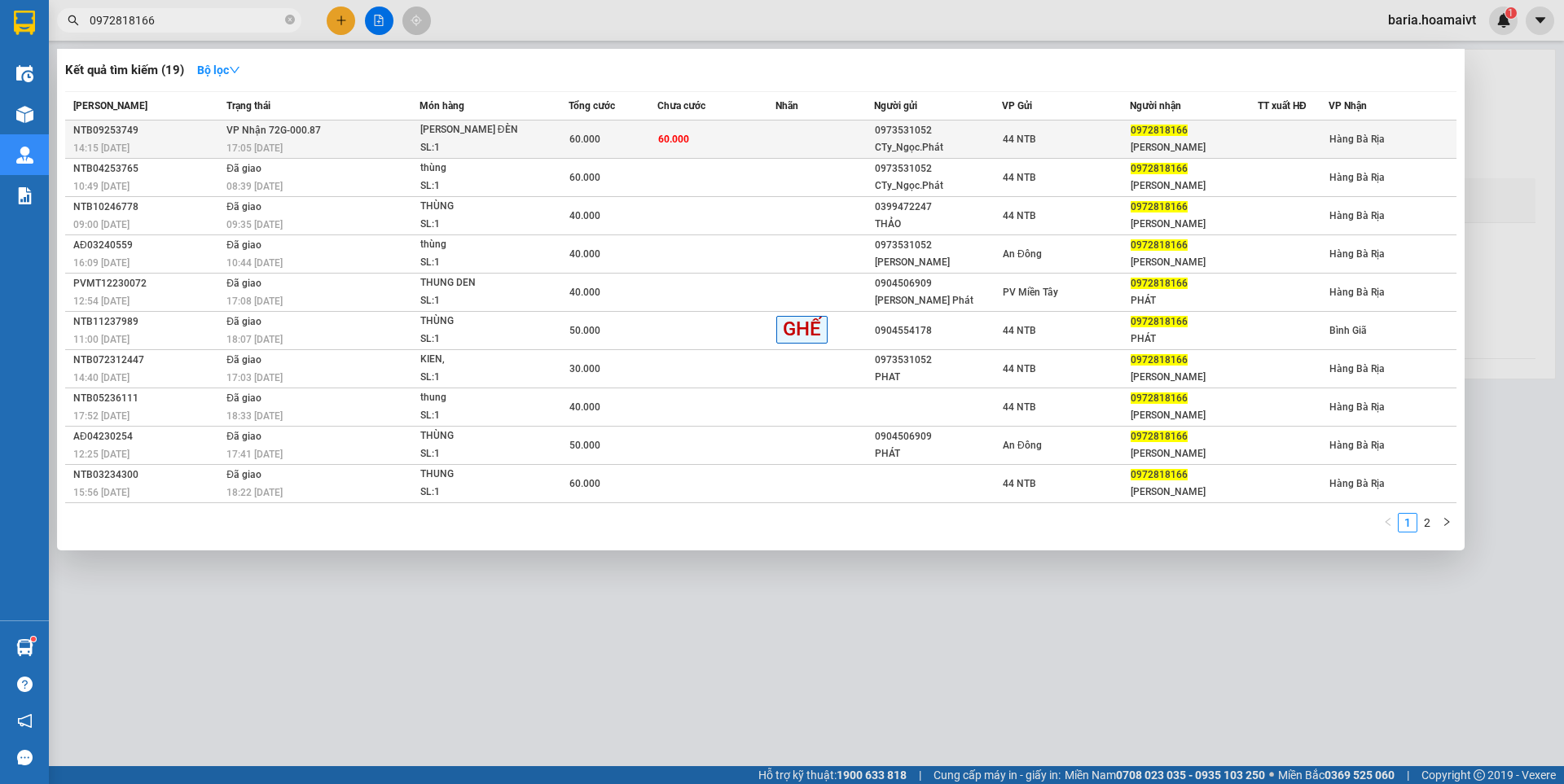
type input "0972818166"
click at [634, 134] on div "60.000" at bounding box center [613, 138] width 87 height 18
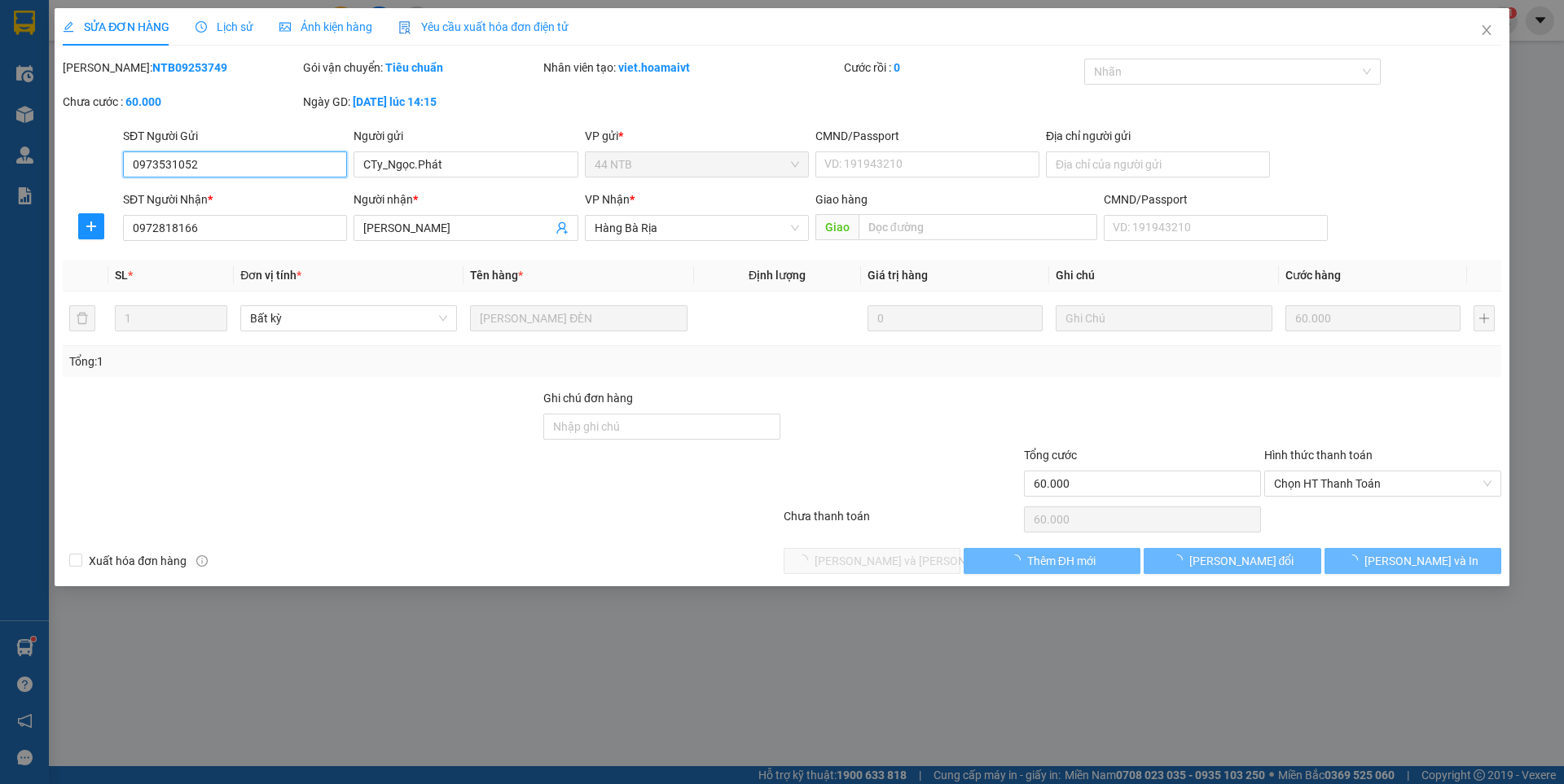
type input "0973531052"
type input "CTy_Ngọc.Phát"
type input "0972818166"
type input "[PERSON_NAME]"
type input "60.000"
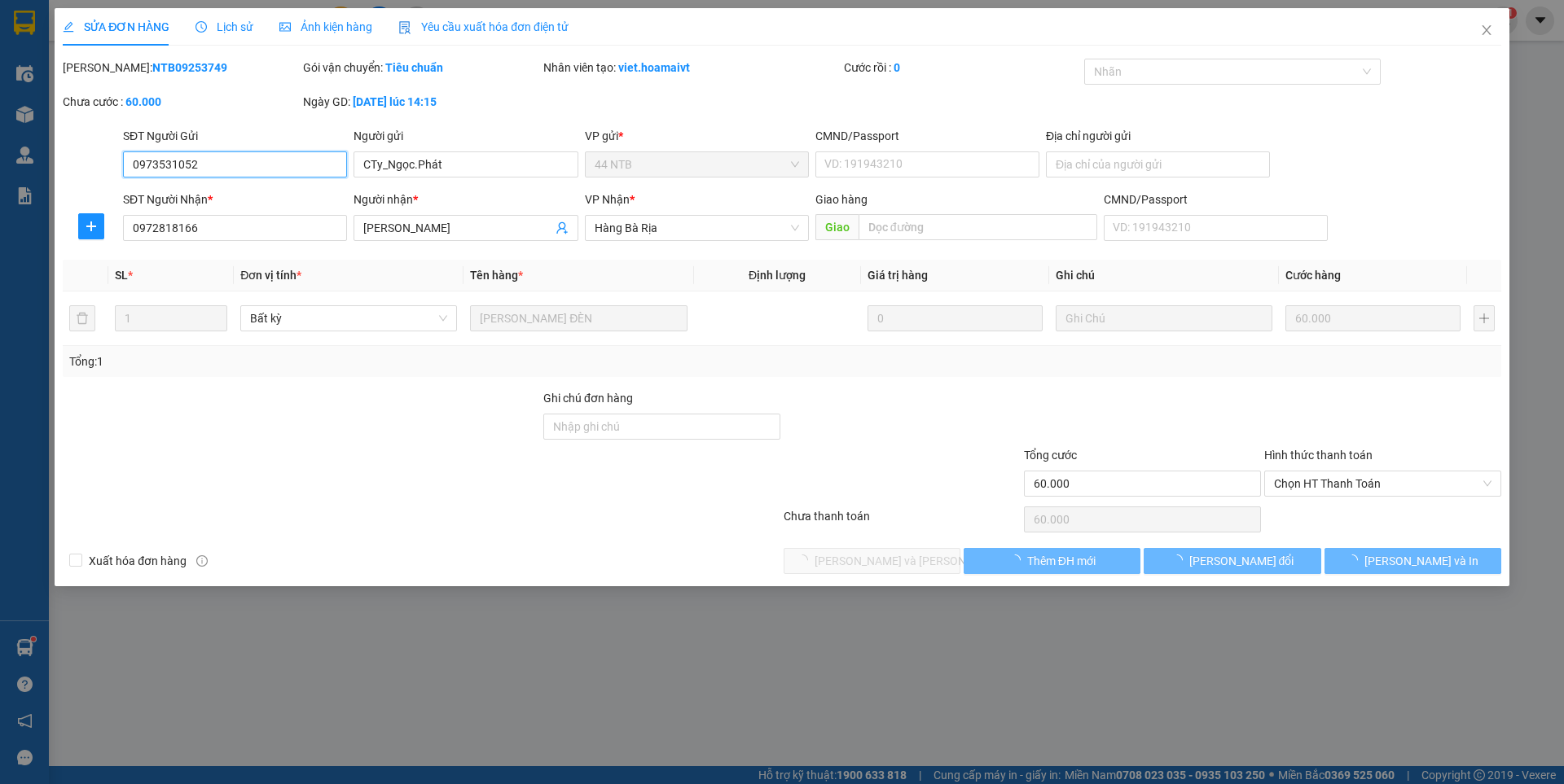
type input "60.000"
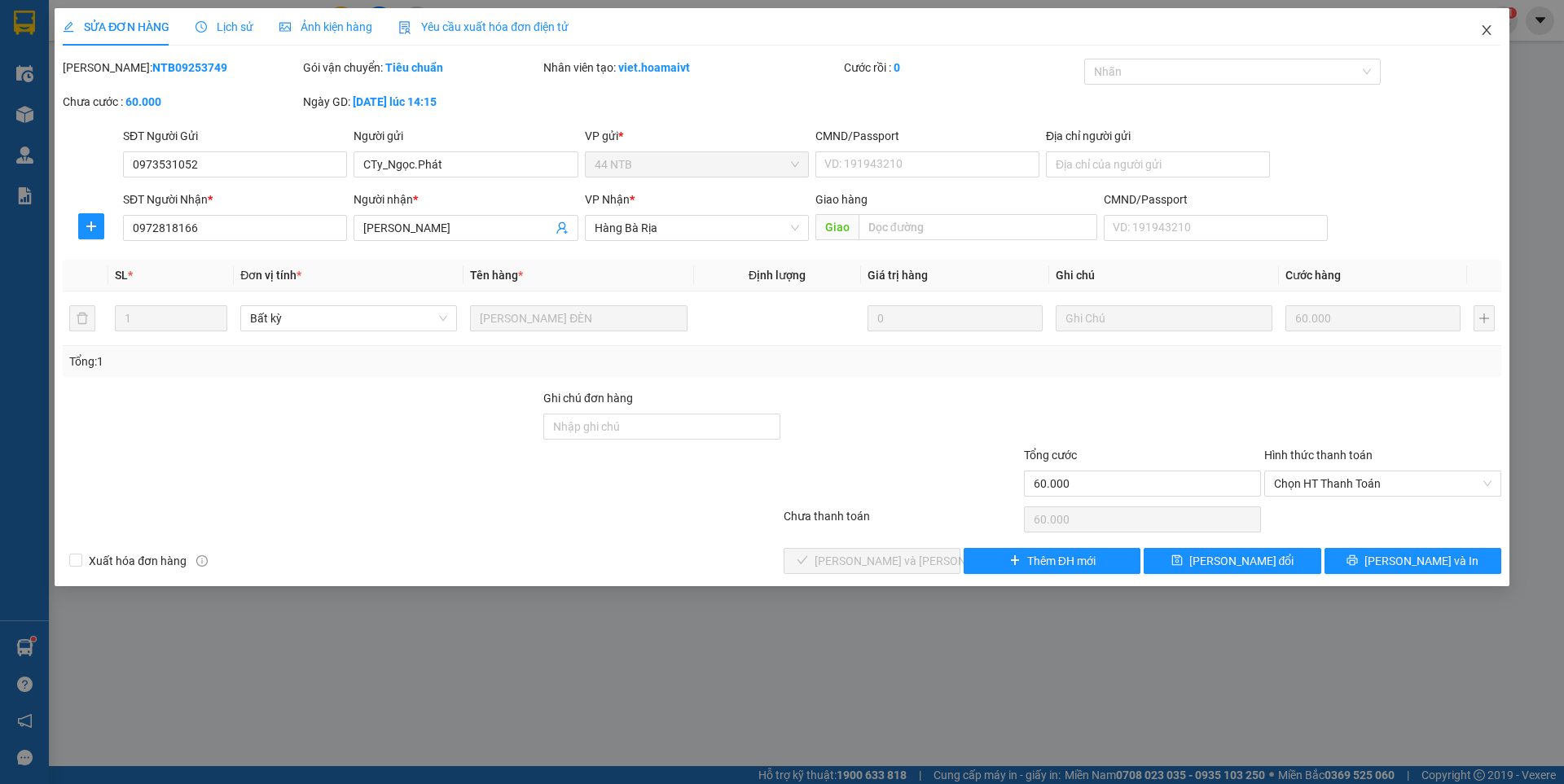
click at [1481, 27] on icon "close" at bounding box center [1486, 30] width 13 height 13
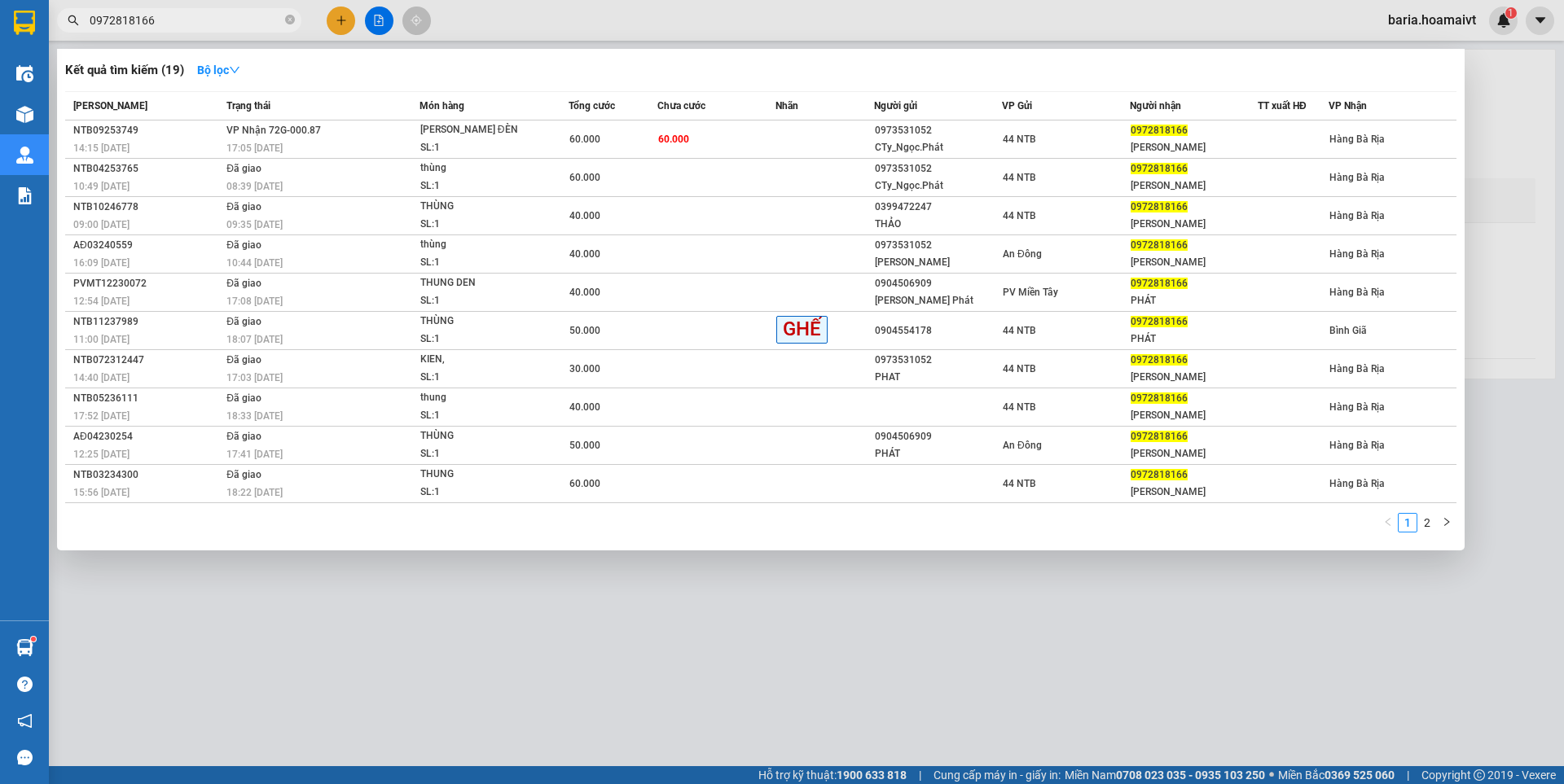
click at [211, 19] on input "0972818166" at bounding box center [185, 20] width 192 height 18
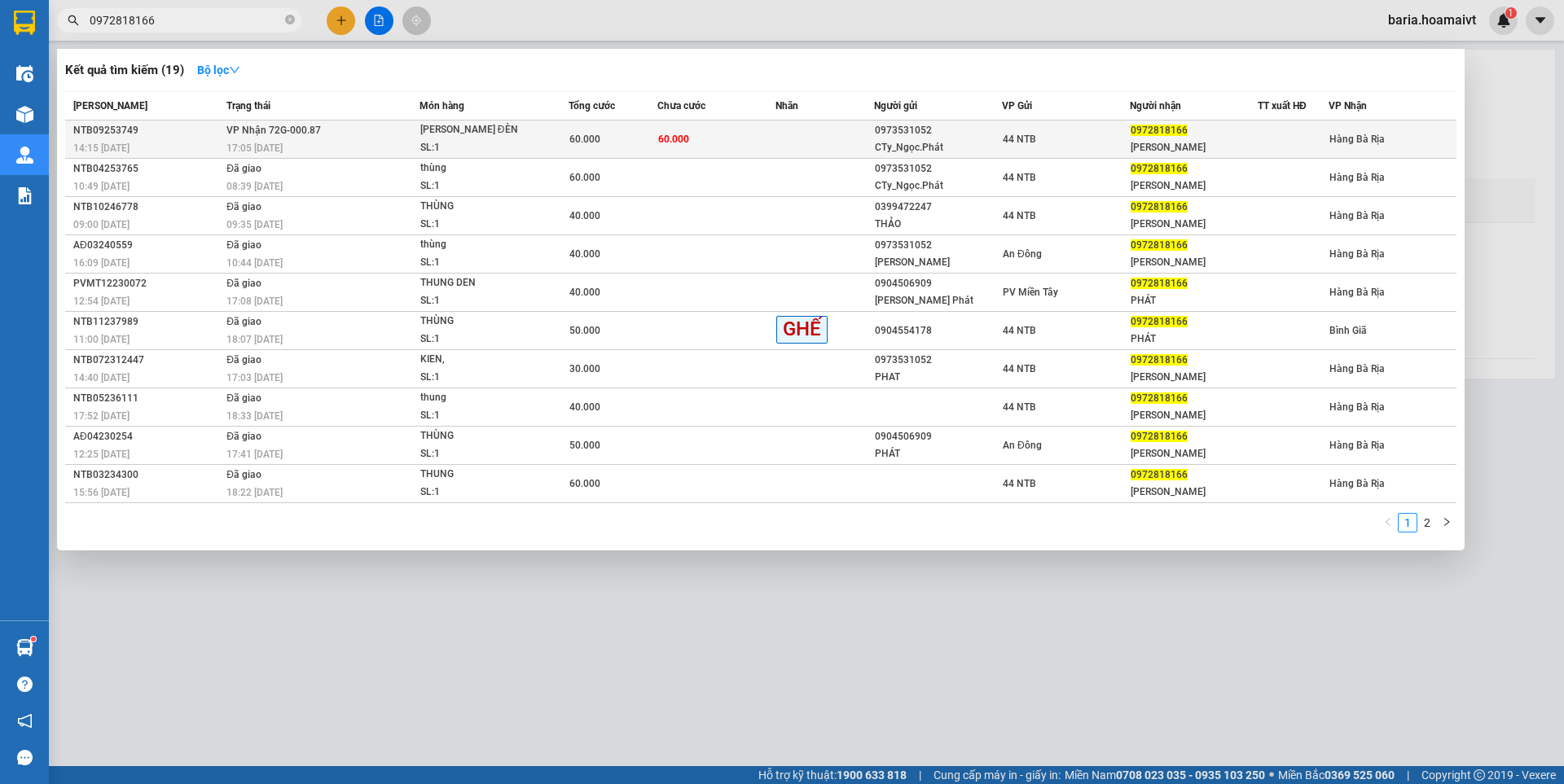
click at [813, 139] on td at bounding box center [825, 140] width 98 height 38
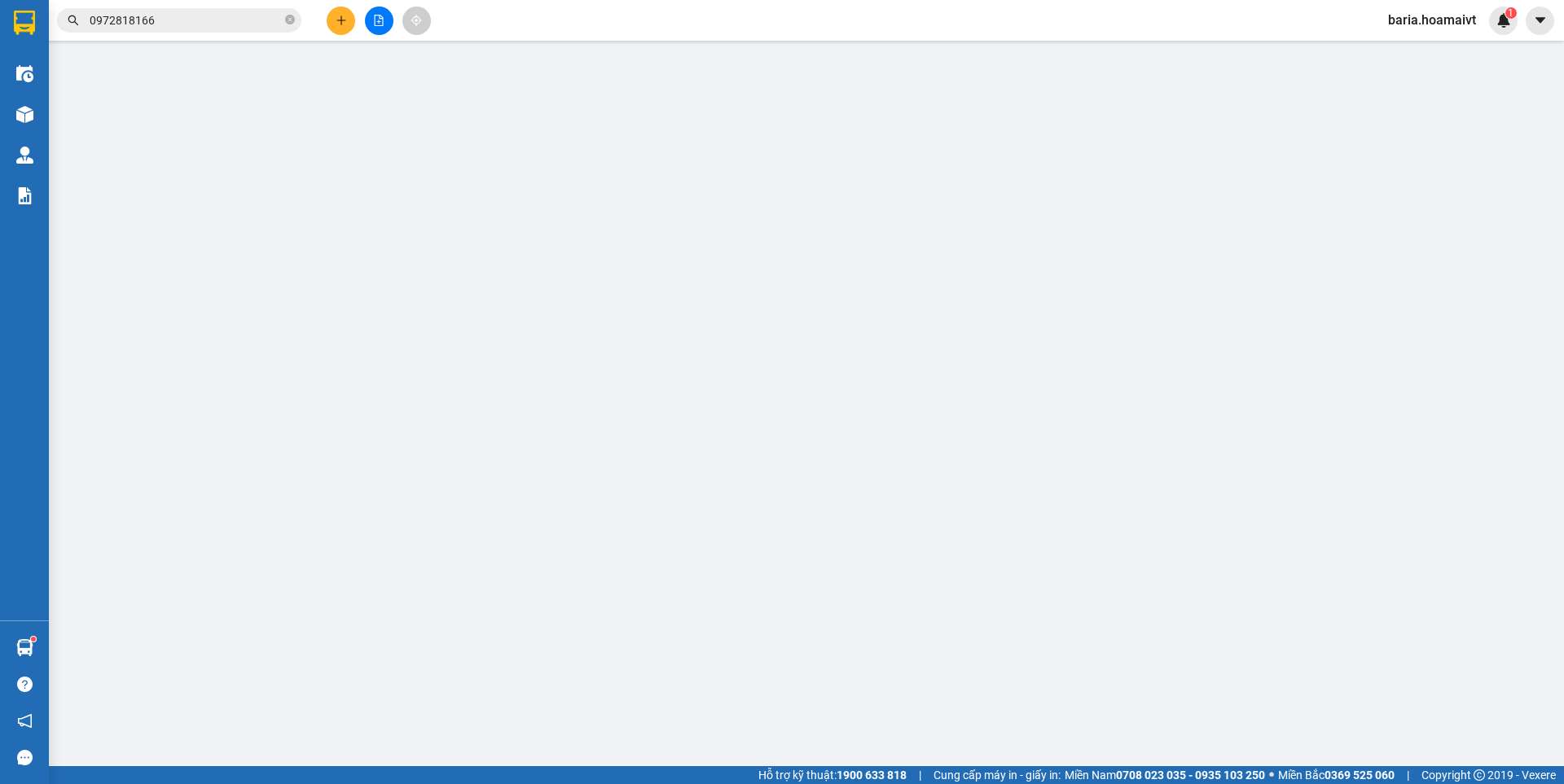
type input "0973531052"
type input "CTy_Ngọc.Phát"
type input "0972818166"
type input "[PERSON_NAME]"
type input "60.000"
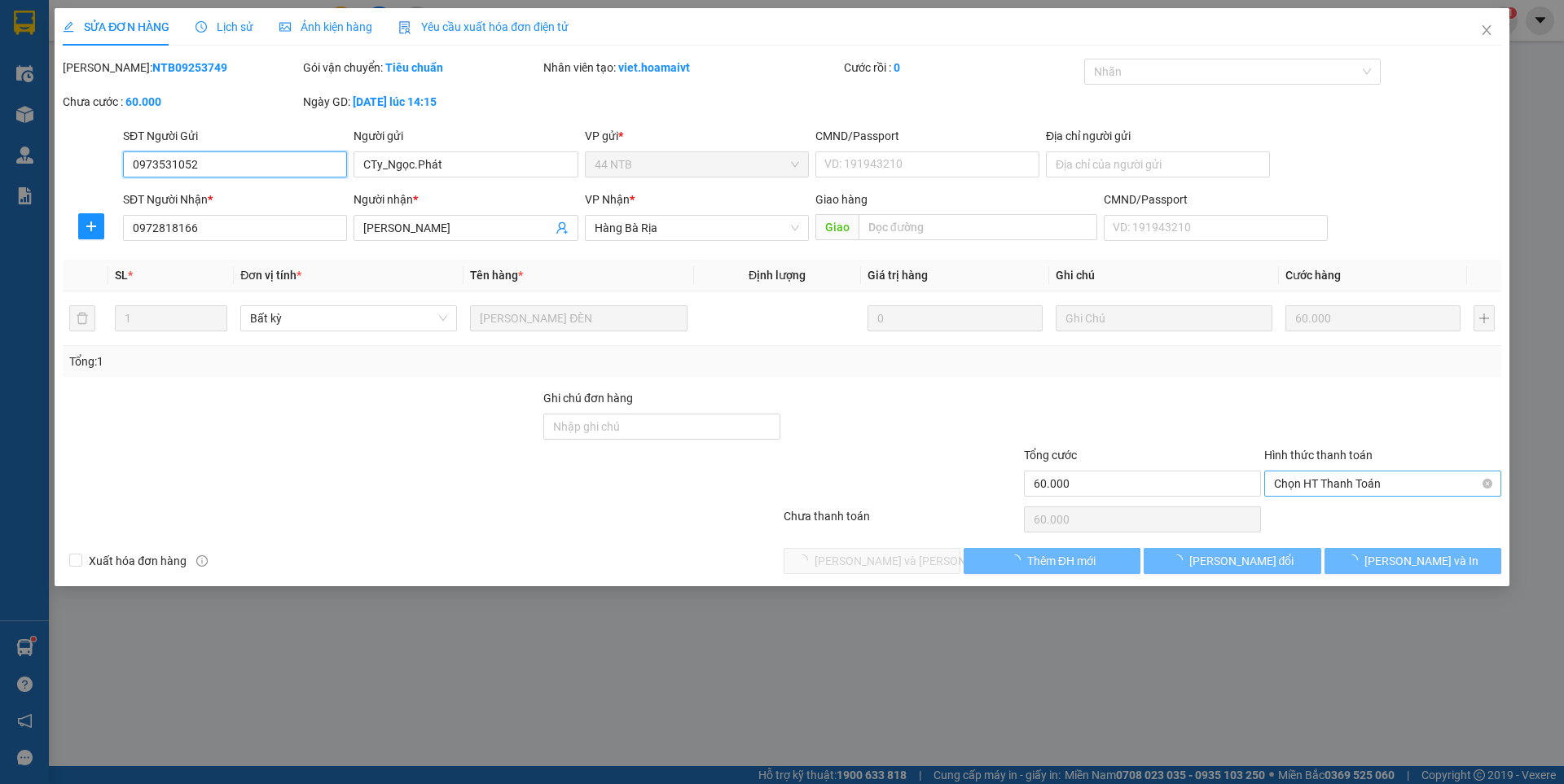
click at [1357, 480] on span "Chọn HT Thanh Toán" at bounding box center [1382, 483] width 218 height 24
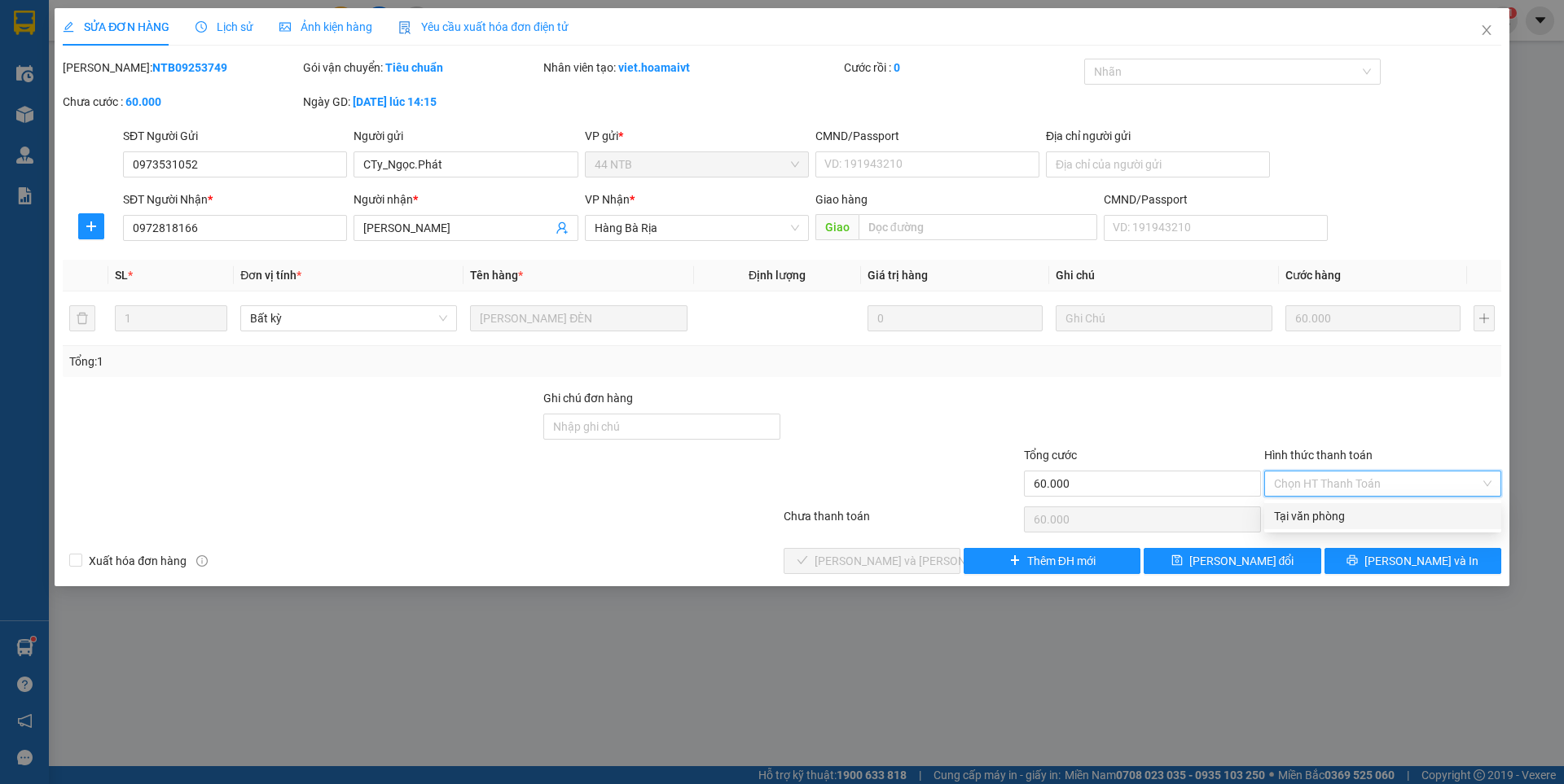
click at [1308, 517] on div "Tại văn phòng" at bounding box center [1382, 515] width 218 height 18
type input "0"
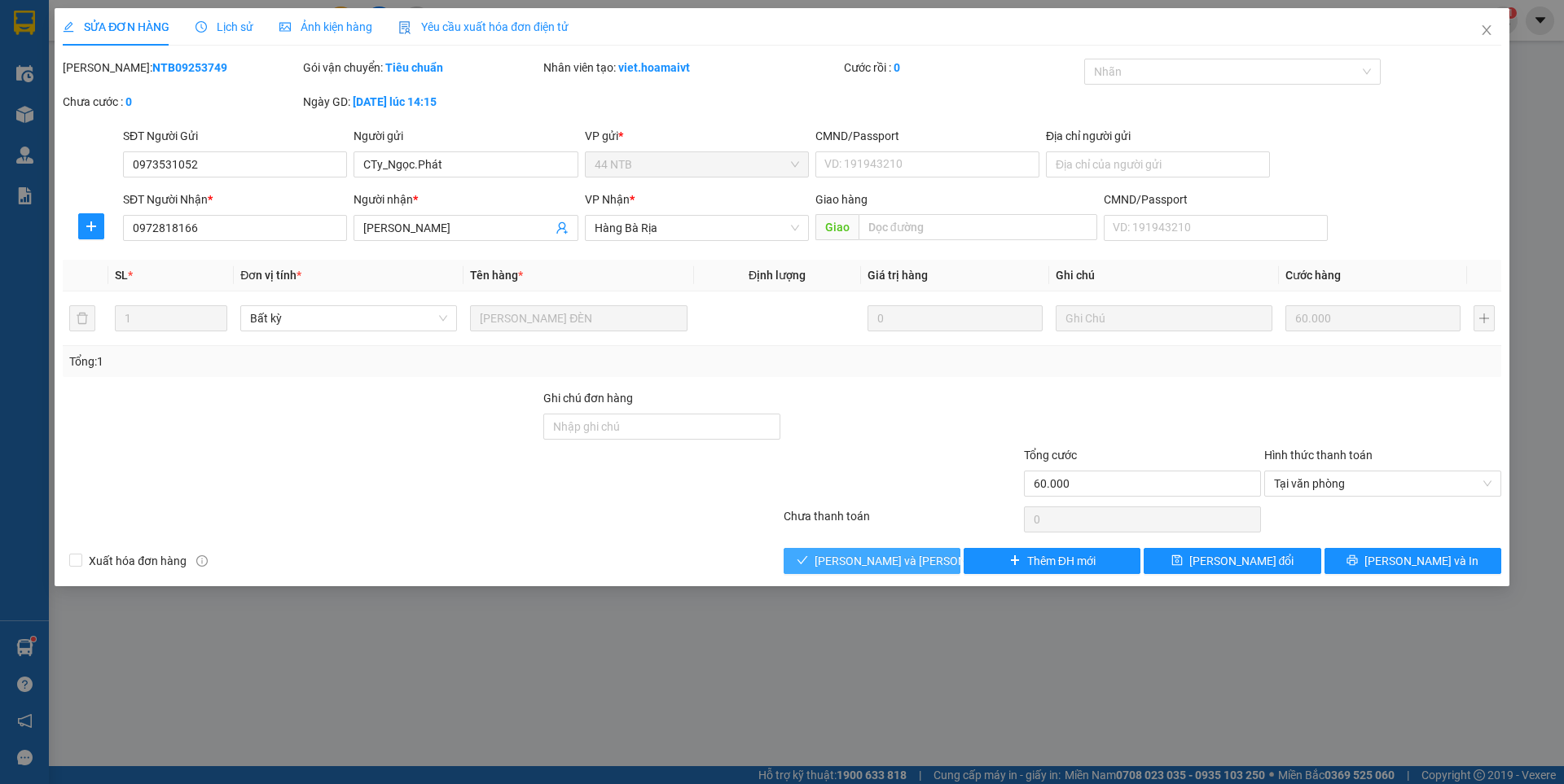
click at [875, 554] on span "[PERSON_NAME] và [PERSON_NAME] hàng" at bounding box center [925, 560] width 220 height 18
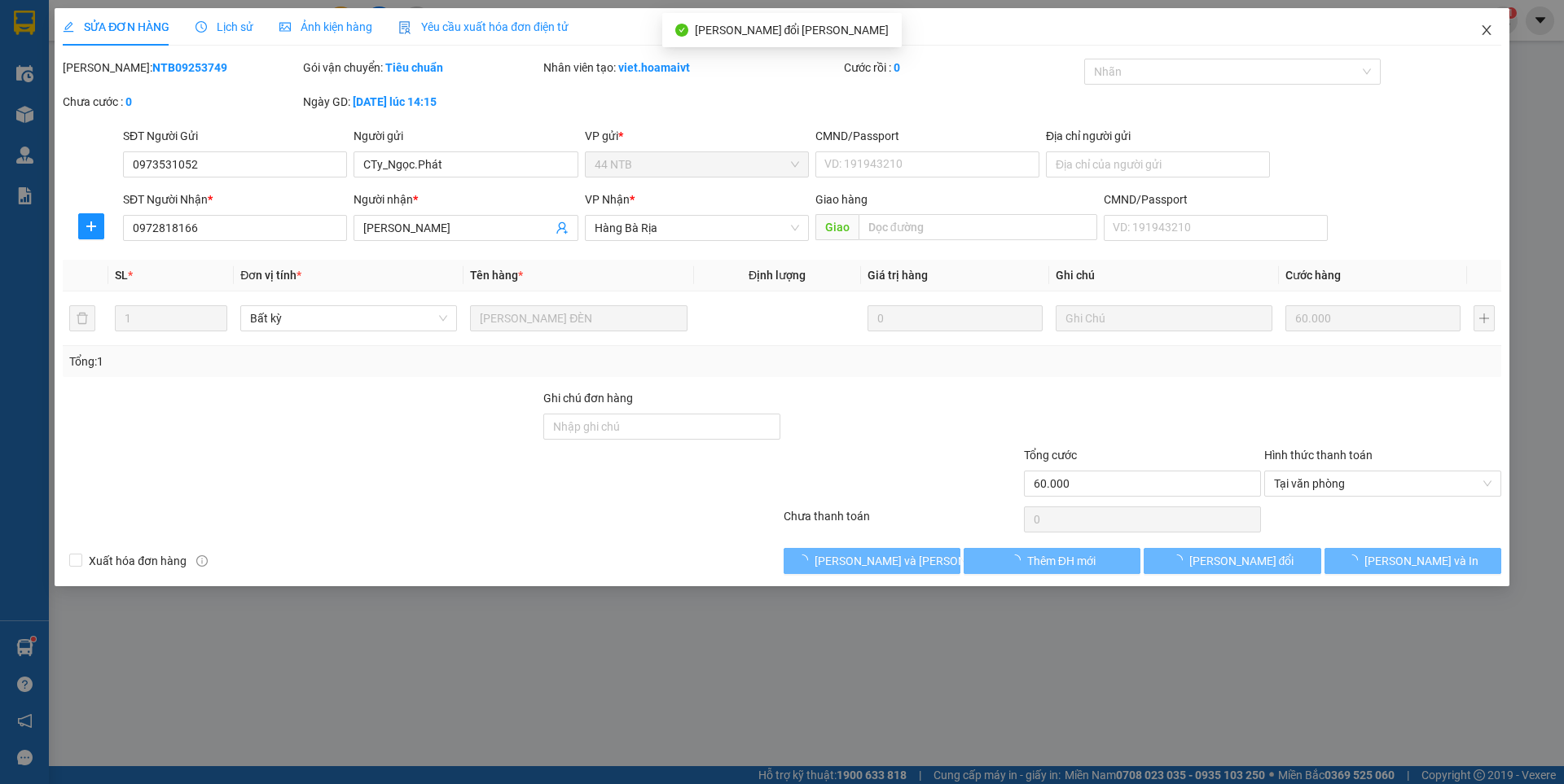
click at [1483, 32] on icon "close" at bounding box center [1486, 30] width 13 height 13
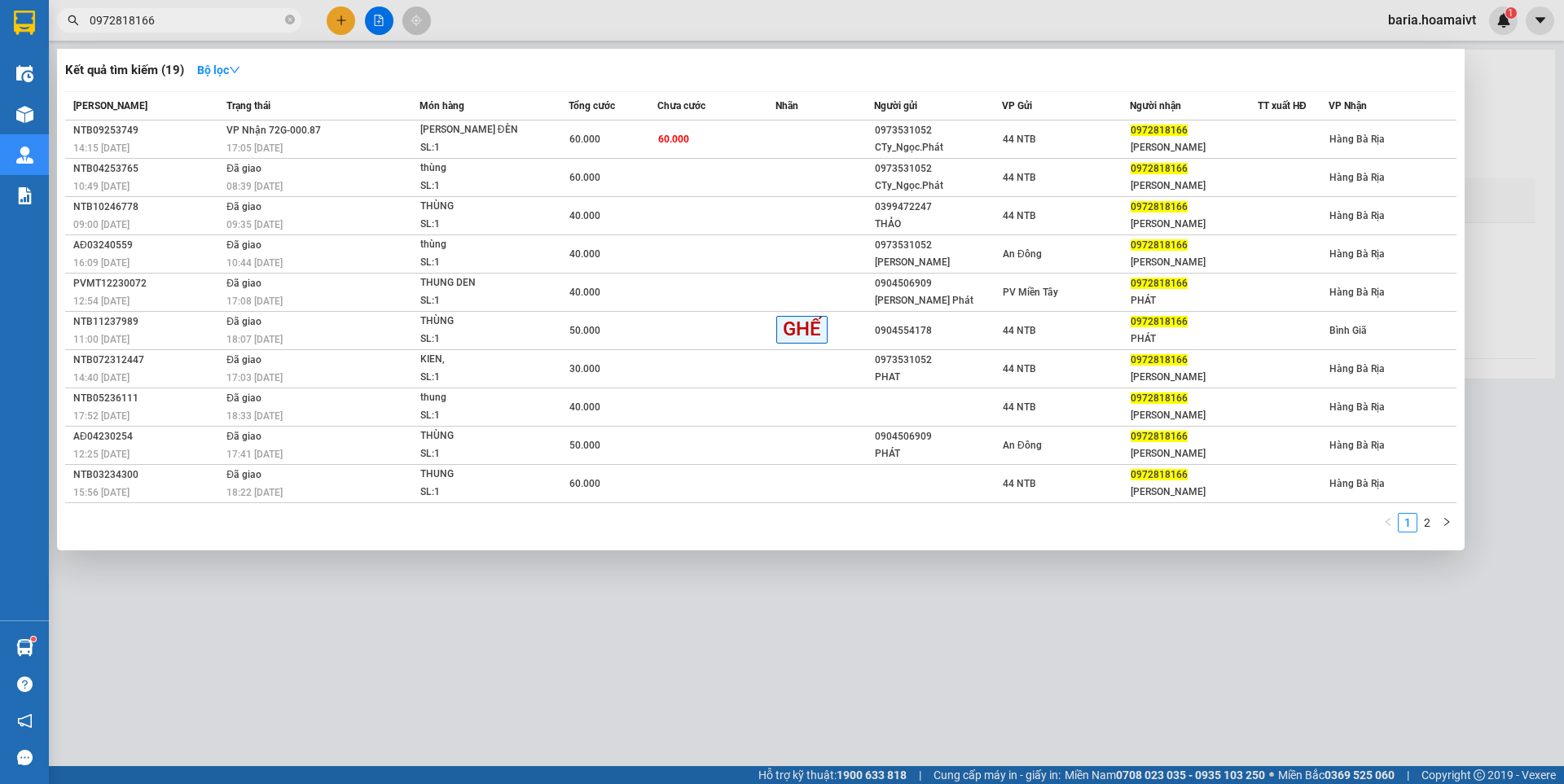
click at [209, 22] on input "0972818166" at bounding box center [185, 20] width 192 height 18
click at [249, 19] on input "0972818166" at bounding box center [185, 20] width 192 height 18
click at [238, 18] on input "0972818166" at bounding box center [185, 20] width 192 height 18
click at [503, 639] on div at bounding box center [782, 392] width 1564 height 784
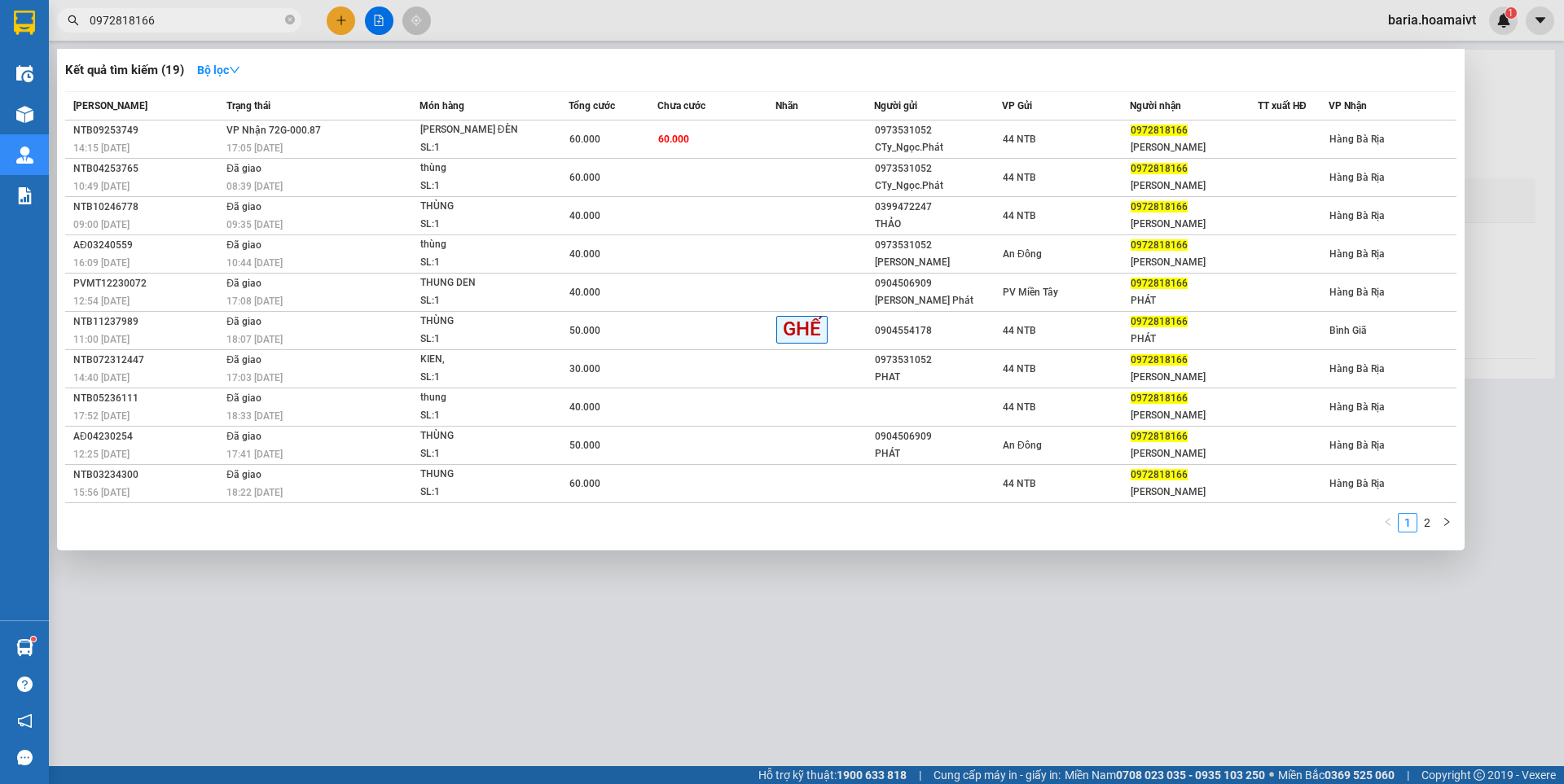
click at [199, 21] on input "0972818166" at bounding box center [185, 20] width 192 height 18
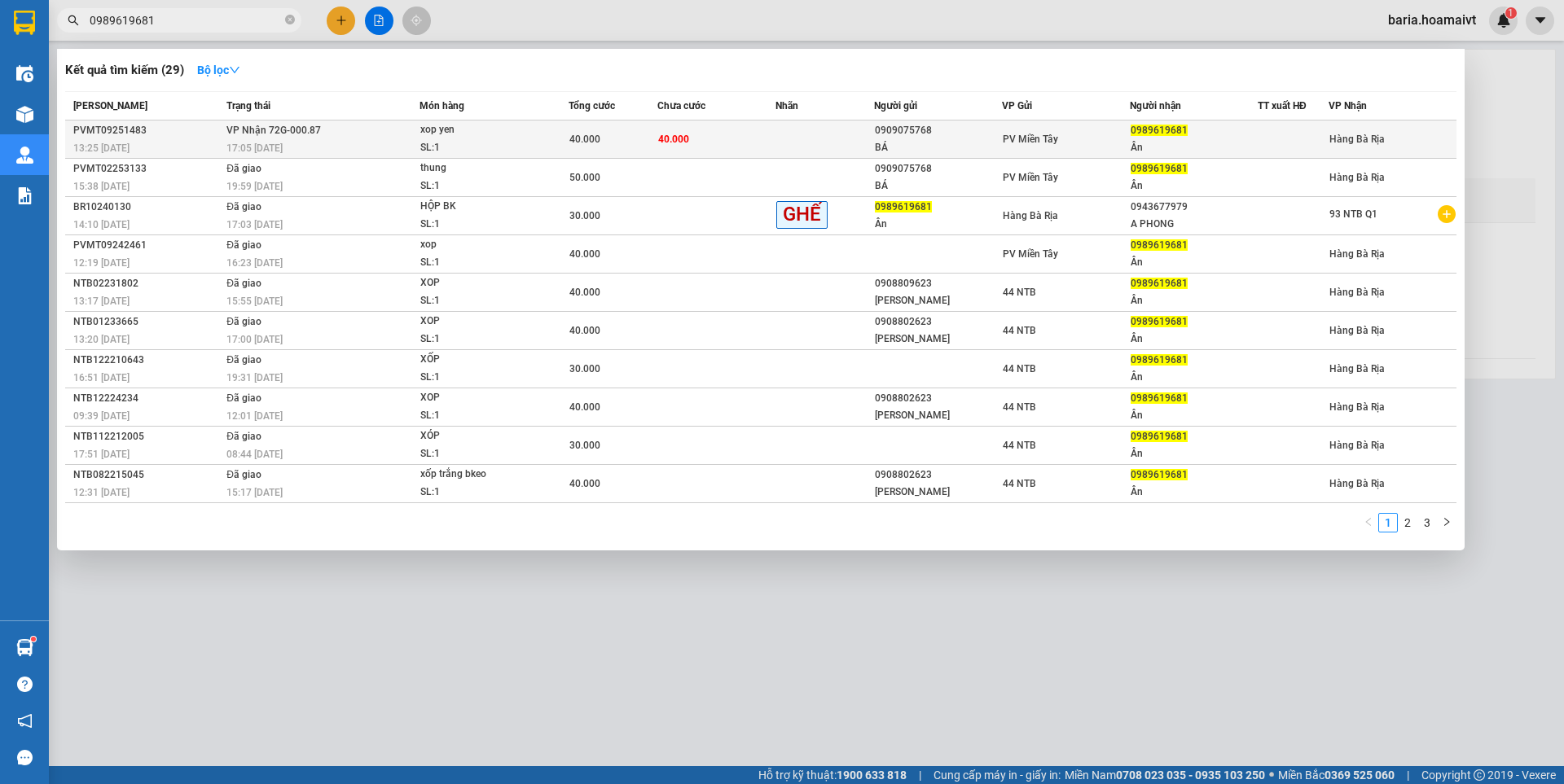
type input "0989619681"
click at [493, 140] on div "SL: 1" at bounding box center [481, 148] width 122 height 18
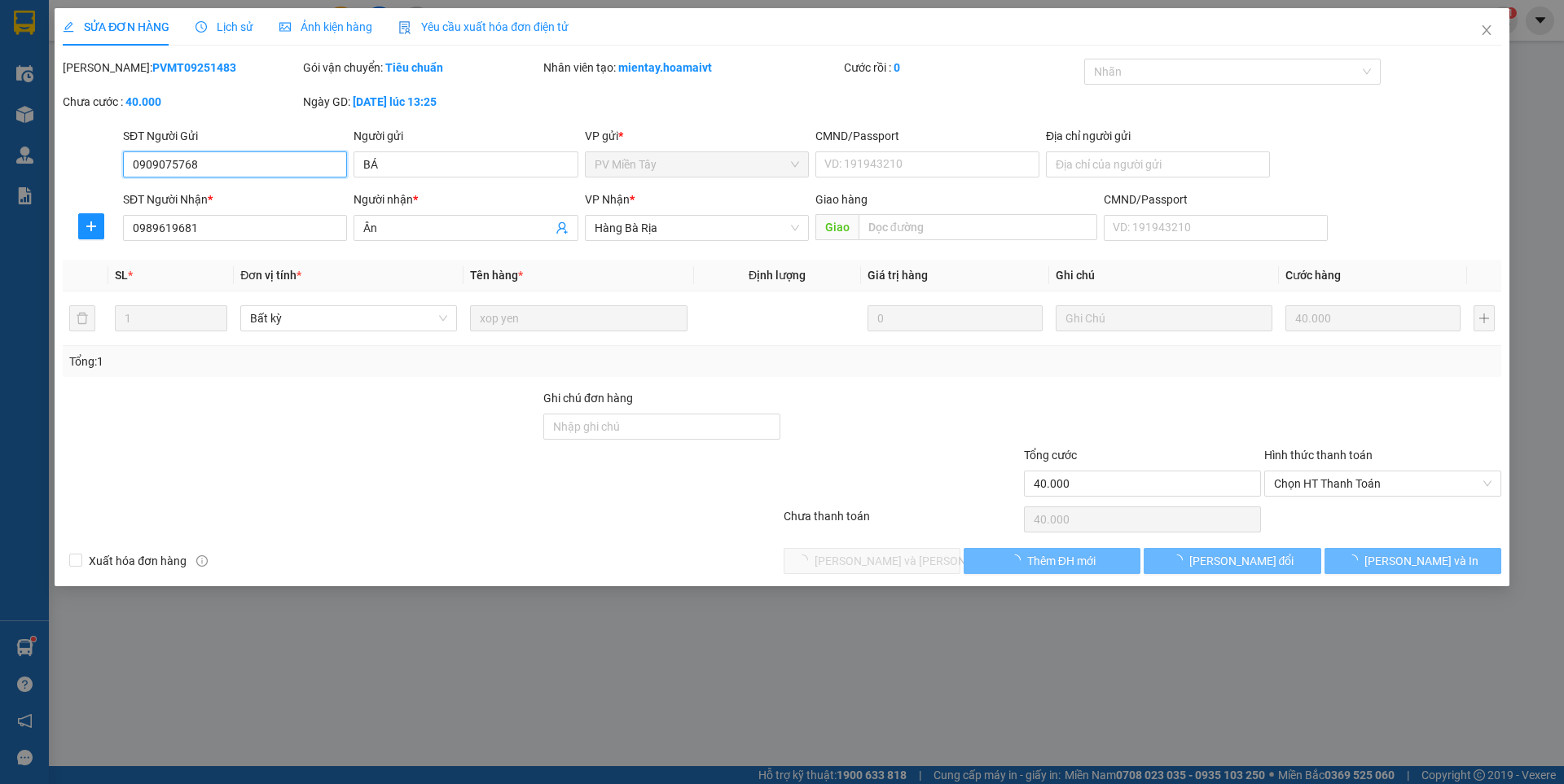
type input "0909075768"
type input "BÁ"
type input "0989619681"
type input "Ân"
type input "40.000"
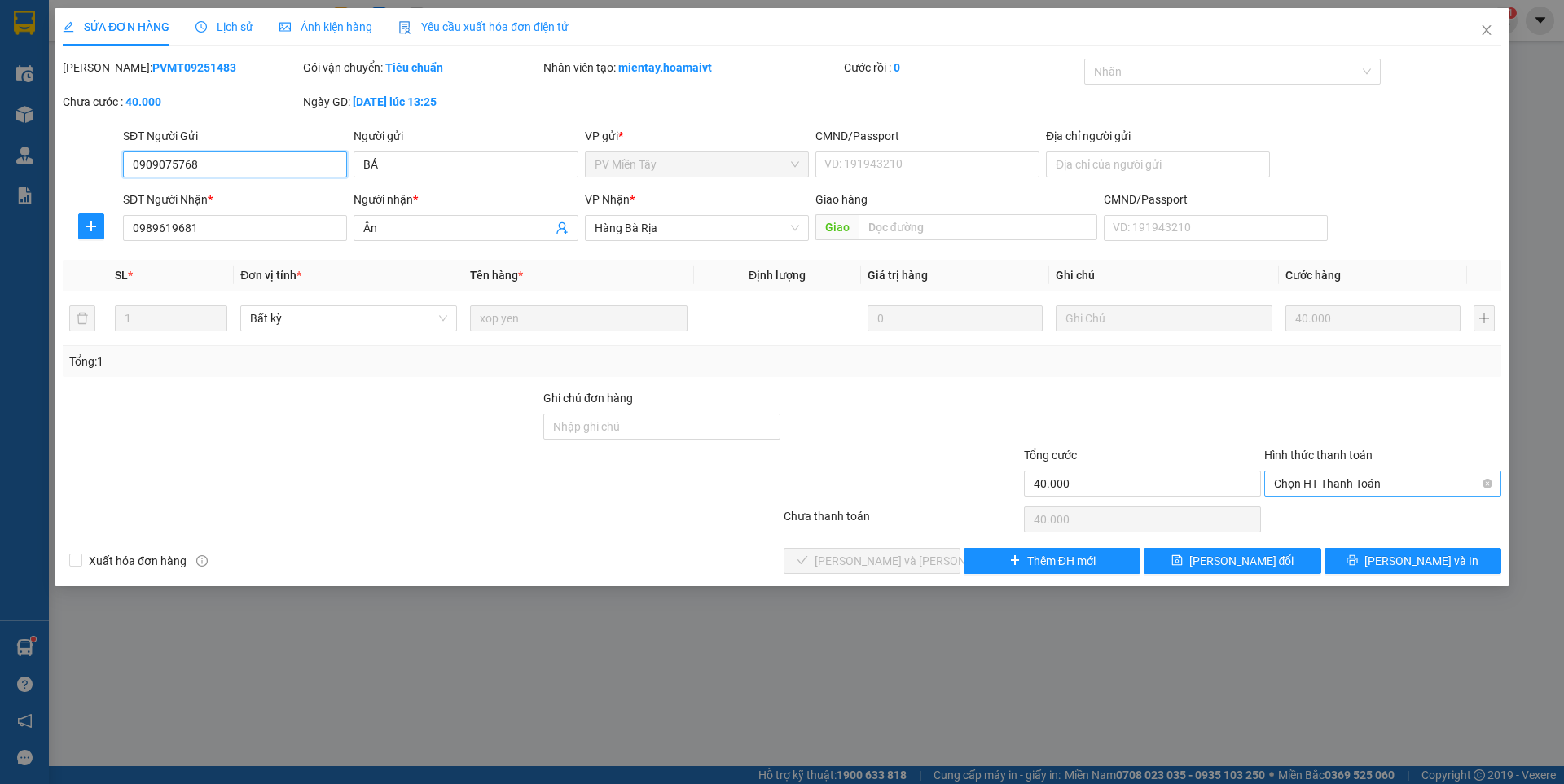
click at [1331, 482] on span "Chọn HT Thanh Toán" at bounding box center [1382, 483] width 218 height 24
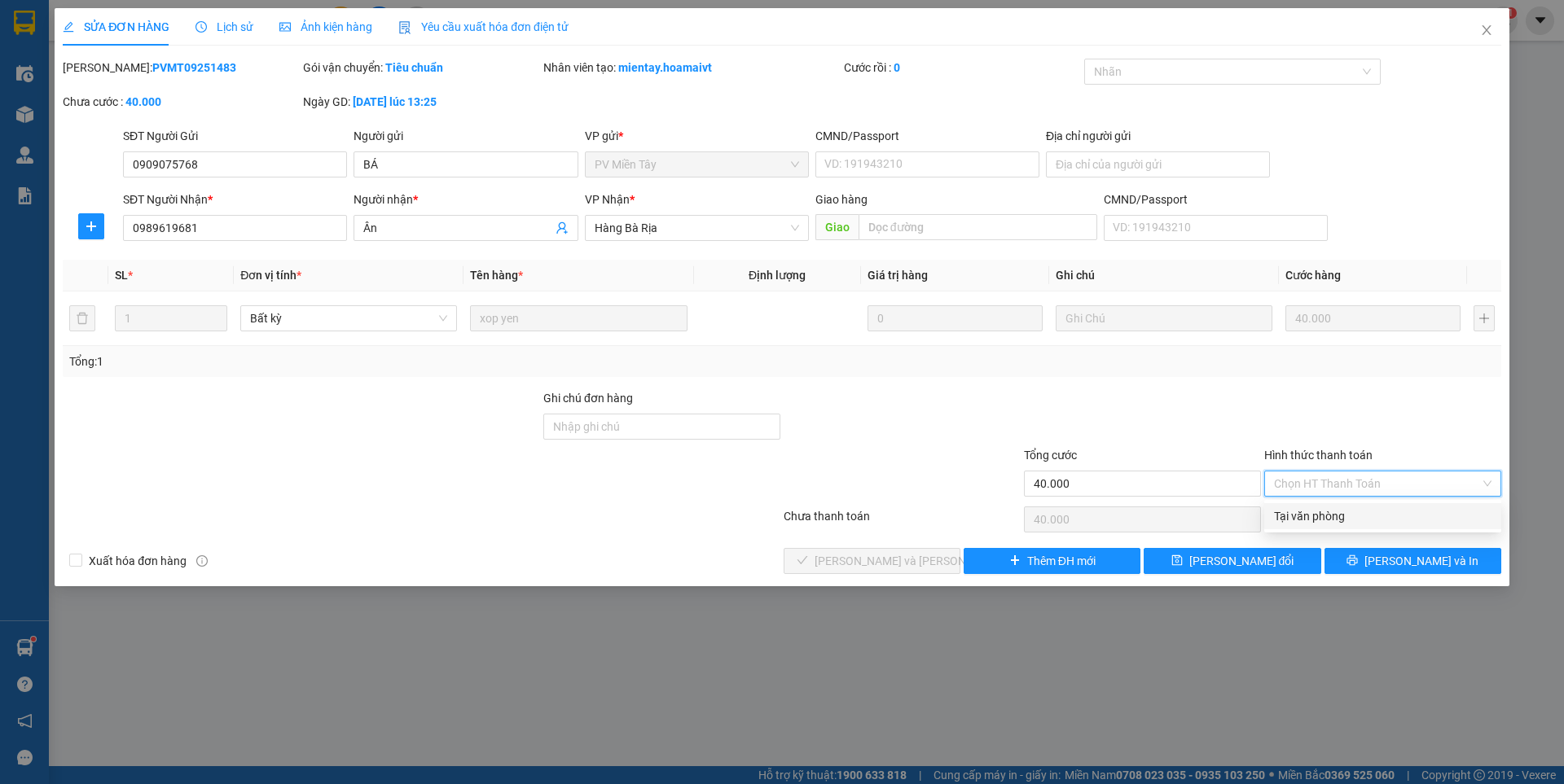
drag, startPoint x: 1320, startPoint y: 515, endPoint x: 1270, endPoint y: 522, distance: 50.5
click at [1320, 515] on div "Tại văn phòng" at bounding box center [1382, 515] width 218 height 18
type input "0"
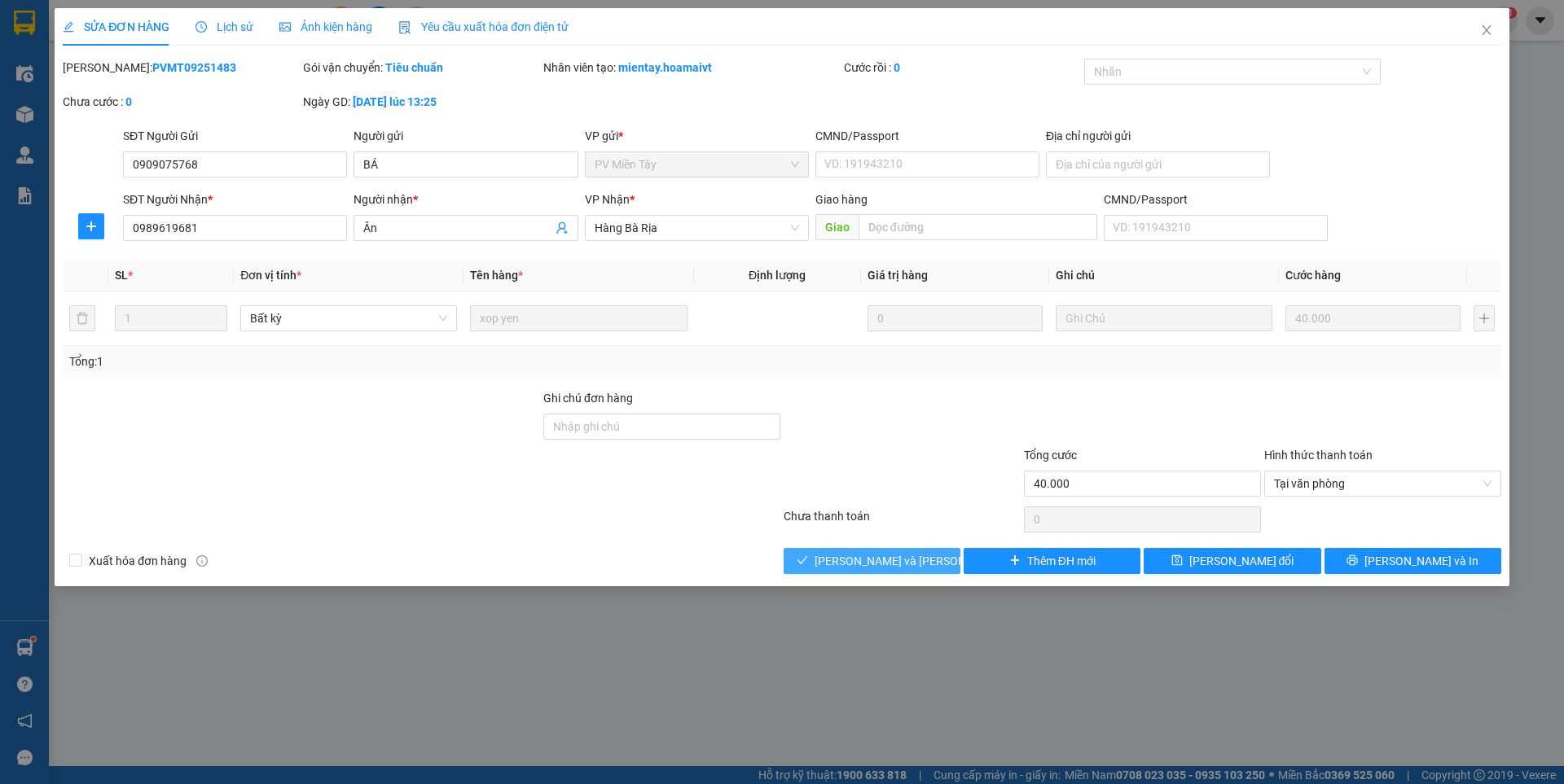
click at [915, 560] on span "[PERSON_NAME] và [PERSON_NAME] hàng" at bounding box center [925, 560] width 220 height 18
